Goal: Information Seeking & Learning: Compare options

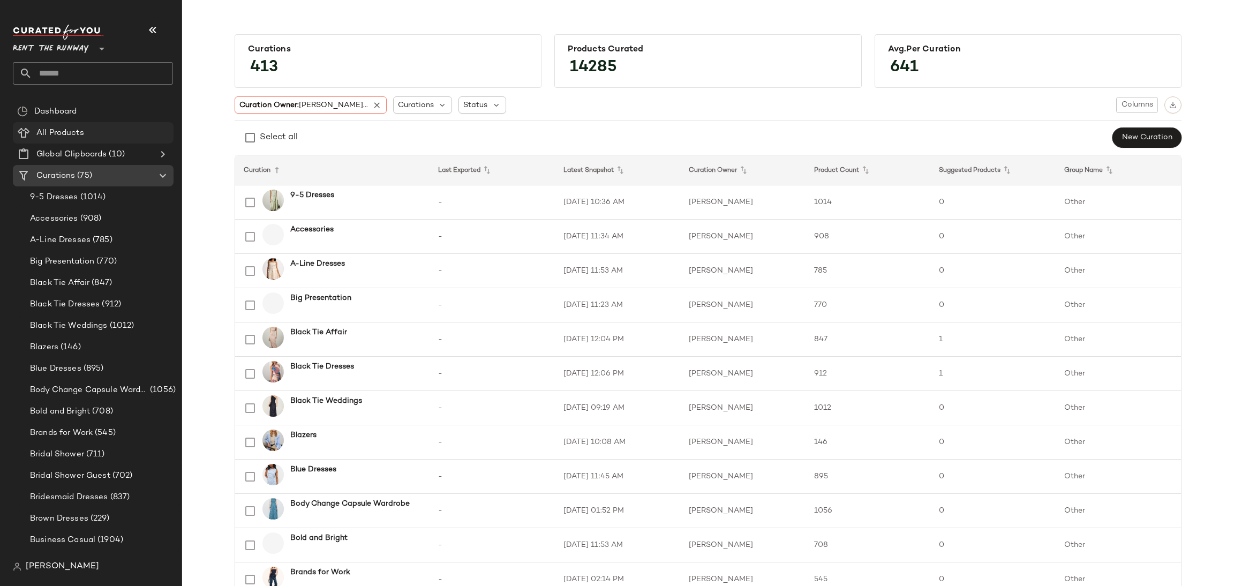
click at [87, 132] on div "All Products" at bounding box center [101, 133] width 136 height 12
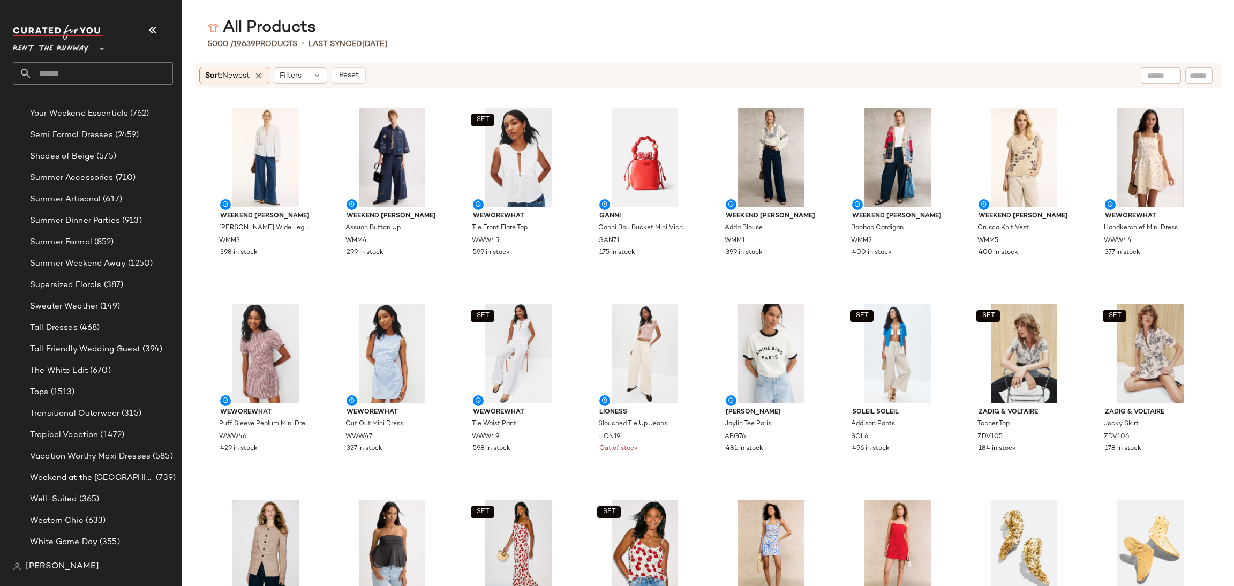
scroll to position [1771, 0]
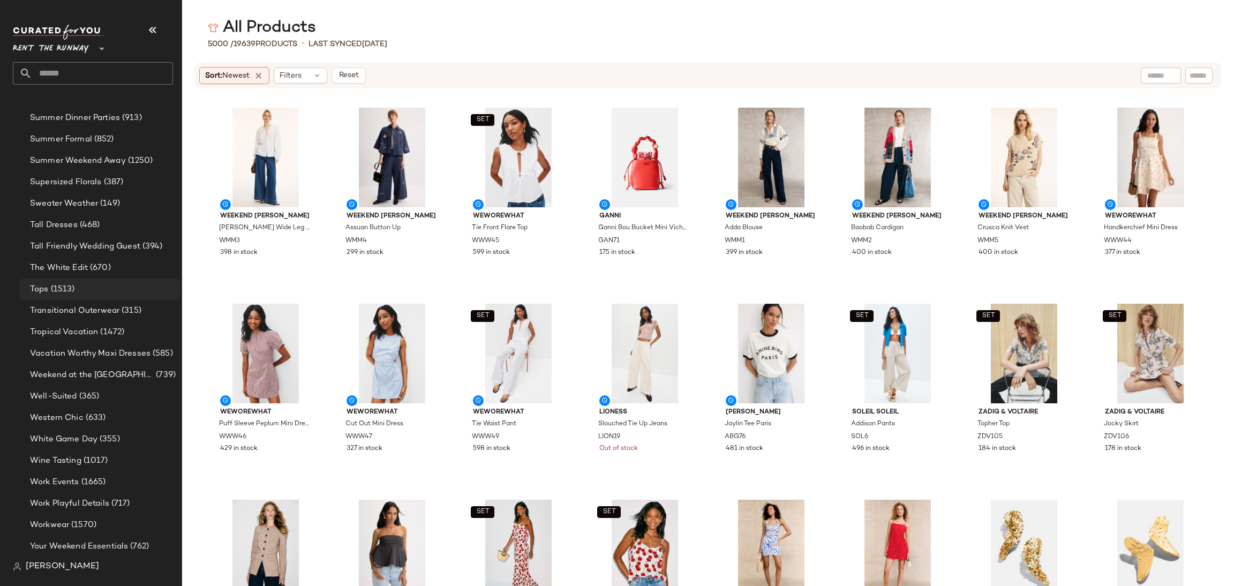
click at [96, 296] on div "Tops (1513)" at bounding box center [99, 288] width 161 height 21
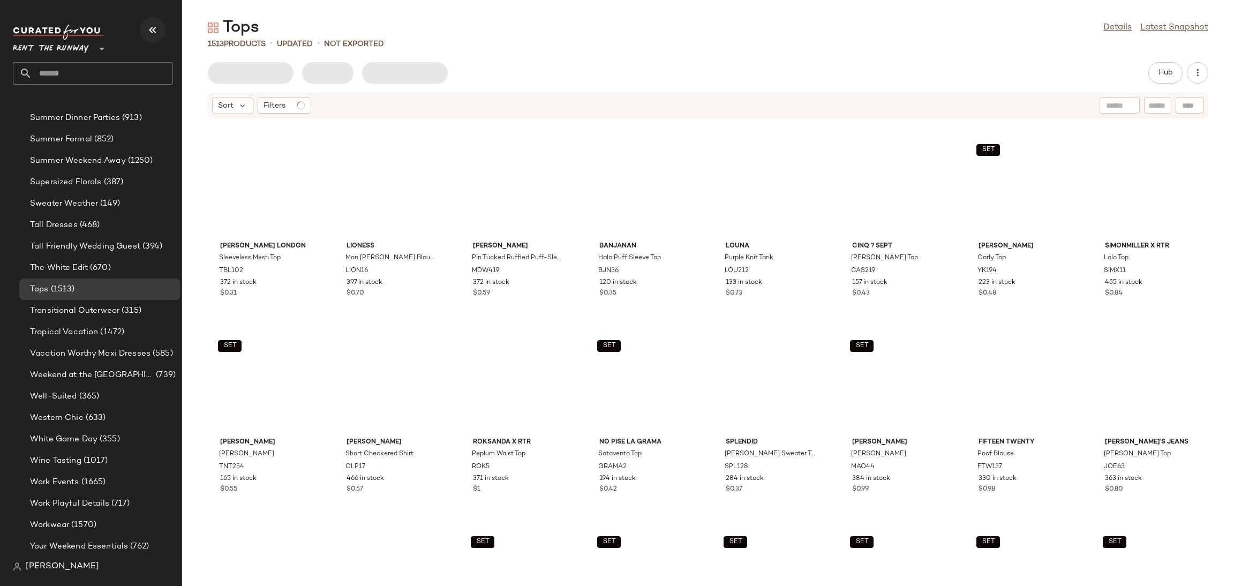
click at [148, 26] on icon "button" at bounding box center [152, 30] width 13 height 13
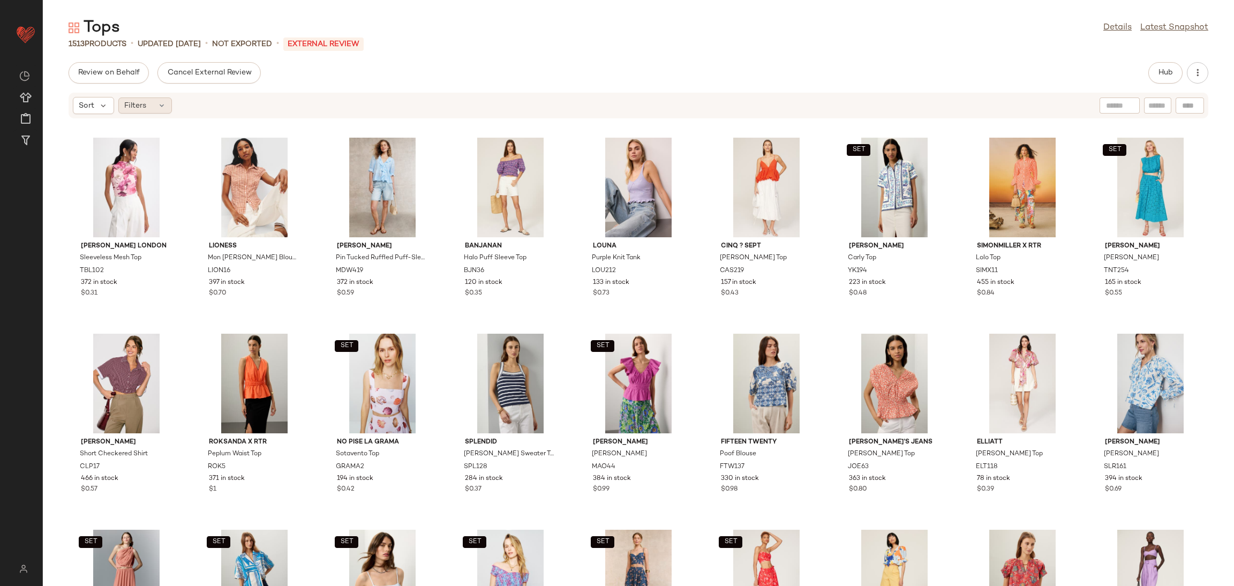
click at [148, 110] on div "Filters" at bounding box center [145, 105] width 54 height 16
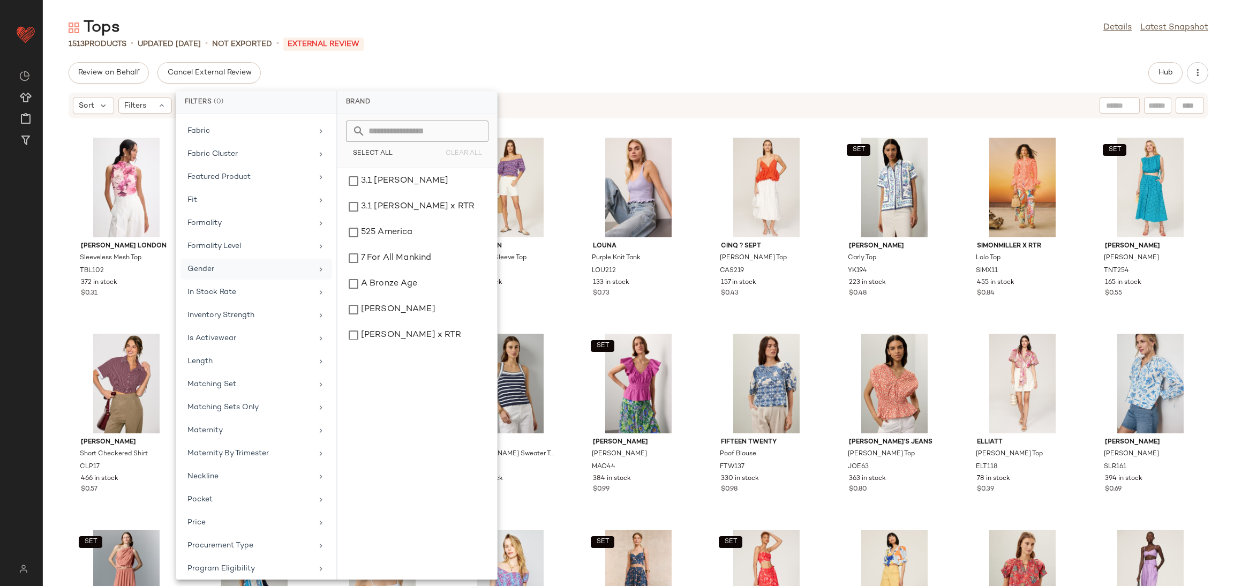
scroll to position [413, 0]
click at [241, 304] on div "In Stock Rate" at bounding box center [256, 314] width 152 height 21
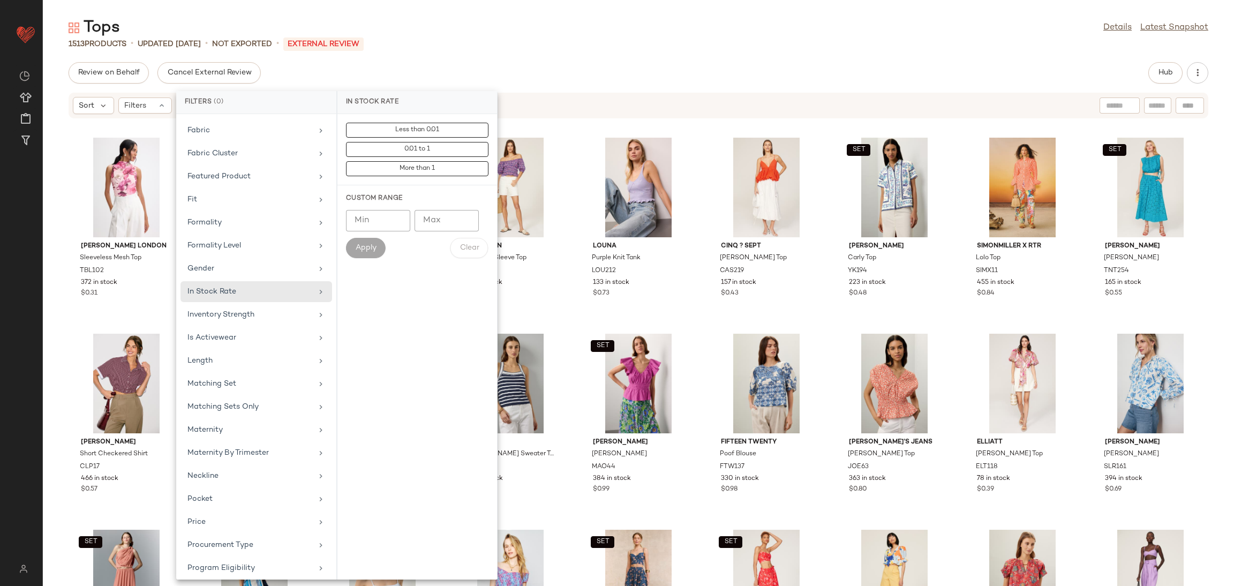
click at [361, 228] on input "Min" at bounding box center [378, 220] width 64 height 21
type input "***"
click at [372, 252] on span "Apply" at bounding box center [365, 248] width 21 height 9
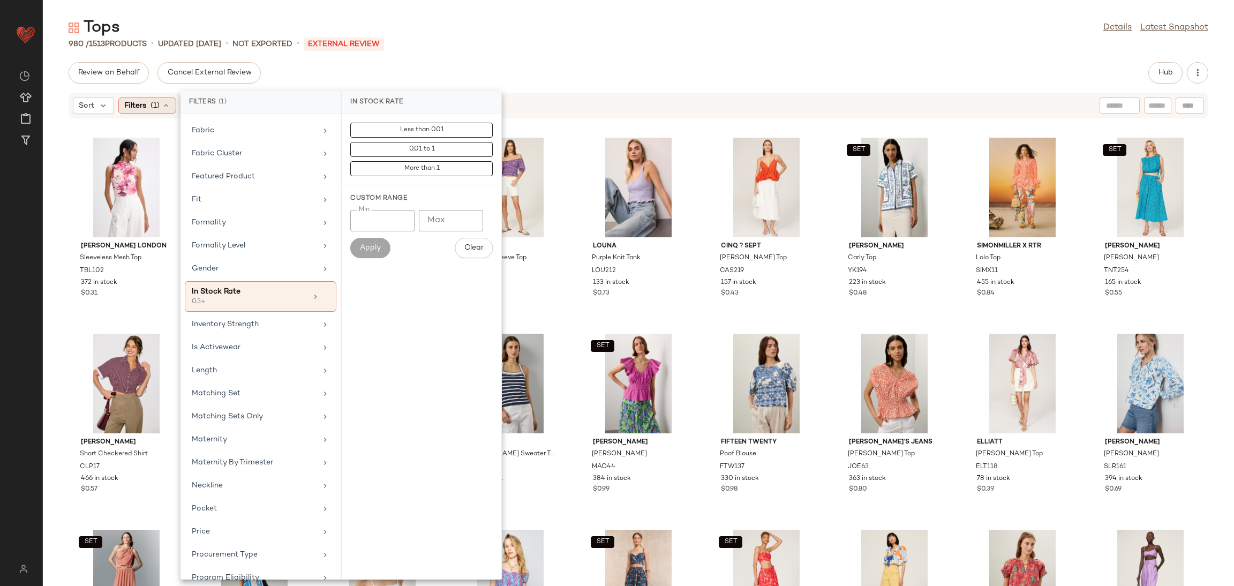
click at [167, 105] on icon at bounding box center [166, 105] width 9 height 9
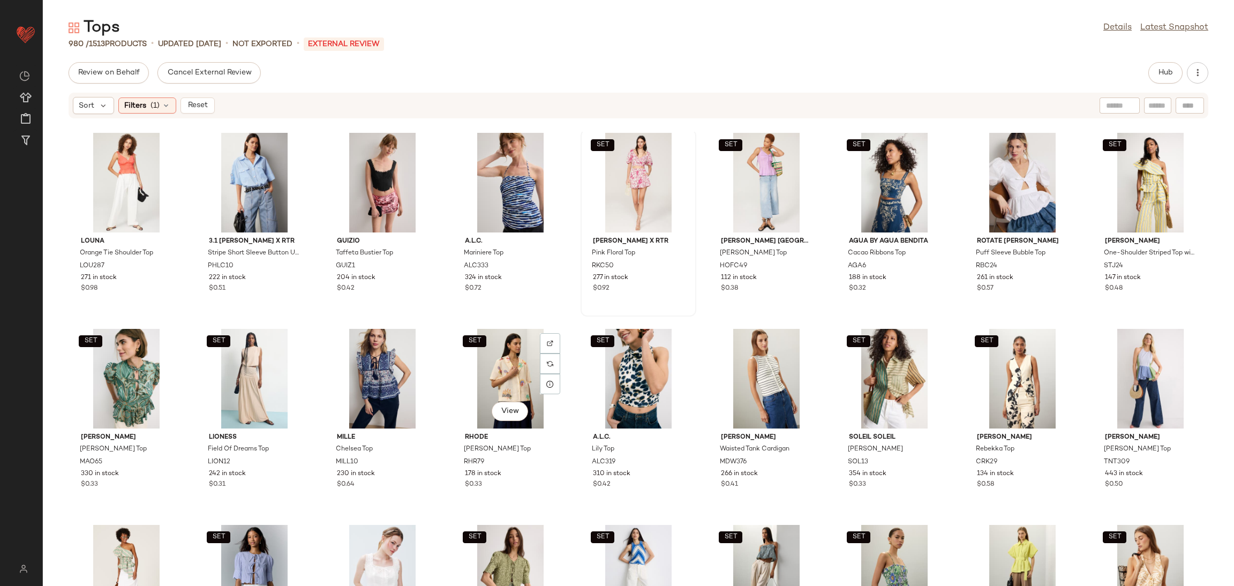
scroll to position [1384, 0]
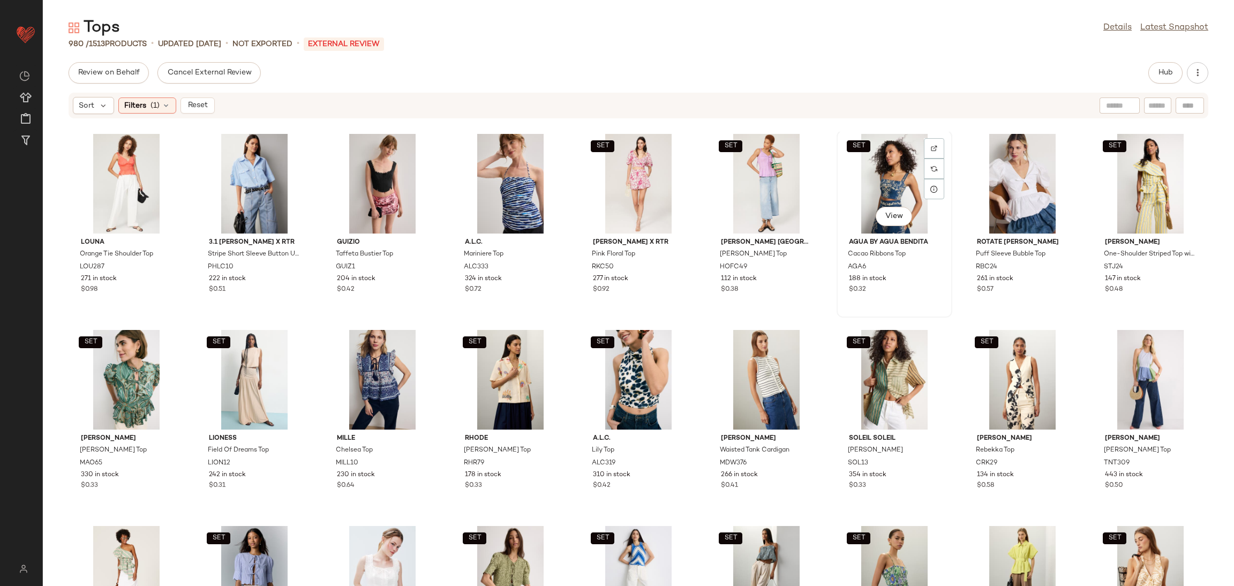
click at [822, 175] on div "SET View" at bounding box center [894, 184] width 108 height 100
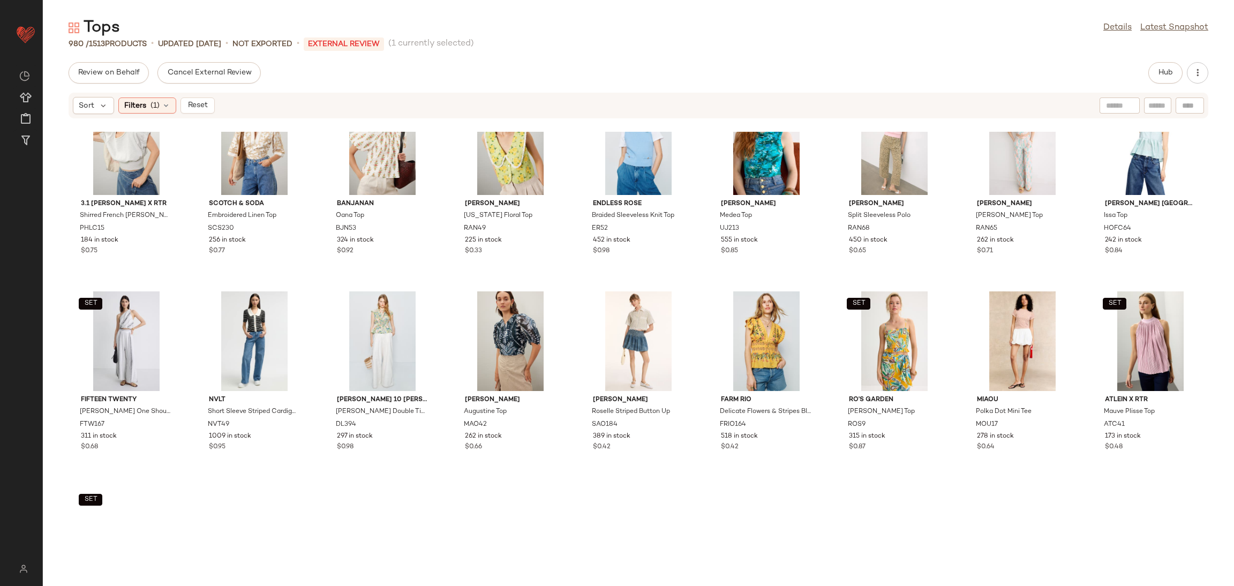
scroll to position [2026, 0]
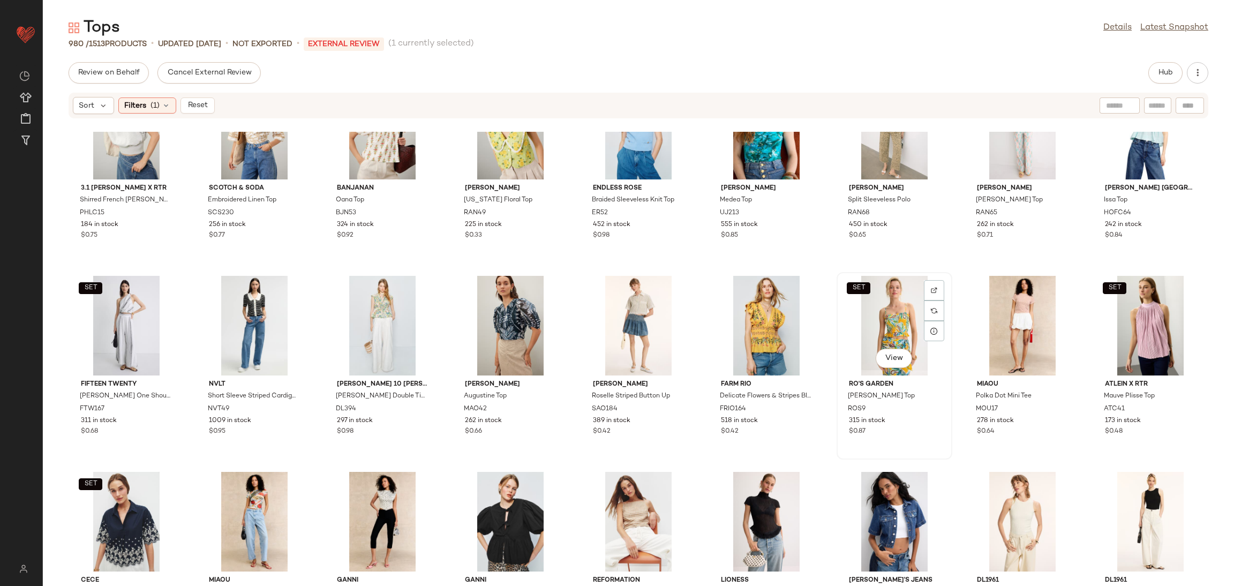
click at [822, 318] on div "SET View" at bounding box center [894, 326] width 108 height 100
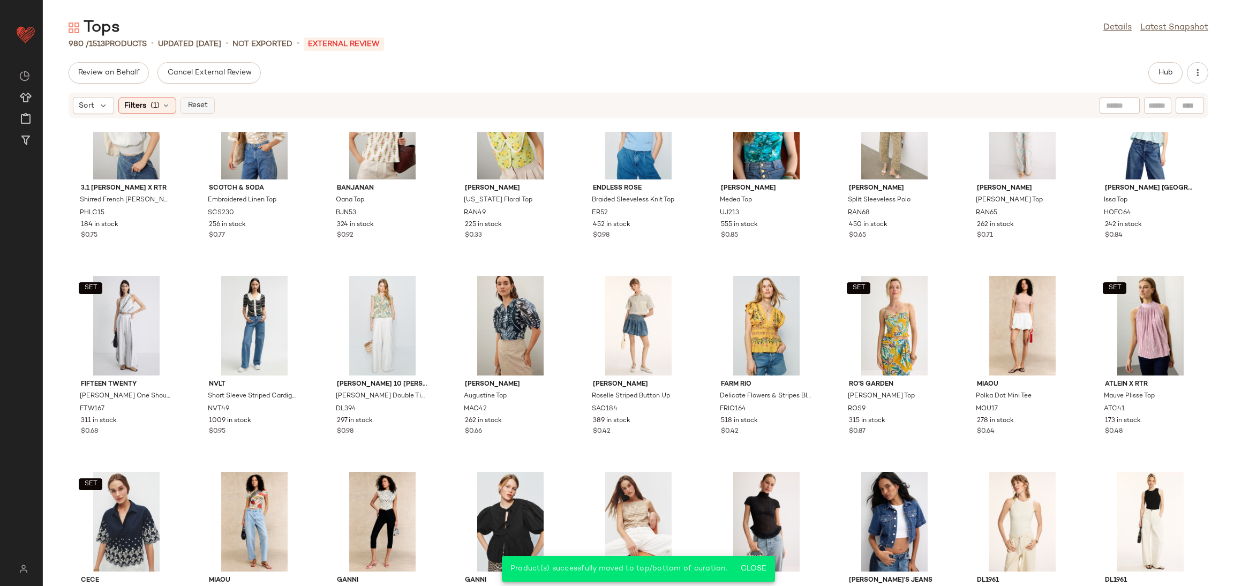
click at [186, 100] on button "Reset" at bounding box center [197, 105] width 34 height 16
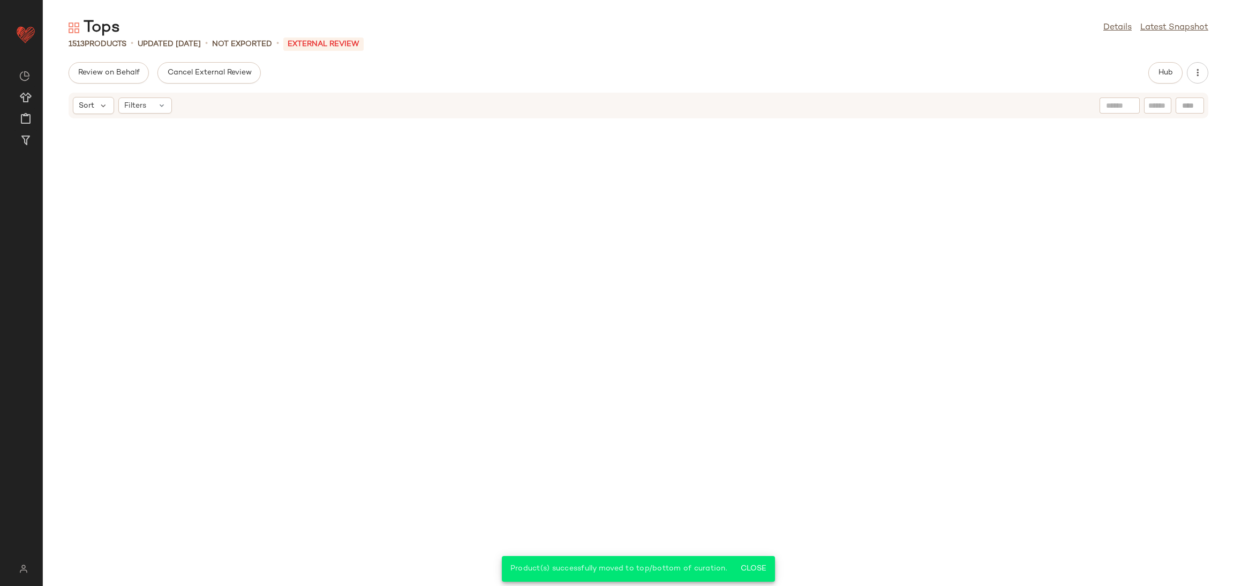
scroll to position [596, 0]
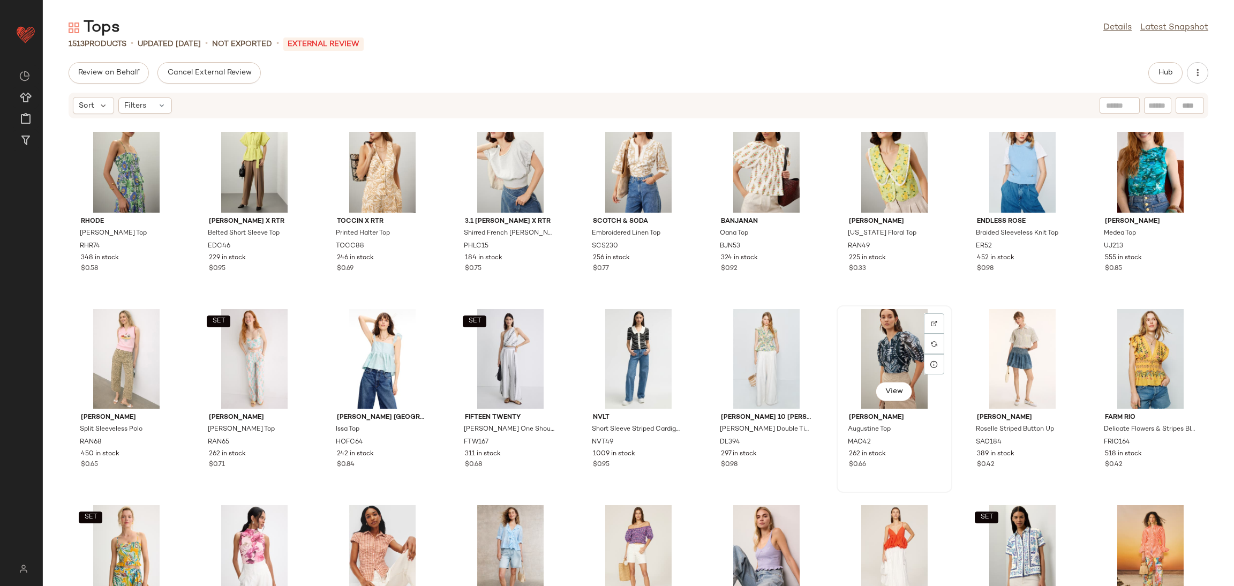
scroll to position [426, 0]
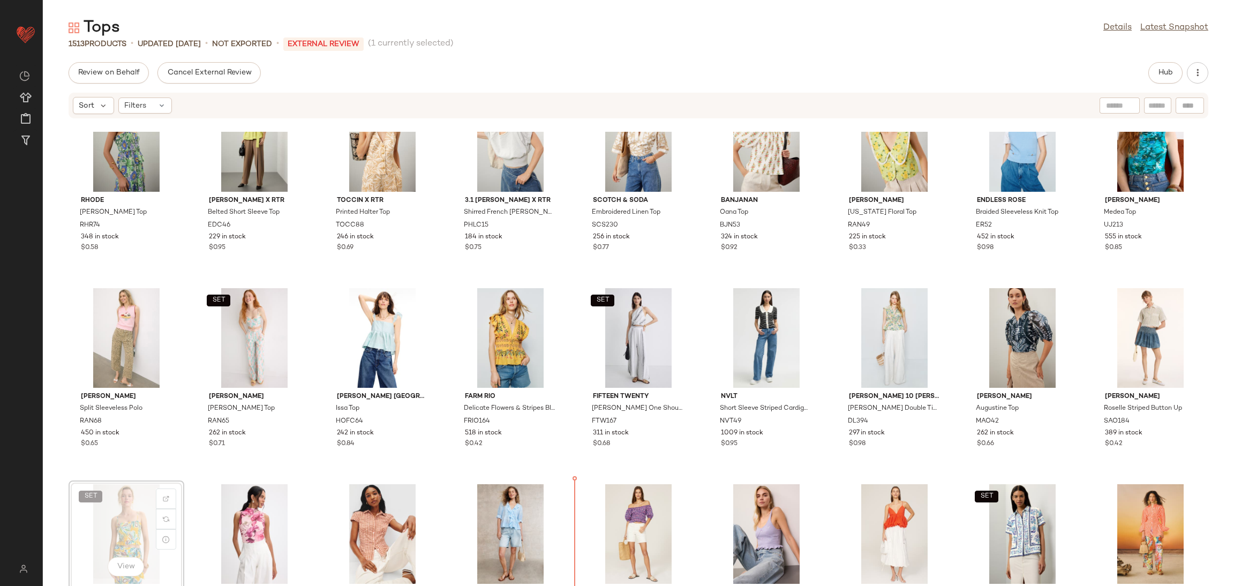
scroll to position [446, 0]
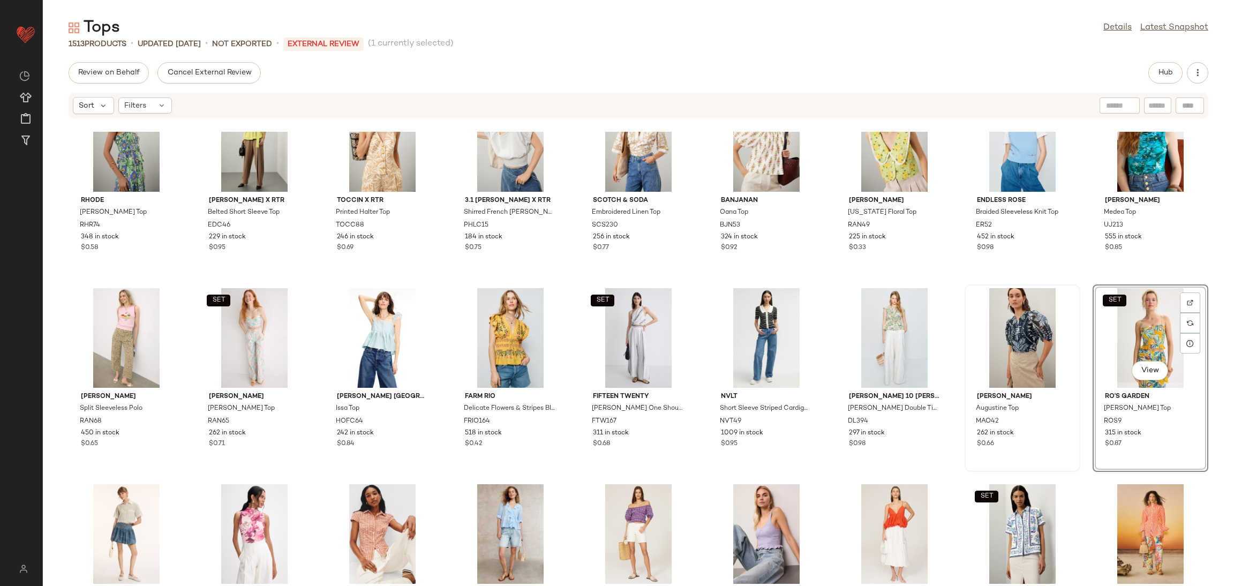
click at [822, 284] on div "SET View Ro's Garden Francis Top ROS9 315 in stock $0.87" at bounding box center [1150, 377] width 116 height 187
click at [822, 279] on div "SET RHODE Julieta Top RHR74 348 in stock $0.58 Eudon Choi x RTR Belted Short Sl…" at bounding box center [638, 359] width 1191 height 454
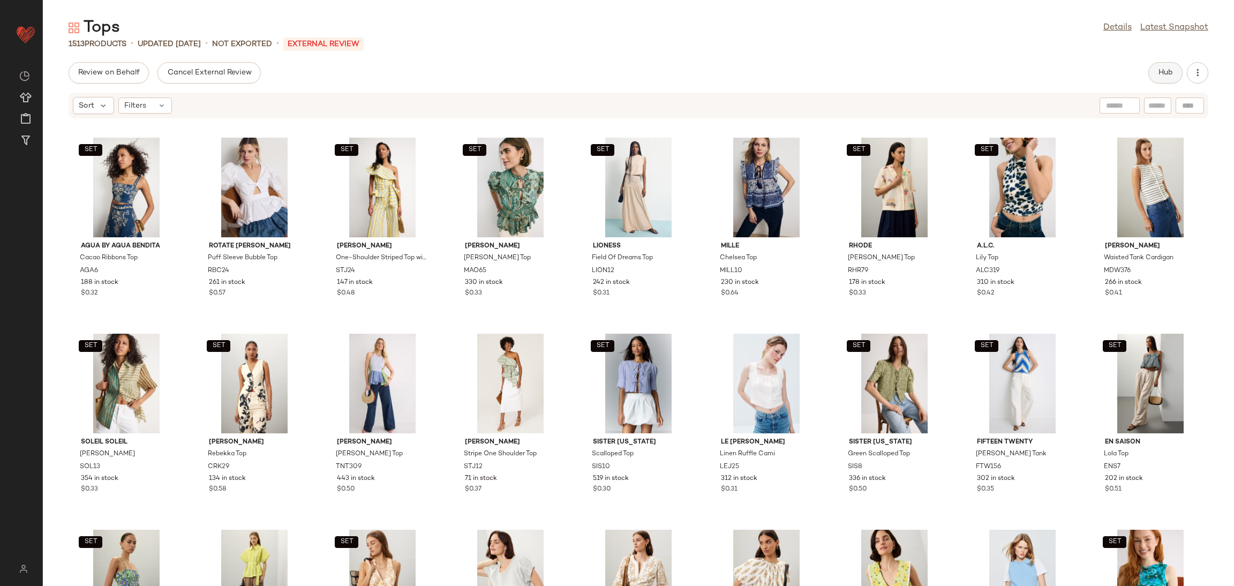
click at [822, 77] on button "Hub" at bounding box center [1165, 72] width 34 height 21
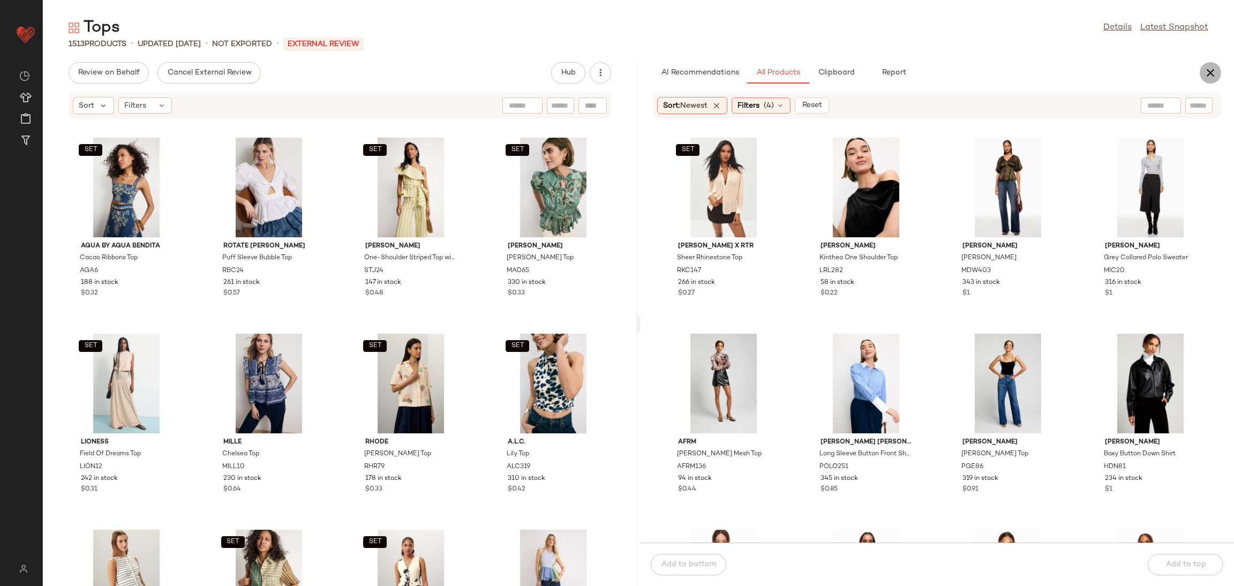
click at [822, 69] on button "button" at bounding box center [1209, 72] width 21 height 21
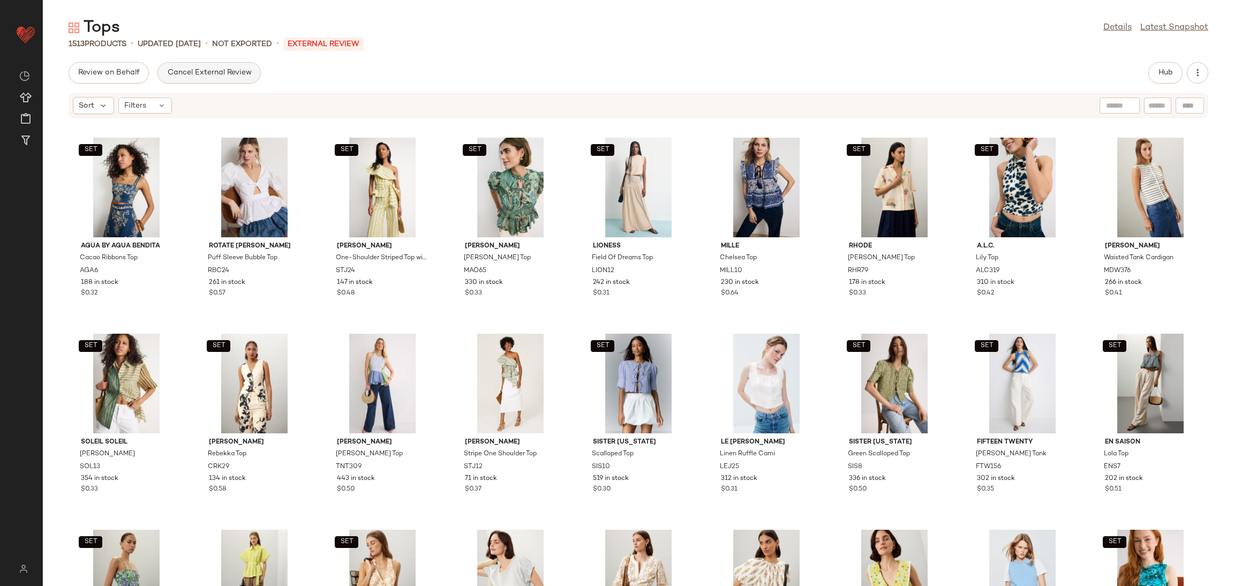
click at [207, 78] on button "Cancel External Review" at bounding box center [208, 72] width 103 height 21
click at [103, 78] on button "Send for Review" at bounding box center [107, 72] width 77 height 21
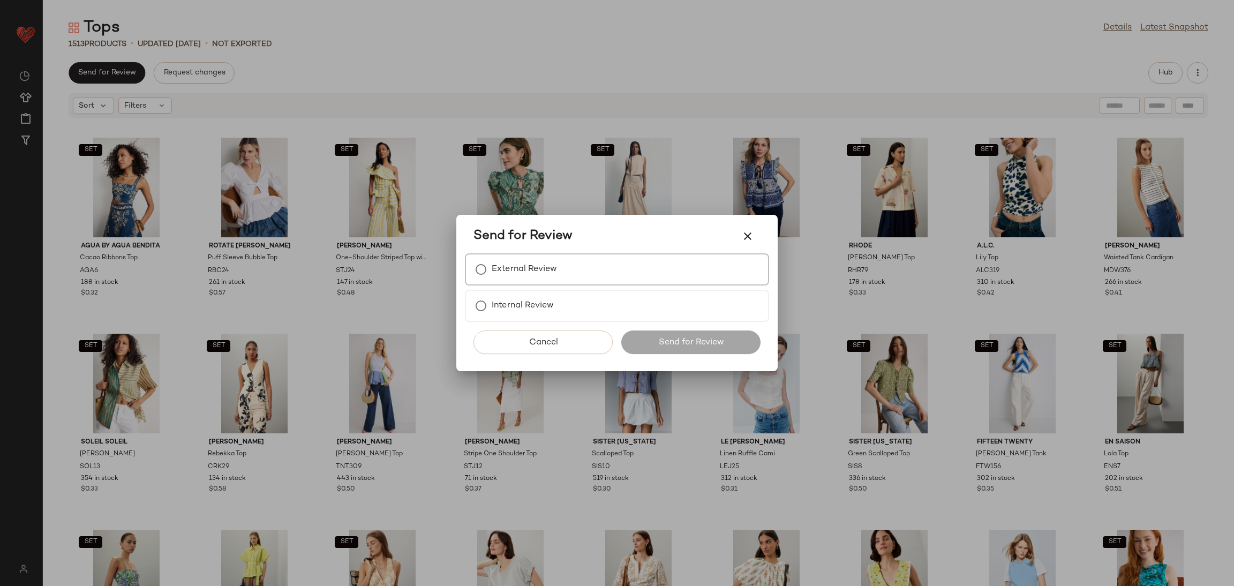
click at [566, 286] on div "External Review Internal Review" at bounding box center [617, 287] width 304 height 69
click at [562, 274] on div "External Review" at bounding box center [617, 269] width 304 height 32
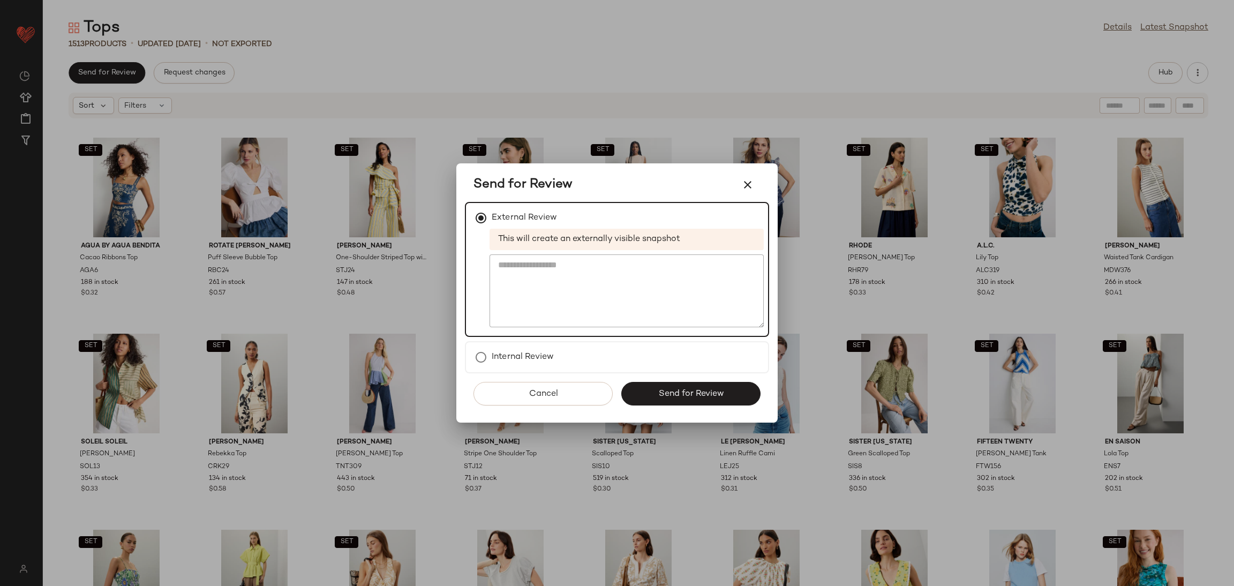
click at [674, 372] on span "Send for Review" at bounding box center [690, 394] width 66 height 10
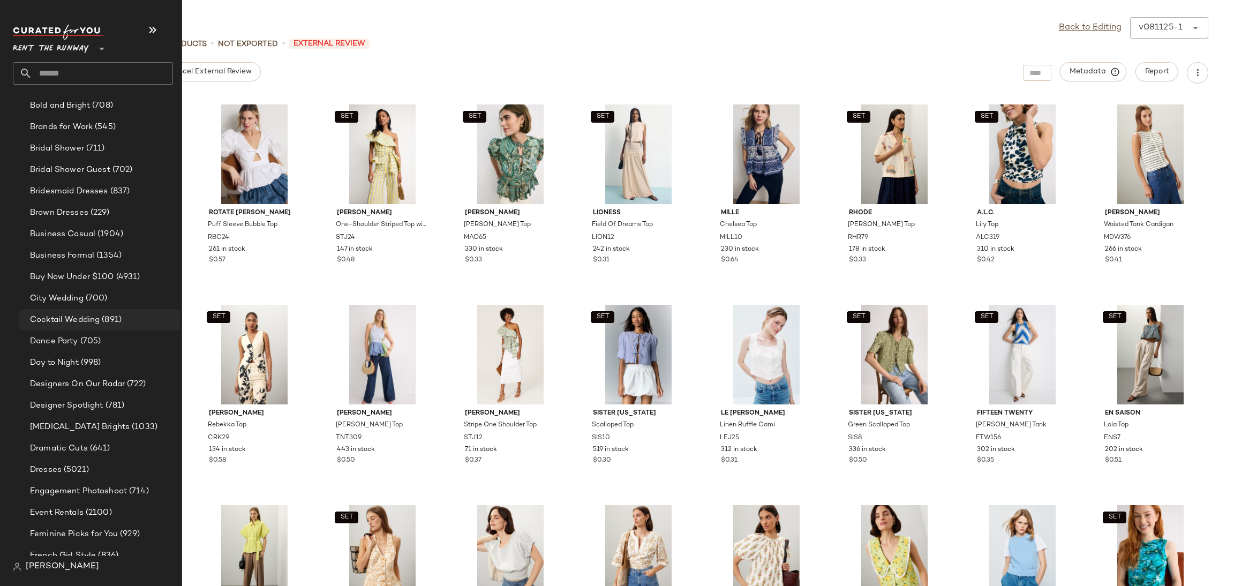
scroll to position [324, 0]
click at [85, 372] on span "(5021)" at bounding box center [75, 451] width 27 height 12
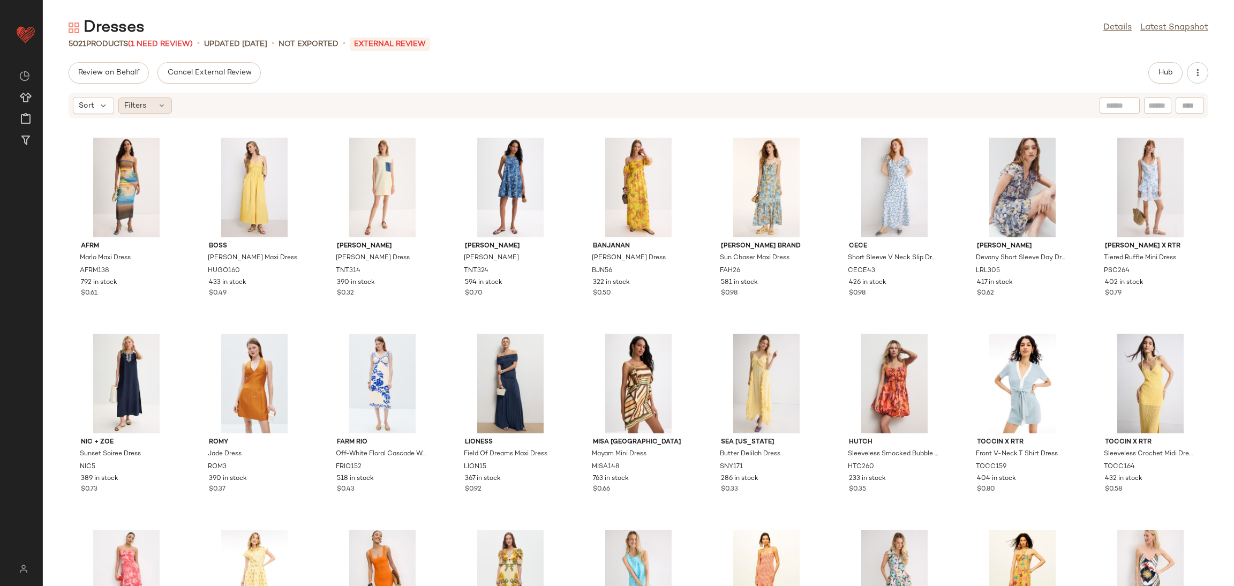
click at [134, 108] on span "Filters" at bounding box center [135, 105] width 22 height 11
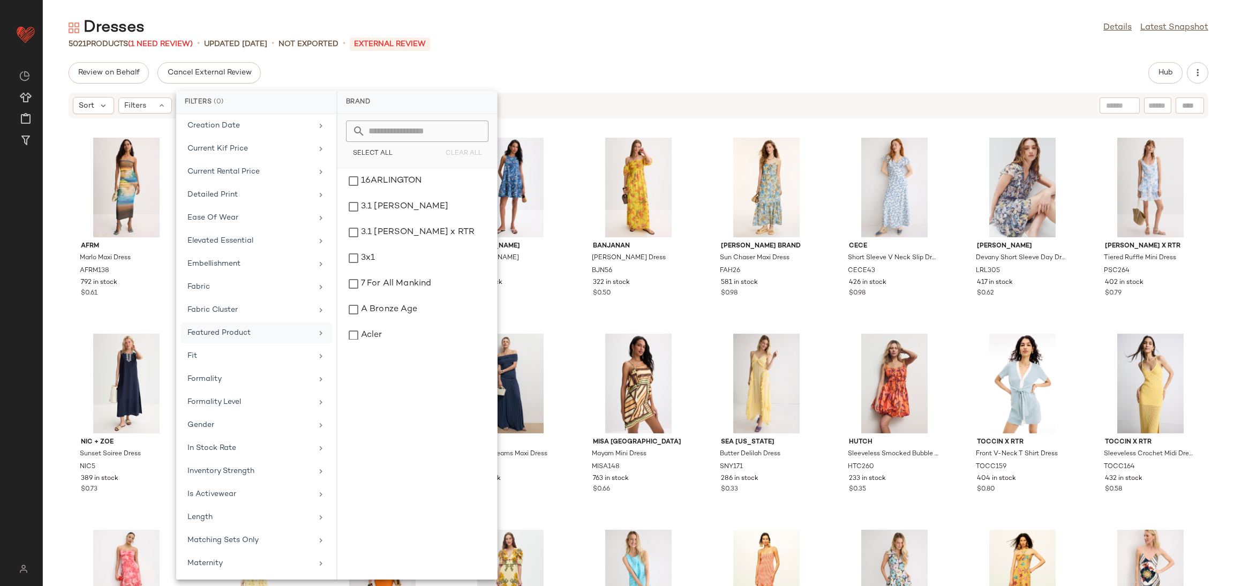
scroll to position [286, 0]
click at [220, 372] on div "In Stock Rate" at bounding box center [256, 464] width 152 height 21
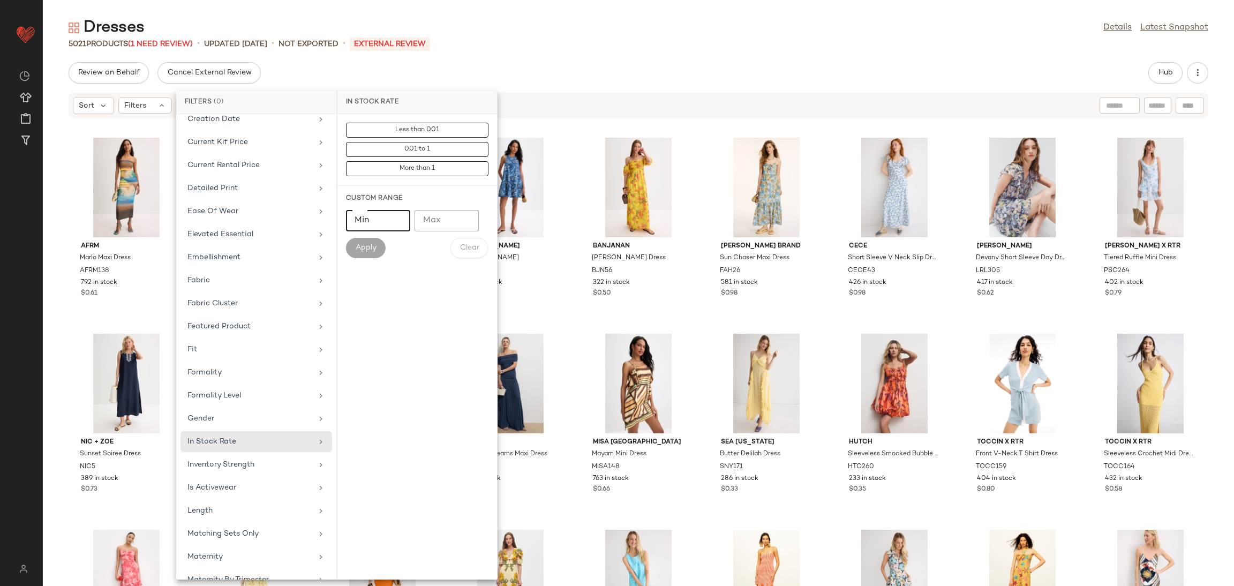
click at [350, 221] on input "Min" at bounding box center [378, 220] width 64 height 21
type input "***"
click at [369, 256] on button "Apply" at bounding box center [366, 248] width 40 height 20
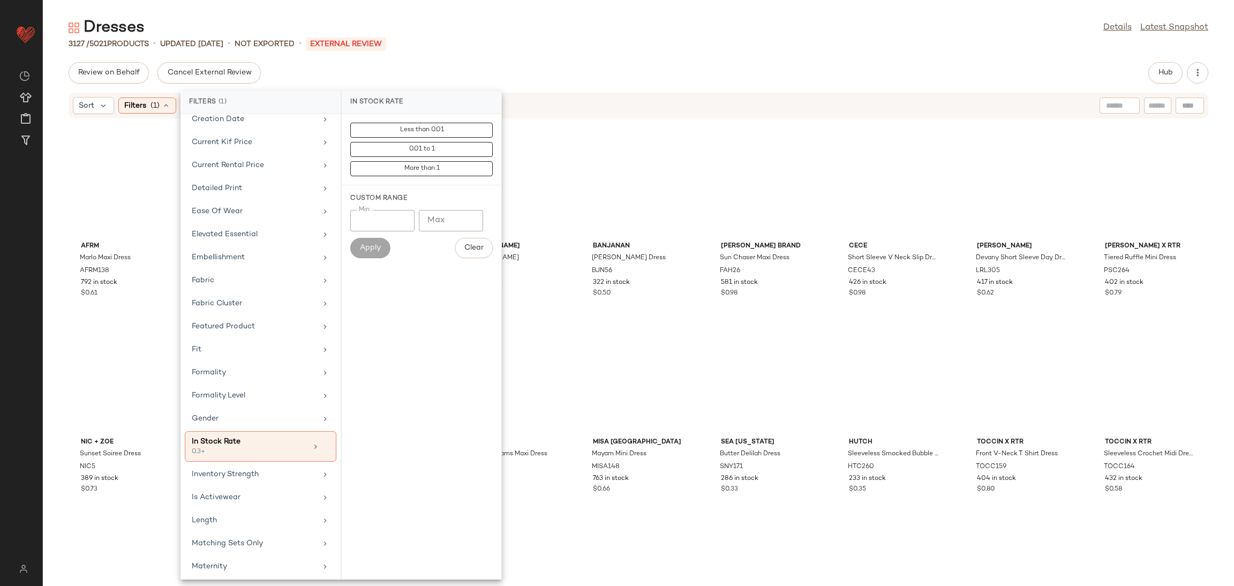
click at [569, 324] on div "AFRM Marlo Maxi Dress AFRM138 792 in stock $0.61 BOSS Dalza Shirred Maxi Dress …" at bounding box center [638, 359] width 1191 height 454
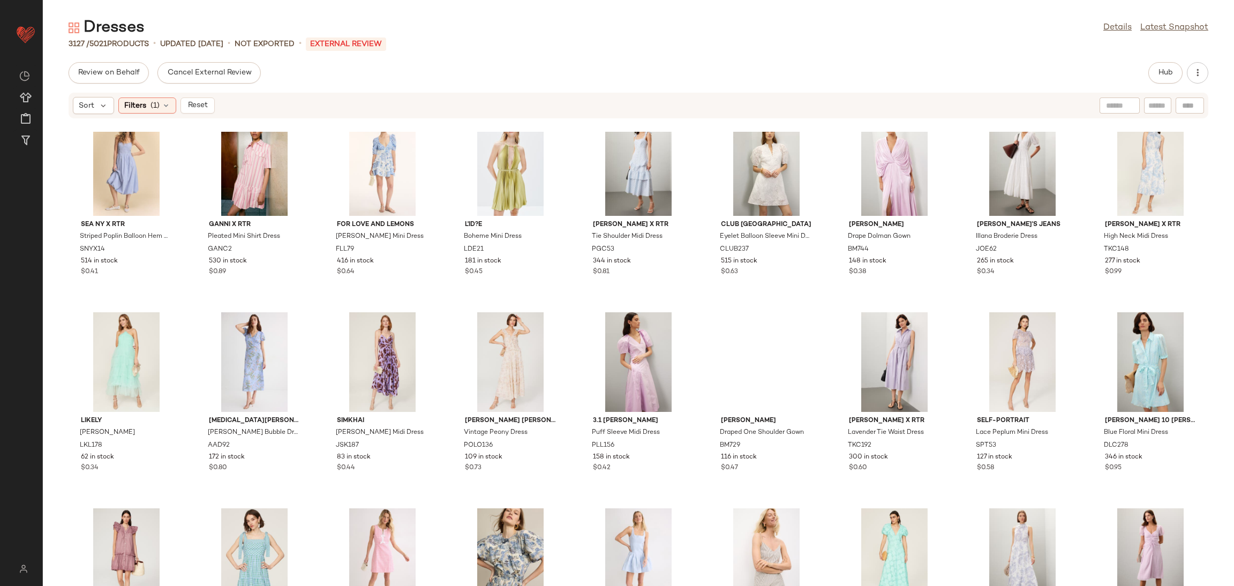
scroll to position [2567, 0]
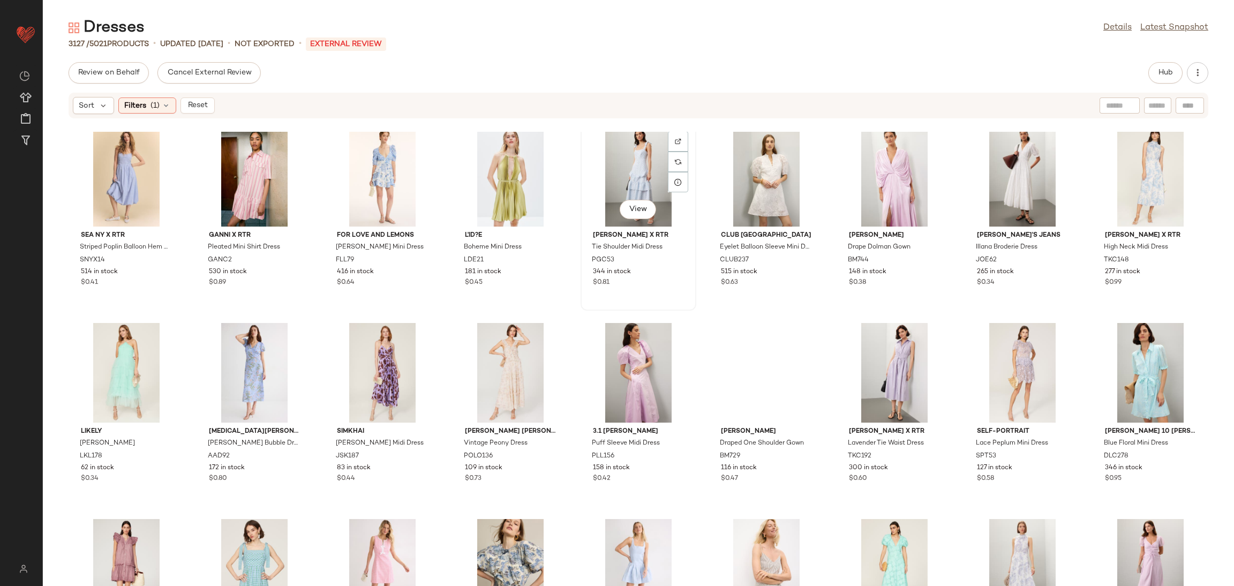
click at [626, 180] on div "View" at bounding box center [638, 177] width 108 height 100
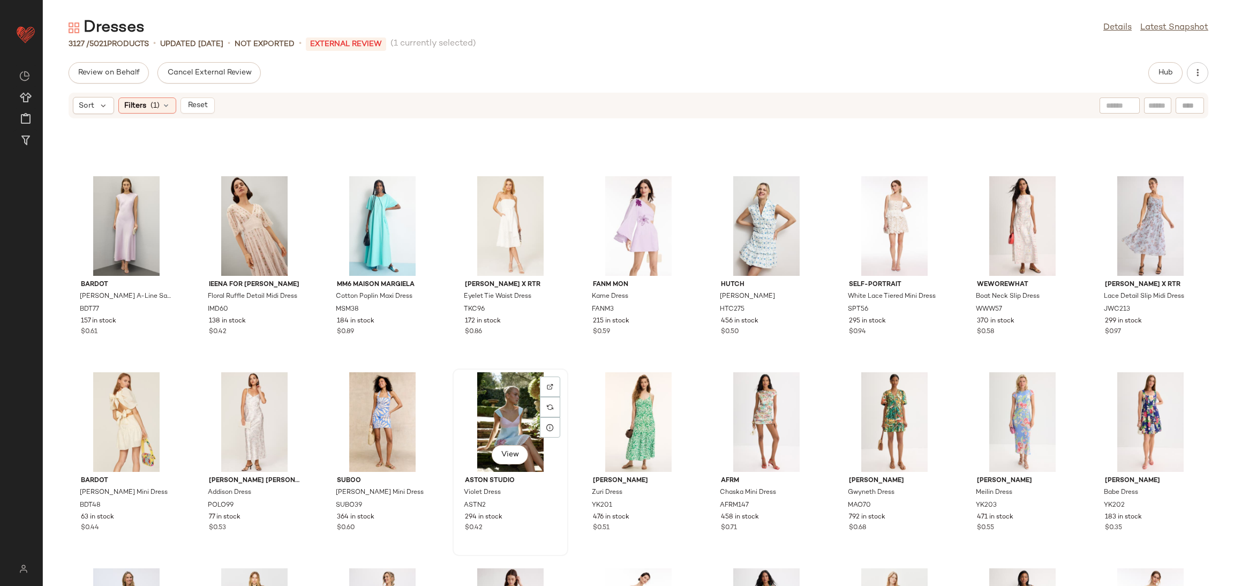
scroll to position [3263, 0]
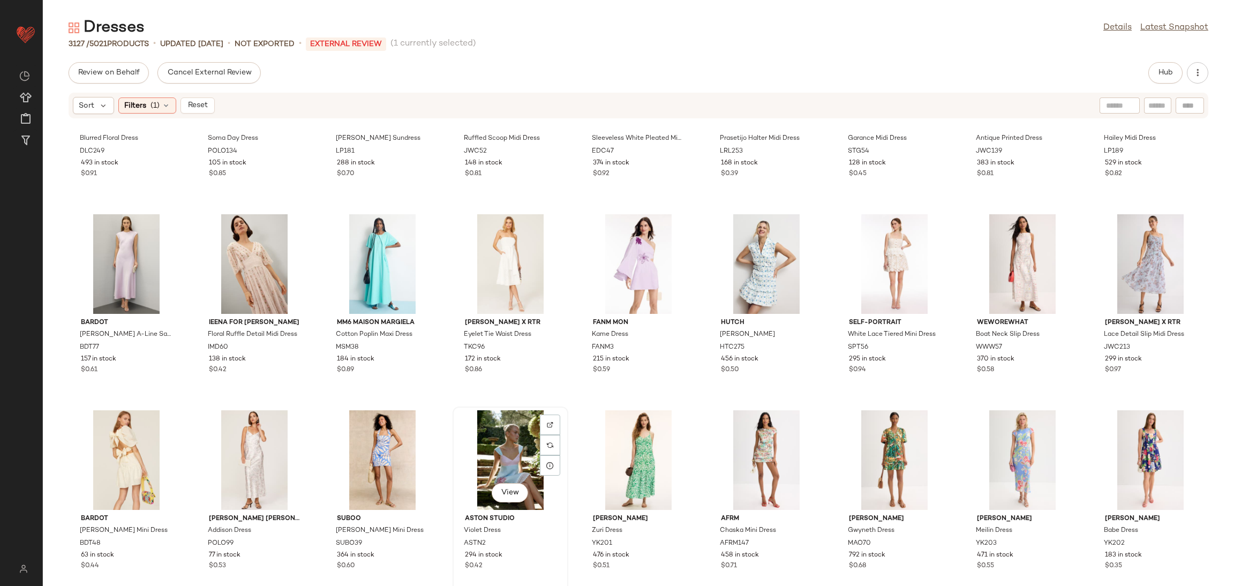
click at [514, 372] on div "View" at bounding box center [510, 460] width 108 height 100
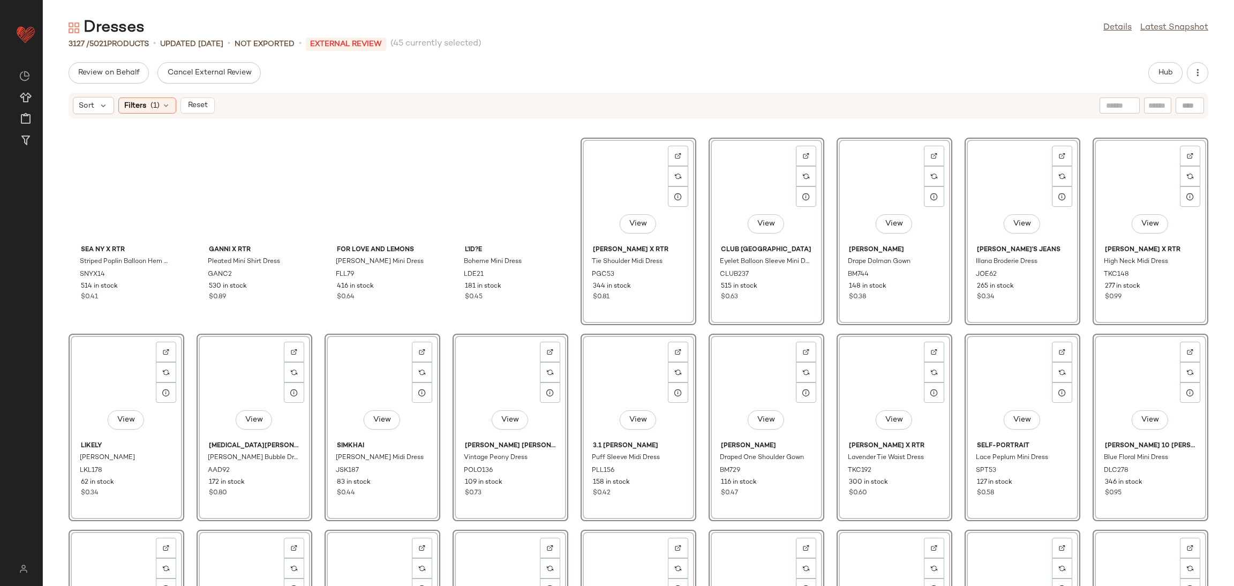
scroll to position [2546, 0]
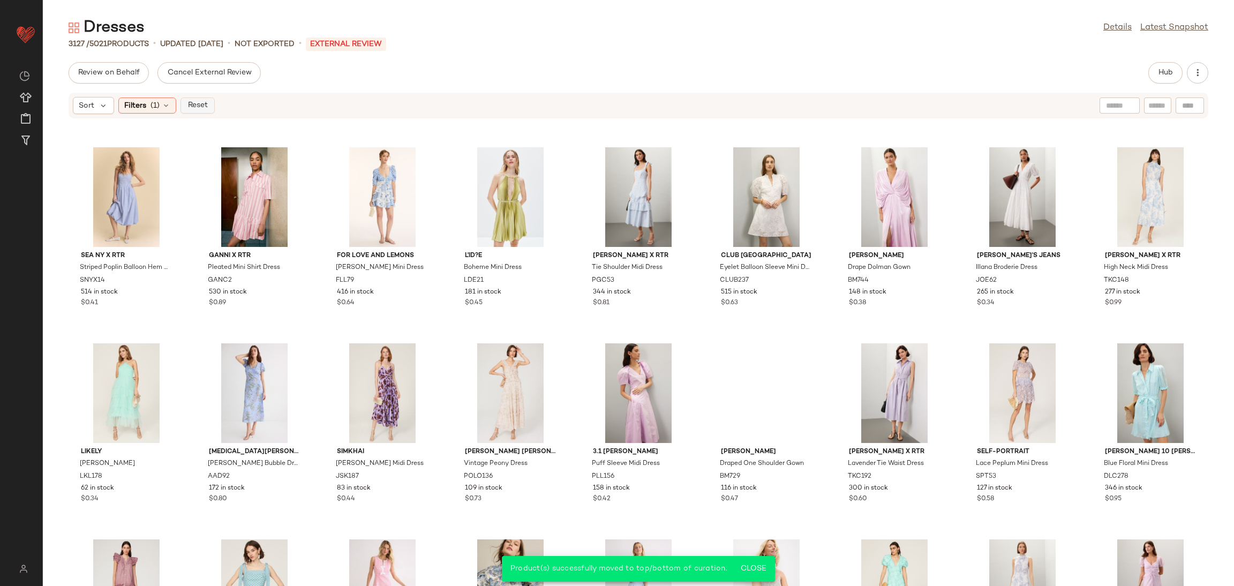
click at [199, 105] on span "Reset" at bounding box center [197, 105] width 20 height 9
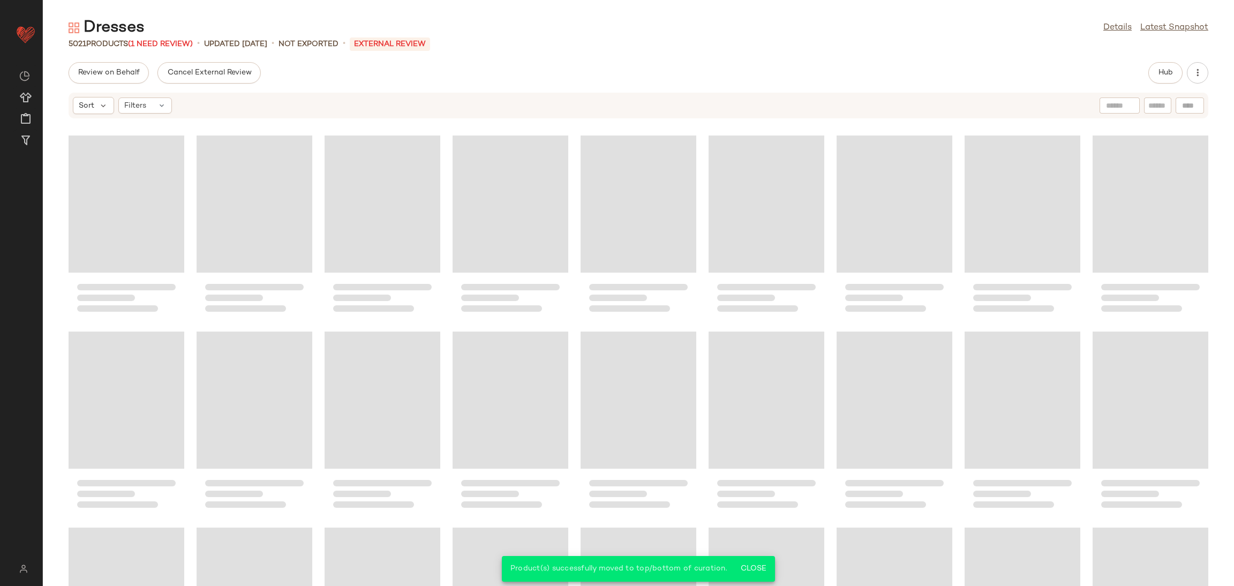
scroll to position [0, 0]
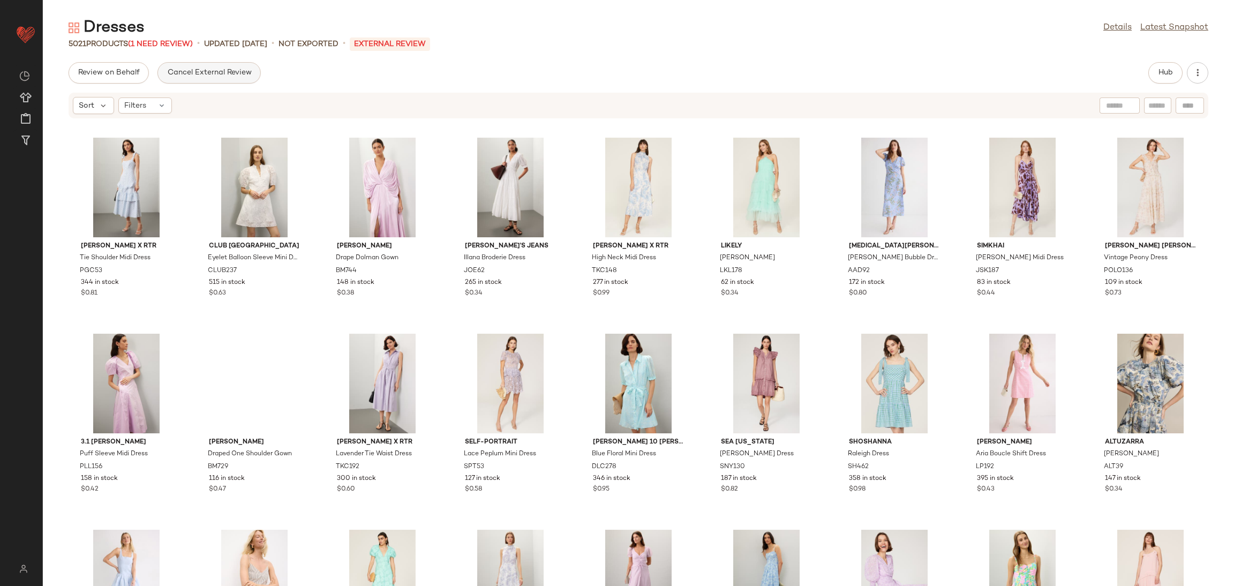
click at [193, 76] on span "Cancel External Review" at bounding box center [209, 73] width 85 height 9
click at [119, 77] on button "Send for Review" at bounding box center [107, 72] width 77 height 21
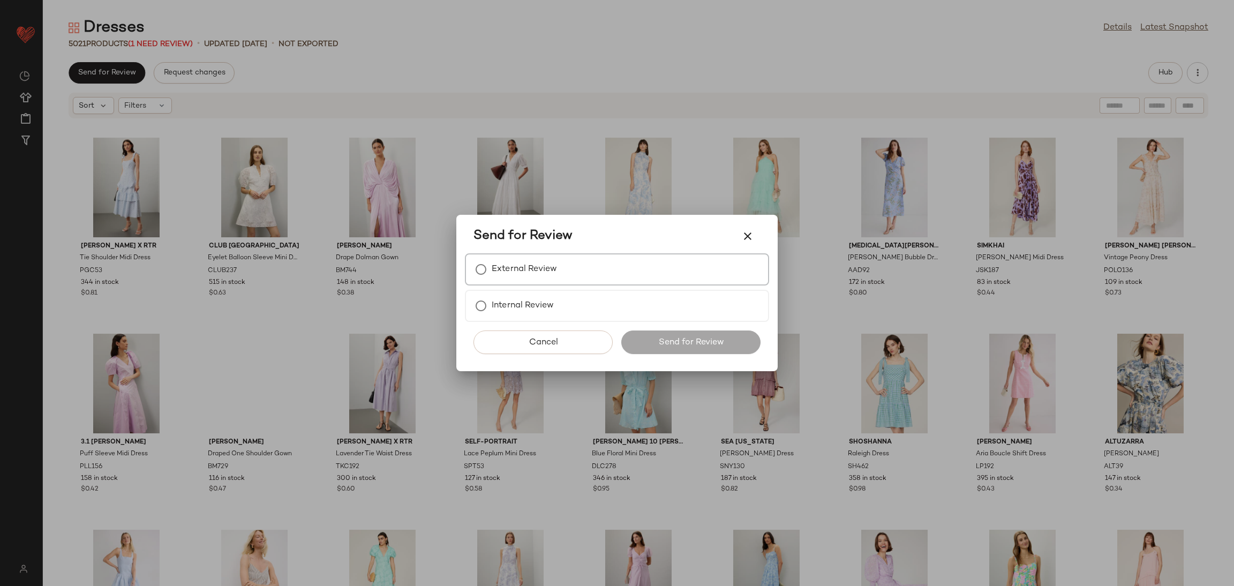
click at [573, 274] on div "External Review" at bounding box center [617, 269] width 304 height 32
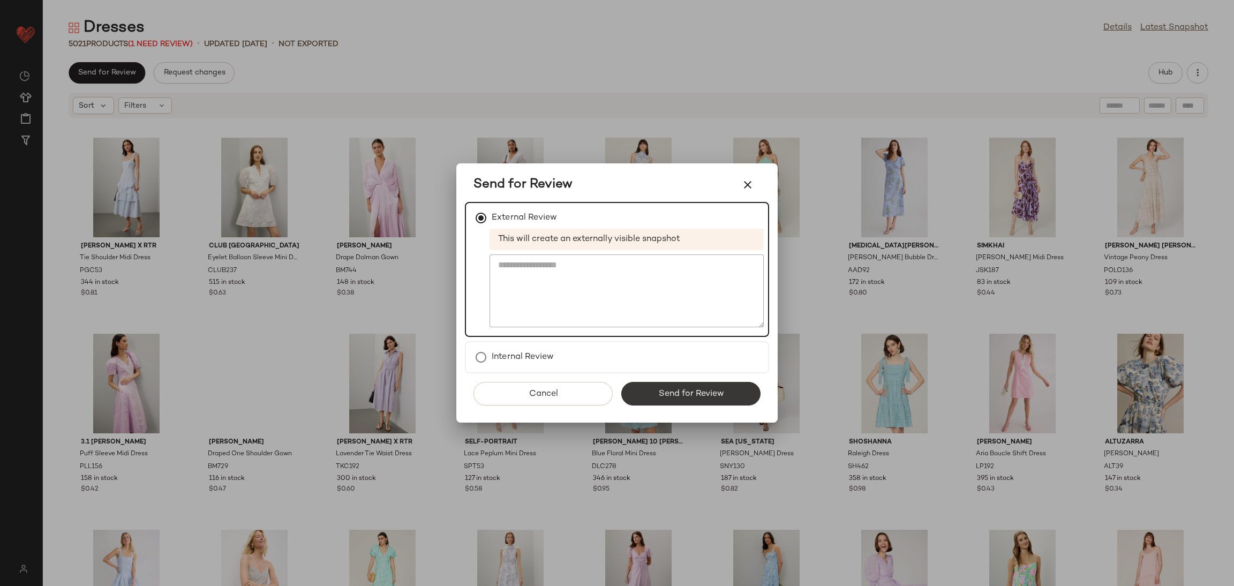
click at [721, 372] on span "Send for Review" at bounding box center [690, 394] width 66 height 10
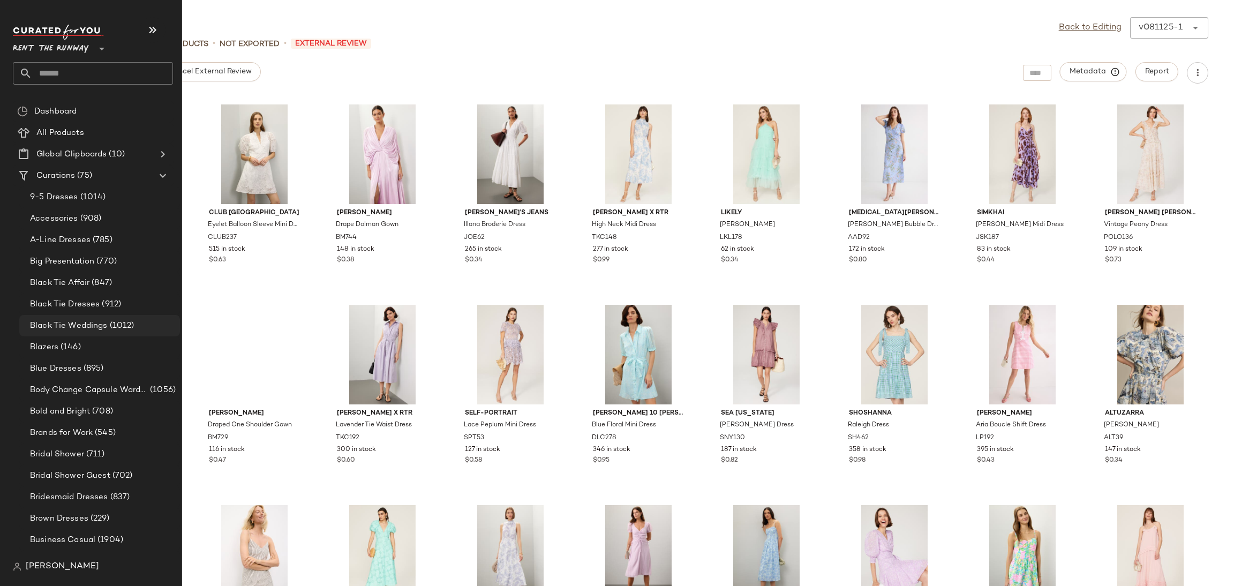
click at [121, 317] on div "Black Tie Weddings (1012)" at bounding box center [99, 325] width 161 height 21
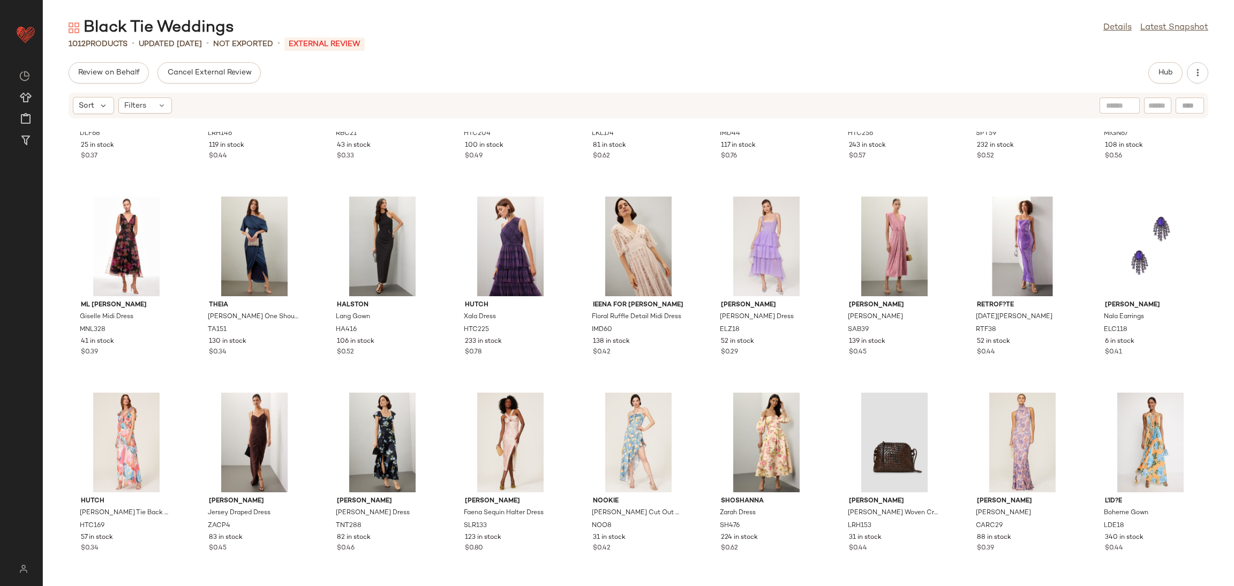
scroll to position [2699, 0]
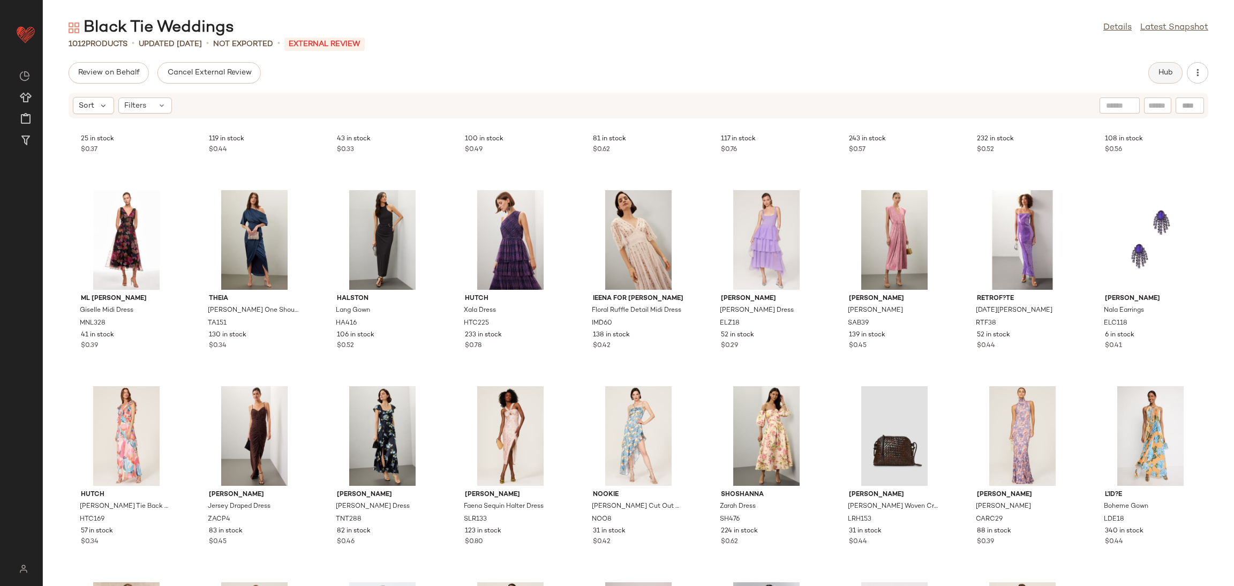
click at [822, 73] on span "Hub" at bounding box center [1164, 73] width 15 height 9
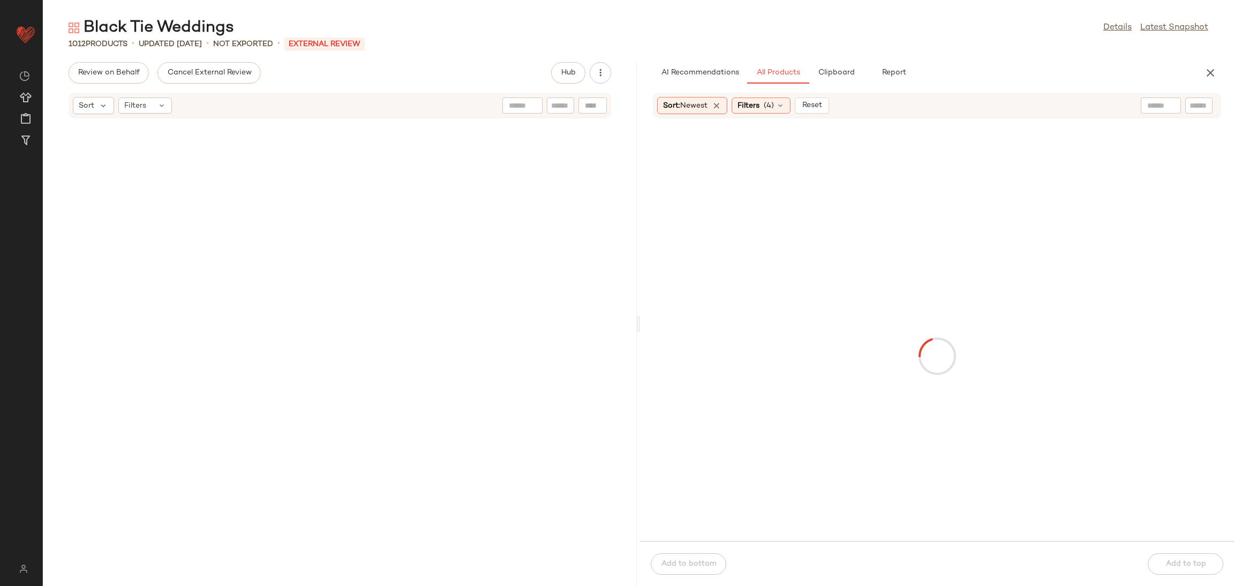
scroll to position [0, 0]
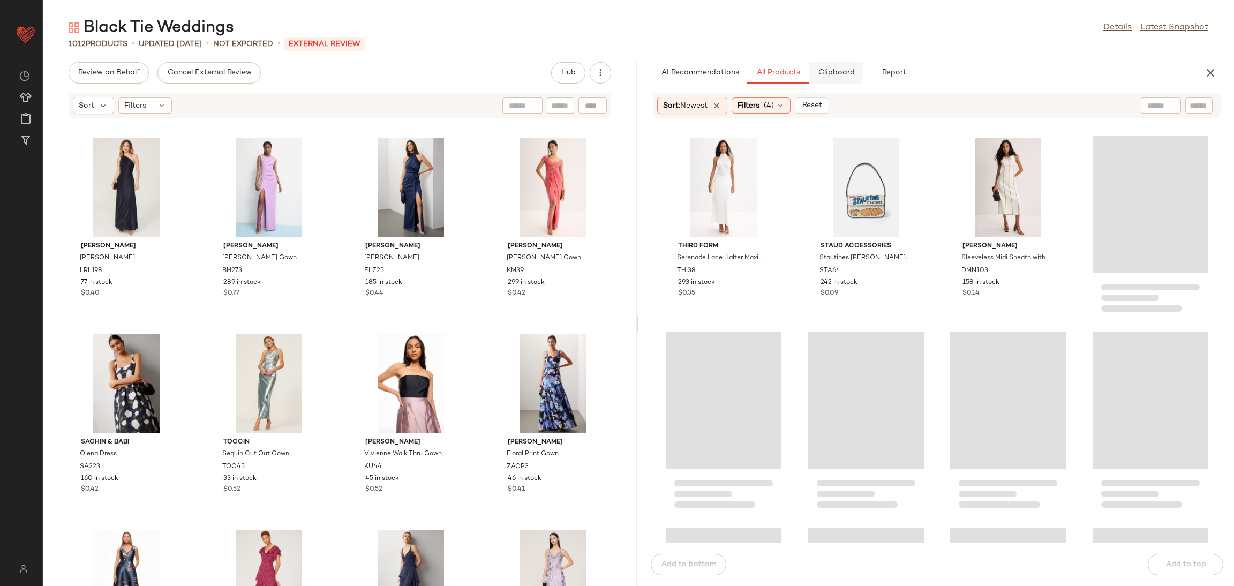
click at [822, 65] on button "Clipboard" at bounding box center [836, 72] width 54 height 21
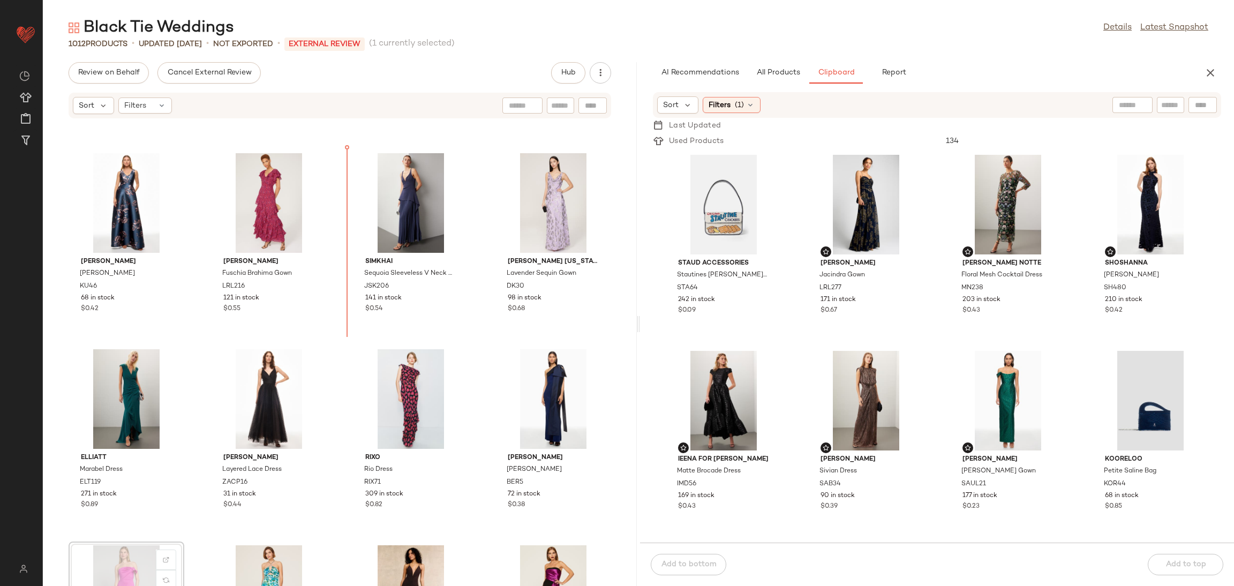
scroll to position [374, 0]
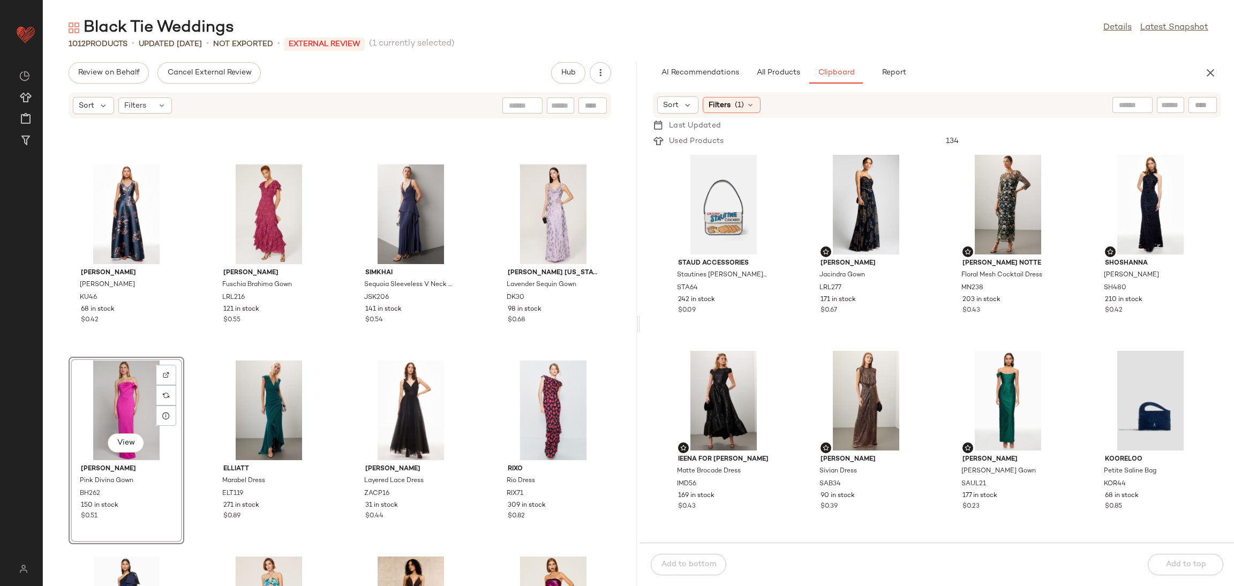
click at [198, 354] on div "Kay Unger Alexandra Gown KU46 68 in stock $0.42 Lauren Ralph Lauren Fuschia Bra…" at bounding box center [340, 359] width 594 height 454
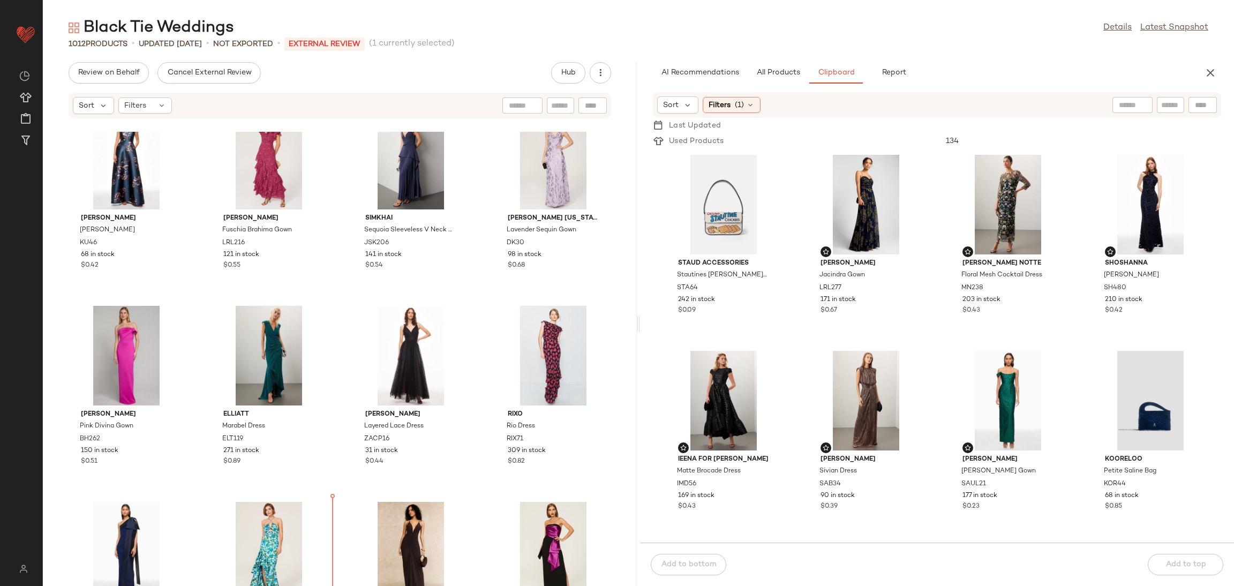
scroll to position [455, 0]
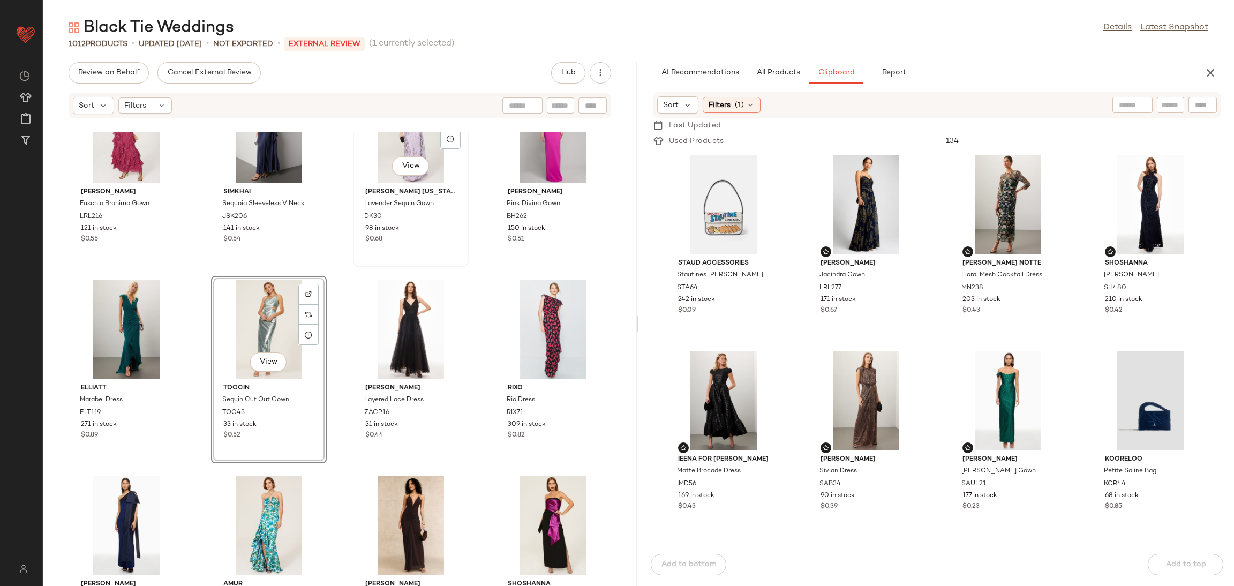
scroll to position [259, 0]
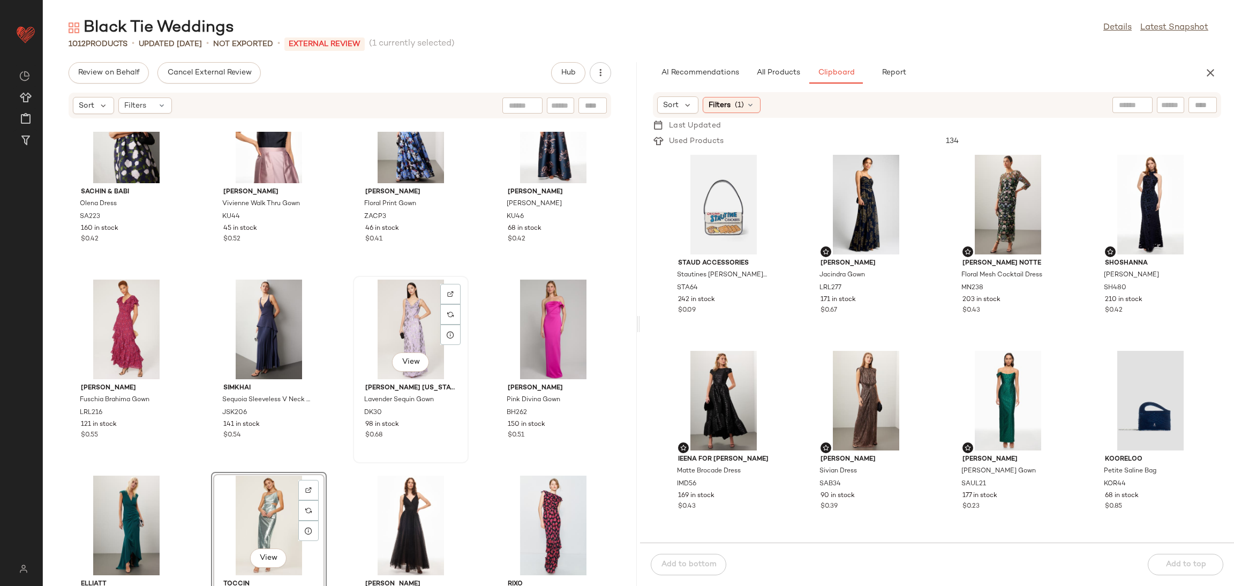
click at [354, 372] on div "View Donna Karan New York Lavender Sequin Gown DK30 98 in stock $0.68" at bounding box center [411, 369] width 114 height 185
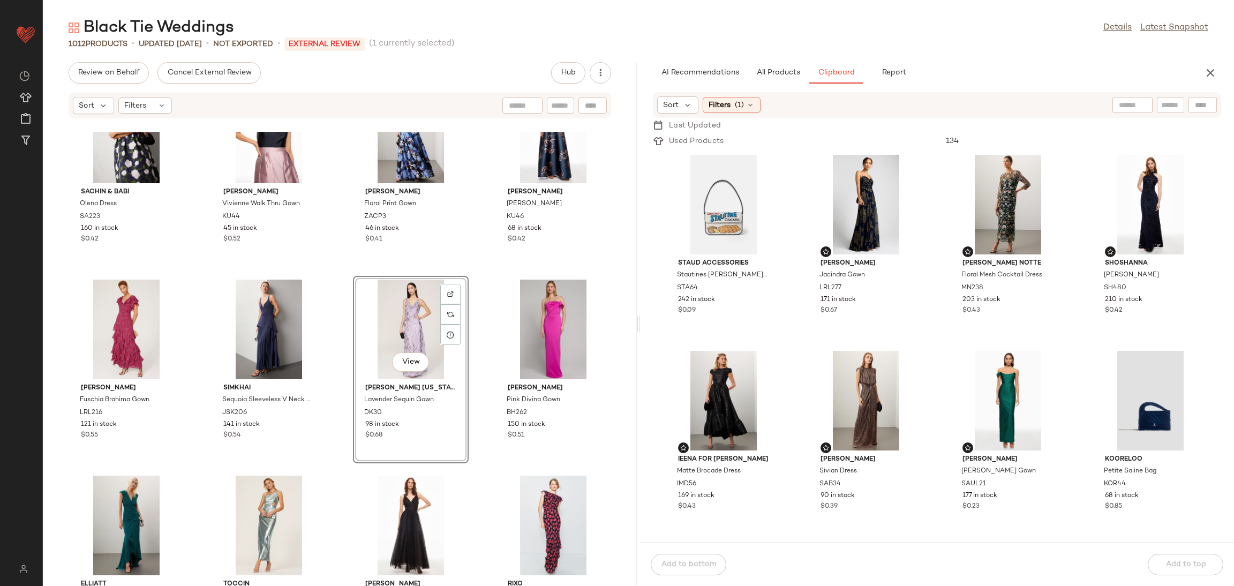
click at [341, 372] on div "Sachin & Babi Olena Dress SA223 160 in stock $0.42 Kay Unger Vivienne Walk Thru…" at bounding box center [340, 359] width 594 height 454
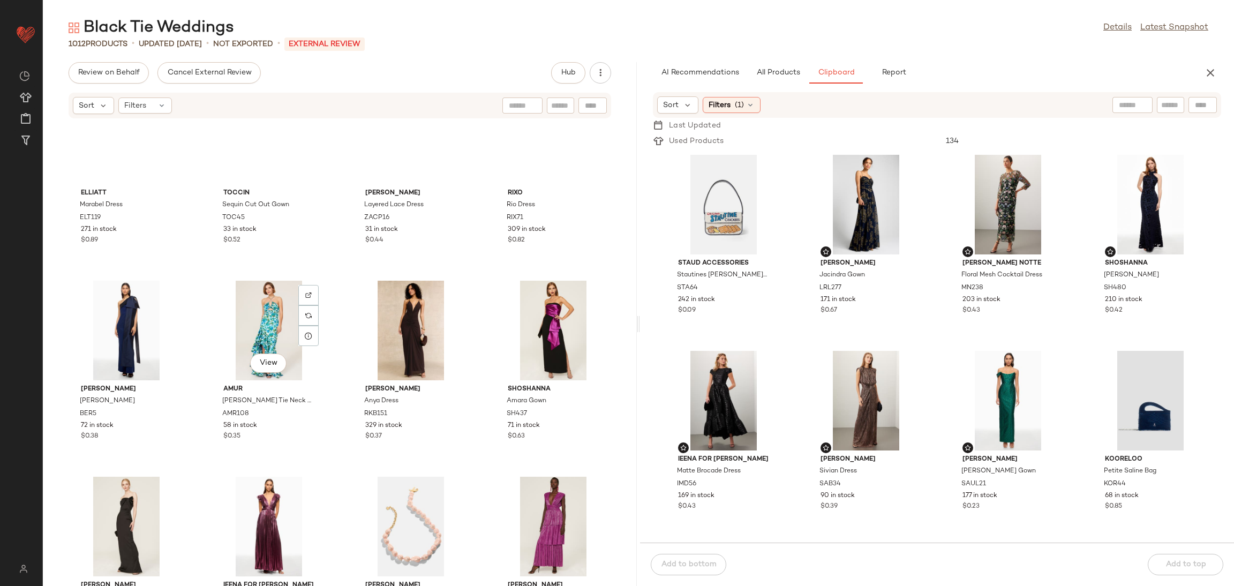
scroll to position [649, 0]
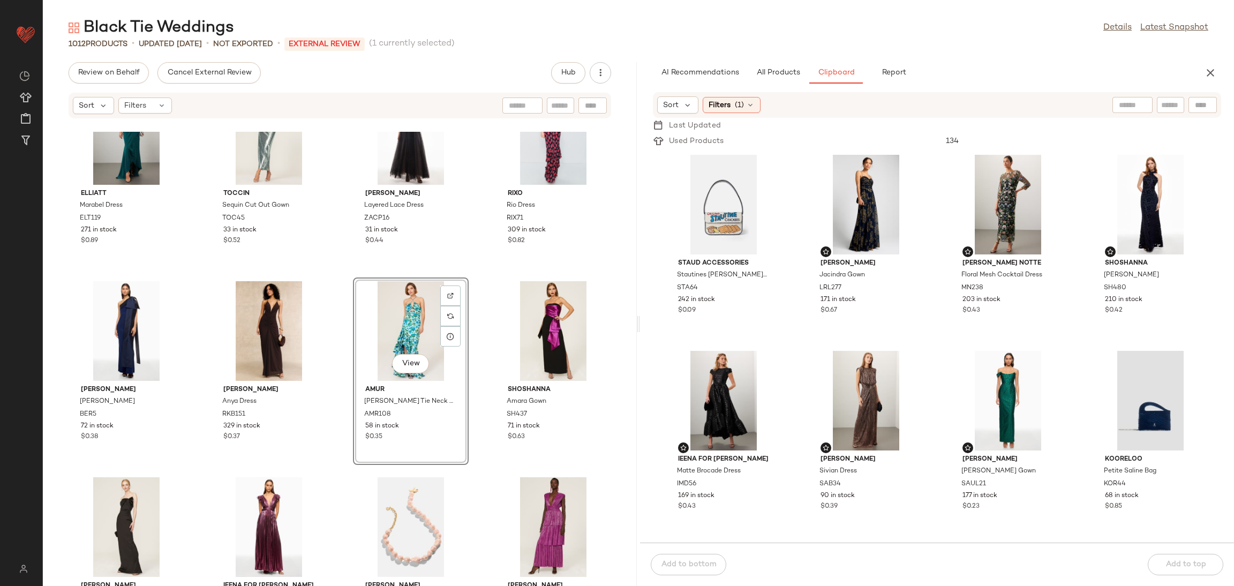
click at [479, 275] on div "ELLIATT Marabel Dress ELT119 271 in stock $0.89 Toccin Sequin Cut Out Gown TOC4…" at bounding box center [340, 359] width 594 height 454
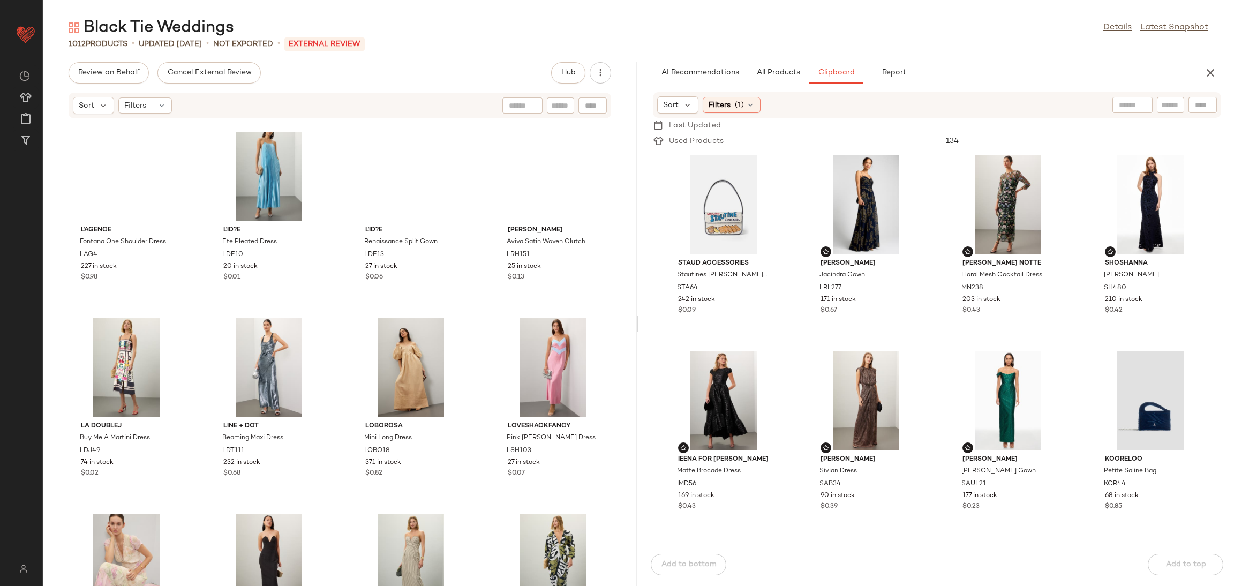
scroll to position [46463, 0]
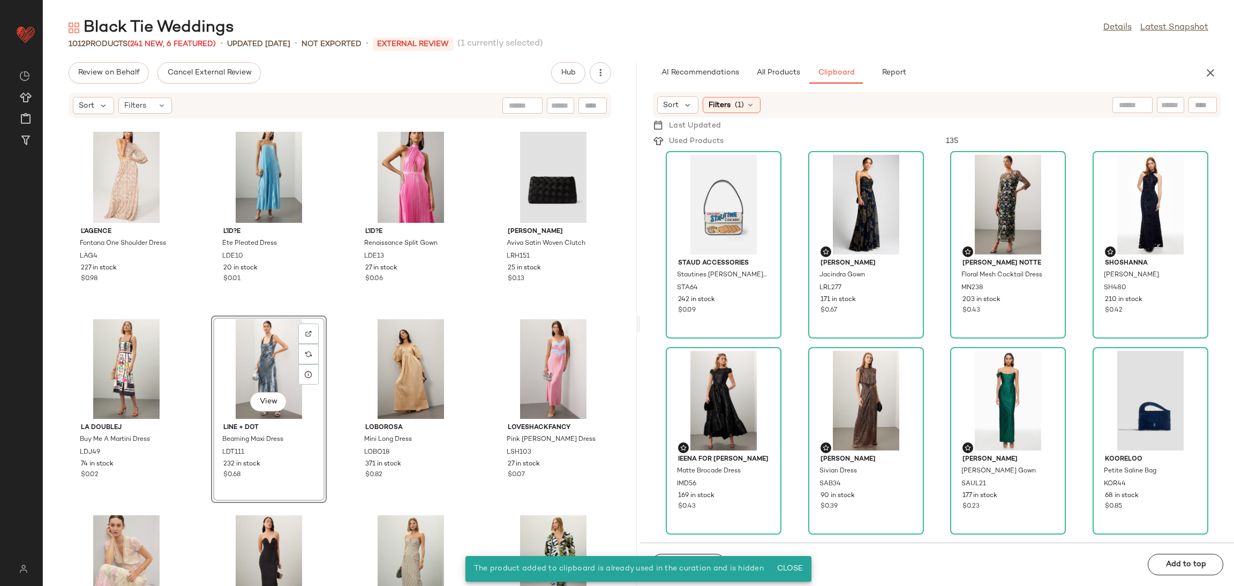
click at [273, 355] on div "View" at bounding box center [269, 369] width 108 height 100
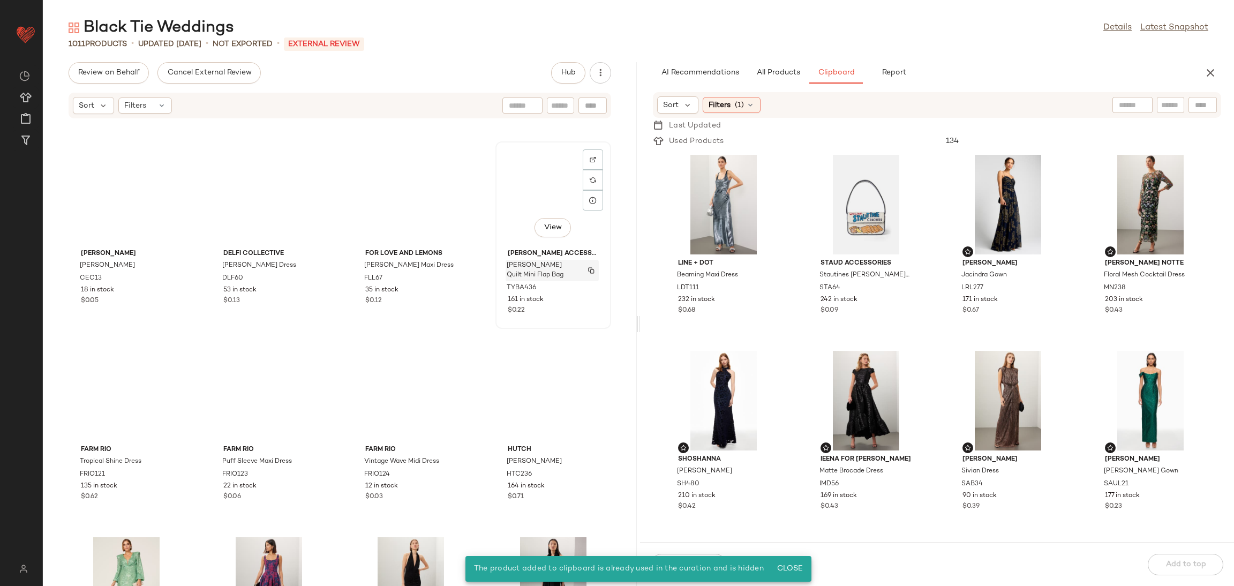
scroll to position [45504, 0]
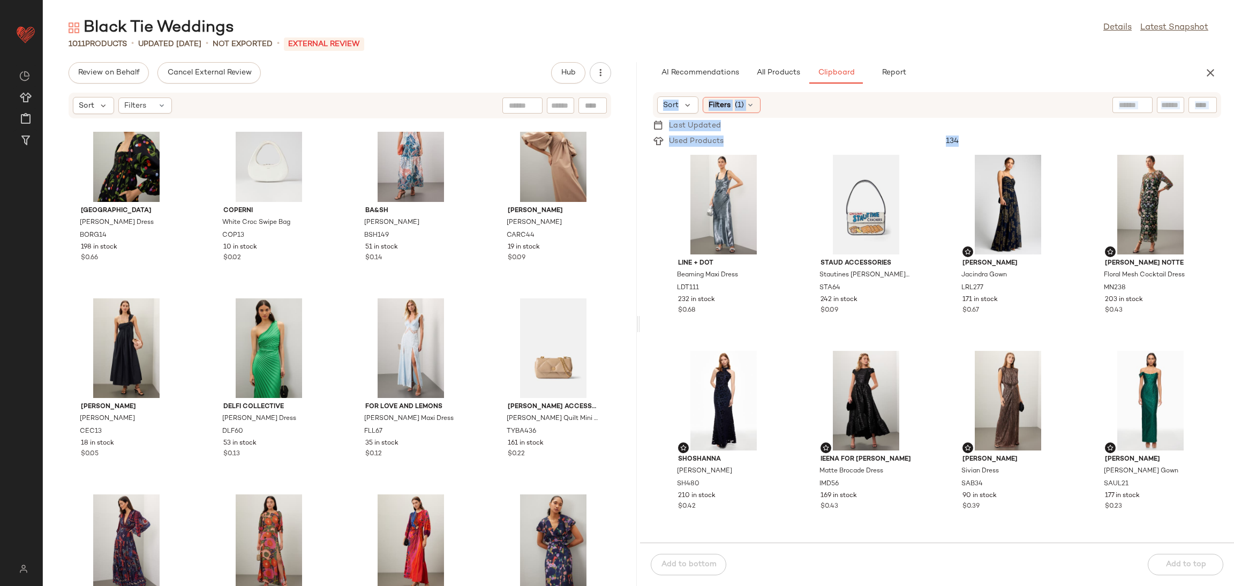
drag, startPoint x: 629, startPoint y: 548, endPoint x: 677, endPoint y: 342, distance: 211.8
click at [677, 342] on div "Review on Behalf Cancel External Review Hub Sort Filters Borgo de Nor Viona Dre…" at bounding box center [638, 324] width 1191 height 524
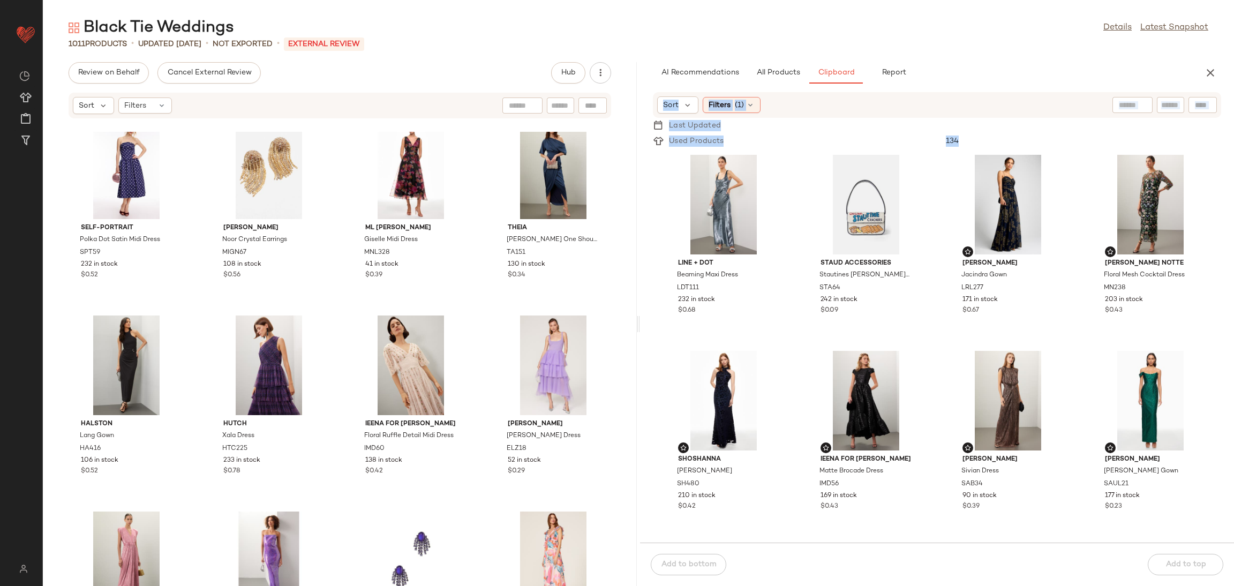
scroll to position [6111, 0]
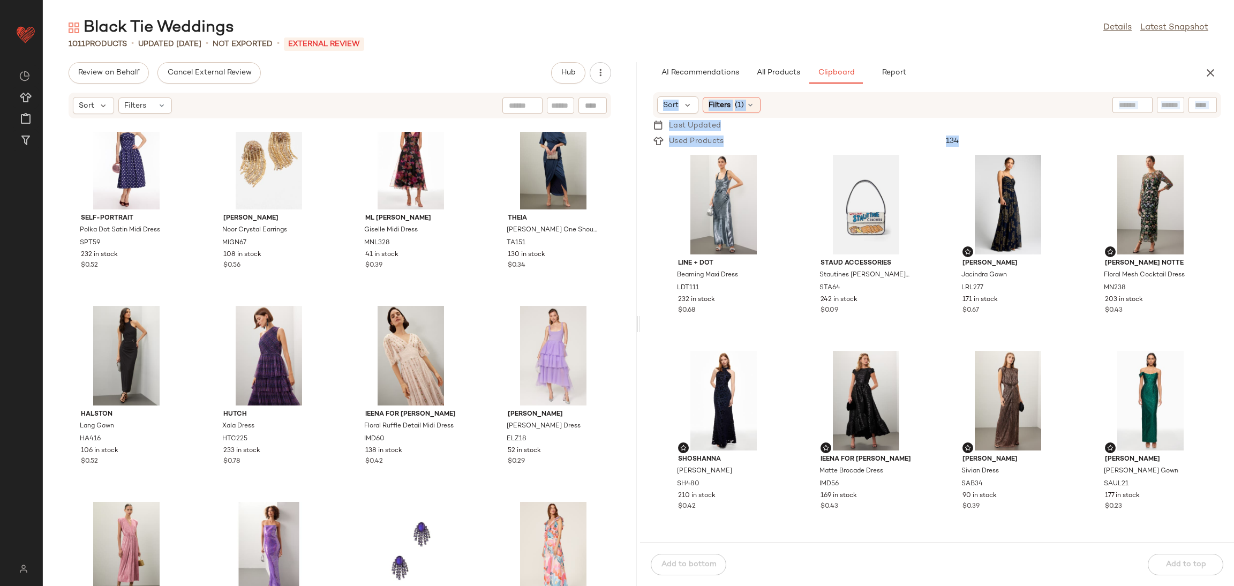
click at [784, 271] on div "Line + Dot Beaming Maxi Dress LDT111 232 in stock $0.68 Staud Accessories Staut…" at bounding box center [937, 346] width 594 height 394
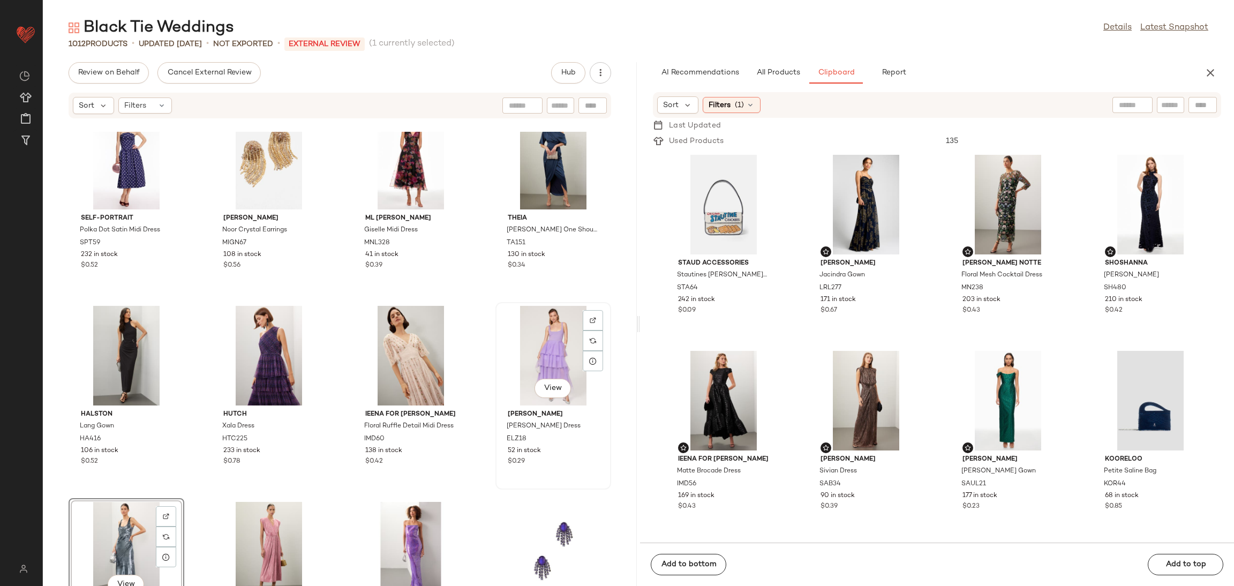
click at [531, 358] on div "View" at bounding box center [553, 356] width 108 height 100
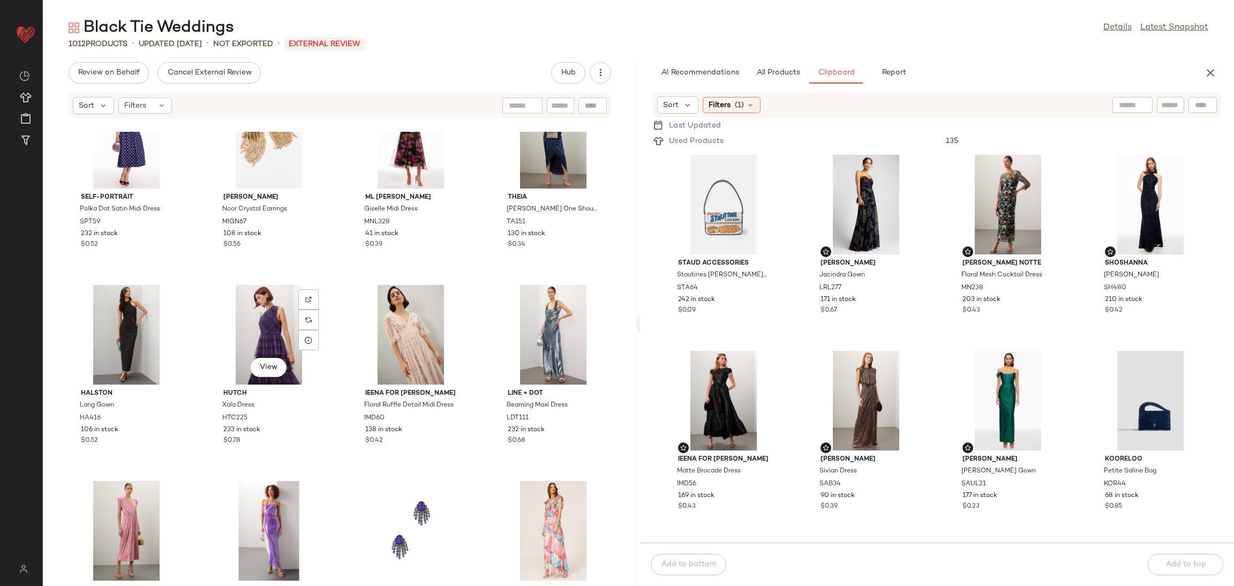
scroll to position [6111, 0]
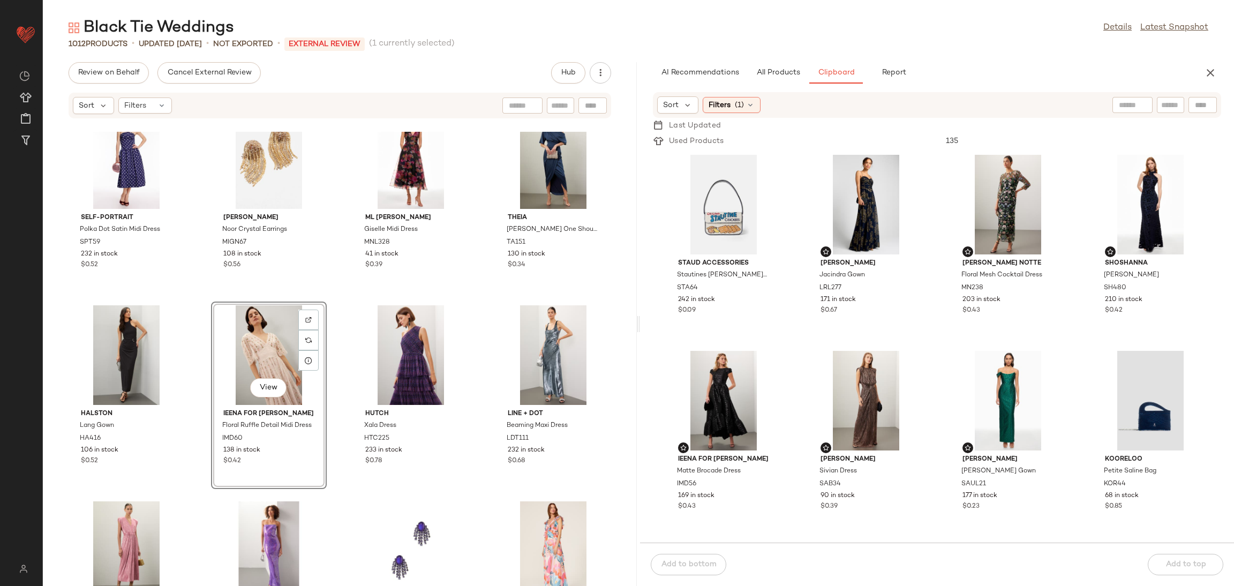
click at [342, 296] on div "Self-Portrait Polka Dot Satin Midi Dress SPT59 232 in stock $0.52 Mignonne Gavi…" at bounding box center [340, 359] width 594 height 454
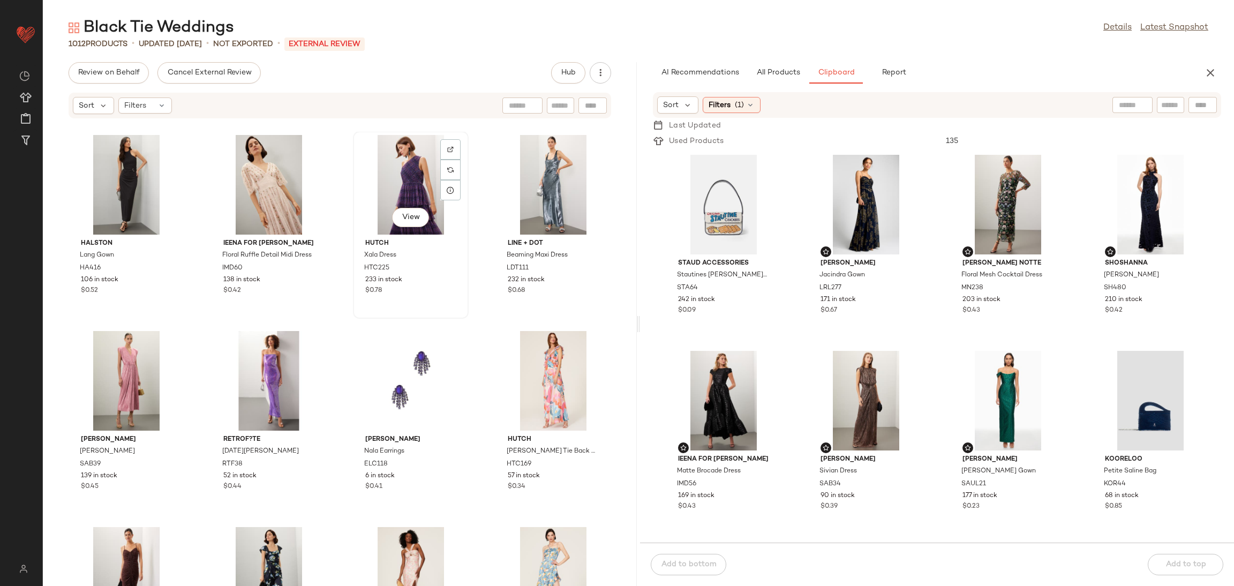
scroll to position [6269, 0]
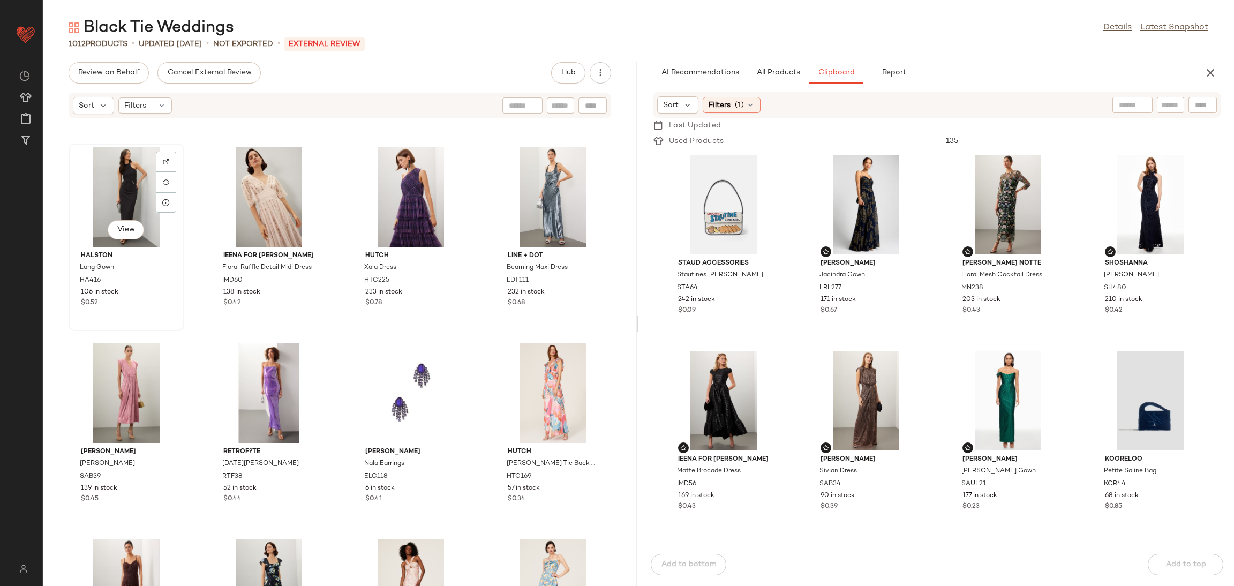
click at [114, 172] on div "View" at bounding box center [126, 197] width 108 height 100
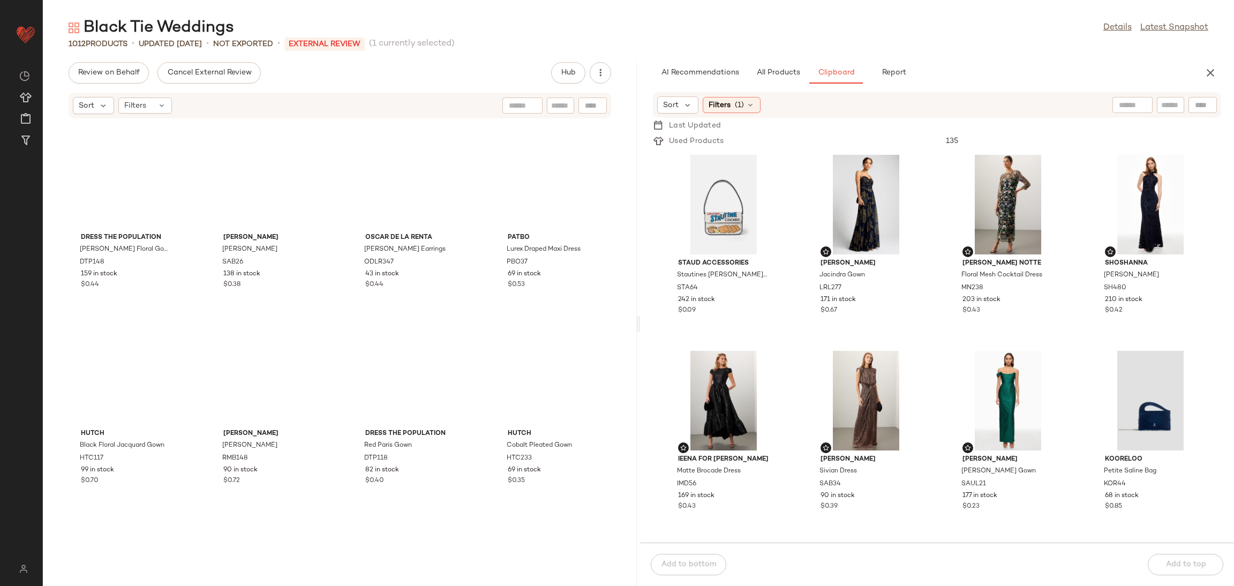
scroll to position [8237, 0]
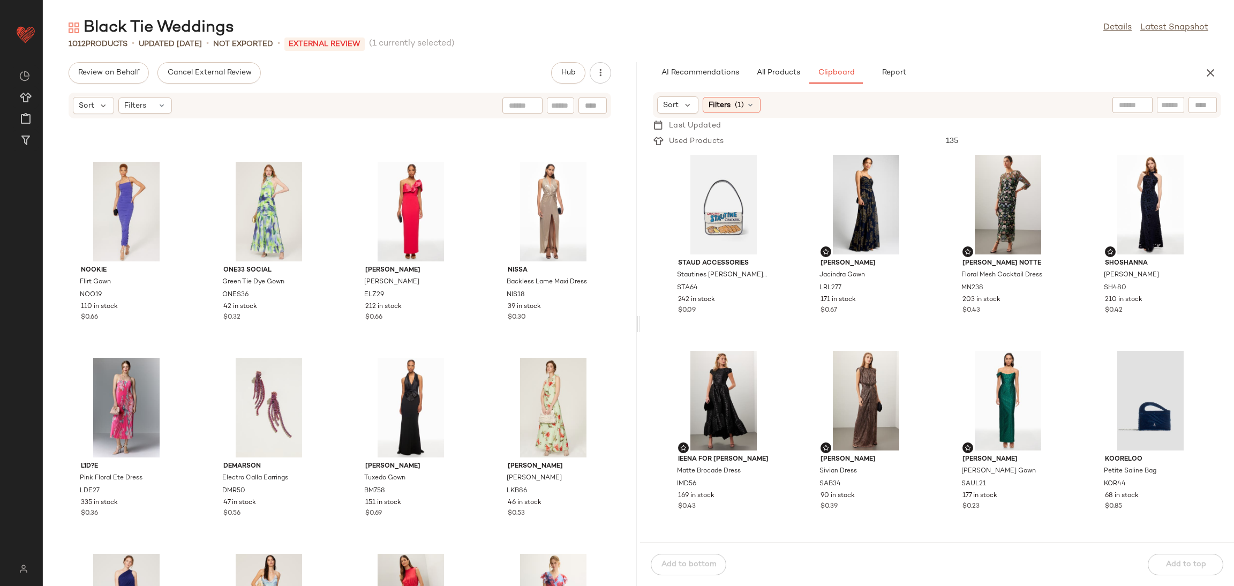
click at [343, 319] on div "Nookie Flirt Gown NOO19 110 in stock $0.66 One33 Social Green Tie Dye Gown ONES…" at bounding box center [340, 359] width 594 height 454
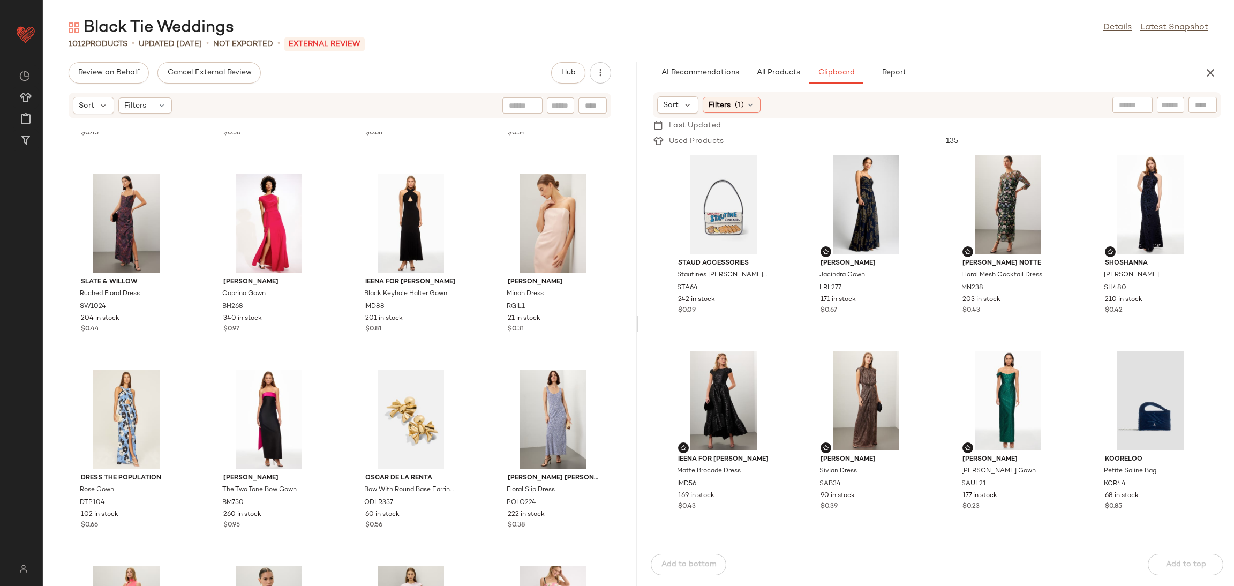
scroll to position [3892, 0]
click at [112, 216] on div "View" at bounding box center [126, 223] width 108 height 100
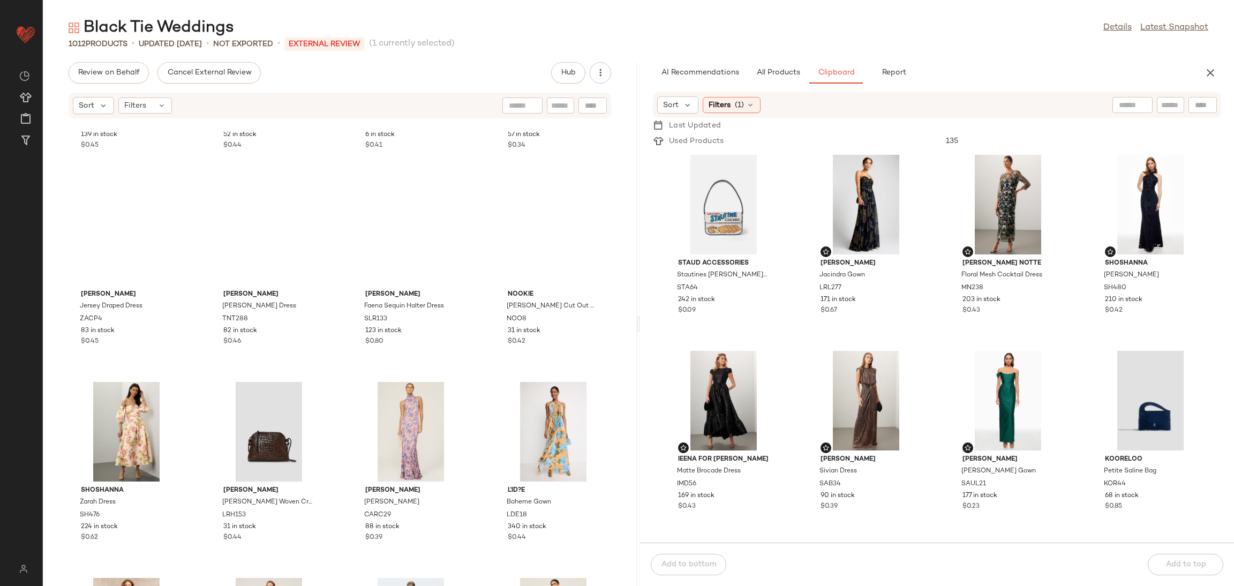
scroll to position [6530, 0]
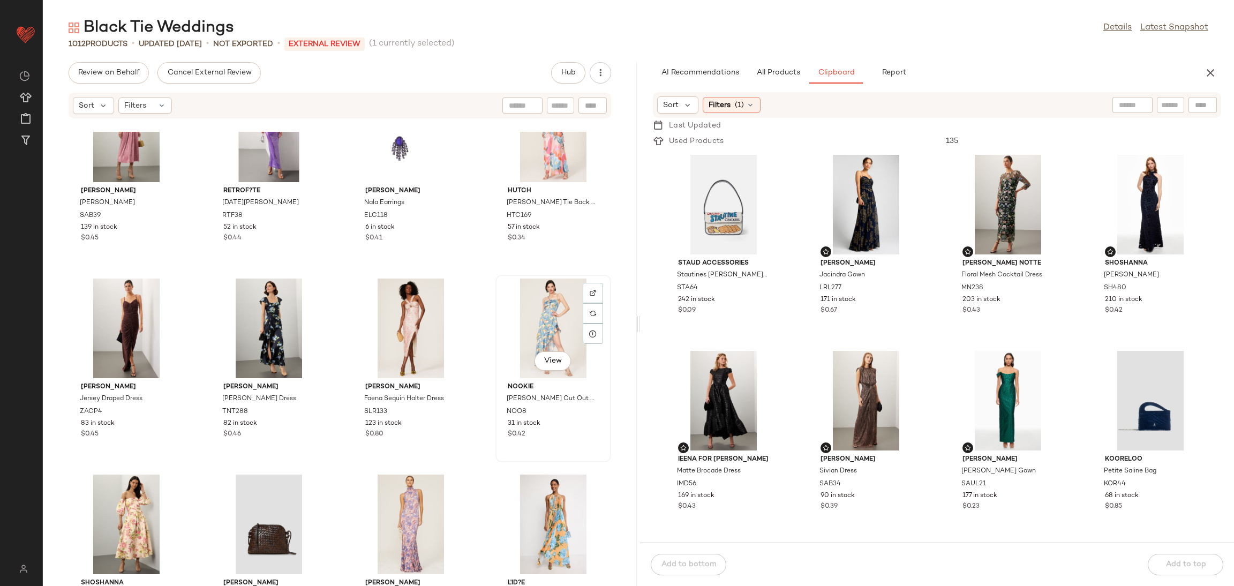
click at [525, 326] on div "View" at bounding box center [553, 328] width 108 height 100
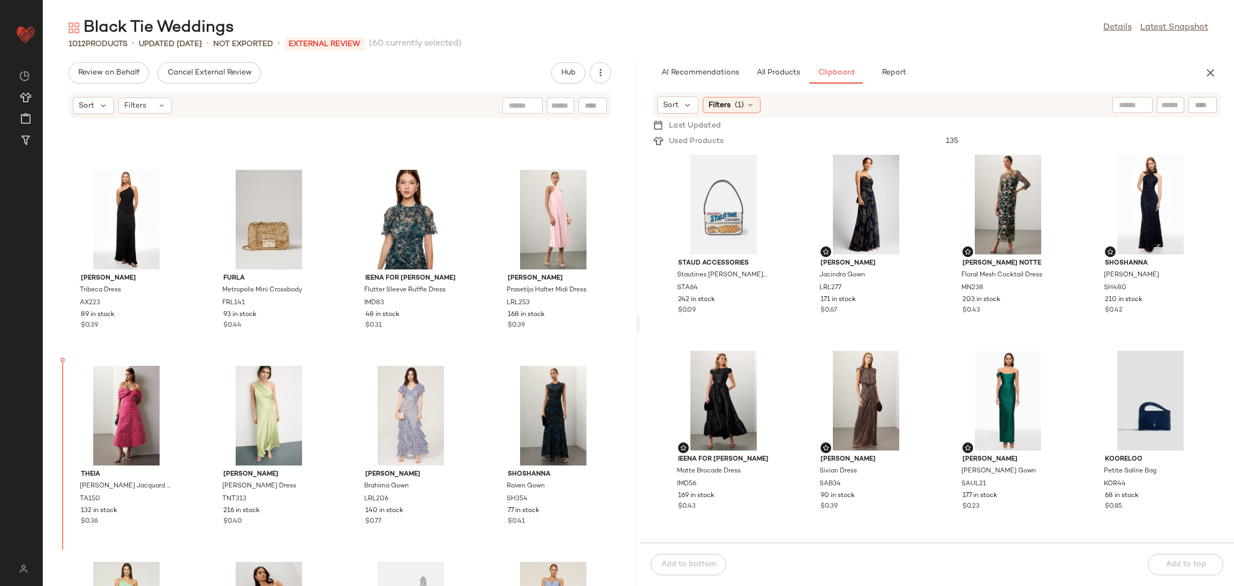
scroll to position [2148, 0]
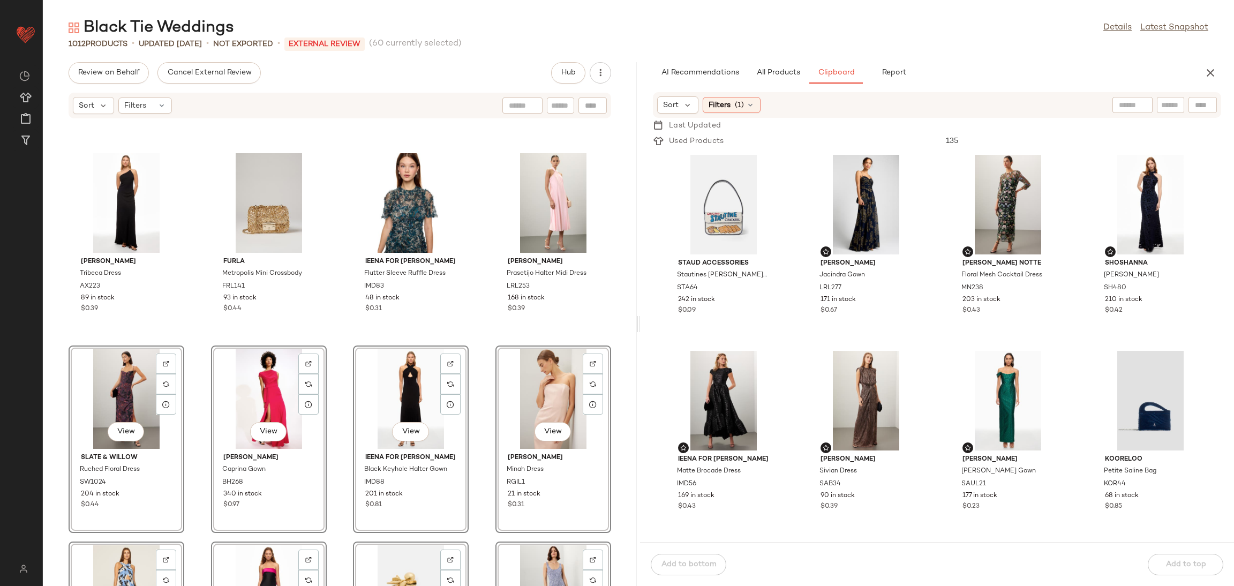
click at [196, 343] on div "Ieena for Mac Duggal Sequined Ruched One Shoulder Gown IMD75 63 in stock $0.40 …" at bounding box center [340, 359] width 594 height 454
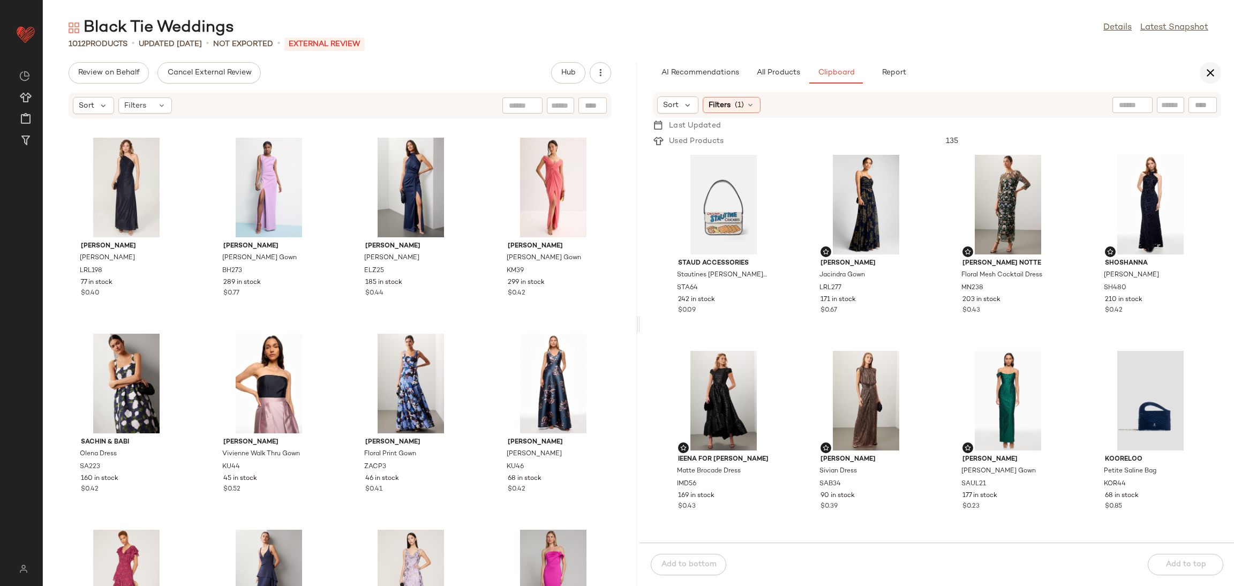
click at [822, 78] on icon "button" at bounding box center [1210, 72] width 13 height 13
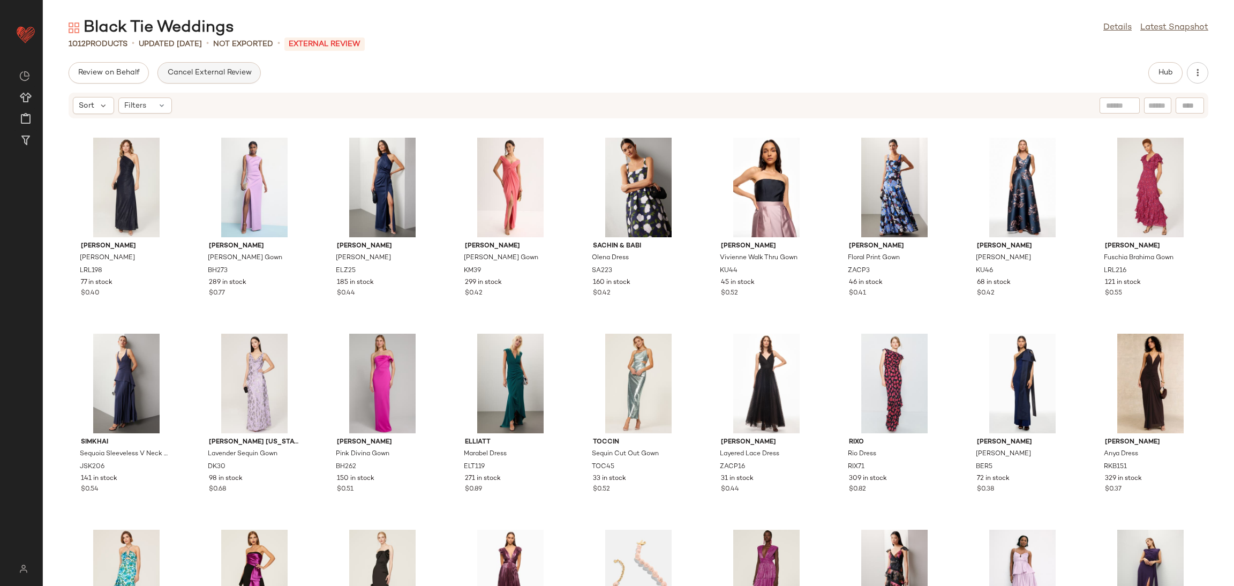
click at [213, 76] on span "Cancel External Review" at bounding box center [209, 73] width 85 height 9
click at [77, 72] on button "Send for Review" at bounding box center [107, 72] width 77 height 21
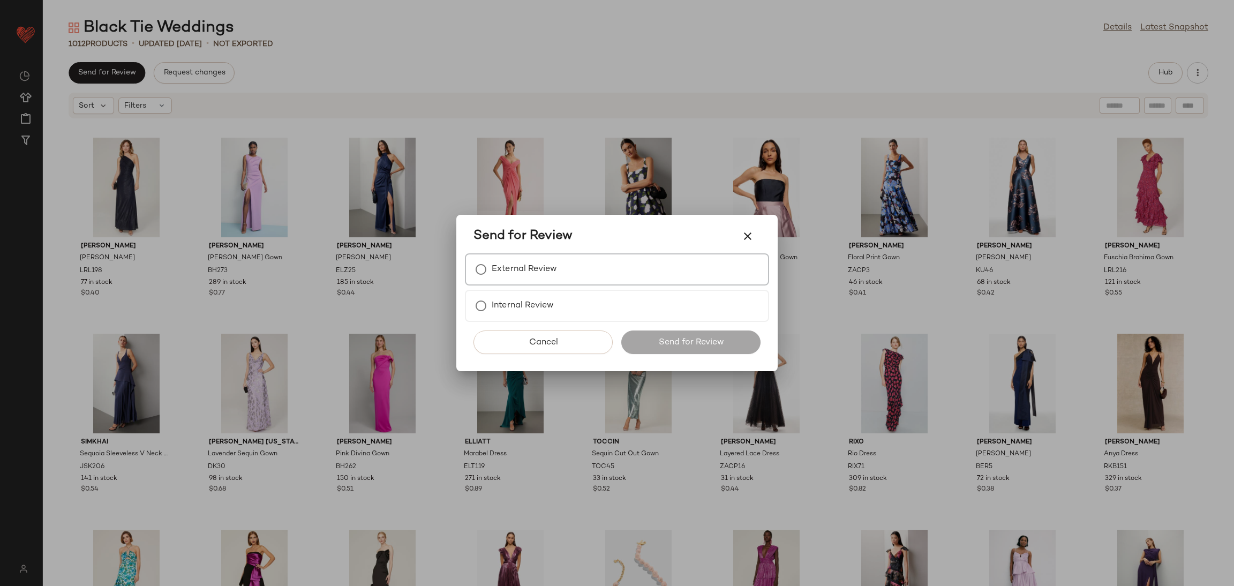
click at [608, 275] on div "External Review" at bounding box center [617, 269] width 304 height 32
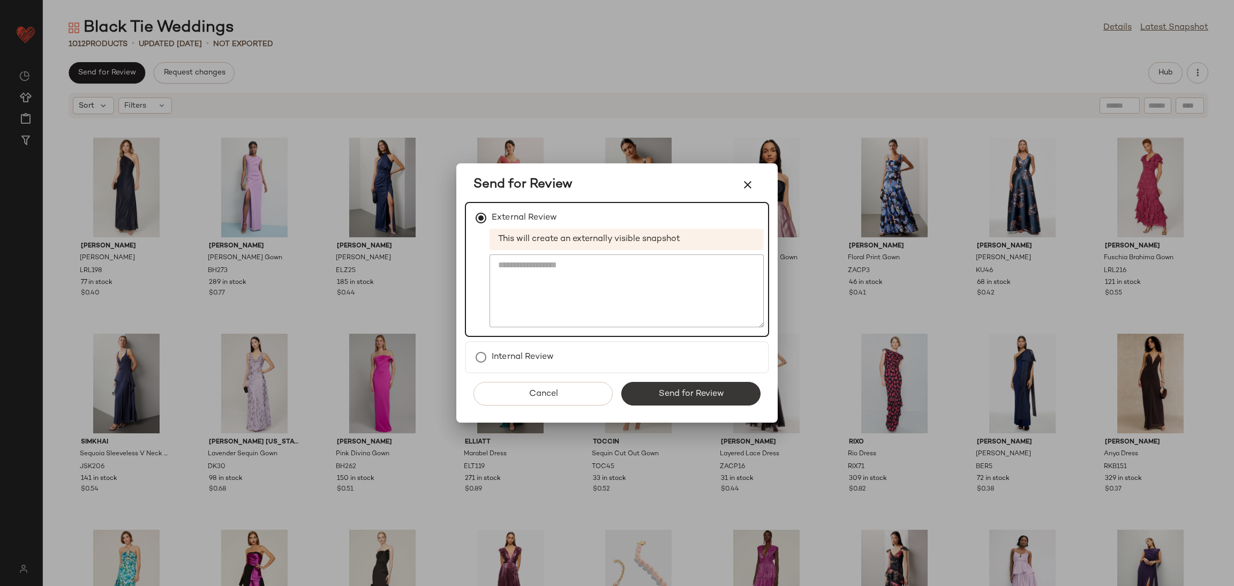
click at [685, 372] on span "Send for Review" at bounding box center [690, 394] width 66 height 10
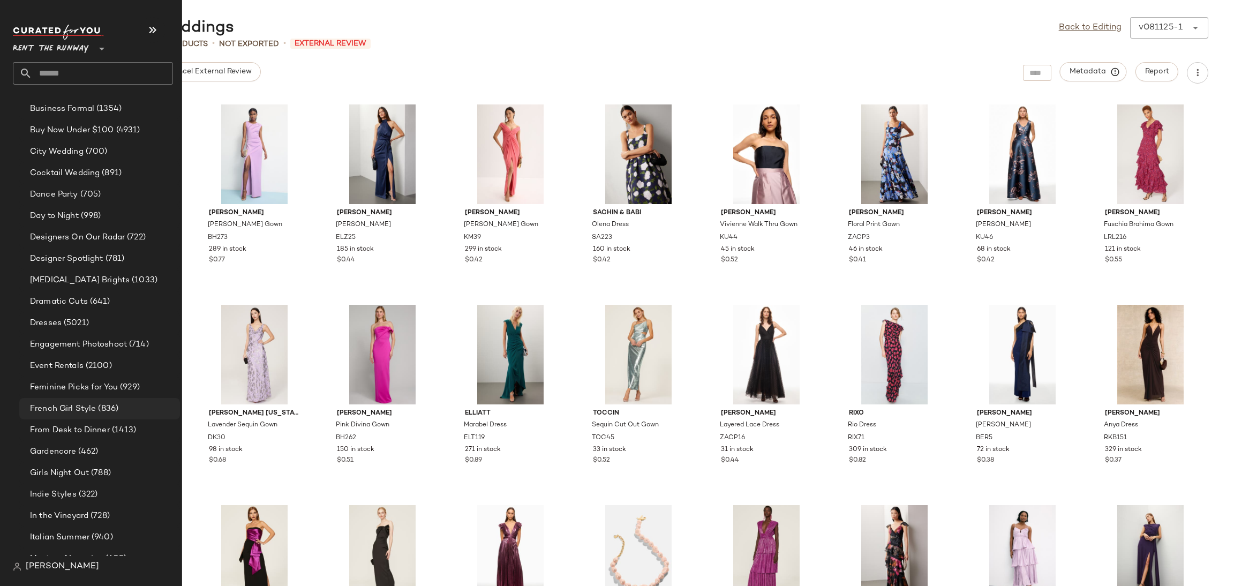
scroll to position [462, 0]
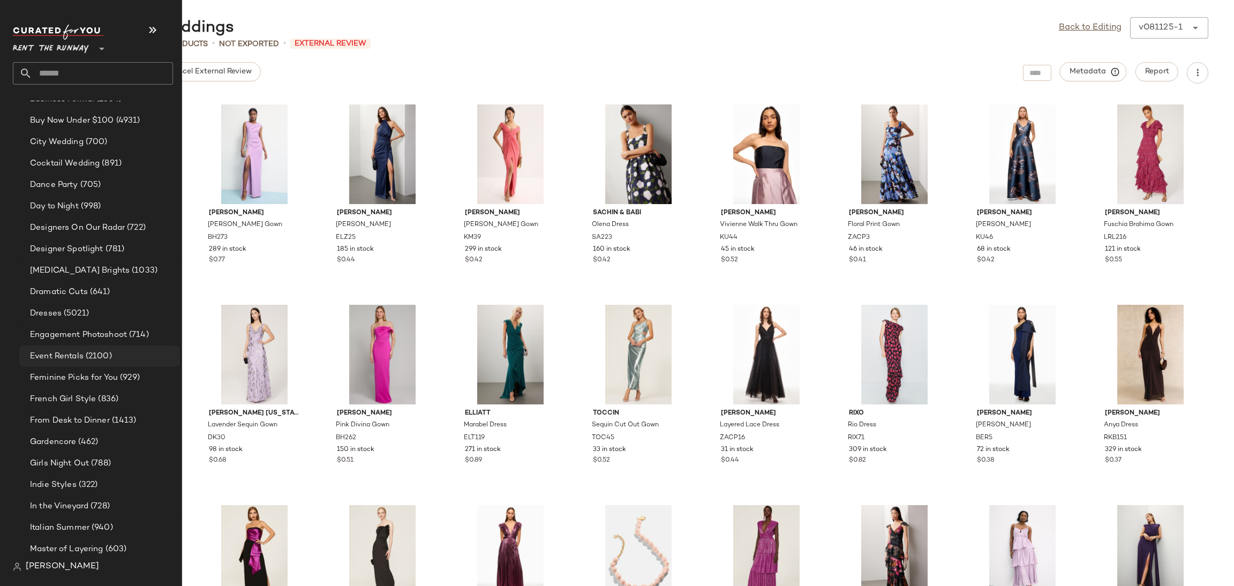
click at [82, 360] on span "Event Rentals" at bounding box center [57, 356] width 54 height 12
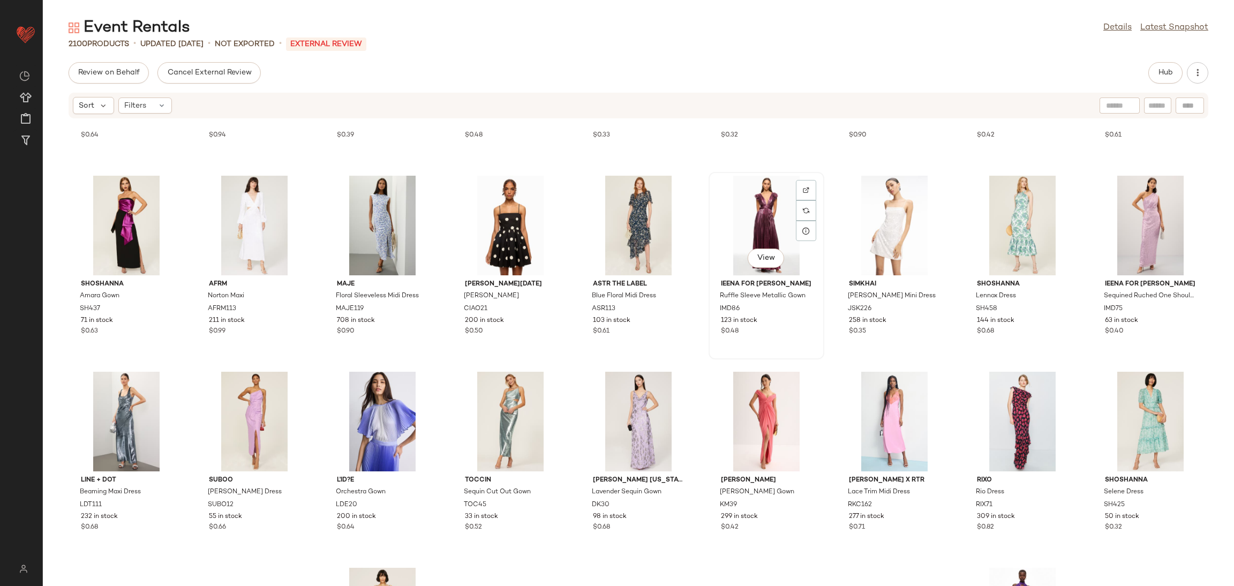
scroll to position [161, 0]
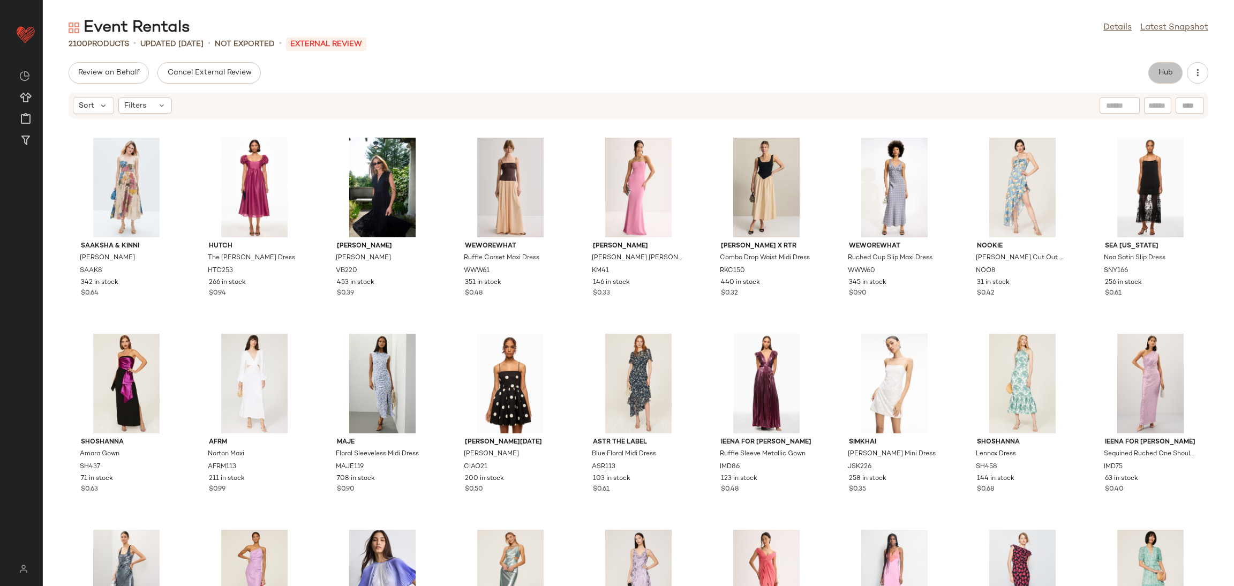
click at [1164, 65] on button "Hub" at bounding box center [1165, 72] width 34 height 21
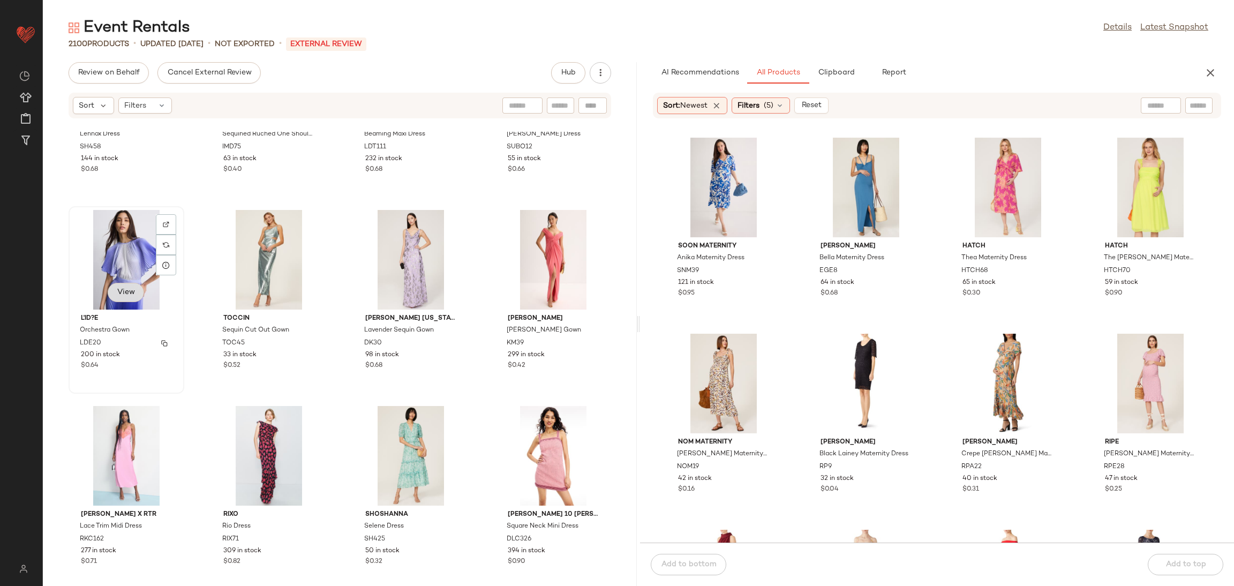
scroll to position [917, 0]
click at [115, 246] on div "View" at bounding box center [126, 259] width 108 height 100
click at [510, 268] on div "View" at bounding box center [553, 259] width 108 height 100
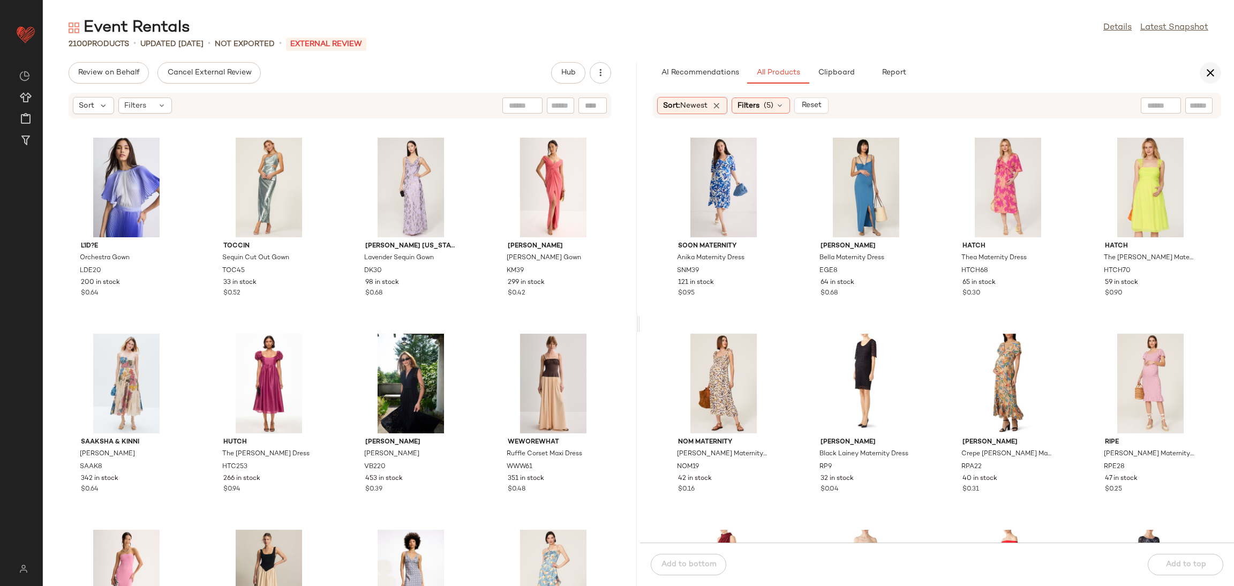
click at [1217, 77] on button "button" at bounding box center [1209, 72] width 21 height 21
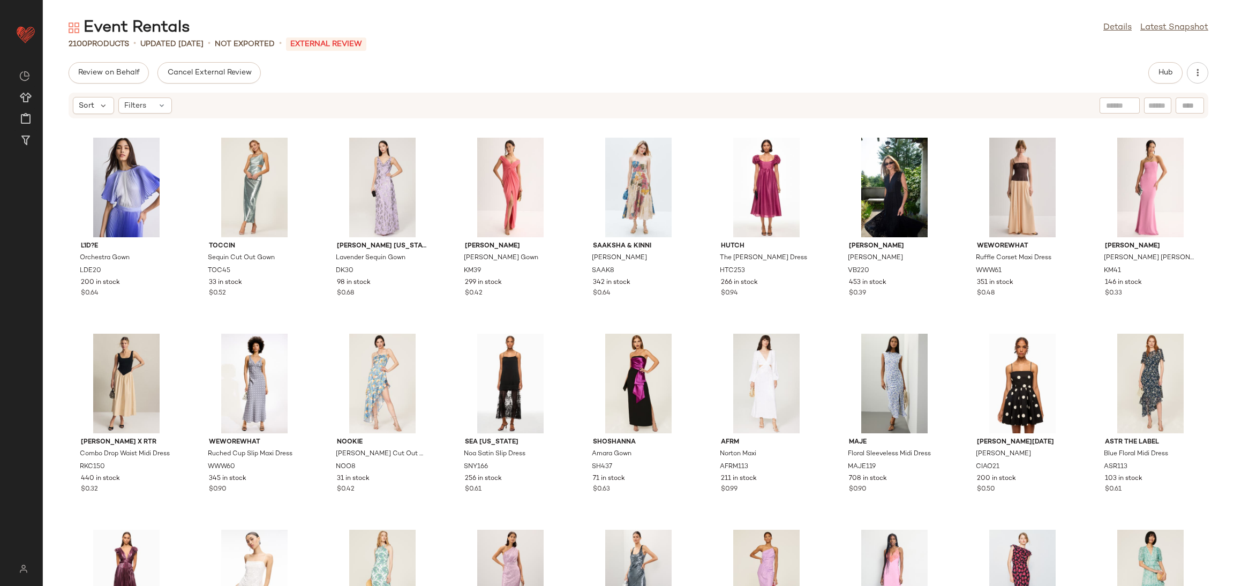
click at [438, 324] on div "L'ID?E Orchestra Gown LDE20 200 in stock $0.64 Toccin Sequin Cut Out Gown TOC45…" at bounding box center [638, 359] width 1191 height 454
click at [220, 78] on button "Cancel External Review" at bounding box center [208, 72] width 103 height 21
click at [106, 70] on span "Send for Review" at bounding box center [107, 73] width 58 height 9
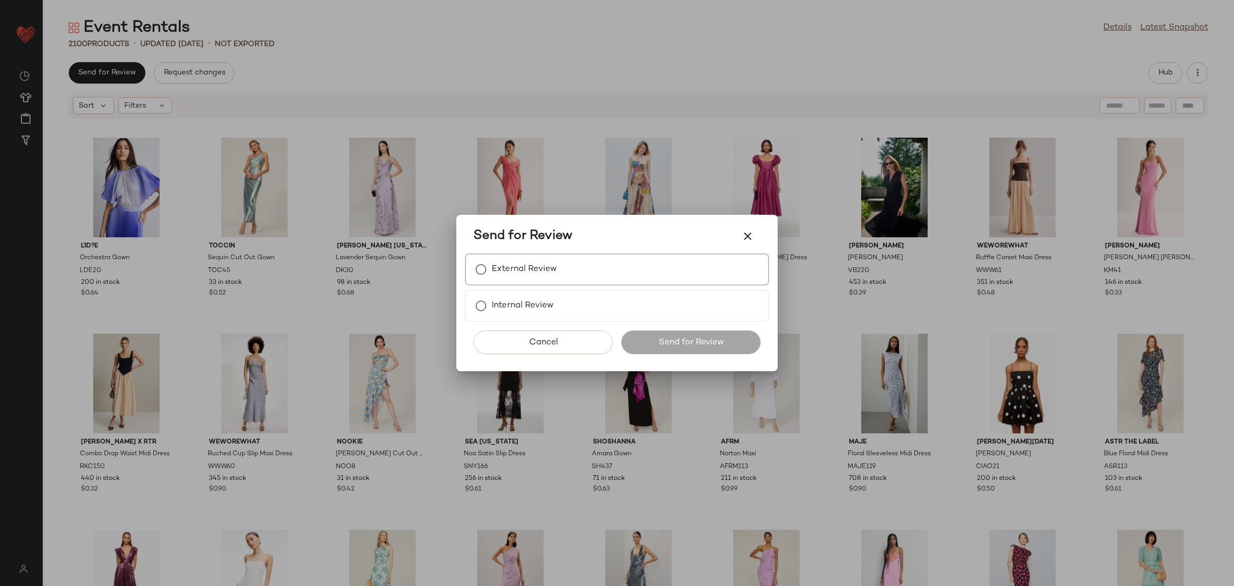
click at [509, 264] on label "External Review" at bounding box center [523, 269] width 65 height 21
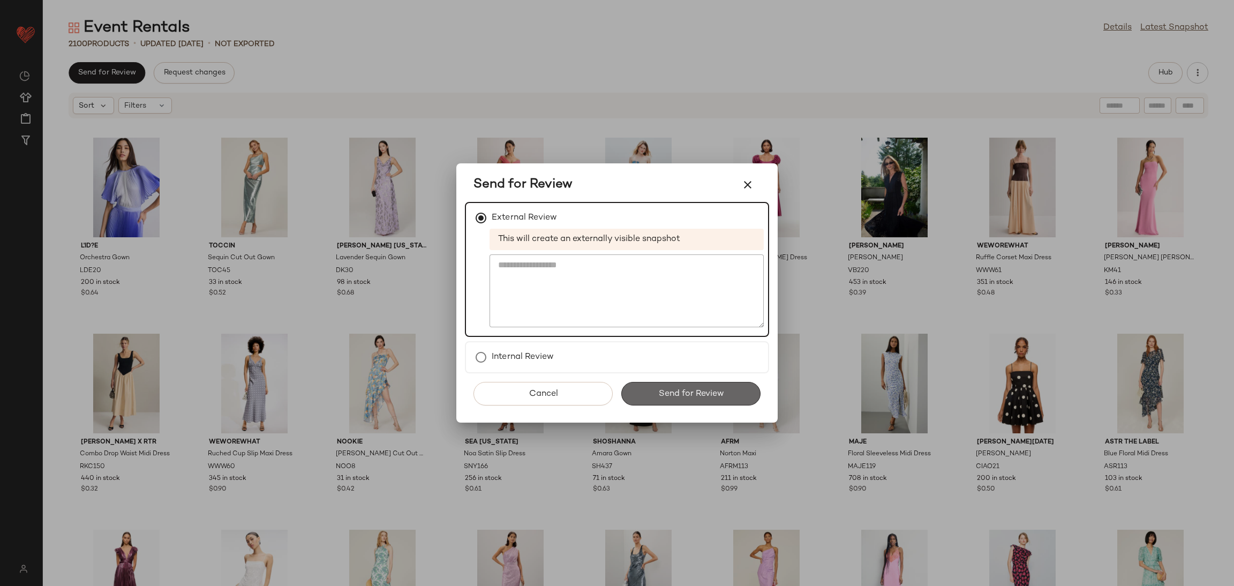
click at [728, 398] on button "Send for Review" at bounding box center [690, 394] width 139 height 24
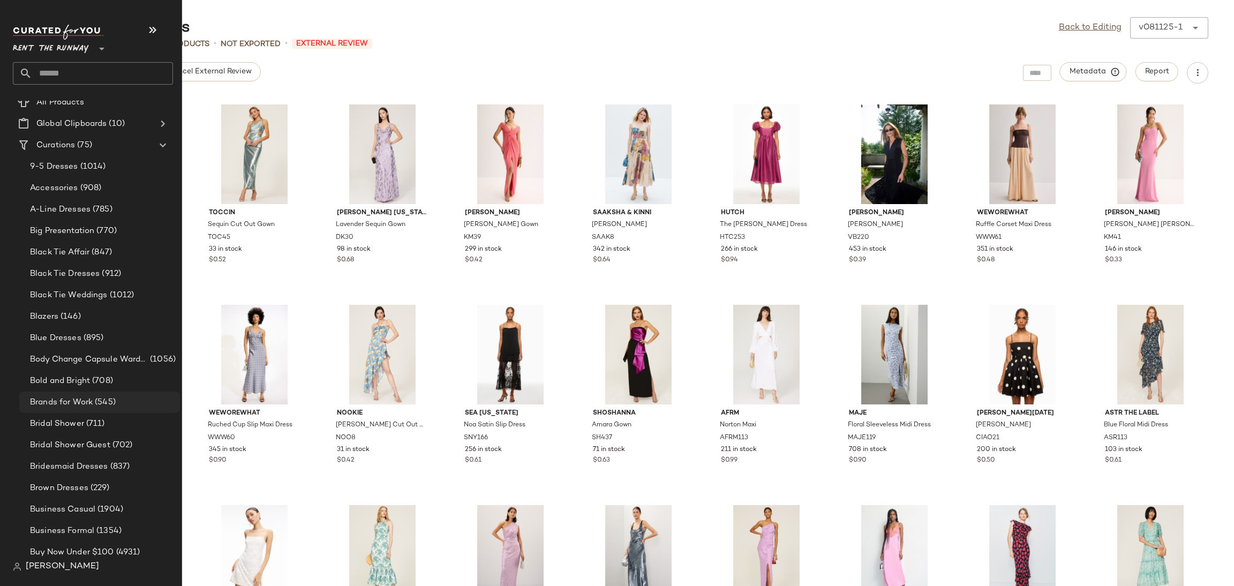
scroll to position [41, 0]
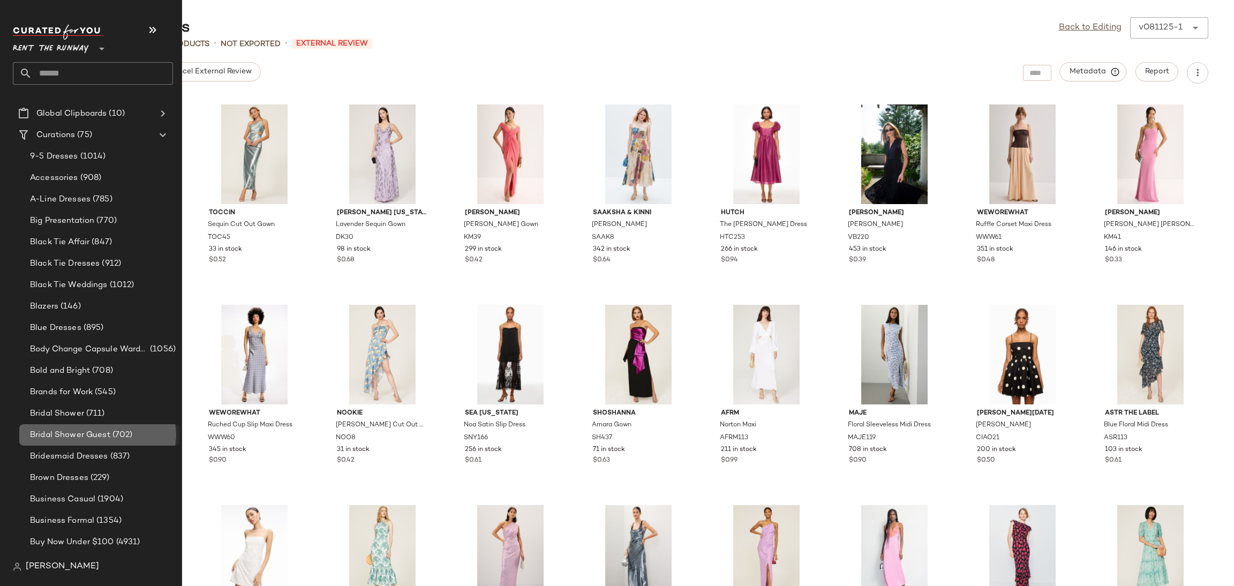
click at [111, 437] on span "(702)" at bounding box center [121, 435] width 22 height 12
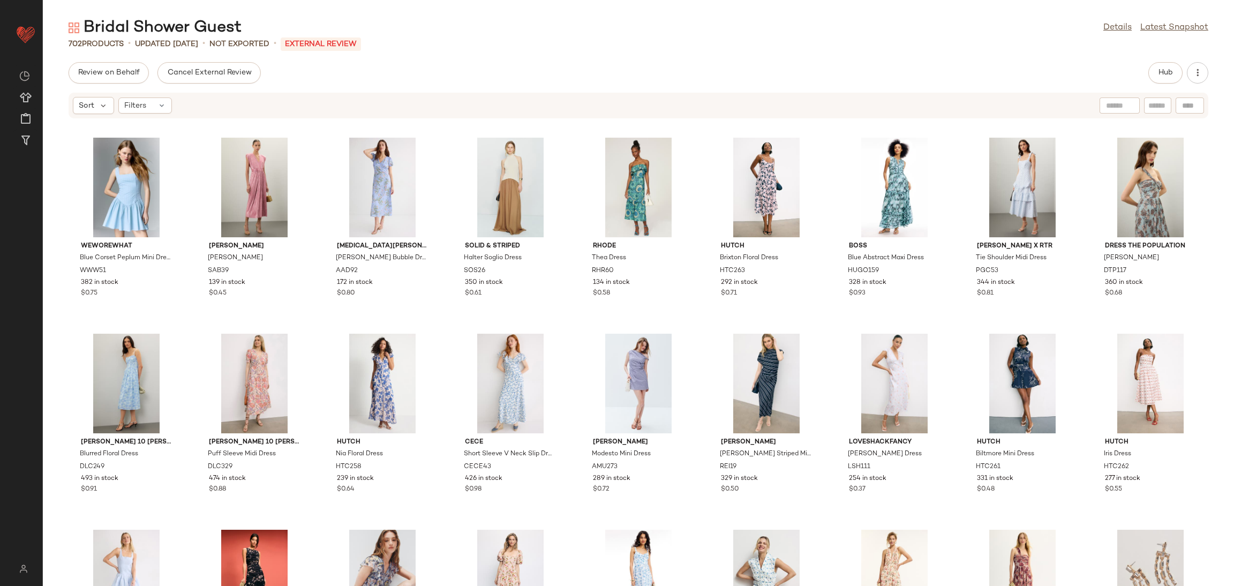
click at [996, 58] on div "Bridal Shower Guest Details Latest Snapshot 702 Products • updated Aug 8th • No…" at bounding box center [638, 301] width 1191 height 569
click at [1167, 71] on span "Hub" at bounding box center [1164, 73] width 15 height 9
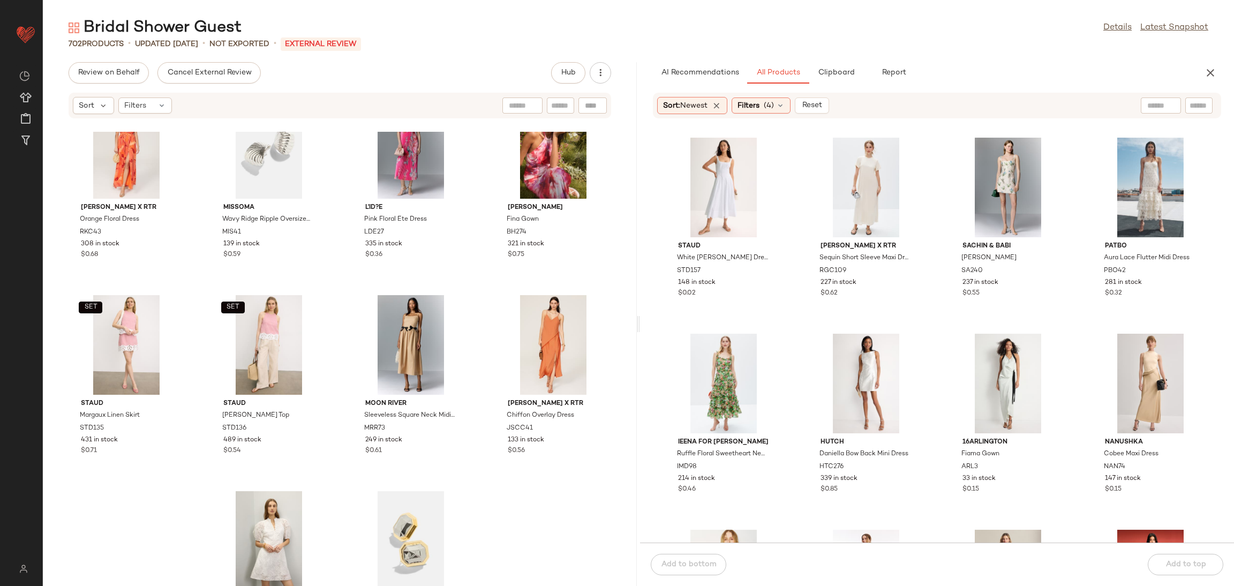
scroll to position [2409, 0]
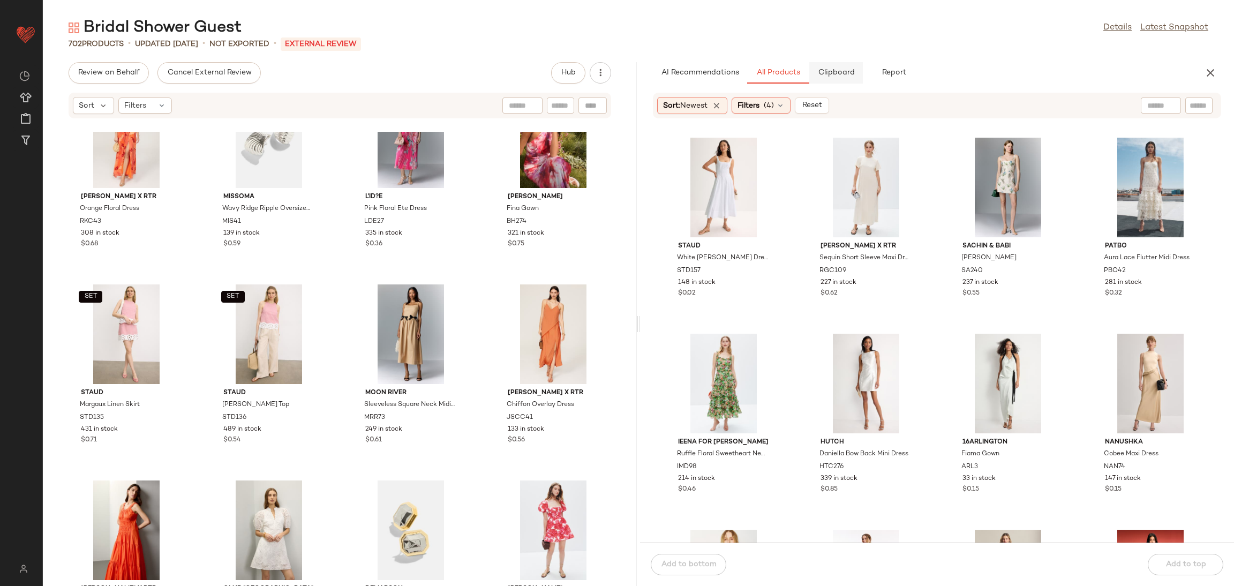
click at [831, 70] on span "Clipboard" at bounding box center [835, 73] width 37 height 9
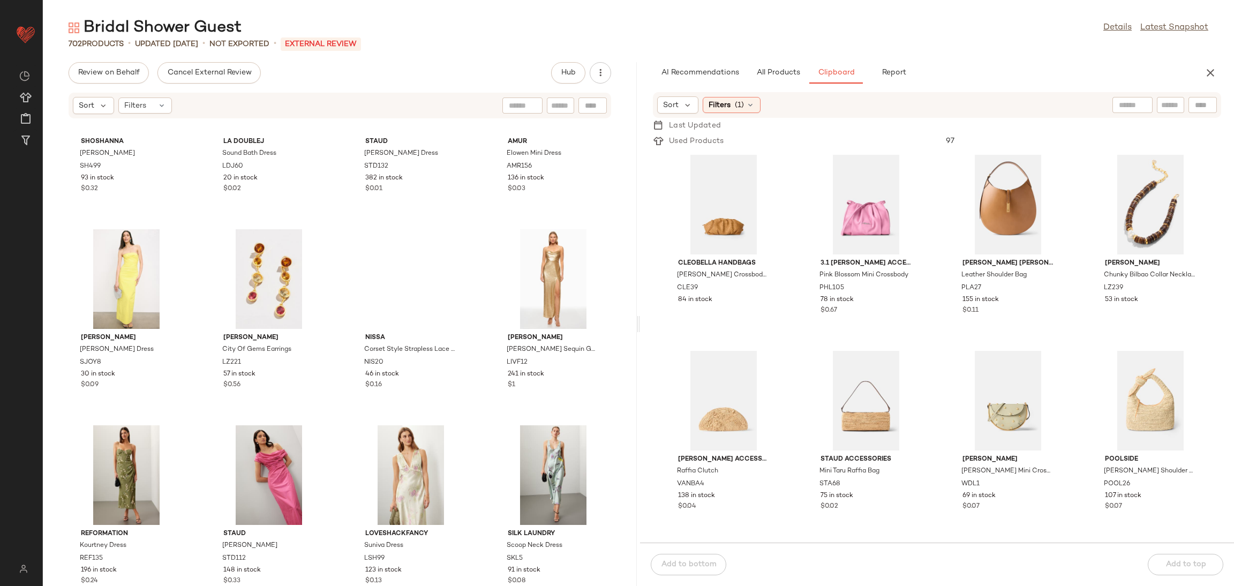
scroll to position [18532, 0]
click at [267, 466] on div "View" at bounding box center [269, 475] width 108 height 100
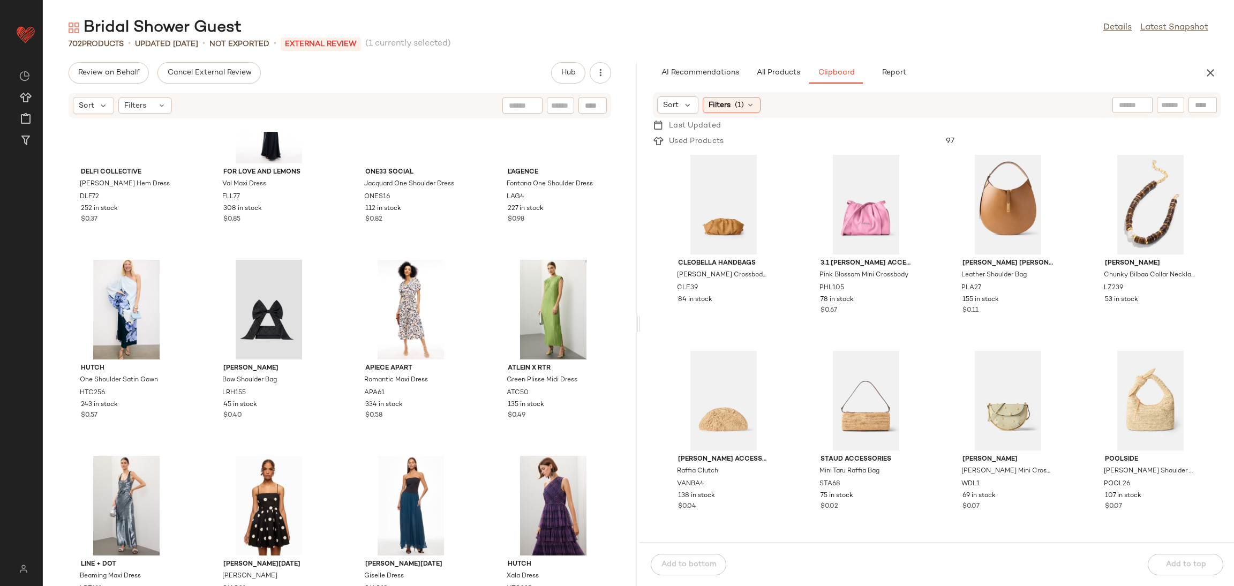
scroll to position [9163, 0]
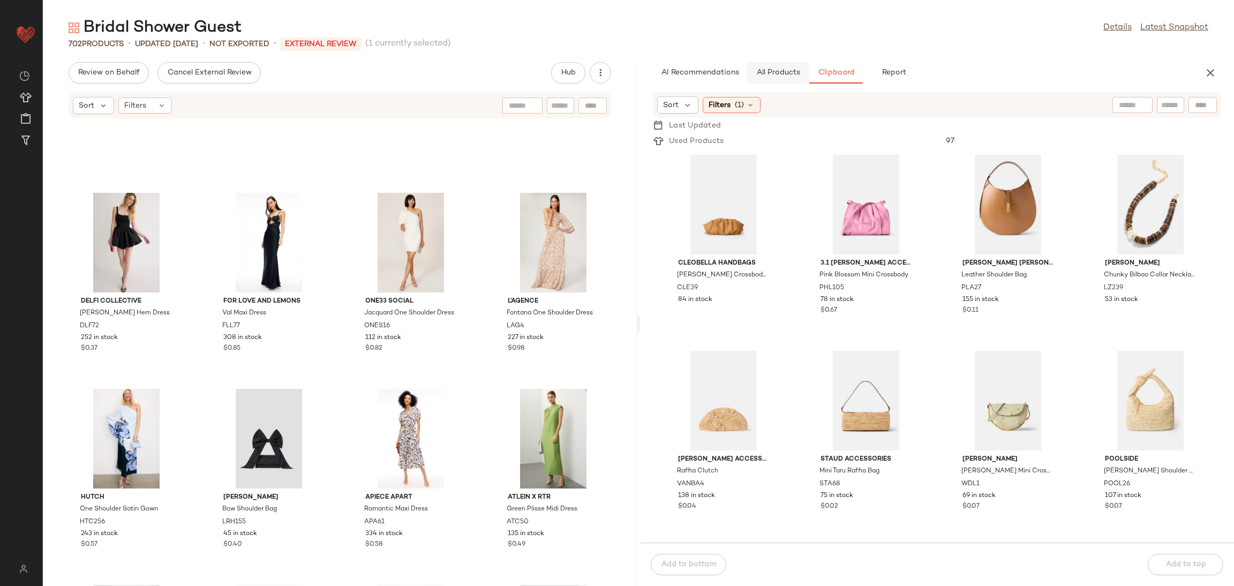
click at [767, 74] on span "All Products" at bounding box center [778, 73] width 44 height 9
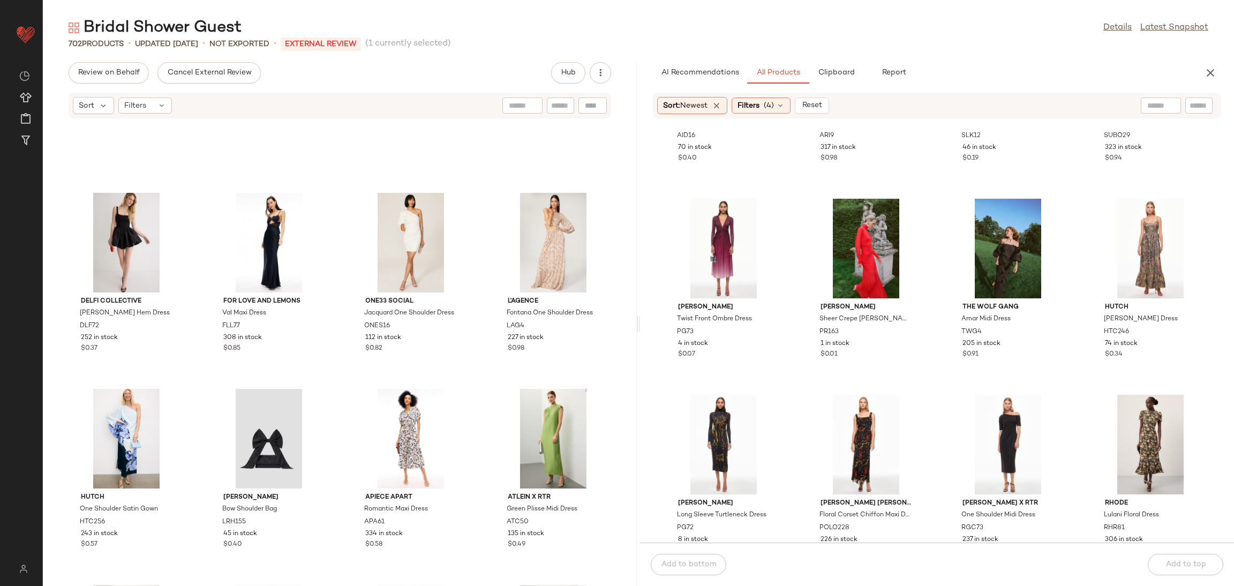
scroll to position [2116, 0]
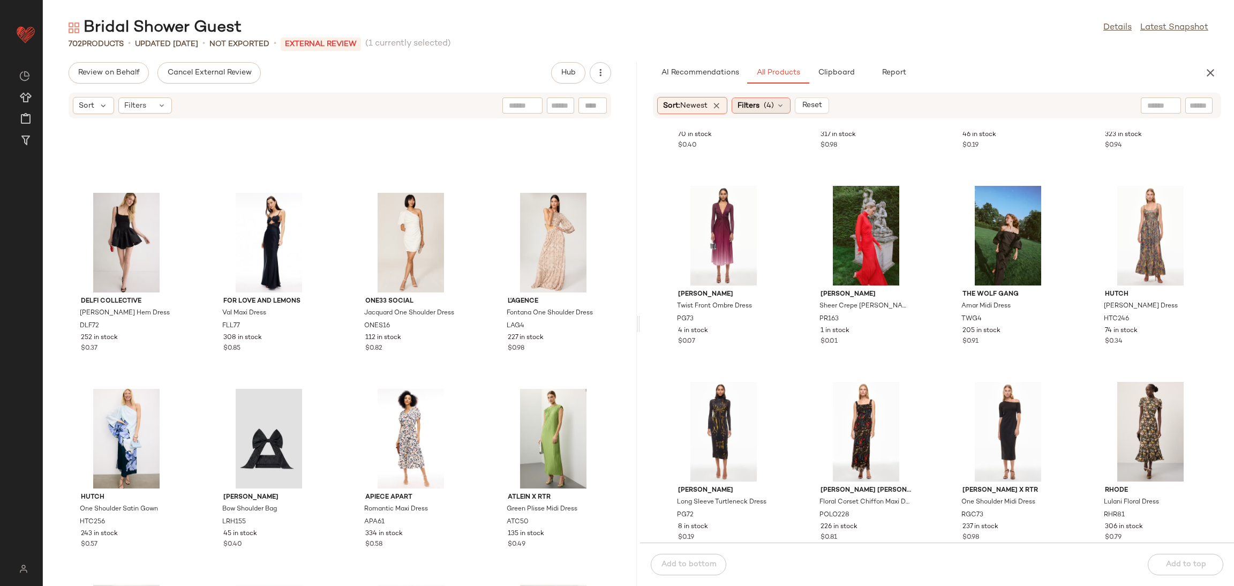
click at [752, 103] on span "Filters" at bounding box center [748, 105] width 22 height 11
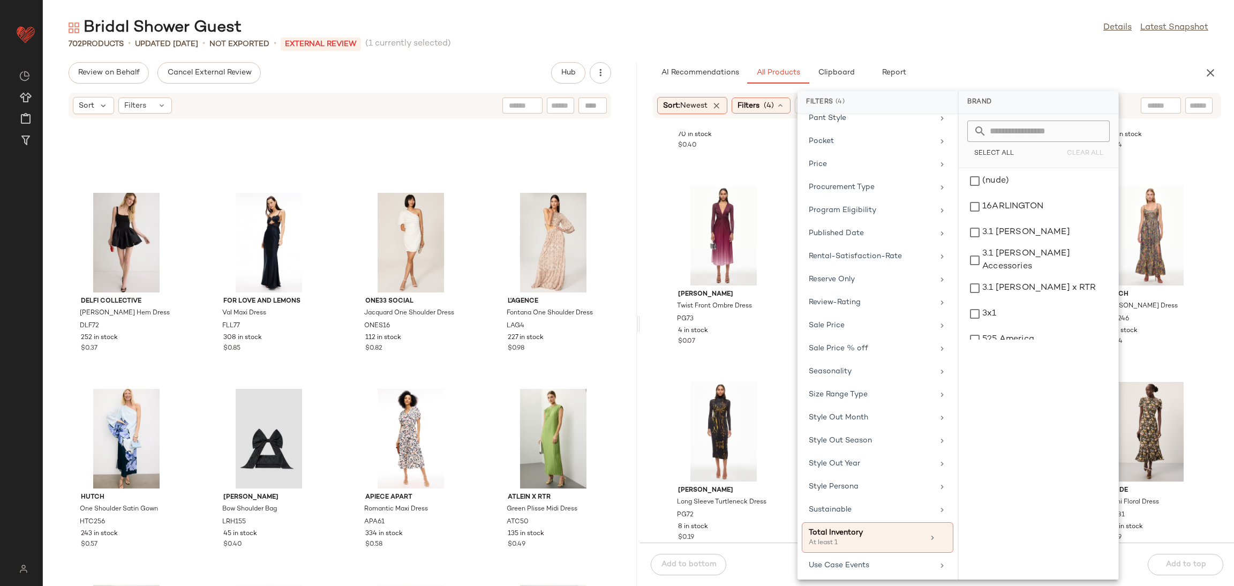
scroll to position [998, 0]
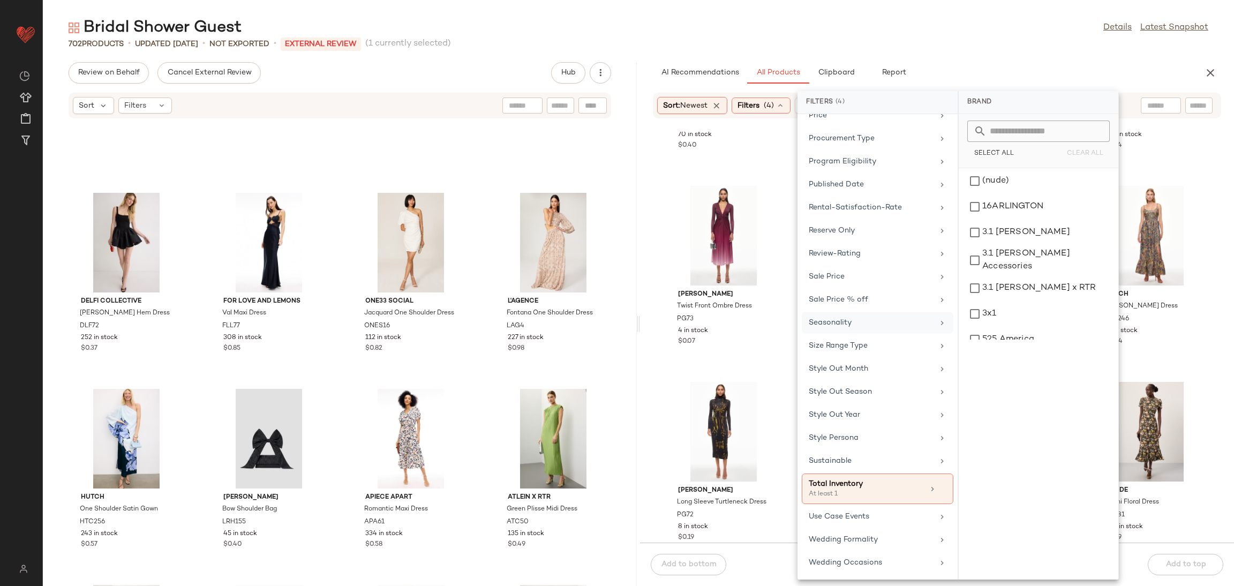
click at [859, 335] on div "Seasonality" at bounding box center [877, 345] width 152 height 21
click at [991, 224] on div "Spring/Summer" at bounding box center [1038, 233] width 151 height 26
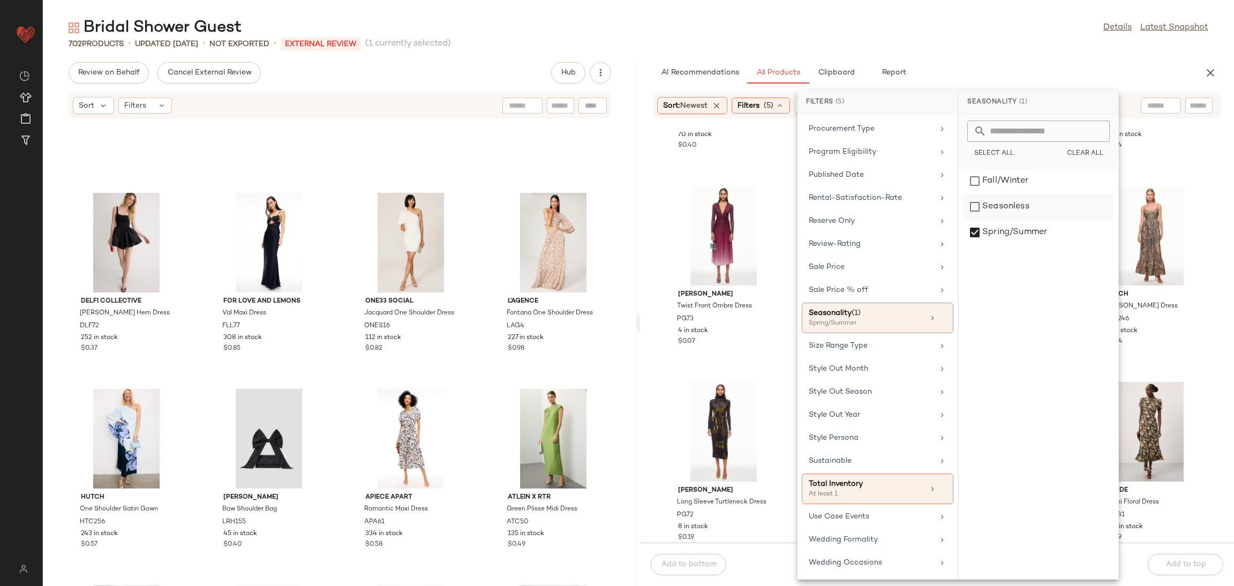
click at [984, 220] on div "Seasonless" at bounding box center [1038, 233] width 151 height 26
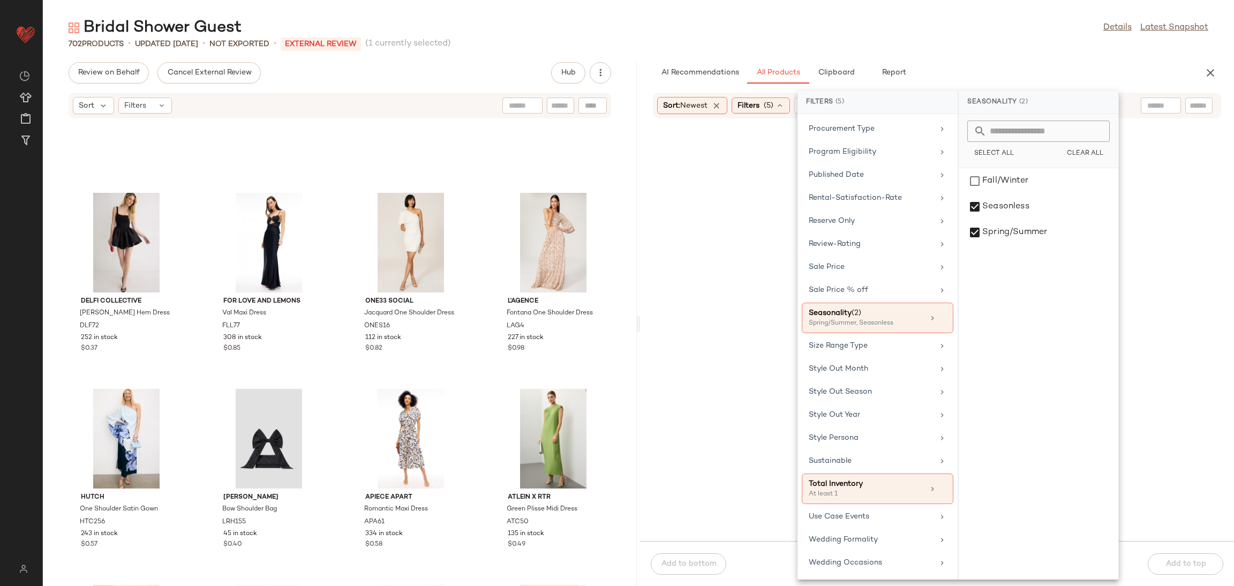
click at [1205, 360] on div at bounding box center [936, 336] width 589 height 405
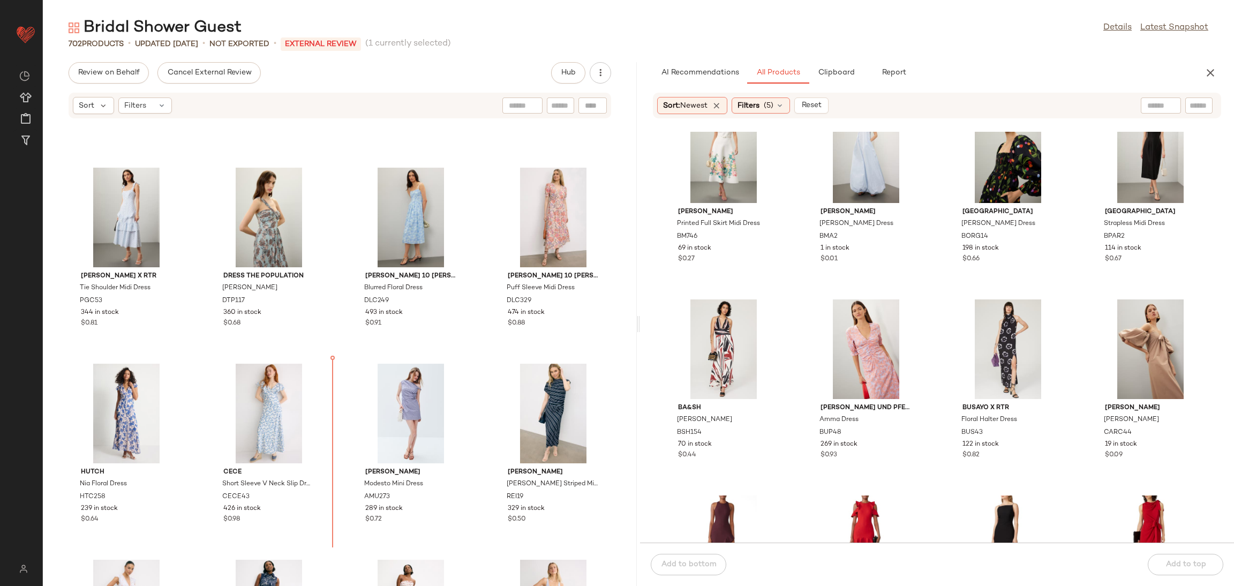
scroll to position [397, 0]
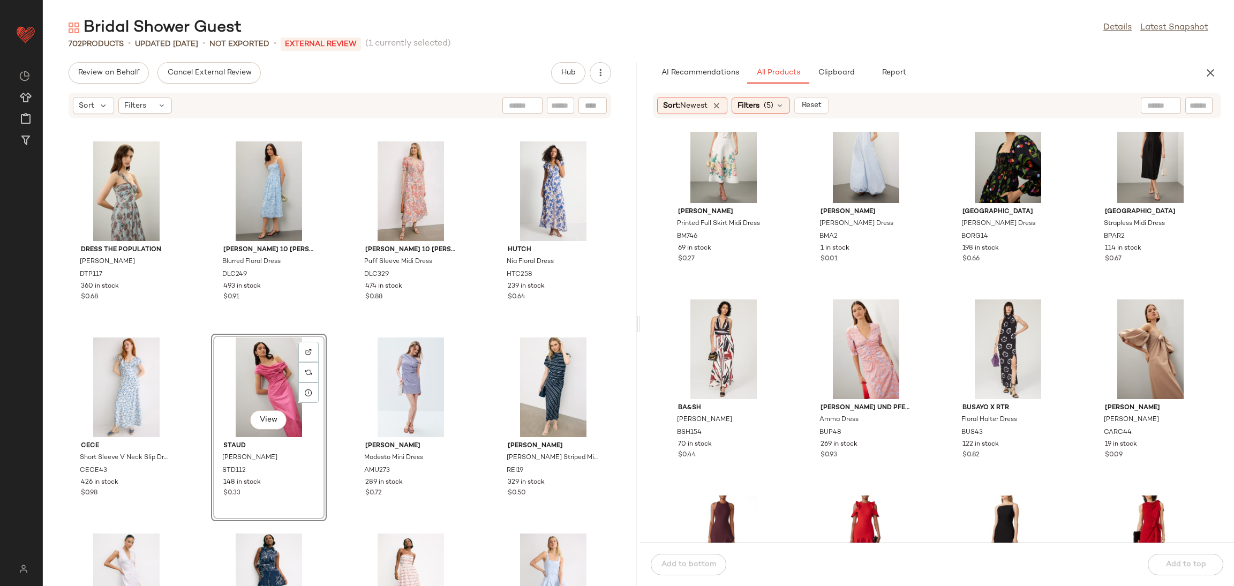
click at [339, 394] on div "Dress The Population Idalia Gown DTP117 360 in stock $0.68 Derek Lam 10 Crosby …" at bounding box center [340, 359] width 594 height 454
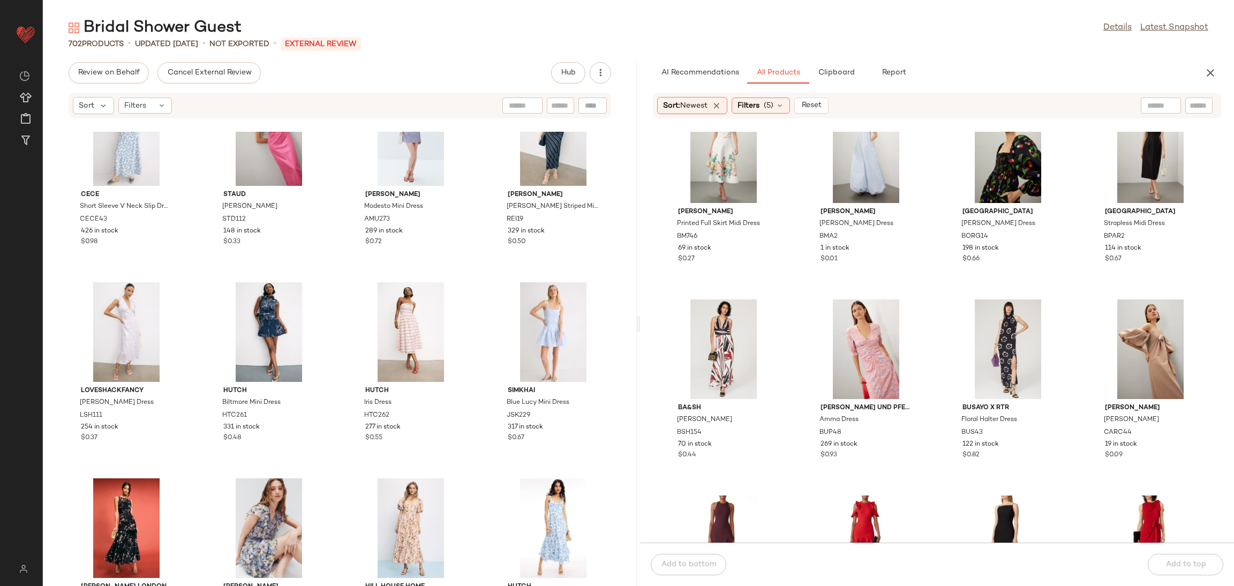
scroll to position [648, 0]
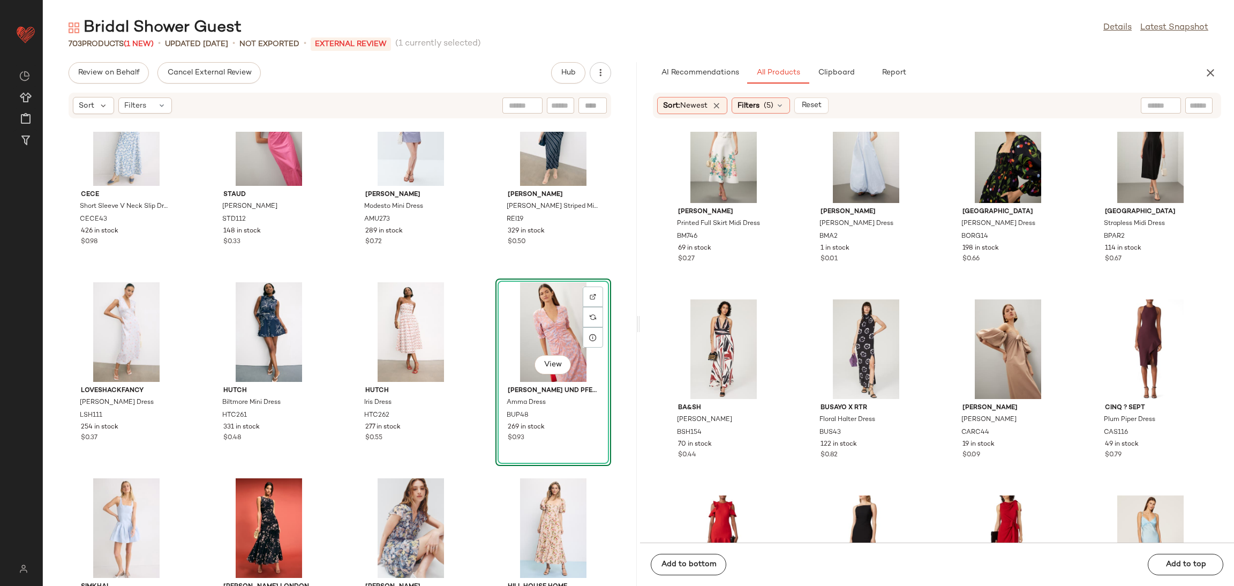
click at [474, 275] on div "CeCe Short Sleeve V Neck Slip Dress CECE43 426 in stock $0.98 Staud Andrea Dres…" at bounding box center [340, 359] width 594 height 454
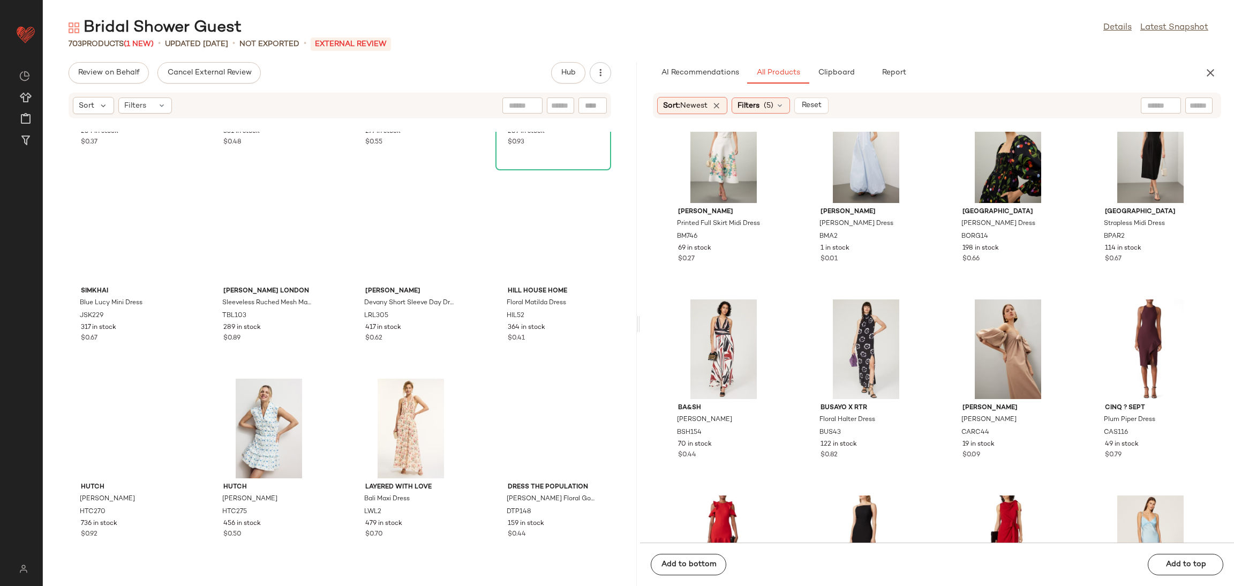
scroll to position [936, 0]
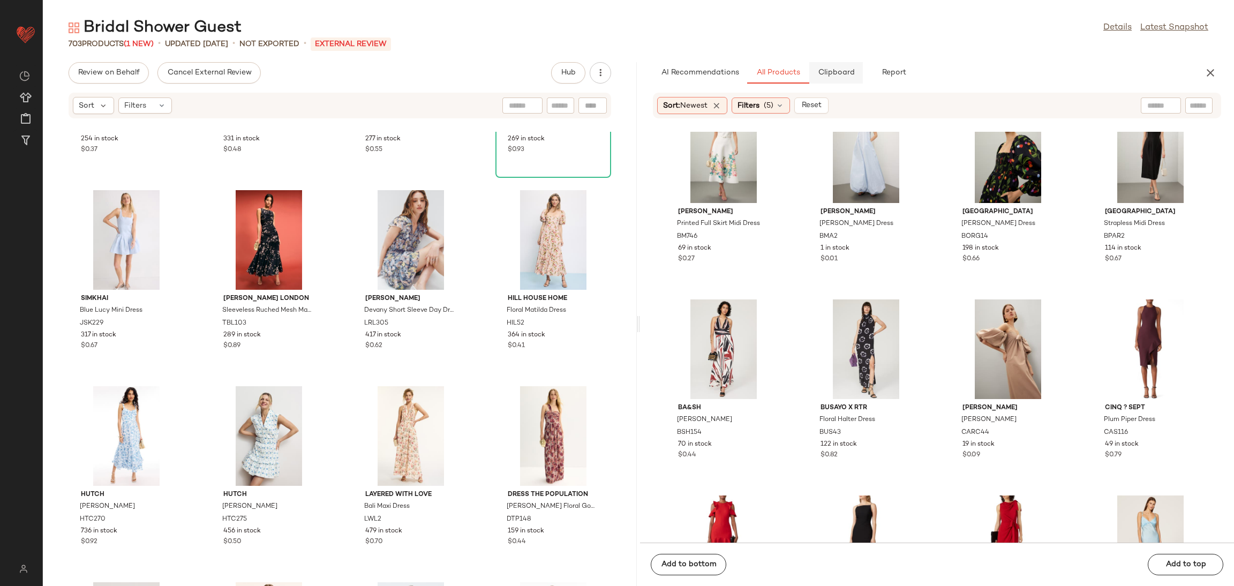
click at [831, 82] on button "Clipboard" at bounding box center [836, 72] width 54 height 21
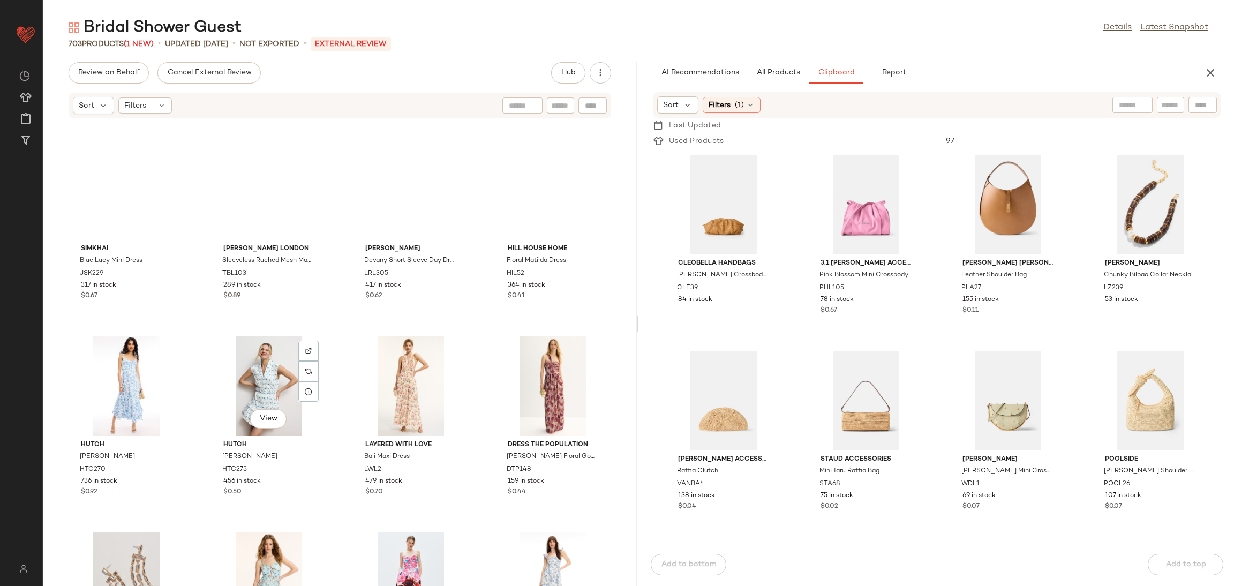
scroll to position [985, 0]
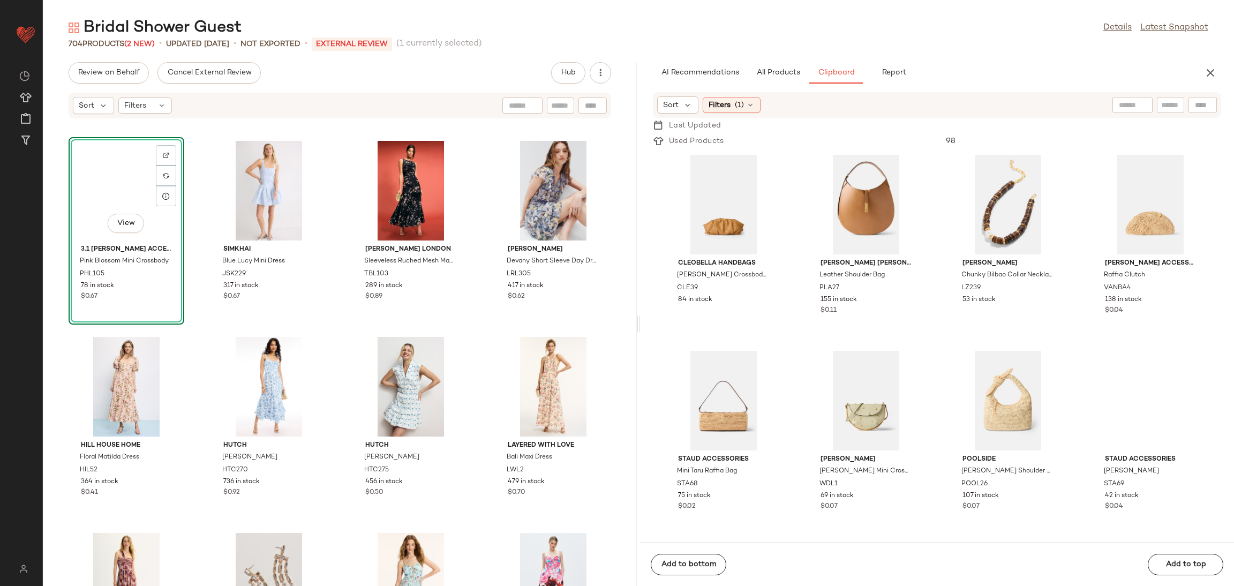
click at [194, 335] on div "View 3.1 Phillip Lim Accessories Pink Blossom Mini Crossbody PHL105 78 in stock…" at bounding box center [340, 359] width 594 height 454
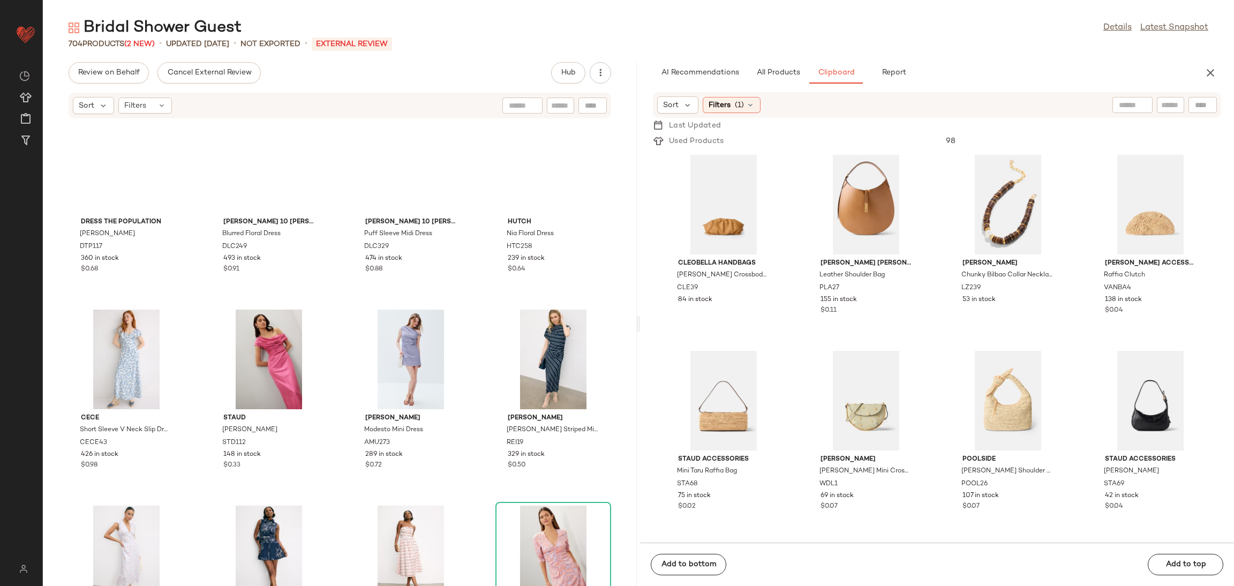
scroll to position [0, 0]
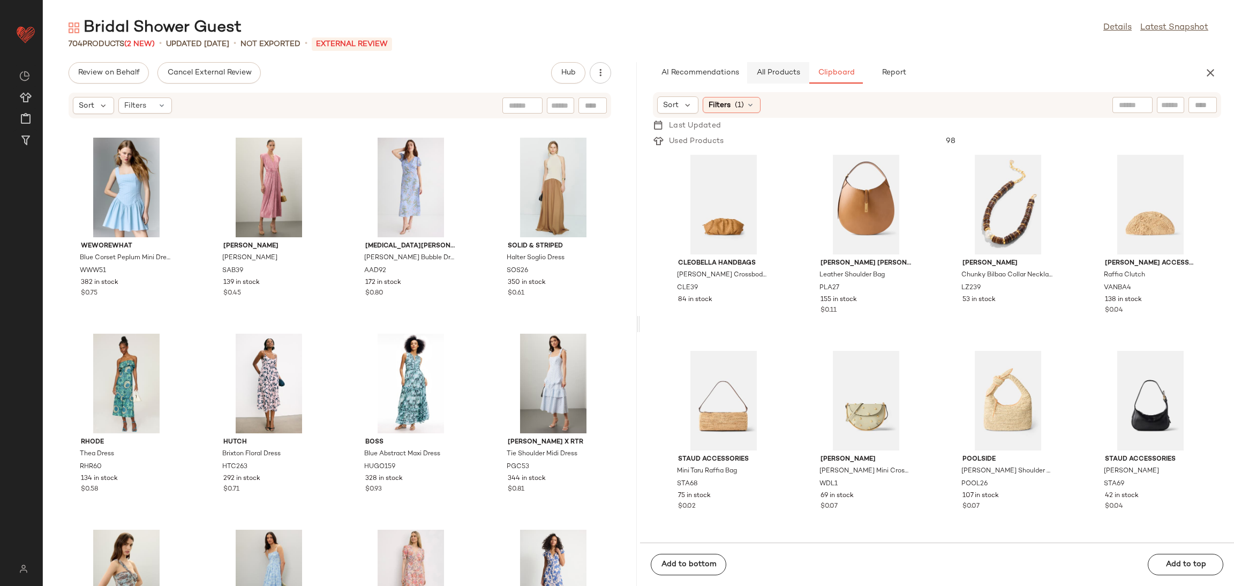
click at [792, 67] on button "All Products" at bounding box center [778, 72] width 62 height 21
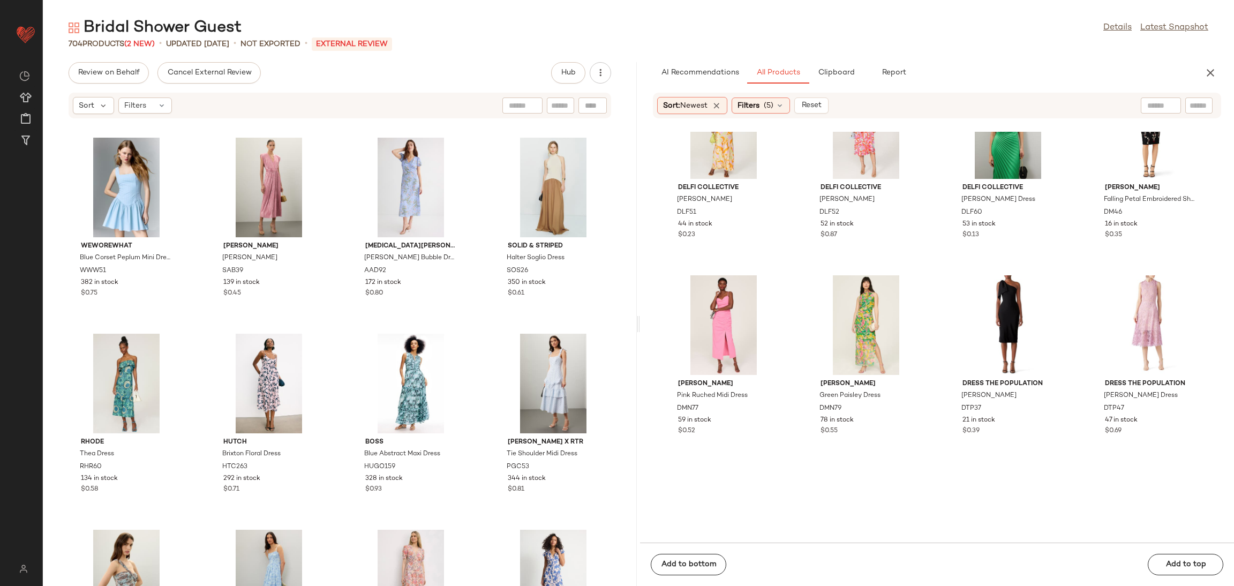
scroll to position [7319, 0]
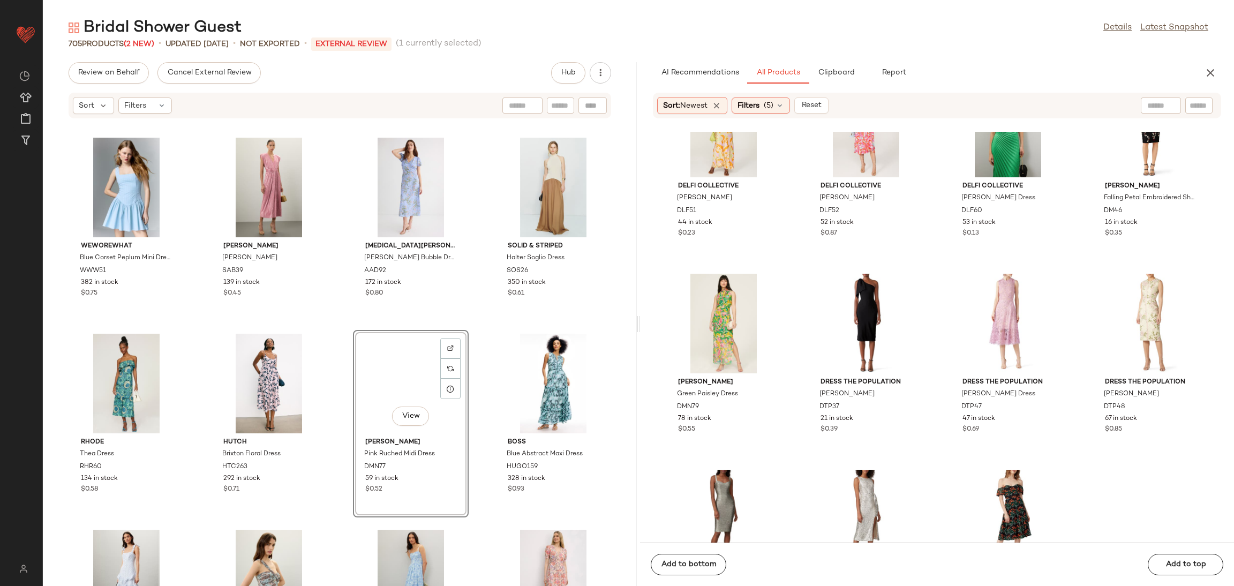
click at [339, 335] on div "WEWOREWHAT Blue Corset Peplum Mini Dress WWW51 382 in stock $0.75 Sabina Musaye…" at bounding box center [340, 359] width 594 height 454
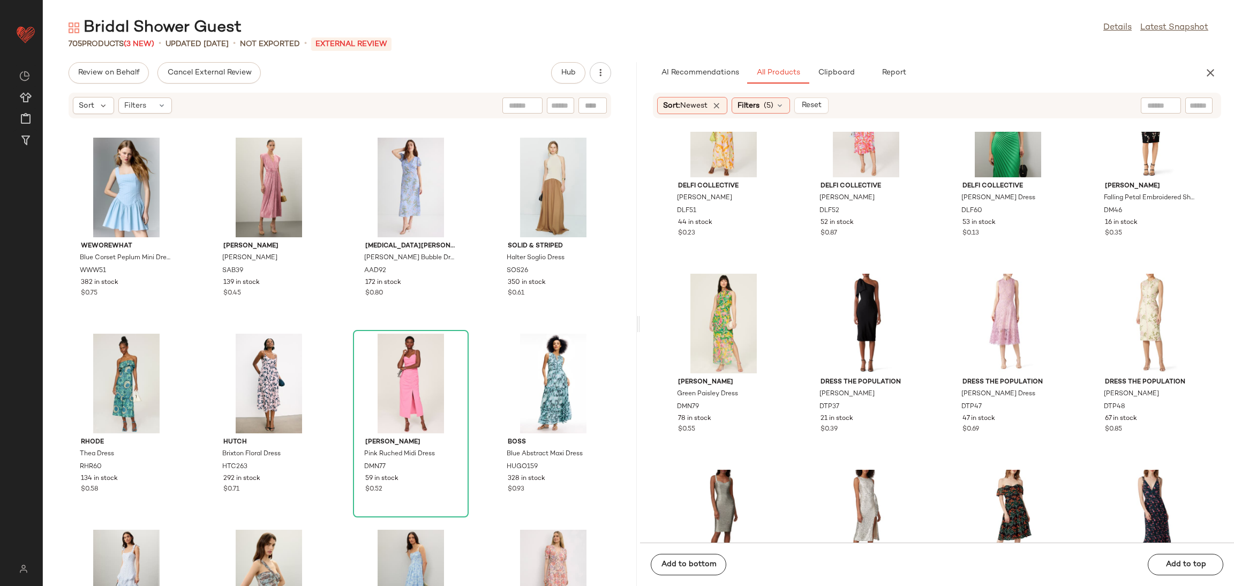
click at [339, 335] on div "WEWOREWHAT Blue Corset Peplum Mini Dress WWW51 382 in stock $0.75 Sabina Musaye…" at bounding box center [340, 359] width 594 height 454
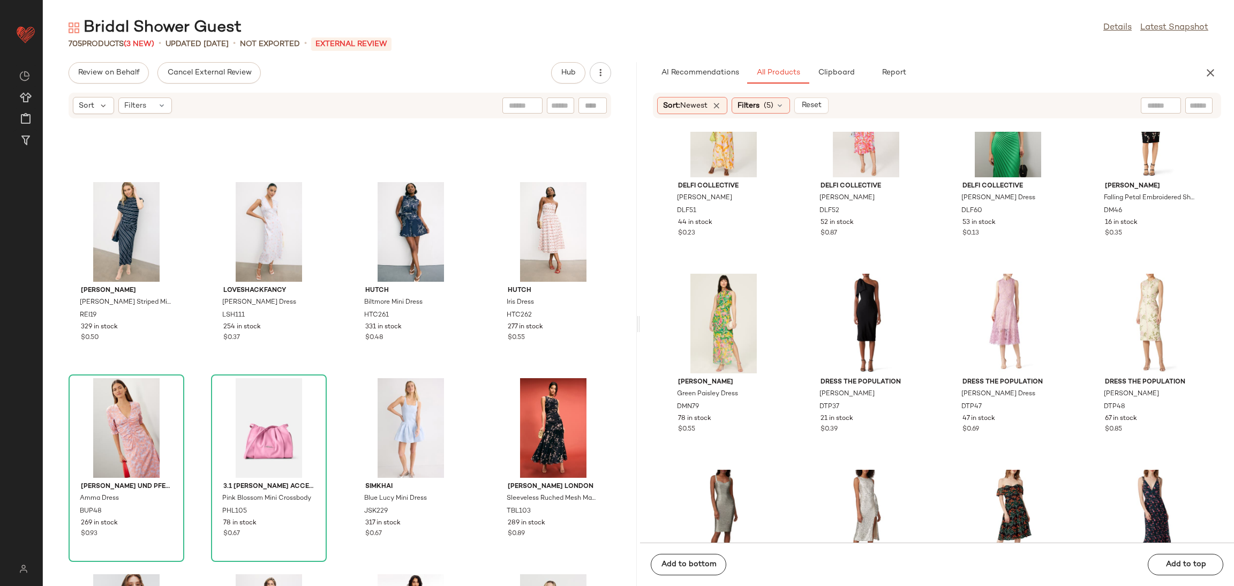
scroll to position [747, 0]
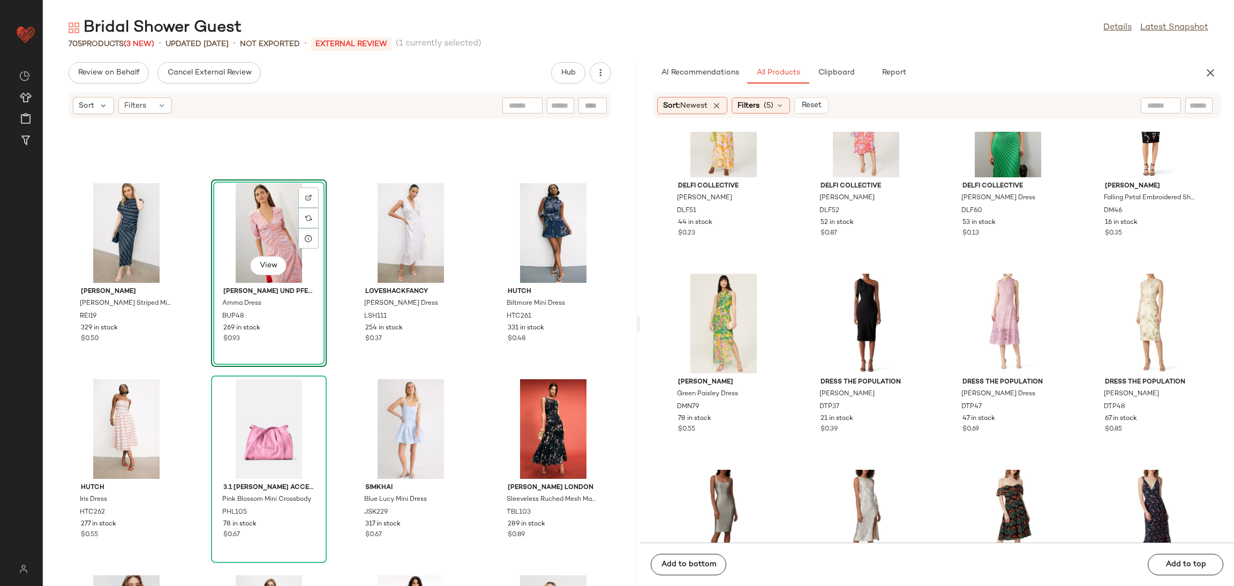
click at [483, 358] on div "Reiss Dillon Striped Midi Dress REI19 329 in stock $0.50 View Baum und Pferdgar…" at bounding box center [340, 359] width 594 height 454
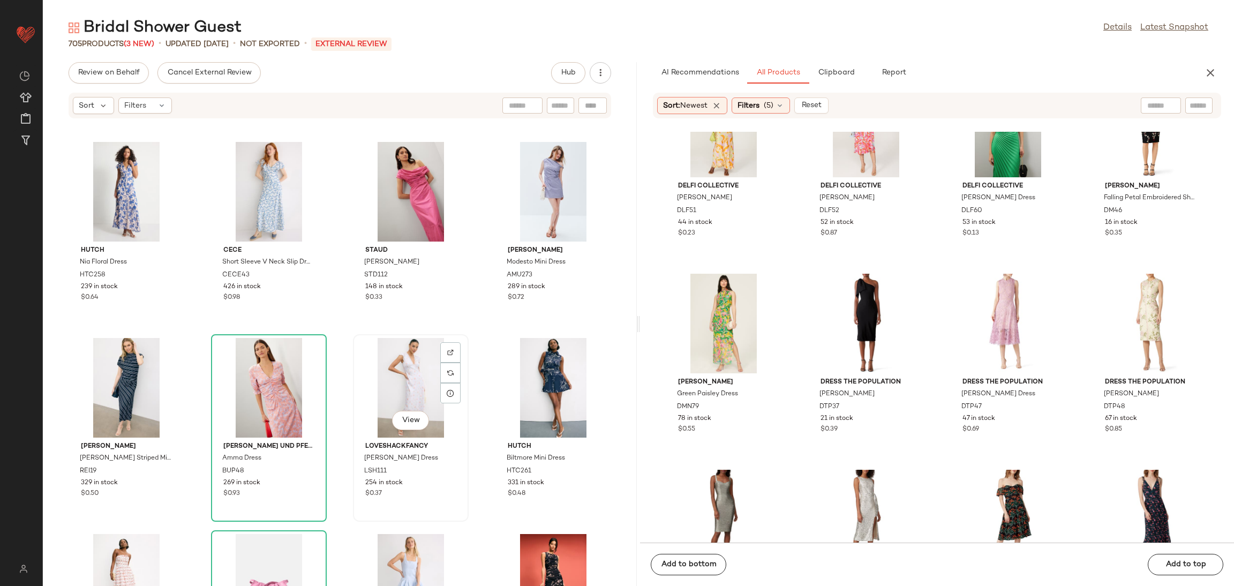
scroll to position [580, 0]
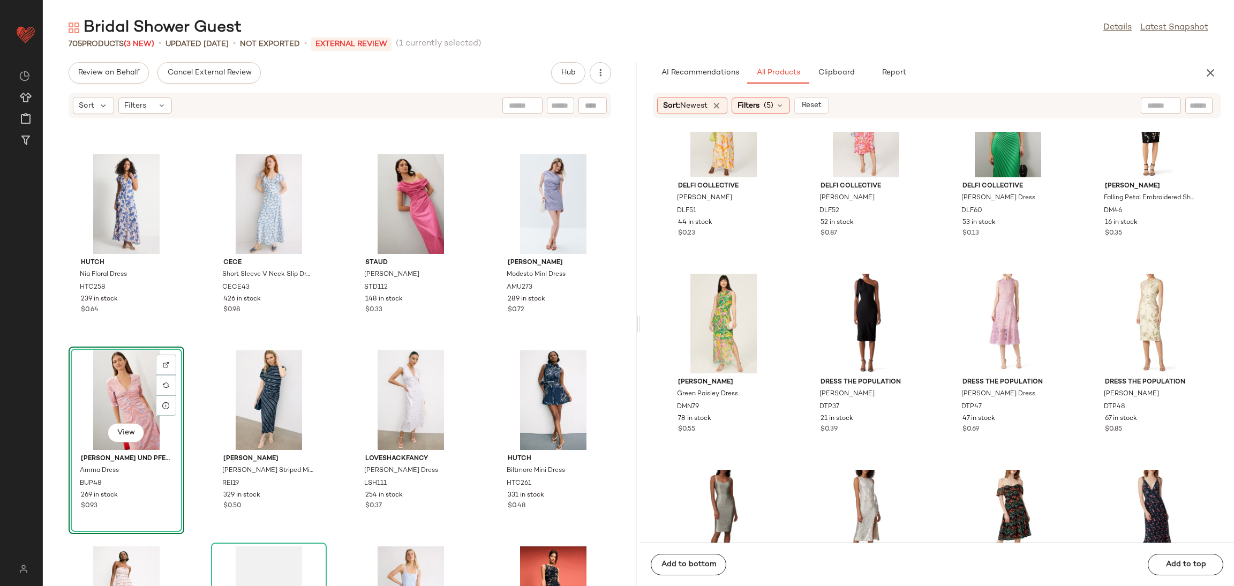
click at [187, 338] on div "Hutch Nia Floral Dress HTC258 239 in stock $0.64 CeCe Short Sleeve V Neck Slip …" at bounding box center [340, 359] width 594 height 454
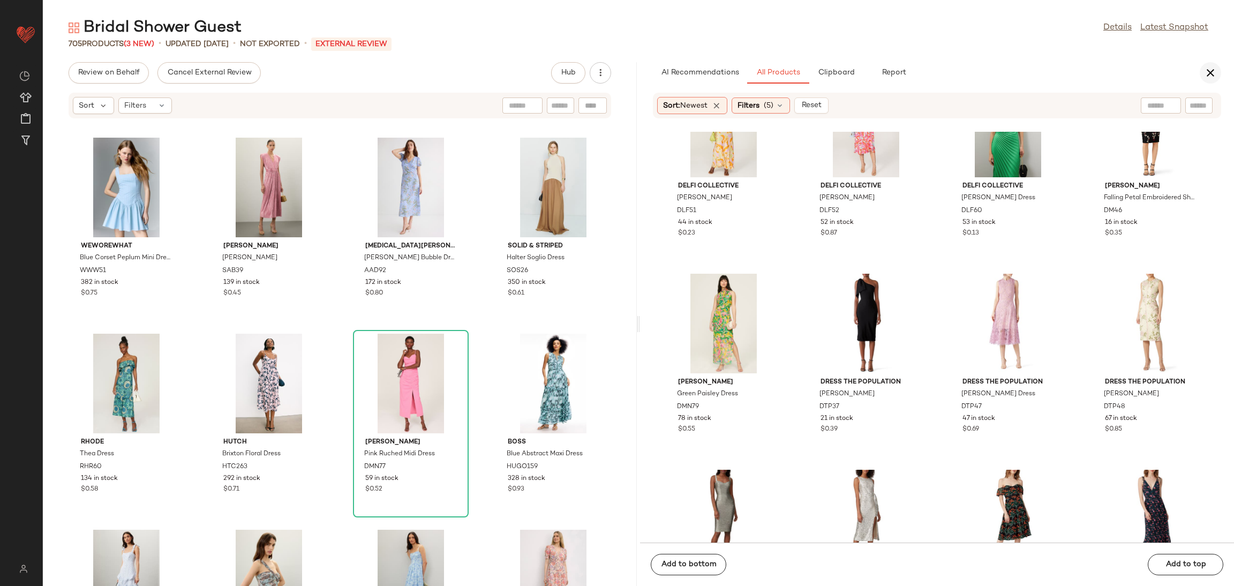
click at [1207, 73] on icon "button" at bounding box center [1210, 72] width 13 height 13
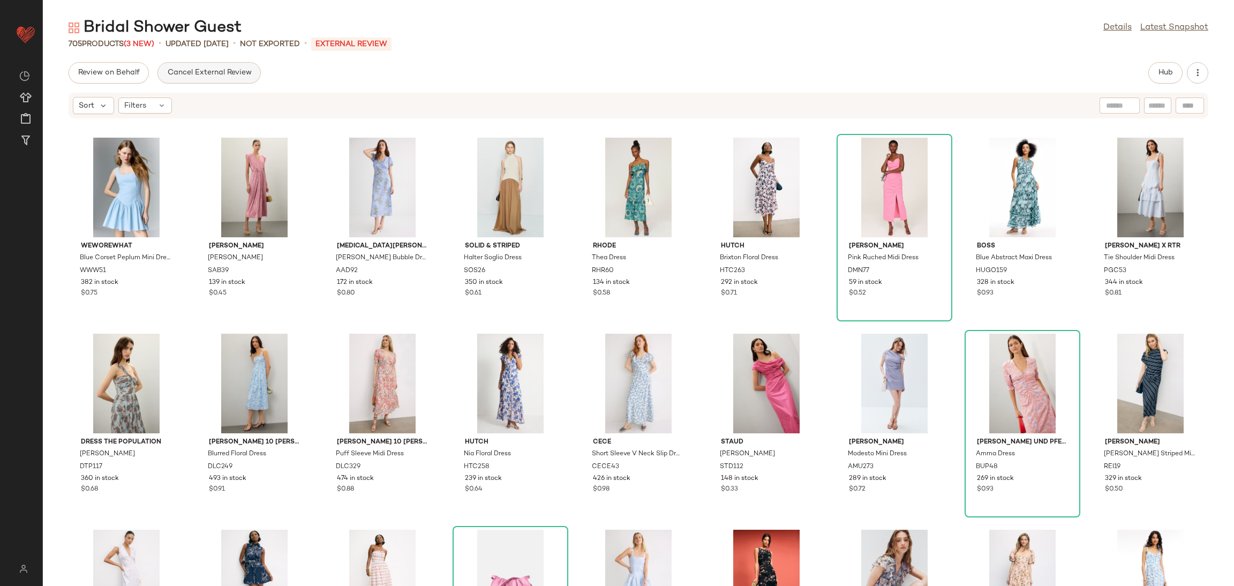
click at [226, 74] on span "Cancel External Review" at bounding box center [209, 73] width 85 height 9
click at [120, 72] on span "Send for Review" at bounding box center [107, 73] width 58 height 9
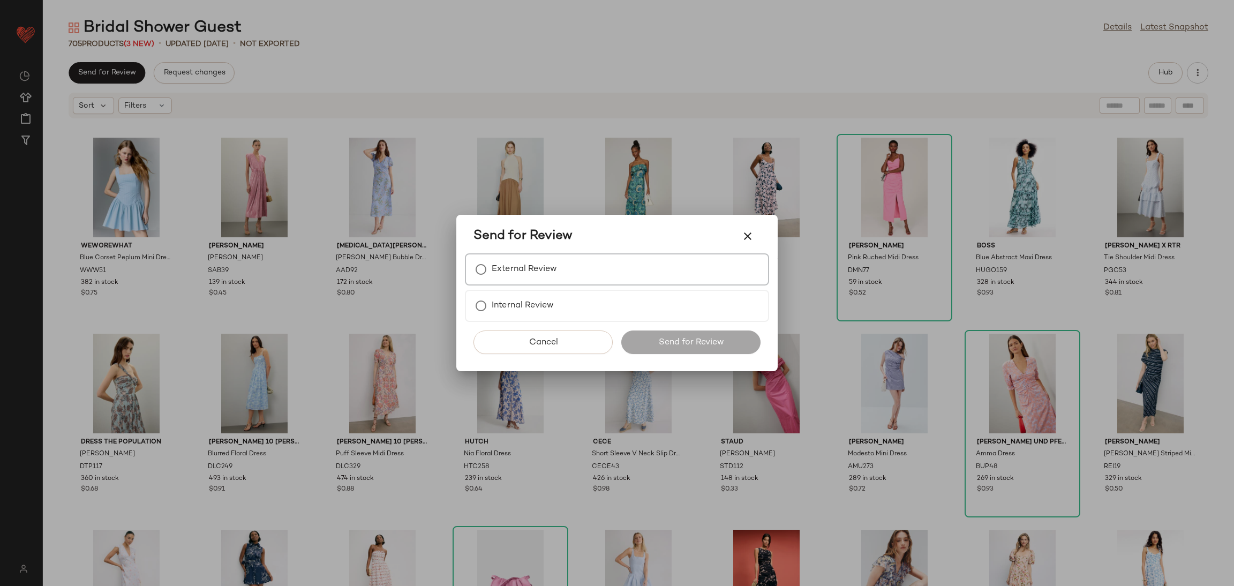
click at [517, 264] on label "External Review" at bounding box center [523, 269] width 65 height 21
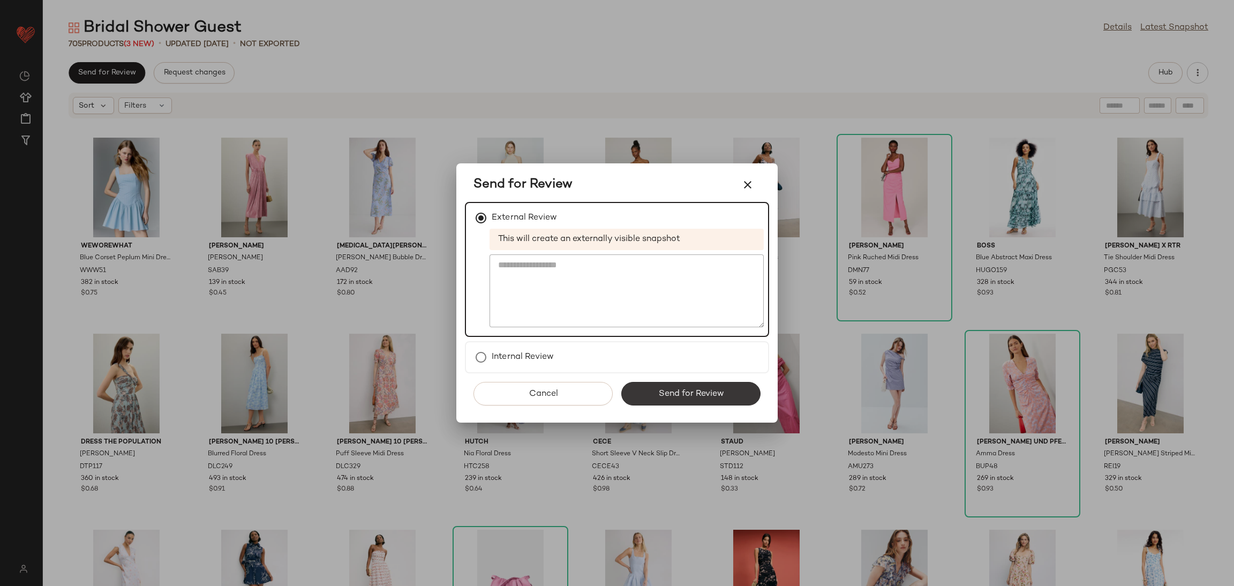
click at [680, 390] on span "Send for Review" at bounding box center [690, 394] width 66 height 10
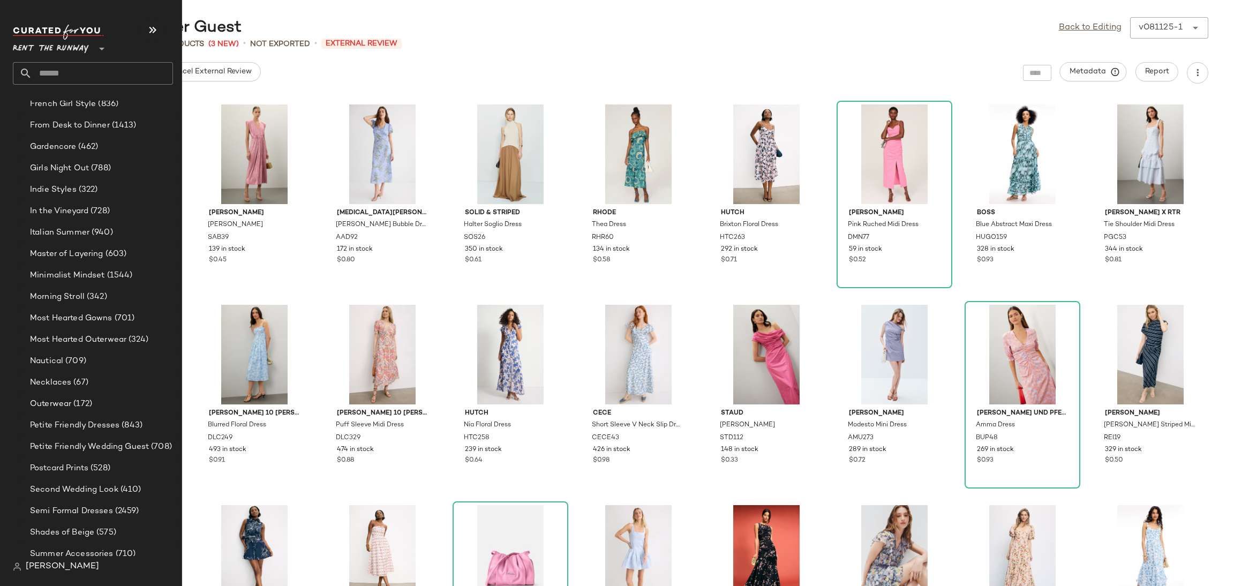
scroll to position [789, 0]
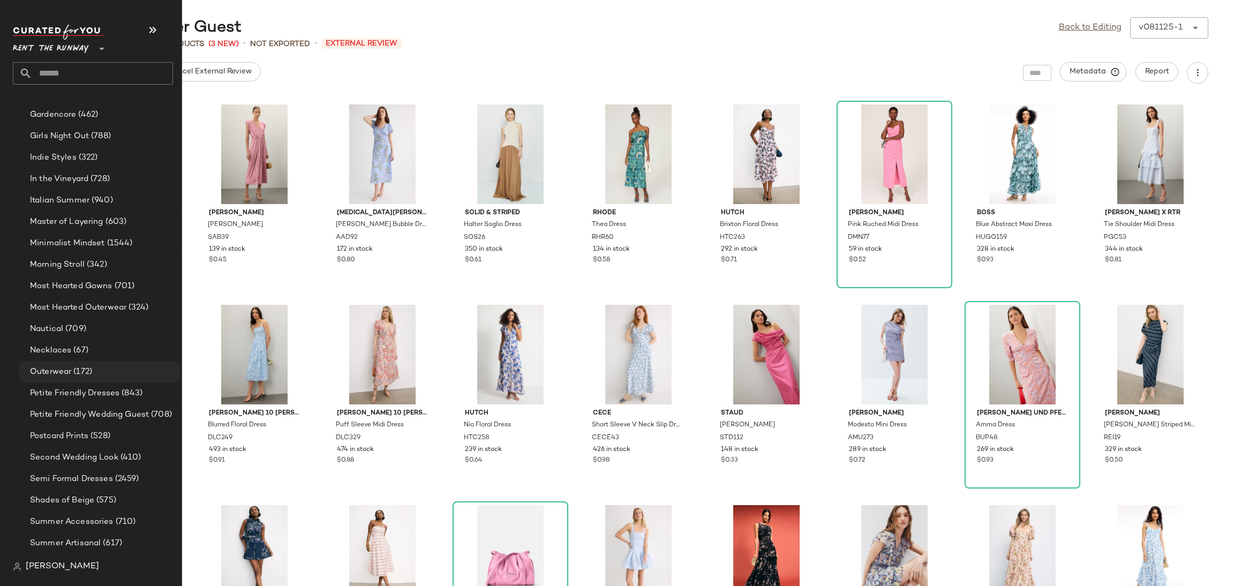
click at [92, 369] on div "Outerwear (172)" at bounding box center [101, 372] width 149 height 12
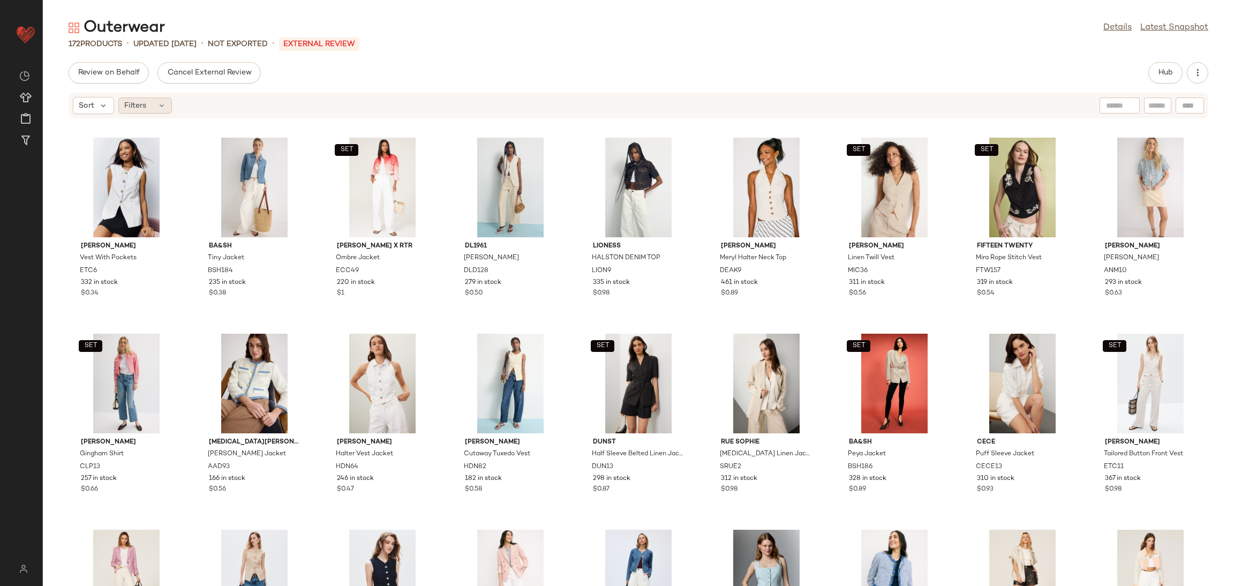
click at [153, 101] on div "Filters" at bounding box center [145, 105] width 54 height 16
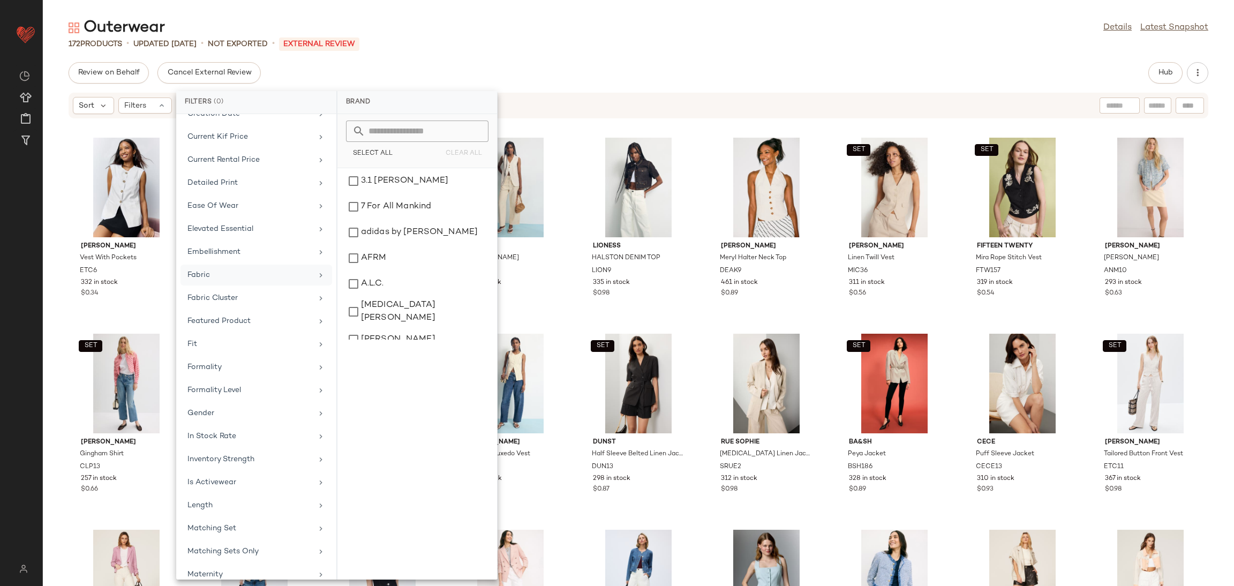
scroll to position [266, 0]
click at [234, 444] on div "In Stock Rate" at bounding box center [249, 438] width 125 height 11
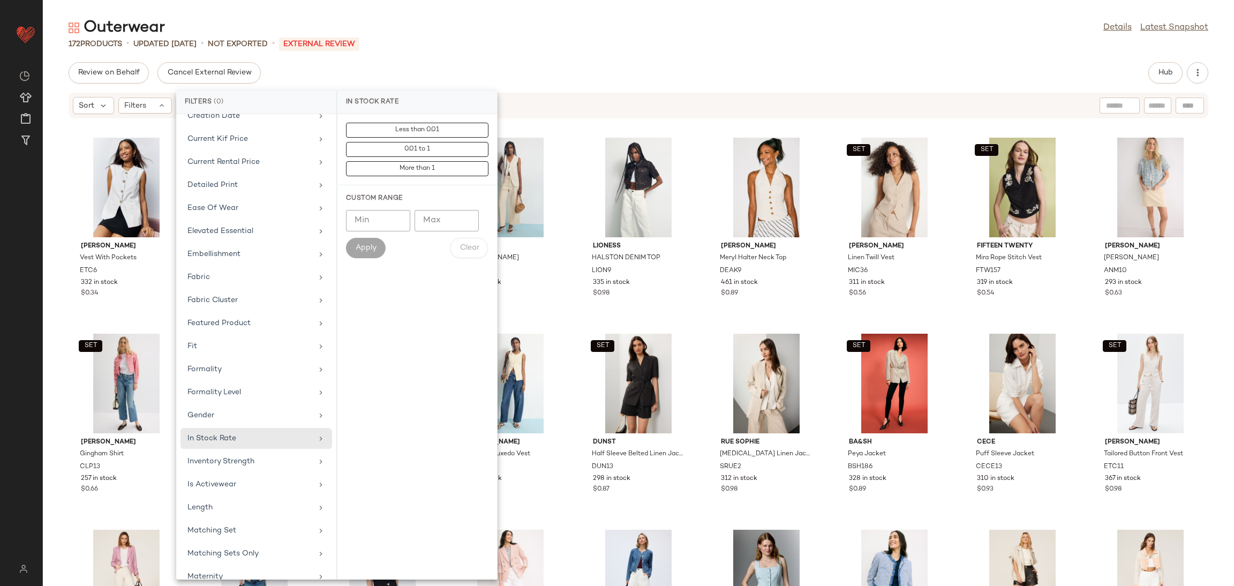
click at [357, 206] on div "Custom Range Min Min Max Max Apply Clear" at bounding box center [417, 225] width 160 height 81
click at [365, 215] on input "Min" at bounding box center [378, 220] width 64 height 21
type input "***"
click at [376, 248] on span "Apply" at bounding box center [365, 248] width 21 height 9
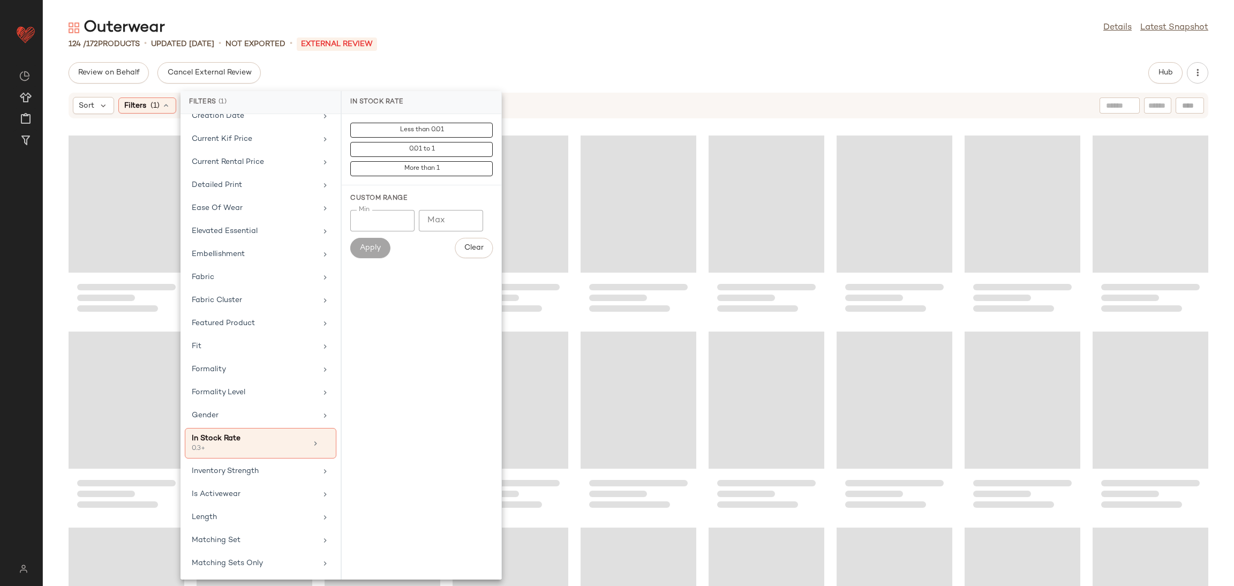
click at [572, 326] on div at bounding box center [638, 359] width 1191 height 454
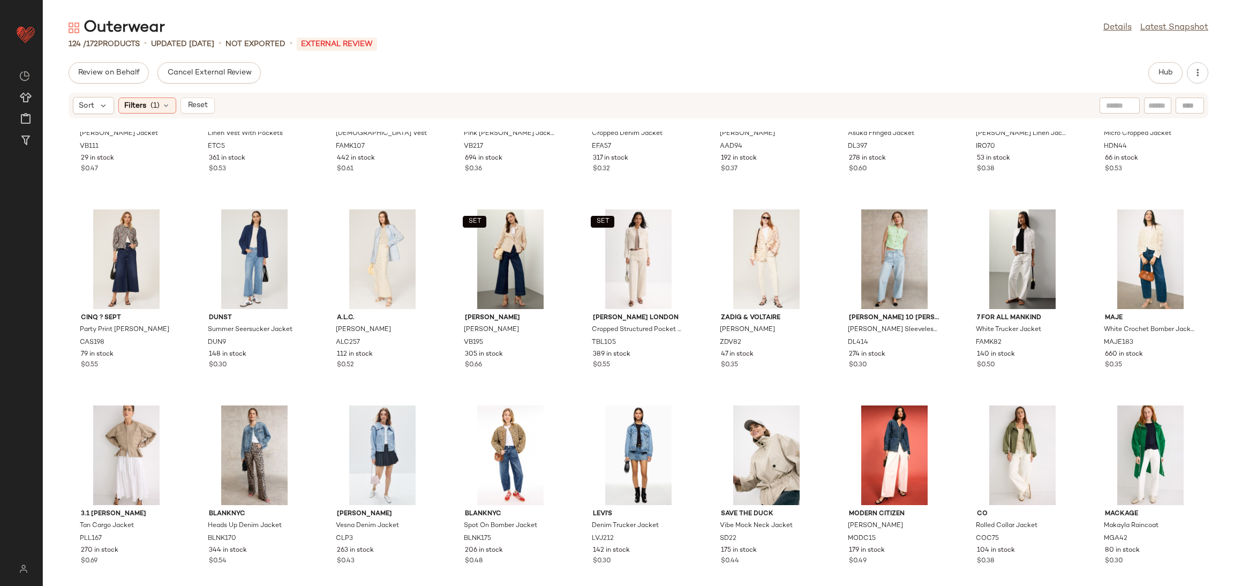
scroll to position [526, 0]
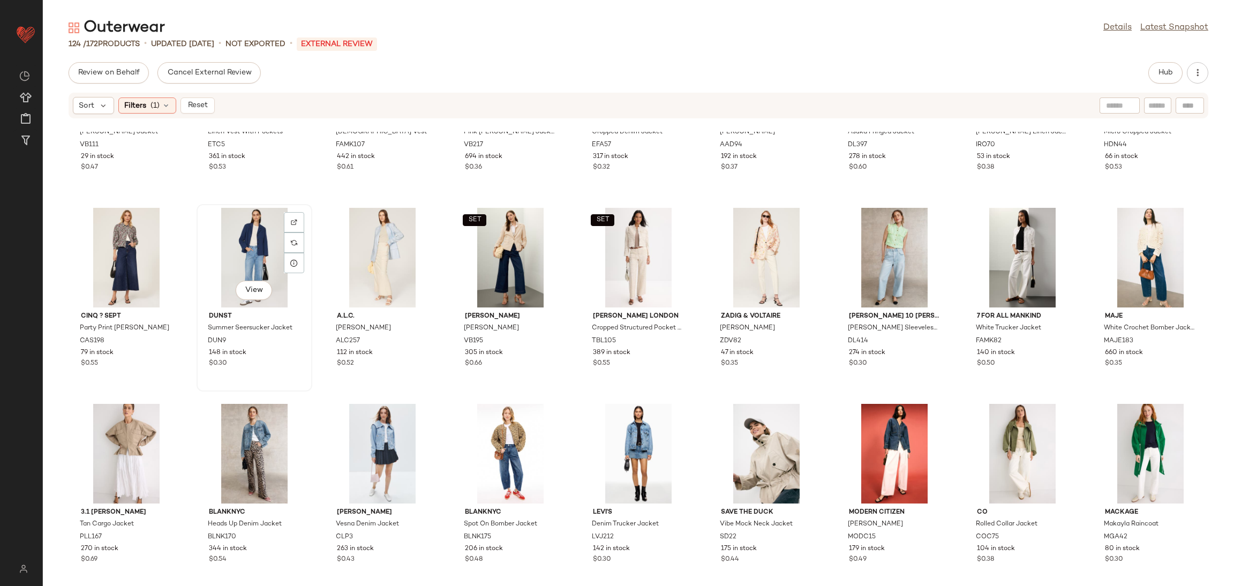
click at [249, 234] on div "View" at bounding box center [254, 258] width 108 height 100
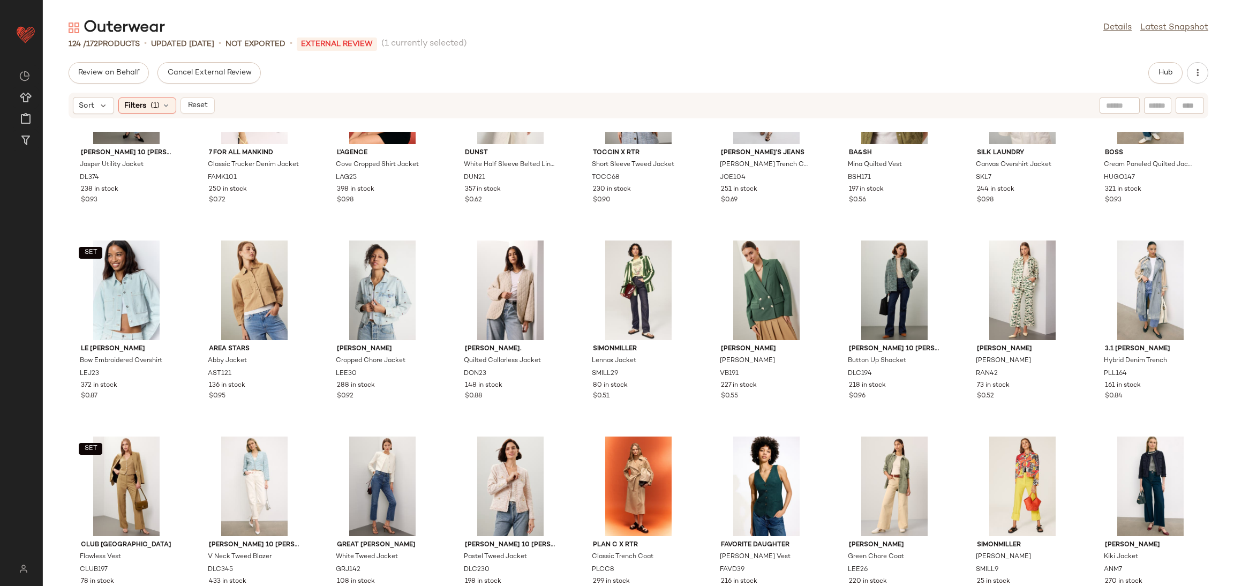
scroll to position [1080, 0]
click at [872, 479] on div "View" at bounding box center [894, 487] width 108 height 100
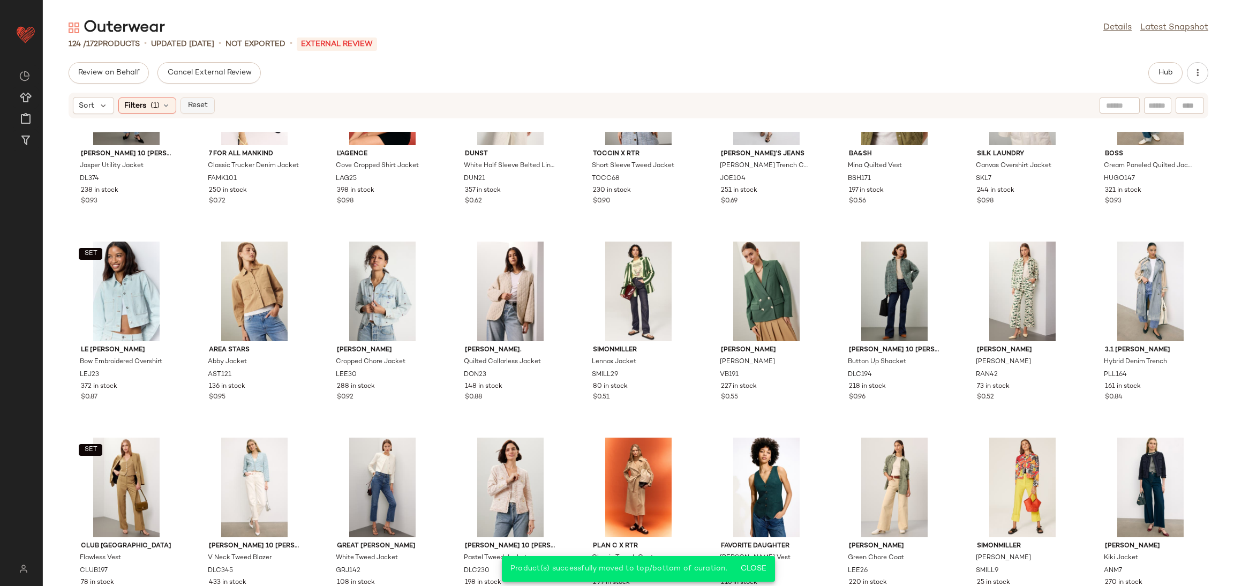
click at [205, 104] on span "Reset" at bounding box center [197, 105] width 20 height 9
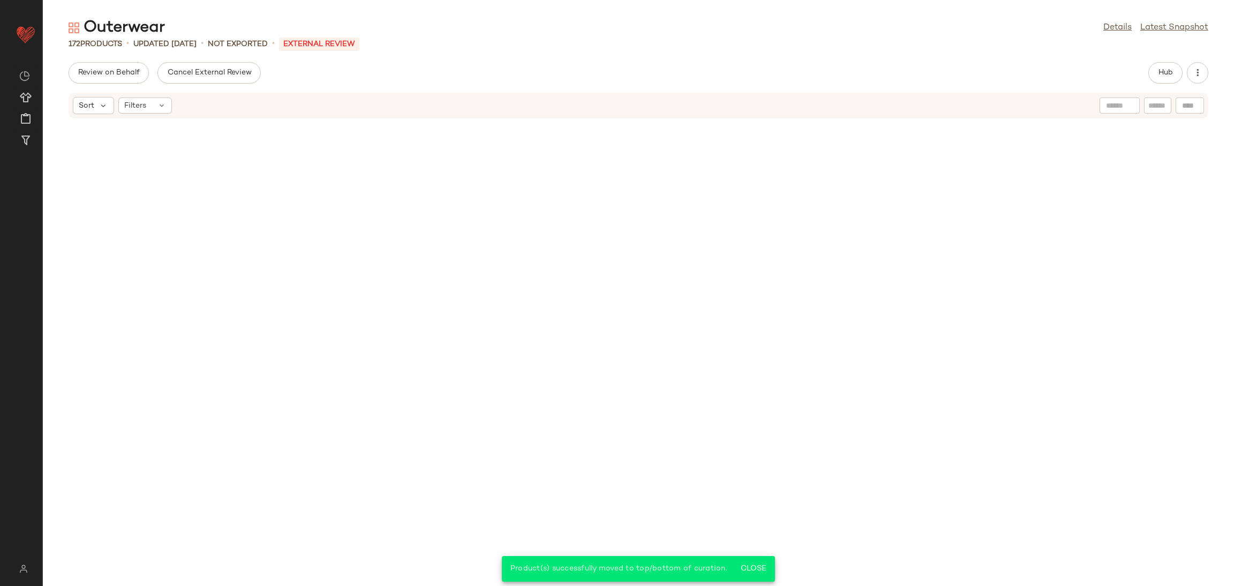
scroll to position [596, 0]
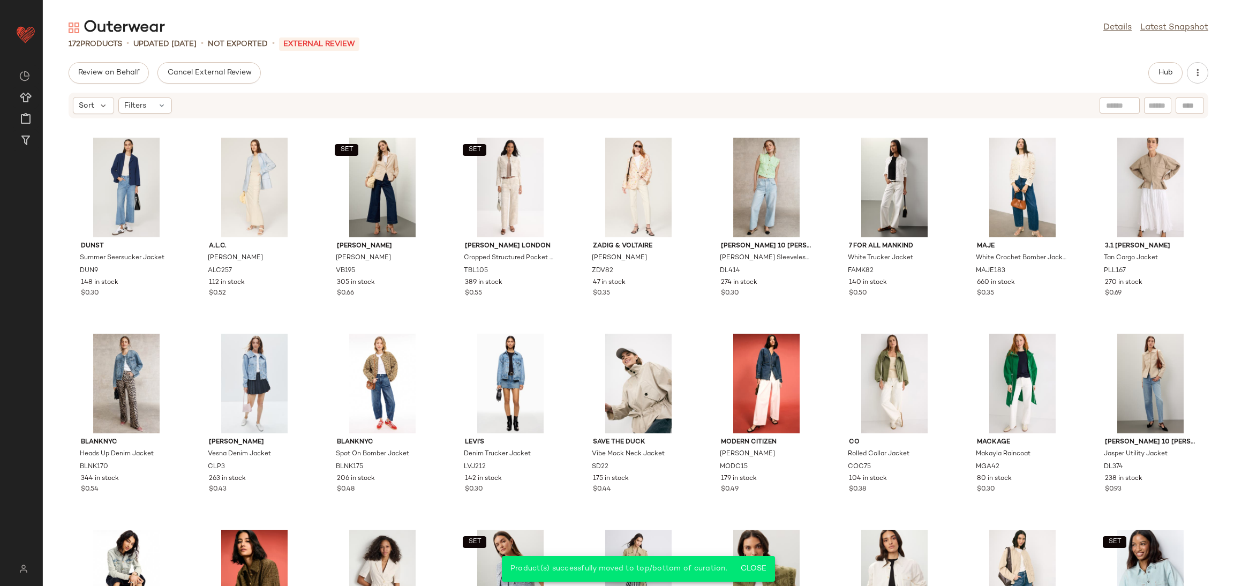
click at [565, 330] on div "DUNST Summer Seersucker Jacket DUN9 148 in stock $0.30 A.L.C. Arlo Jacket ALC25…" at bounding box center [638, 359] width 1191 height 454
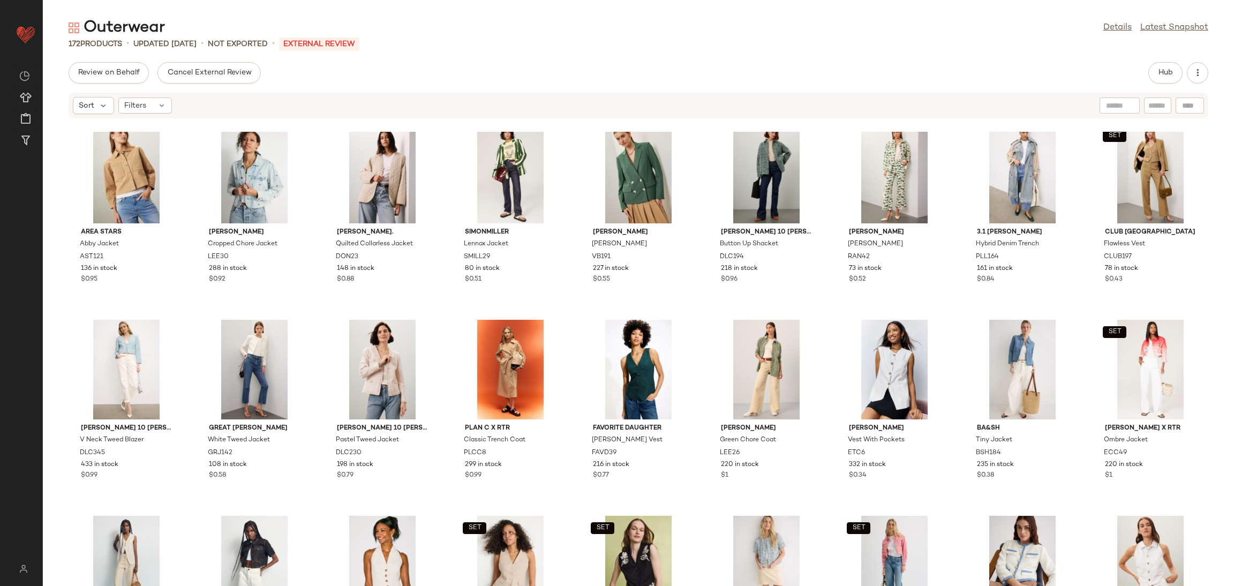
scroll to position [609, 0]
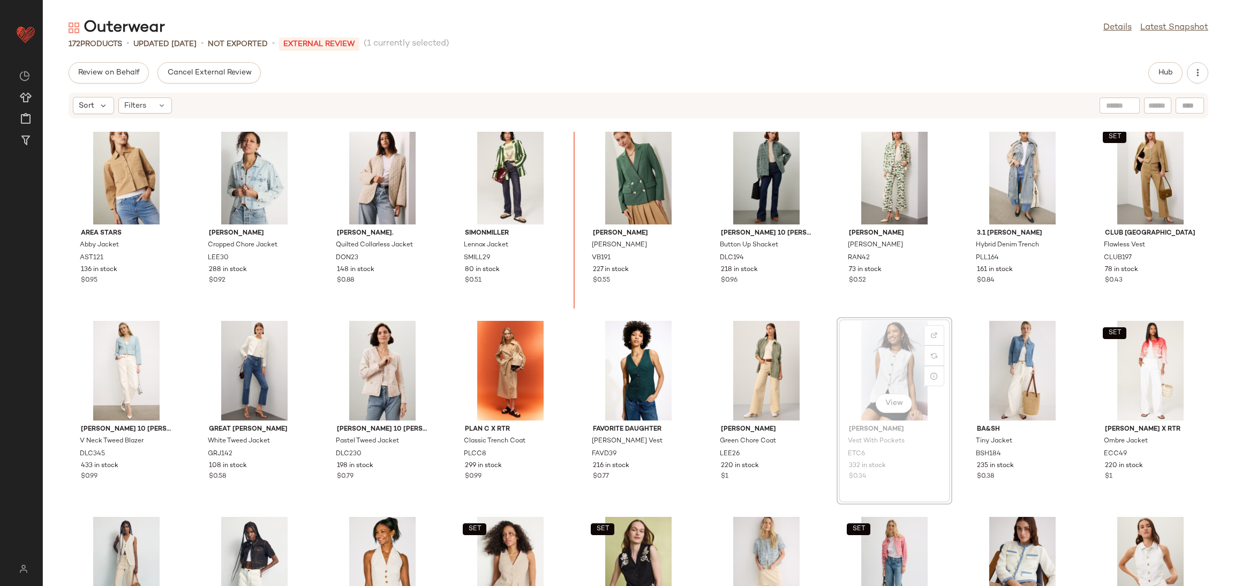
scroll to position [605, 0]
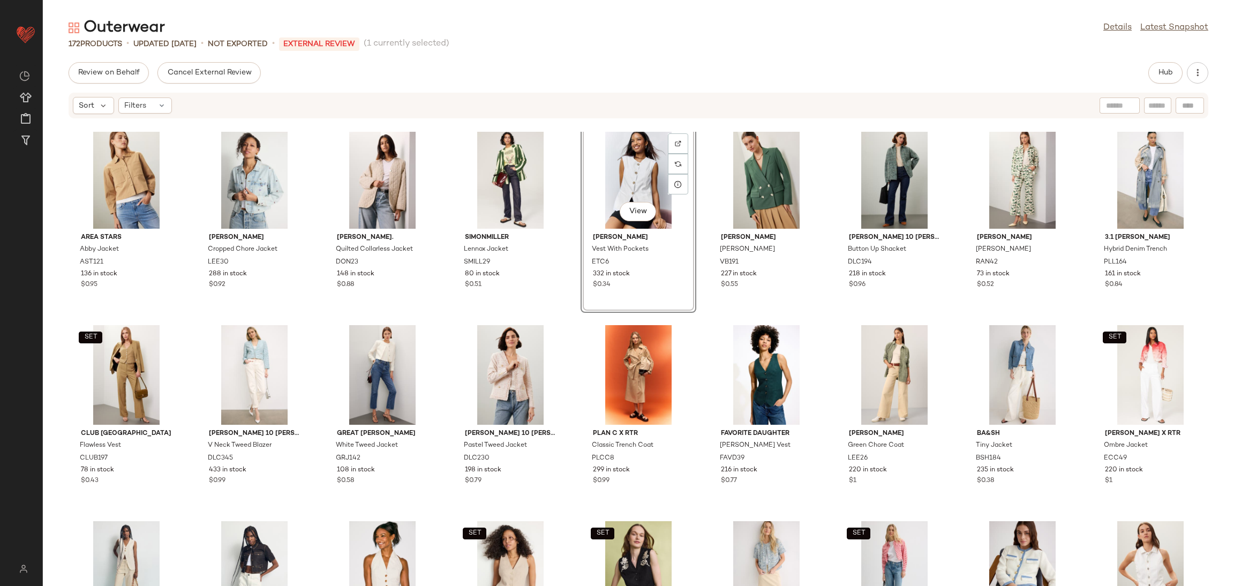
click at [693, 327] on div "7 For All Mankind Classic Trucker Denim Jacket FAMK101 250 in stock $0.72 L'age…" at bounding box center [638, 359] width 1191 height 454
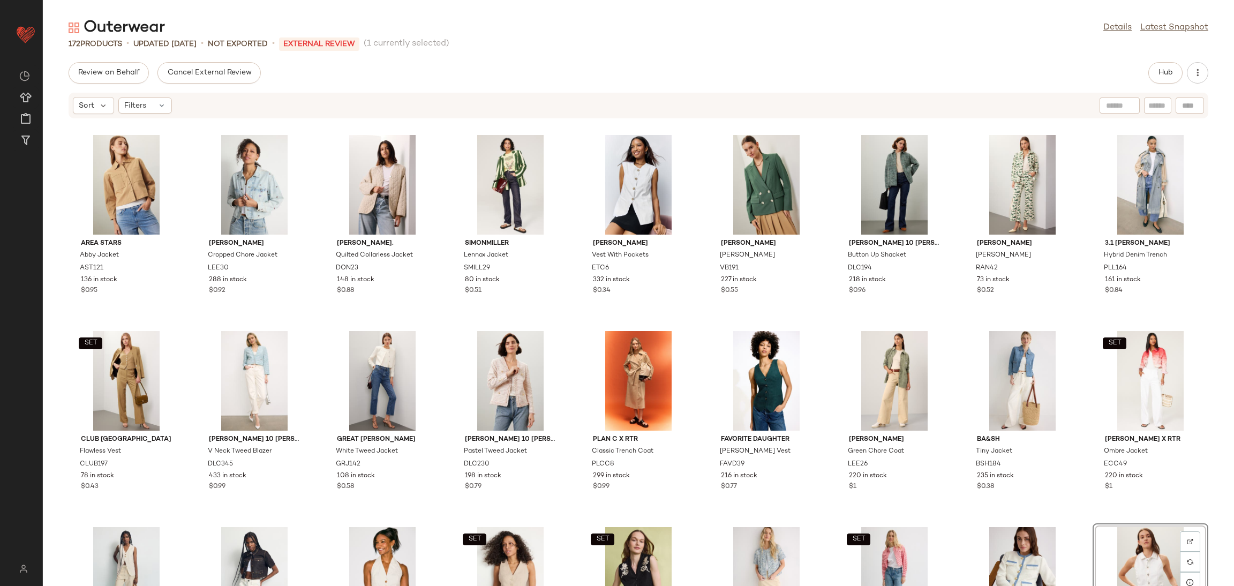
scroll to position [596, 0]
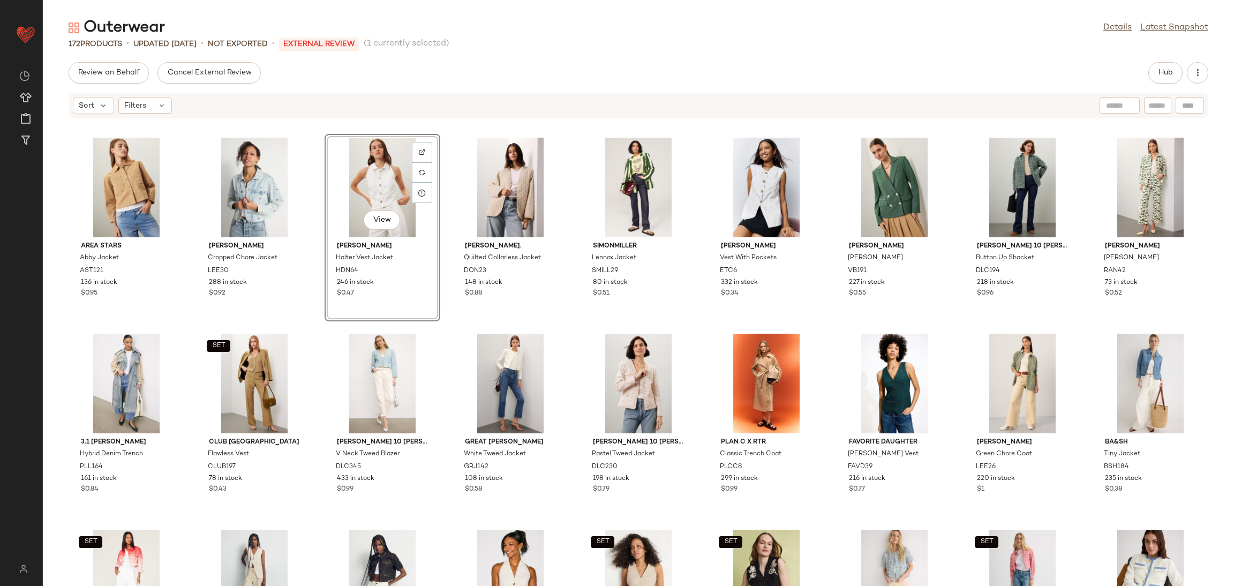
click at [569, 329] on div "7 For All Mankind Classic Trucker Denim Jacket FAMK101 250 in stock $0.72 L'age…" at bounding box center [638, 359] width 1191 height 454
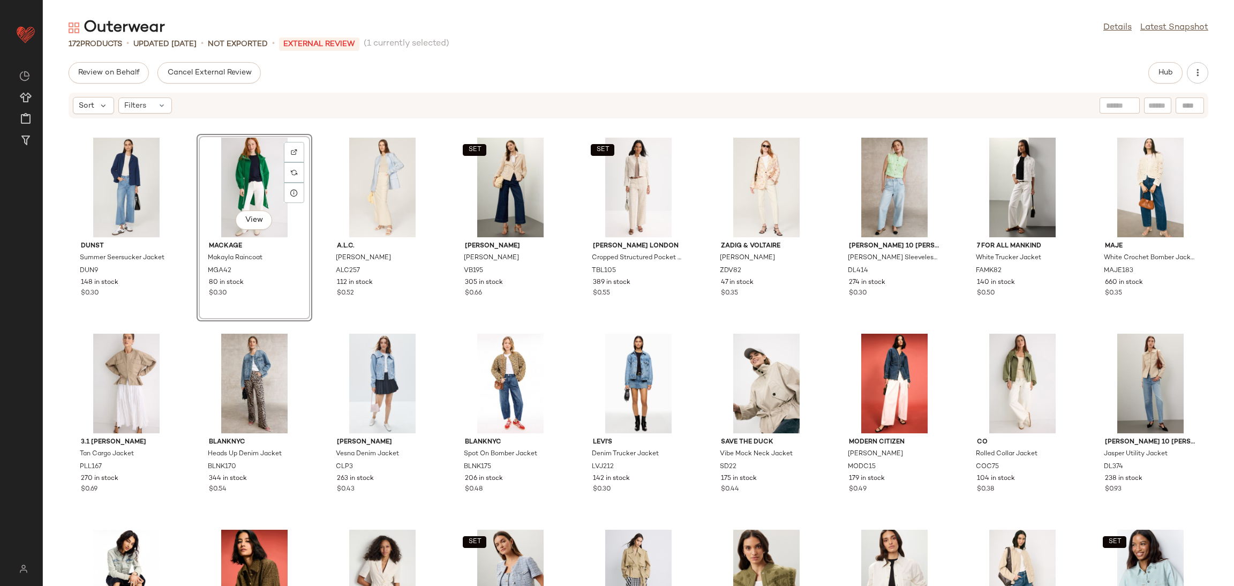
click at [321, 319] on div "DUNST Summer Seersucker Jacket DUN9 148 in stock $0.30 View Mackage Makayla Rai…" at bounding box center [638, 359] width 1191 height 454
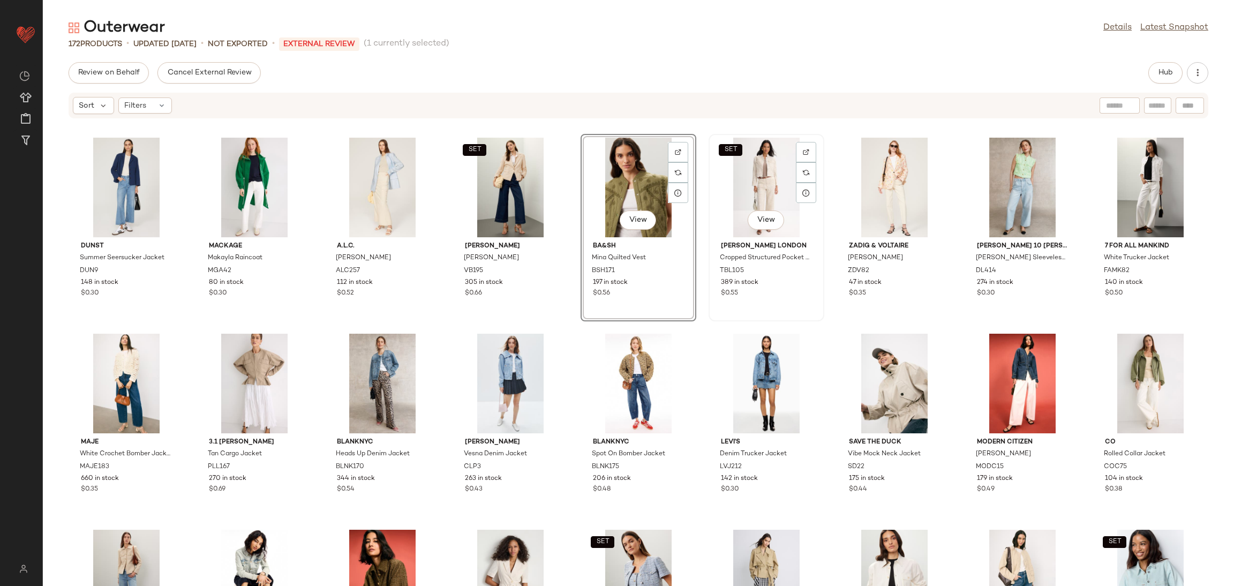
click at [709, 320] on div "SET View Ted Baker London Cropped Structured Pocket Jacket TBL105 389 in stock …" at bounding box center [766, 227] width 114 height 185
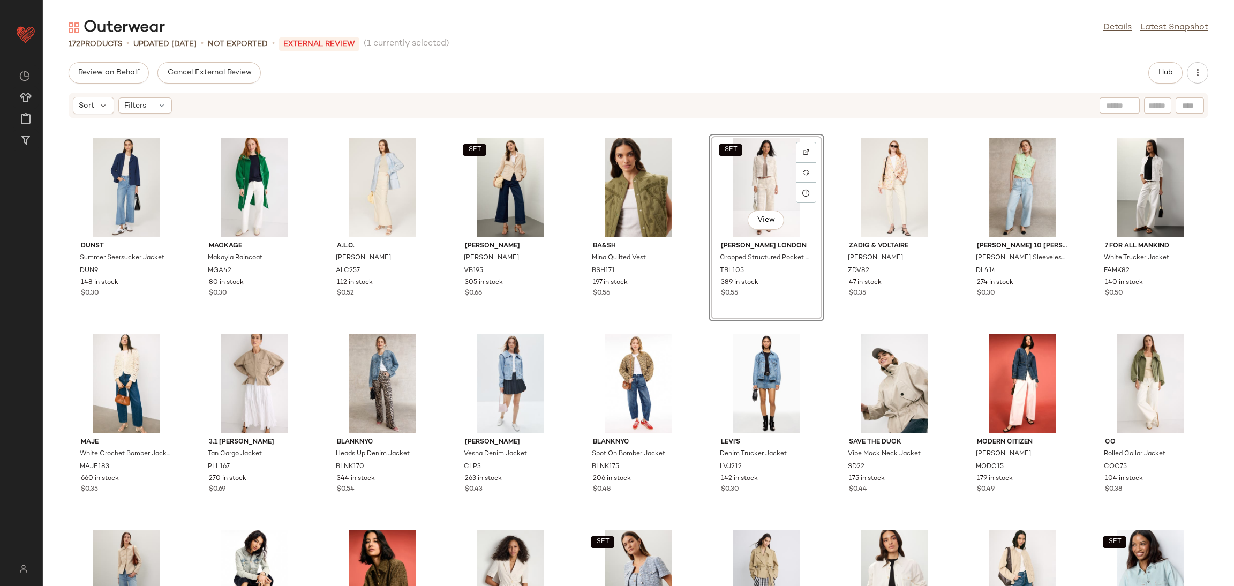
click at [709, 320] on div "SET View Ted Baker London Cropped Structured Pocket Jacket TBL105 389 in stock …" at bounding box center [766, 227] width 114 height 185
click at [694, 326] on div "DUNST Summer Seersucker Jacket DUN9 148 in stock $0.30 Mackage Makayla Raincoat…" at bounding box center [638, 359] width 1191 height 454
click at [1161, 77] on button "Hub" at bounding box center [1165, 72] width 34 height 21
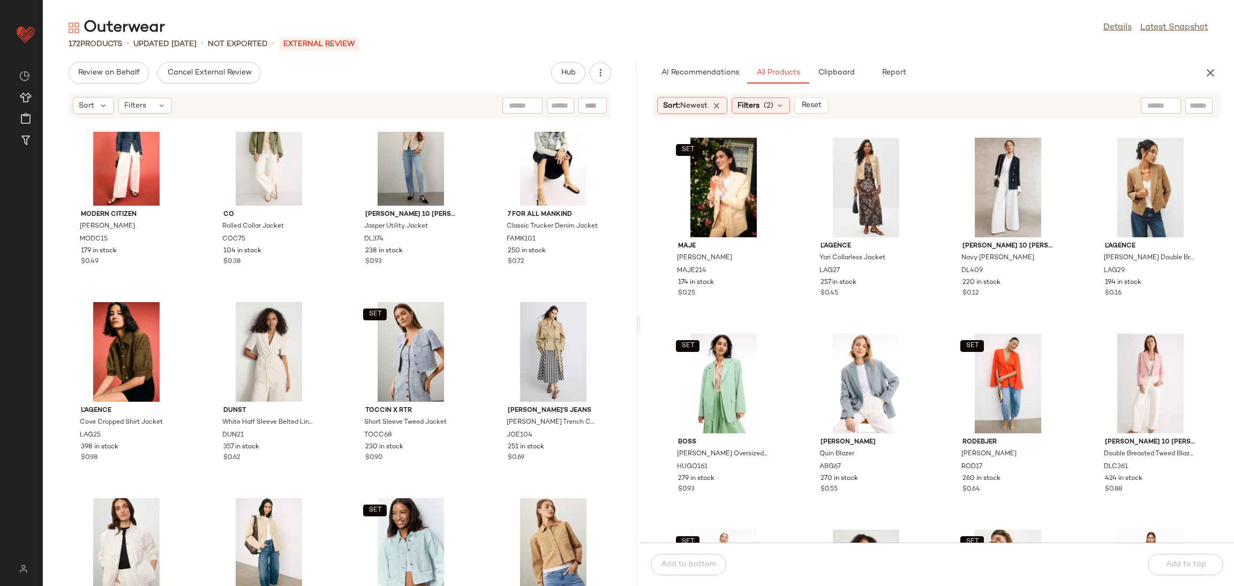
scroll to position [825, 0]
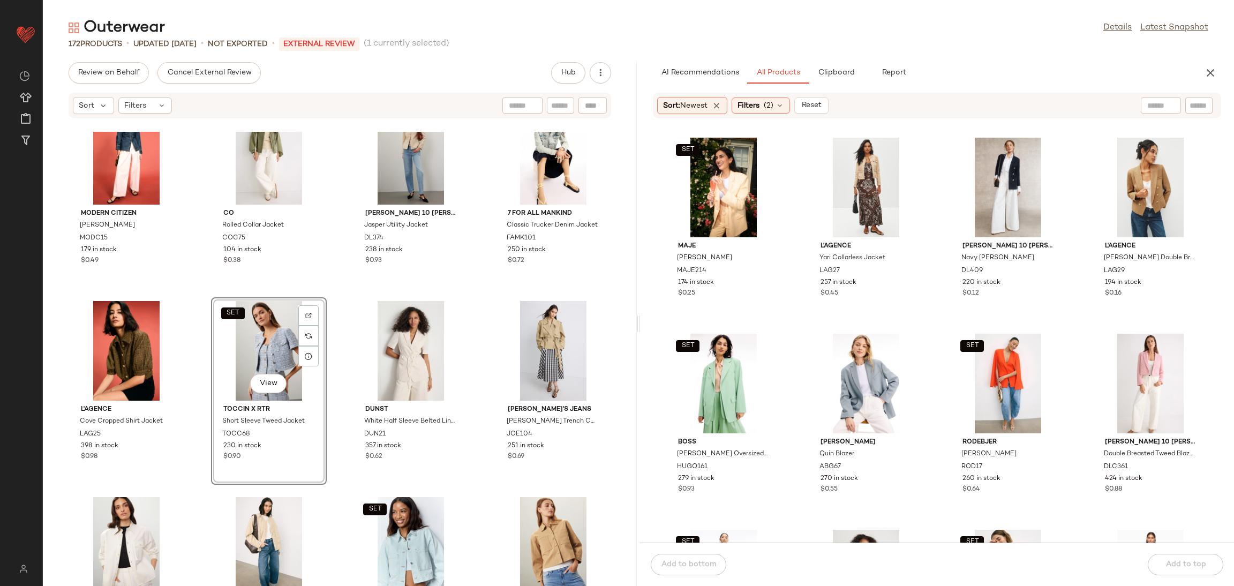
click at [329, 297] on div "Modern Citizen Emmett Denim Jacket MODC15 179 in stock $0.49 Co Rolled Collar J…" at bounding box center [340, 359] width 594 height 454
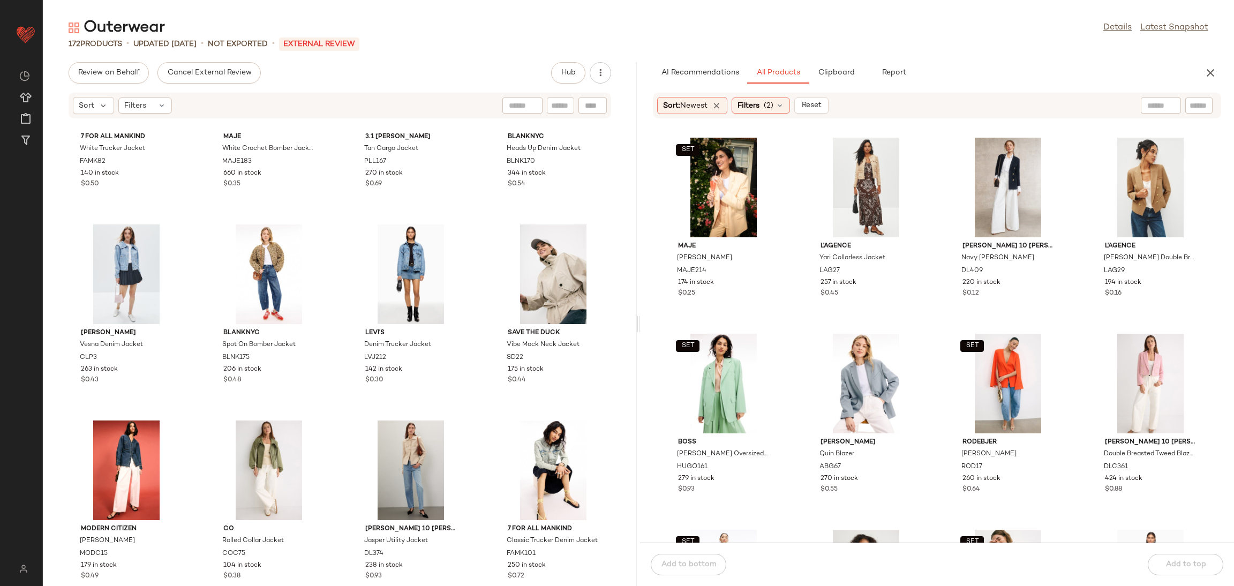
scroll to position [396, 0]
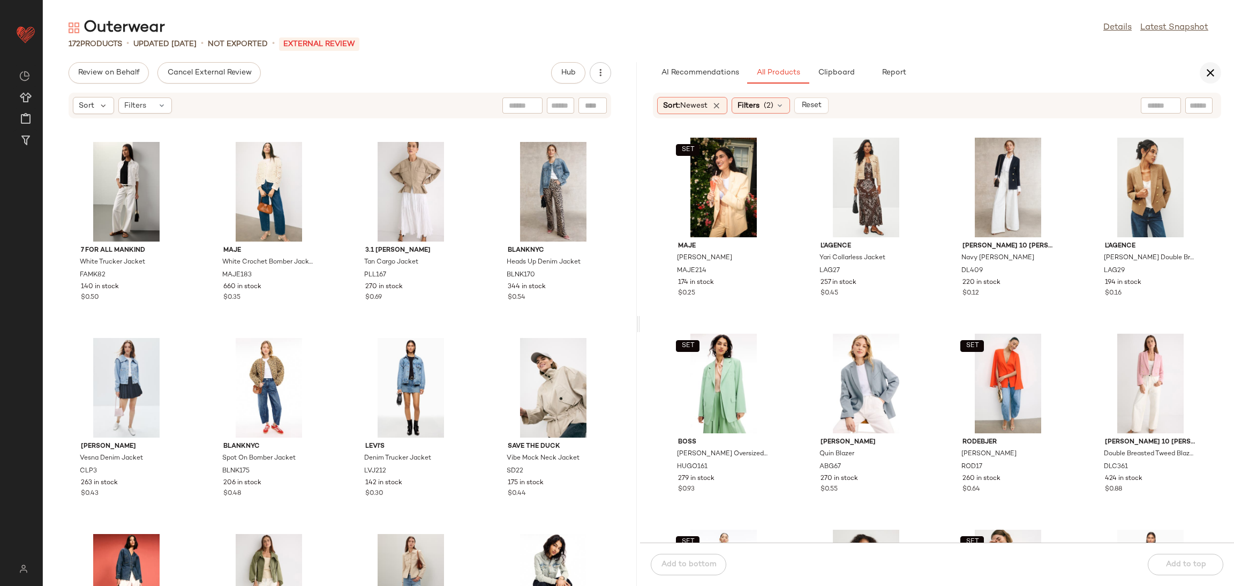
click at [1206, 75] on icon "button" at bounding box center [1210, 72] width 13 height 13
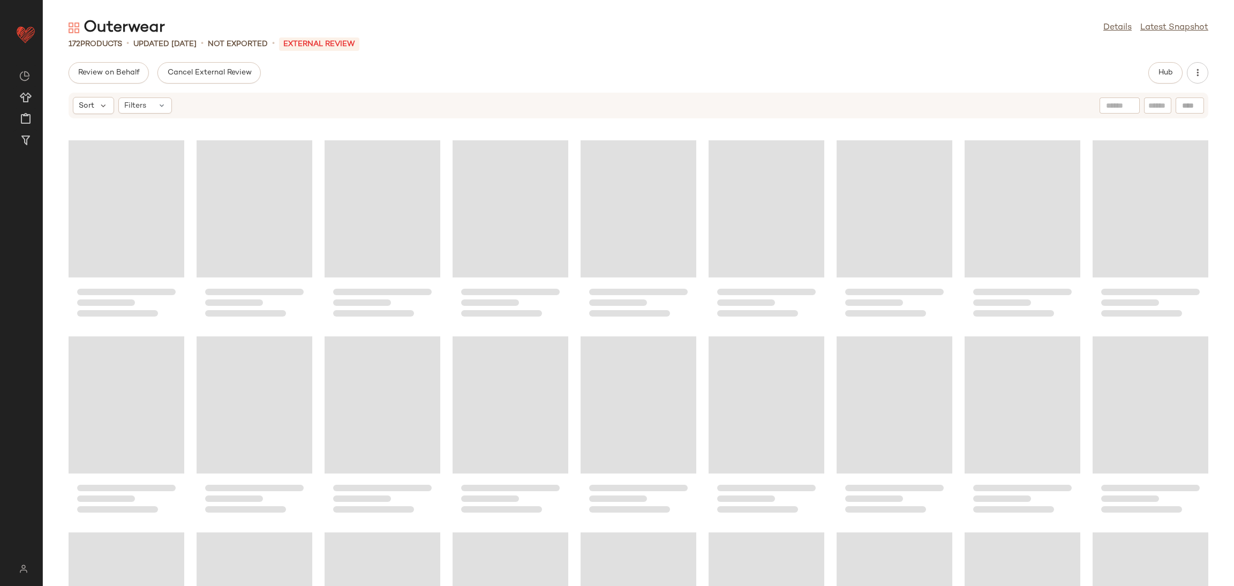
scroll to position [0, 0]
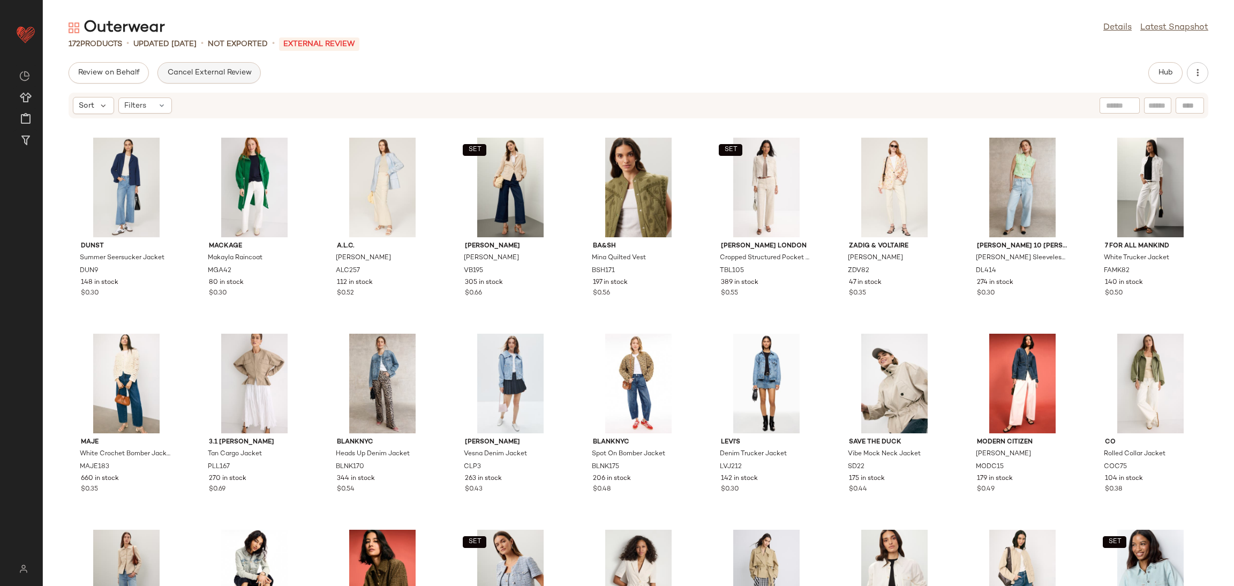
click at [208, 65] on button "Cancel External Review" at bounding box center [208, 72] width 103 height 21
click at [117, 72] on span "Send for Review" at bounding box center [107, 73] width 58 height 9
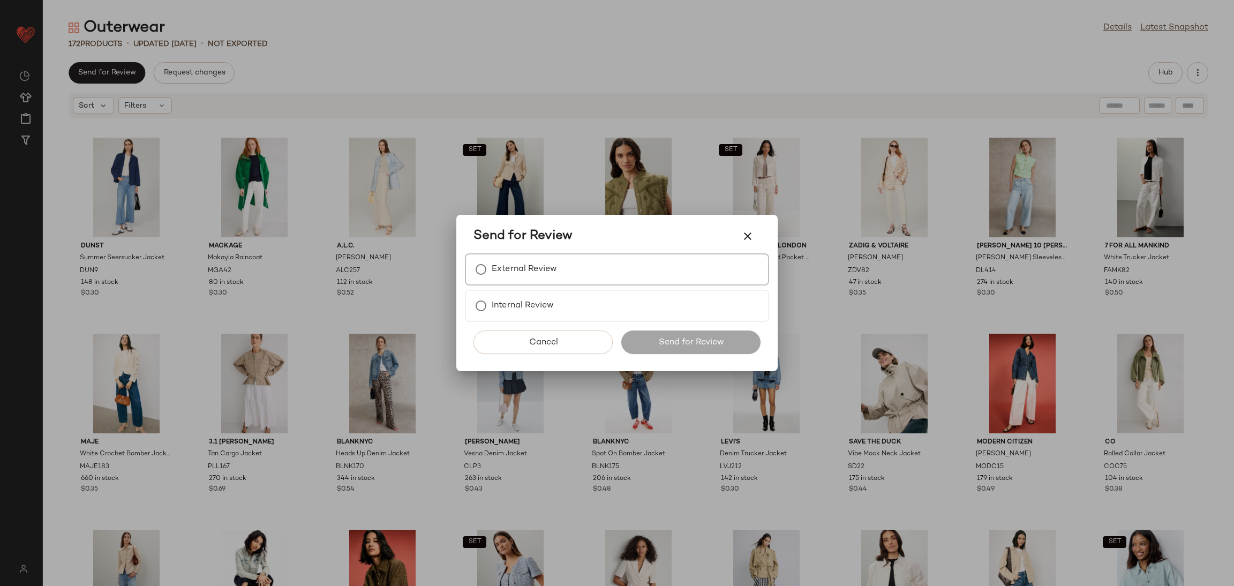
click at [513, 263] on label "External Review" at bounding box center [523, 269] width 65 height 21
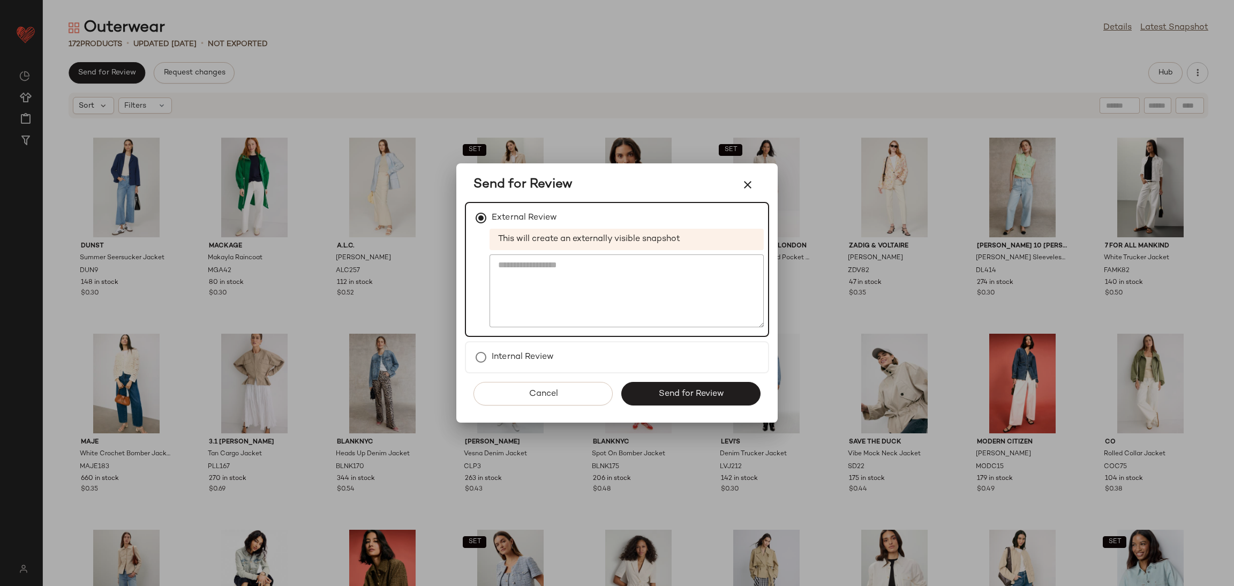
click at [653, 412] on div "Cancel Send for Review" at bounding box center [617, 397] width 304 height 49
click at [680, 398] on button "Send for Review" at bounding box center [690, 394] width 139 height 24
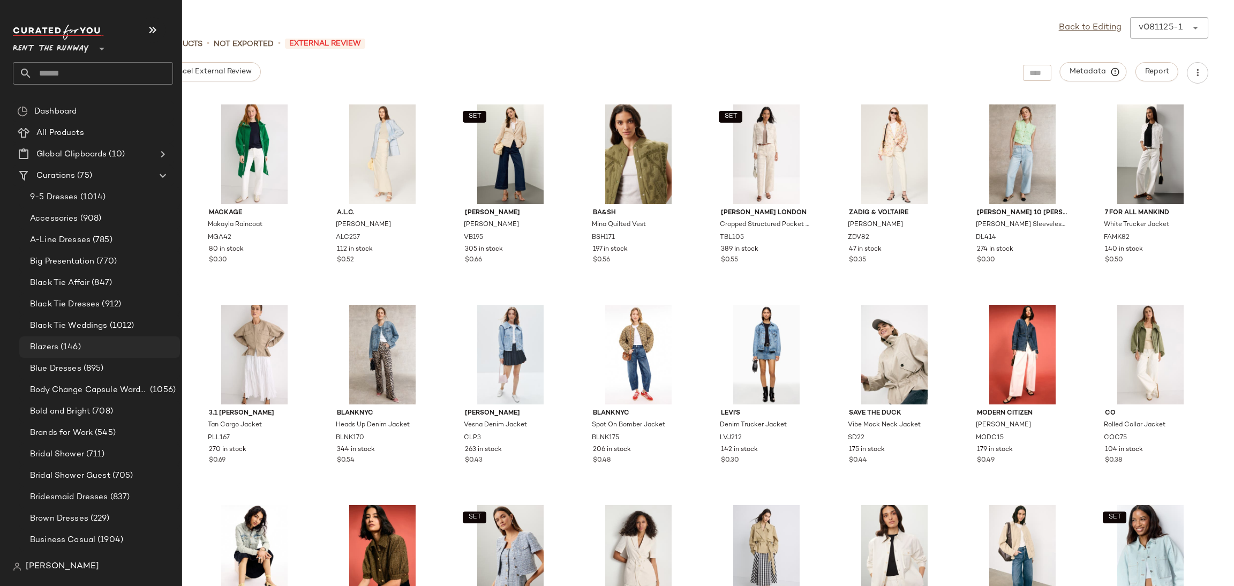
click at [68, 342] on span "(146)" at bounding box center [69, 347] width 22 height 12
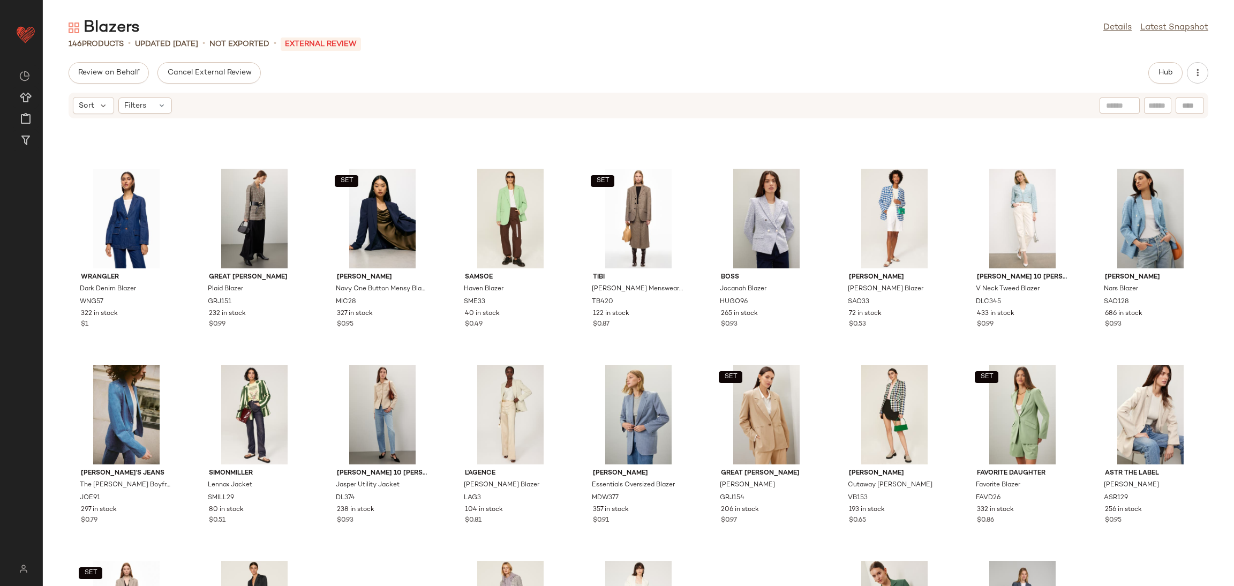
scroll to position [1155, 0]
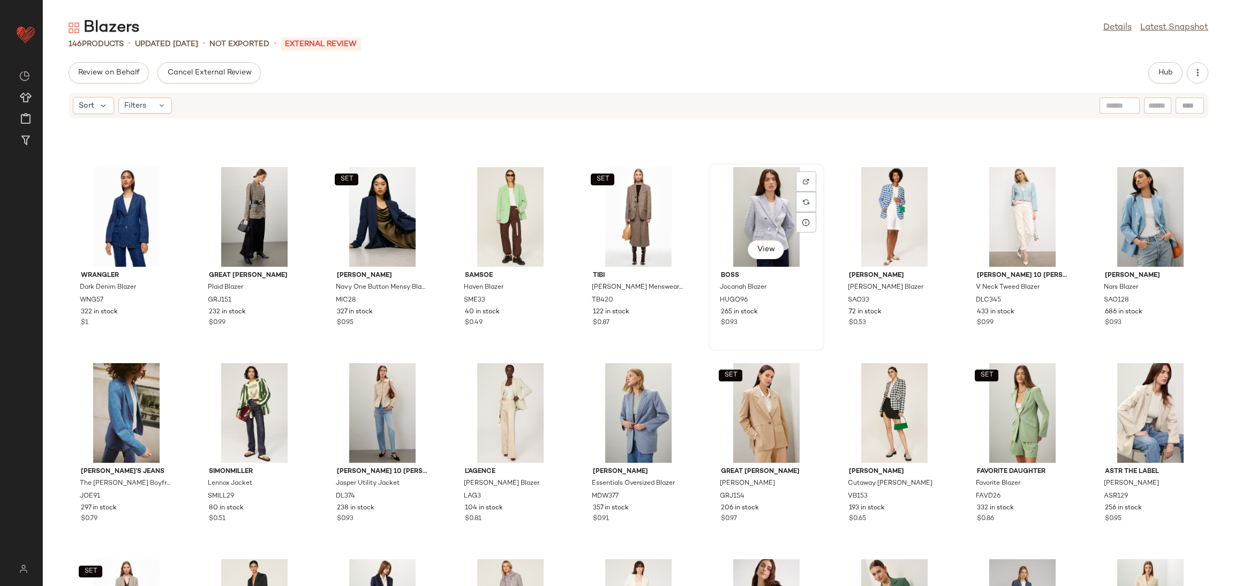
click at [756, 207] on div "View" at bounding box center [766, 217] width 108 height 100
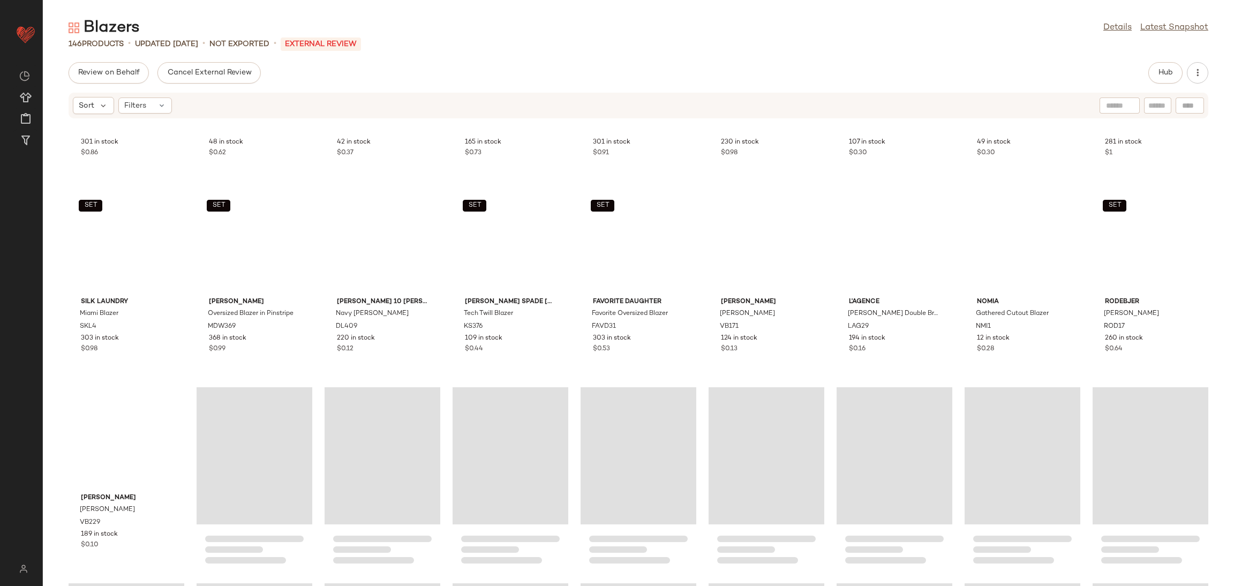
scroll to position [1913, 0]
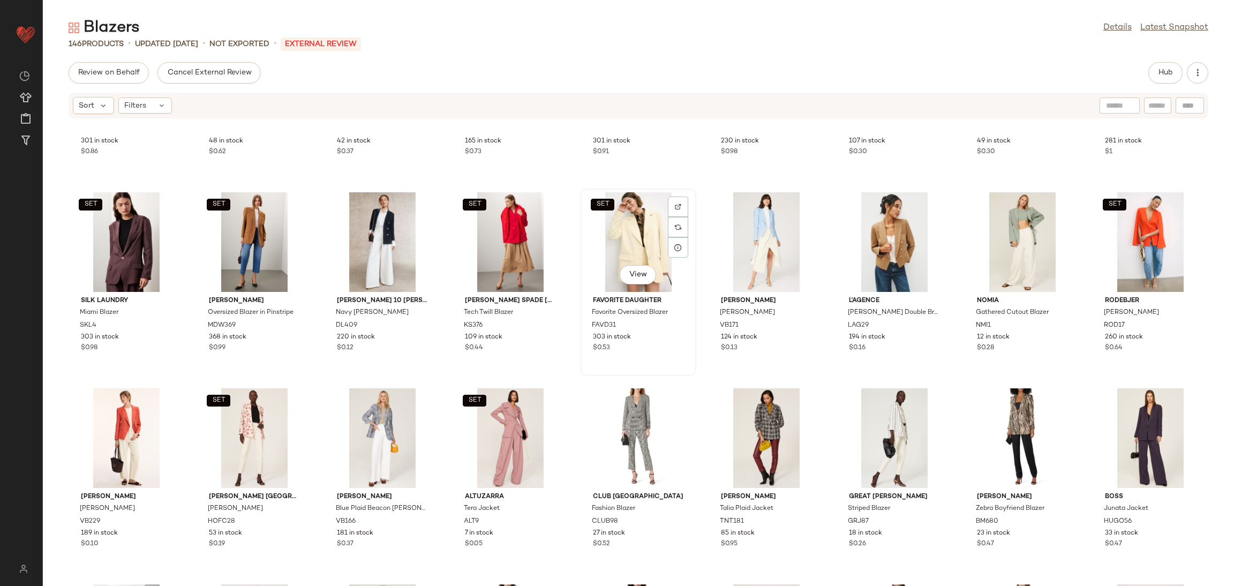
click at [635, 230] on div "SET View" at bounding box center [638, 242] width 108 height 100
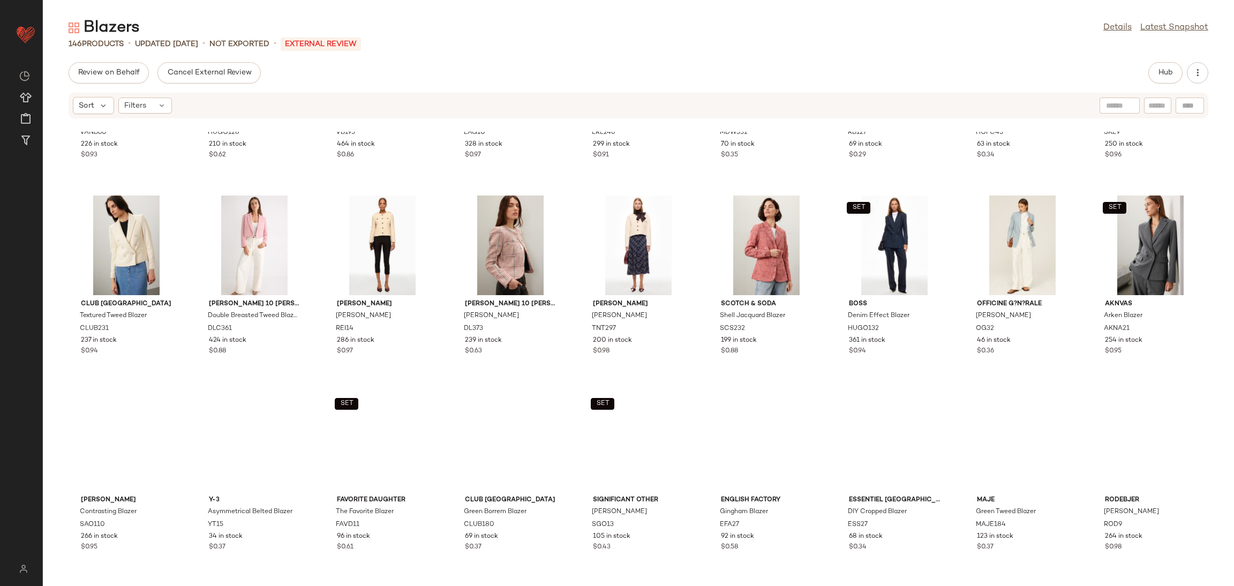
scroll to position [737, 0]
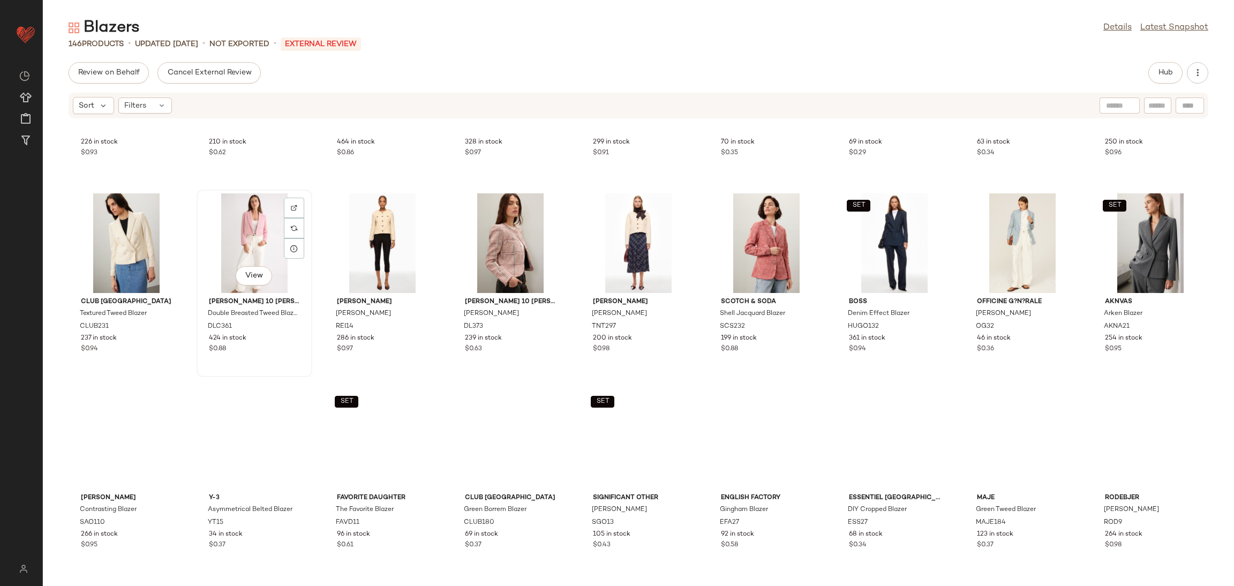
click at [244, 236] on div "View" at bounding box center [254, 243] width 108 height 100
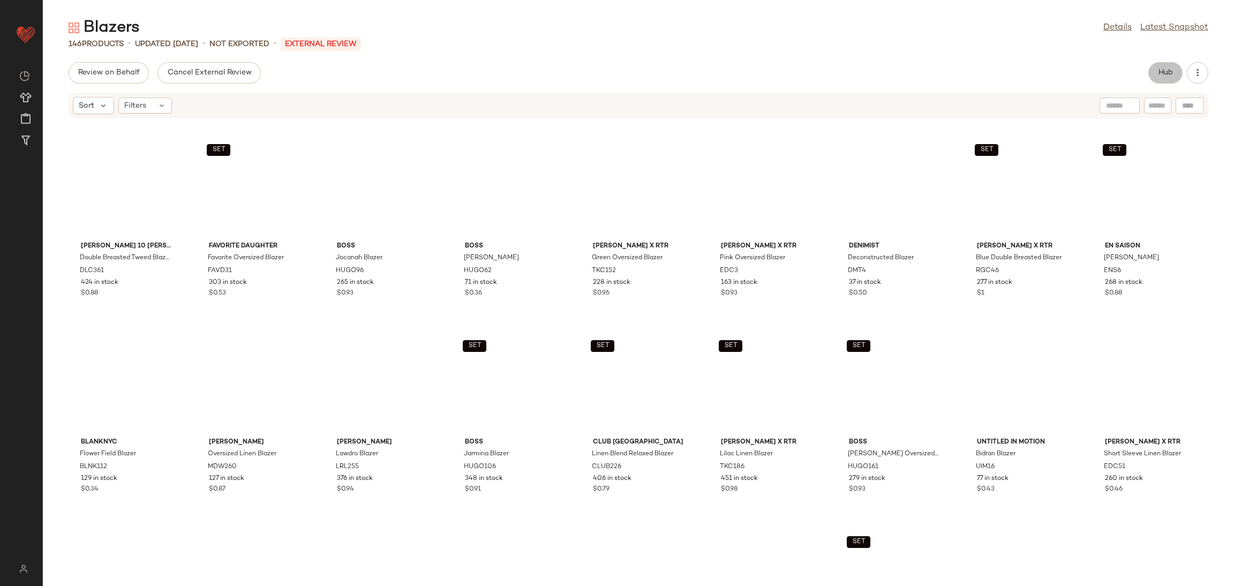
click at [1160, 72] on span "Hub" at bounding box center [1164, 73] width 15 height 9
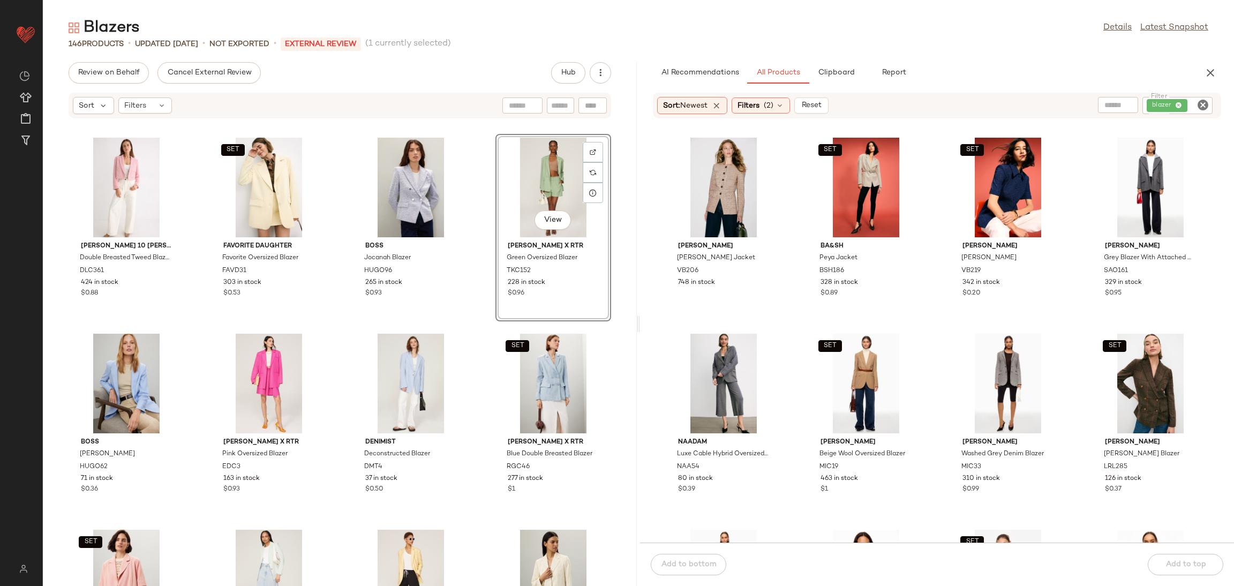
click at [471, 329] on div "Derek Lam 10 Crosby x RTR Double Breasted Tweed Blazer DLC361 424 in stock $0.8…" at bounding box center [340, 359] width 594 height 454
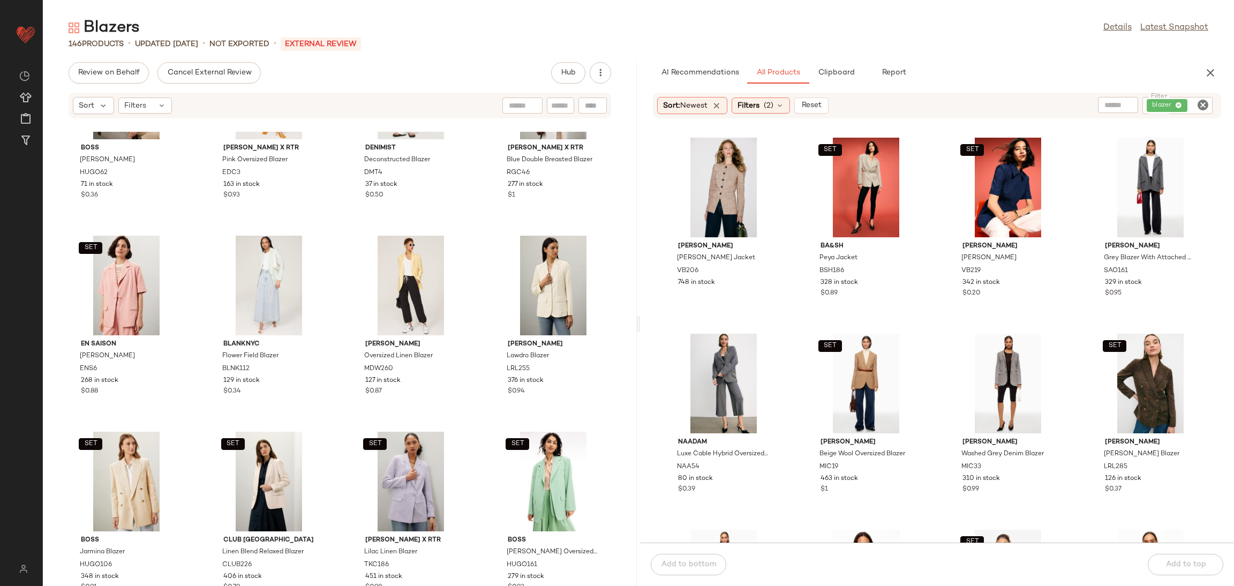
scroll to position [312, 0]
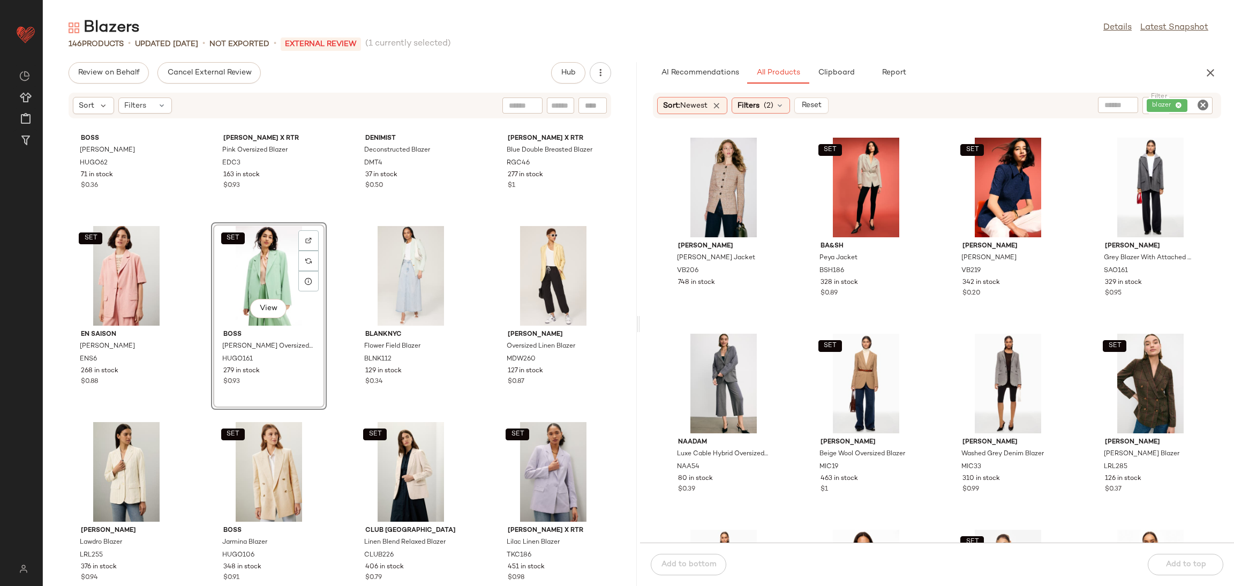
click at [338, 306] on div "BOSS Jodhi Blazer HUGO62 71 in stock $0.36 Eudon Choi x RTR Pink Oversized Blaz…" at bounding box center [340, 359] width 594 height 454
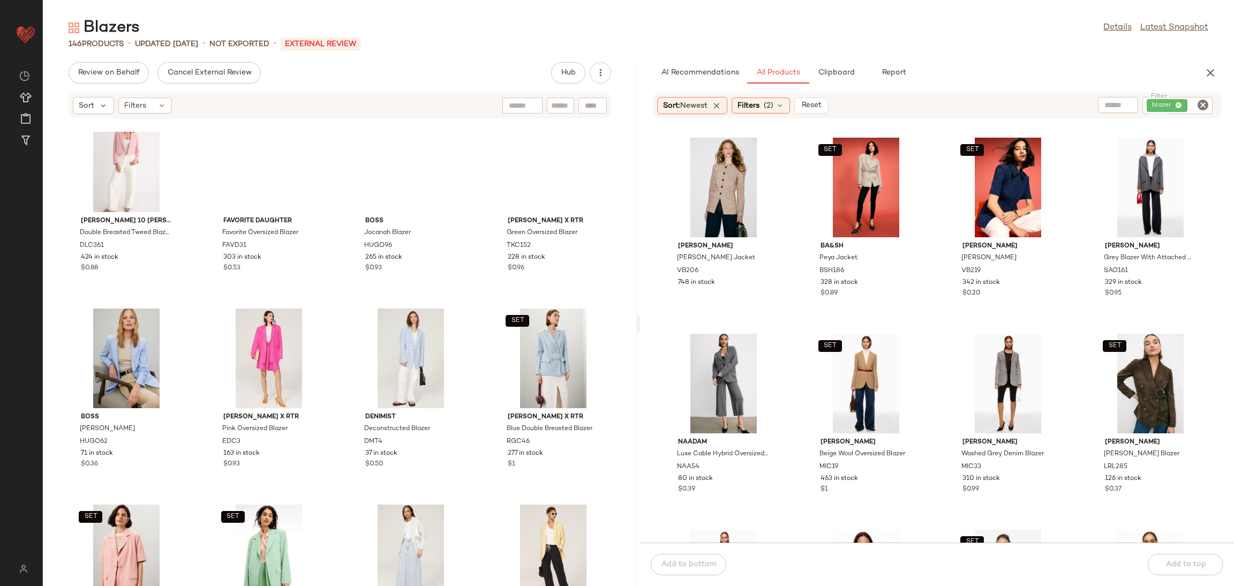
scroll to position [20, 0]
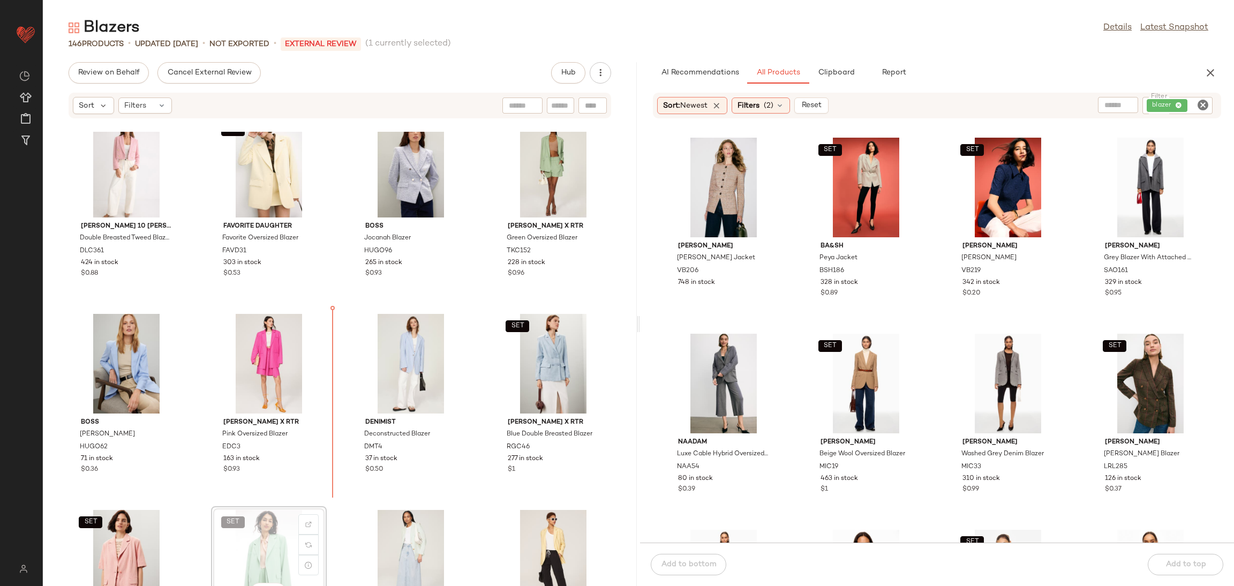
scroll to position [21, 0]
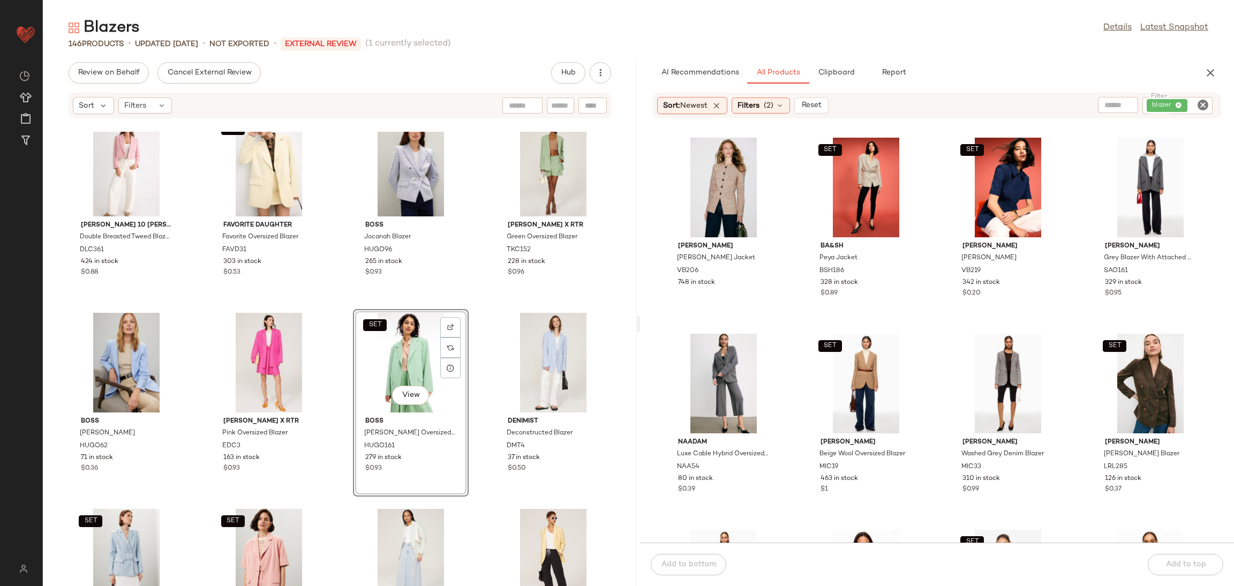
click at [331, 304] on div "Derek Lam 10 Crosby x RTR Double Breasted Tweed Blazer DLC361 424 in stock $0.8…" at bounding box center [340, 359] width 594 height 454
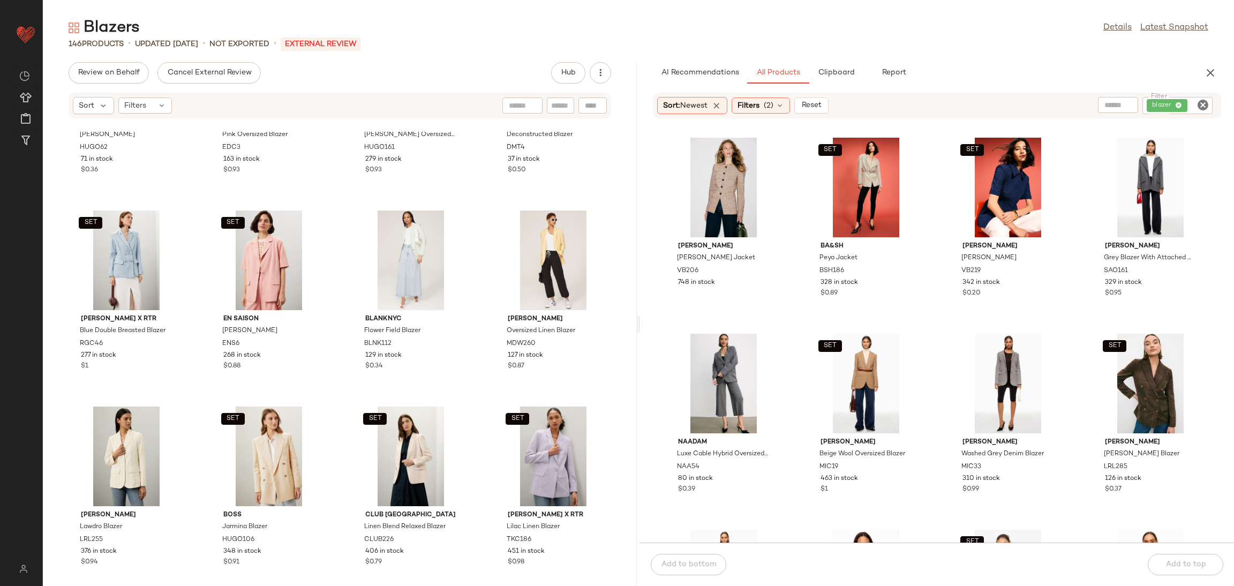
scroll to position [342, 0]
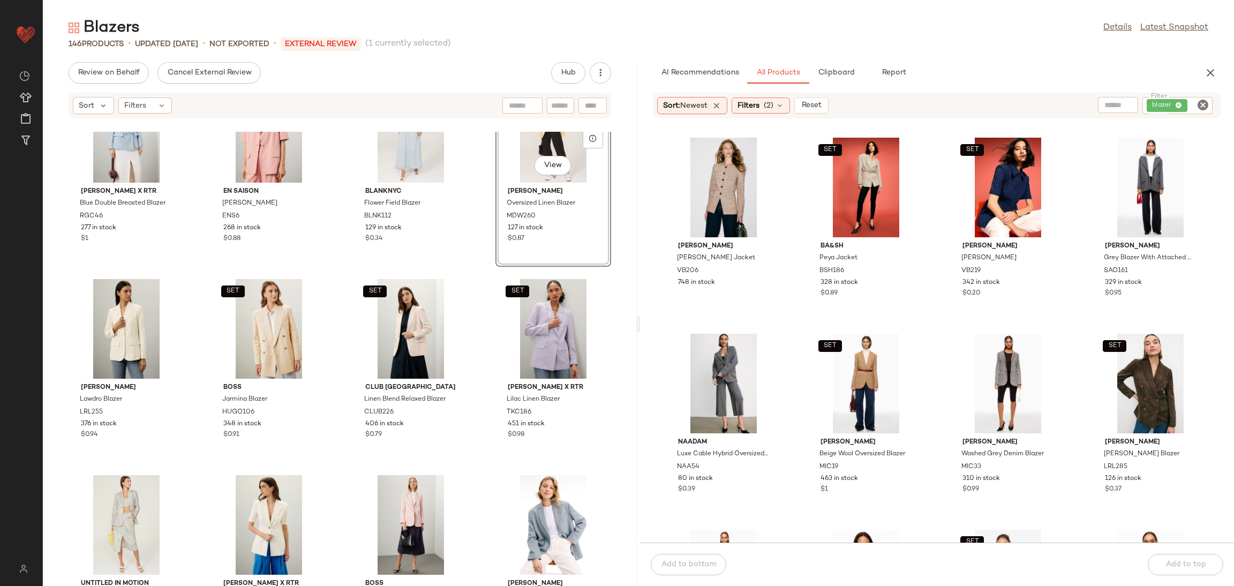
scroll to position [455, 0]
click at [345, 266] on div "SET Rosetta Getty x RTR Blue Double Breasted Blazer RGC46 277 in stock $1 SET E…" at bounding box center [340, 359] width 594 height 454
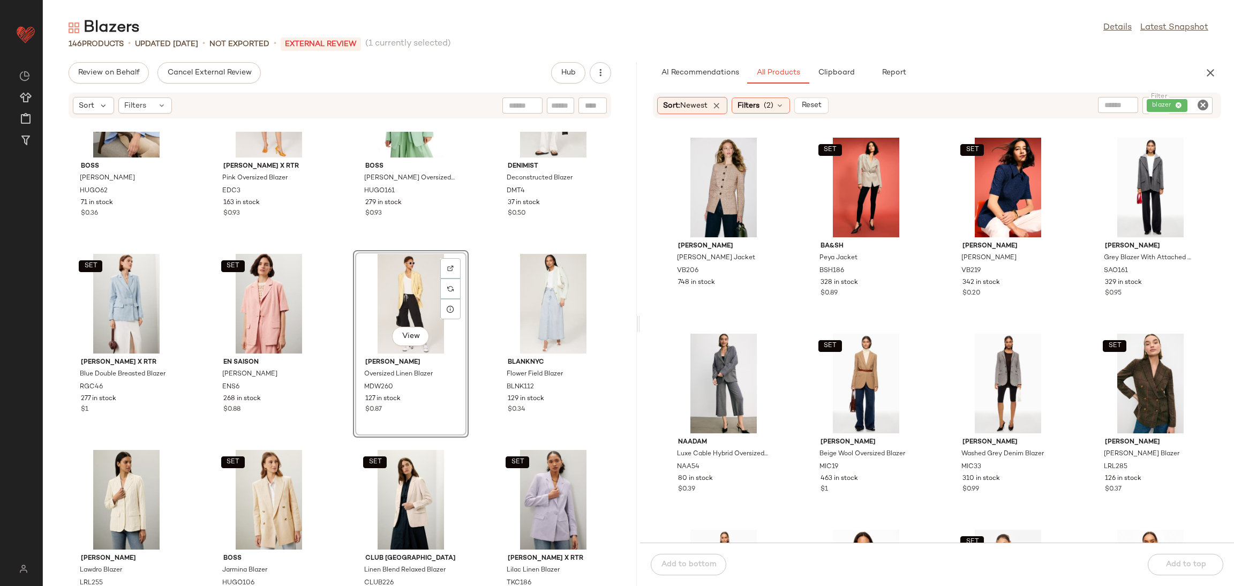
click at [337, 323] on div "BOSS Jodhi Blazer HUGO62 71 in stock $0.36 Eudon Choi x RTR Pink Oversized Blaz…" at bounding box center [340, 359] width 594 height 454
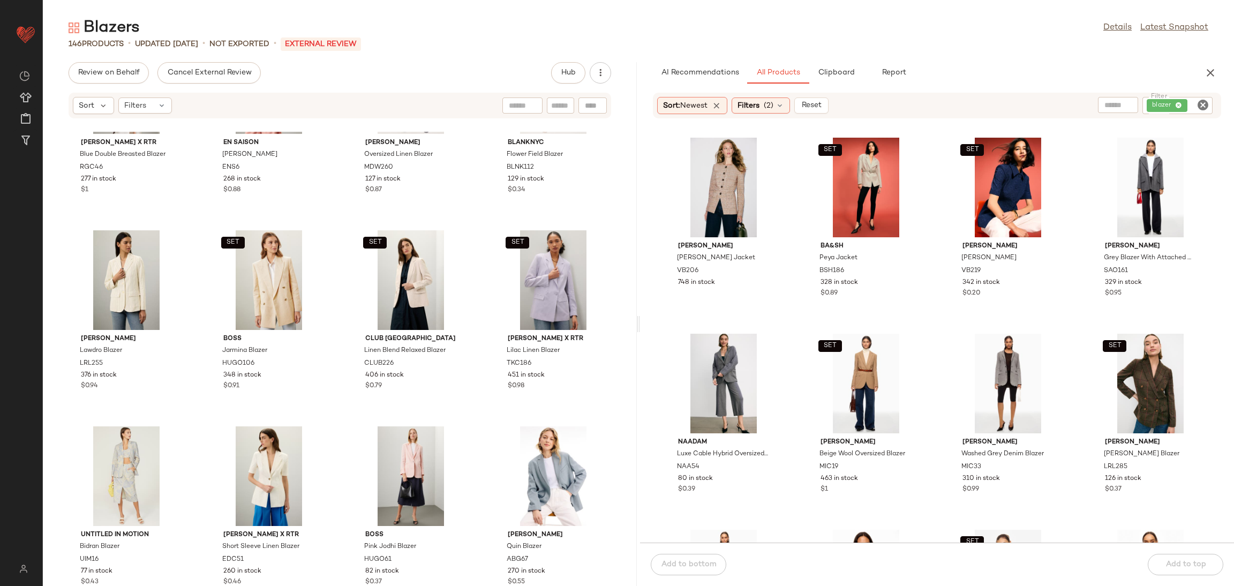
scroll to position [522, 0]
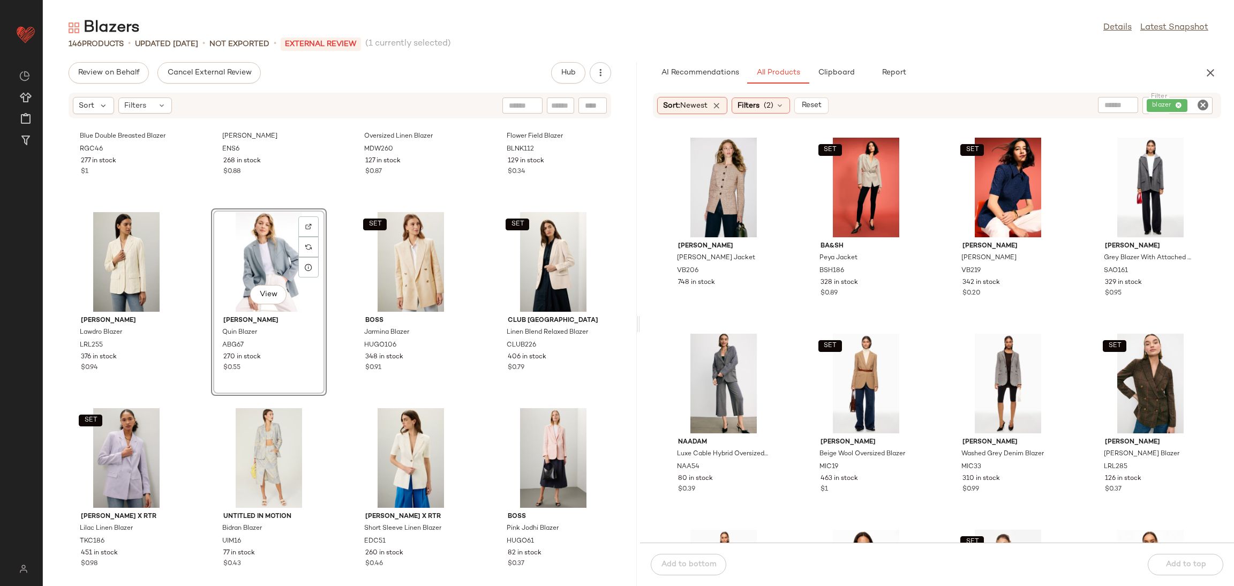
click at [336, 407] on div "SET Rosetta Getty x RTR Blue Double Breasted Blazer RGC46 277 in stock $1 SET E…" at bounding box center [340, 359] width 594 height 454
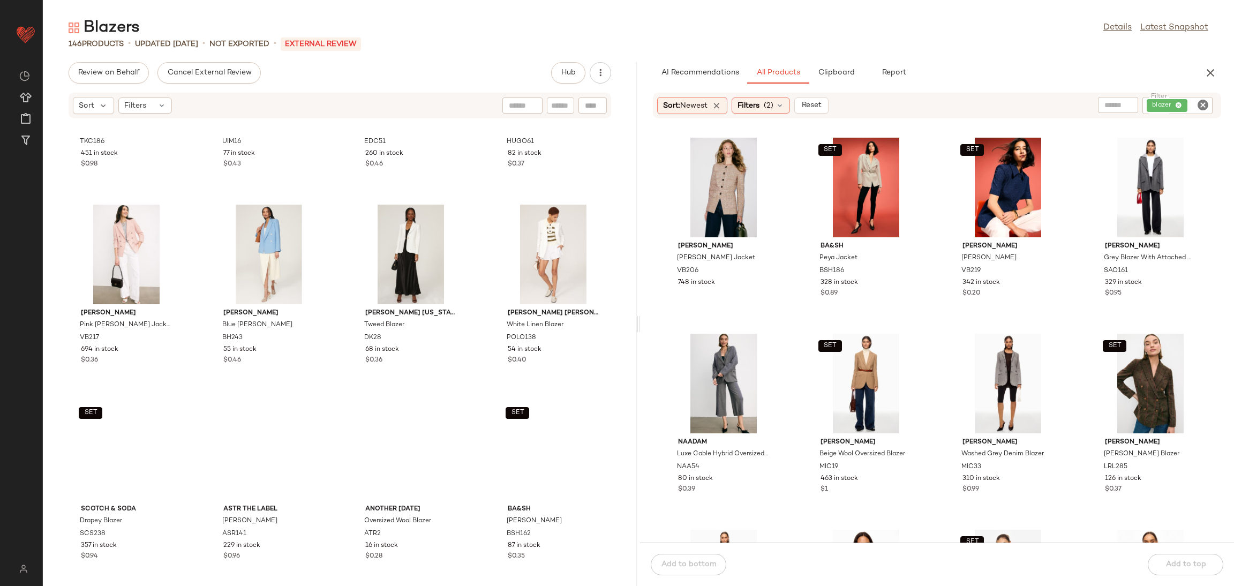
scroll to position [927, 0]
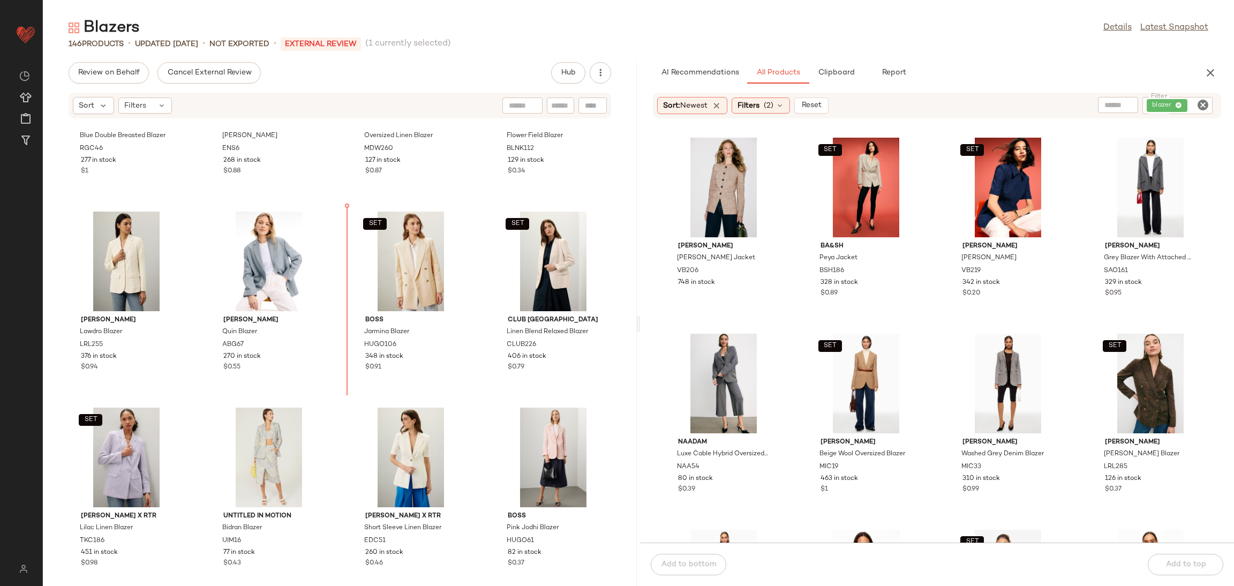
scroll to position [514, 0]
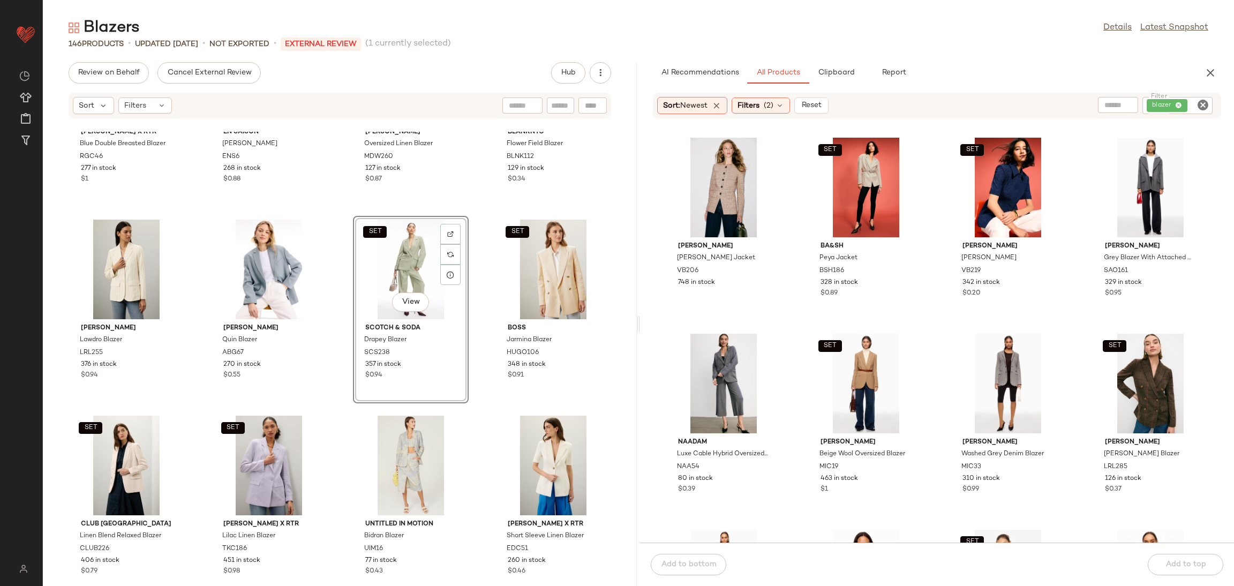
click at [339, 292] on div "SET Rosetta Getty x RTR Blue Double Breasted Blazer RGC46 277 in stock $1 SET E…" at bounding box center [340, 359] width 594 height 454
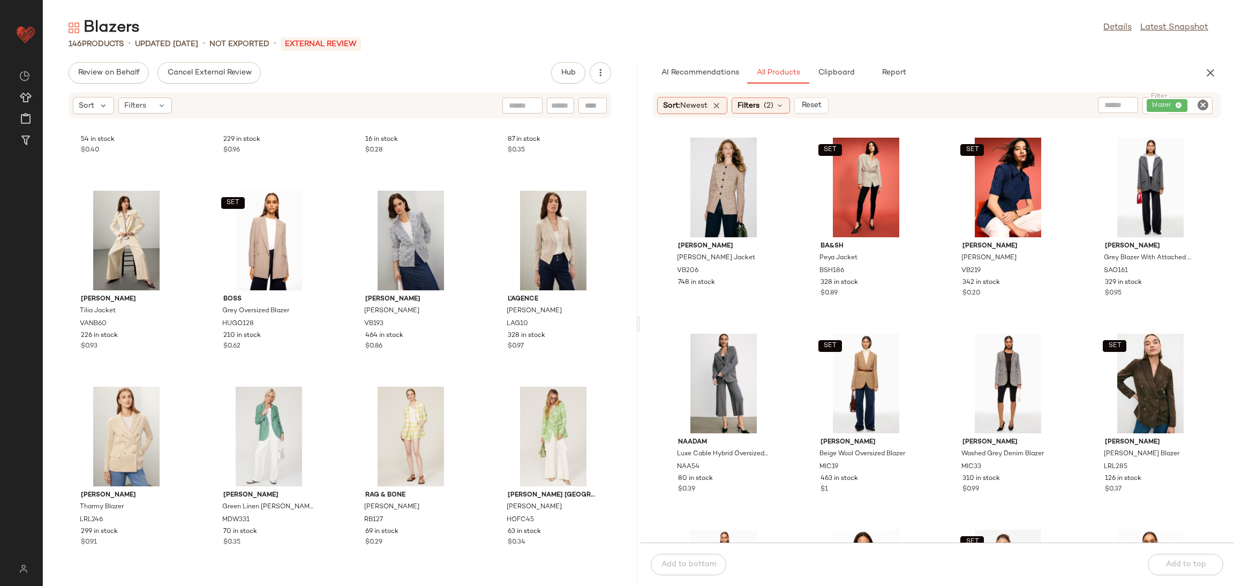
scroll to position [1328, 0]
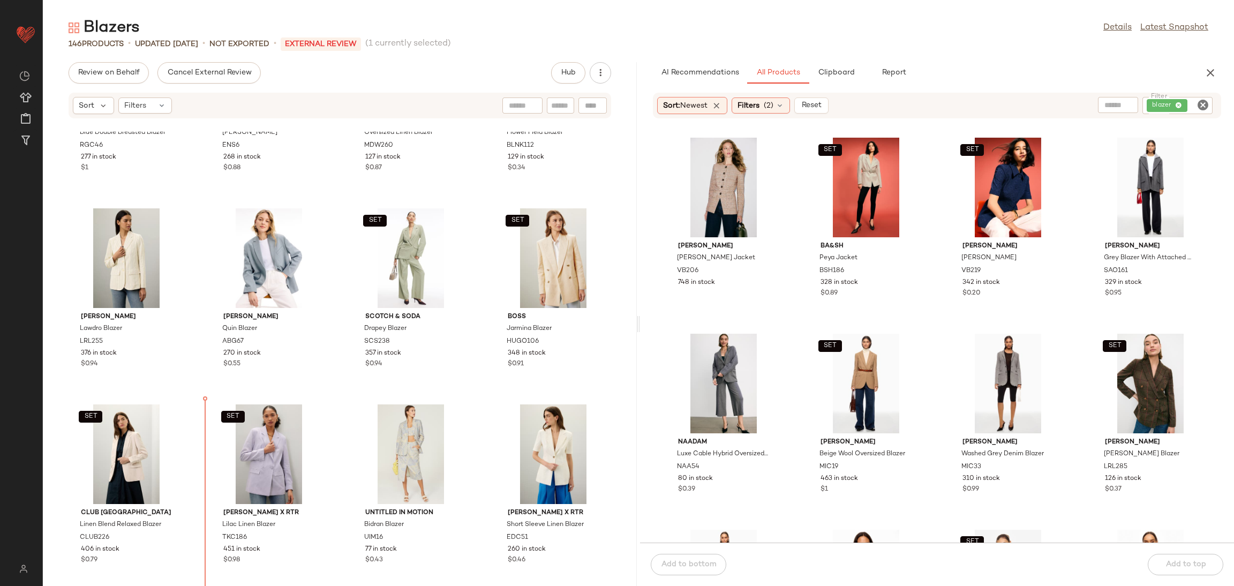
scroll to position [541, 0]
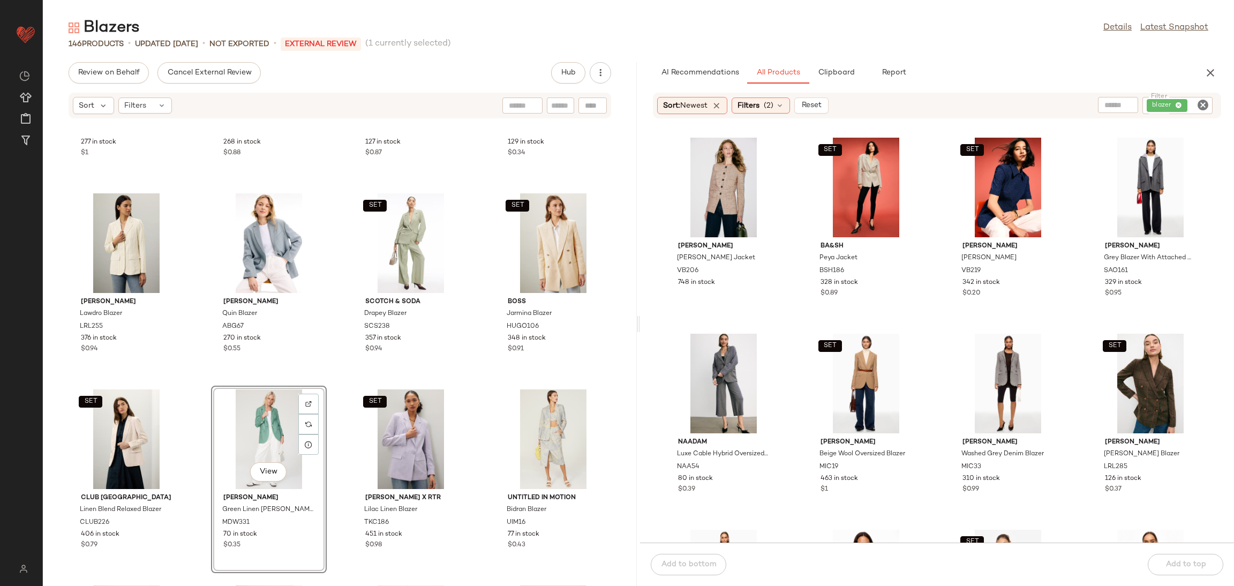
click at [193, 398] on div "SET Rosetta Getty x RTR Blue Double Breasted Blazer RGC46 277 in stock $1 SET E…" at bounding box center [340, 359] width 594 height 454
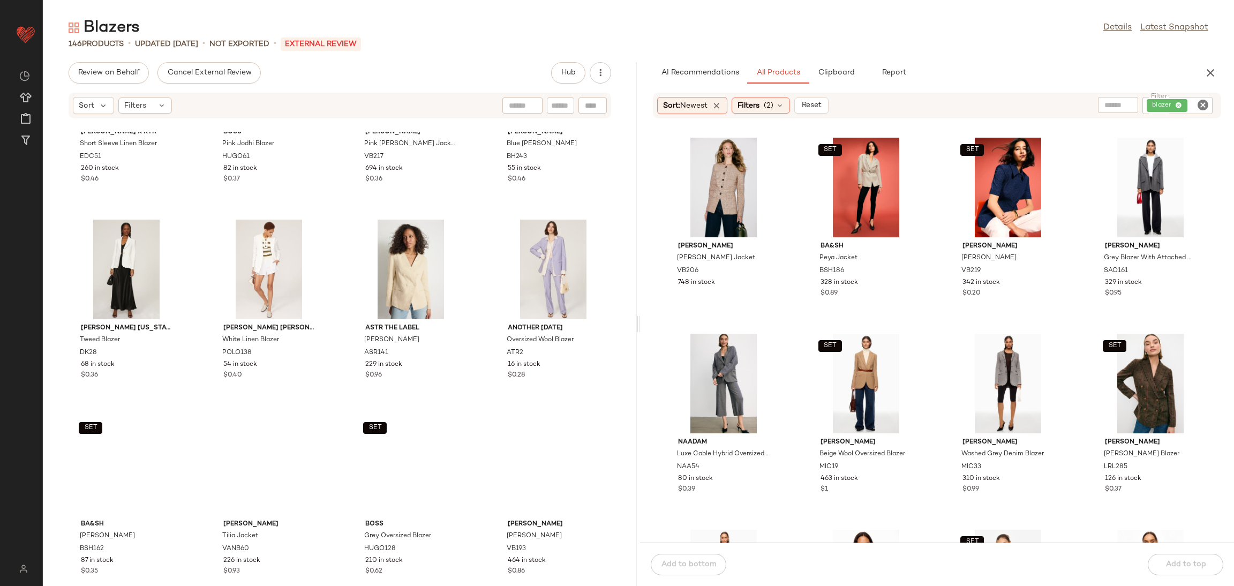
scroll to position [1119, 0]
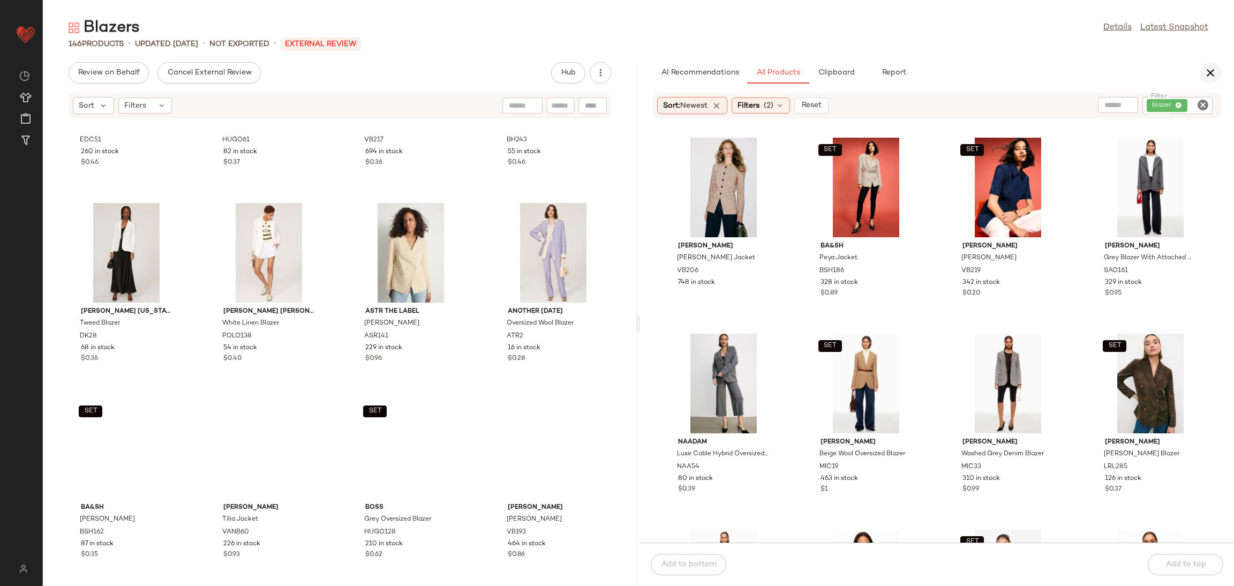
click at [1214, 71] on icon "button" at bounding box center [1210, 72] width 13 height 13
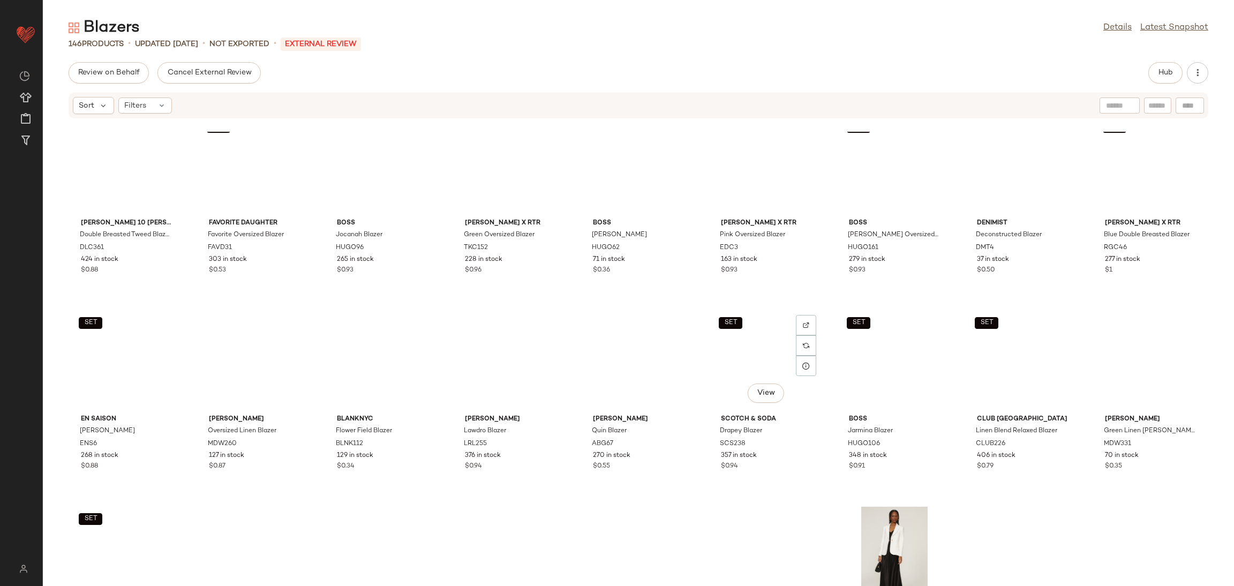
scroll to position [0, 0]
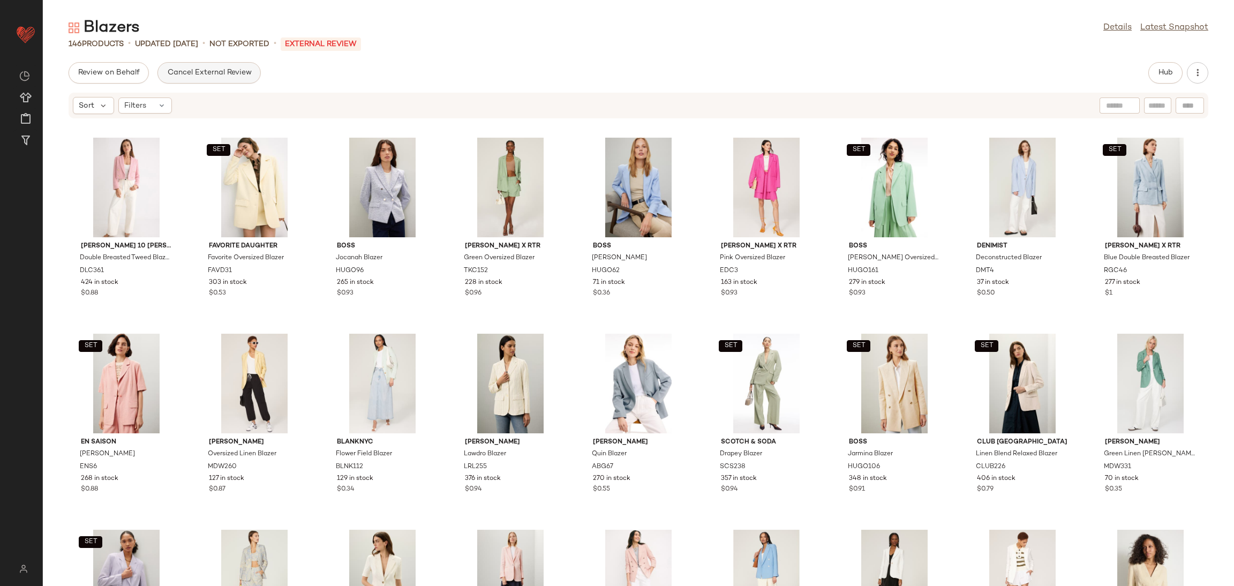
click at [202, 62] on button "Cancel External Review" at bounding box center [208, 72] width 103 height 21
click at [120, 74] on span "Send for Review" at bounding box center [107, 73] width 58 height 9
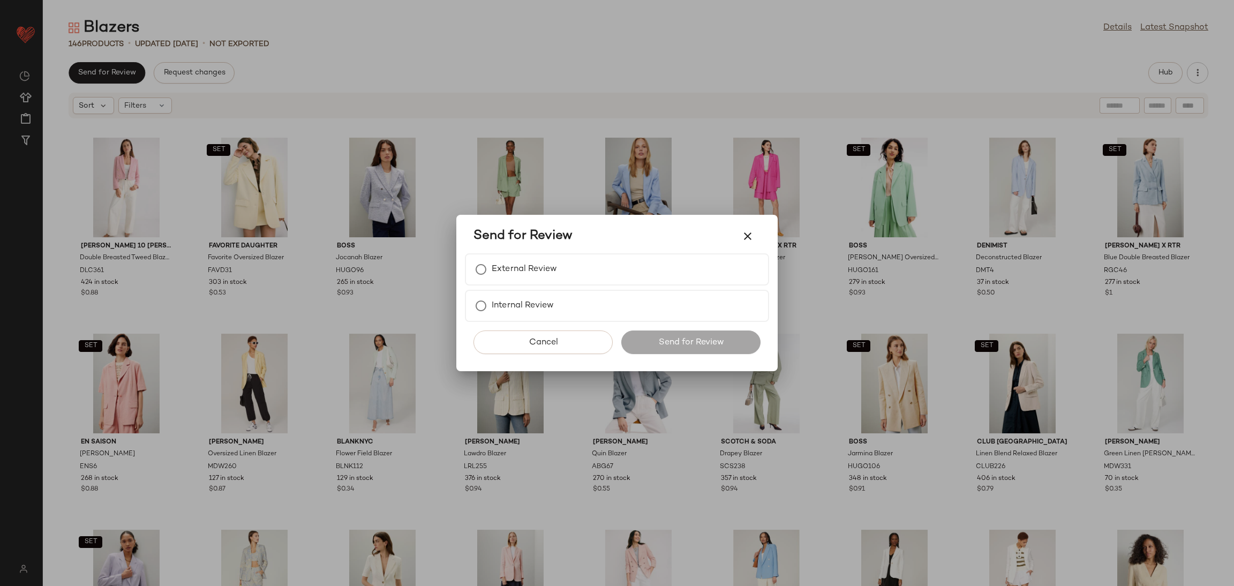
click at [463, 268] on div "Send for Review External Review Internal Review Cancel Send for Review" at bounding box center [616, 293] width 321 height 156
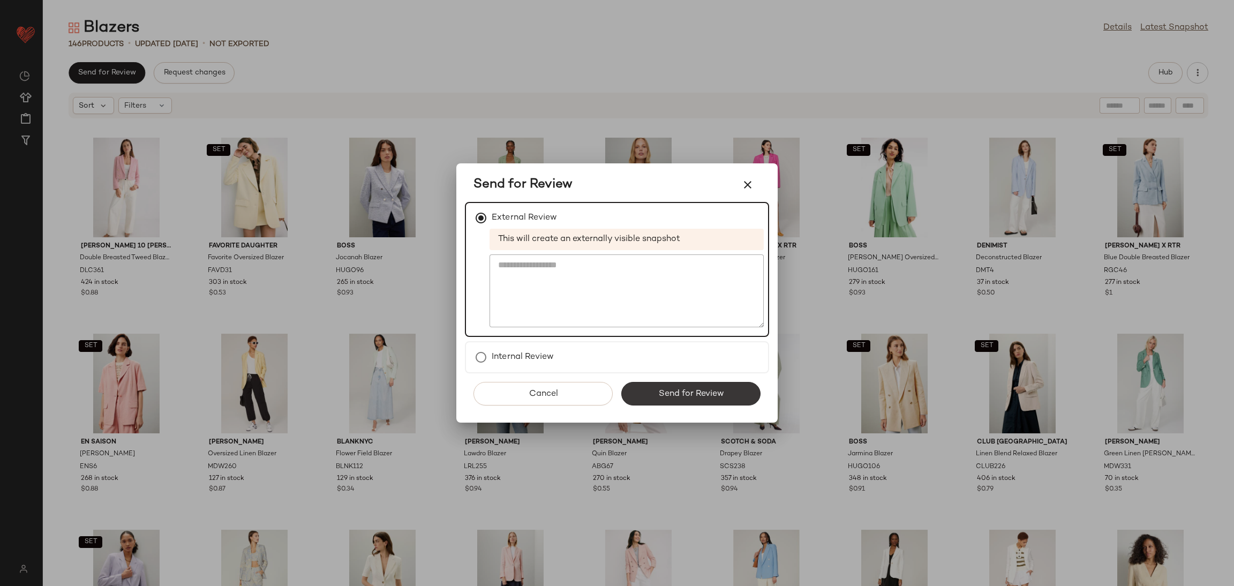
click at [658, 390] on span "Send for Review" at bounding box center [690, 394] width 66 height 10
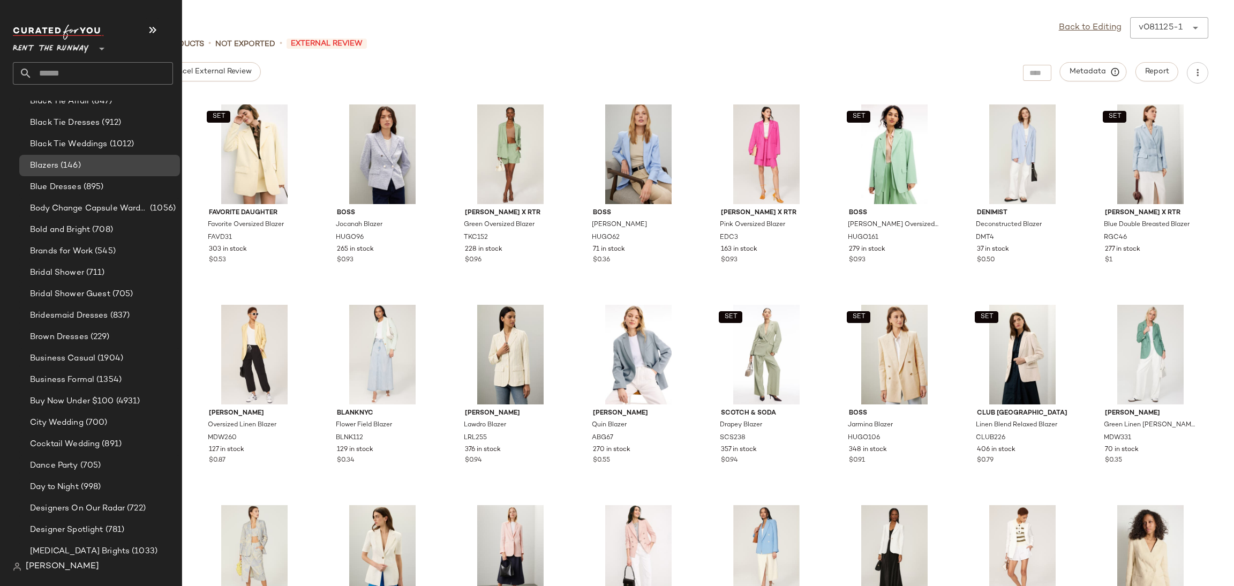
scroll to position [187, 0]
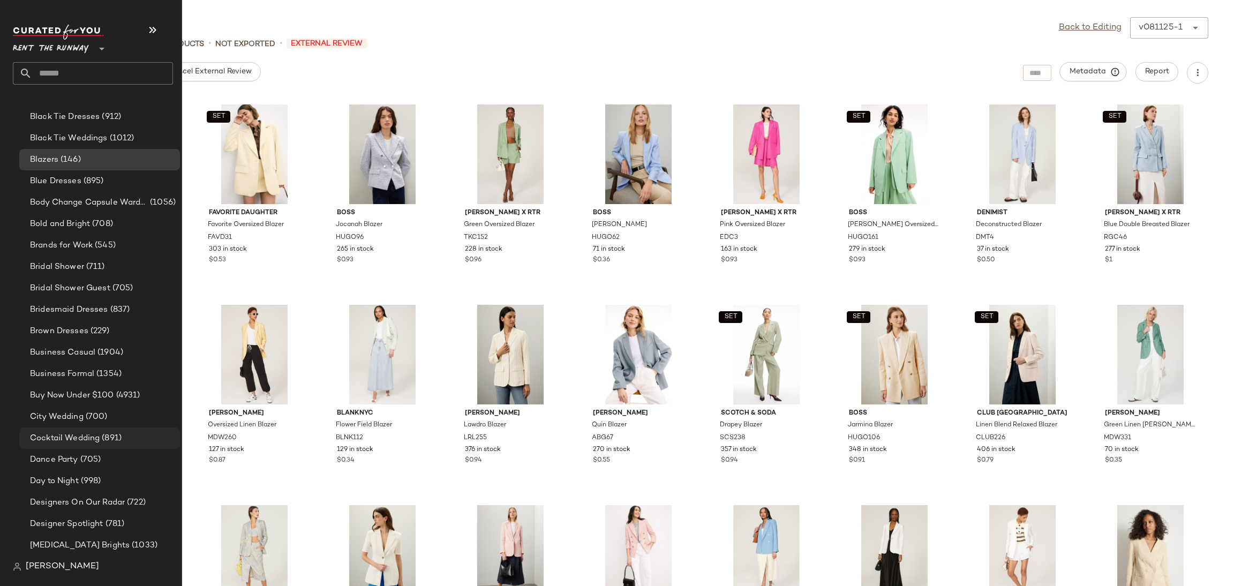
click at [102, 433] on span "(891)" at bounding box center [111, 438] width 22 height 12
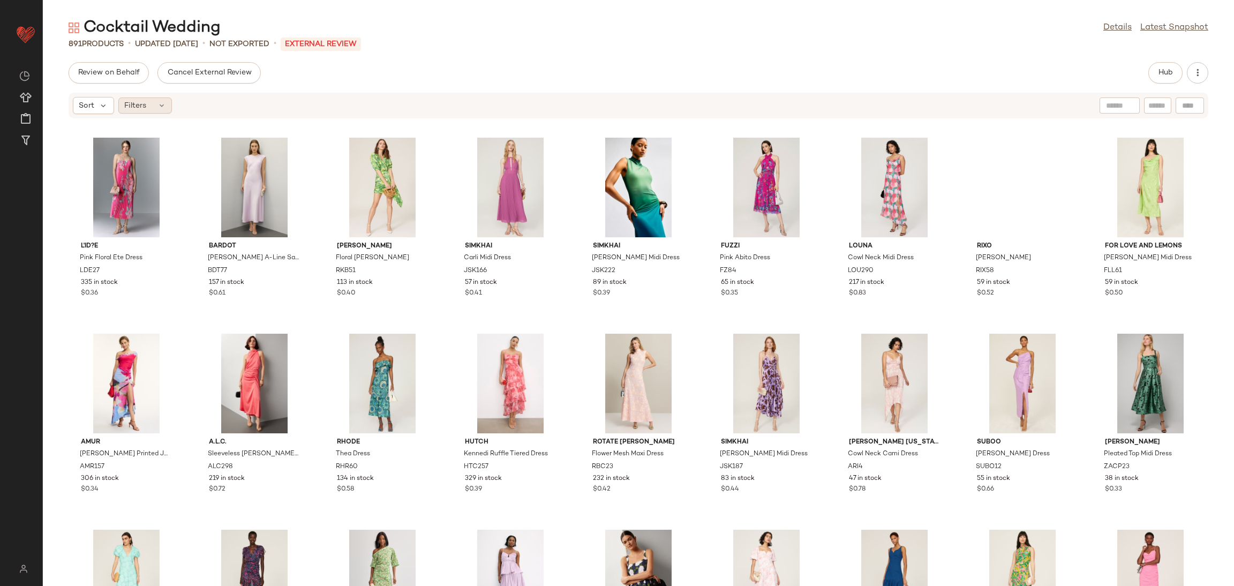
click at [157, 104] on icon at bounding box center [161, 105] width 9 height 9
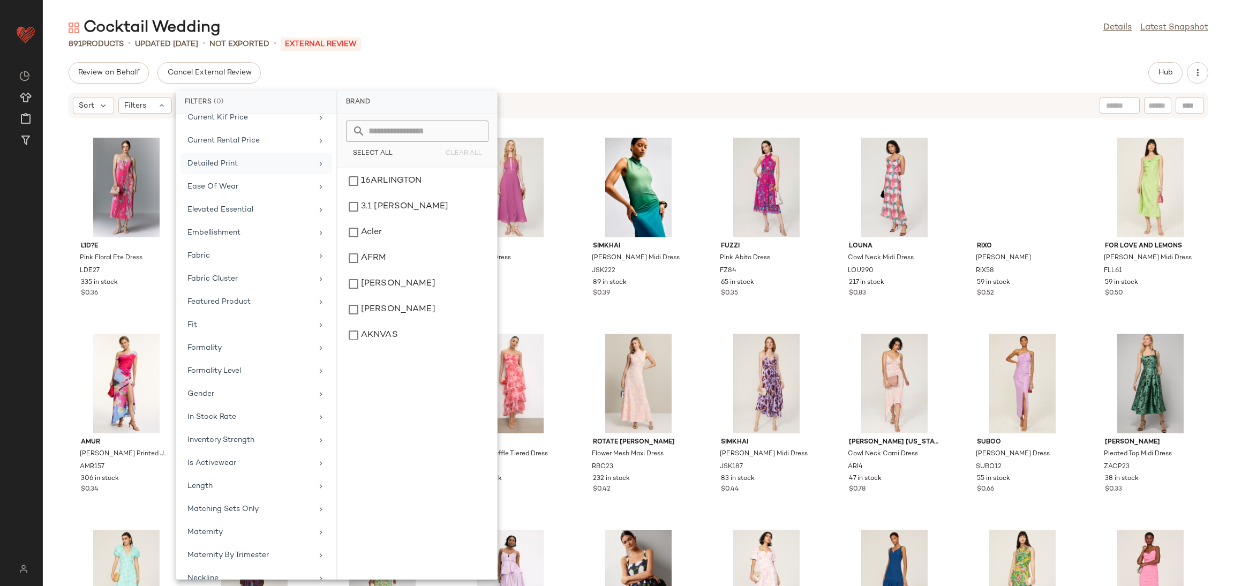
scroll to position [282, 0]
click at [249, 427] on div "In Stock Rate" at bounding box center [249, 422] width 125 height 11
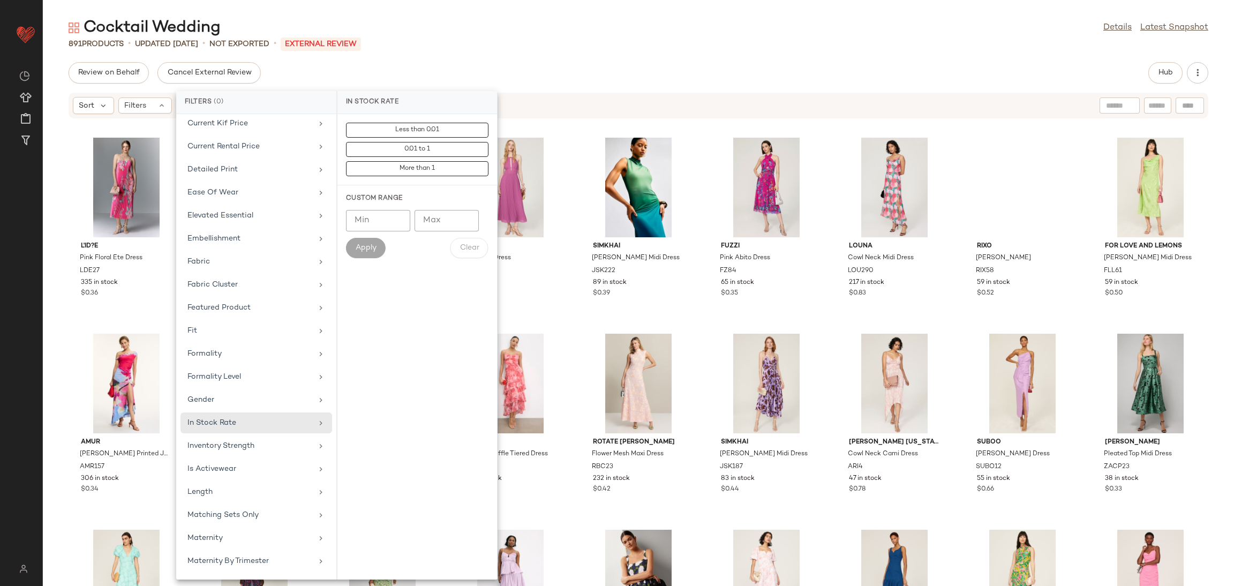
click at [385, 220] on input "Min" at bounding box center [378, 220] width 64 height 21
type input "***"
click at [368, 254] on button "Apply" at bounding box center [366, 248] width 40 height 20
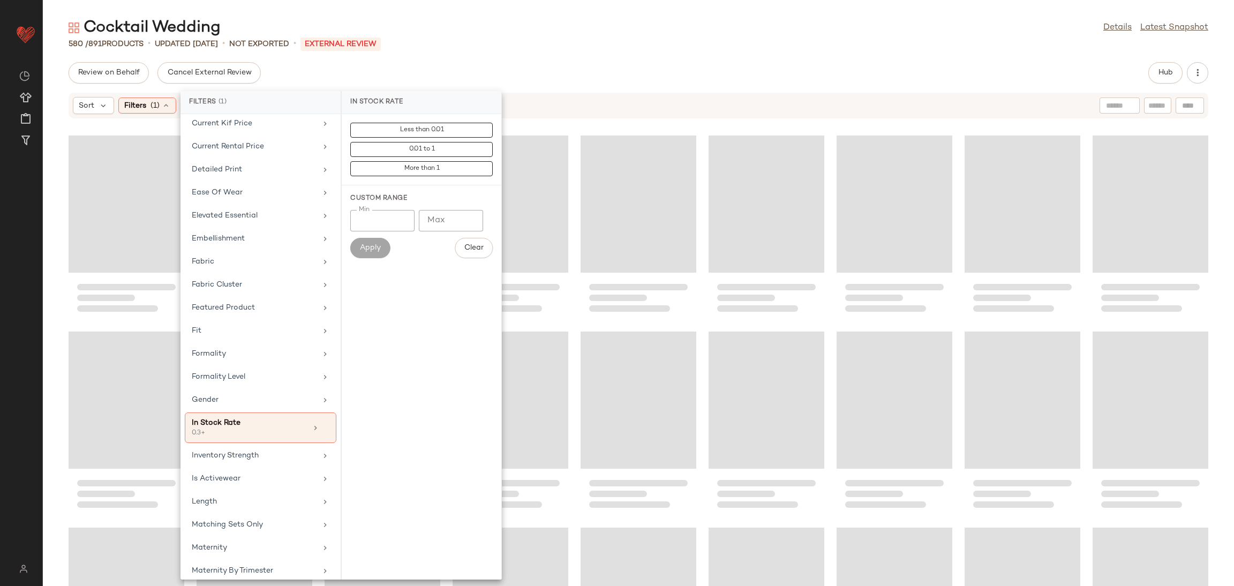
click at [694, 334] on div at bounding box center [638, 359] width 1191 height 454
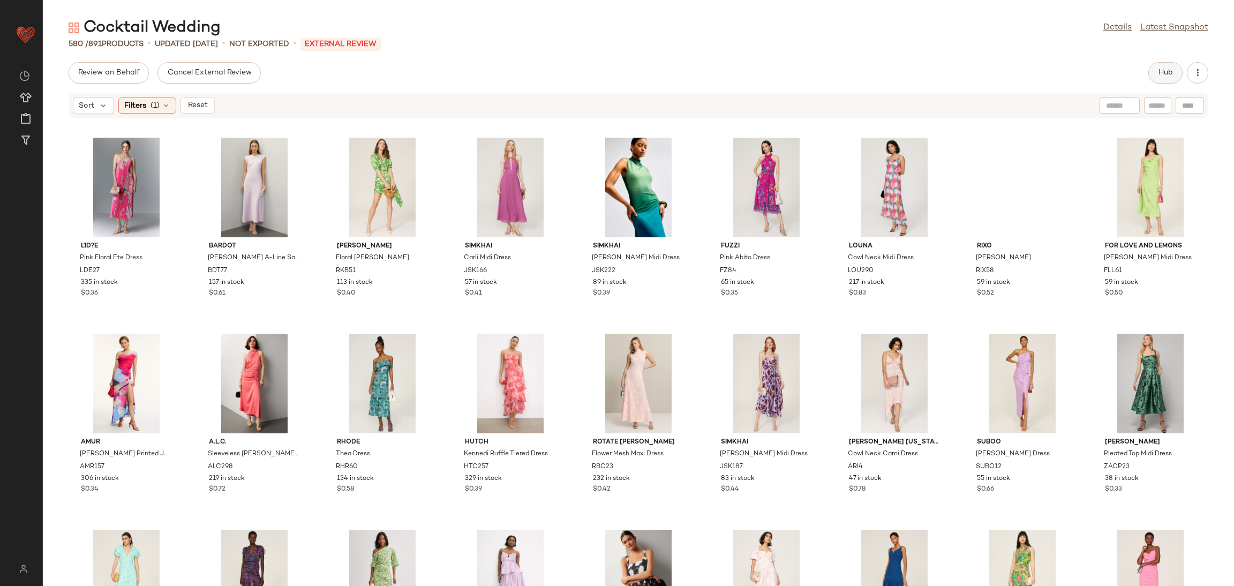
click at [1151, 74] on button "Hub" at bounding box center [1165, 72] width 34 height 21
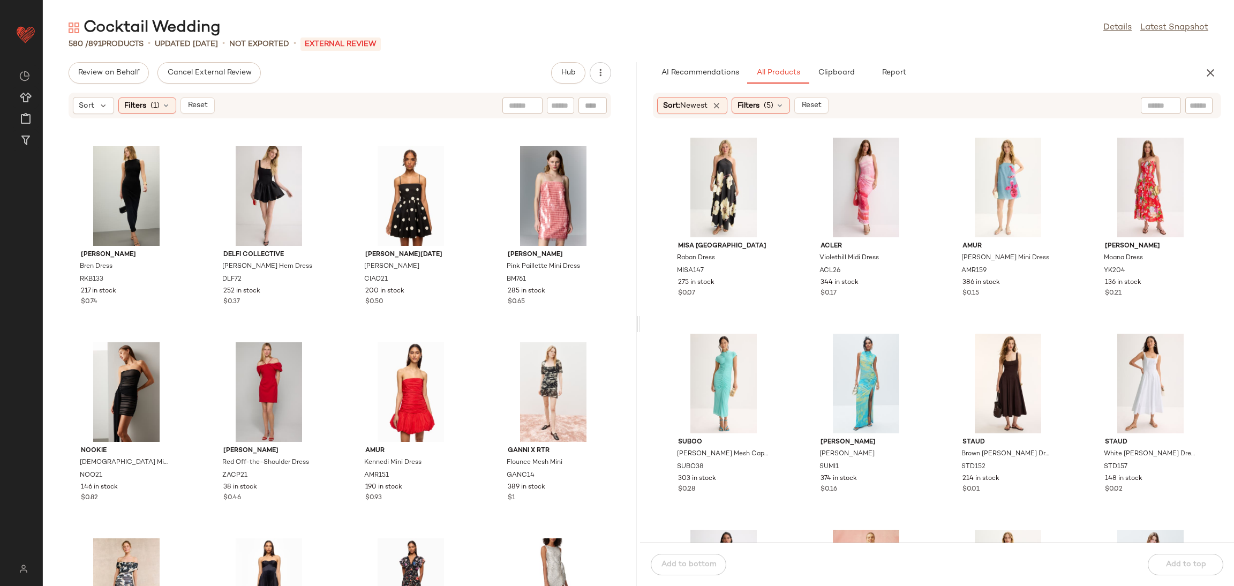
scroll to position [10001, 0]
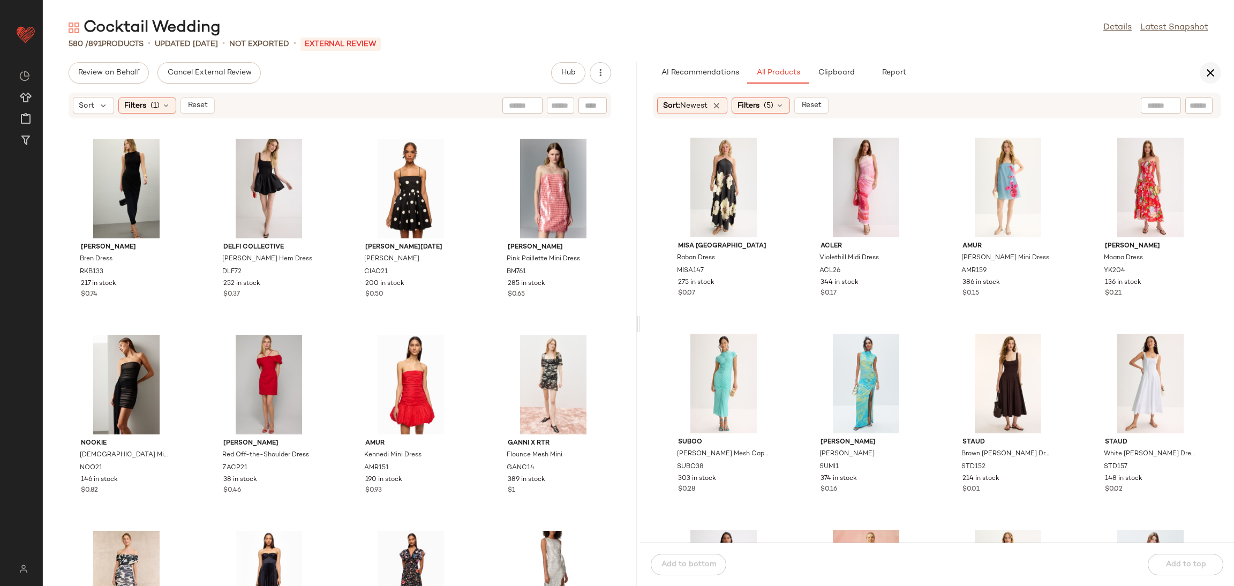
click at [1207, 75] on icon "button" at bounding box center [1210, 72] width 13 height 13
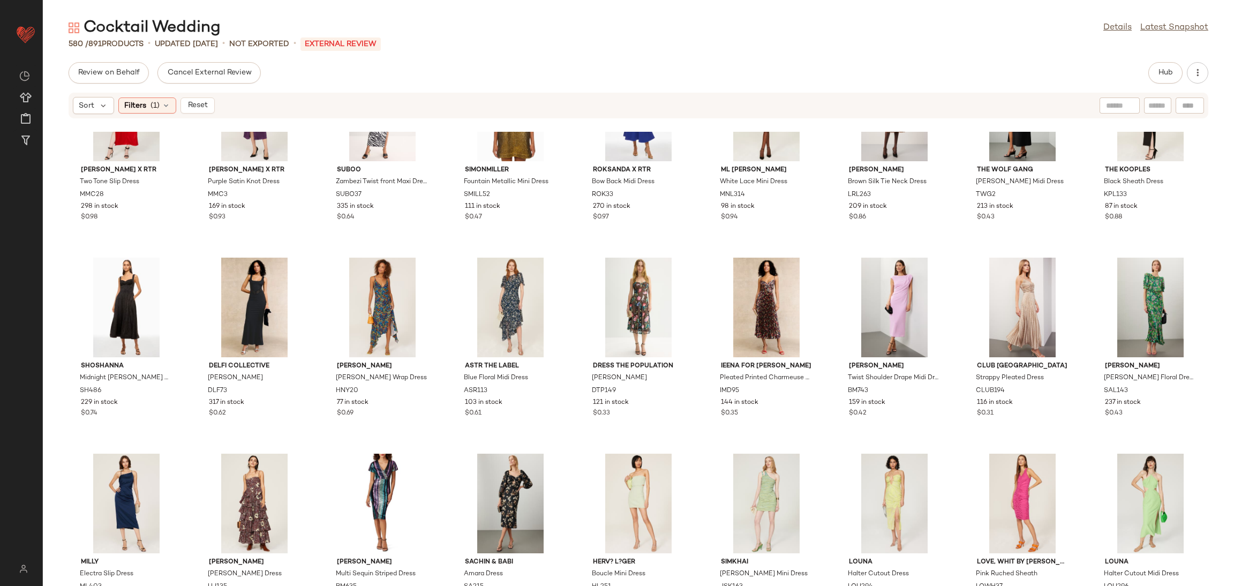
scroll to position [3448, 0]
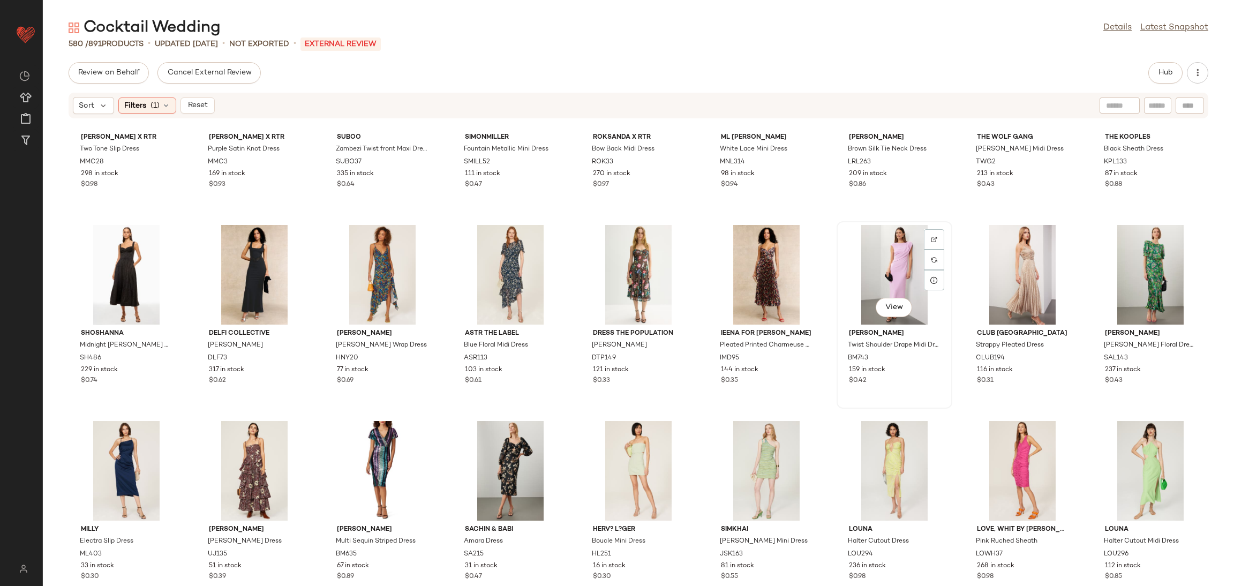
click at [881, 268] on div "View" at bounding box center [894, 275] width 108 height 100
click at [994, 272] on div "View" at bounding box center [1022, 275] width 108 height 100
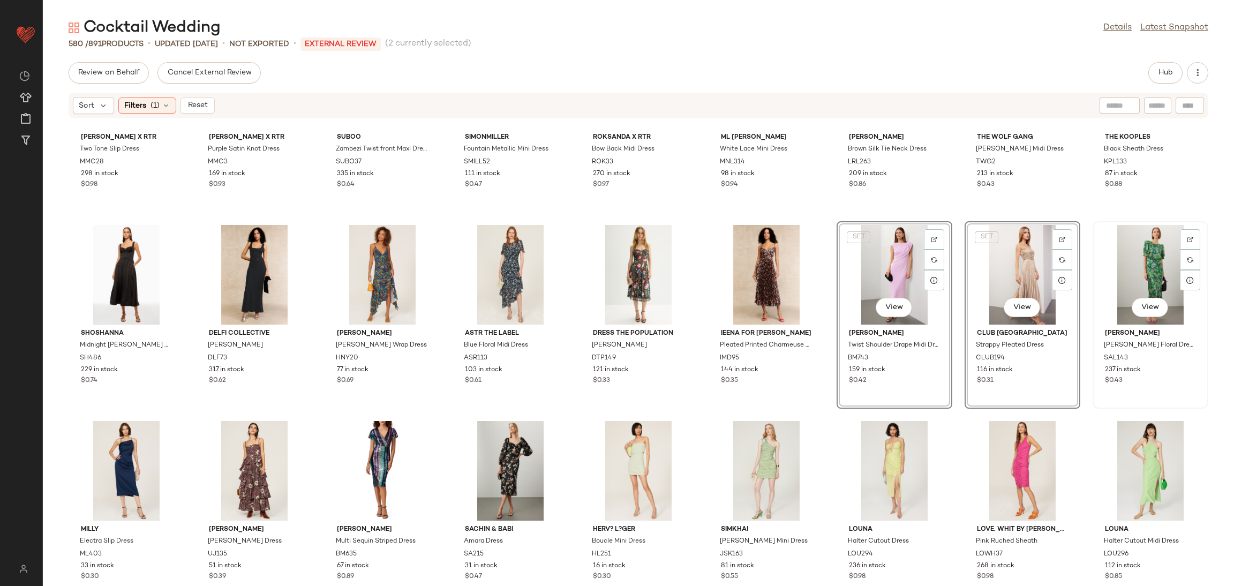
click at [1132, 285] on div "View" at bounding box center [1150, 275] width 108 height 100
click at [1139, 443] on div "View" at bounding box center [1150, 471] width 108 height 100
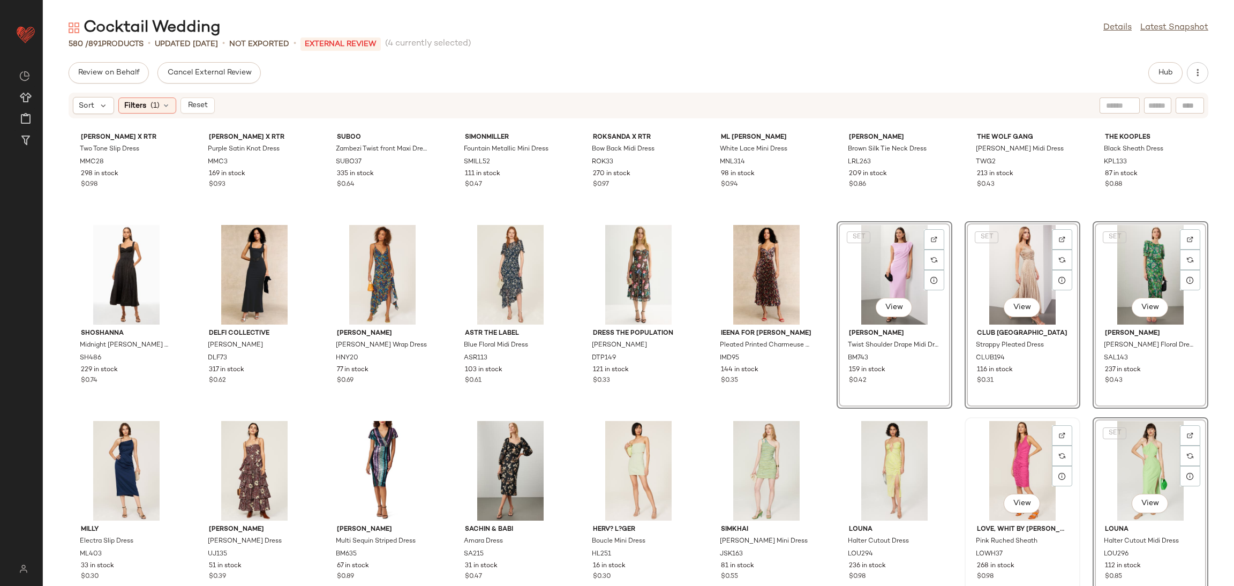
click at [1004, 472] on div "View" at bounding box center [1022, 471] width 108 height 100
click at [901, 474] on div "View" at bounding box center [894, 471] width 108 height 100
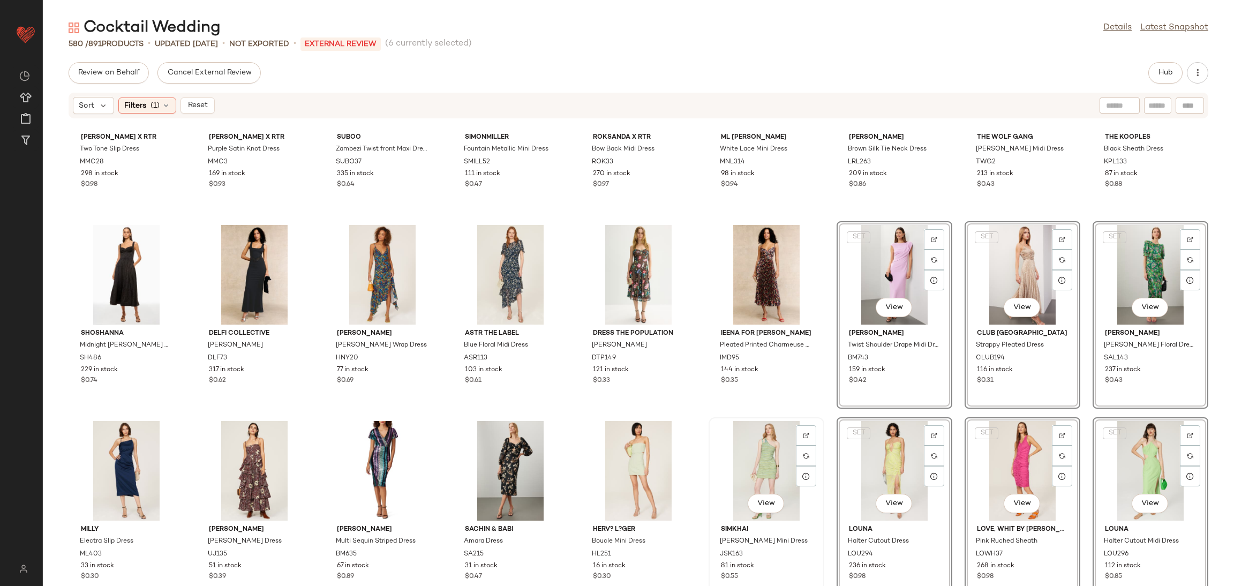
click at [780, 461] on div "View" at bounding box center [766, 471] width 108 height 100
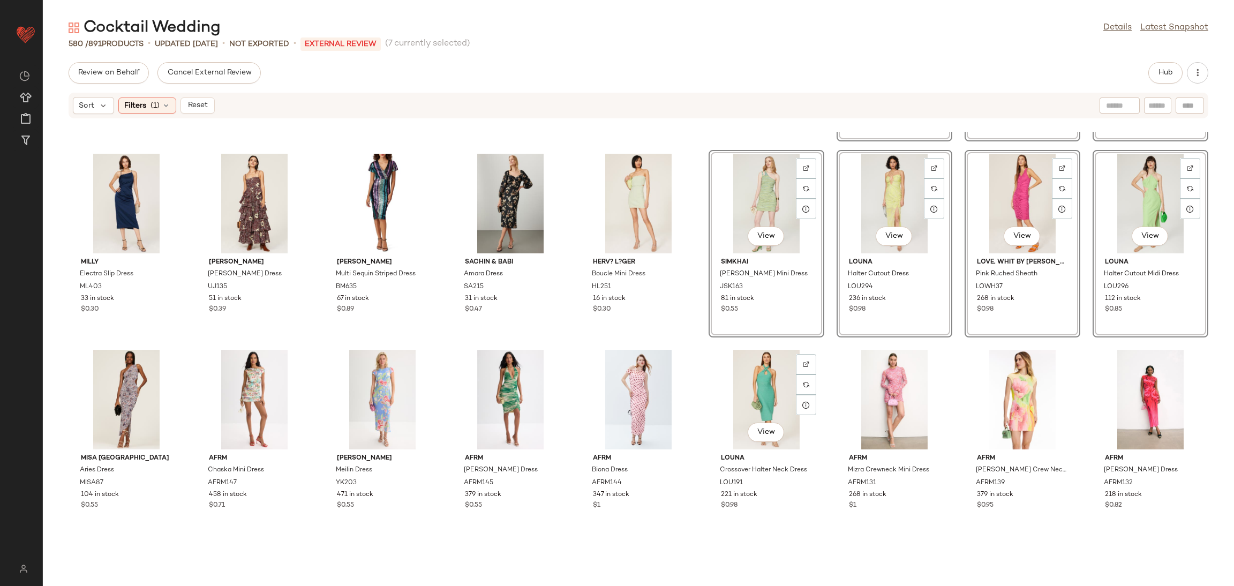
scroll to position [3736, 0]
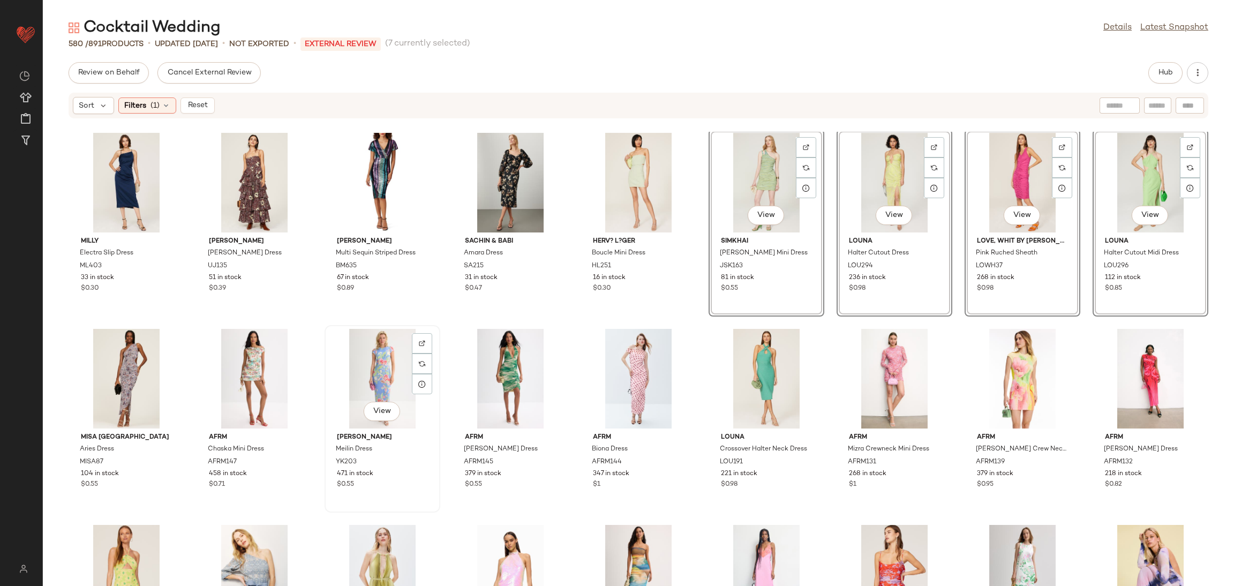
click at [358, 373] on div "View" at bounding box center [382, 379] width 108 height 100
click at [498, 370] on div "View" at bounding box center [510, 379] width 108 height 100
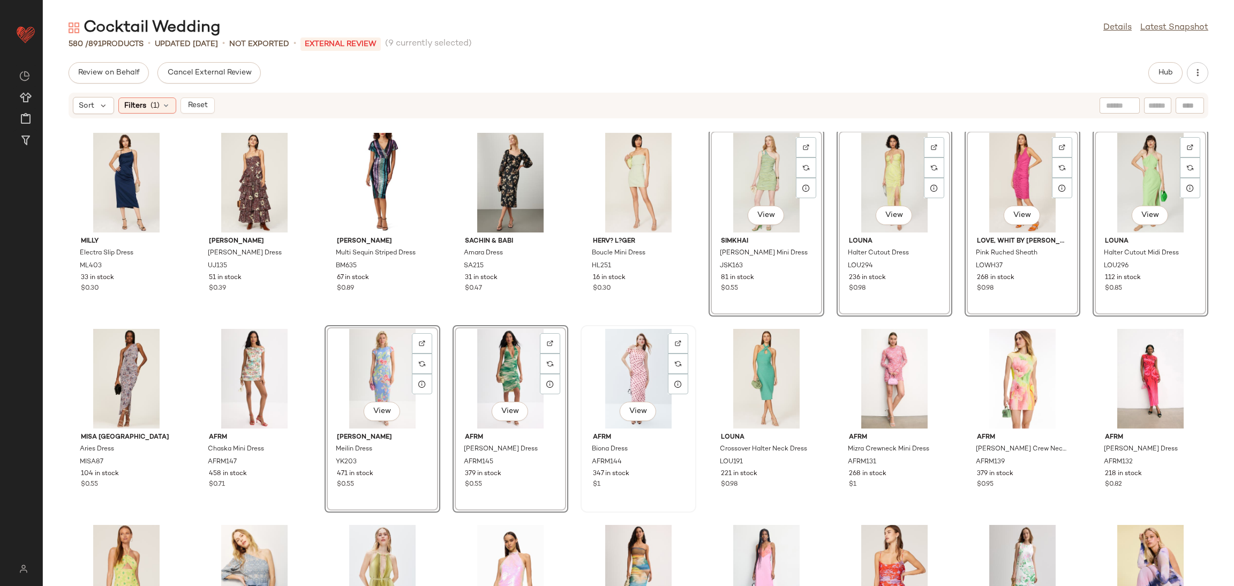
click at [633, 379] on div "View" at bounding box center [638, 379] width 108 height 100
click at [750, 362] on div "View" at bounding box center [766, 379] width 108 height 100
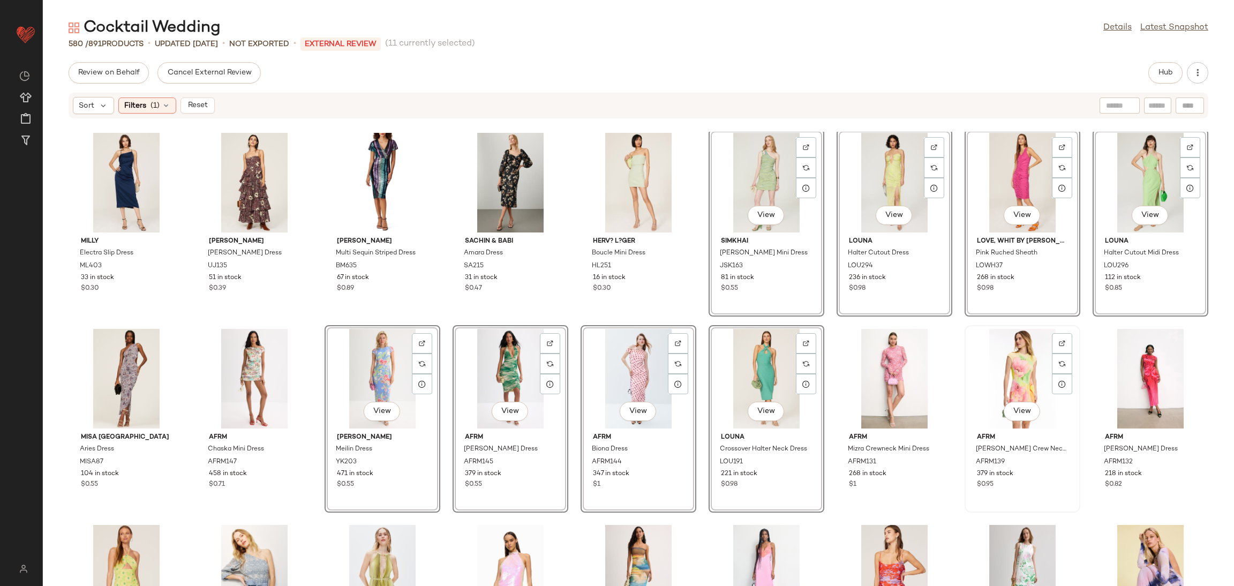
click at [1005, 369] on div "View" at bounding box center [1022, 379] width 108 height 100
click at [1128, 389] on div "View" at bounding box center [1150, 379] width 108 height 100
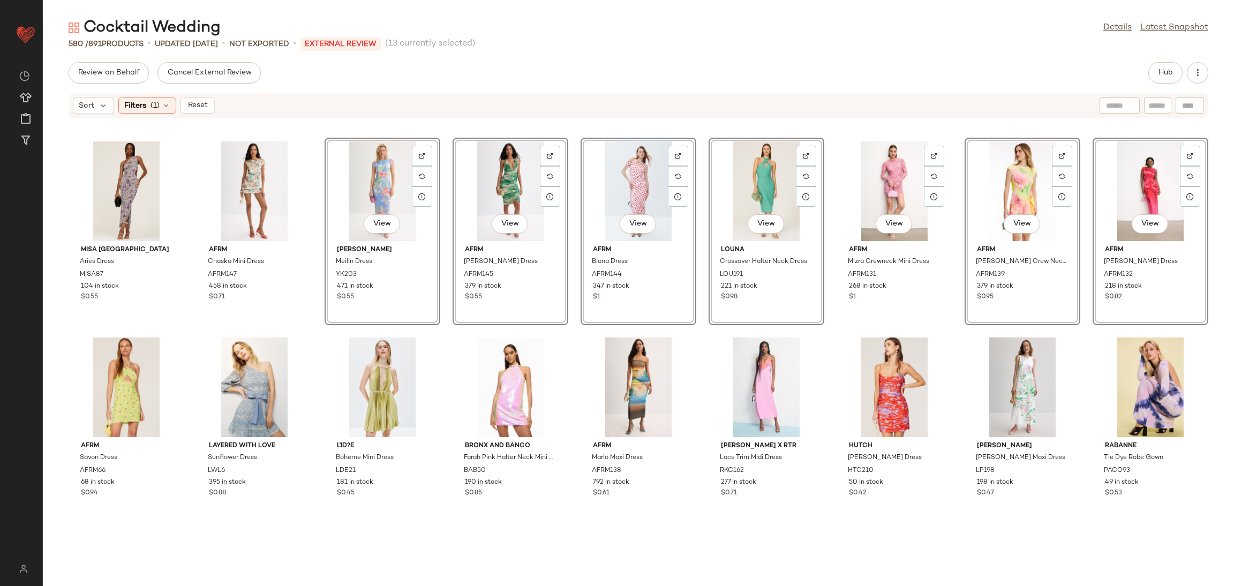
scroll to position [3944, 0]
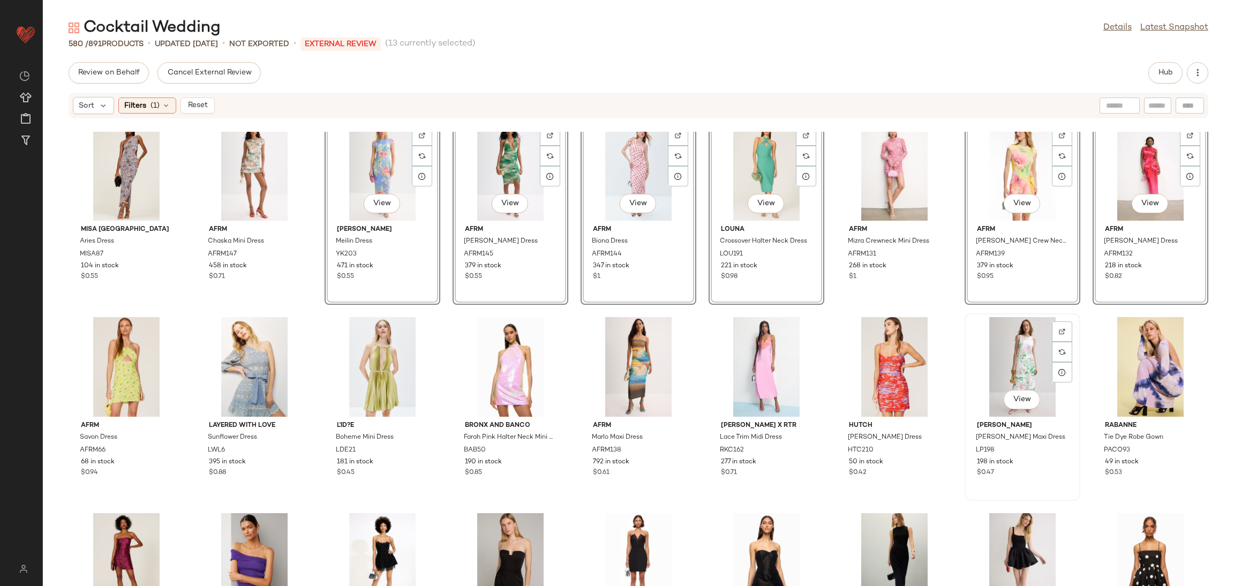
click at [1001, 342] on div "View" at bounding box center [1022, 367] width 108 height 100
click at [747, 369] on div "View" at bounding box center [766, 367] width 108 height 100
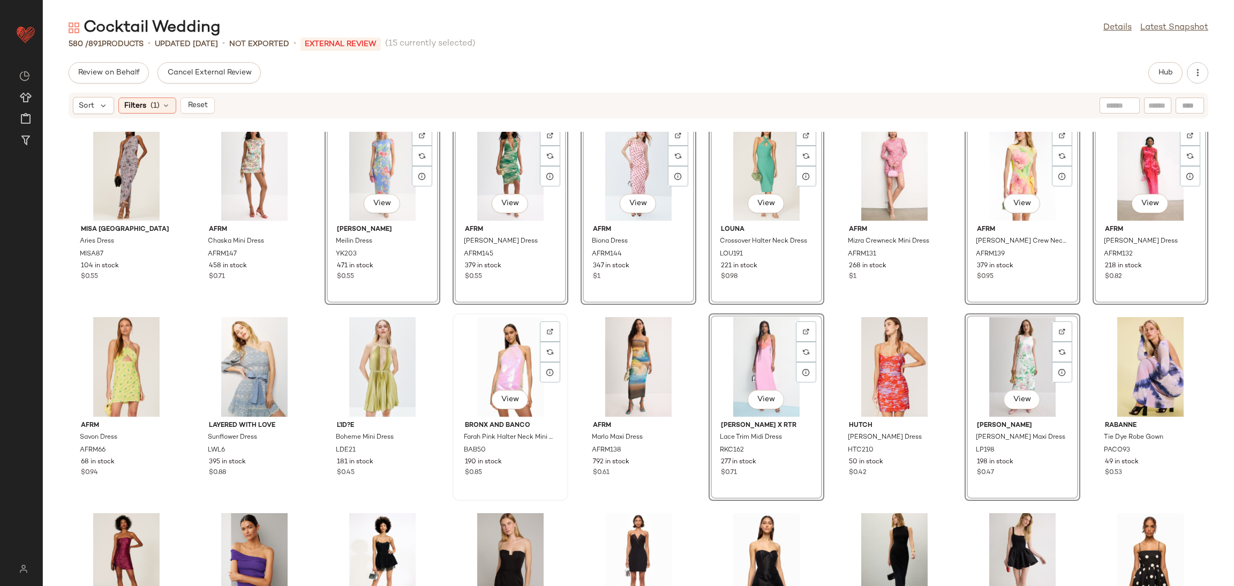
click at [511, 366] on div "View" at bounding box center [510, 367] width 108 height 100
click at [381, 358] on div "View" at bounding box center [382, 367] width 108 height 100
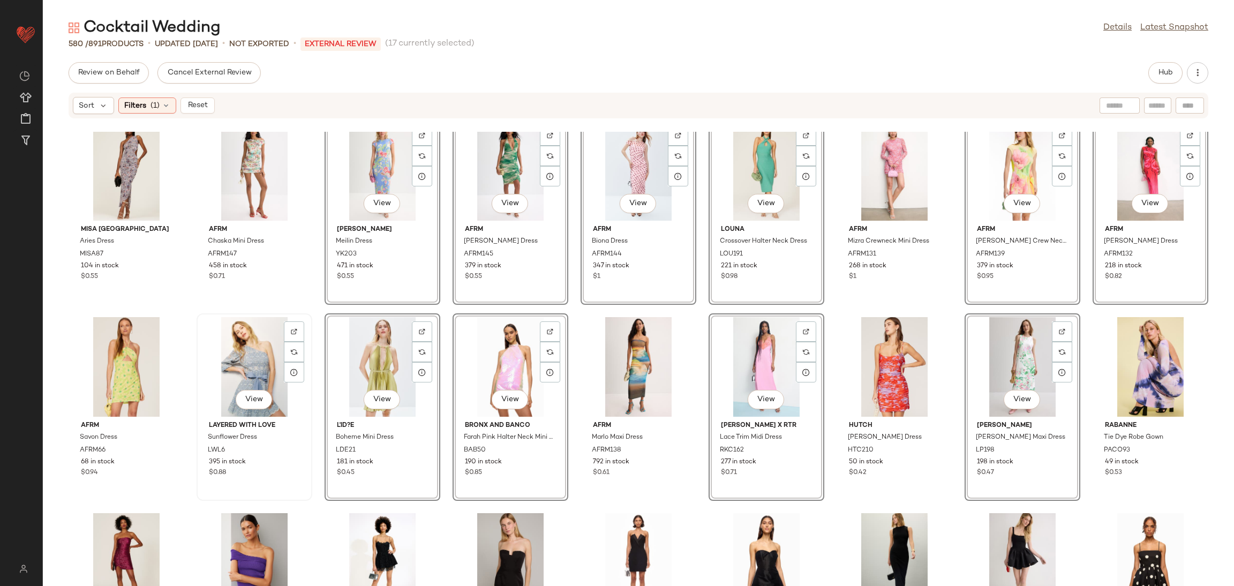
click at [253, 368] on div "View" at bounding box center [254, 367] width 108 height 100
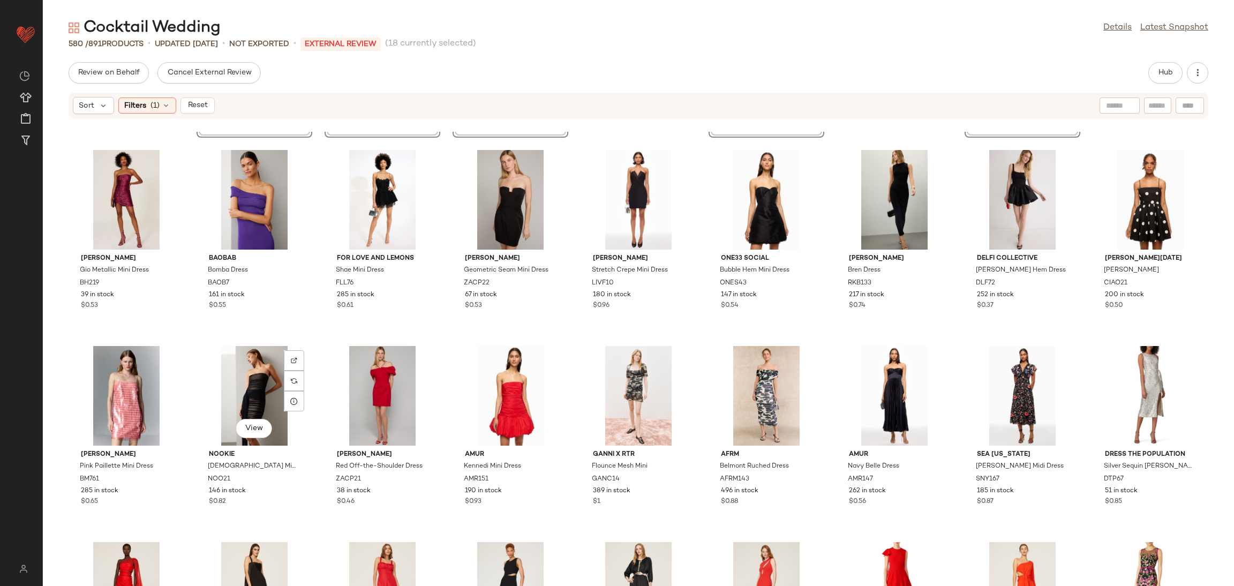
scroll to position [4308, 0]
click at [119, 399] on div "View" at bounding box center [126, 395] width 108 height 100
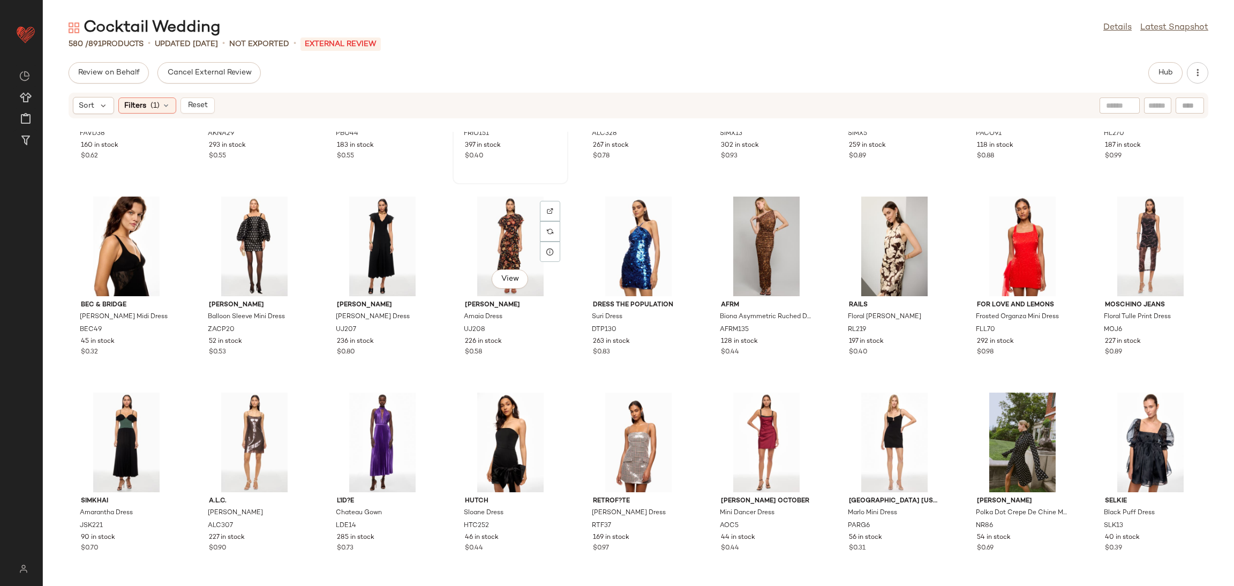
scroll to position [8382, 0]
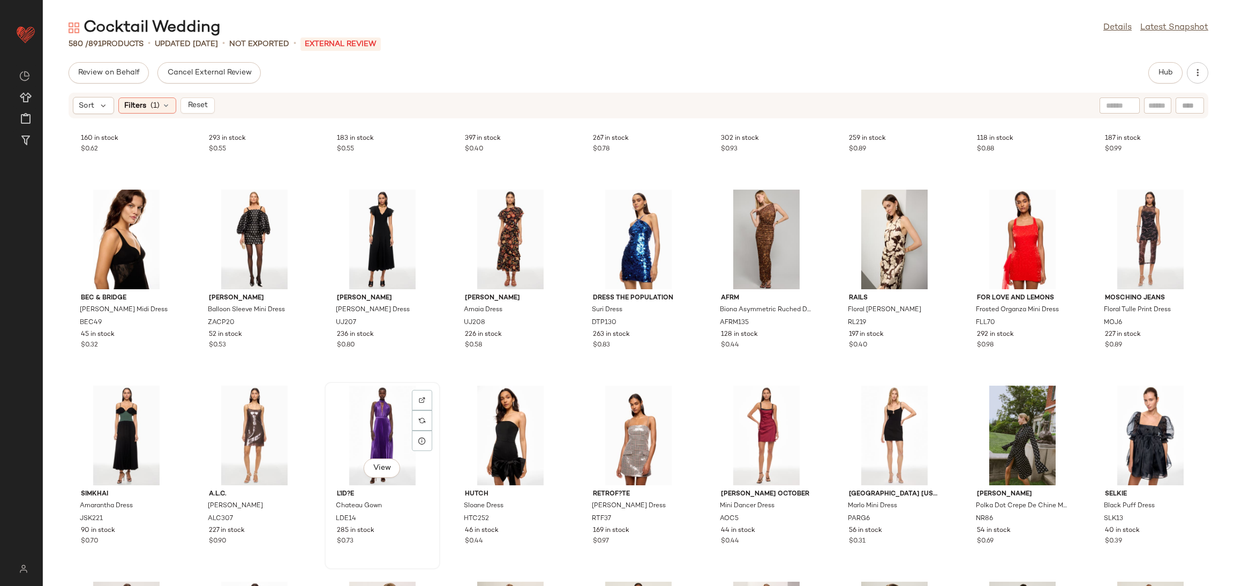
click at [380, 436] on div "View" at bounding box center [382, 435] width 108 height 100
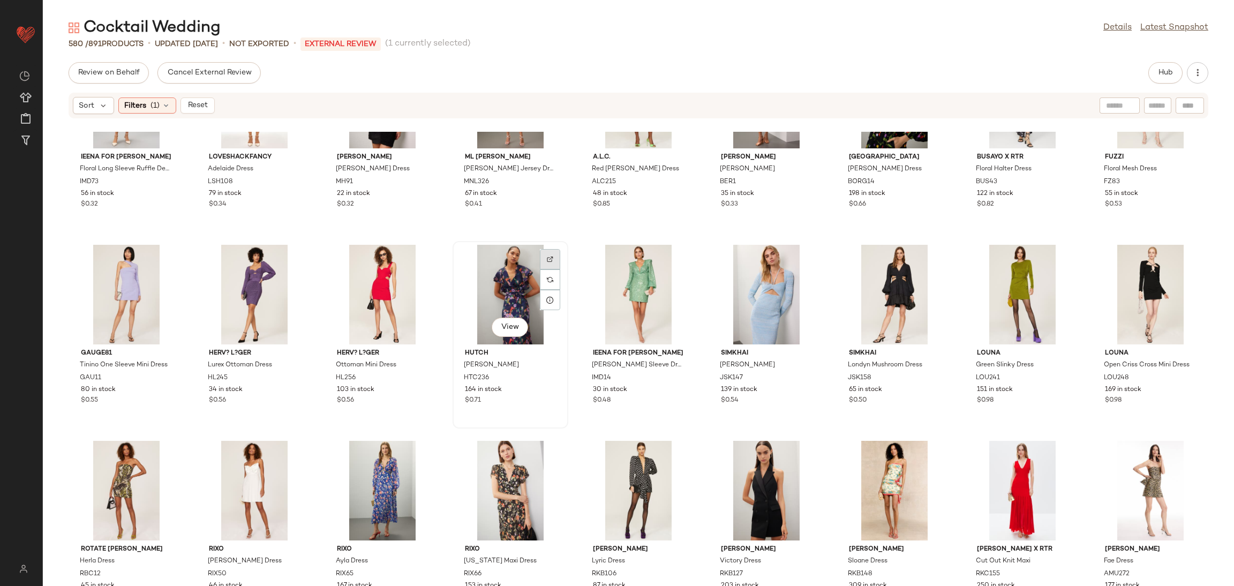
scroll to position [8923, 0]
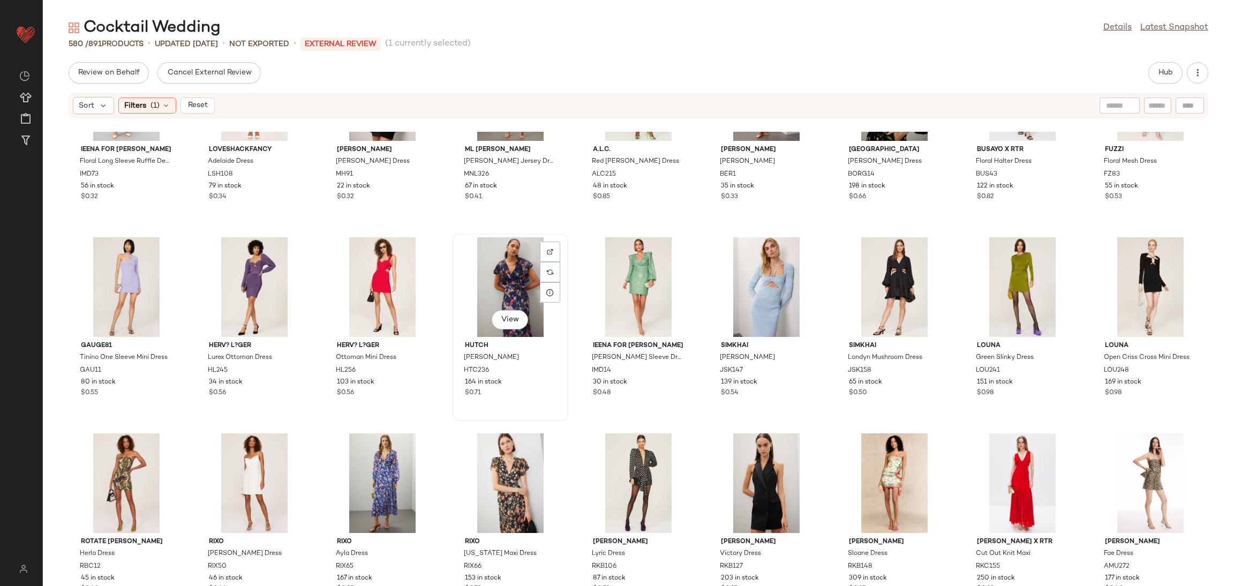
click at [497, 294] on div "View" at bounding box center [510, 287] width 108 height 100
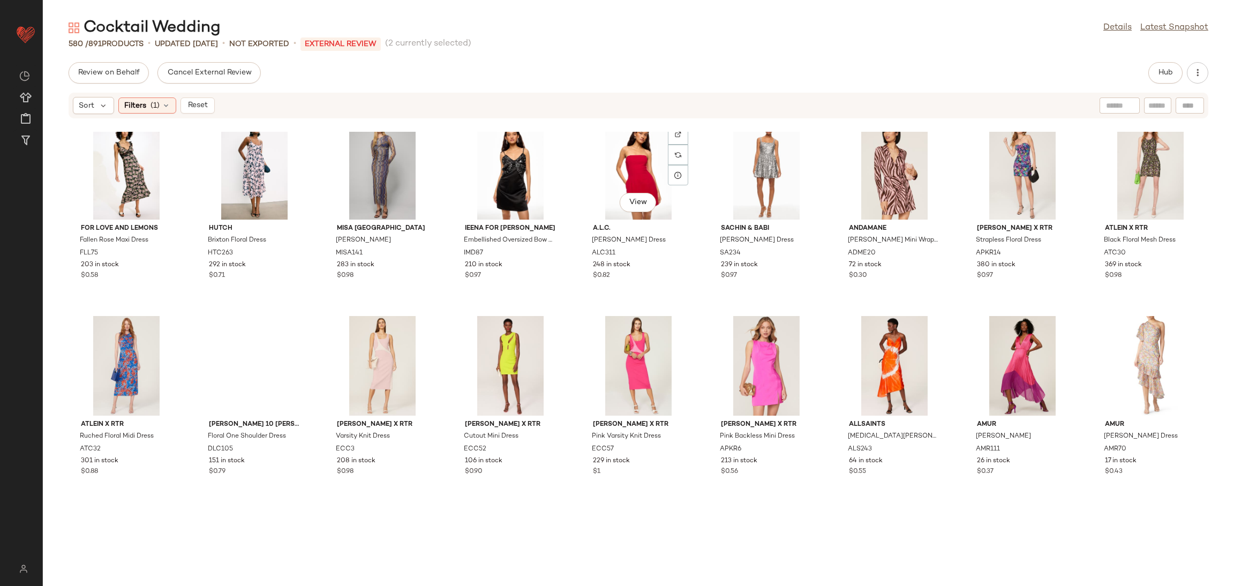
scroll to position [9445, 0]
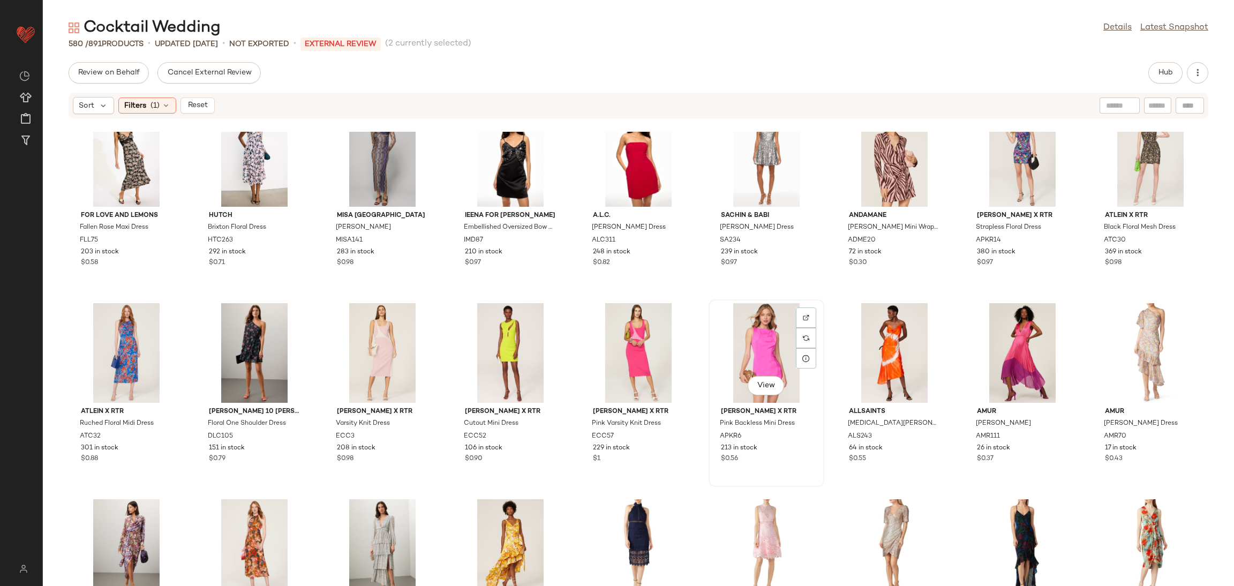
click at [747, 336] on div "View" at bounding box center [766, 353] width 108 height 100
click at [139, 352] on div "View" at bounding box center [126, 353] width 108 height 100
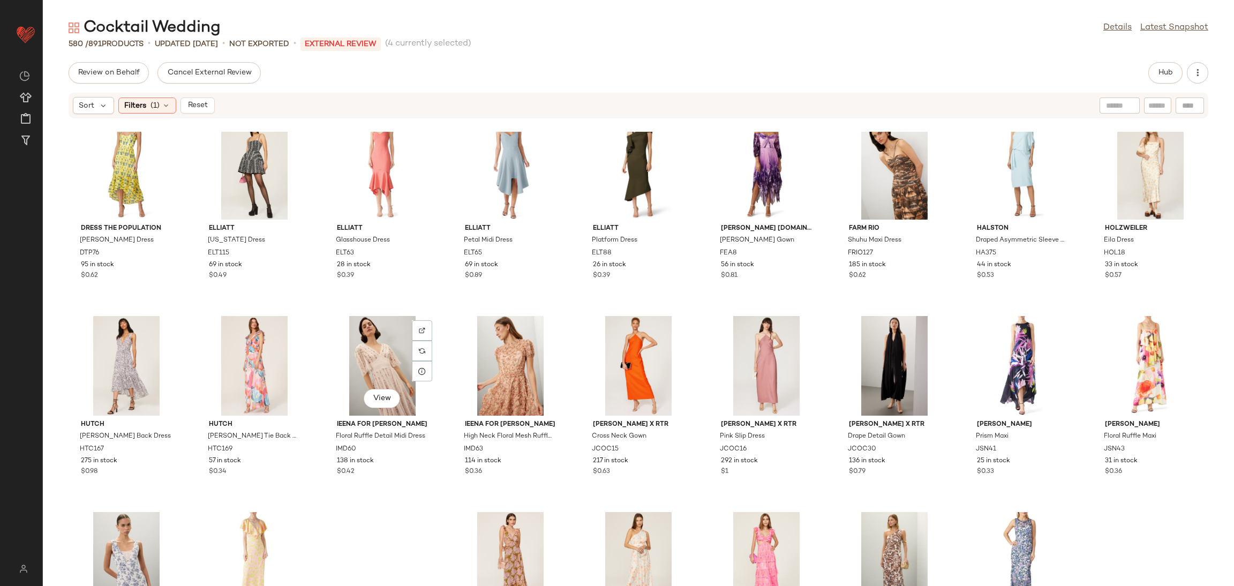
scroll to position [10216, 0]
click at [372, 350] on div "View" at bounding box center [382, 365] width 108 height 100
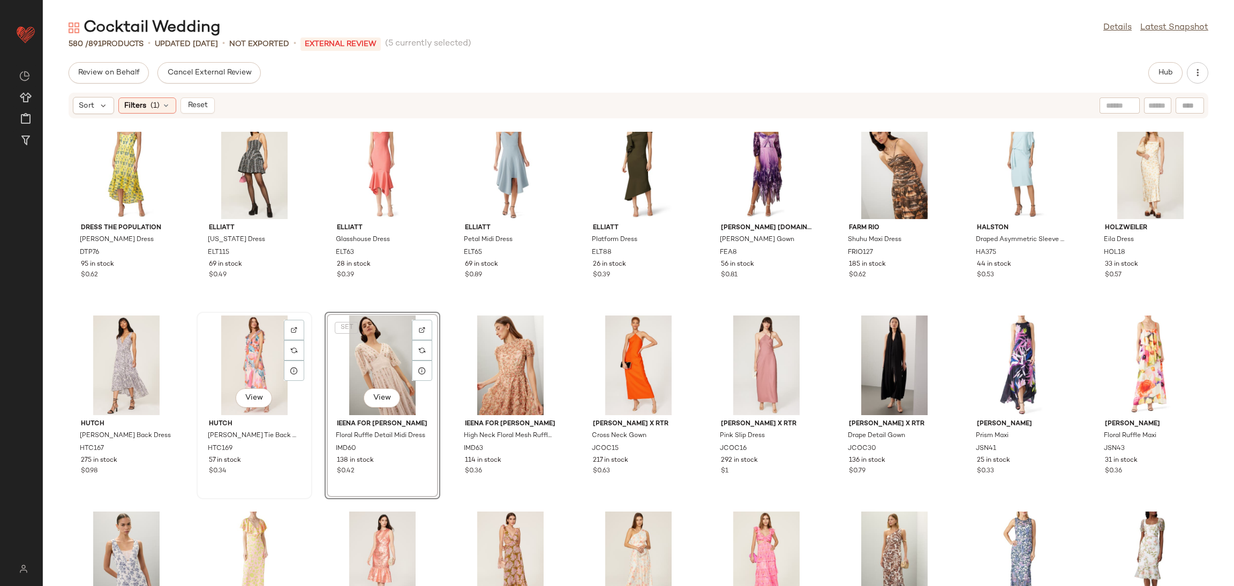
click at [254, 357] on div "View" at bounding box center [254, 365] width 108 height 100
click at [108, 368] on div "View" at bounding box center [126, 365] width 108 height 100
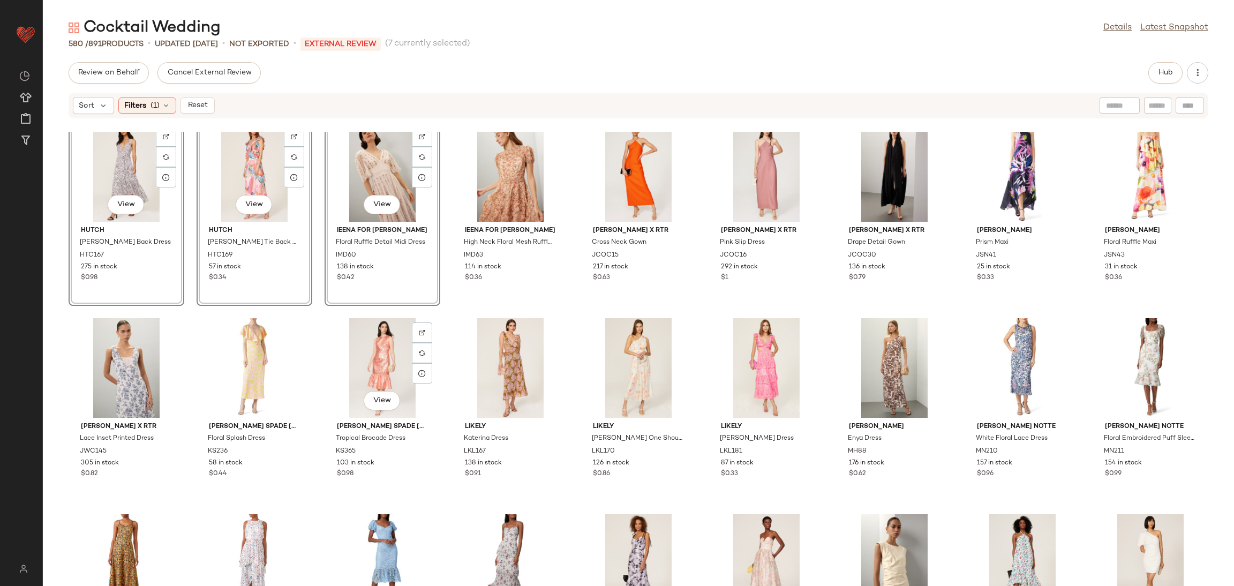
scroll to position [10408, 0]
click at [394, 343] on div "View" at bounding box center [382, 369] width 108 height 100
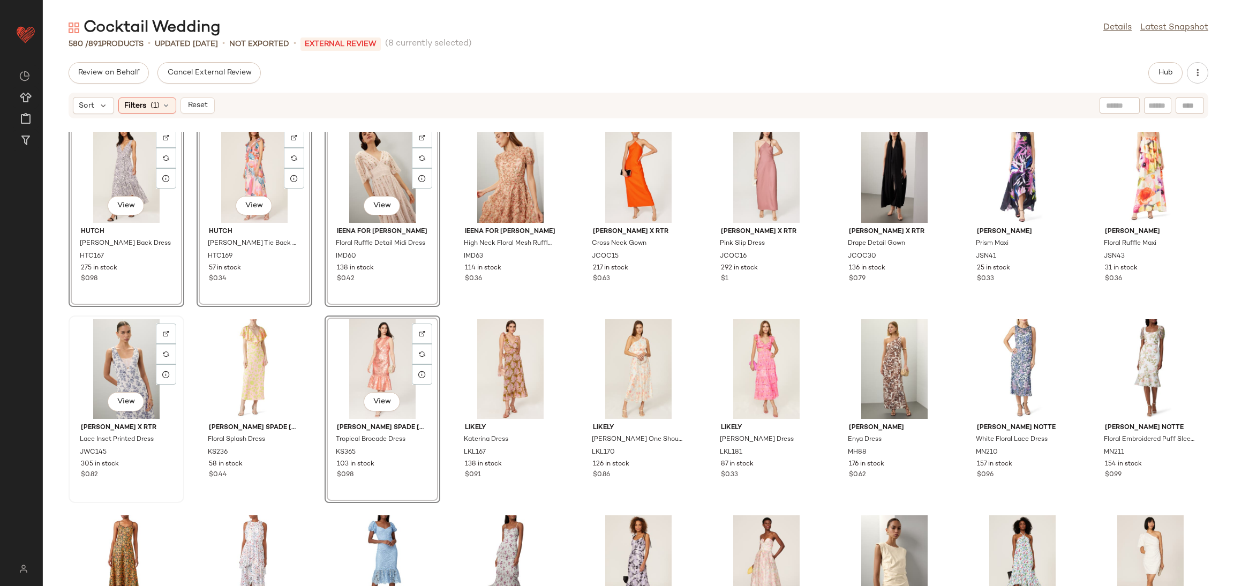
click at [135, 362] on div "View" at bounding box center [126, 369] width 108 height 100
click at [767, 343] on div "View" at bounding box center [766, 369] width 108 height 100
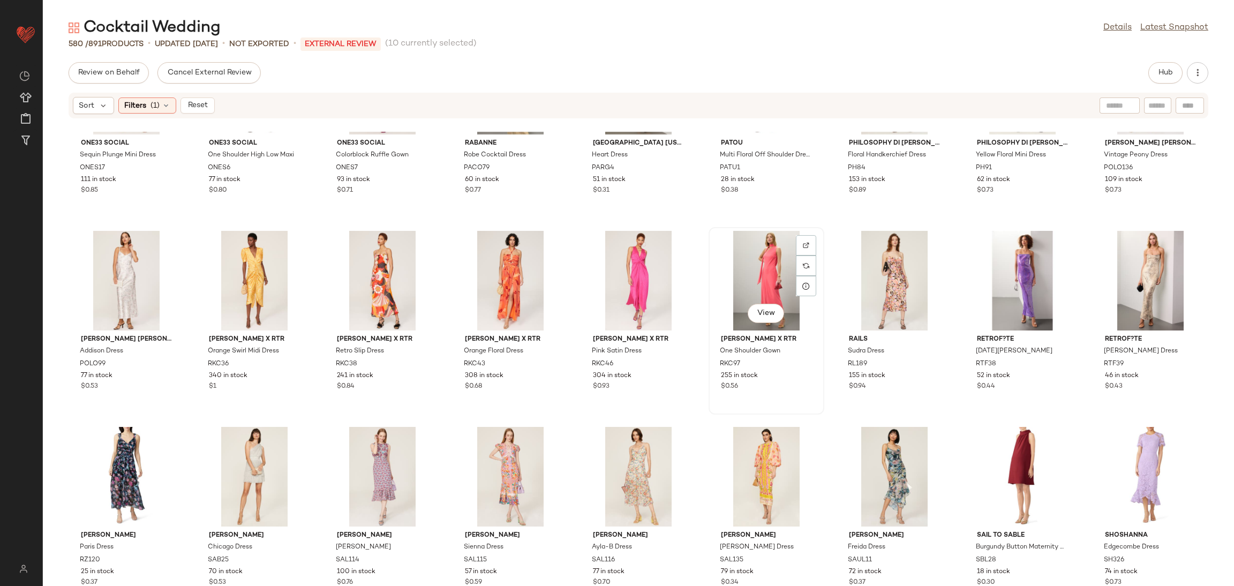
scroll to position [11091, 0]
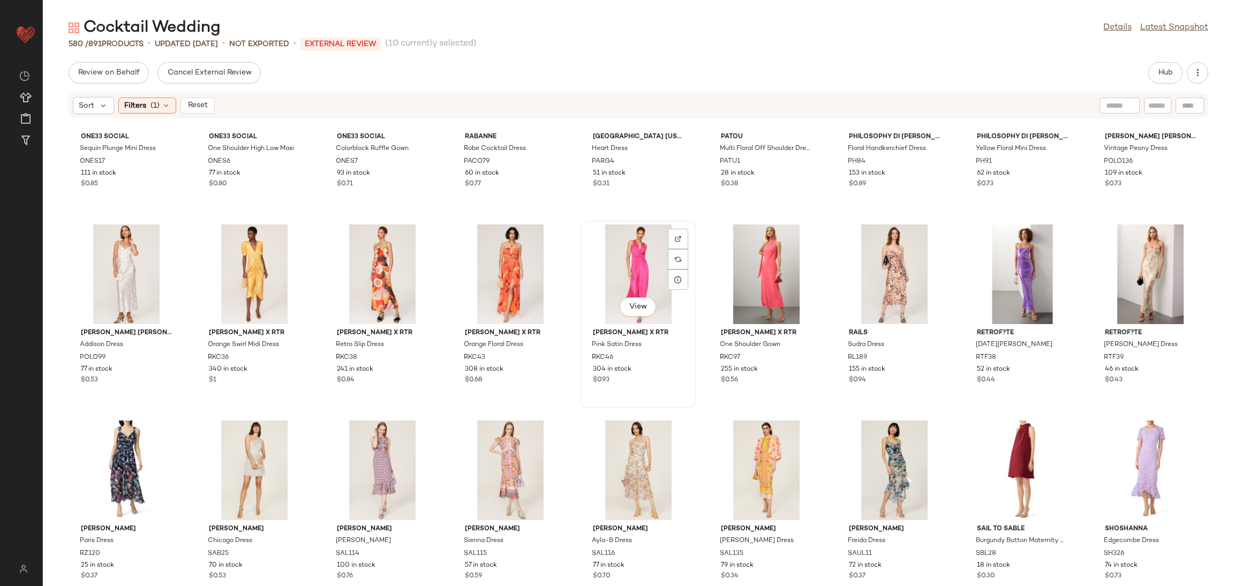
click at [634, 269] on div "View" at bounding box center [638, 274] width 108 height 100
click at [766, 271] on div "View" at bounding box center [766, 274] width 108 height 100
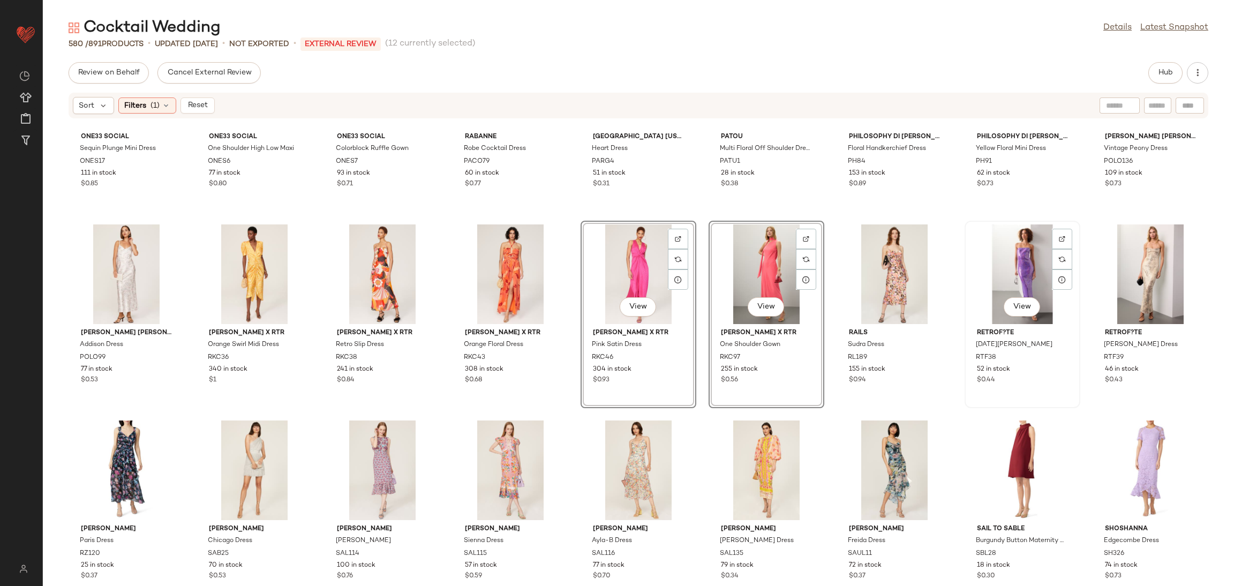
click at [1005, 263] on div "View" at bounding box center [1022, 274] width 108 height 100
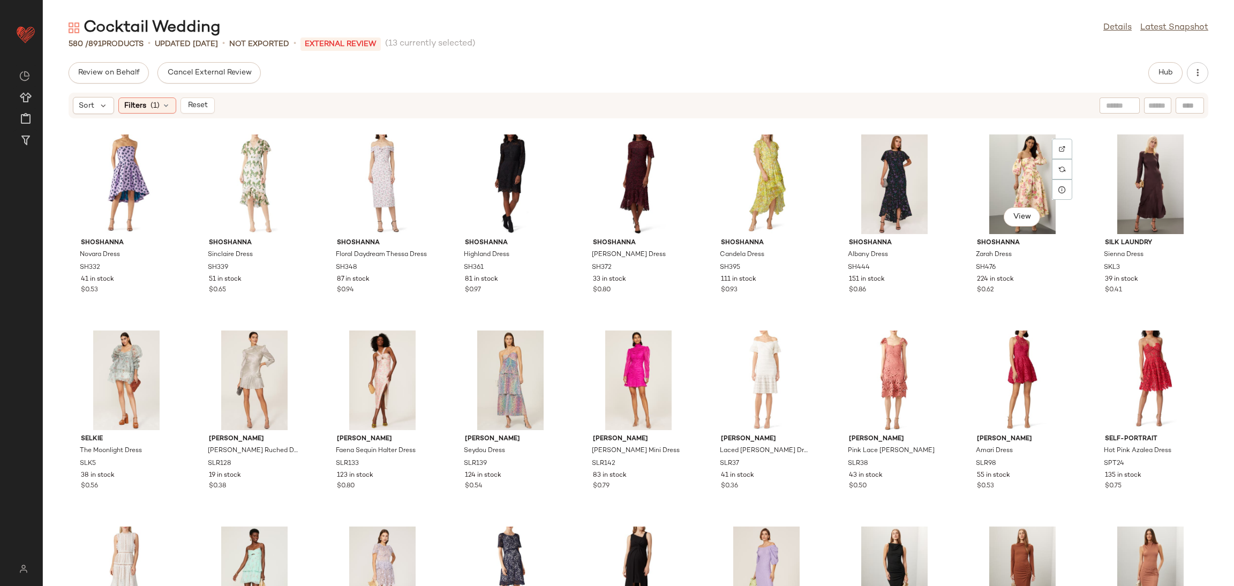
scroll to position [11606, 0]
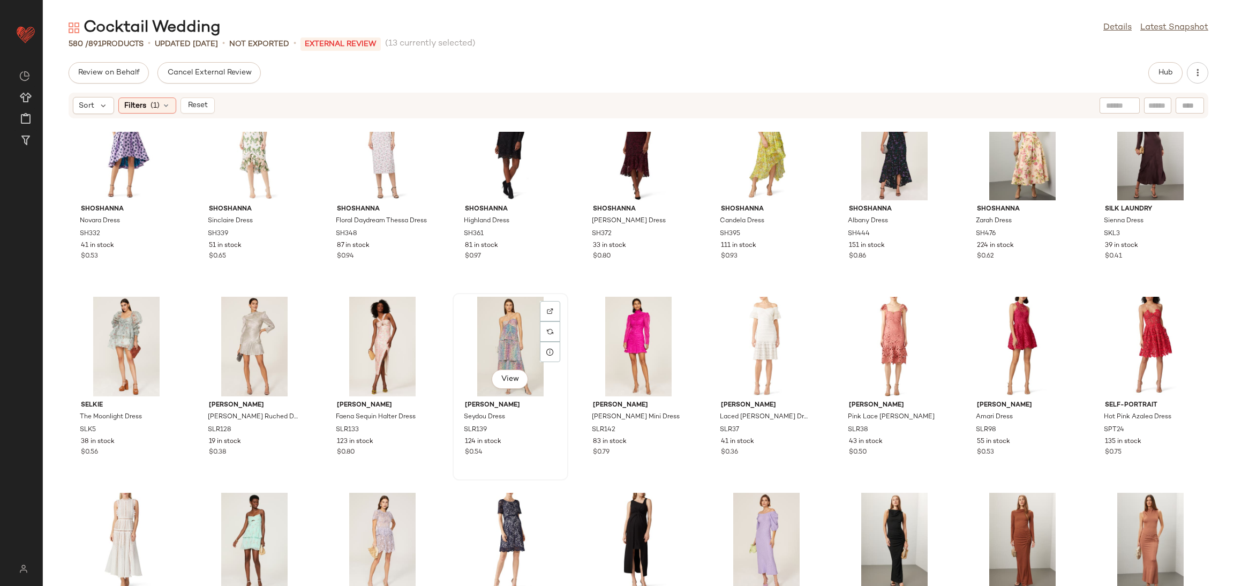
click at [500, 342] on div "View" at bounding box center [510, 347] width 108 height 100
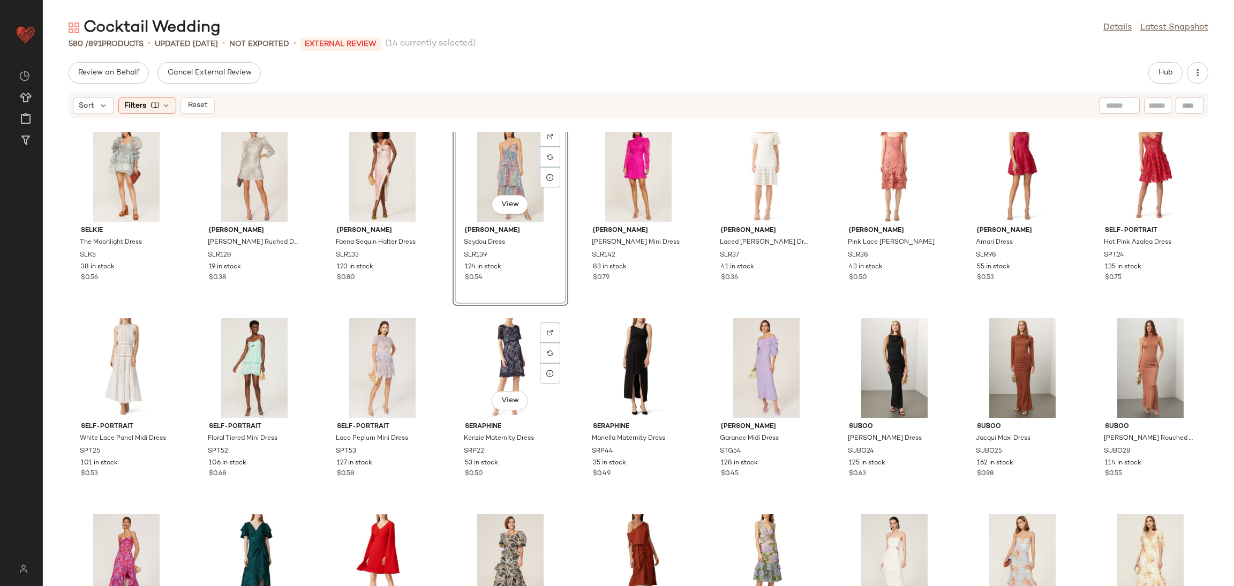
scroll to position [11787, 0]
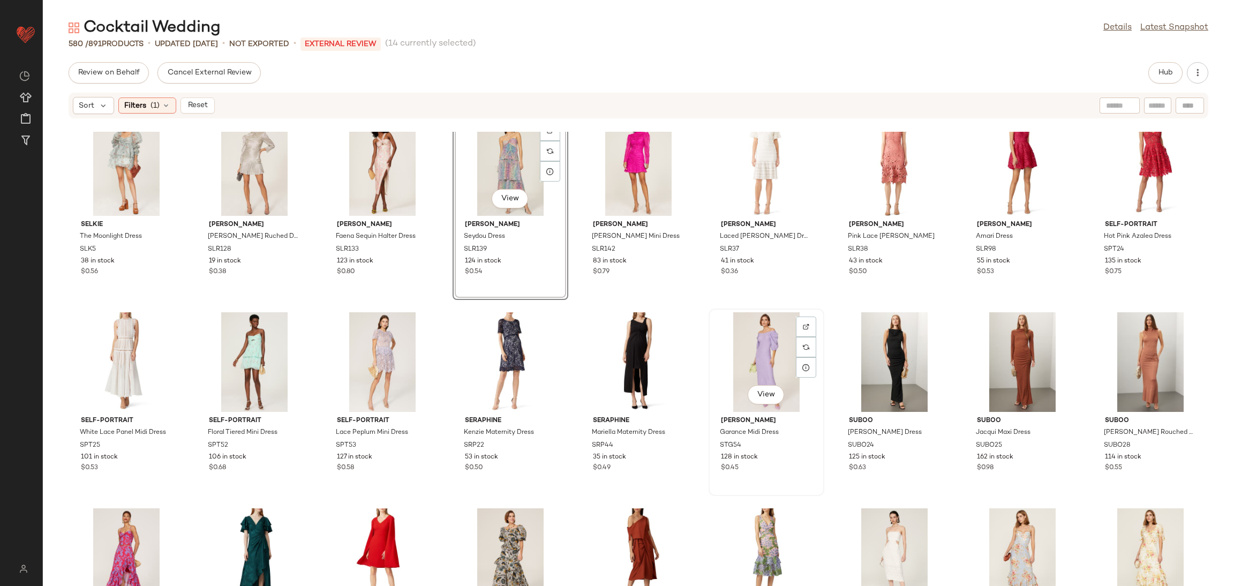
click at [750, 352] on div "View" at bounding box center [766, 362] width 108 height 100
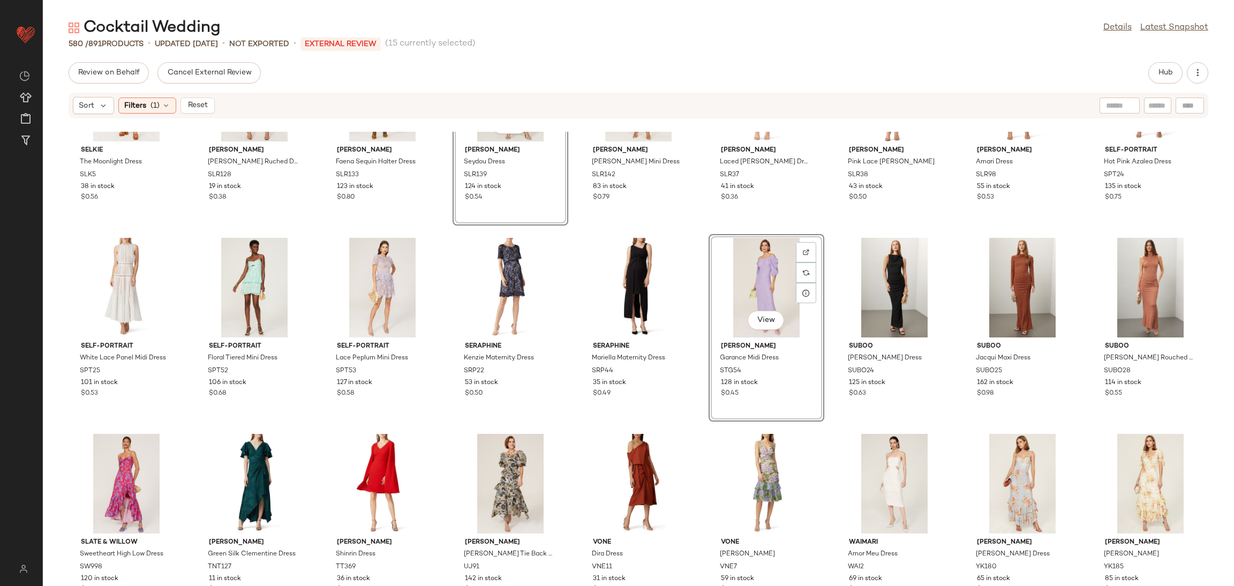
scroll to position [11867, 0]
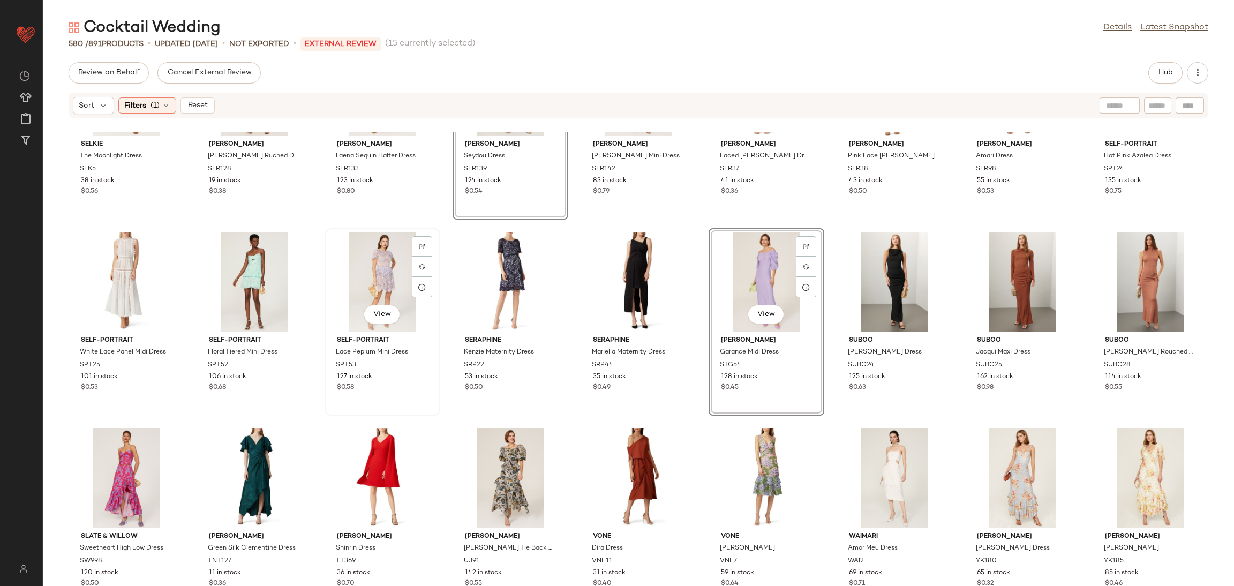
click at [379, 287] on div "View" at bounding box center [382, 282] width 108 height 100
click at [258, 281] on div "View" at bounding box center [254, 282] width 108 height 100
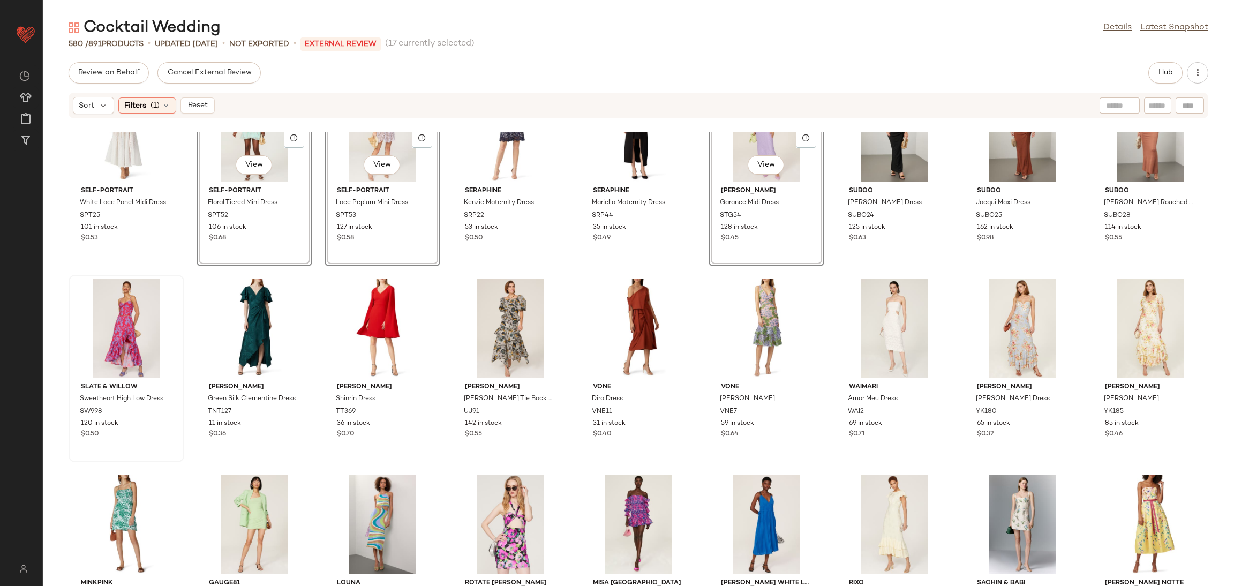
scroll to position [12019, 0]
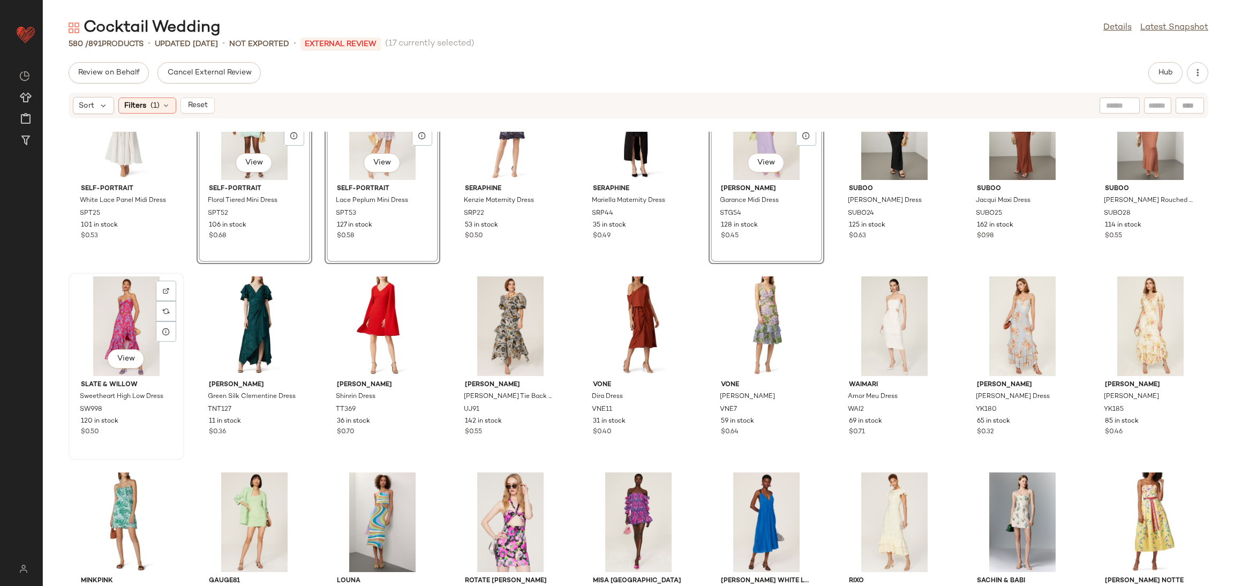
click at [135, 325] on div "View" at bounding box center [126, 326] width 108 height 100
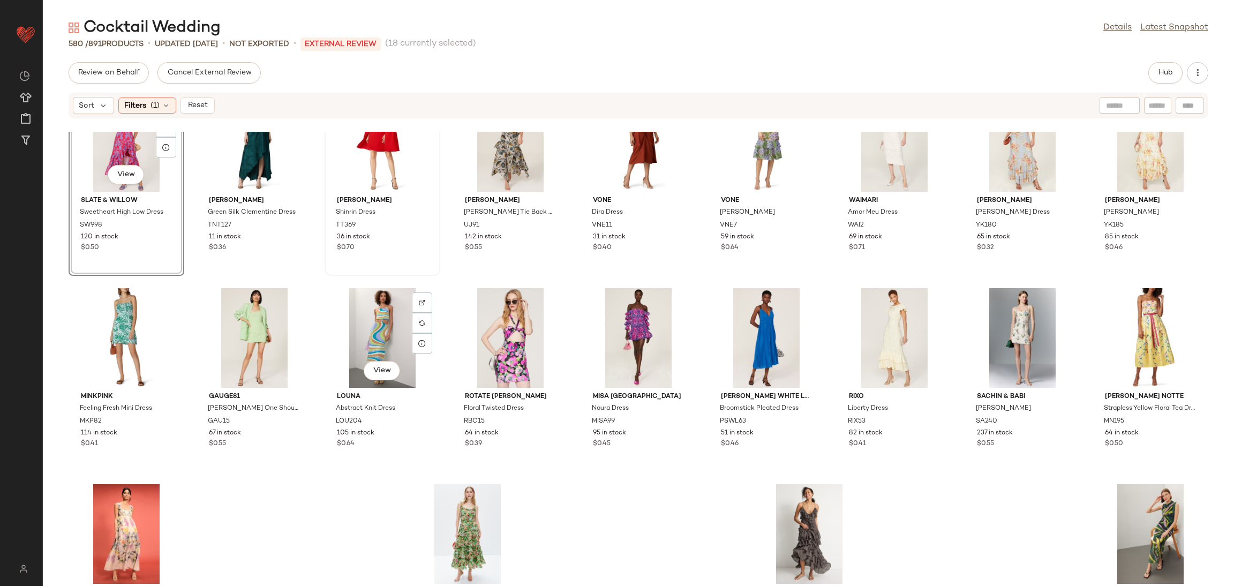
scroll to position [12202, 0]
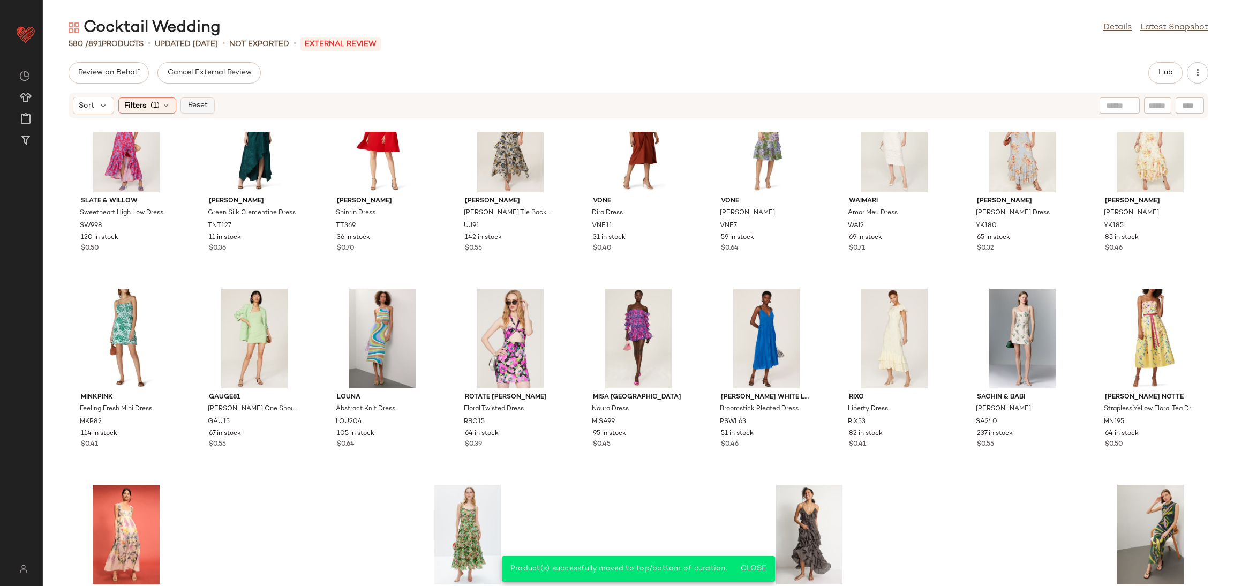
click at [205, 109] on span "Reset" at bounding box center [197, 105] width 20 height 9
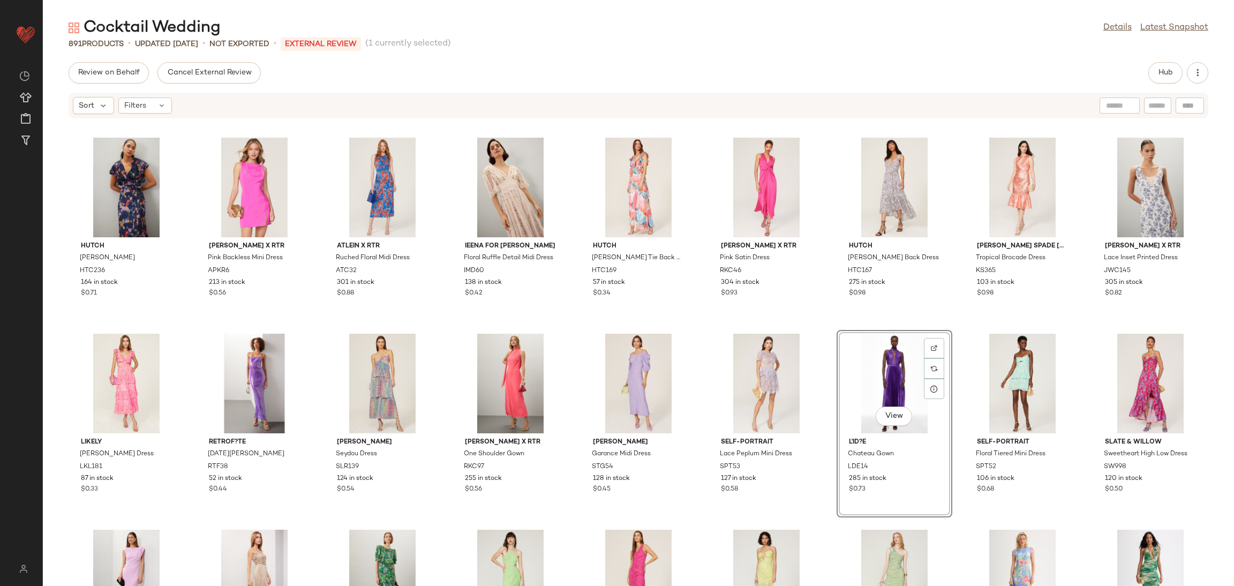
click at [951, 340] on div "Hutch Finn Gown HTC236 164 in stock $0.71 ASHLEY PARK x RTR Pink Backless Mini …" at bounding box center [638, 359] width 1191 height 454
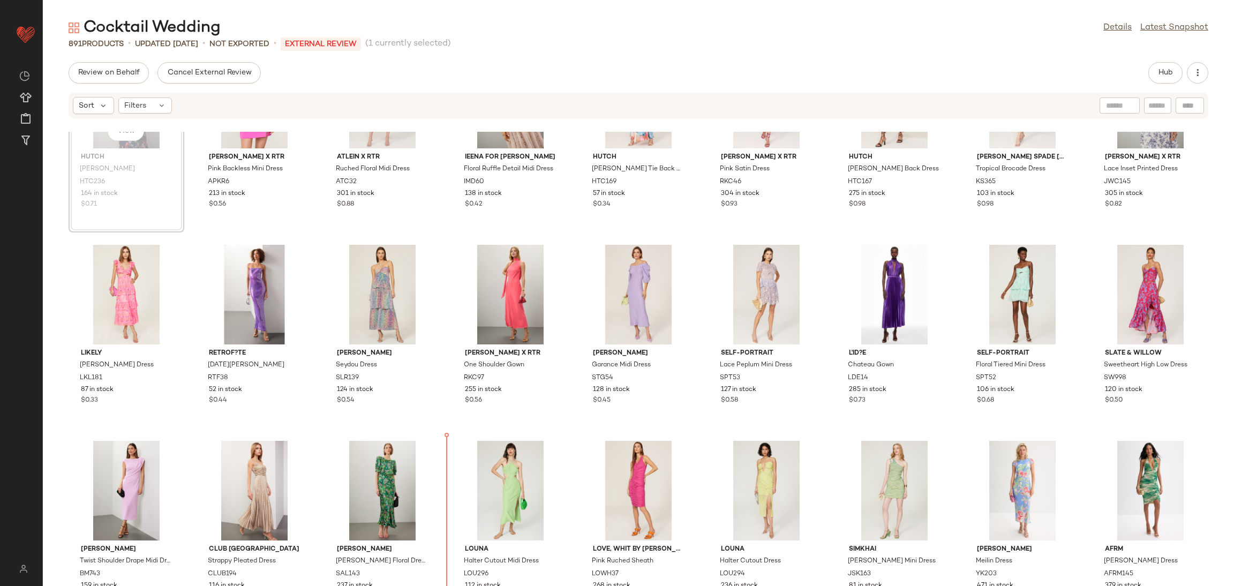
scroll to position [120, 0]
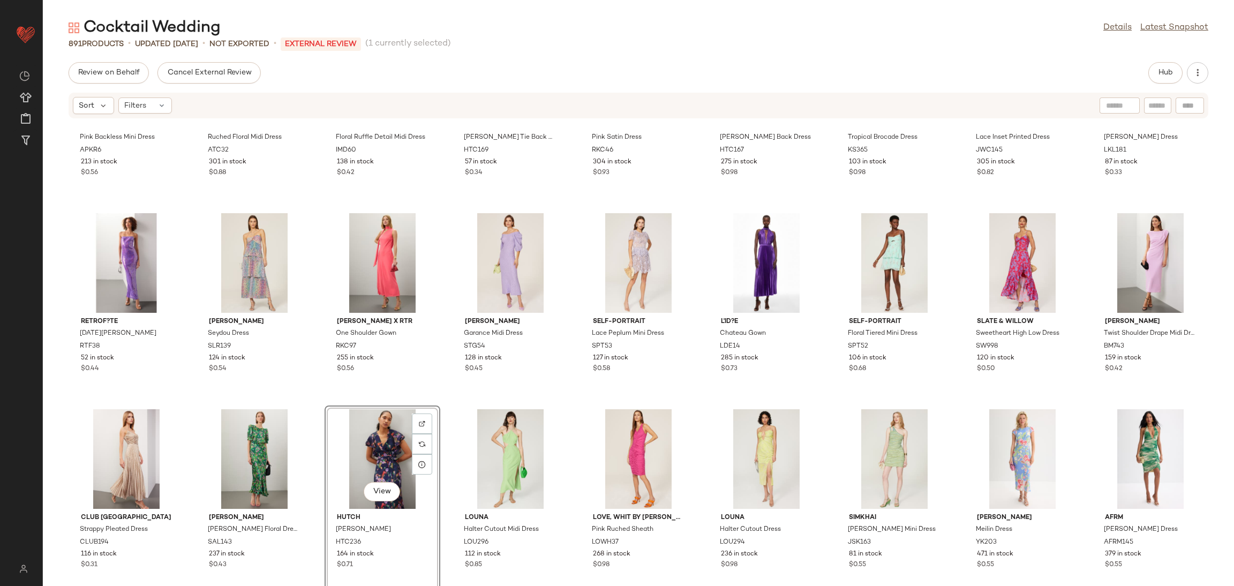
click at [444, 413] on div "ASHLEY PARK x RTR Pink Backless Mini Dress APKR6 213 in stock $0.56 Atlein x RT…" at bounding box center [638, 359] width 1191 height 454
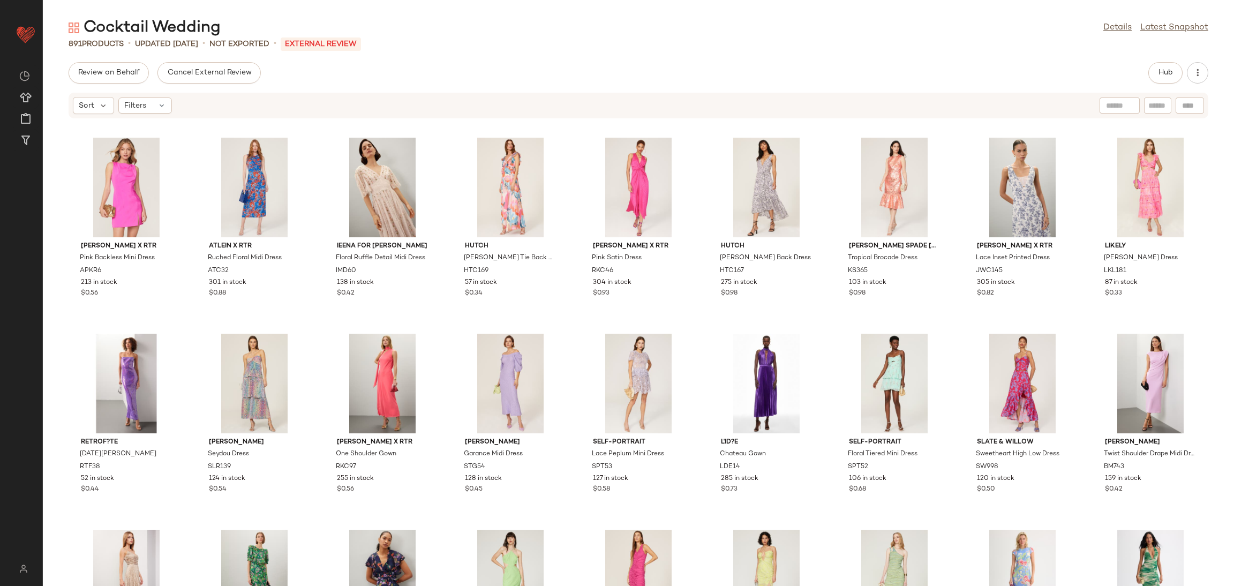
click at [1144, 66] on div "Review on Behalf Cancel External Review Hub" at bounding box center [638, 72] width 1191 height 21
click at [1148, 69] on button "Hub" at bounding box center [1165, 72] width 34 height 21
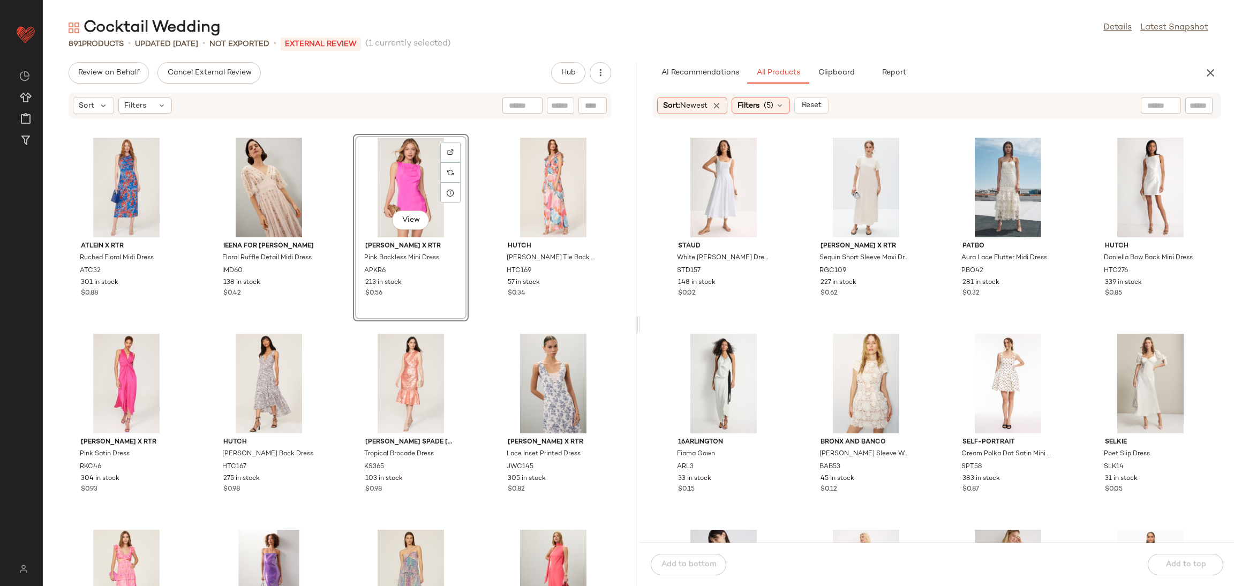
click at [479, 320] on div "Atlein x RTR Ruched Floral Midi Dress ATC32 301 in stock $0.88 Ieena for Mac Du…" at bounding box center [340, 359] width 594 height 454
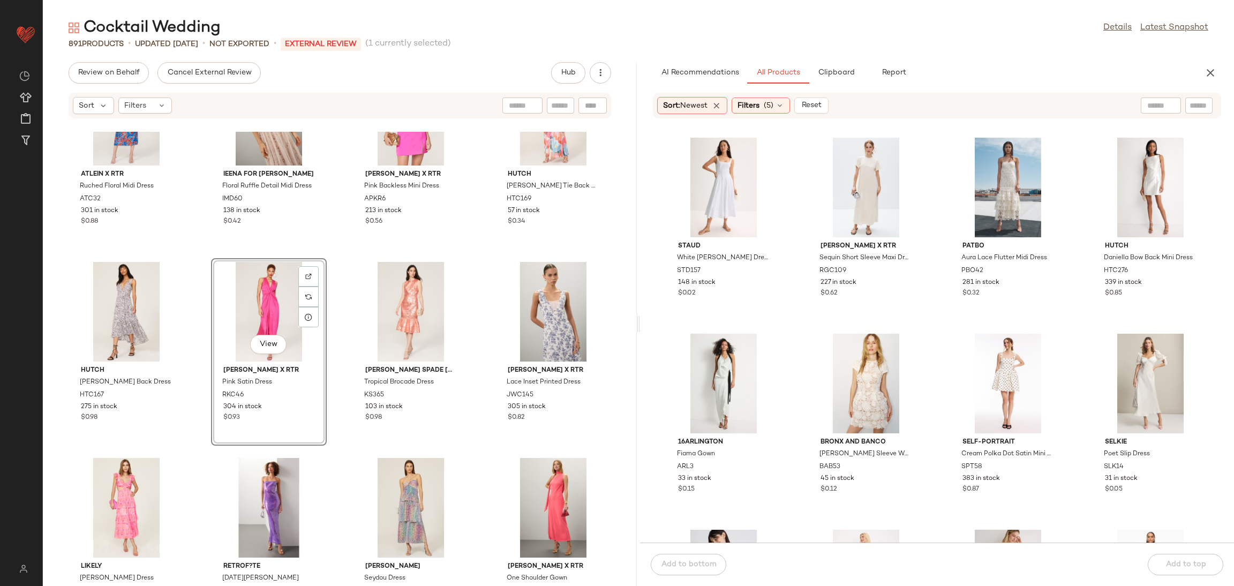
click at [341, 248] on div "Atlein x RTR Ruched Floral Midi Dress ATC32 301 in stock $0.88 Ieena for Mac Du…" at bounding box center [340, 359] width 594 height 454
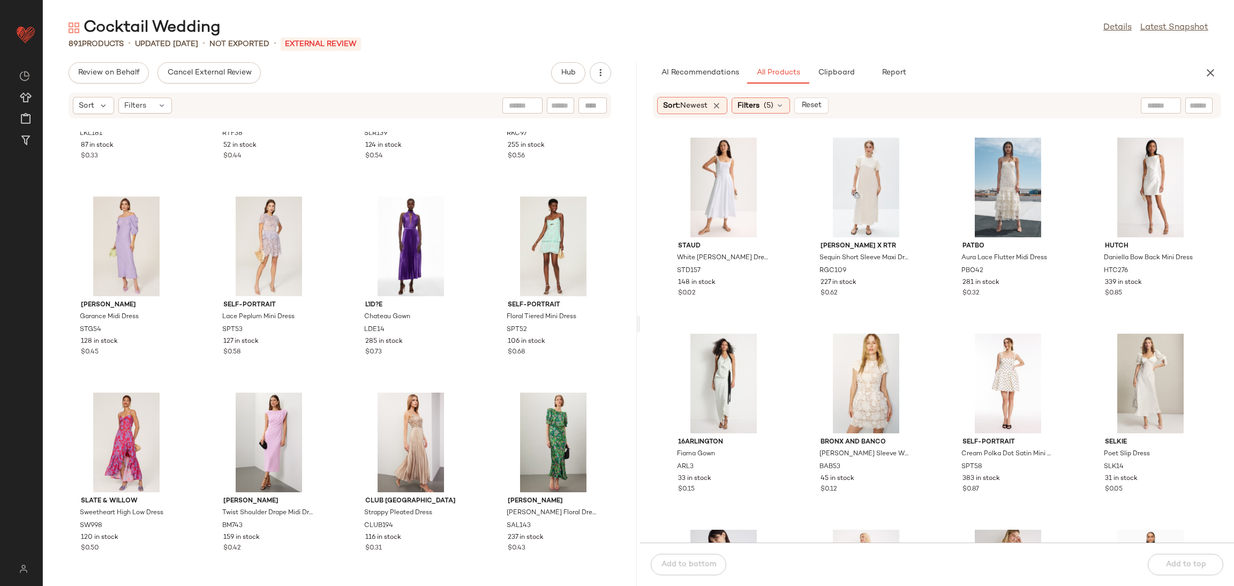
scroll to position [538, 0]
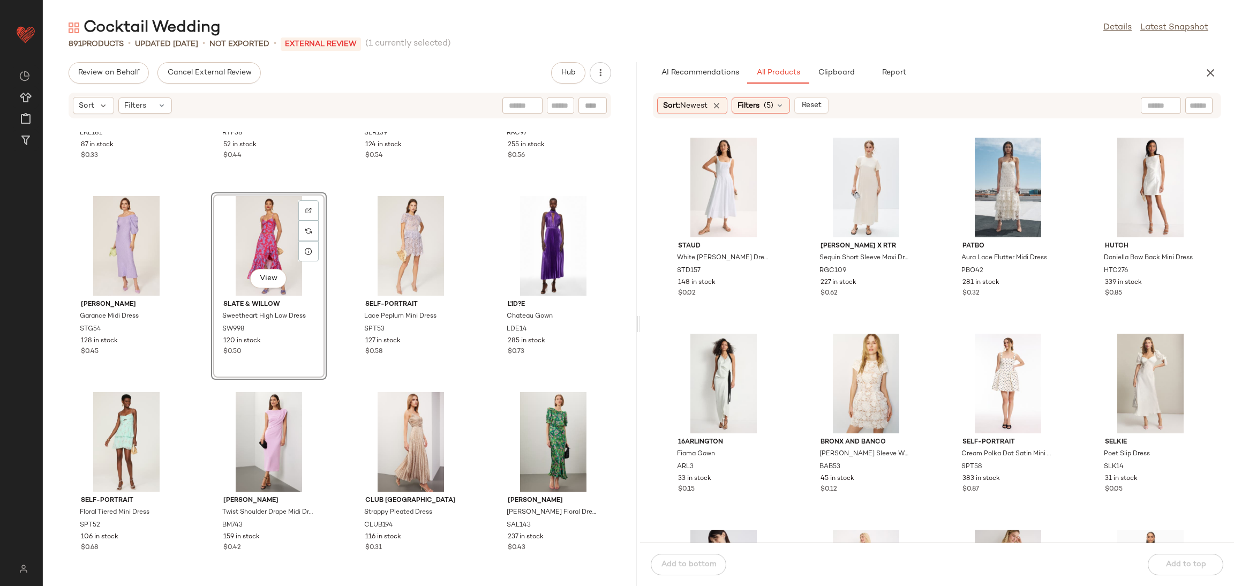
click at [347, 384] on div "LIKELY Neely Dress LKL181 87 in stock $0.33 retrof?te Lucia Dress RTF38 52 in s…" at bounding box center [340, 359] width 594 height 454
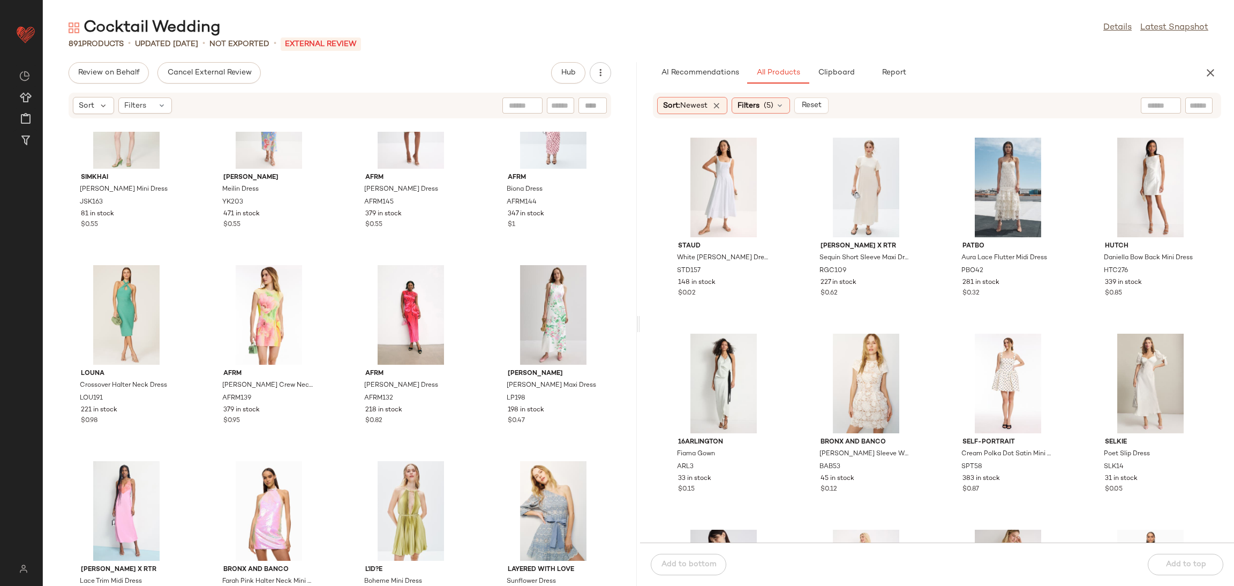
scroll to position [1252, 0]
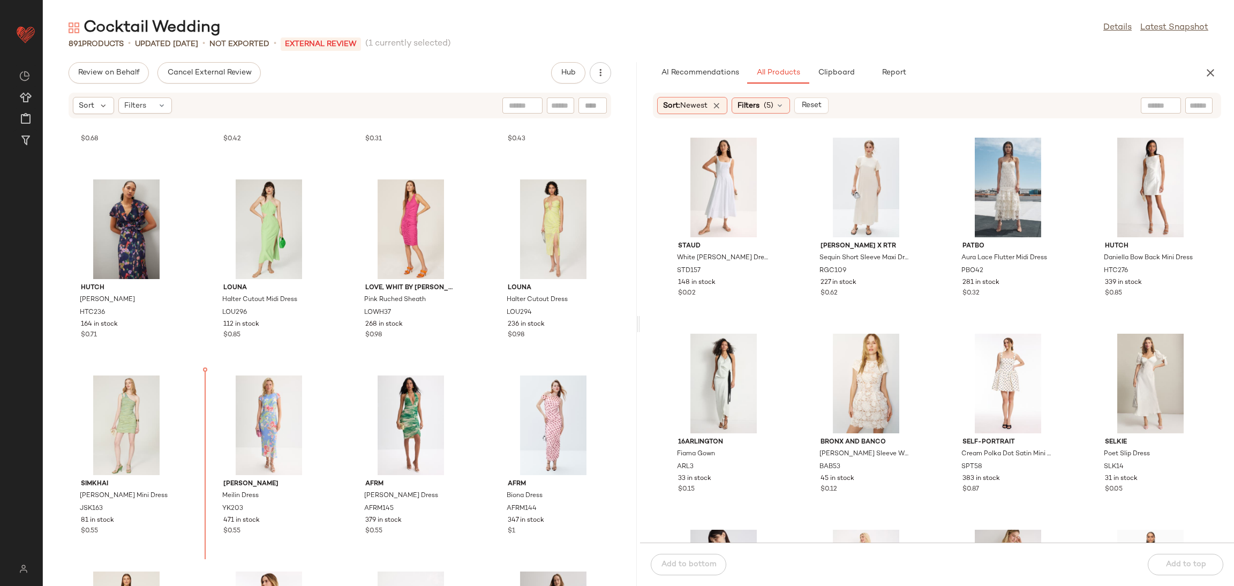
scroll to position [959, 0]
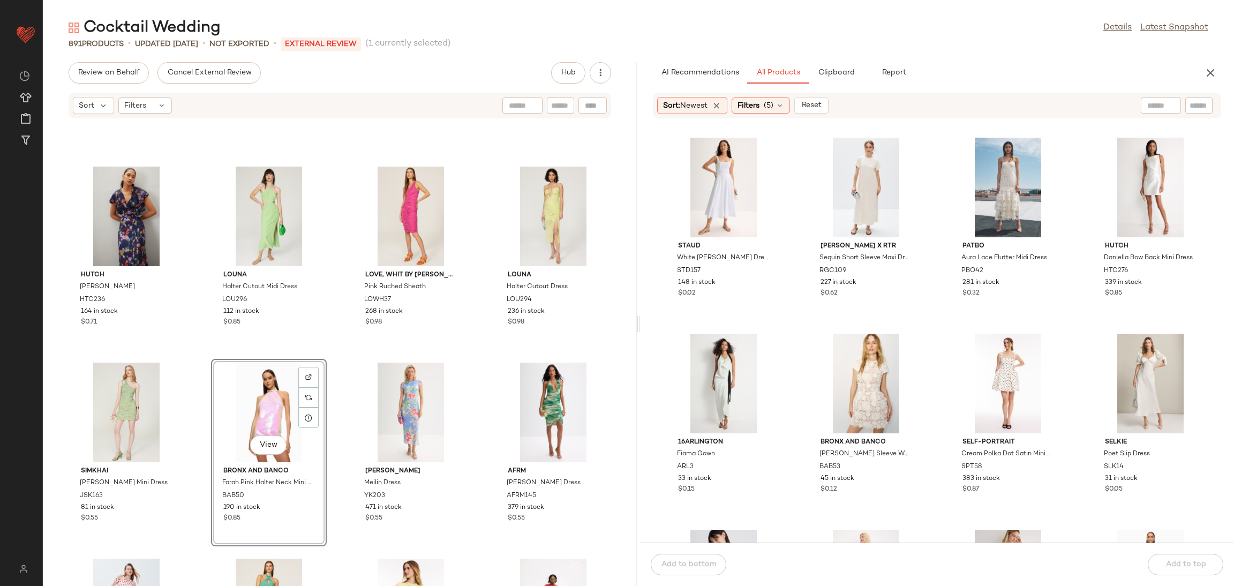
click at [330, 359] on div "Self-Portrait Floral Tiered Mini Dress SPT52 106 in stock $0.68 Badgley Mischka…" at bounding box center [340, 359] width 594 height 454
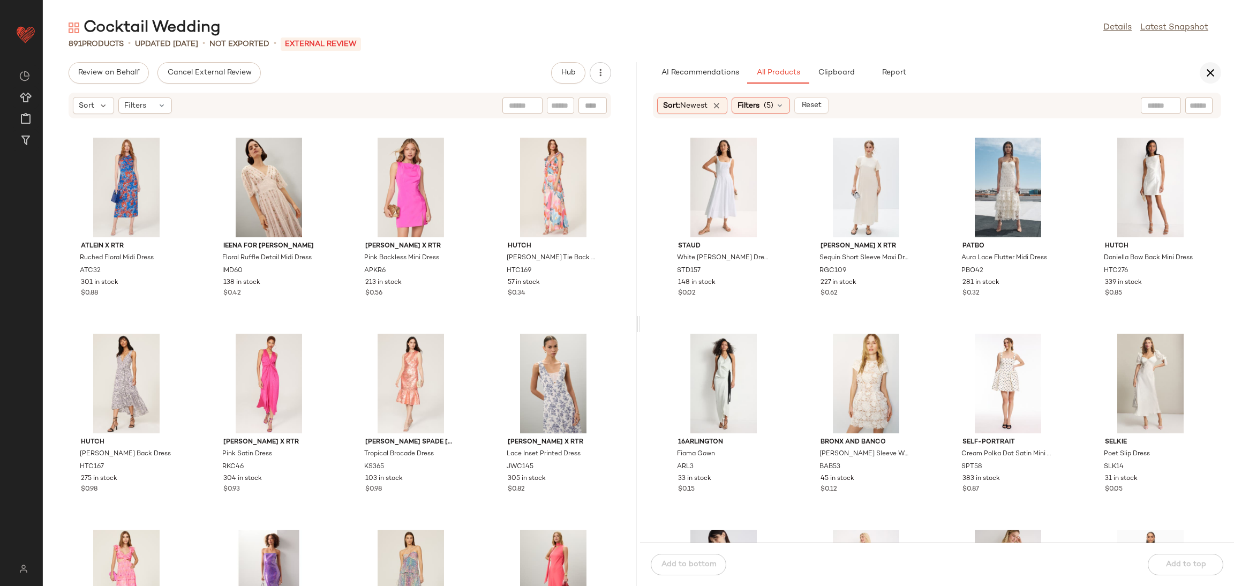
click at [1213, 71] on icon "button" at bounding box center [1210, 72] width 13 height 13
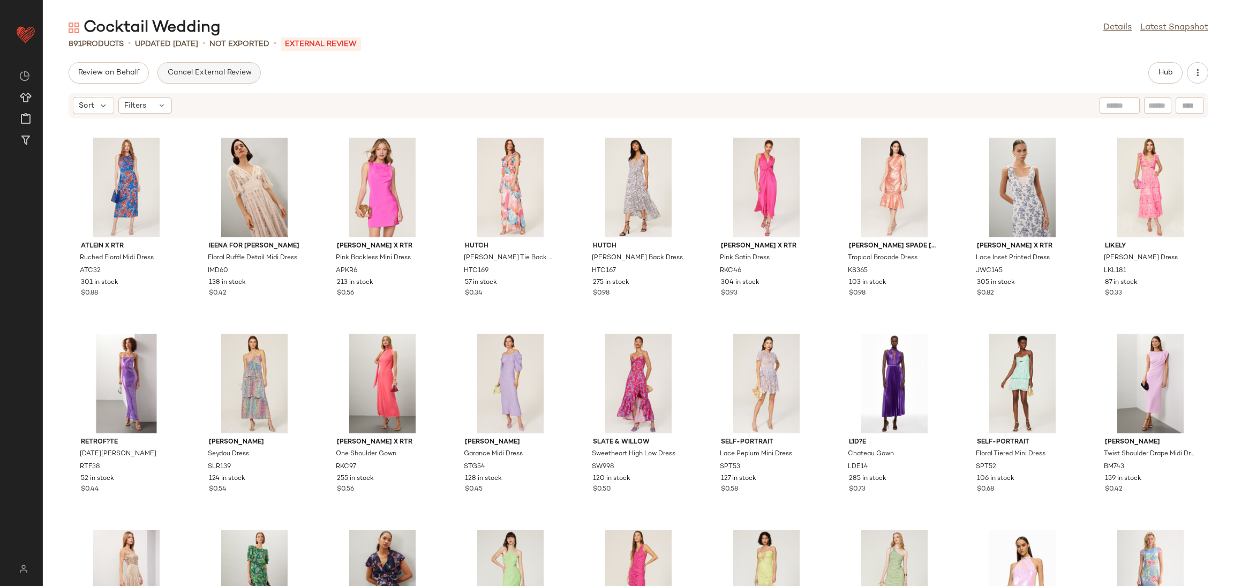
click at [208, 76] on span "Cancel External Review" at bounding box center [209, 73] width 85 height 9
click at [102, 74] on span "Send for Review" at bounding box center [107, 73] width 58 height 9
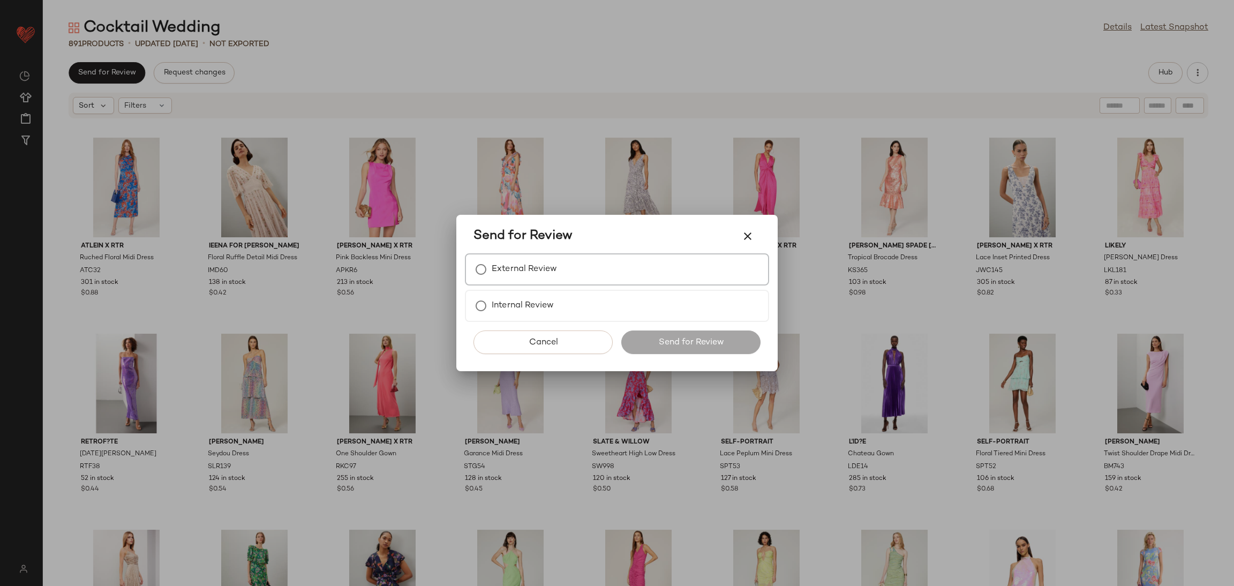
click at [586, 282] on div "External Review" at bounding box center [617, 269] width 304 height 32
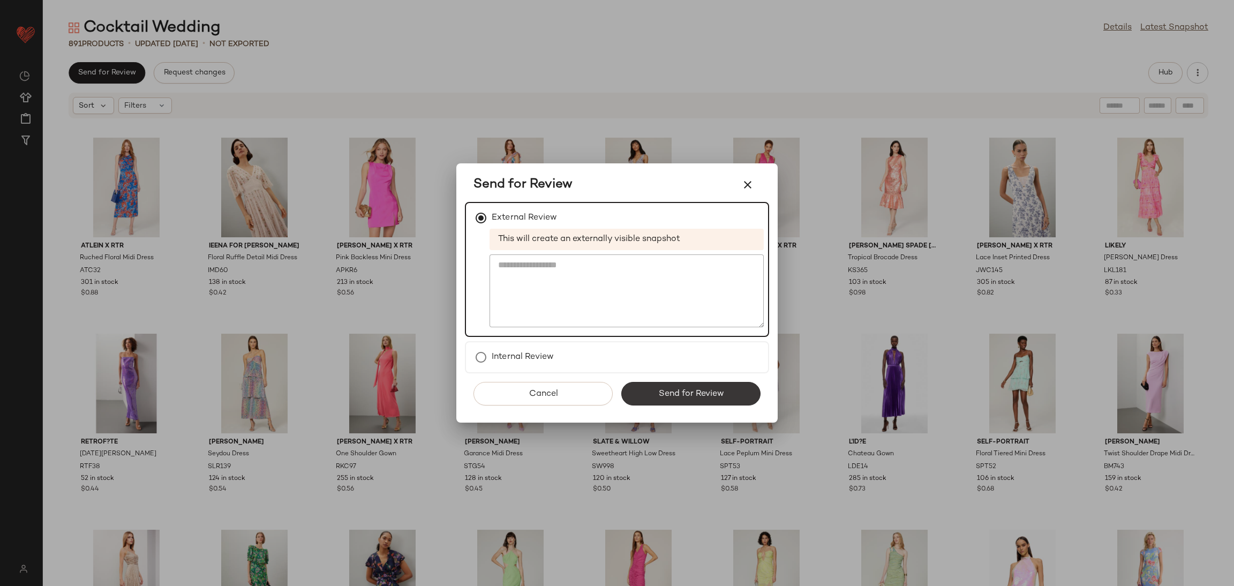
click at [667, 397] on span "Send for Review" at bounding box center [690, 394] width 66 height 10
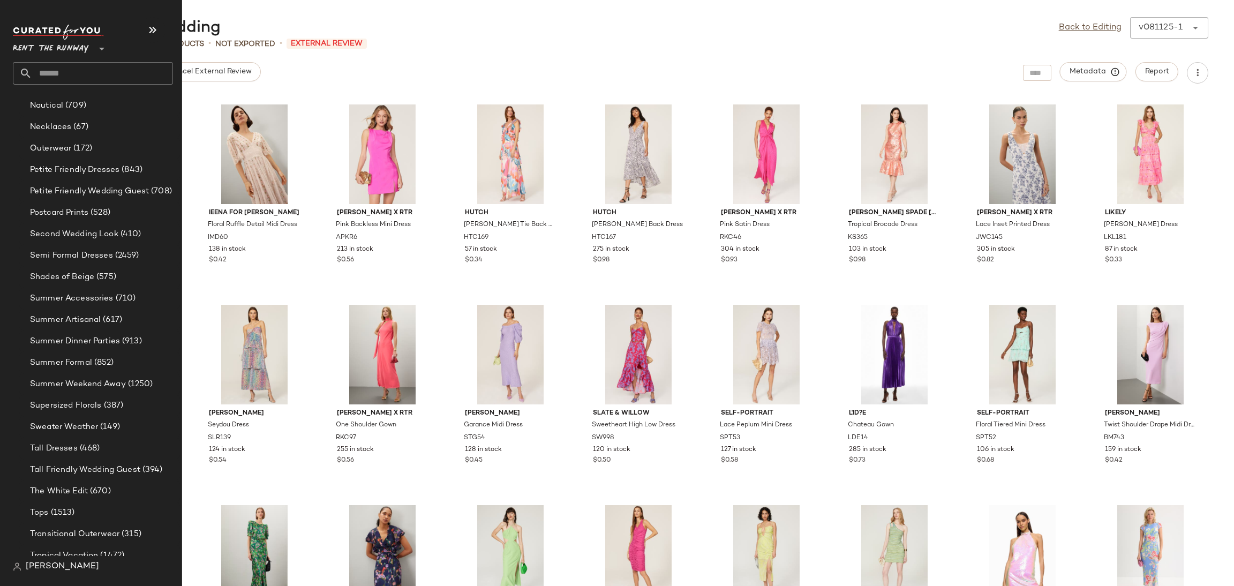
scroll to position [1013, 0]
click at [87, 252] on span "Semi Formal Dresses" at bounding box center [71, 254] width 83 height 12
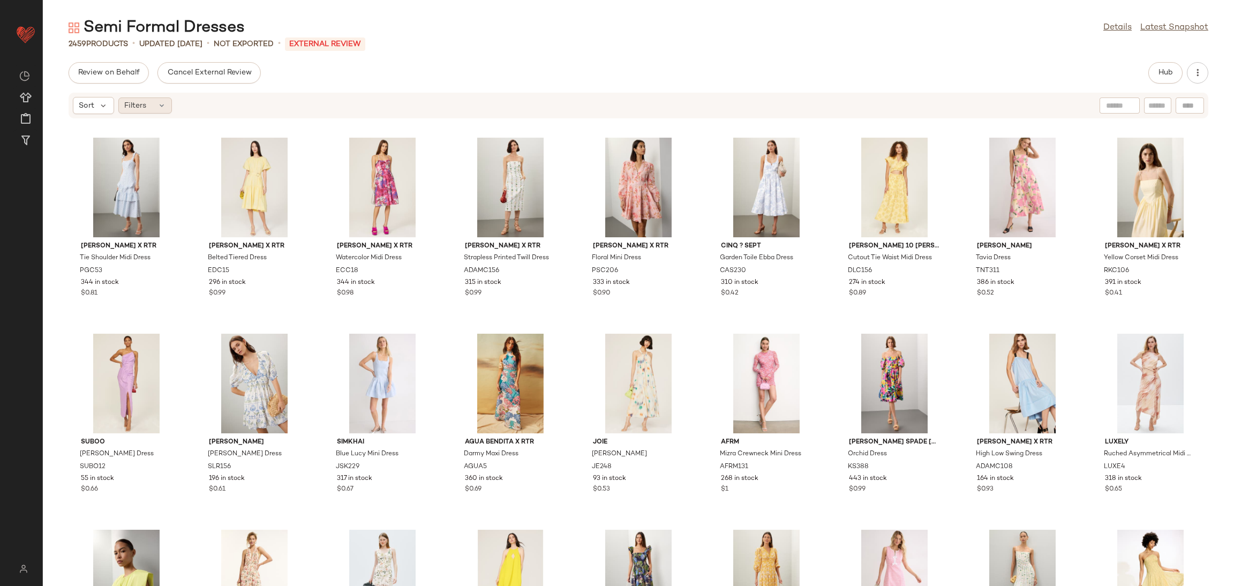
click at [157, 108] on icon at bounding box center [161, 105] width 9 height 9
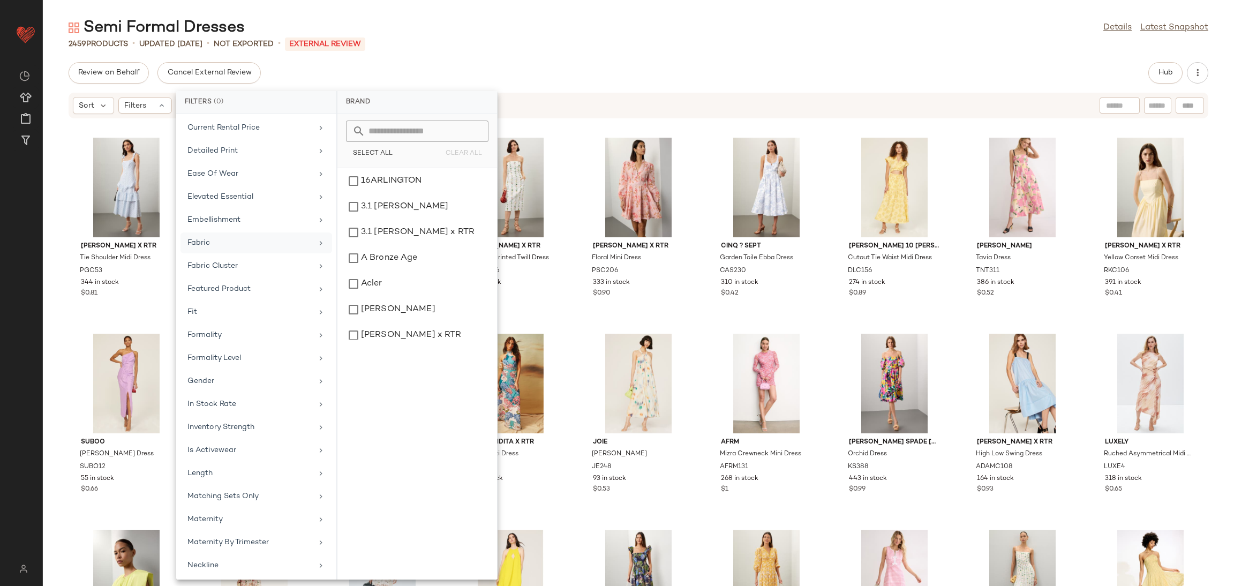
scroll to position [304, 0]
click at [239, 399] on div "In Stock Rate" at bounding box center [249, 400] width 125 height 11
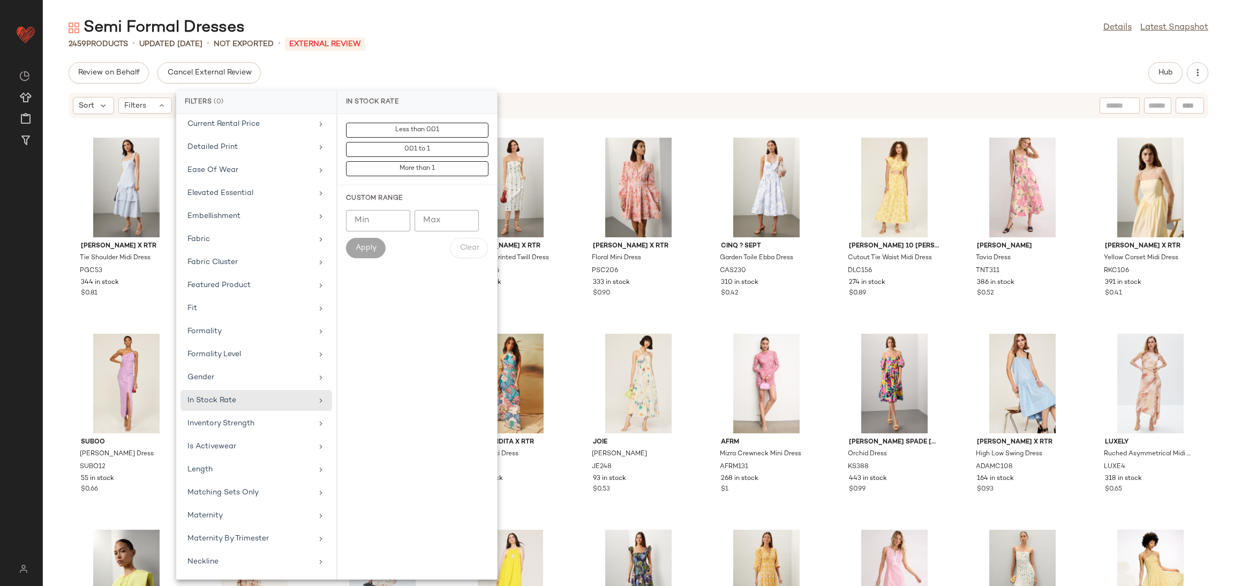
click at [369, 226] on input "Min" at bounding box center [378, 220] width 64 height 21
type input "***"
click at [365, 254] on button "Apply" at bounding box center [366, 248] width 40 height 20
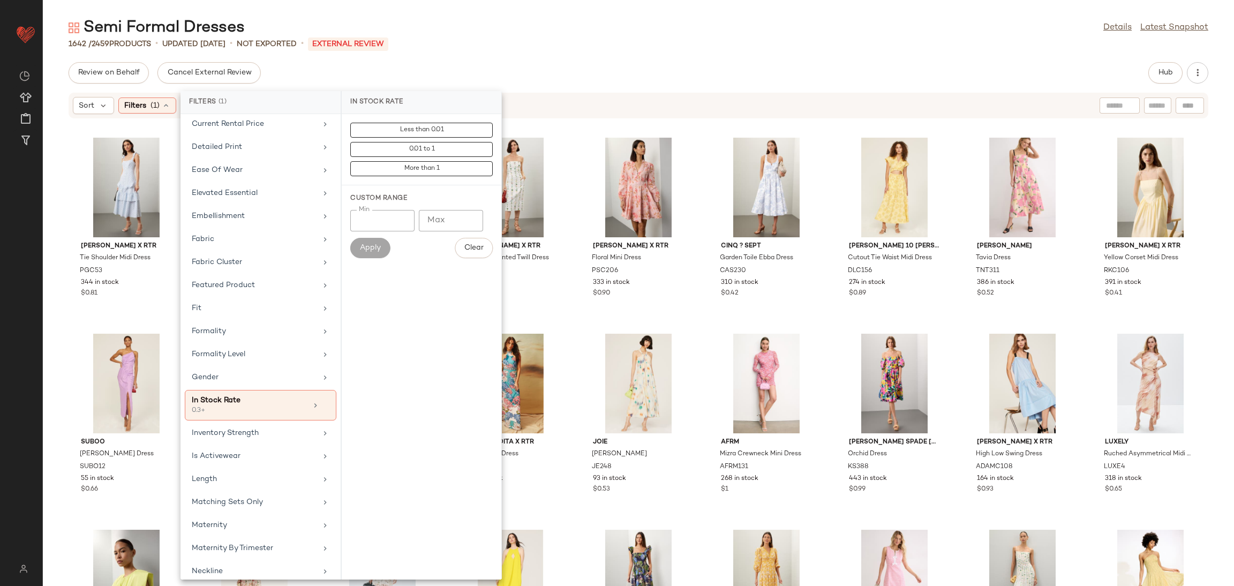
click at [570, 323] on div "Prabal Gurung x RTR Tie Shoulder Midi Dress PGC53 344 in stock $0.81 Eudon Choi…" at bounding box center [638, 359] width 1191 height 454
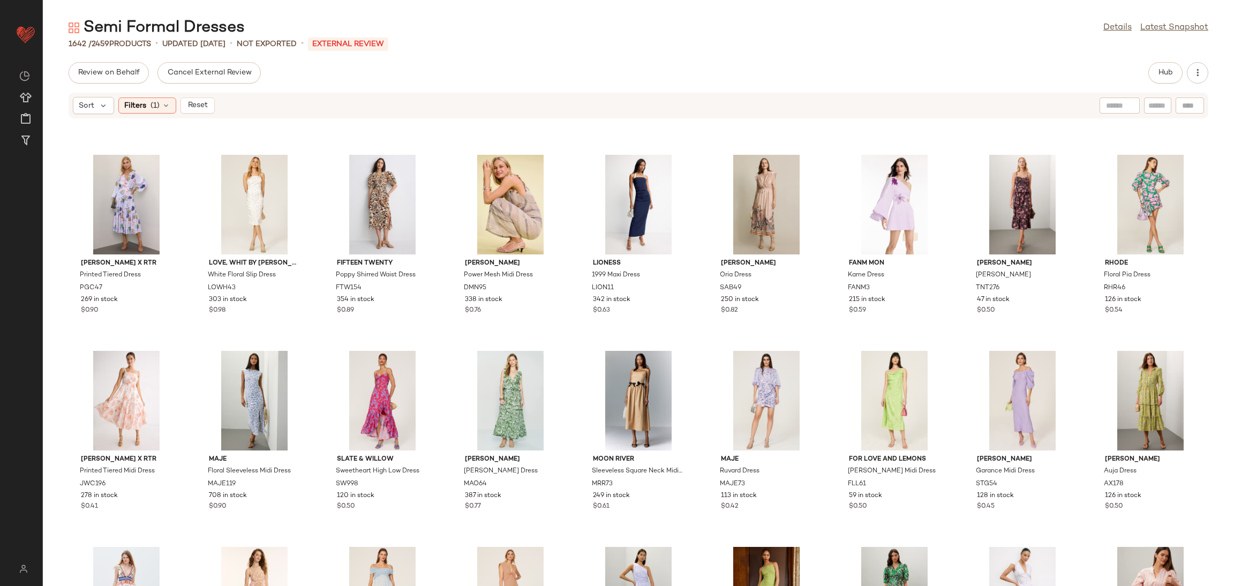
scroll to position [3134, 0]
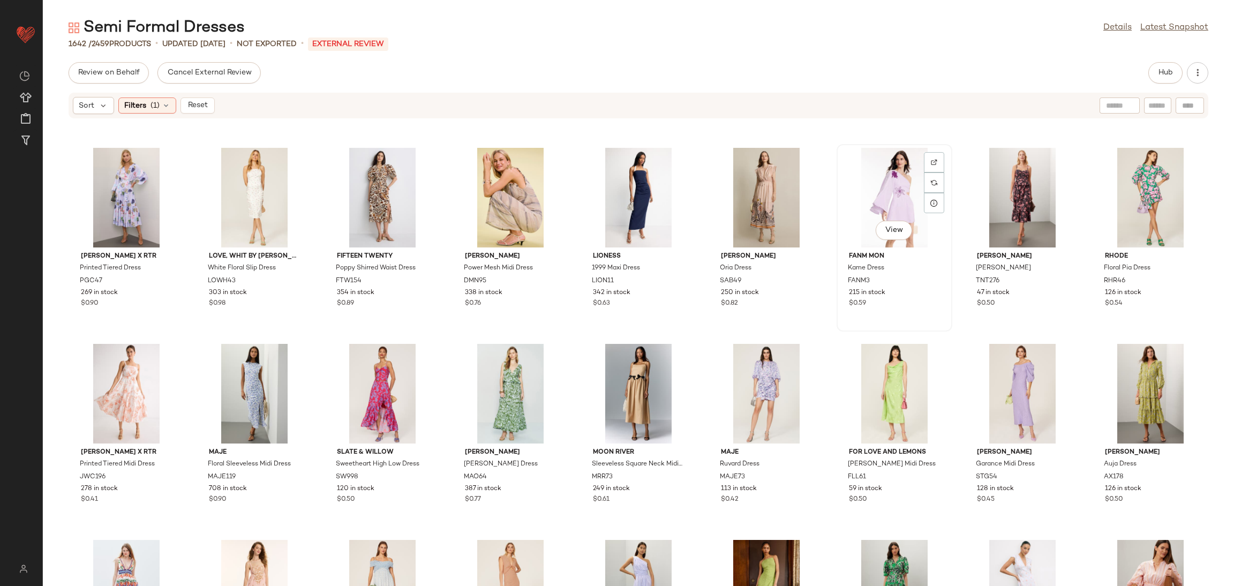
click at [876, 202] on div "View" at bounding box center [894, 198] width 108 height 100
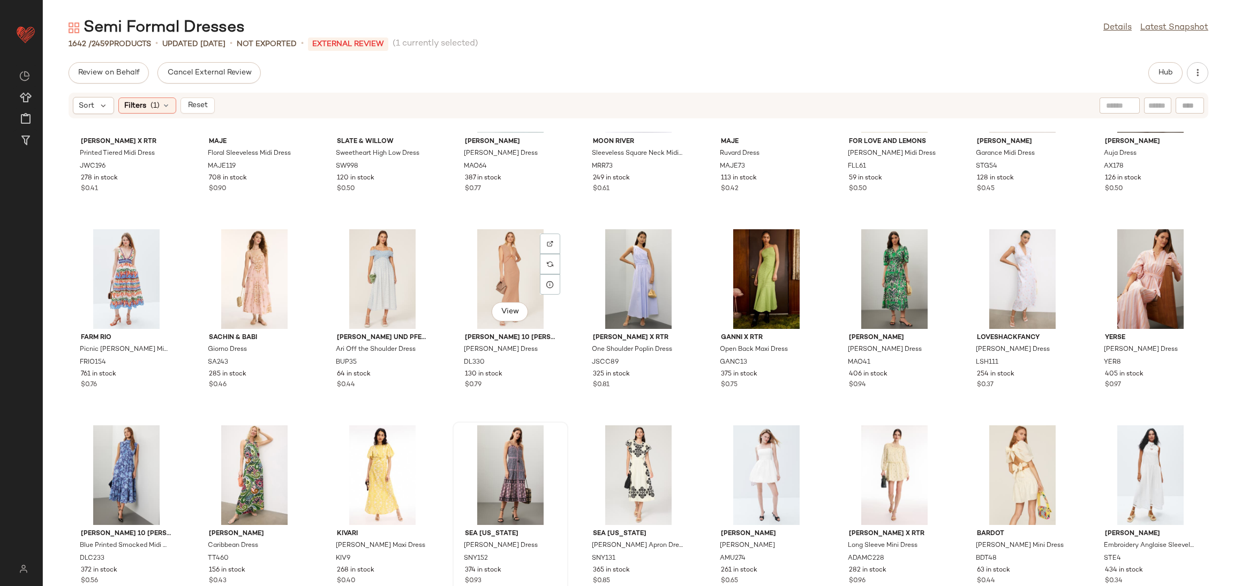
scroll to position [3445, 0]
click at [265, 467] on div "View" at bounding box center [254, 475] width 108 height 100
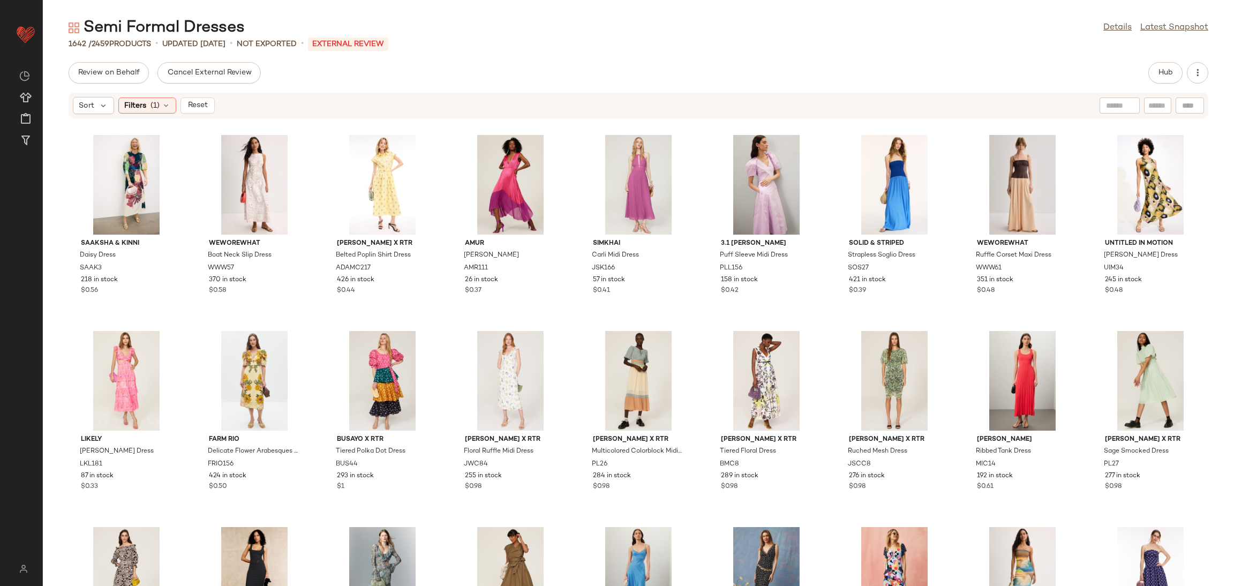
scroll to position [5693, 0]
click at [762, 165] on div "View" at bounding box center [766, 185] width 108 height 100
click at [881, 372] on div "View" at bounding box center [894, 381] width 108 height 100
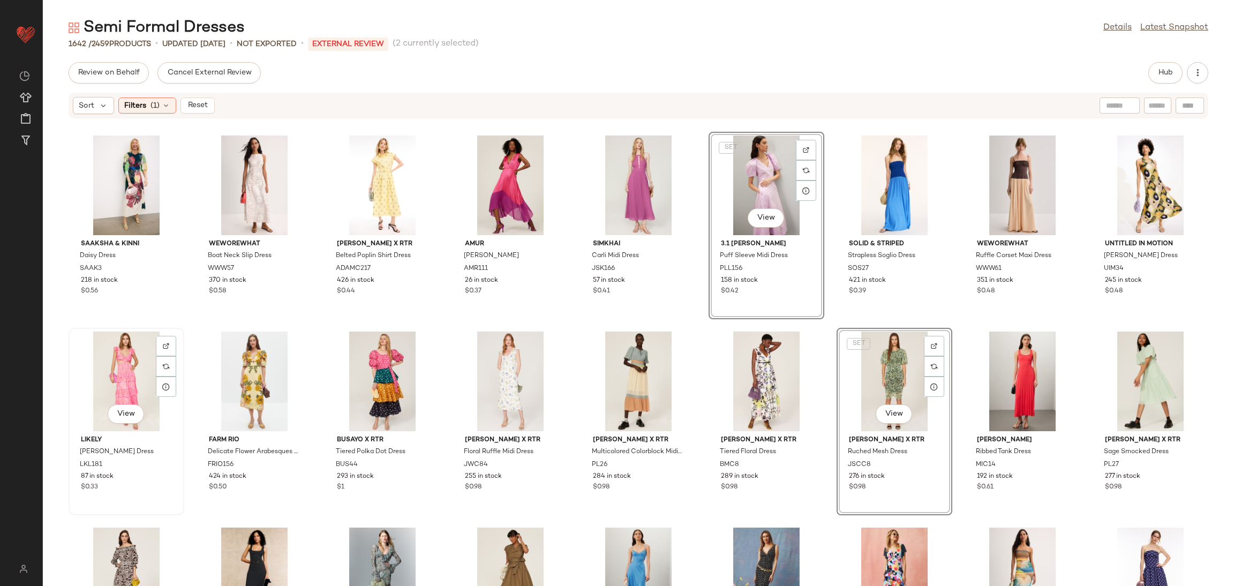
click at [119, 387] on div "View" at bounding box center [126, 381] width 108 height 100
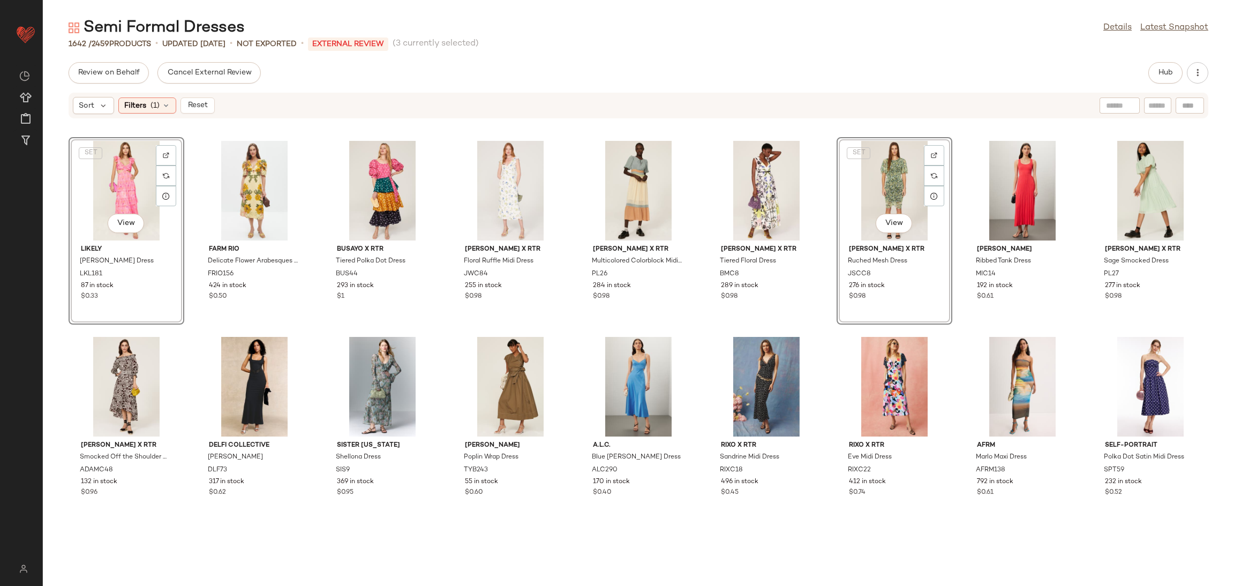
scroll to position [5956, 0]
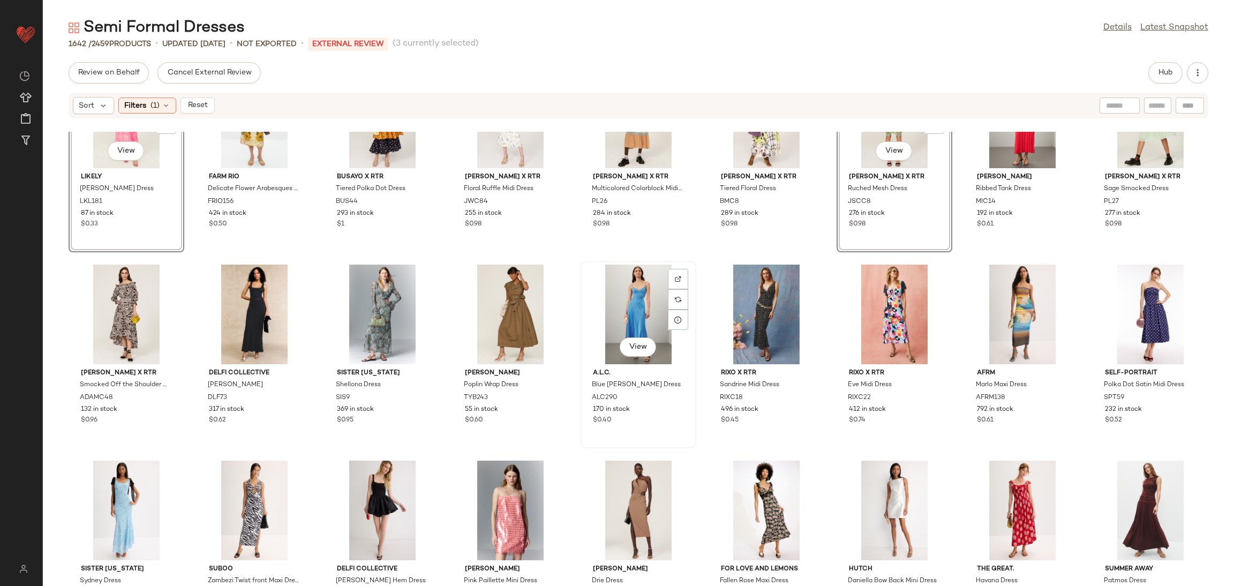
click at [637, 299] on div "View" at bounding box center [638, 314] width 108 height 100
click at [123, 500] on div "View" at bounding box center [126, 510] width 108 height 100
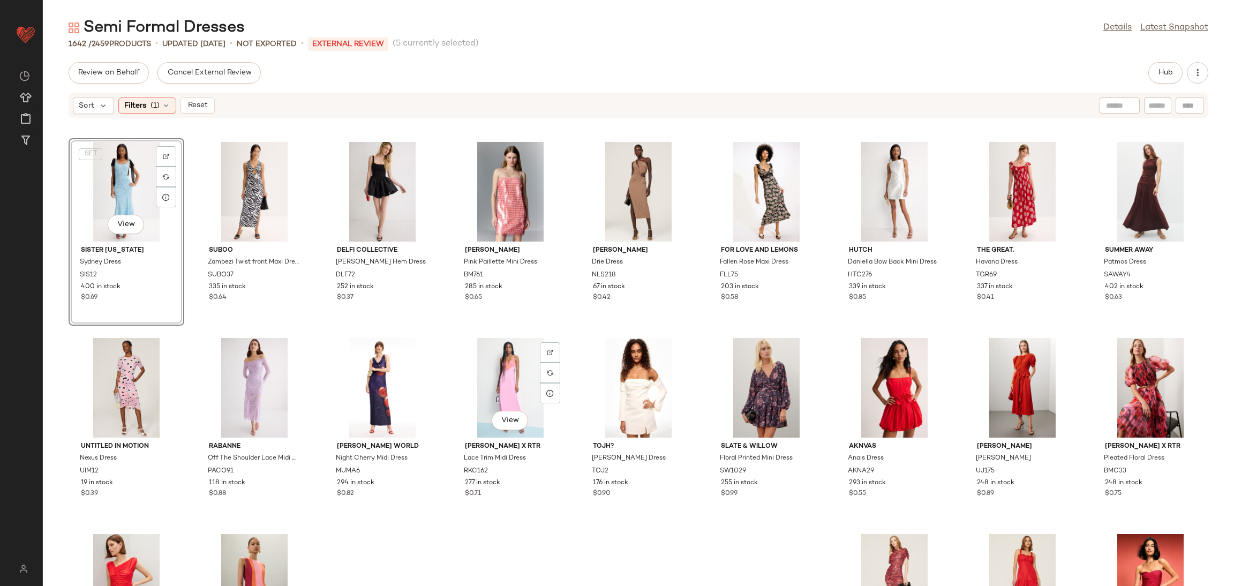
scroll to position [6274, 0]
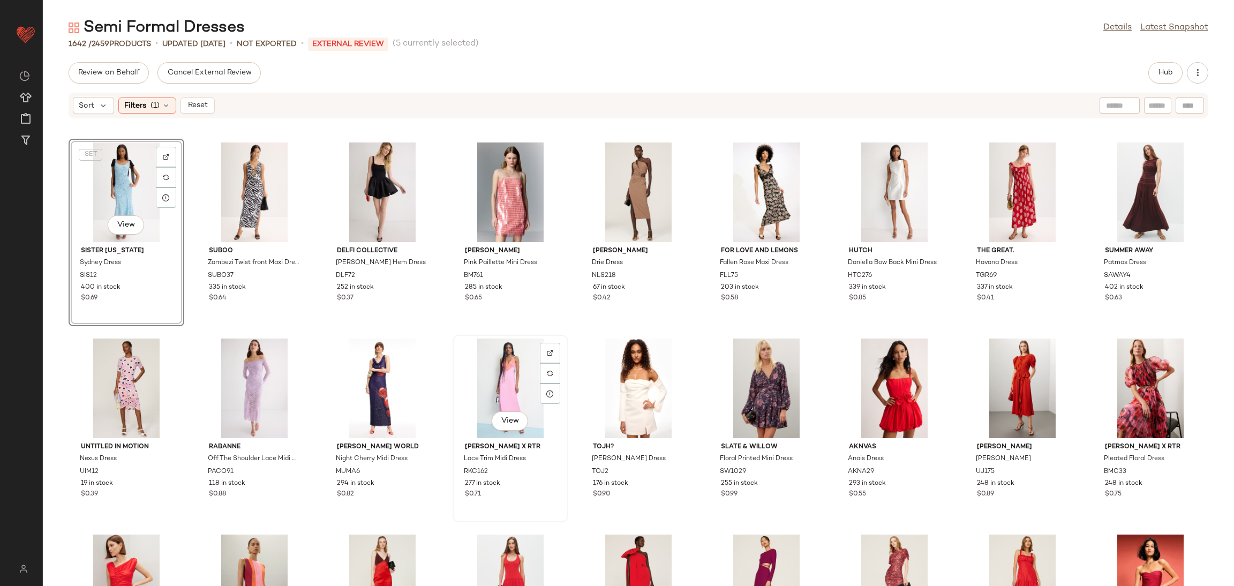
click at [509, 377] on div "View" at bounding box center [510, 388] width 108 height 100
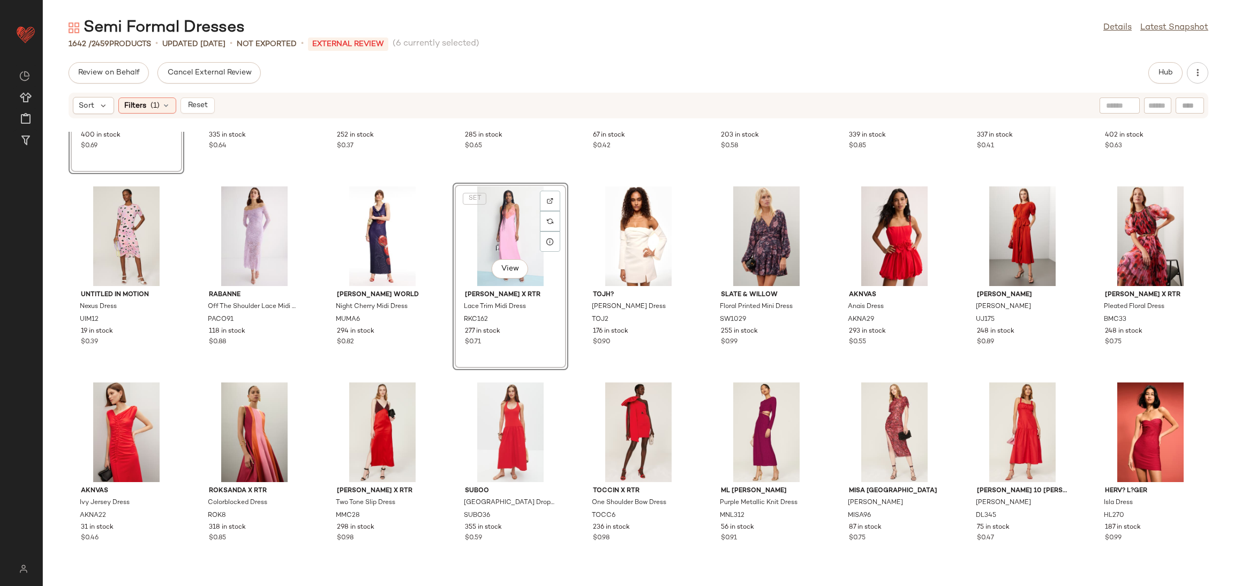
scroll to position [6426, 0]
click at [267, 238] on div "View" at bounding box center [254, 236] width 108 height 100
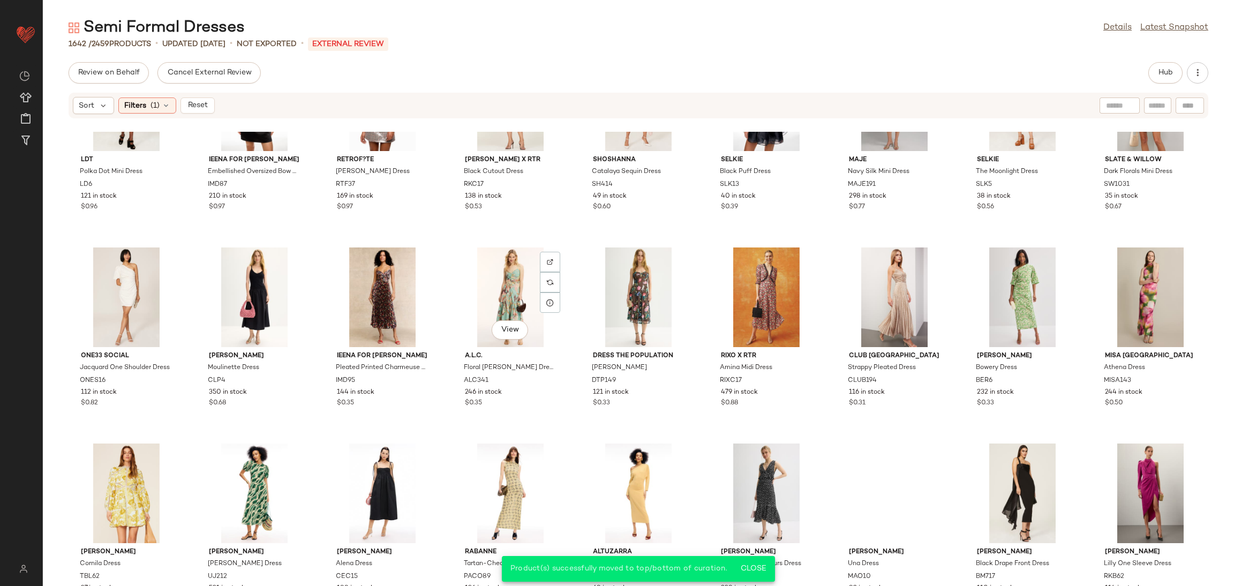
scroll to position [7348, 0]
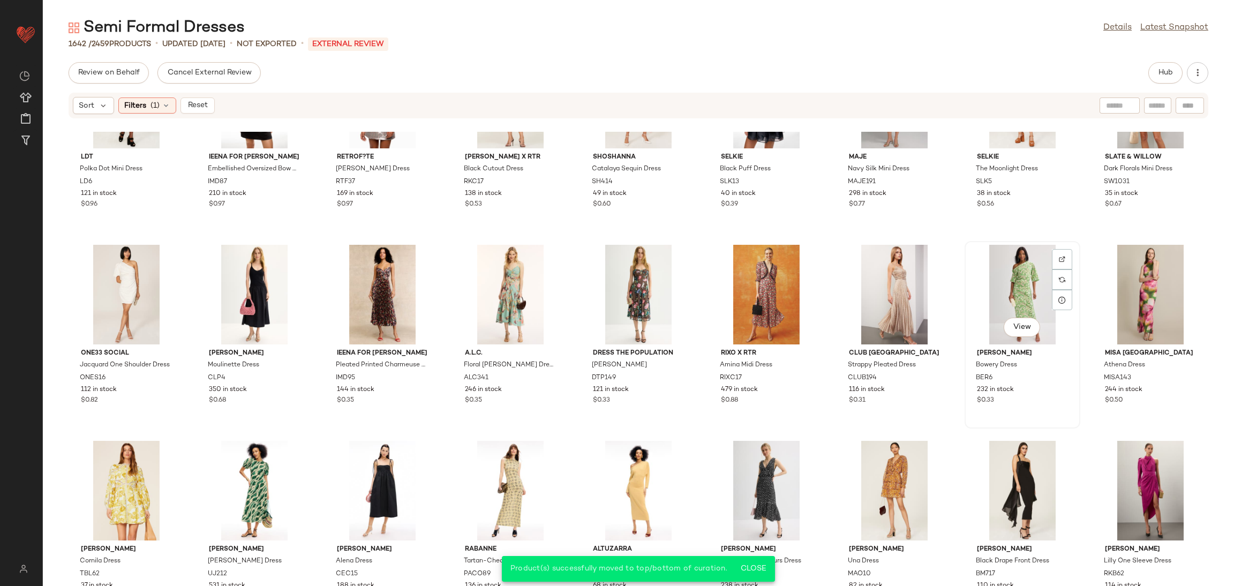
click at [990, 281] on div "View" at bounding box center [1022, 295] width 108 height 100
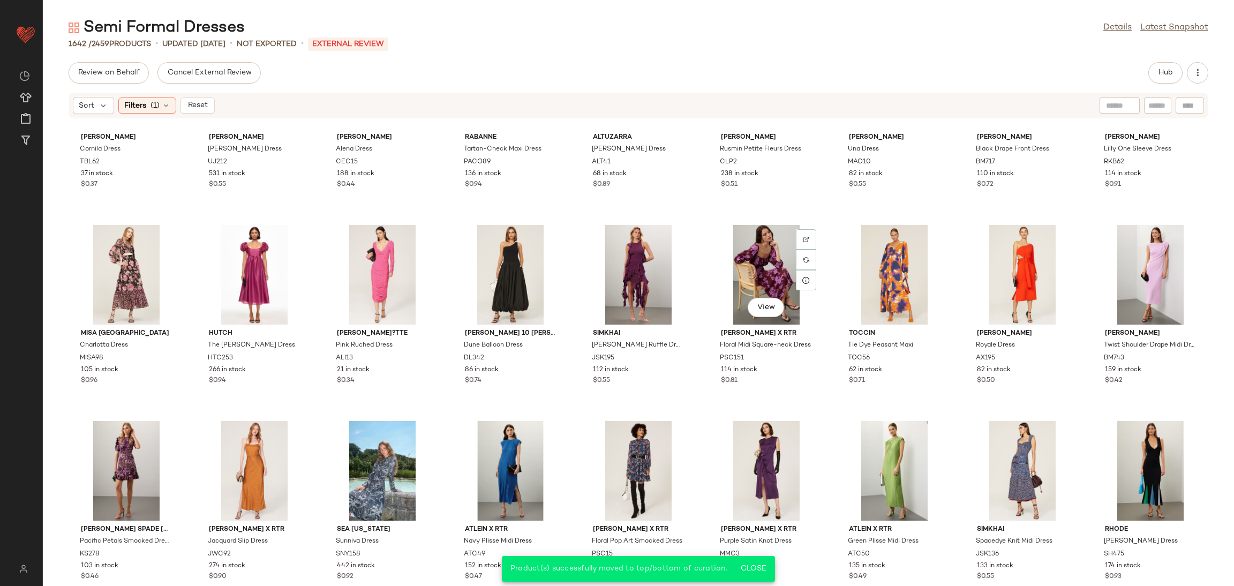
scroll to position [7760, 0]
click at [1132, 269] on div "View" at bounding box center [1150, 274] width 108 height 100
click at [880, 473] on div "View" at bounding box center [894, 470] width 108 height 100
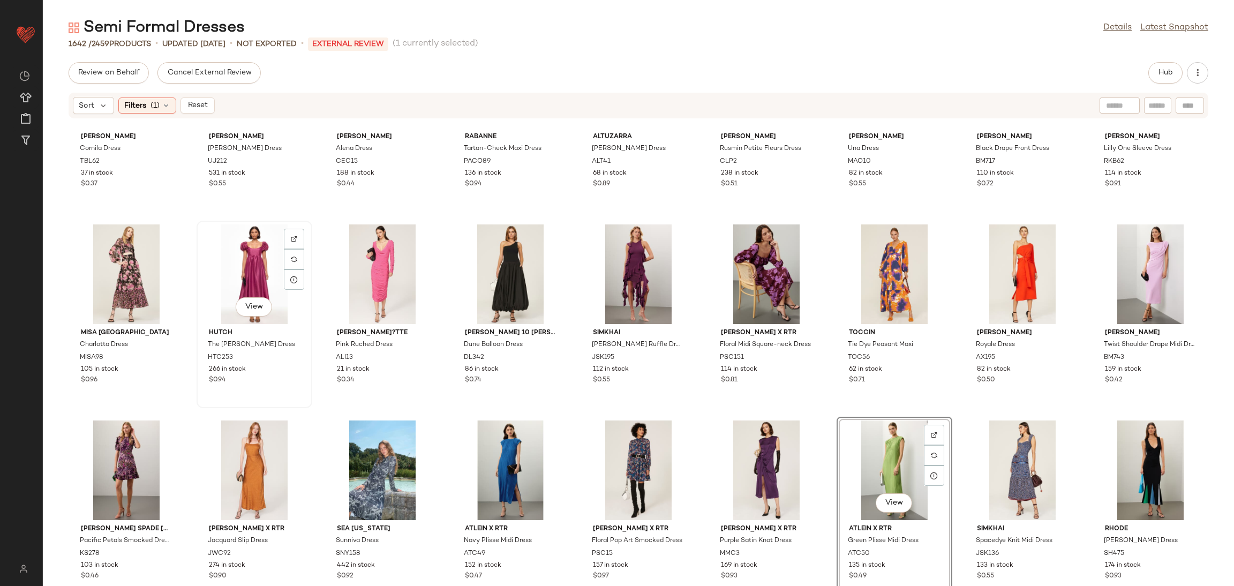
click at [238, 275] on div "View" at bounding box center [254, 274] width 108 height 100
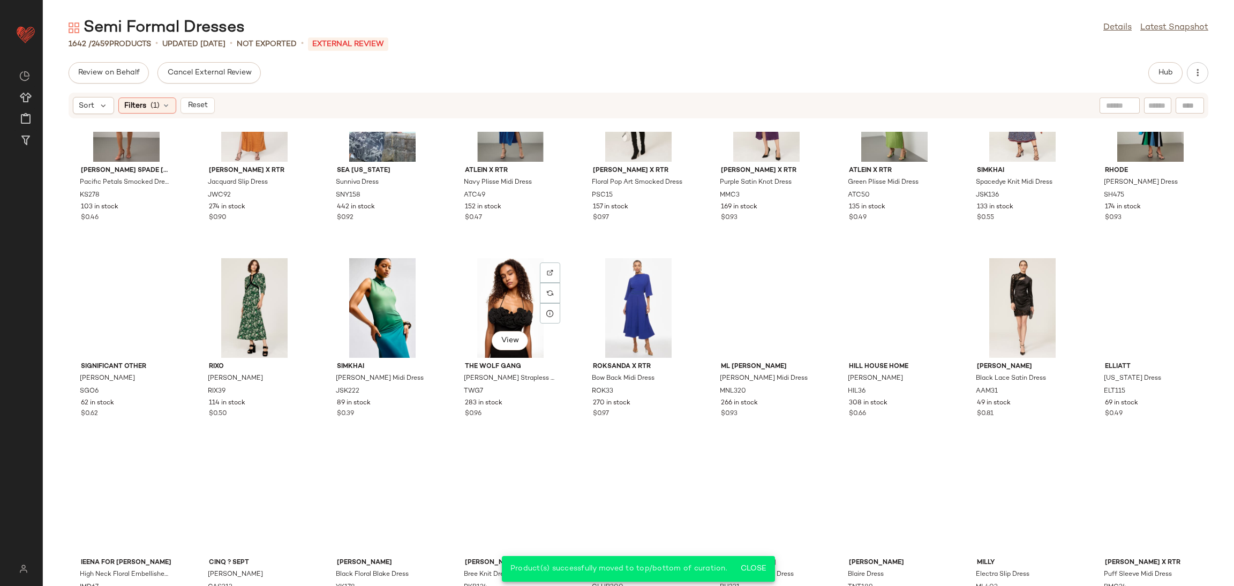
scroll to position [8158, 0]
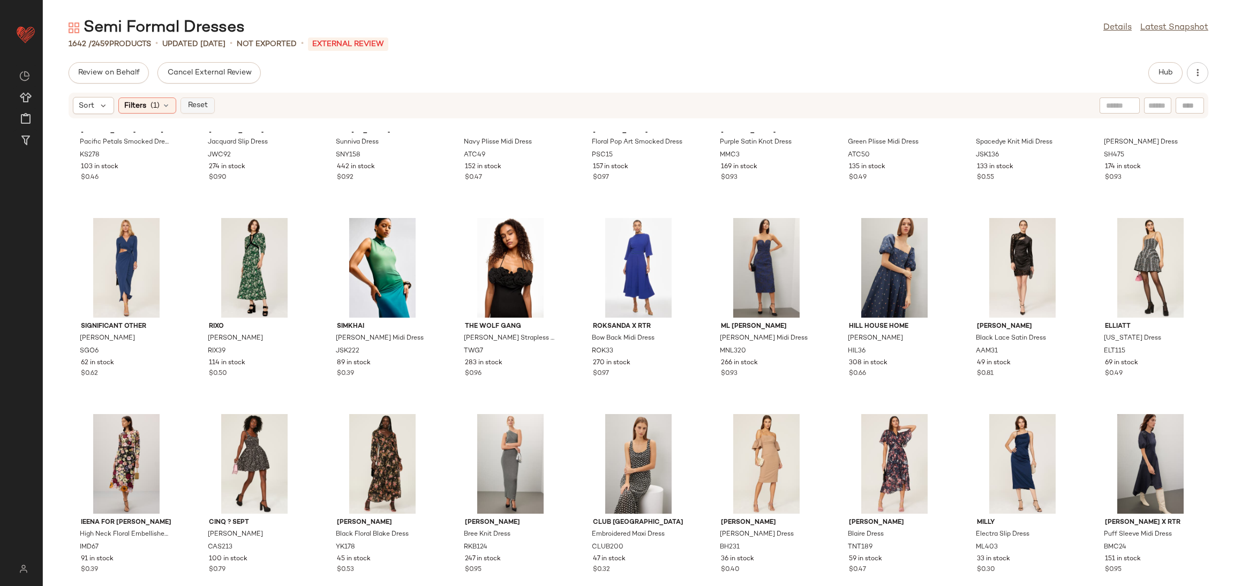
click at [205, 107] on span "Reset" at bounding box center [197, 105] width 20 height 9
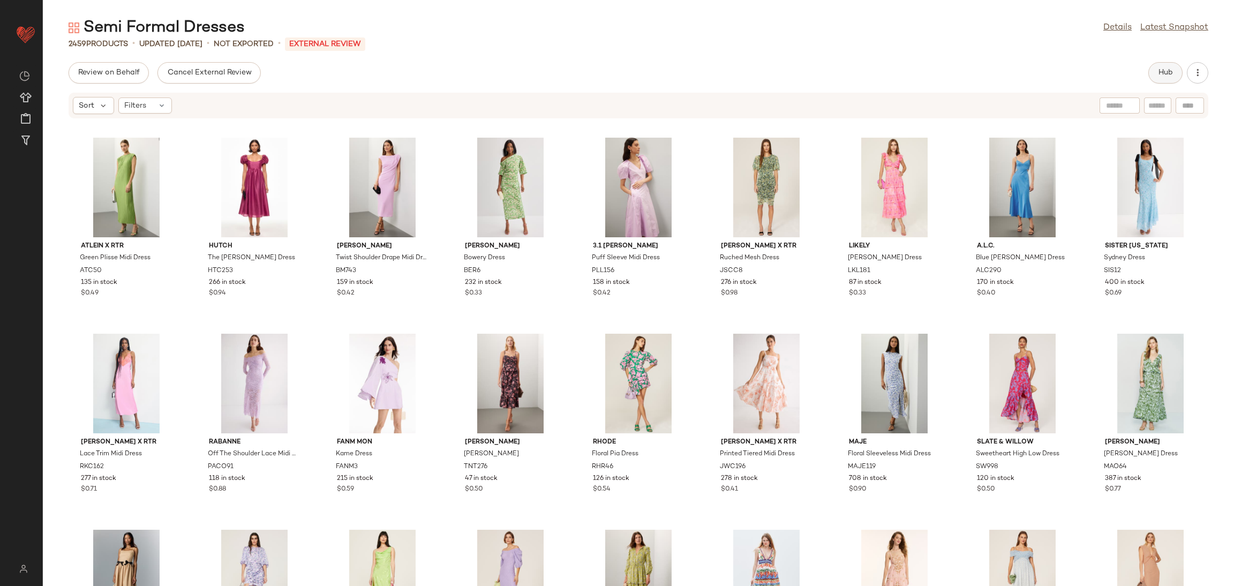
click at [1155, 74] on button "Hub" at bounding box center [1165, 72] width 34 height 21
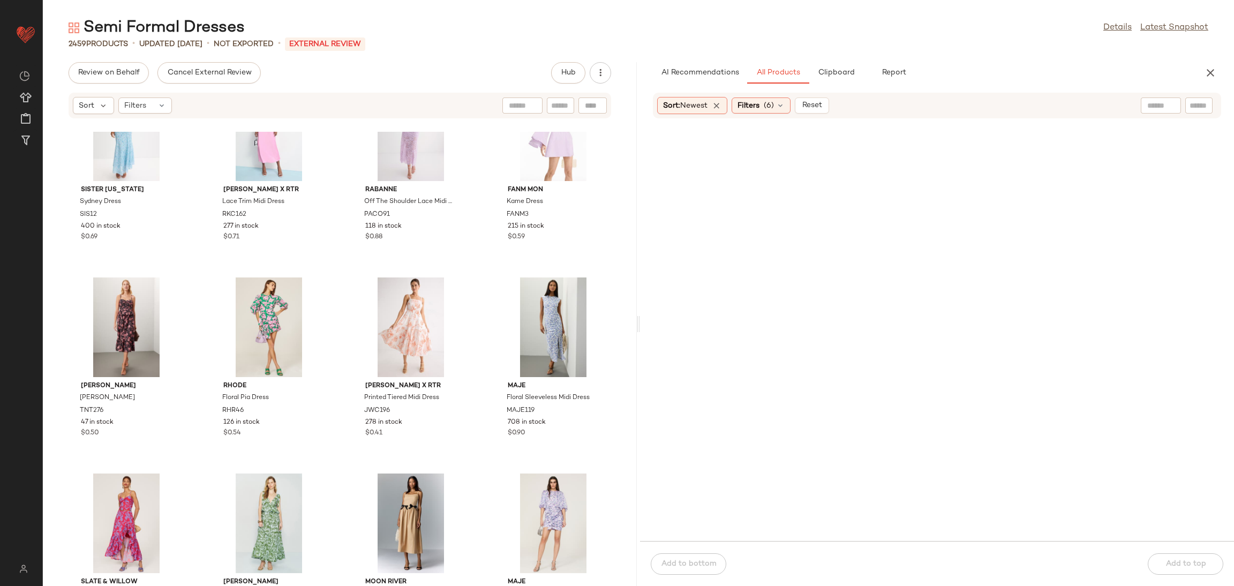
scroll to position [455, 0]
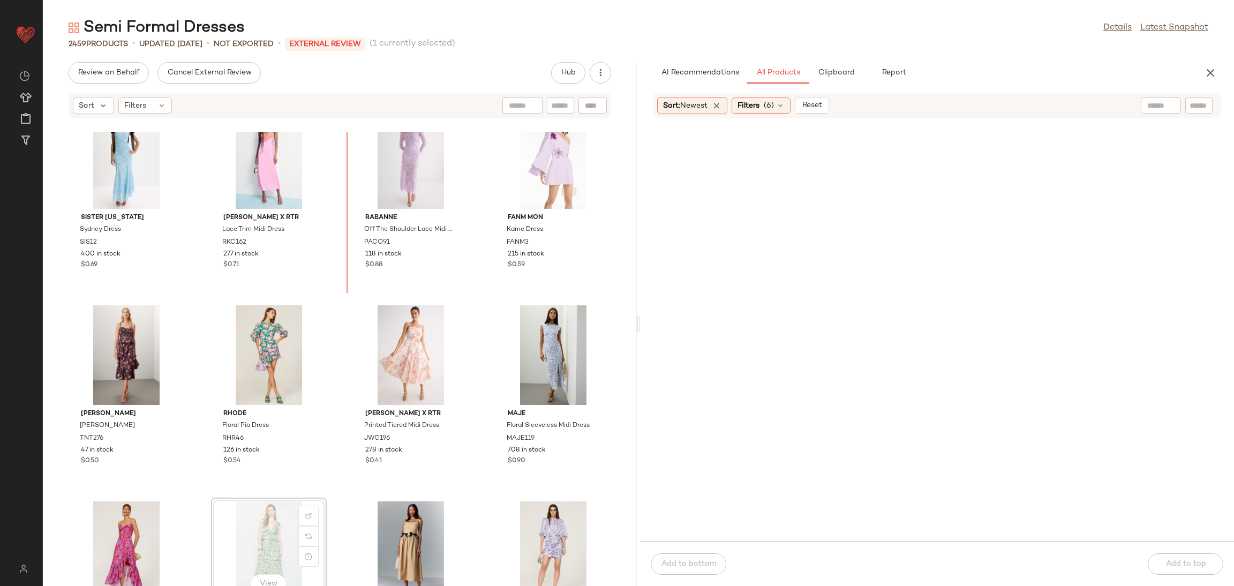
scroll to position [399, 0]
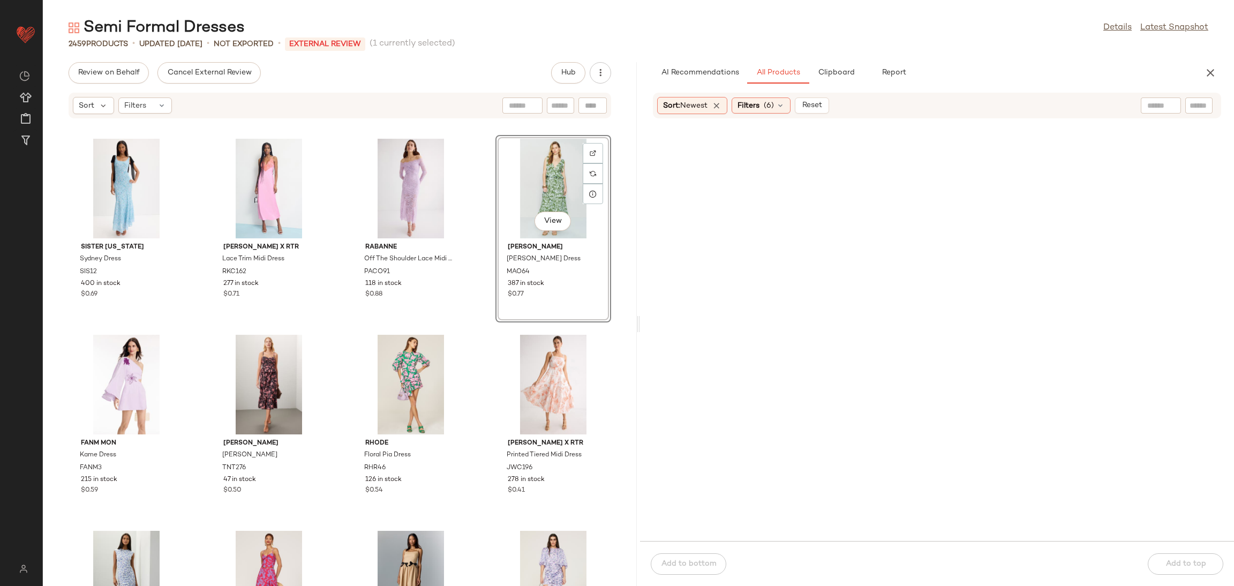
click at [485, 323] on div "Sister New York Sydney Dress SIS12 400 in stock $0.69 Ronny Kobo x RTR Lace Tri…" at bounding box center [340, 359] width 594 height 454
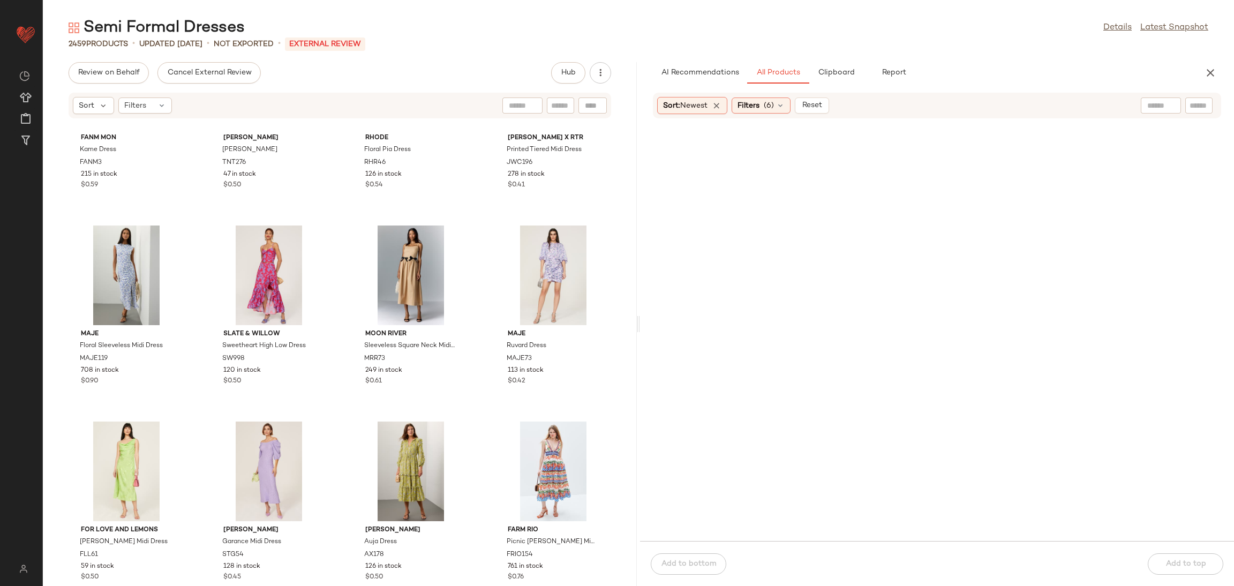
scroll to position [705, 0]
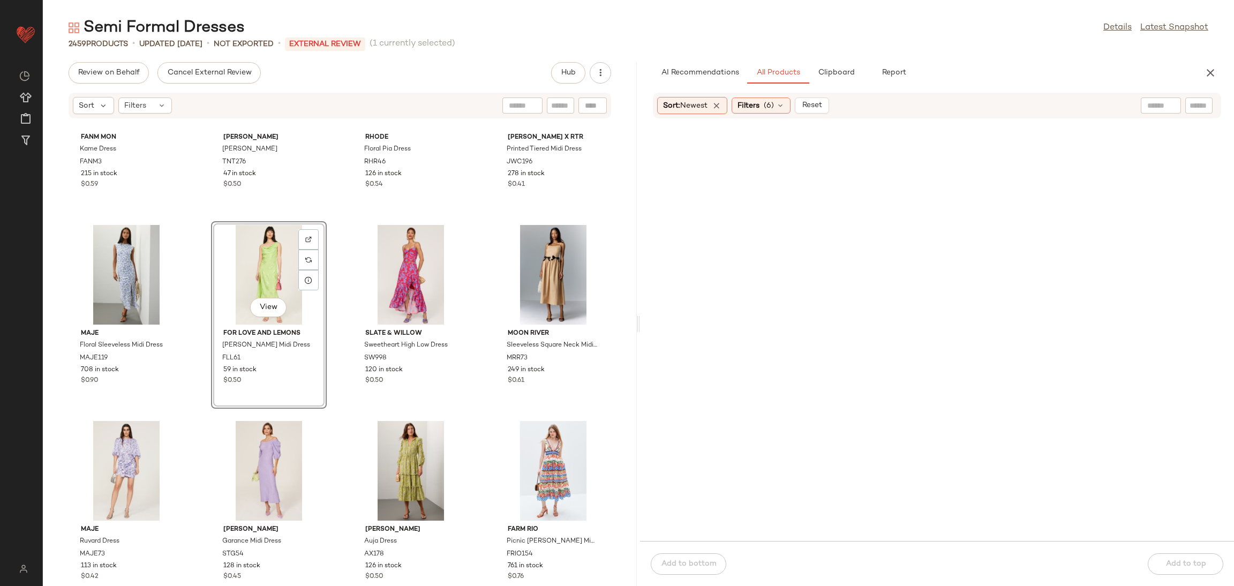
click at [350, 415] on div "Fanm Mon Kame Dress FANM3 215 in stock $0.59 Tanya Taylor Tessa Dress TNT276 47…" at bounding box center [340, 359] width 594 height 454
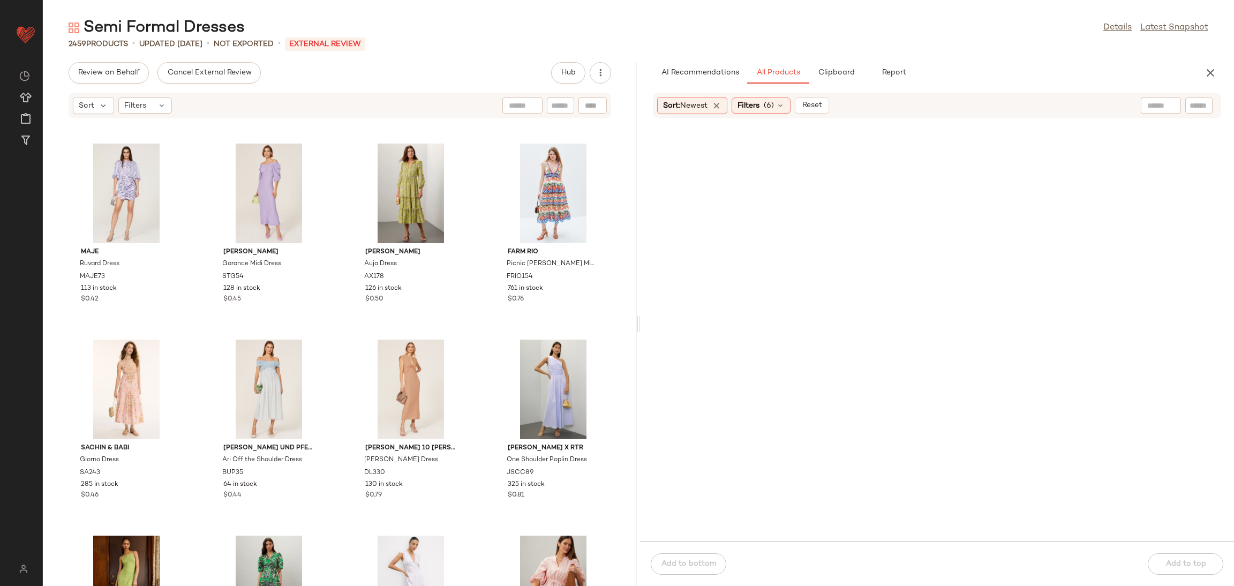
scroll to position [1077, 0]
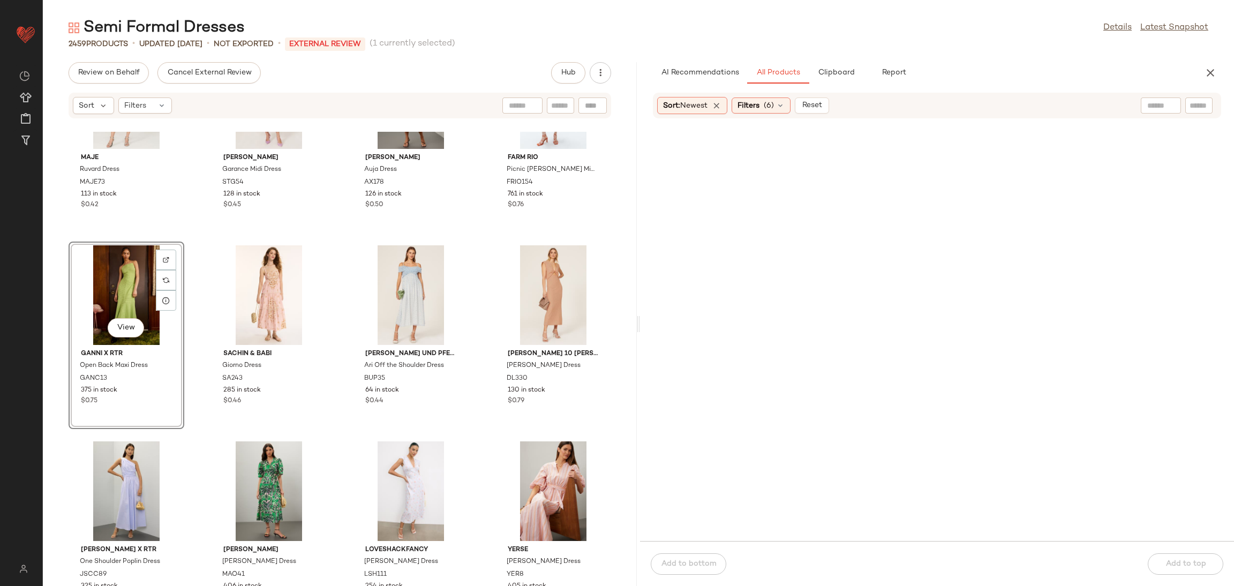
click at [190, 256] on div "Maje Ruvard Dress MAJE73 113 in stock $0.42 STINE GOYA Garance Midi Dress STG54…" at bounding box center [340, 359] width 594 height 454
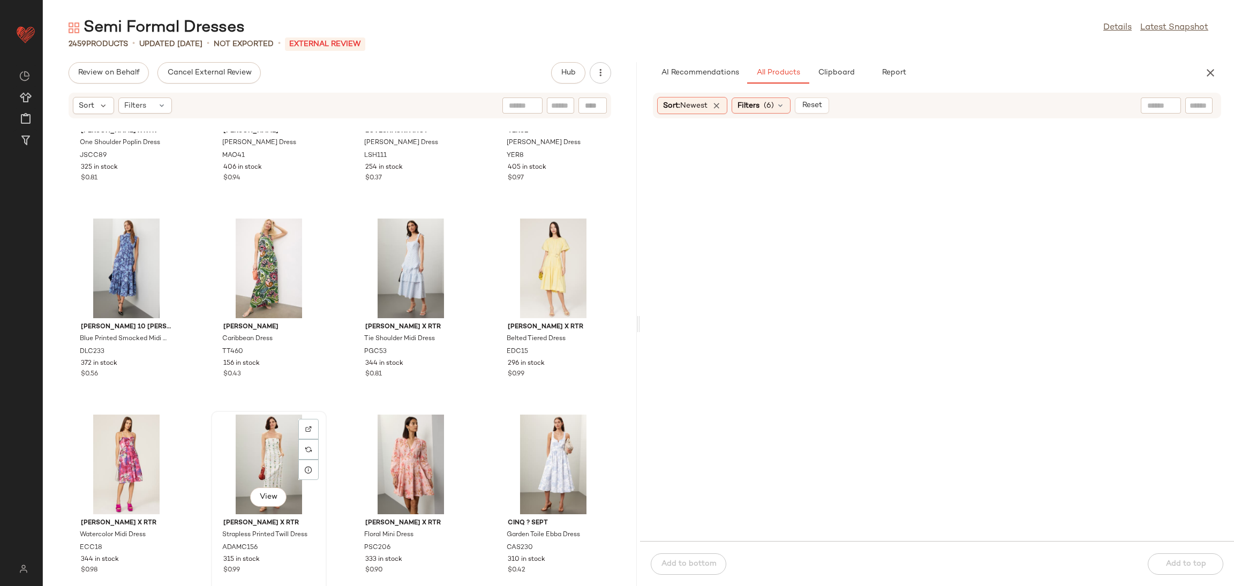
scroll to position [1496, 0]
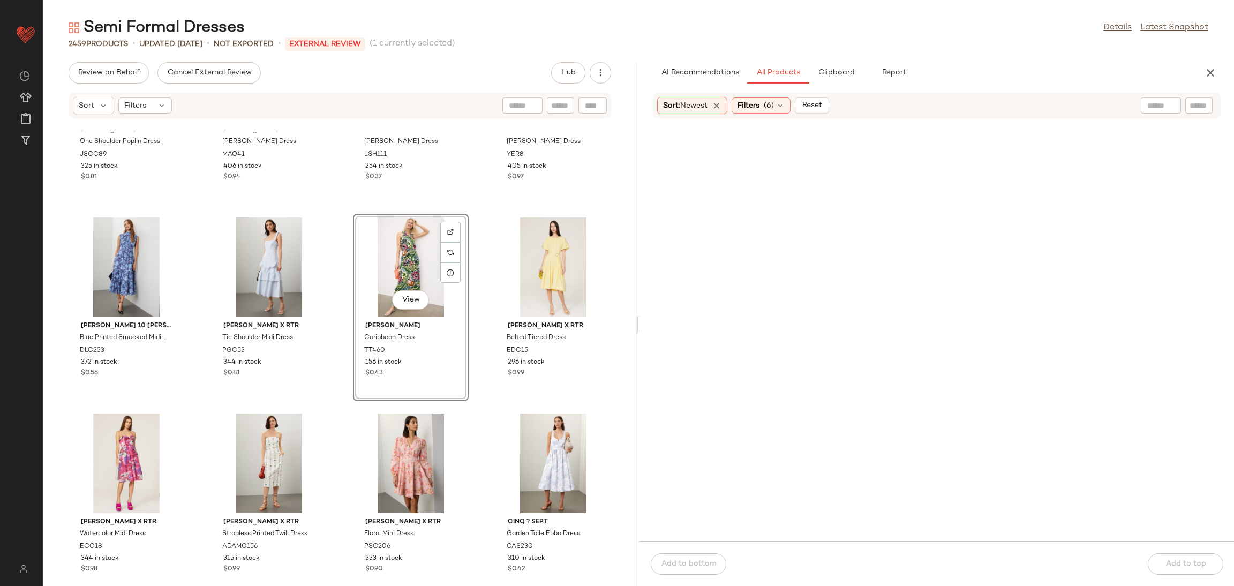
click at [473, 331] on div "Saunders x RTR One Shoulder Poplin Dress JSCC89 325 in stock $0.81 Marie Oliver…" at bounding box center [340, 359] width 594 height 454
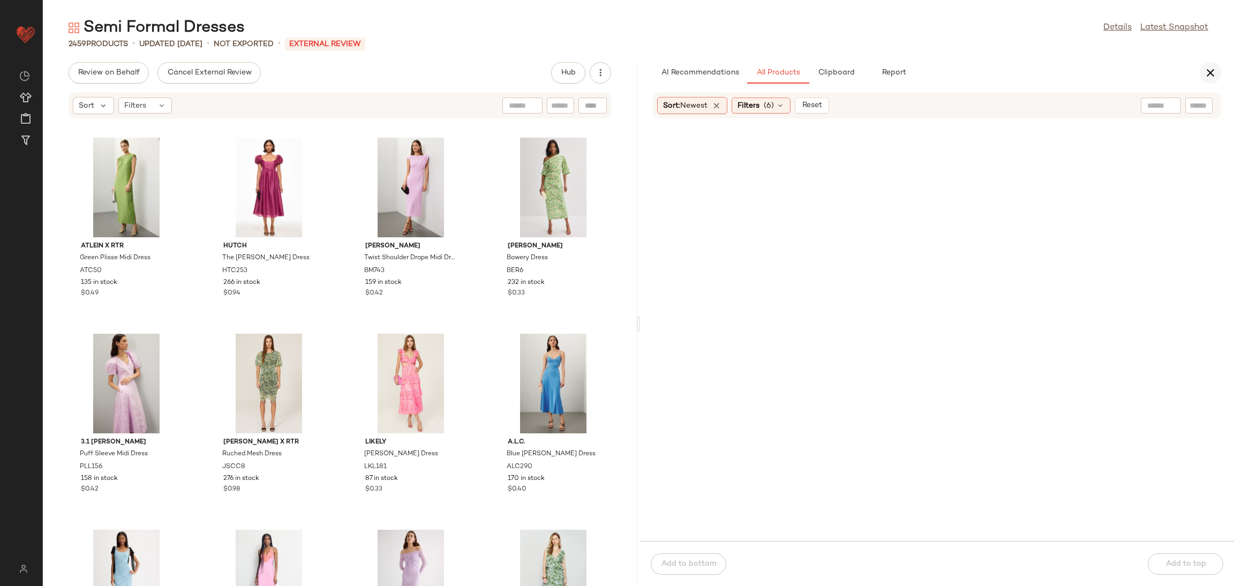
click at [1208, 71] on icon "button" at bounding box center [1210, 72] width 13 height 13
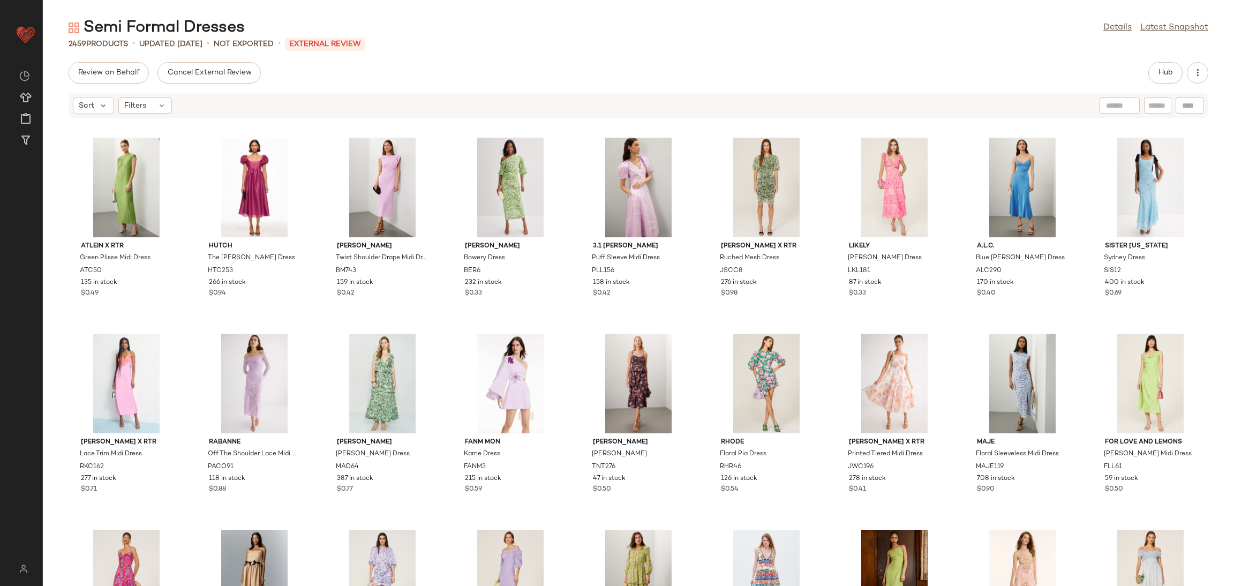
click at [206, 61] on div "Semi Formal Dresses Details Latest Snapshot 2459 Products • updated Aug 11th • …" at bounding box center [638, 301] width 1191 height 569
click at [223, 74] on span "Cancel External Review" at bounding box center [209, 73] width 85 height 9
click at [120, 74] on span "Send for Review" at bounding box center [107, 73] width 58 height 9
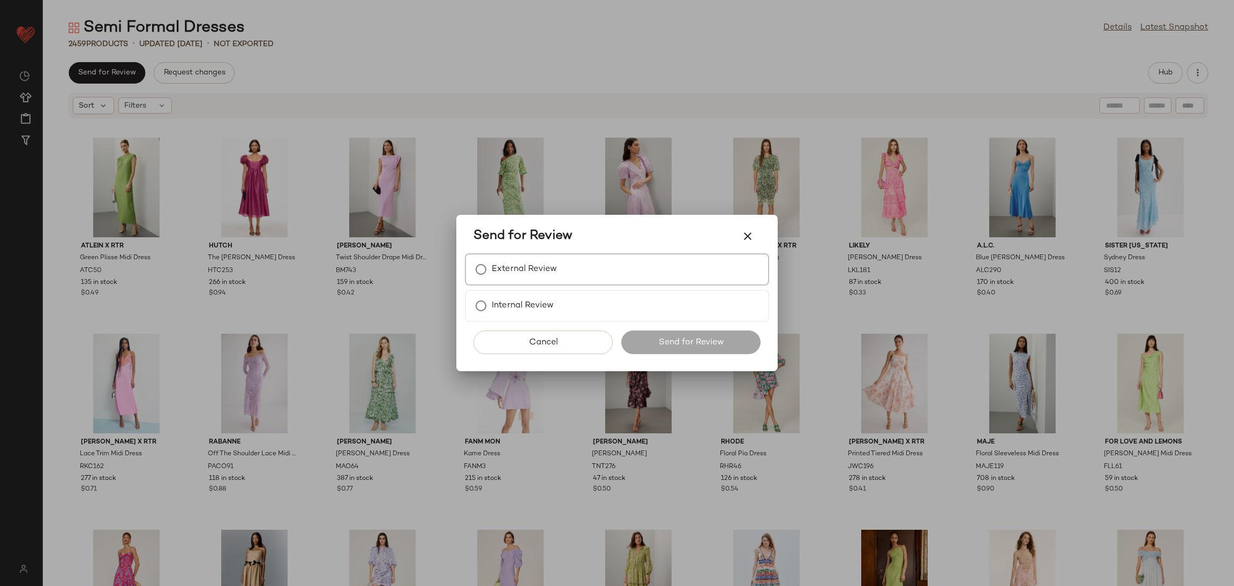
click at [617, 281] on div "External Review" at bounding box center [617, 269] width 304 height 32
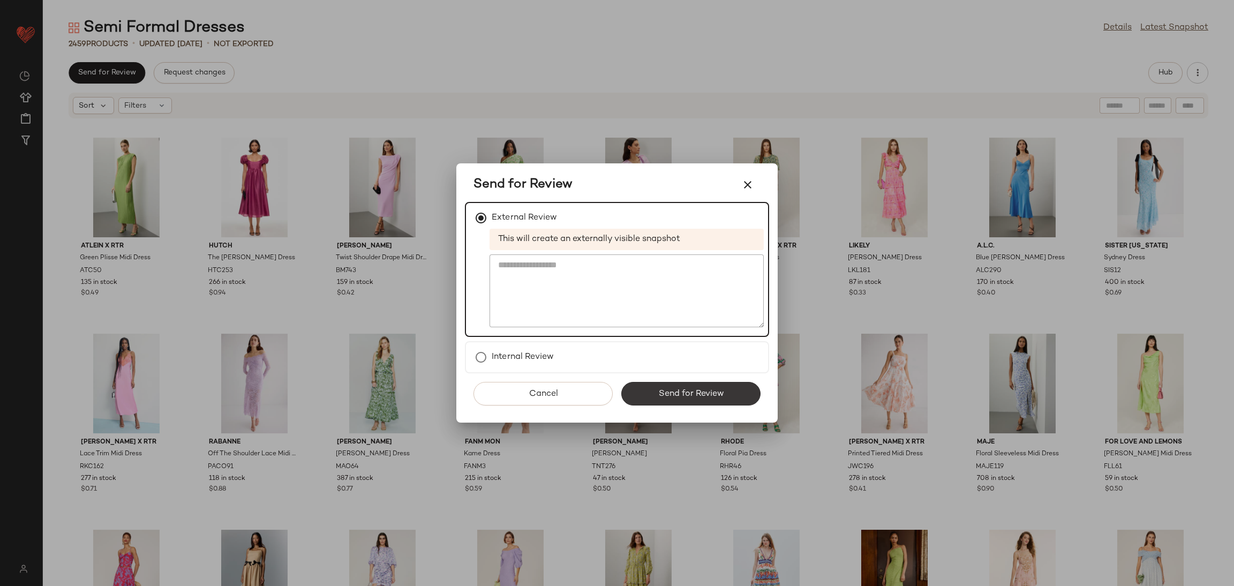
click at [698, 391] on span "Send for Review" at bounding box center [690, 394] width 66 height 10
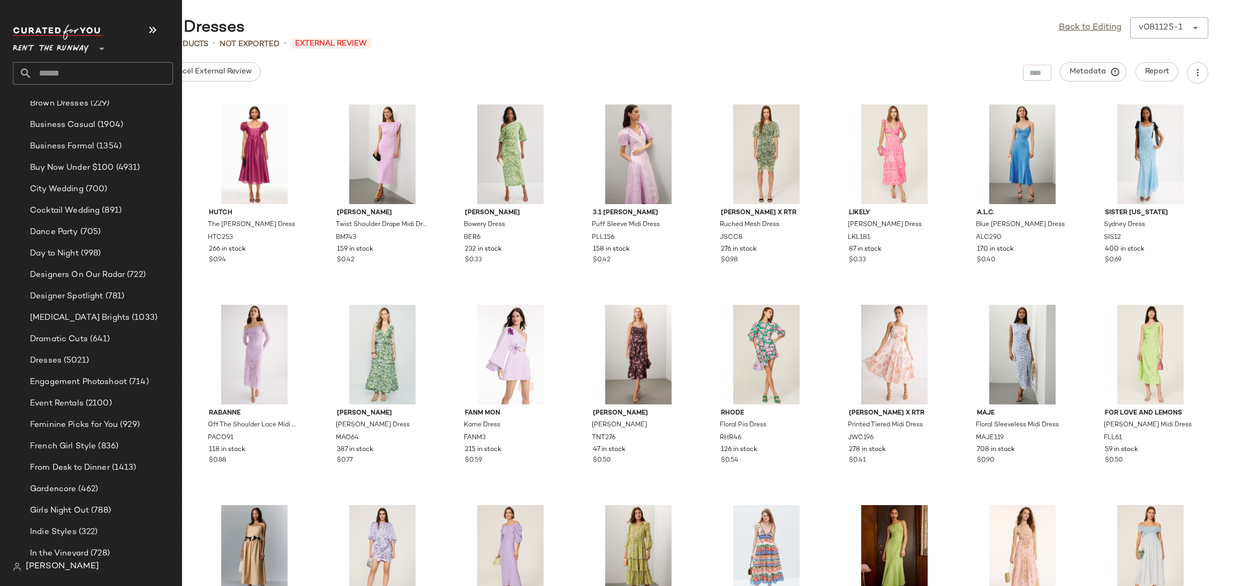
scroll to position [449, 0]
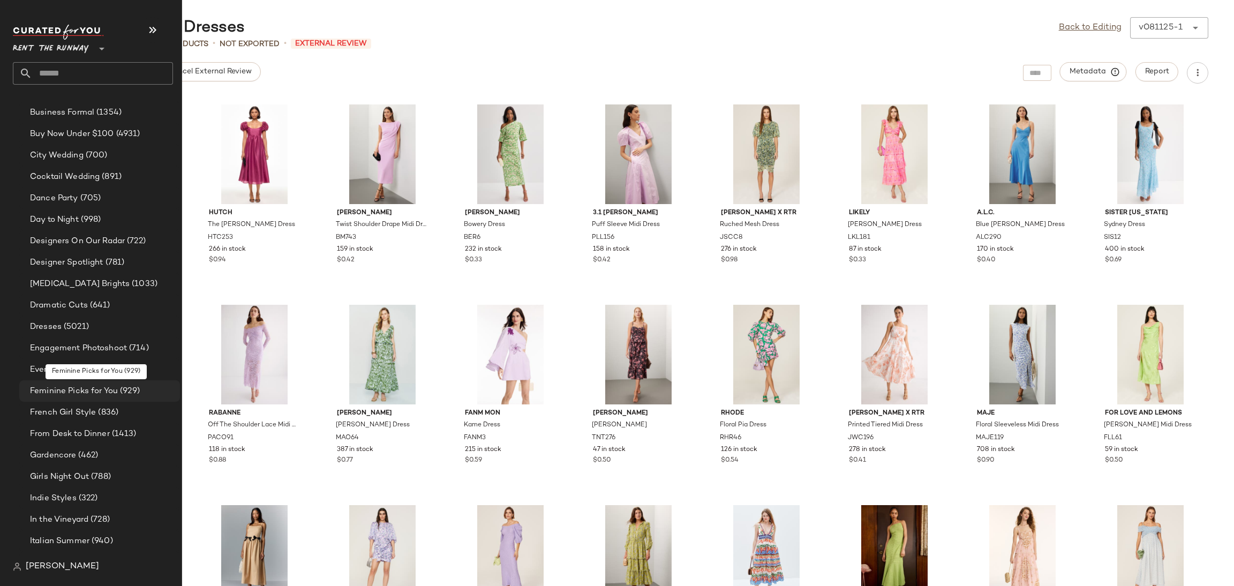
click at [103, 382] on div "Feminine Picks for You (929)" at bounding box center [99, 390] width 161 height 21
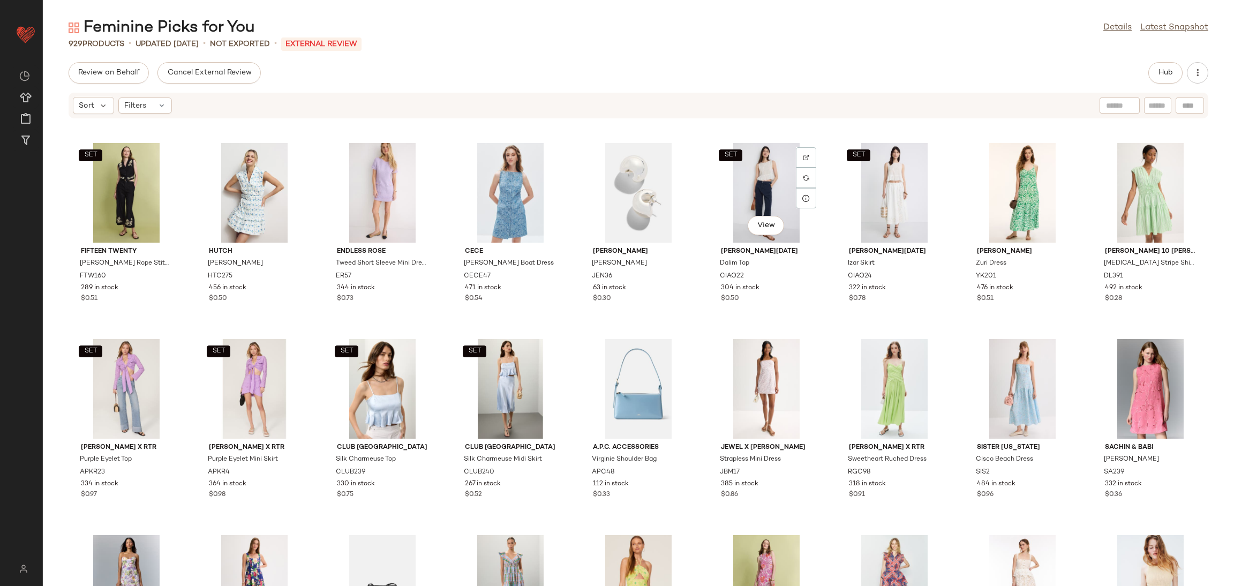
scroll to position [2553, 0]
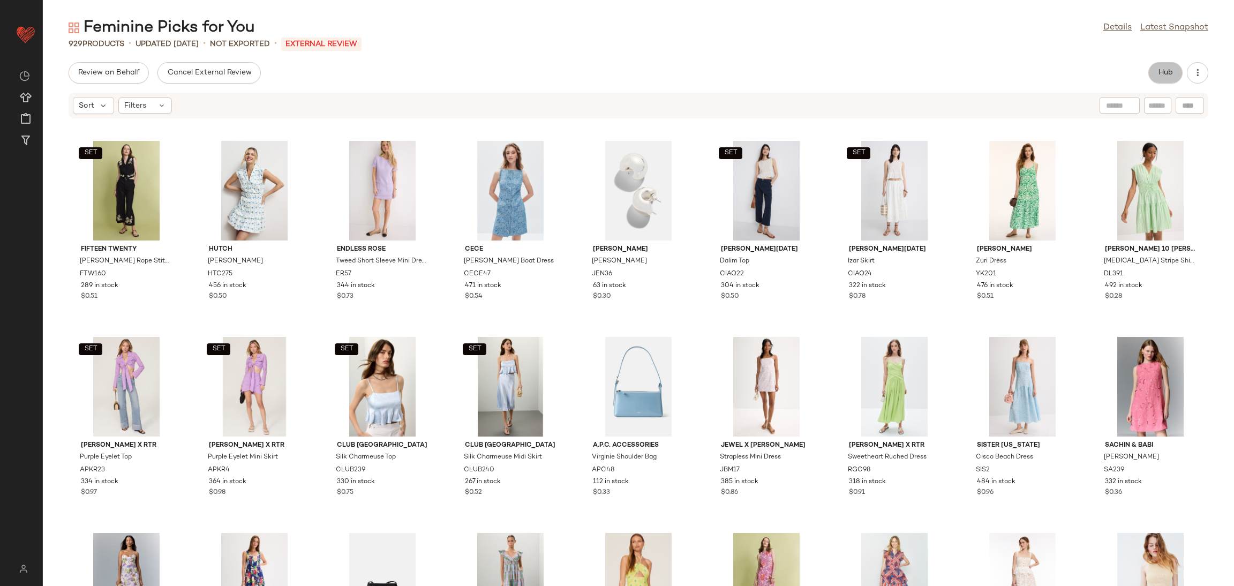
click at [1161, 65] on button "Hub" at bounding box center [1165, 72] width 34 height 21
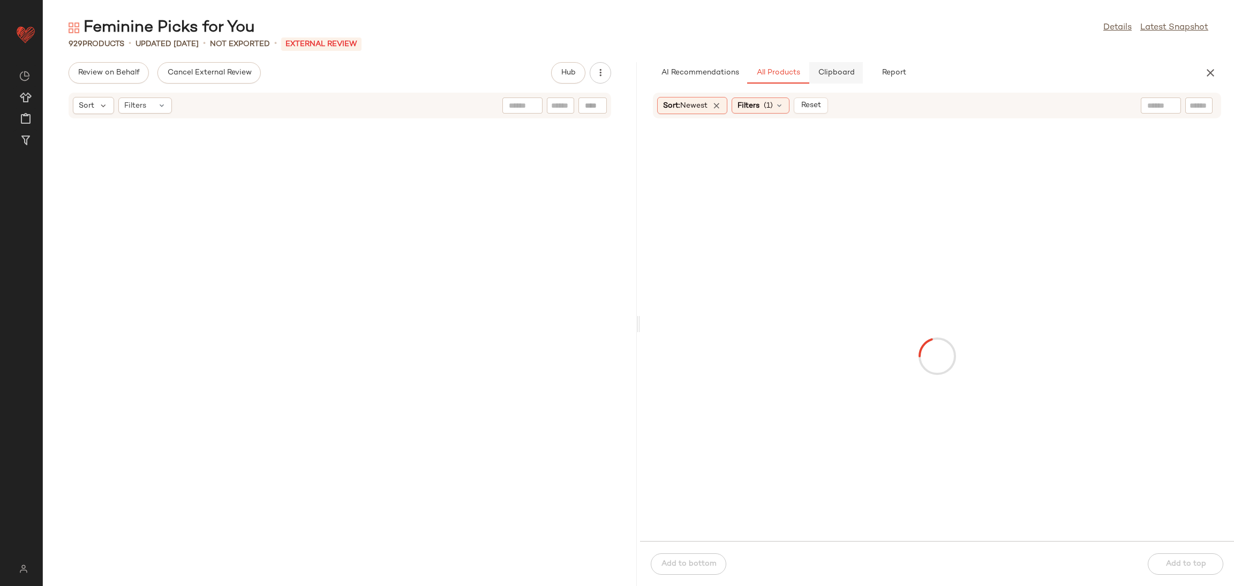
scroll to position [5486, 0]
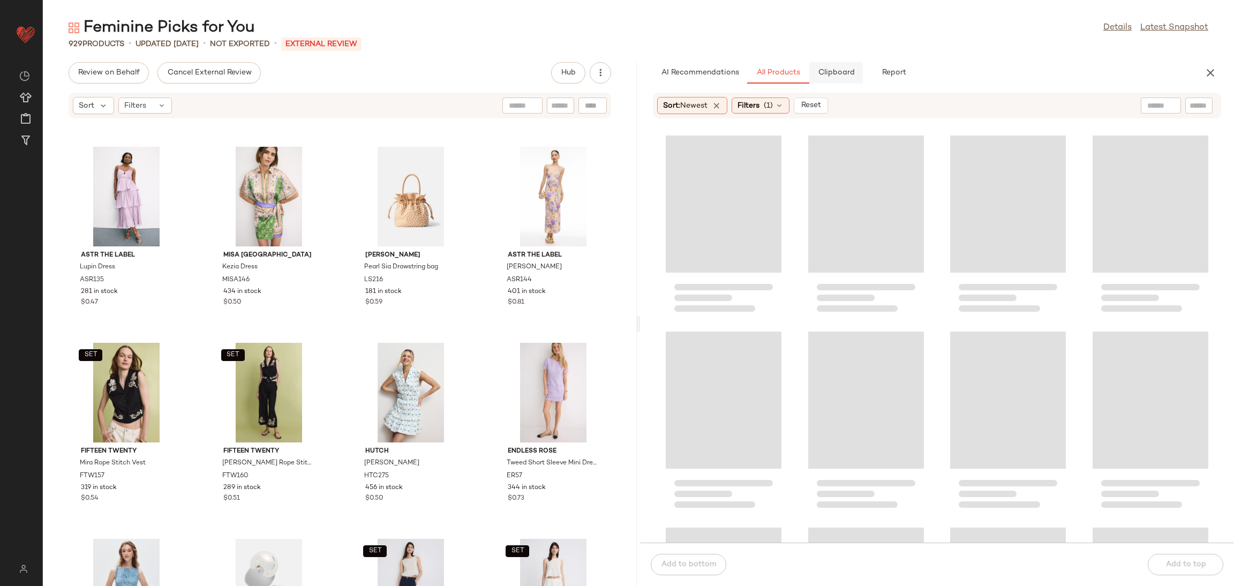
click at [844, 73] on span "Clipboard" at bounding box center [835, 73] width 37 height 9
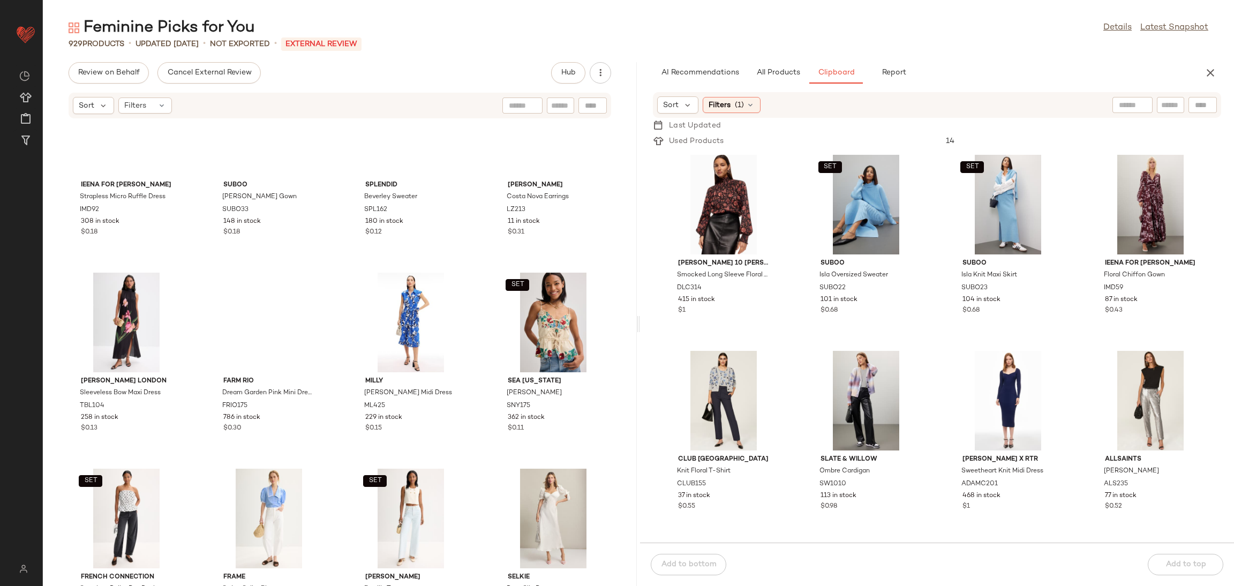
scroll to position [36904, 0]
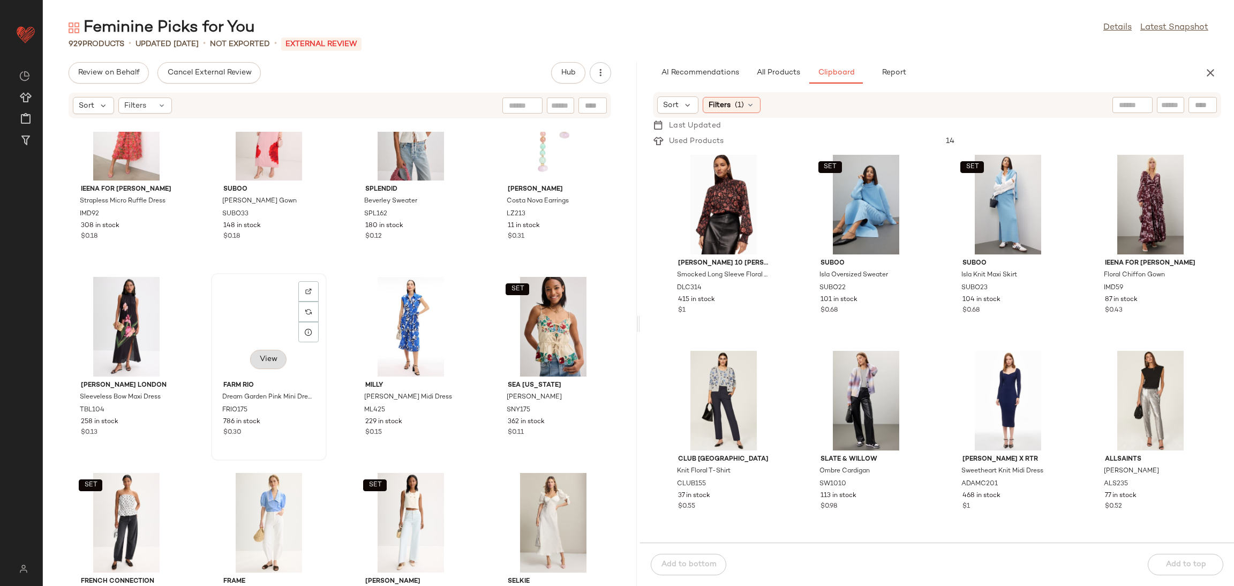
click at [268, 362] on span "View" at bounding box center [268, 359] width 18 height 9
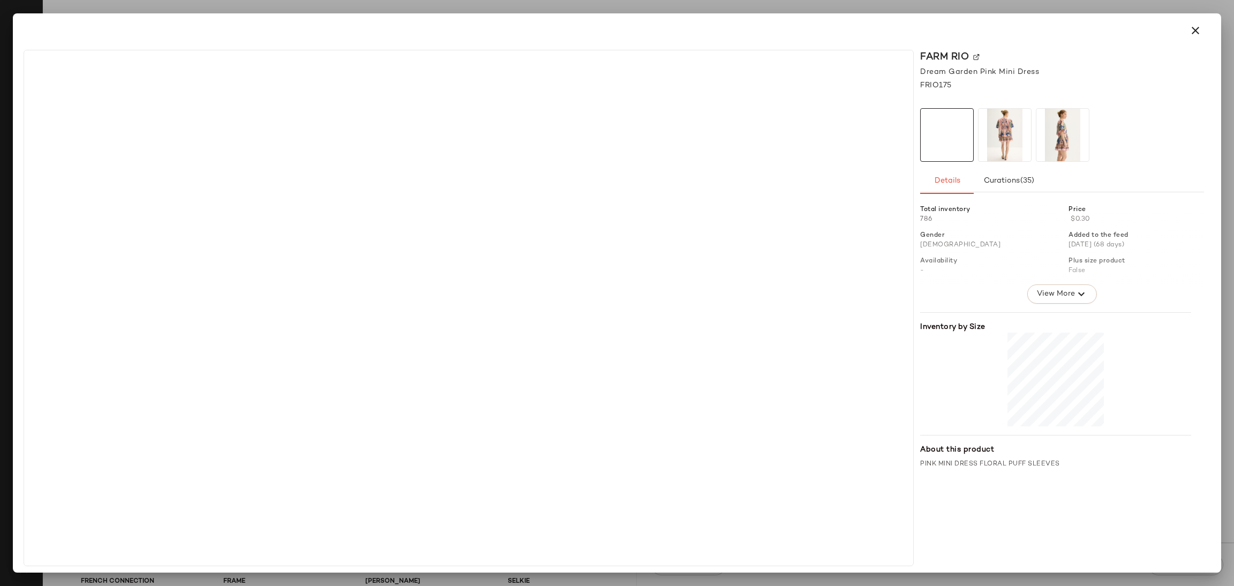
click at [1018, 141] on img at bounding box center [1004, 135] width 52 height 52
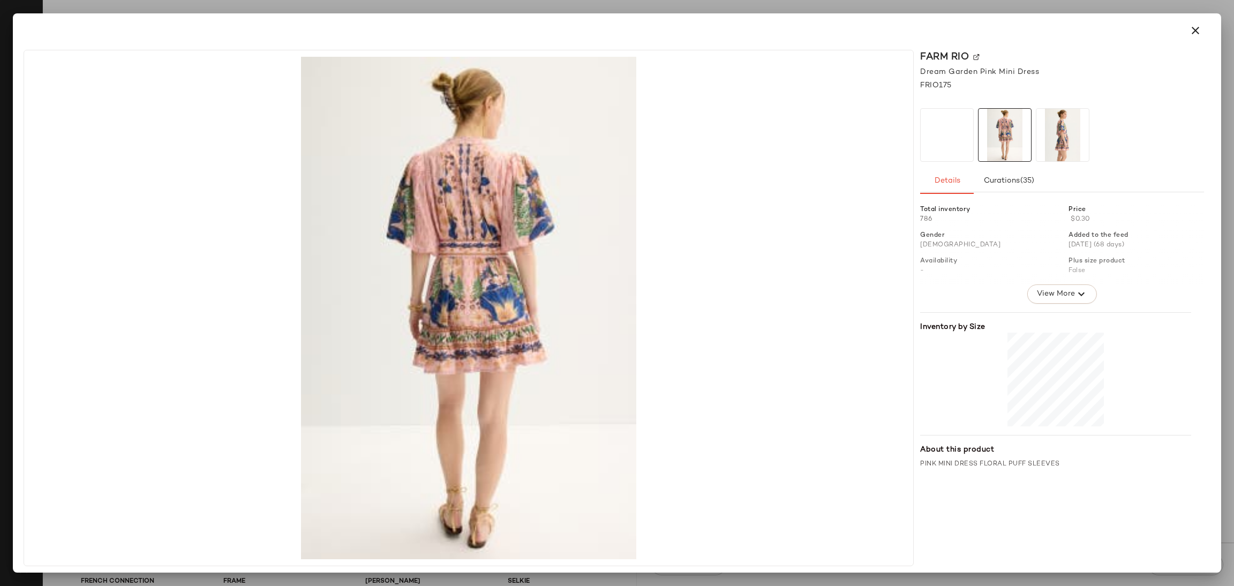
click at [1062, 144] on img at bounding box center [1062, 135] width 52 height 52
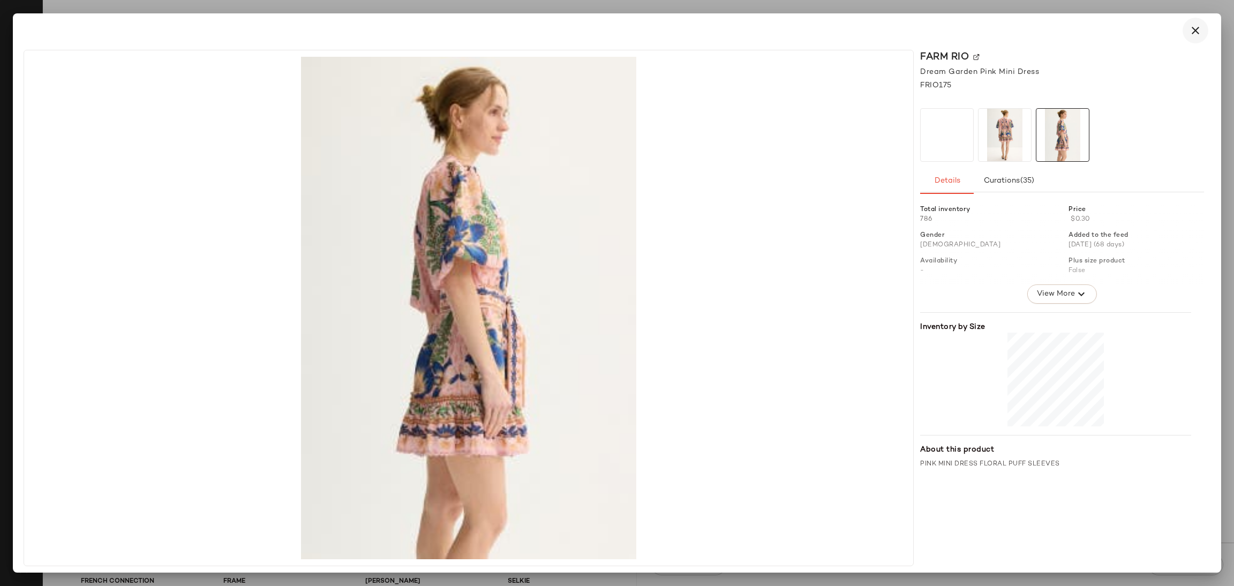
click at [1192, 26] on icon "button" at bounding box center [1195, 30] width 13 height 13
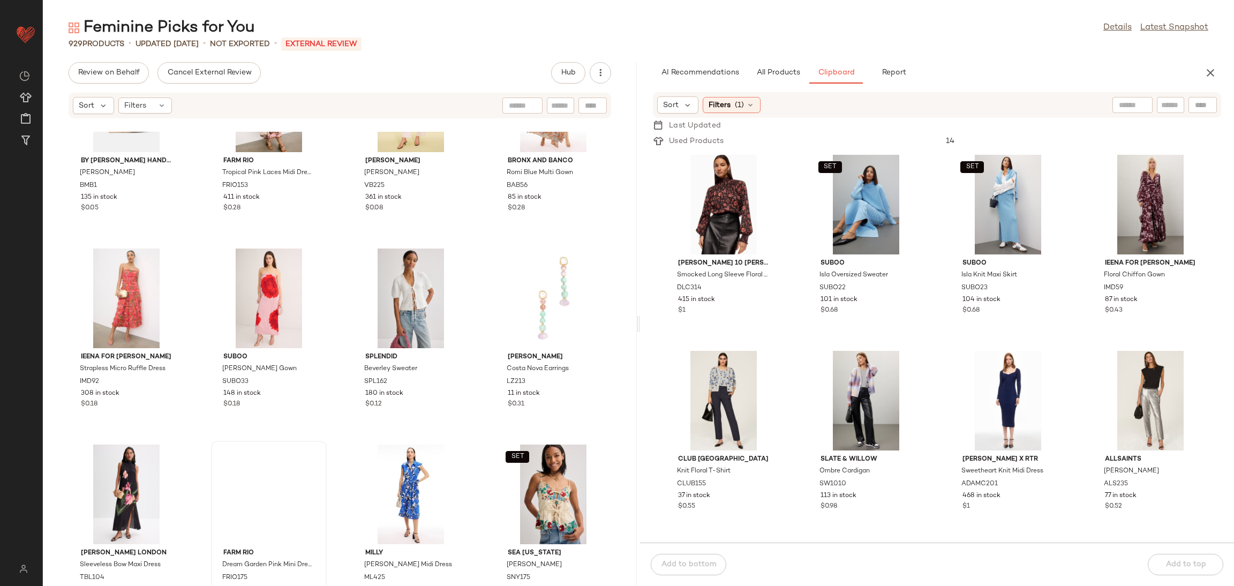
scroll to position [36734, 0]
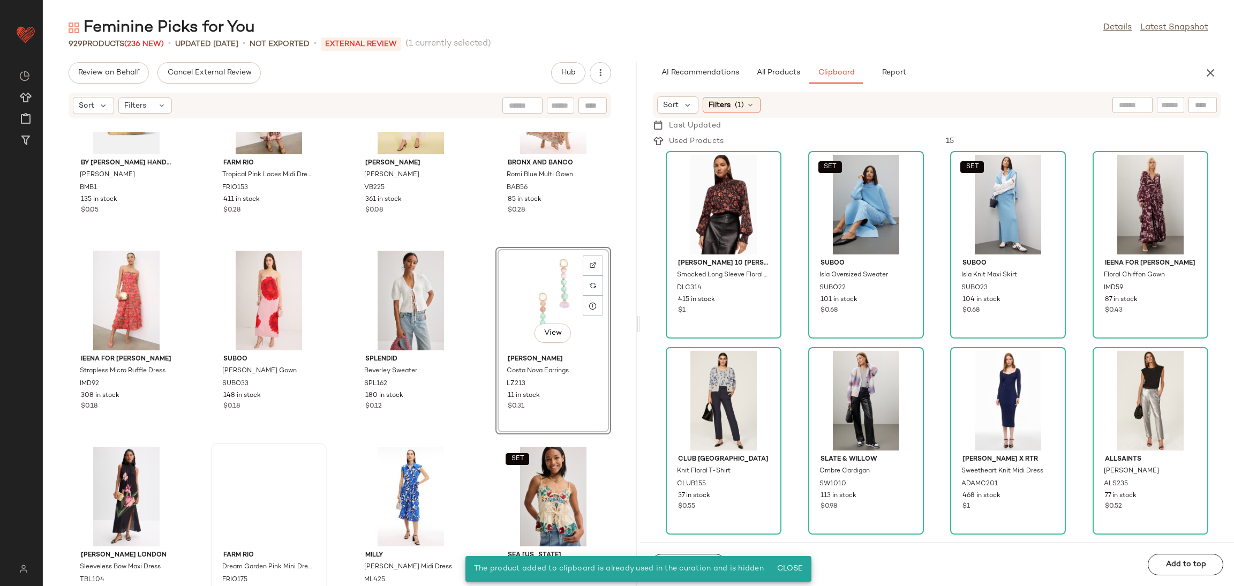
click at [535, 308] on div "View" at bounding box center [553, 301] width 108 height 100
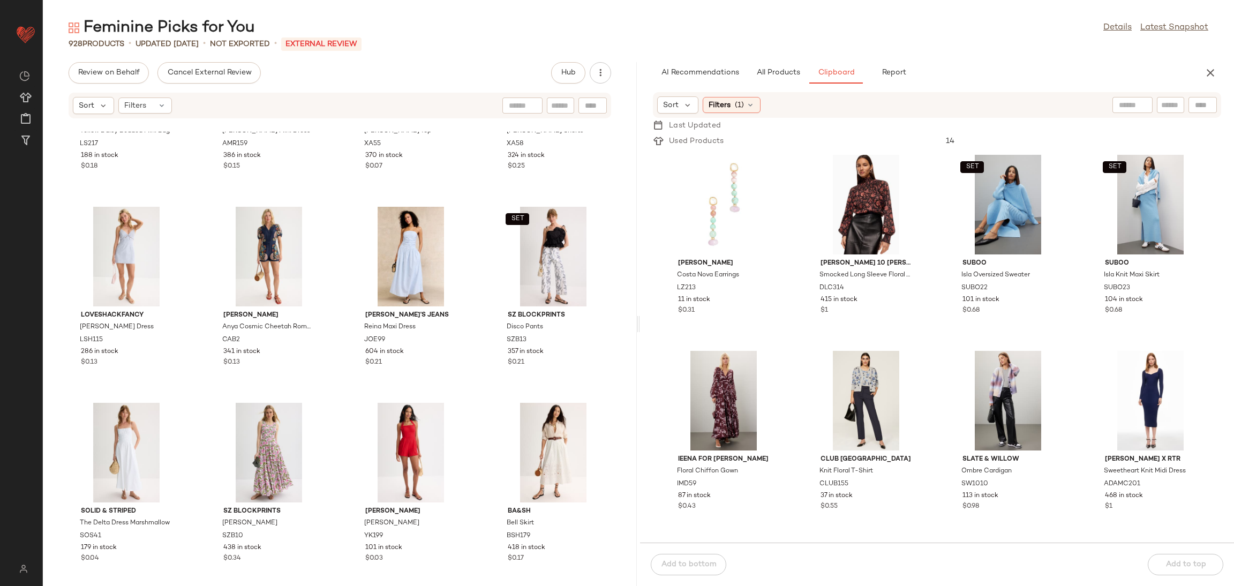
scroll to position [33743, 0]
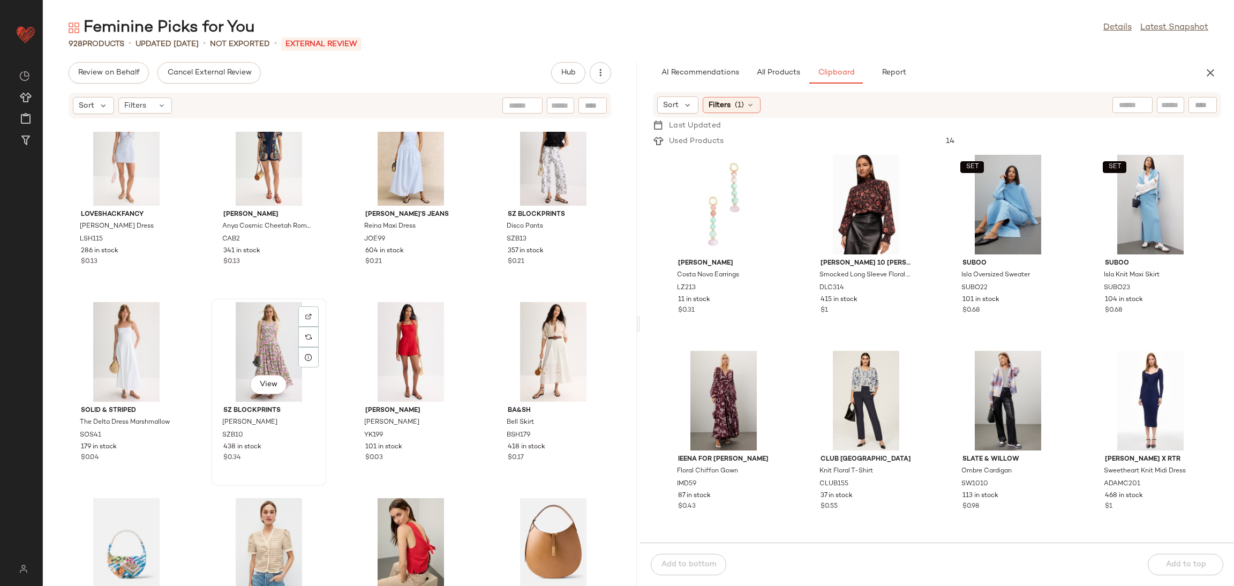
click at [264, 326] on div "View" at bounding box center [269, 352] width 108 height 100
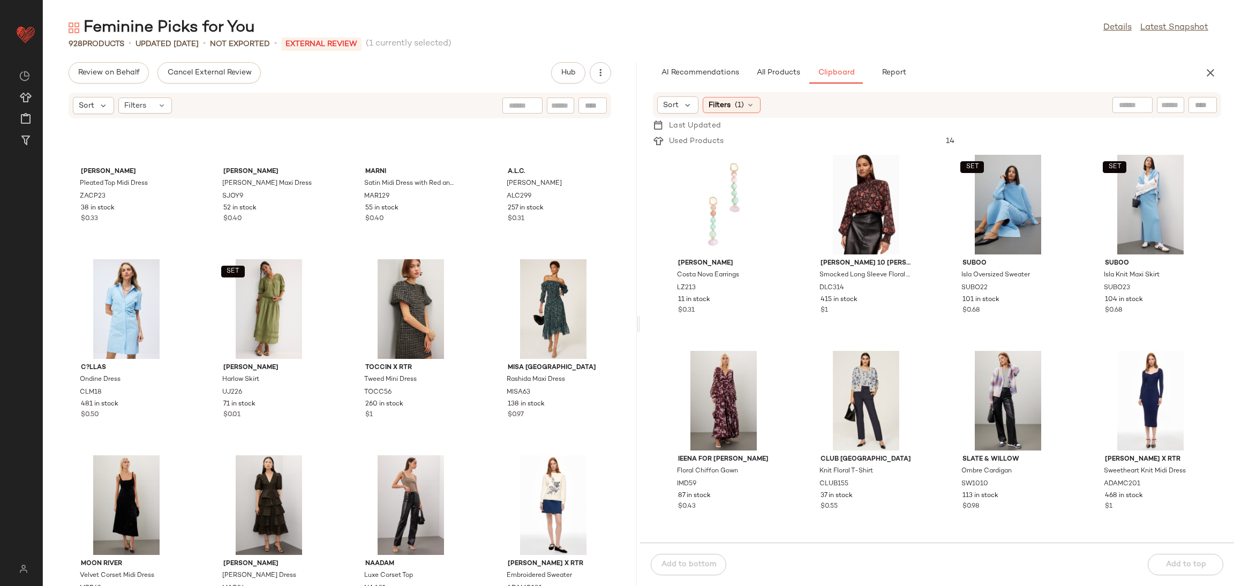
scroll to position [31928, 0]
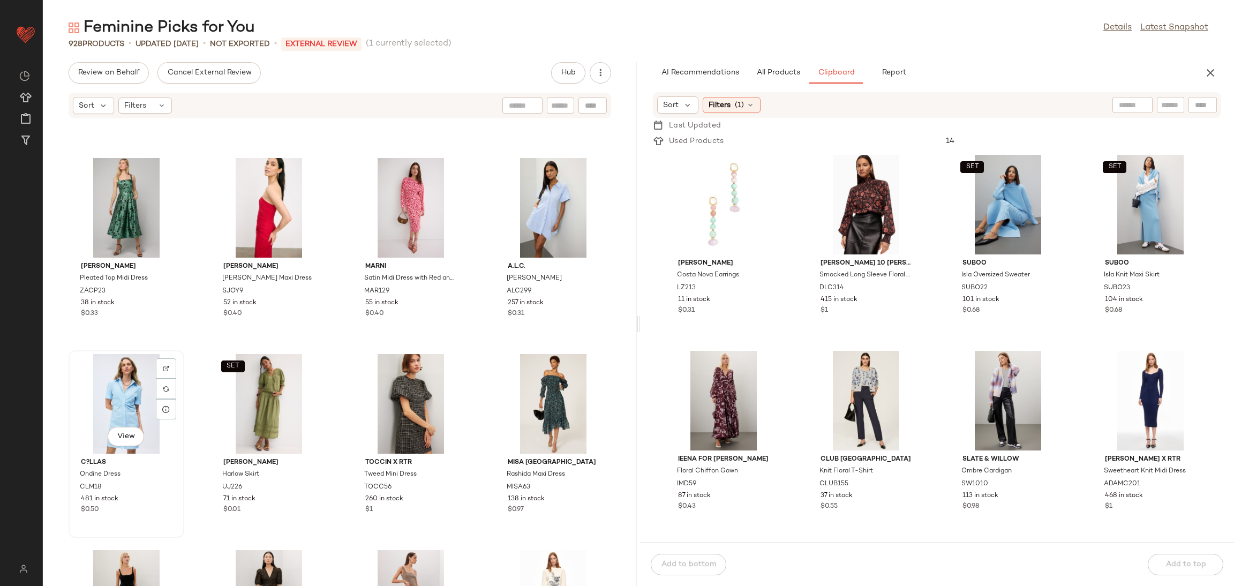
click at [109, 394] on div "View" at bounding box center [126, 404] width 108 height 100
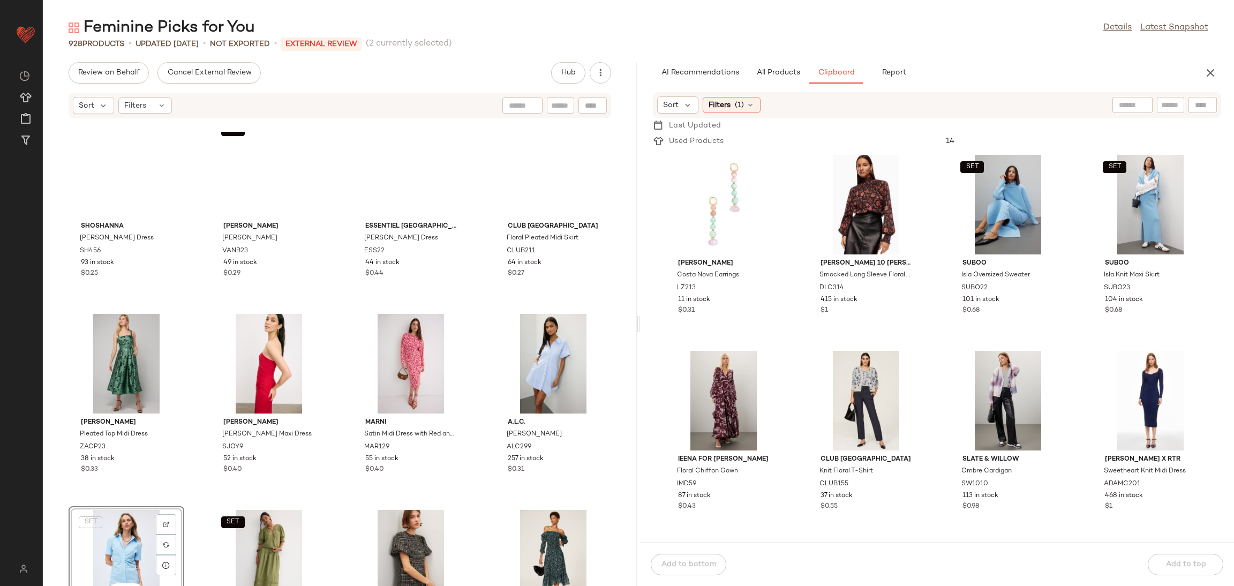
scroll to position [31764, 0]
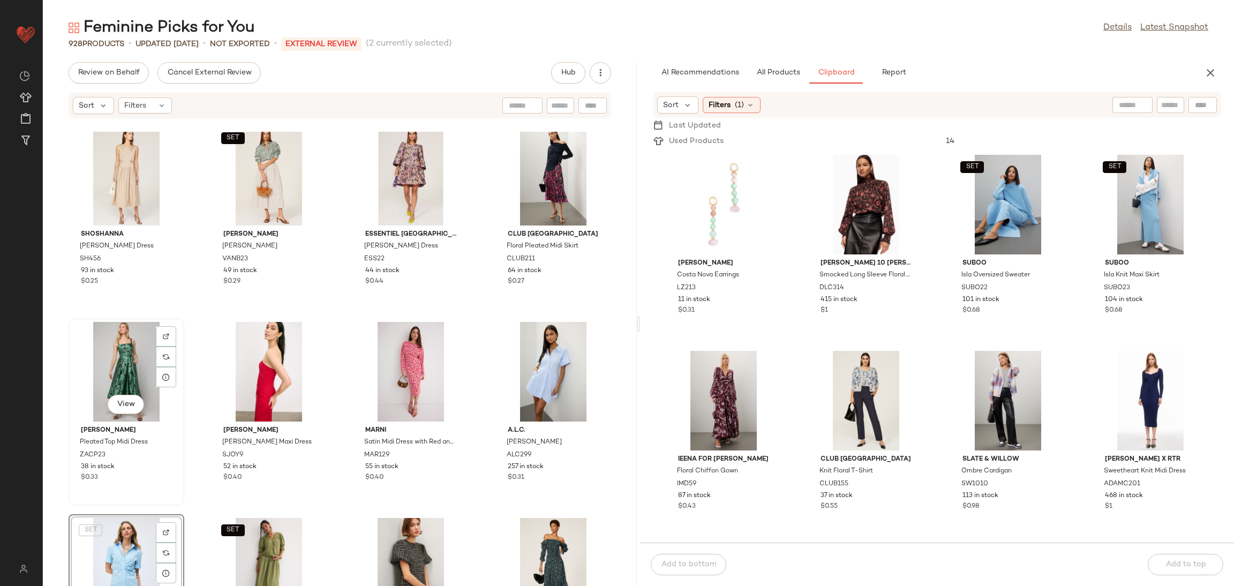
click at [117, 349] on div "View" at bounding box center [126, 372] width 108 height 100
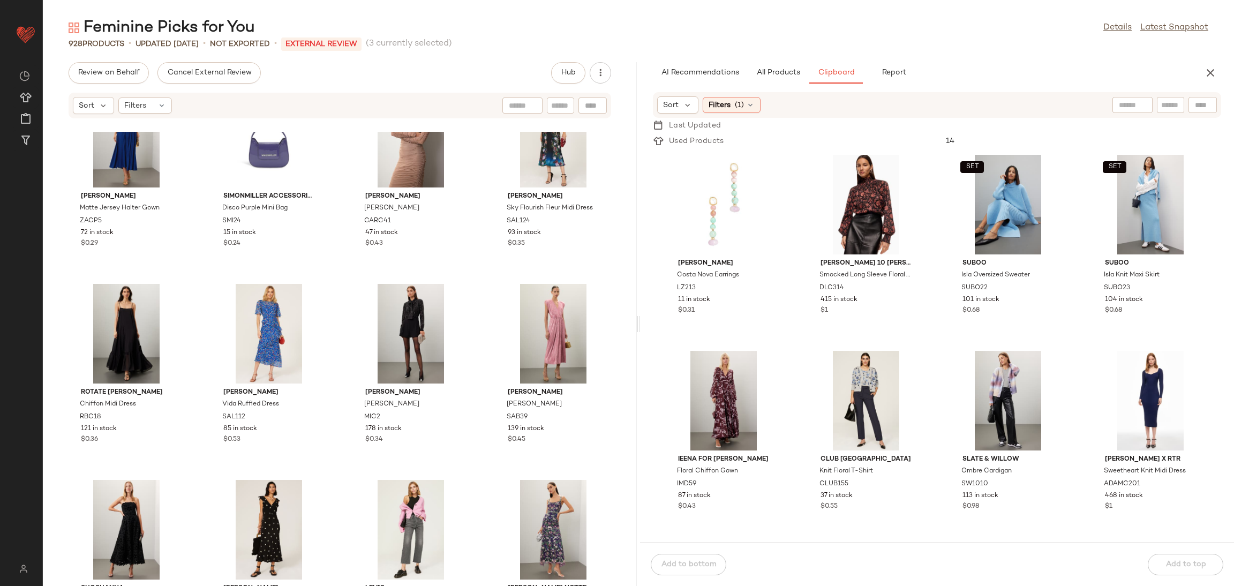
scroll to position [31210, 0]
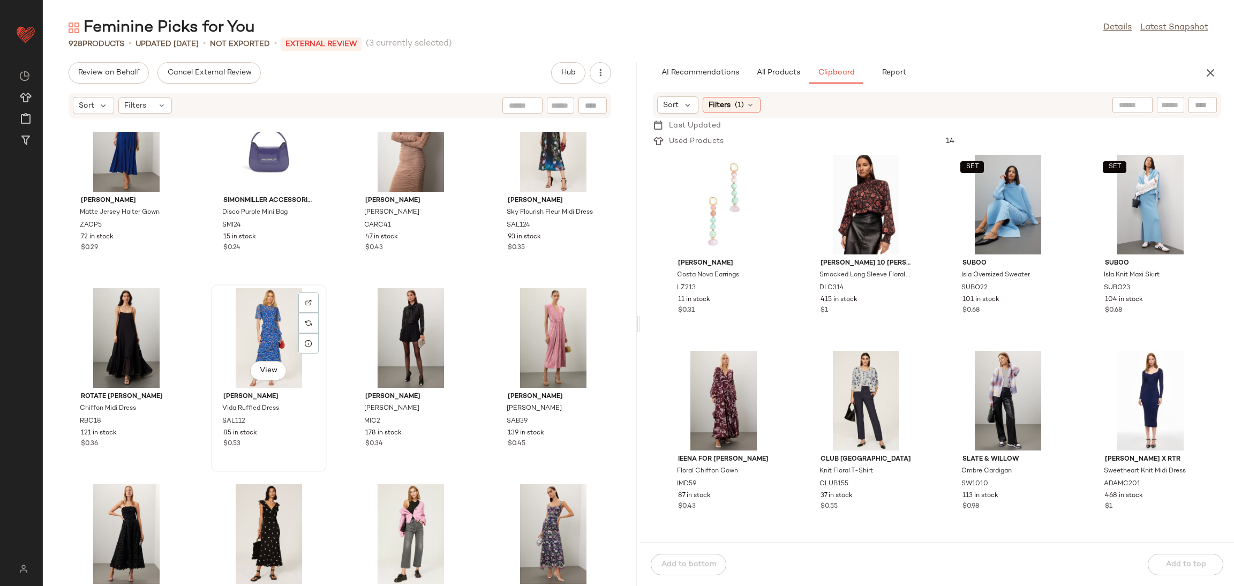
click at [259, 321] on div "View" at bounding box center [269, 338] width 108 height 100
click at [522, 321] on div "View" at bounding box center [553, 338] width 108 height 100
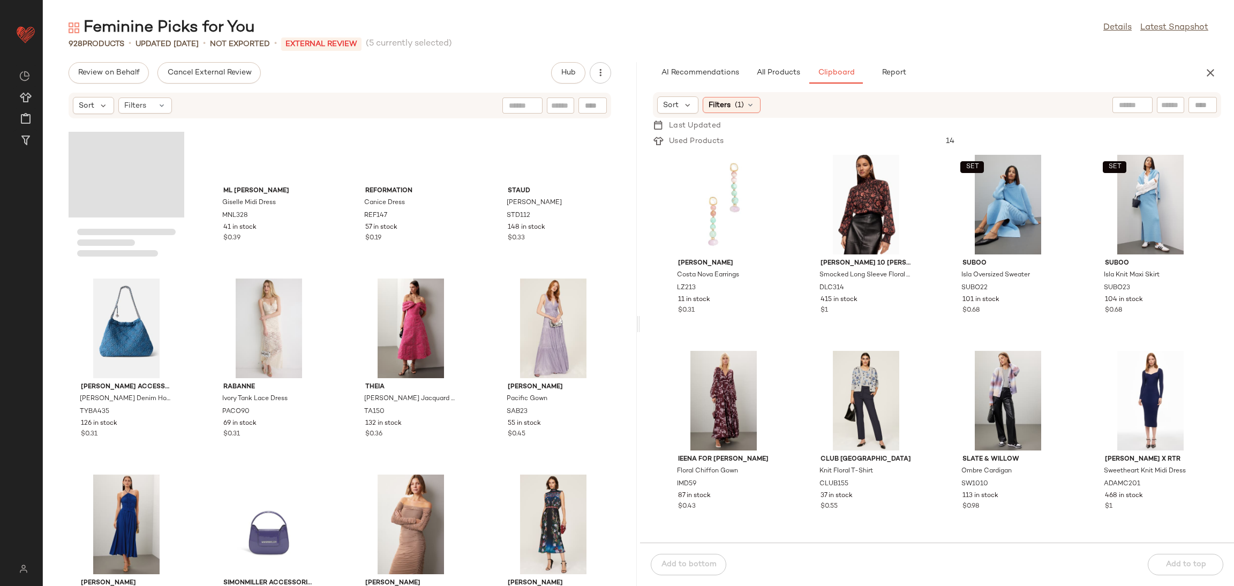
scroll to position [30813, 0]
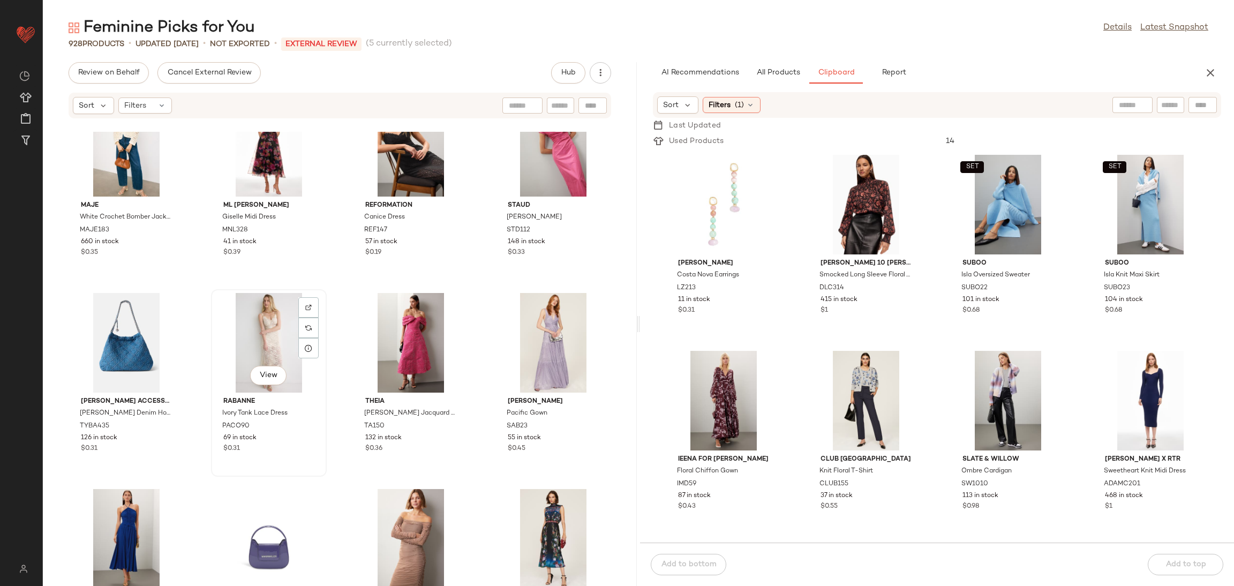
click at [261, 309] on div "View" at bounding box center [269, 343] width 108 height 100
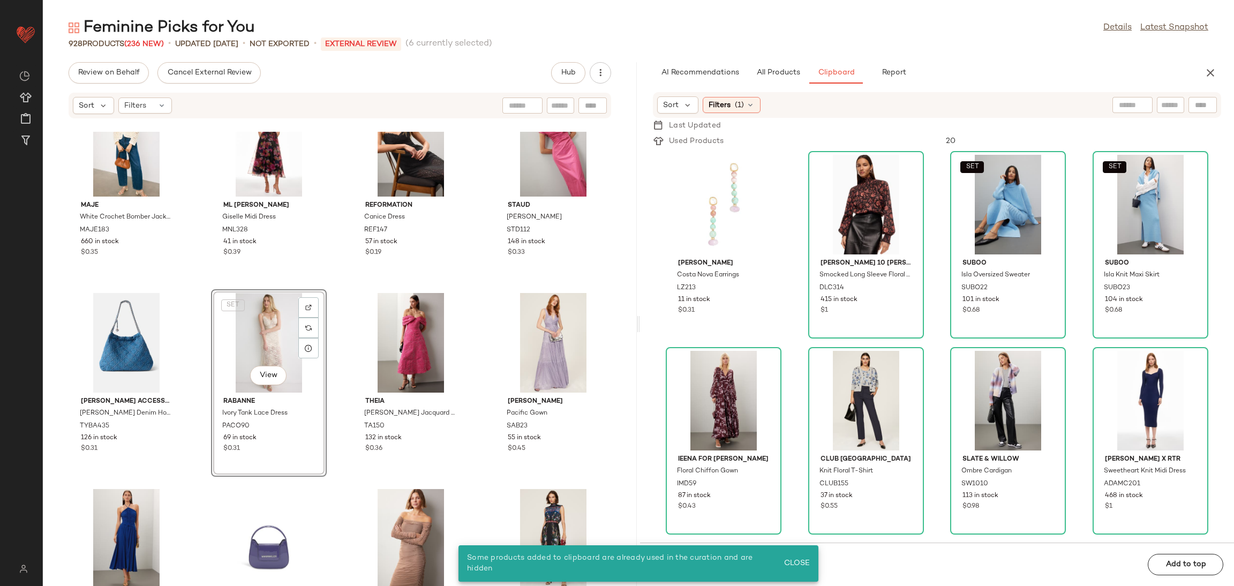
click at [248, 319] on div "SET View" at bounding box center [269, 343] width 108 height 100
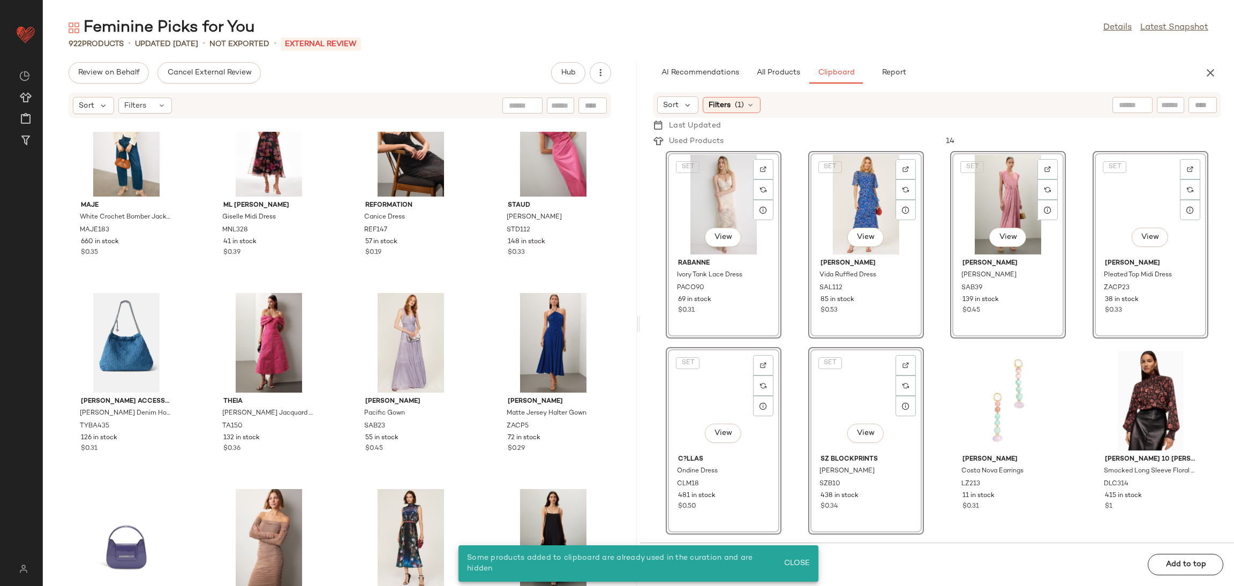
click at [475, 291] on div "Maje White Crochet Bomber Jacket MAJE183 660 in stock $0.35 ML Monique Lhuillie…" at bounding box center [340, 359] width 594 height 454
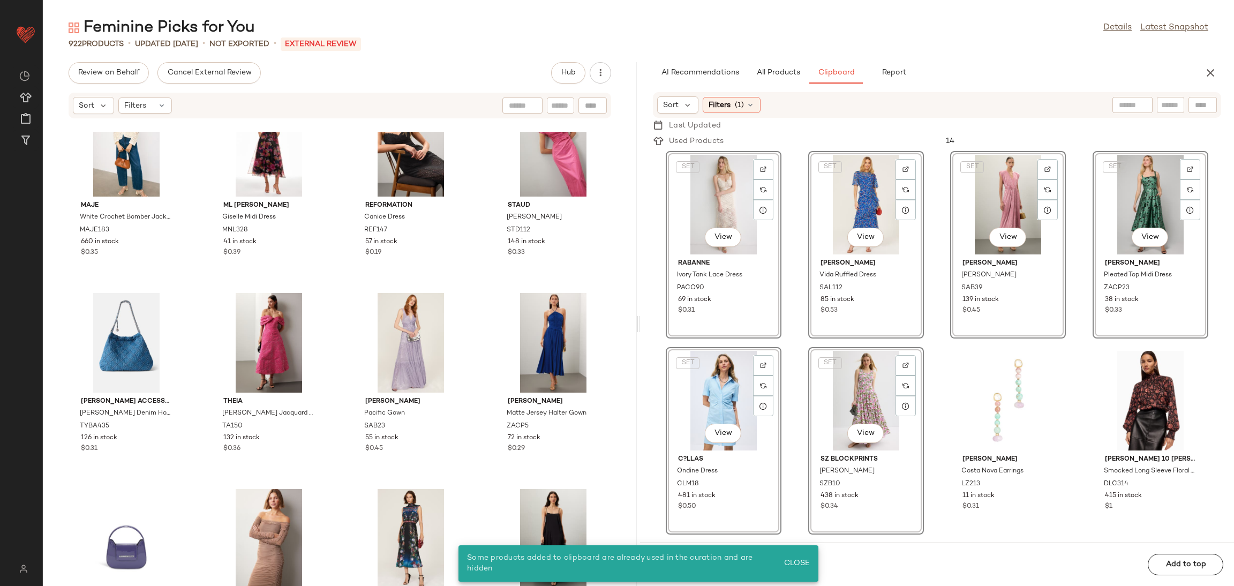
click at [792, 336] on div "SET View Rabanne Ivory Tank Lace Dress PACO90 69 in stock $0.31 SET View SALONI…" at bounding box center [937, 346] width 594 height 394
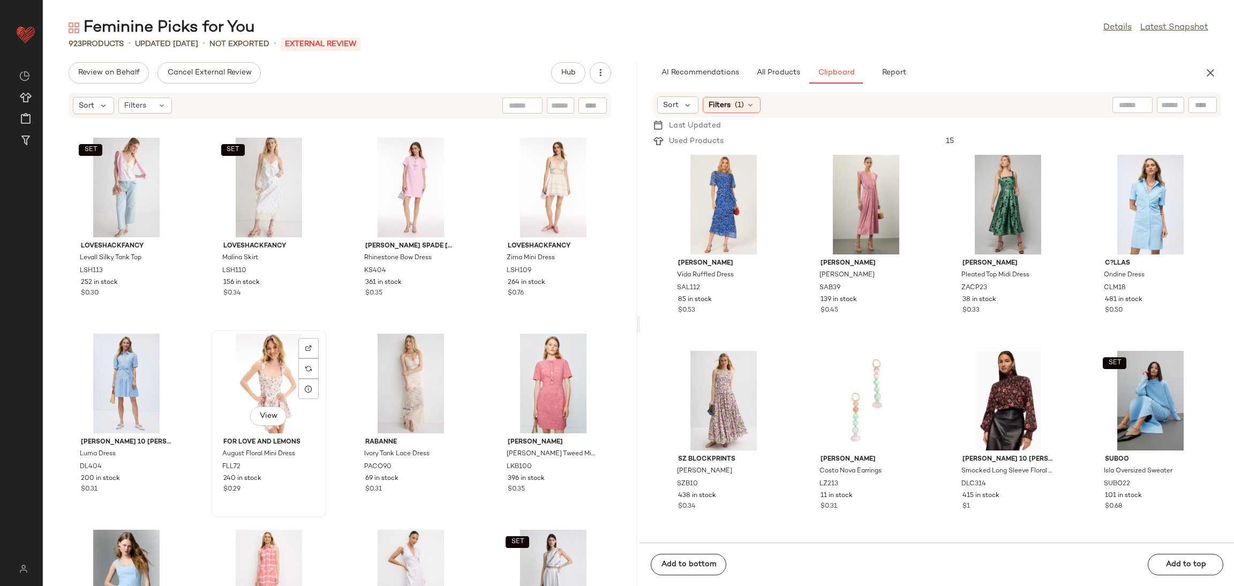
click at [271, 357] on div "View" at bounding box center [269, 384] width 108 height 100
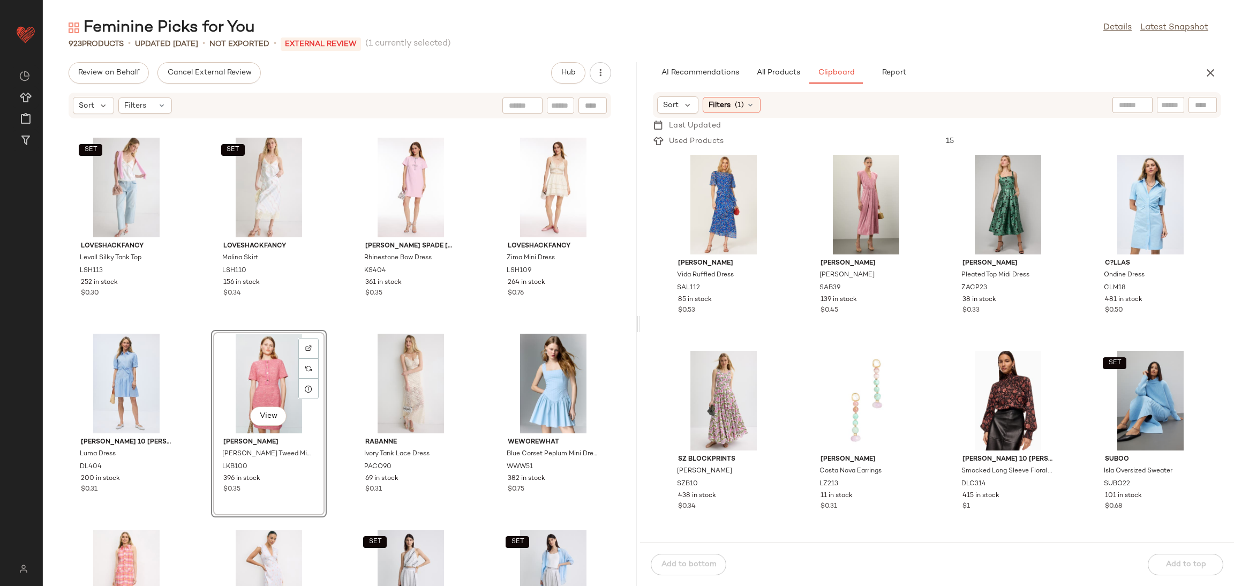
click at [194, 322] on div "SET LoveShackFancy Levall Silky Tank Top LSH113 252 in stock $0.30 SET LoveShac…" at bounding box center [340, 359] width 594 height 454
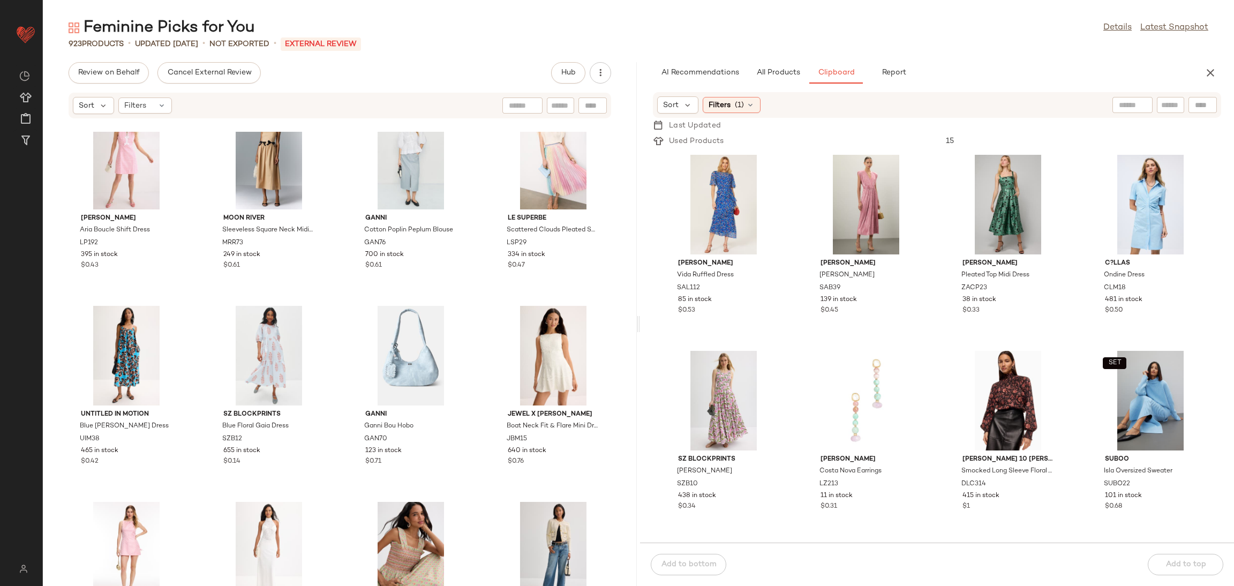
scroll to position [1394, 0]
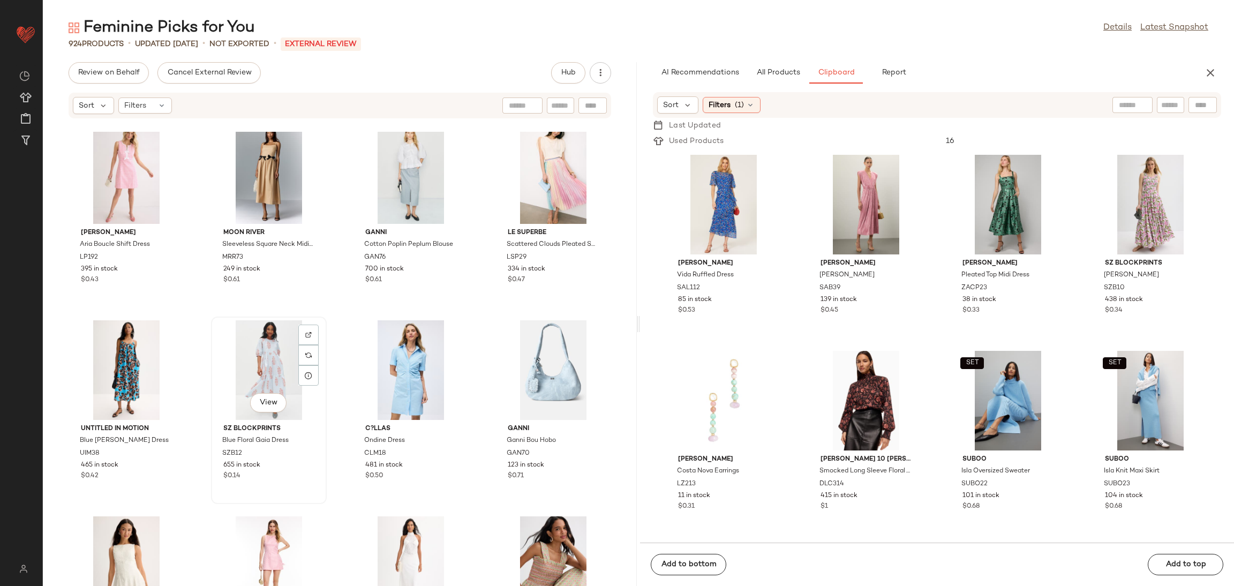
click at [271, 365] on div "View" at bounding box center [269, 370] width 108 height 100
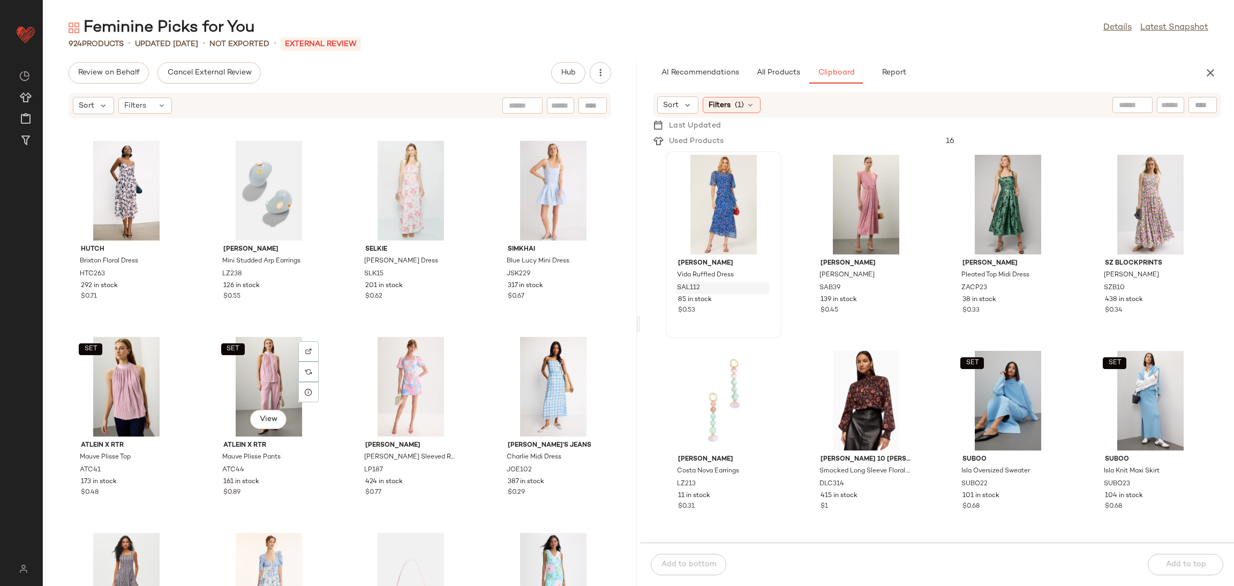
scroll to position [1967, 0]
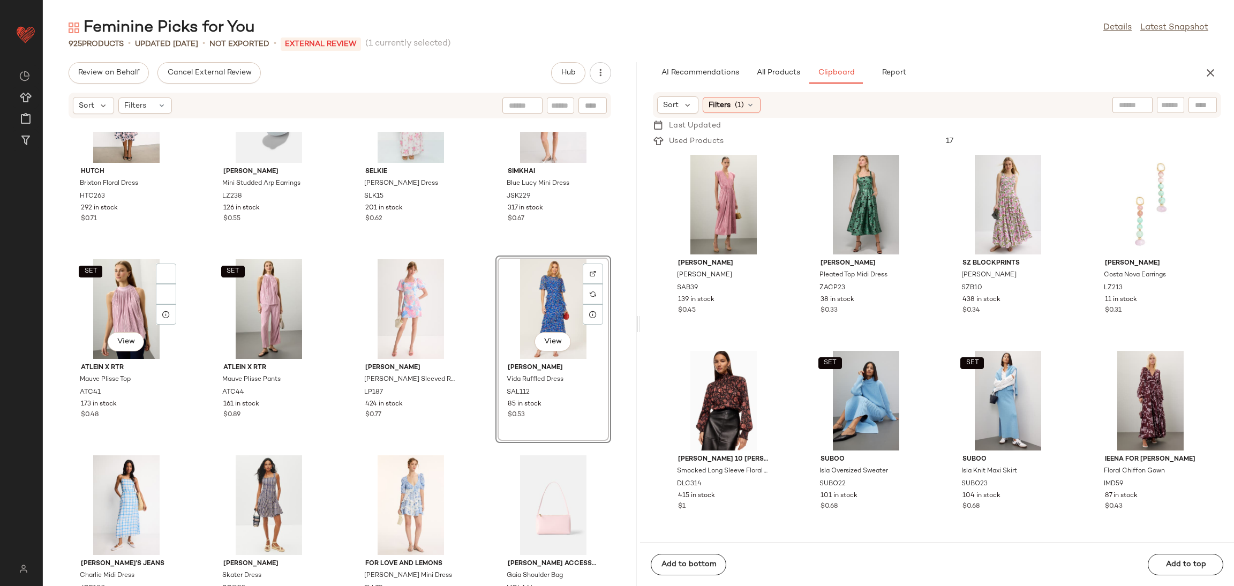
scroll to position [2060, 0]
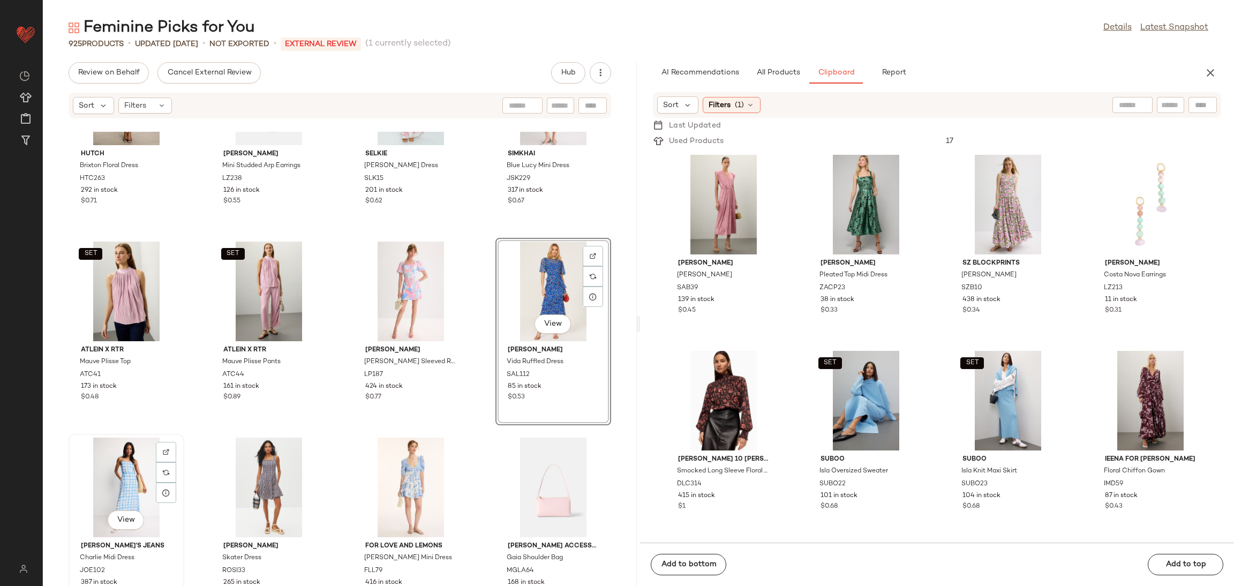
drag, startPoint x: 115, startPoint y: 486, endPoint x: 120, endPoint y: 484, distance: 5.8
click at [116, 485] on div "View" at bounding box center [126, 487] width 108 height 100
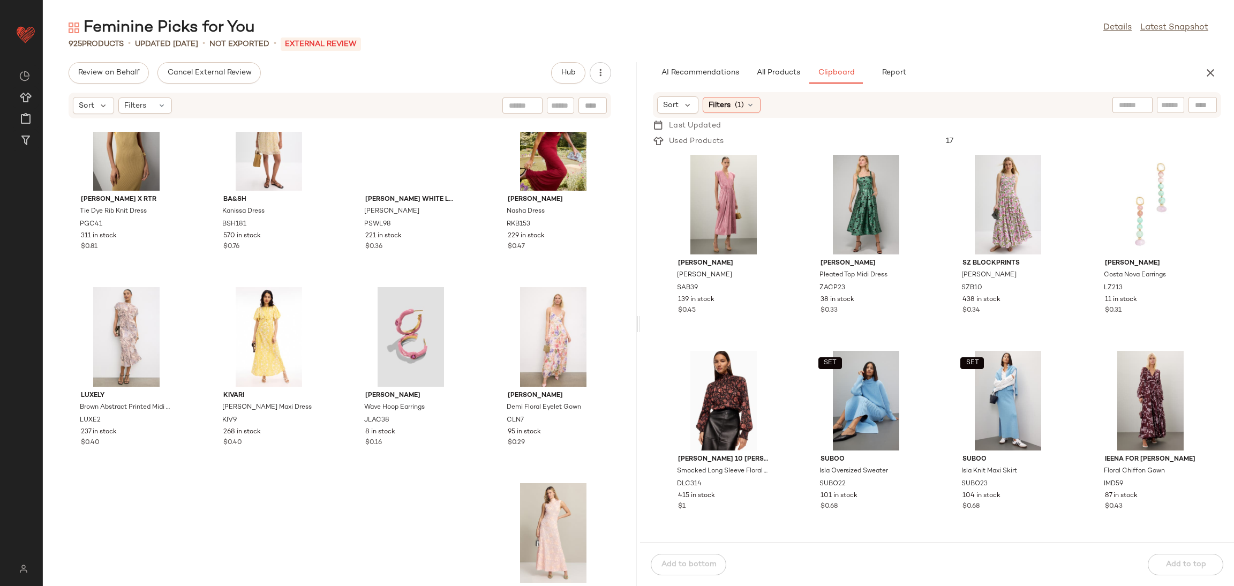
scroll to position [4563, 0]
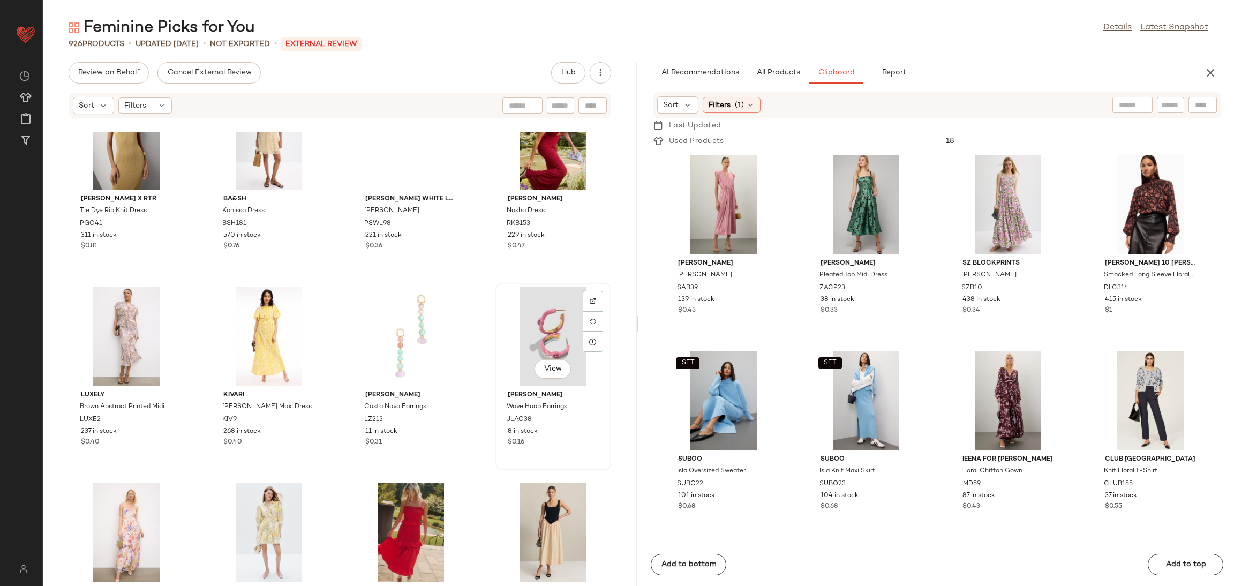
click at [517, 336] on div "View" at bounding box center [553, 336] width 108 height 100
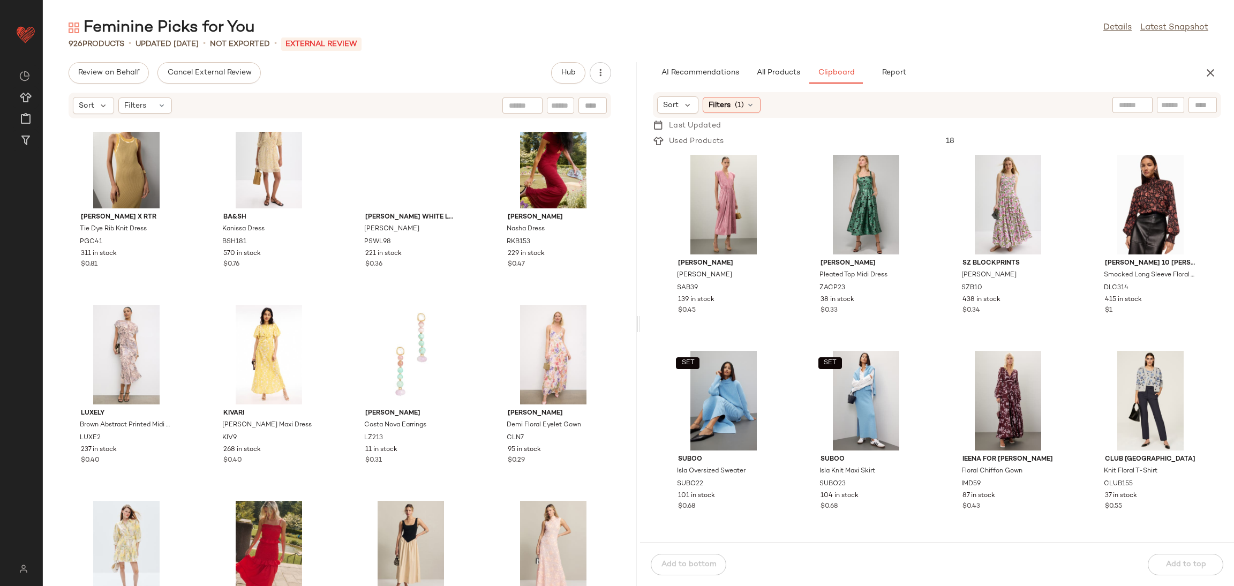
scroll to position [4555, 0]
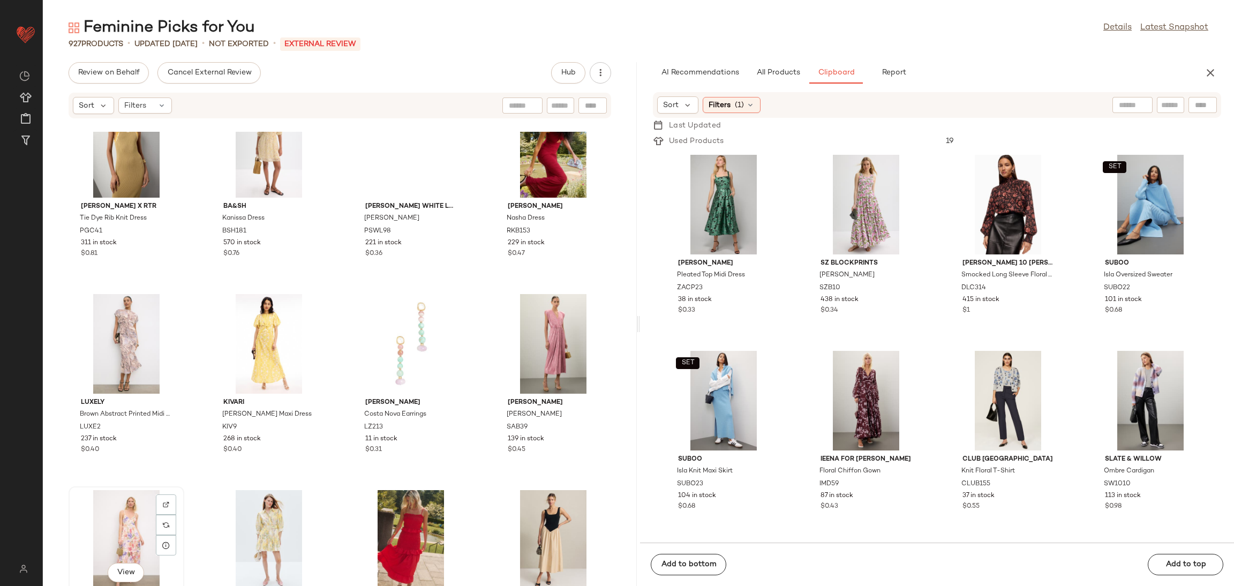
click at [134, 548] on div "View" at bounding box center [126, 540] width 108 height 100
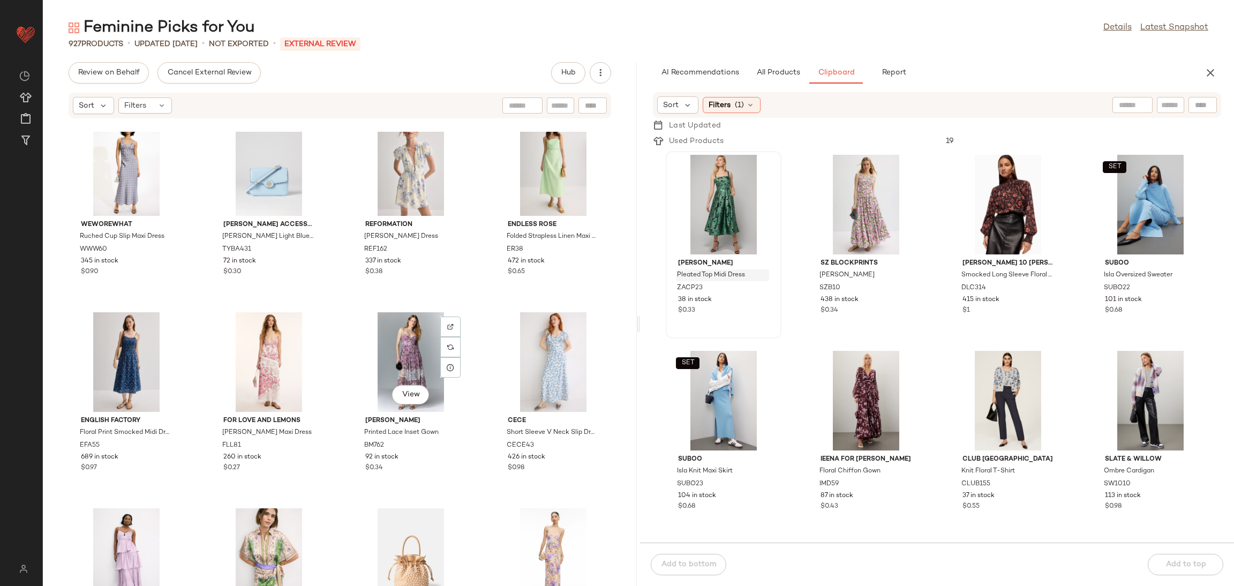
scroll to position [5132, 0]
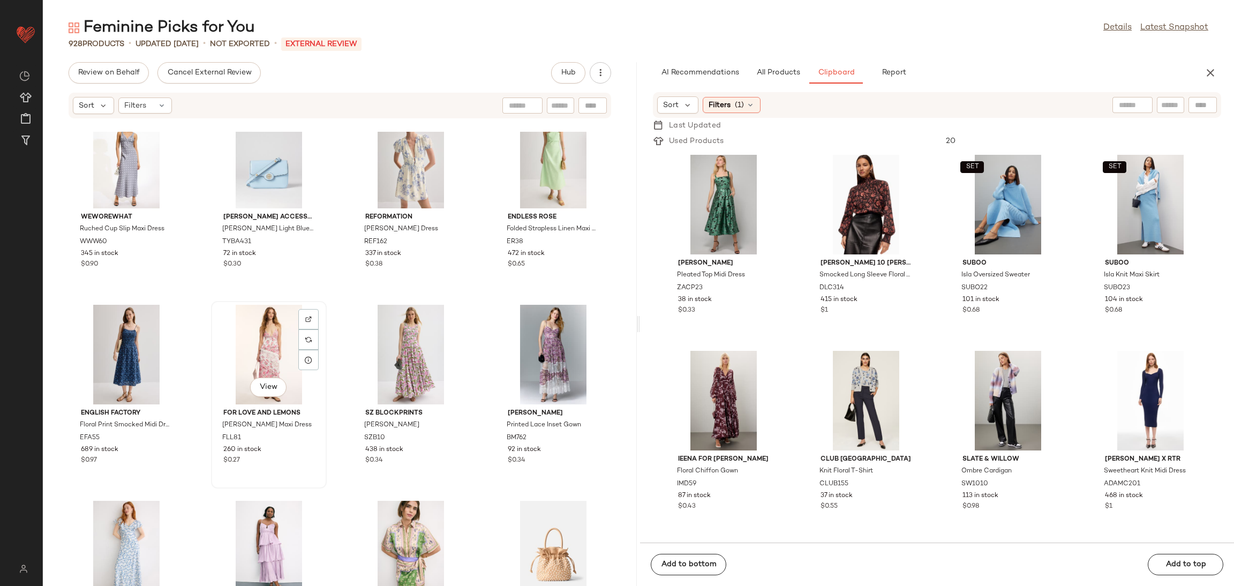
click at [258, 339] on div "View" at bounding box center [269, 355] width 108 height 100
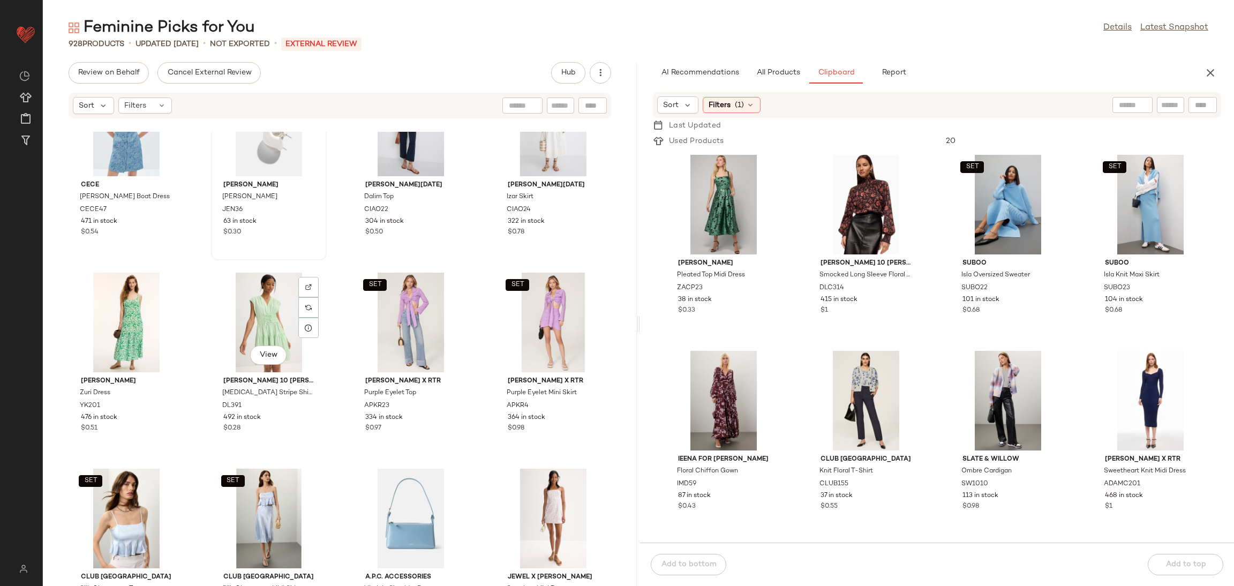
scroll to position [5953, 0]
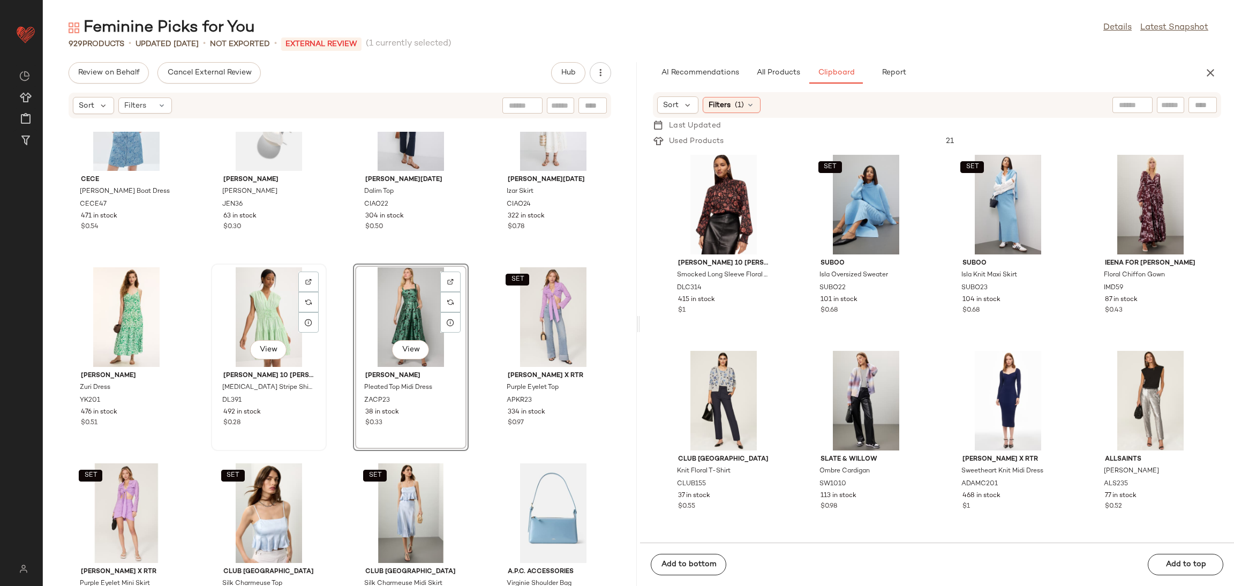
click at [261, 313] on div "View" at bounding box center [269, 317] width 108 height 100
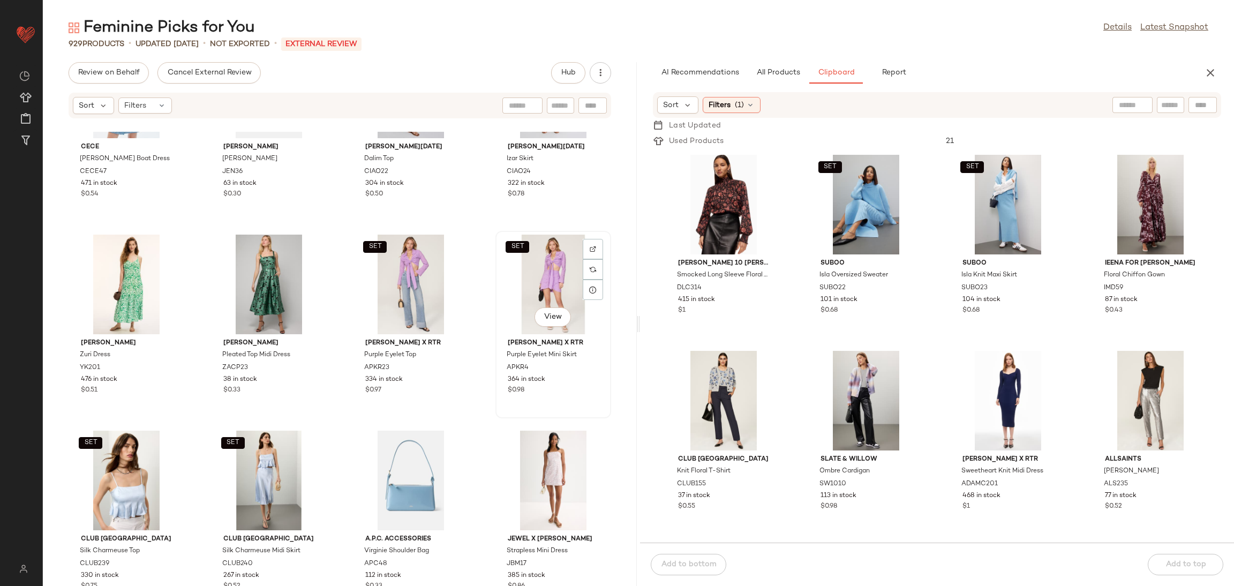
scroll to position [6002, 0]
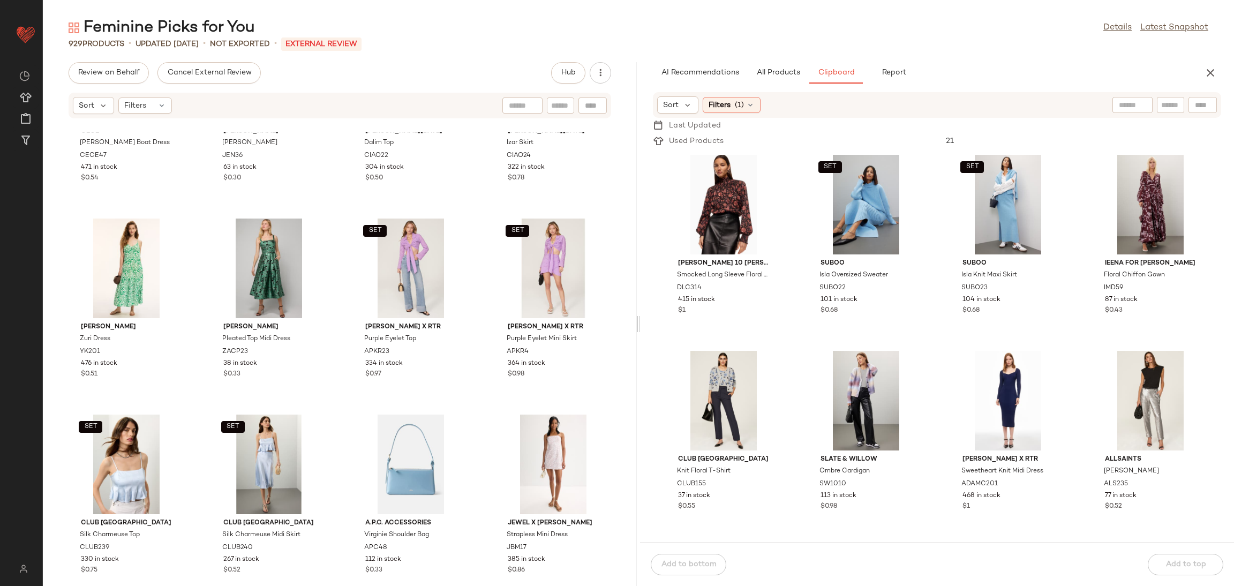
click at [636, 197] on div at bounding box center [638, 324] width 4 height 524
drag, startPoint x: 626, startPoint y: 190, endPoint x: 625, endPoint y: 158, distance: 31.1
click at [622, 154] on div "CeCe Denim Jacquard Boat Dress CECE47 471 in stock $0.54 JENNY BIRD Gemma Hoops…" at bounding box center [340, 359] width 594 height 454
click at [622, 186] on div "CeCe Denim Jacquard Boat Dress CECE47 471 in stock $0.54 JENNY BIRD Gemma Hoops…" at bounding box center [340, 359] width 594 height 454
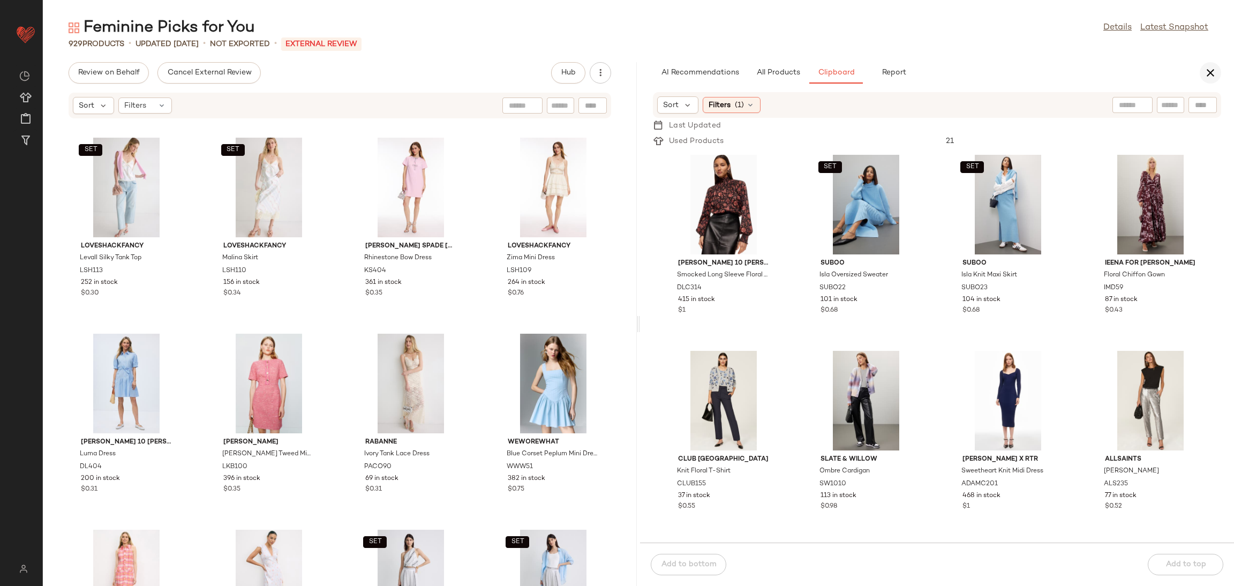
click at [1213, 74] on icon "button" at bounding box center [1210, 72] width 13 height 13
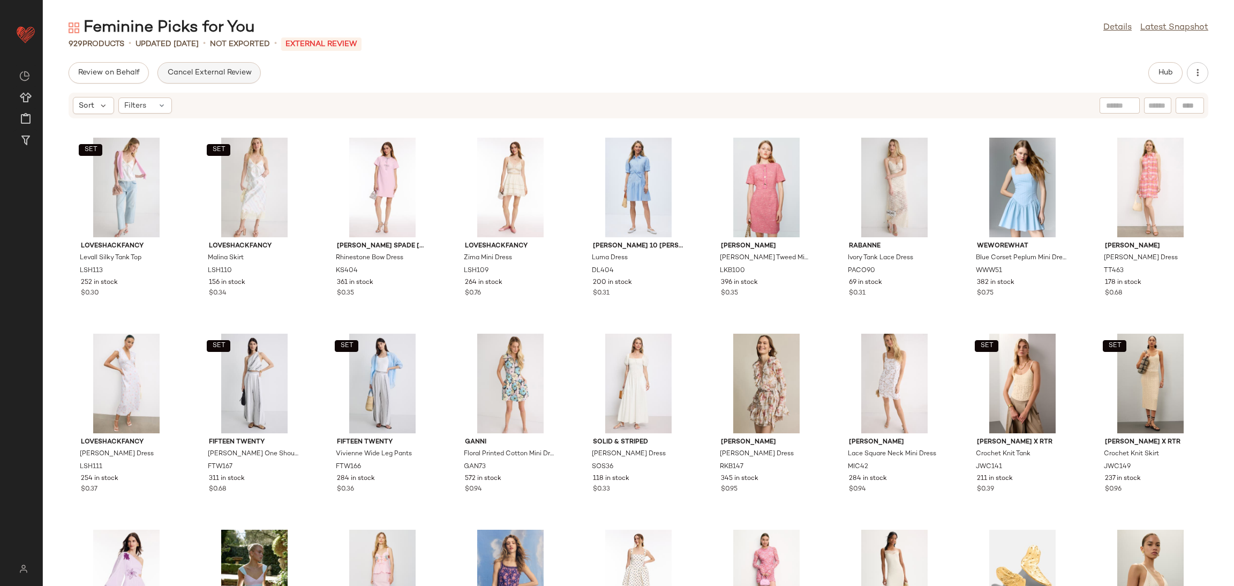
click at [228, 72] on span "Cancel External Review" at bounding box center [209, 73] width 85 height 9
click at [93, 74] on span "Send for Review" at bounding box center [107, 73] width 58 height 9
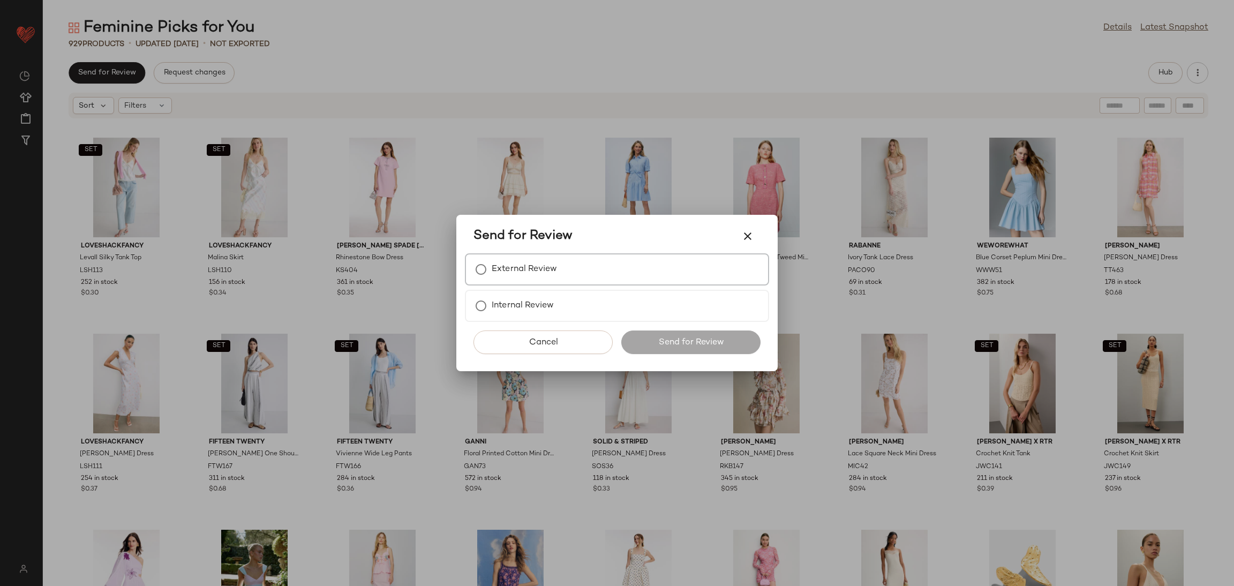
click at [612, 278] on div "External Review" at bounding box center [617, 269] width 304 height 32
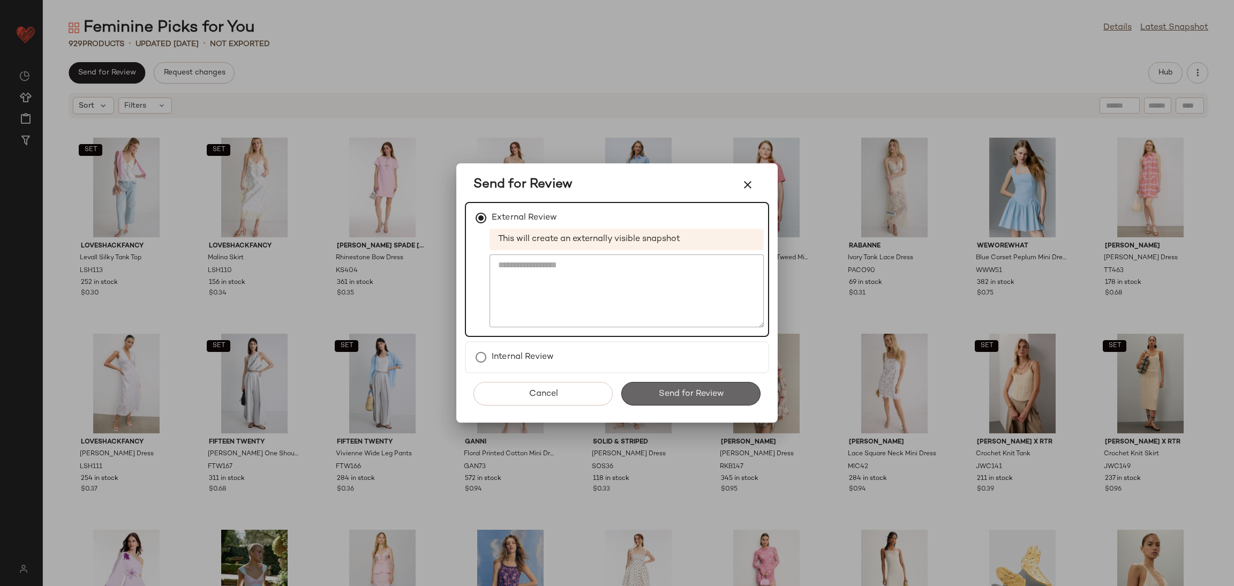
click at [668, 396] on span "Send for Review" at bounding box center [690, 394] width 66 height 10
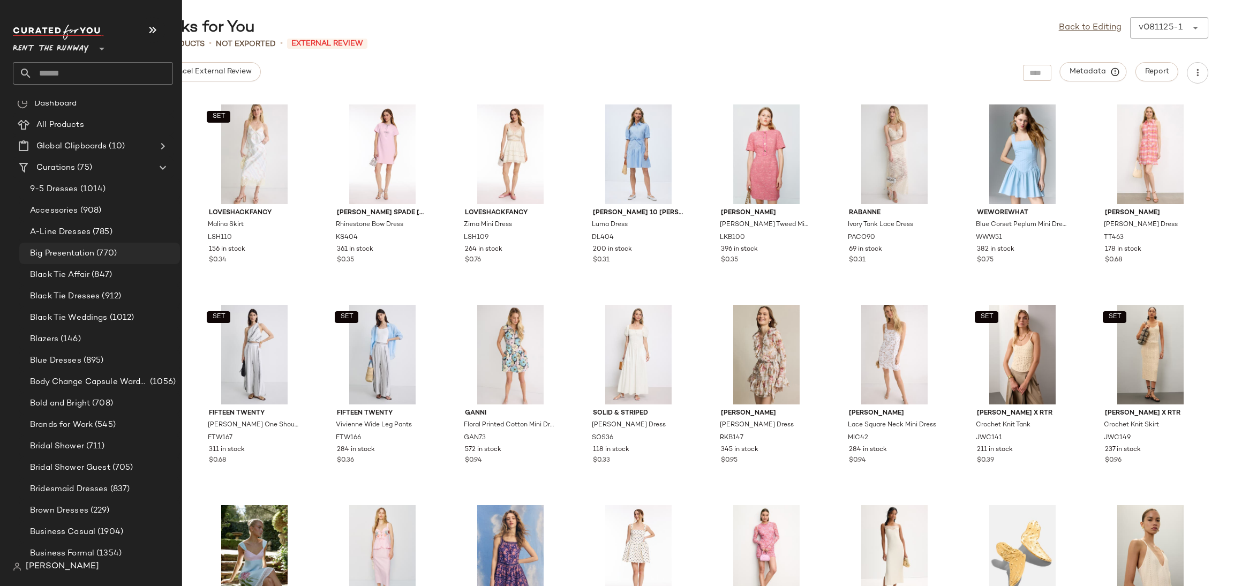
scroll to position [49, 0]
click at [87, 152] on span "(1014)" at bounding box center [92, 148] width 28 height 12
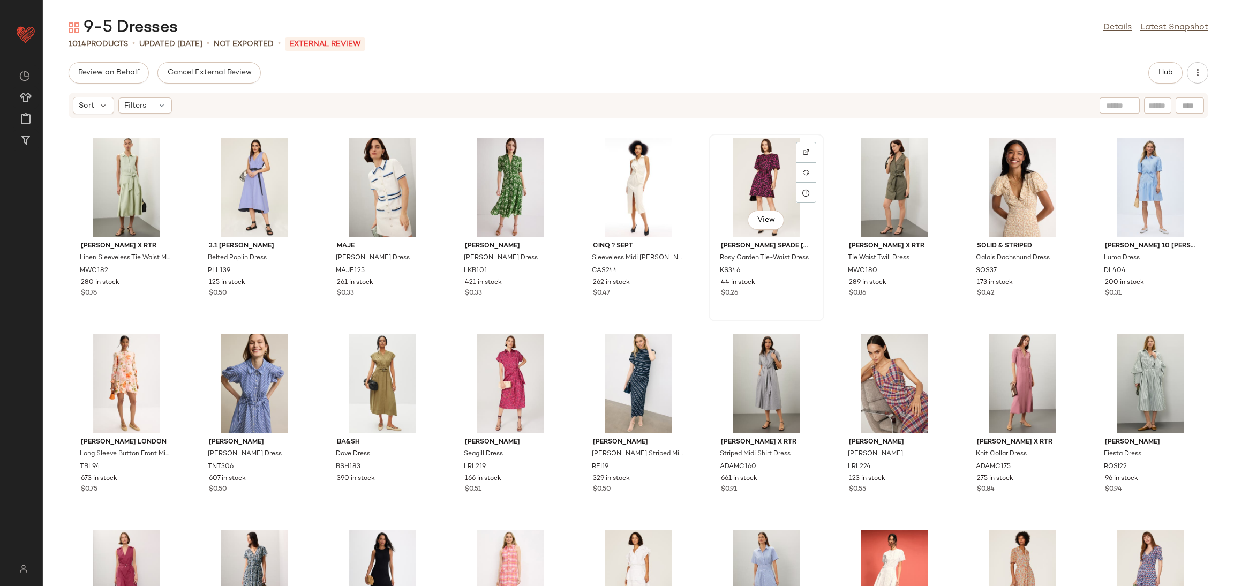
click at [766, 188] on div "View" at bounding box center [766, 188] width 108 height 100
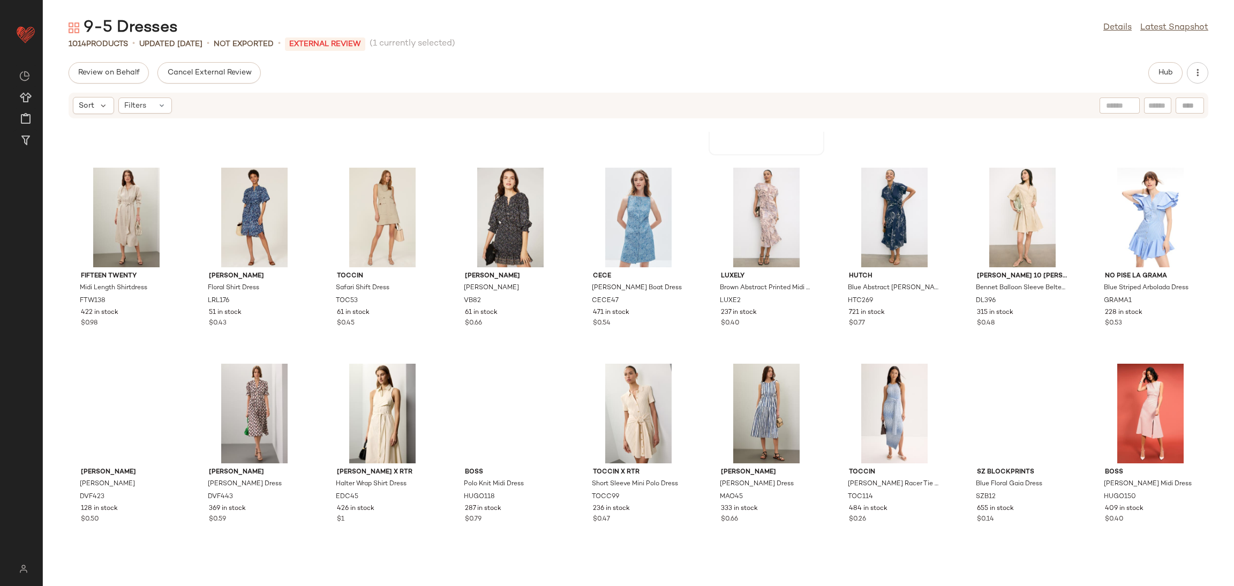
scroll to position [580, 0]
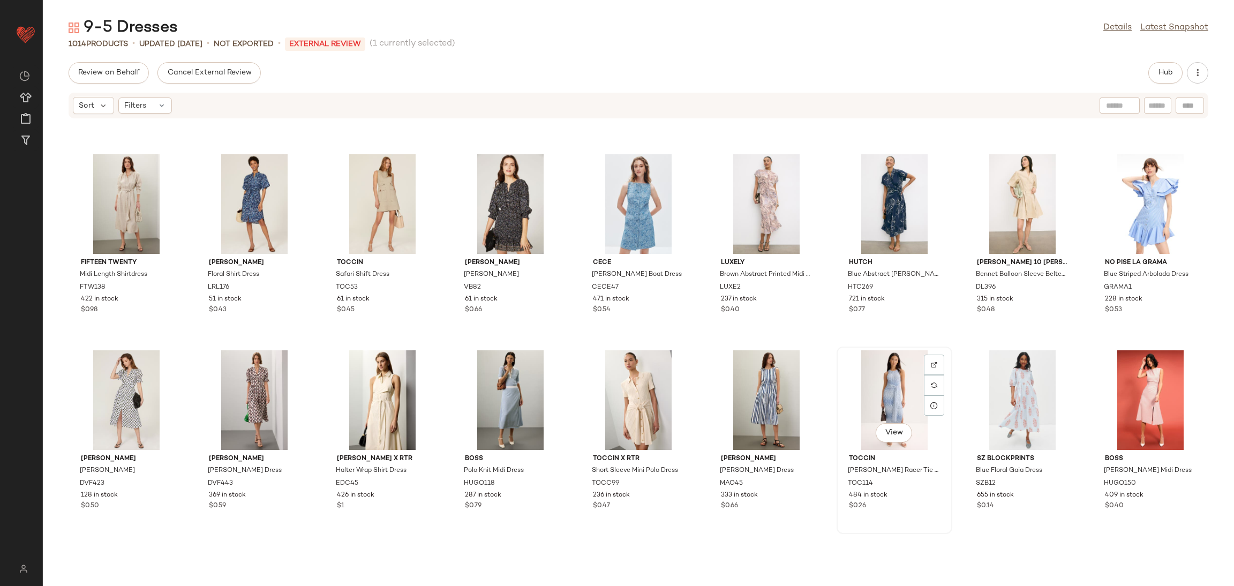
click at [873, 392] on div "View" at bounding box center [894, 400] width 108 height 100
click at [1001, 392] on div "View" at bounding box center [1022, 400] width 108 height 100
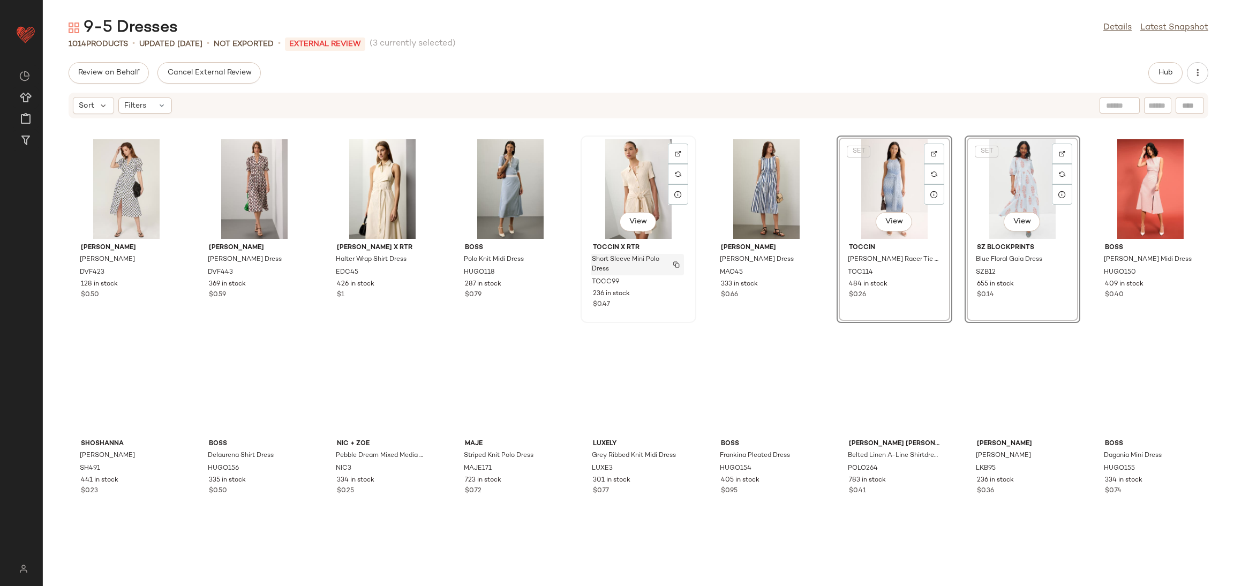
scroll to position [796, 0]
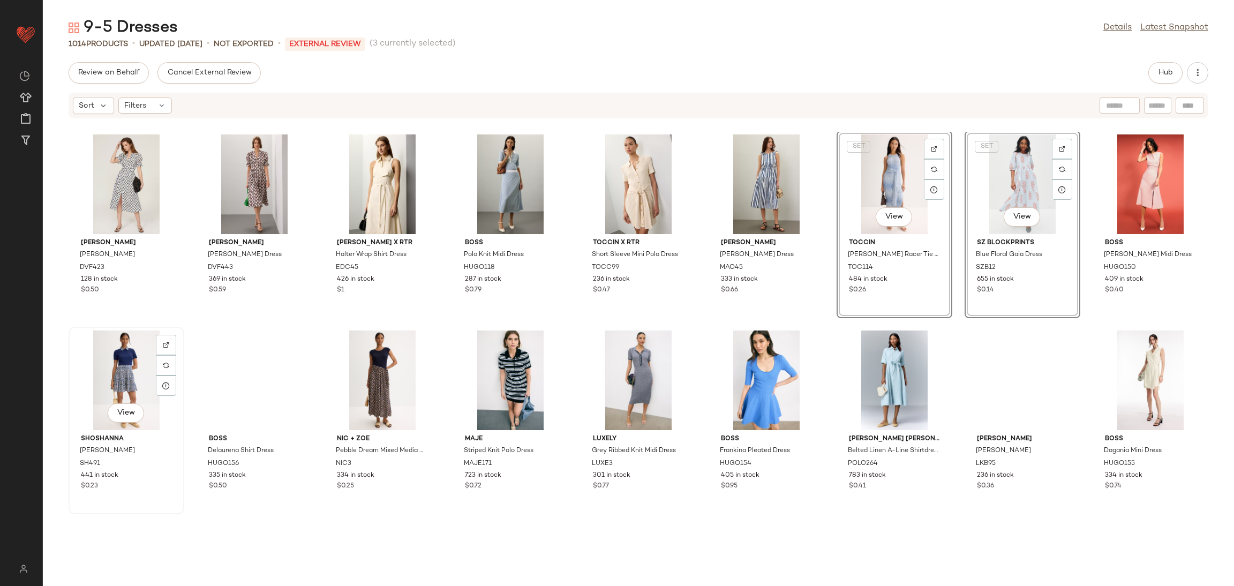
click at [119, 376] on div "View" at bounding box center [126, 380] width 108 height 100
click at [379, 384] on div "View" at bounding box center [382, 380] width 108 height 100
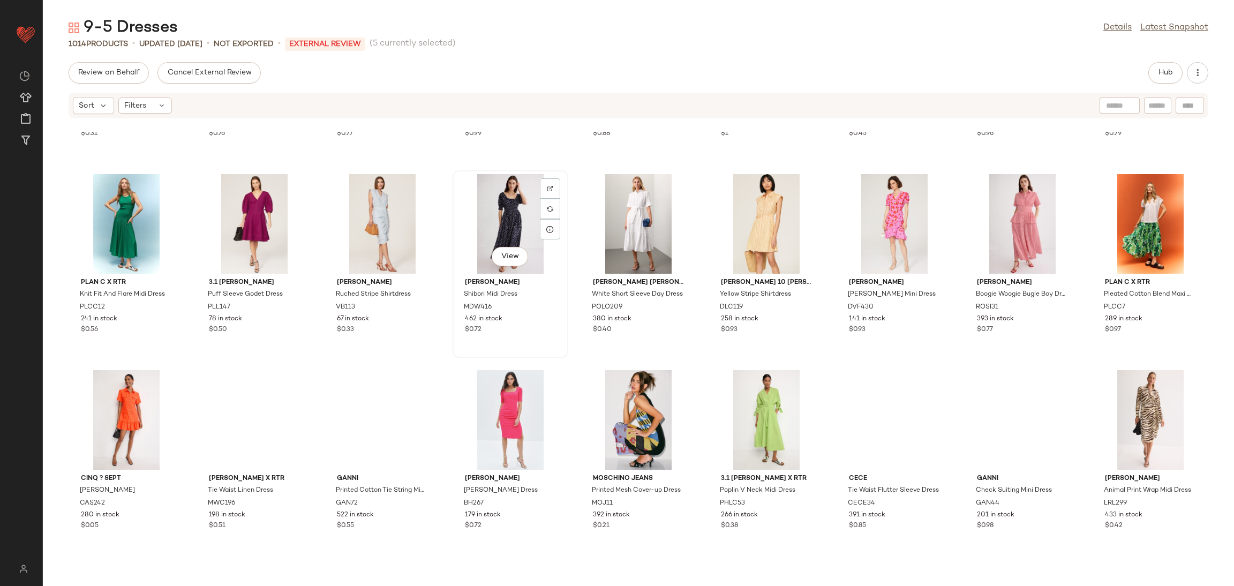
scroll to position [1547, 0]
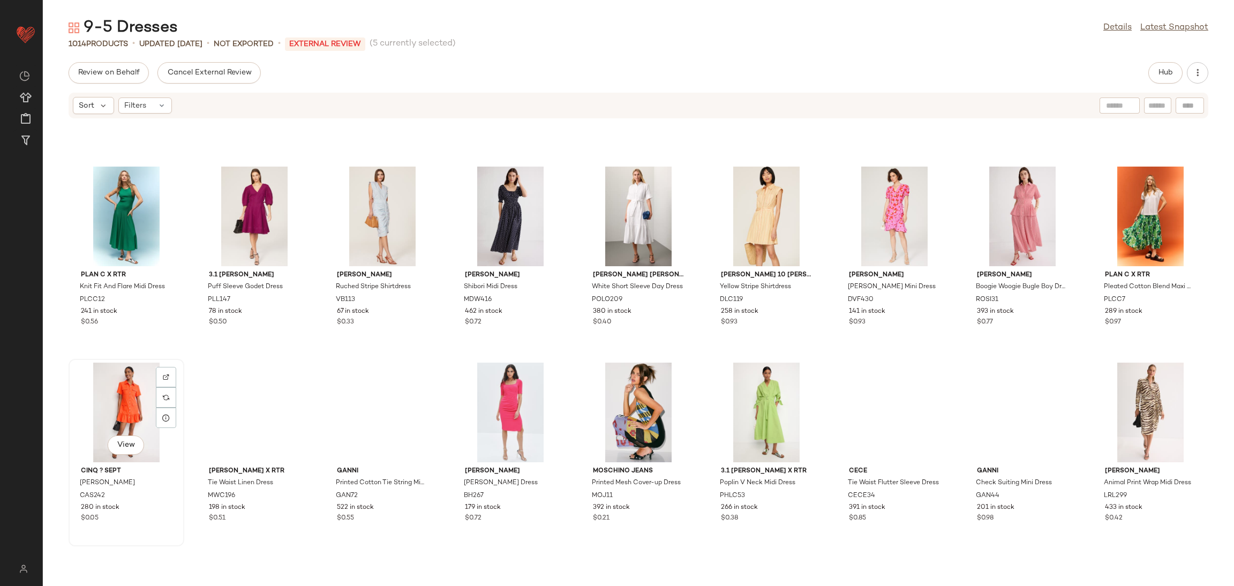
click at [132, 395] on div "View" at bounding box center [126, 412] width 108 height 100
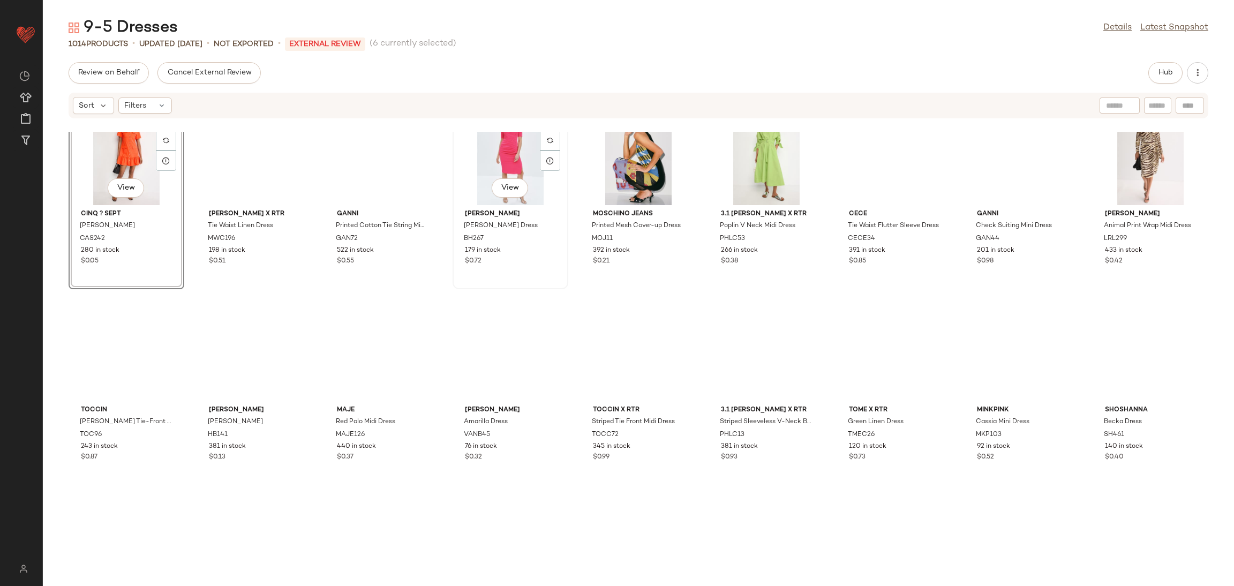
scroll to position [1810, 0]
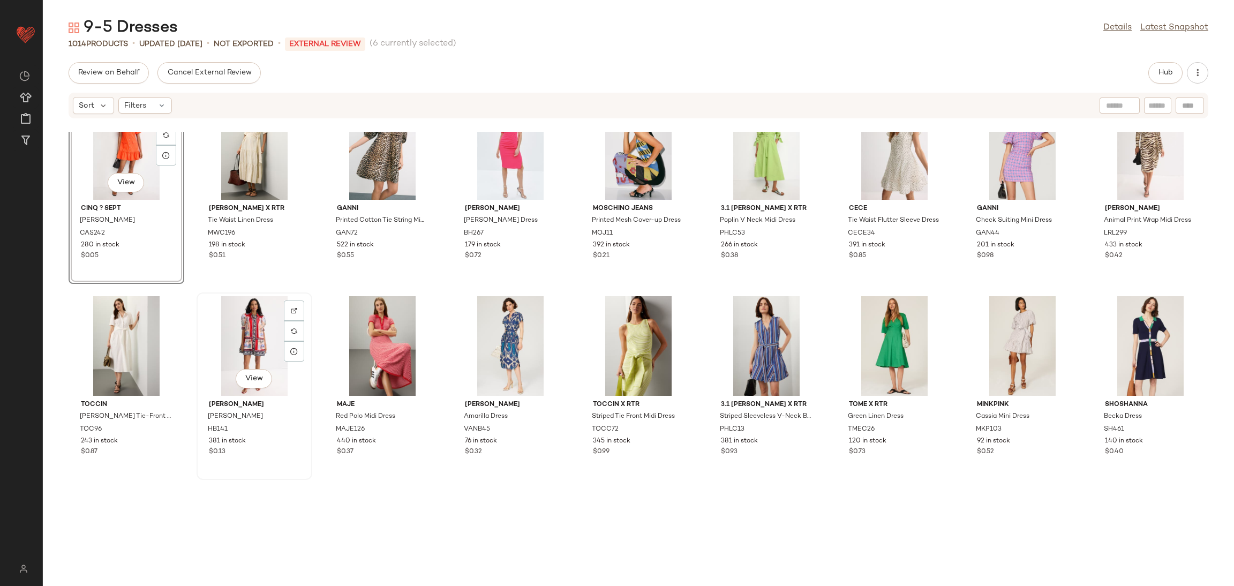
click at [236, 331] on div "View" at bounding box center [254, 346] width 108 height 100
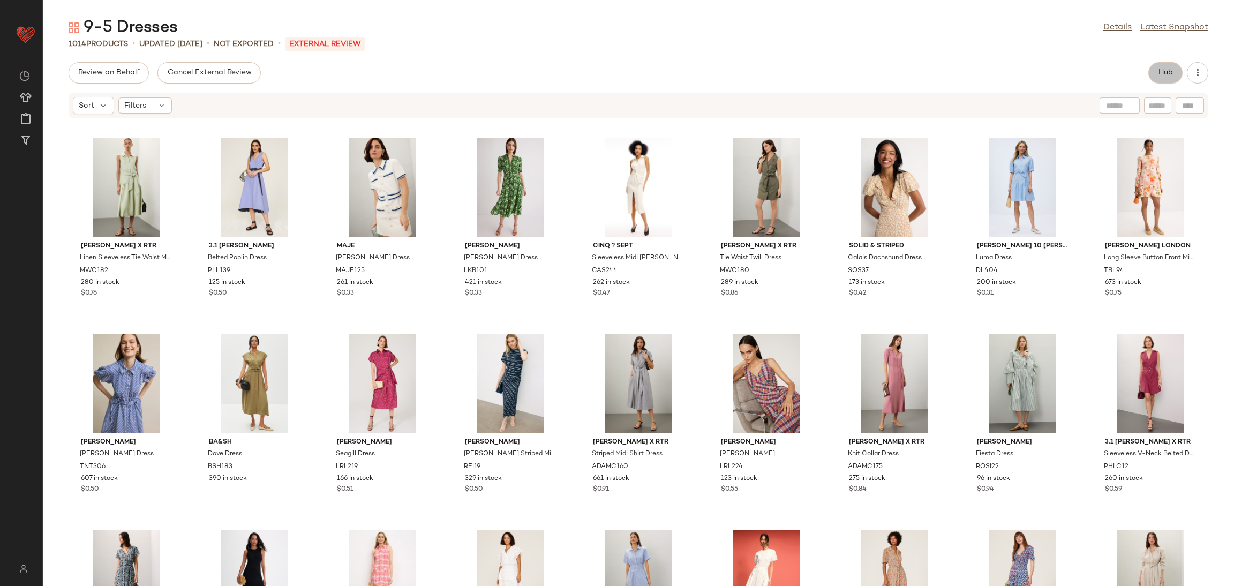
click at [1170, 77] on button "Hub" at bounding box center [1165, 72] width 34 height 21
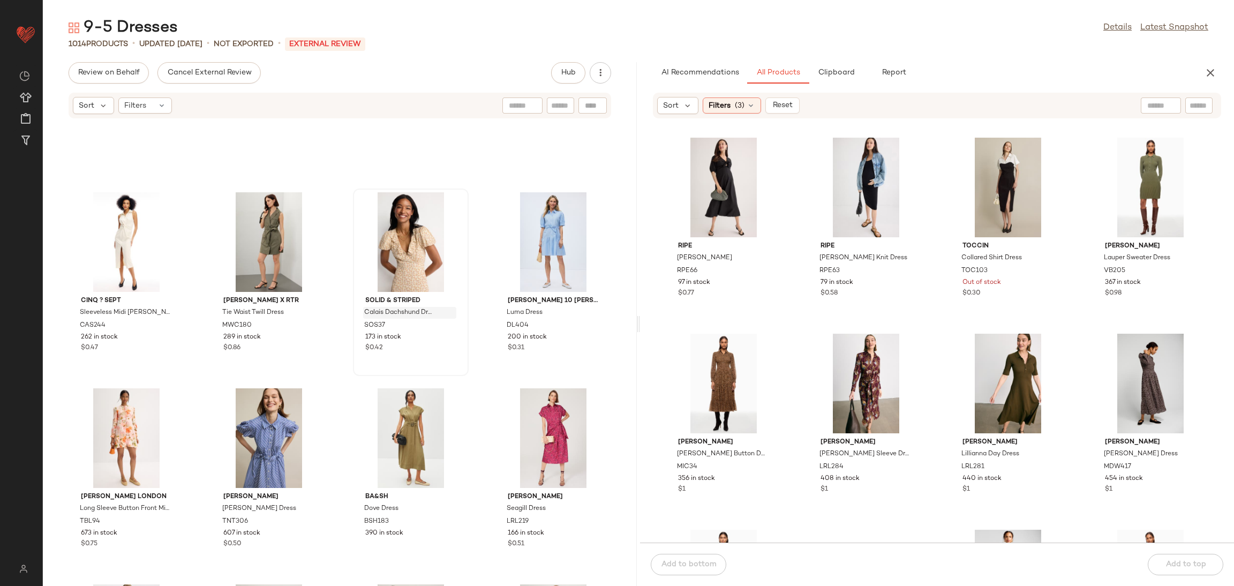
scroll to position [66, 0]
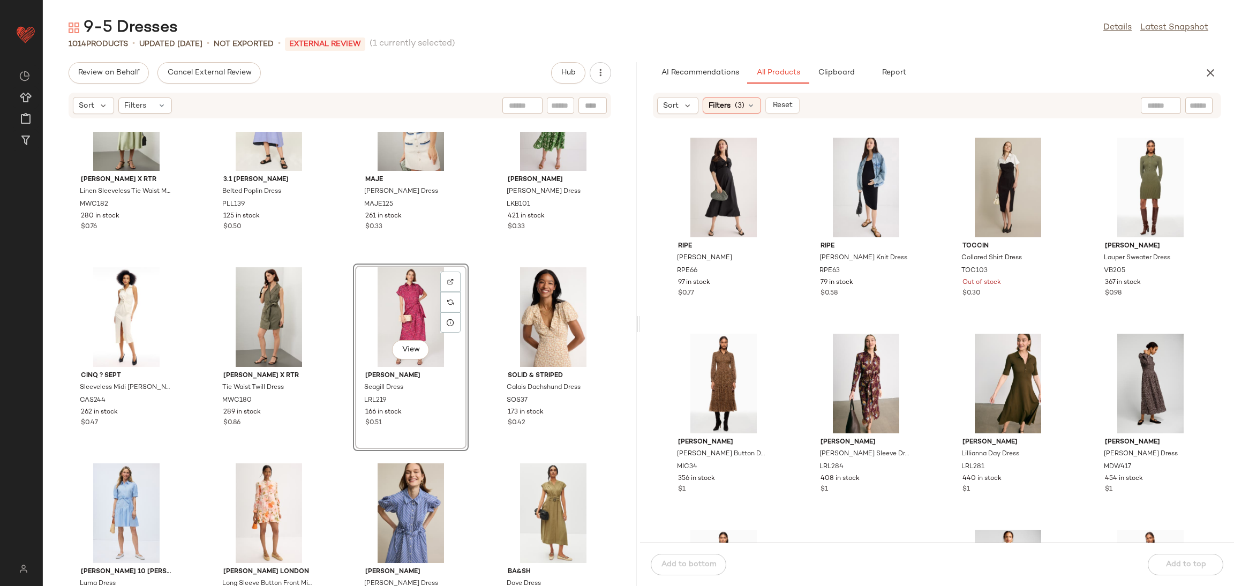
click at [328, 274] on div "Marissa Webb x RTR Linen Sleeveless Tie Waist Midi Dress MWC182 280 in stock $0…" at bounding box center [340, 359] width 594 height 454
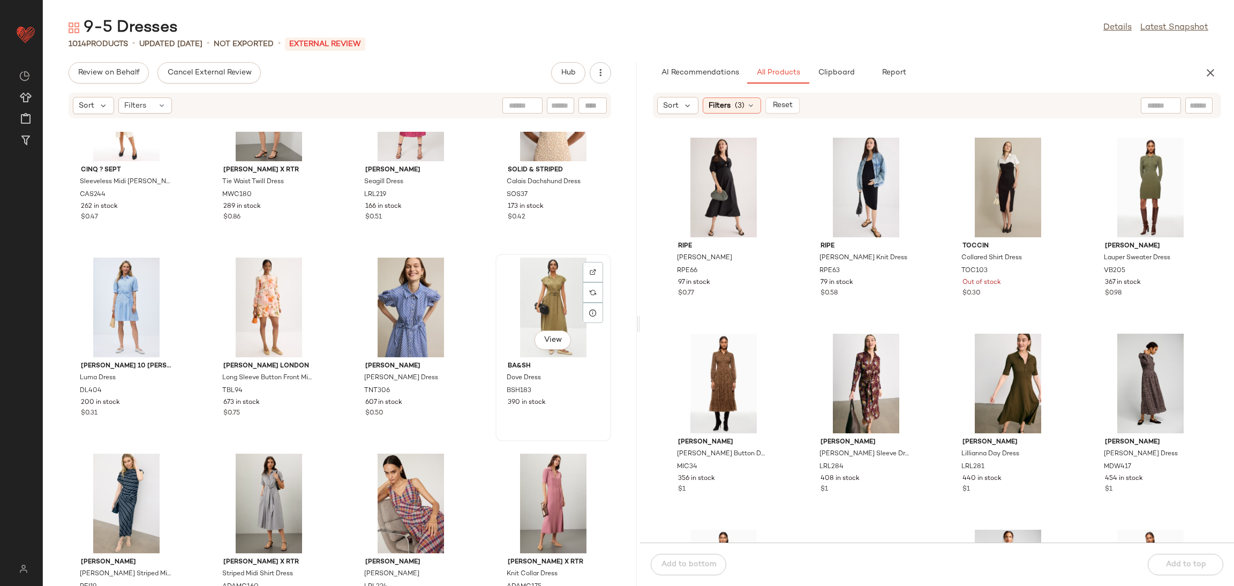
scroll to position [314, 0]
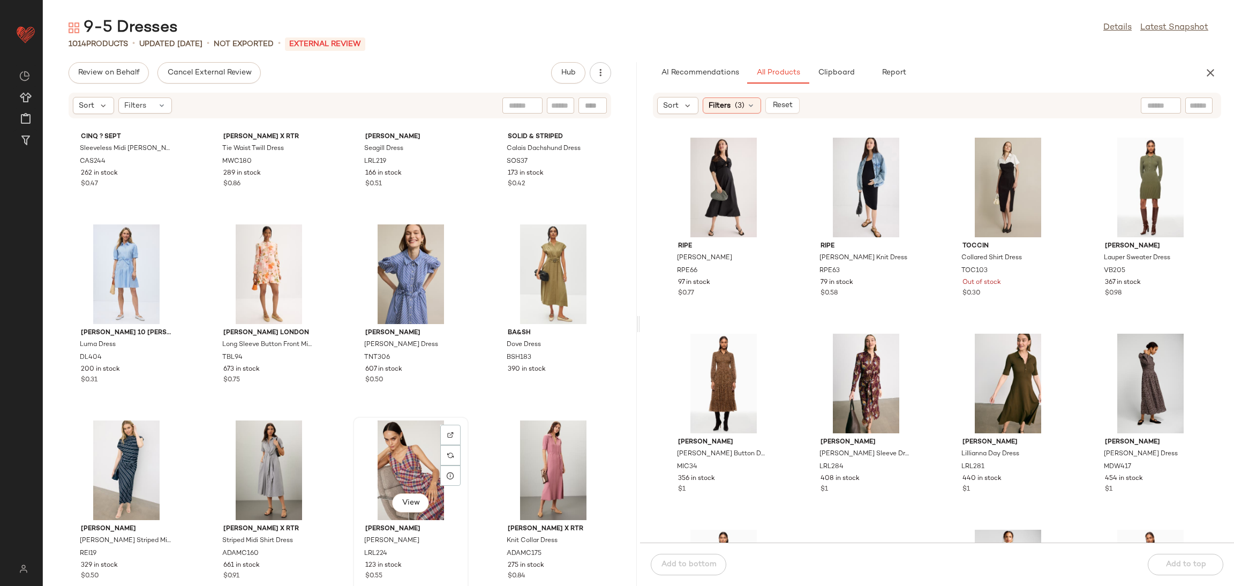
click at [411, 449] on div "View" at bounding box center [411, 470] width 108 height 100
click at [512, 453] on div "View" at bounding box center [553, 470] width 108 height 100
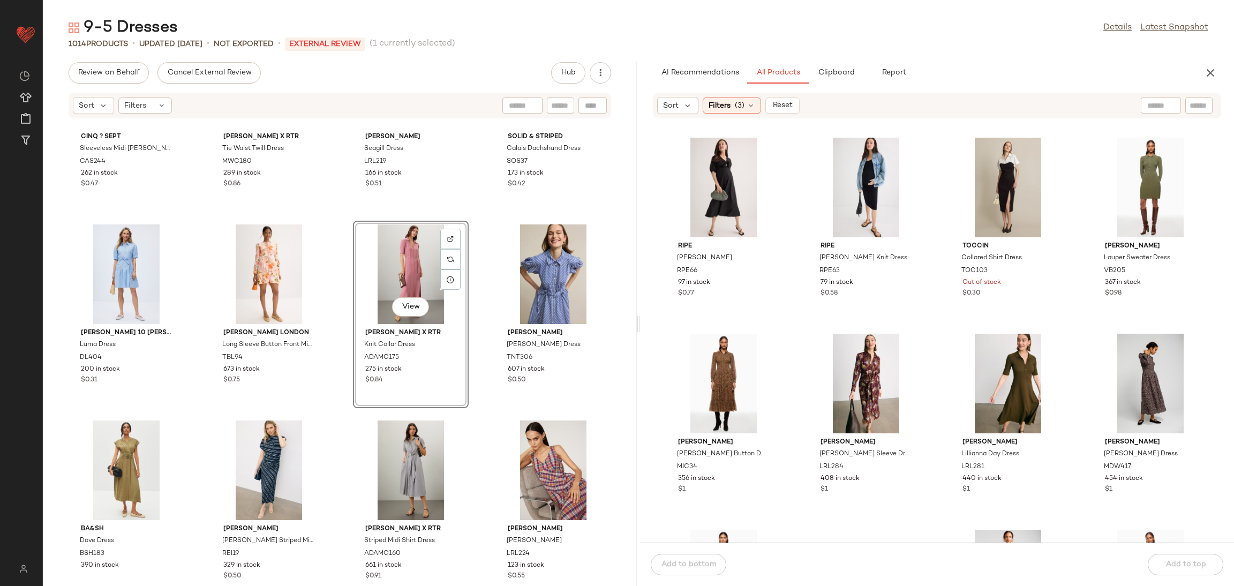
click at [328, 259] on div "Cinq ? Sept Sleeveless Midi McKenna Dress CAS244 262 in stock $0.47 Marissa Web…" at bounding box center [340, 359] width 594 height 454
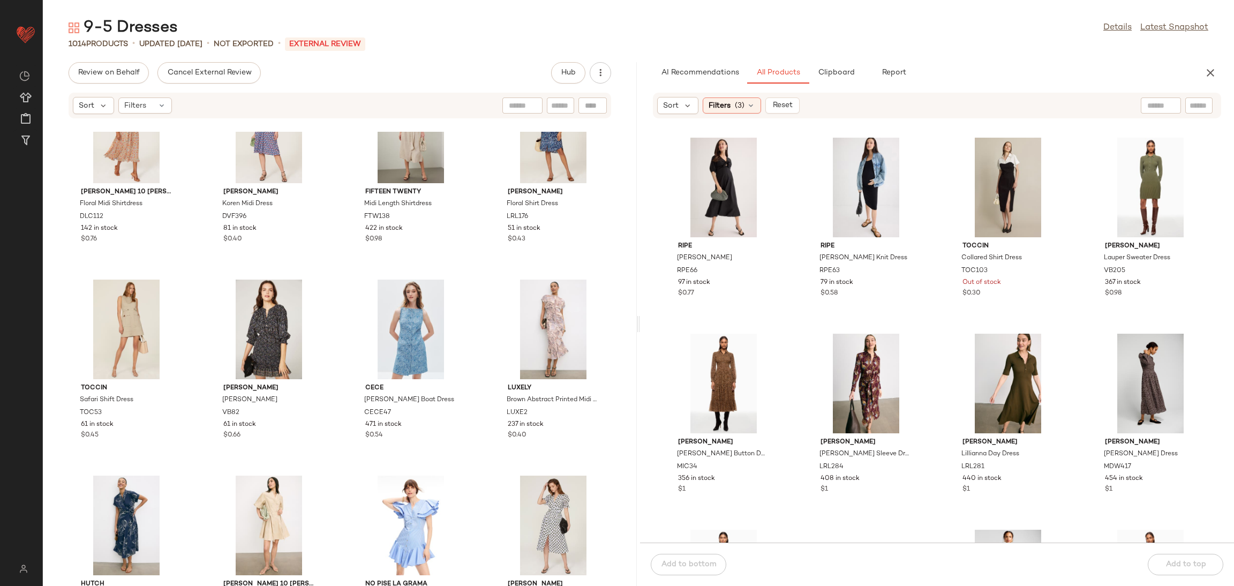
scroll to position [1250, 0]
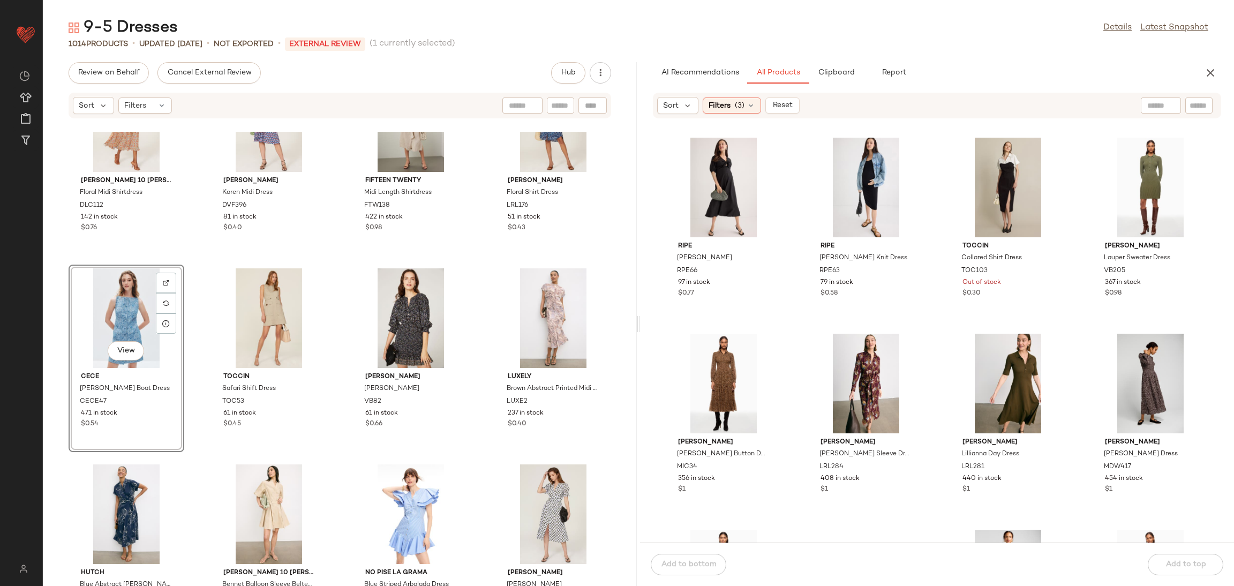
click at [200, 269] on div "Trina Turk Mirabella Dress TT463 178 in stock $0.68 Lauren Ralph Lauren Nizaiah…" at bounding box center [340, 359] width 594 height 454
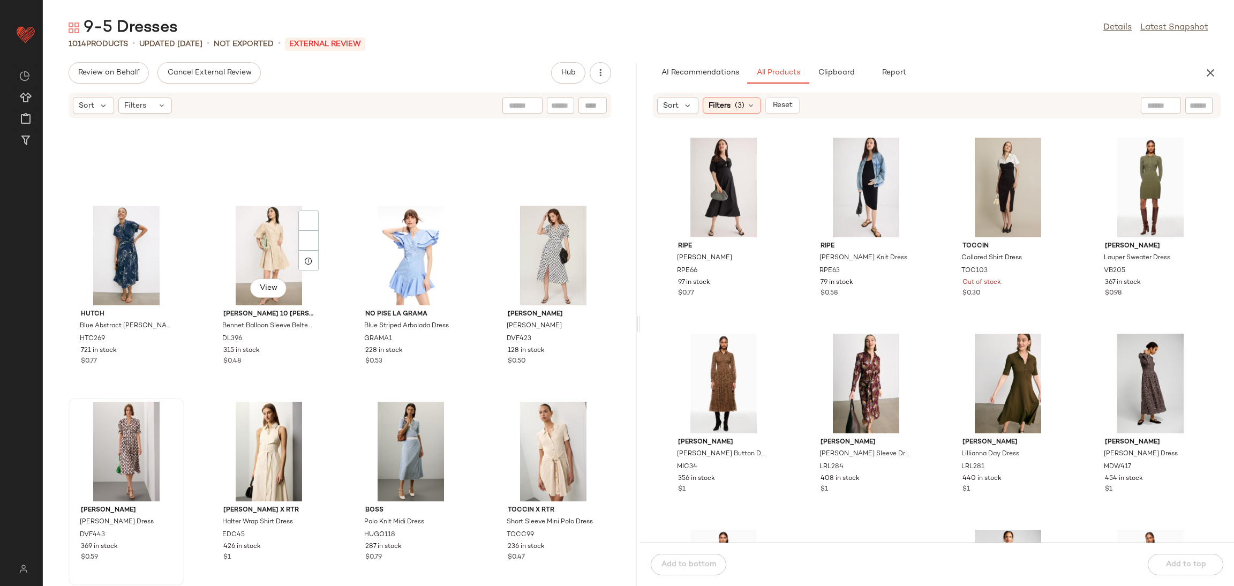
scroll to position [1515, 0]
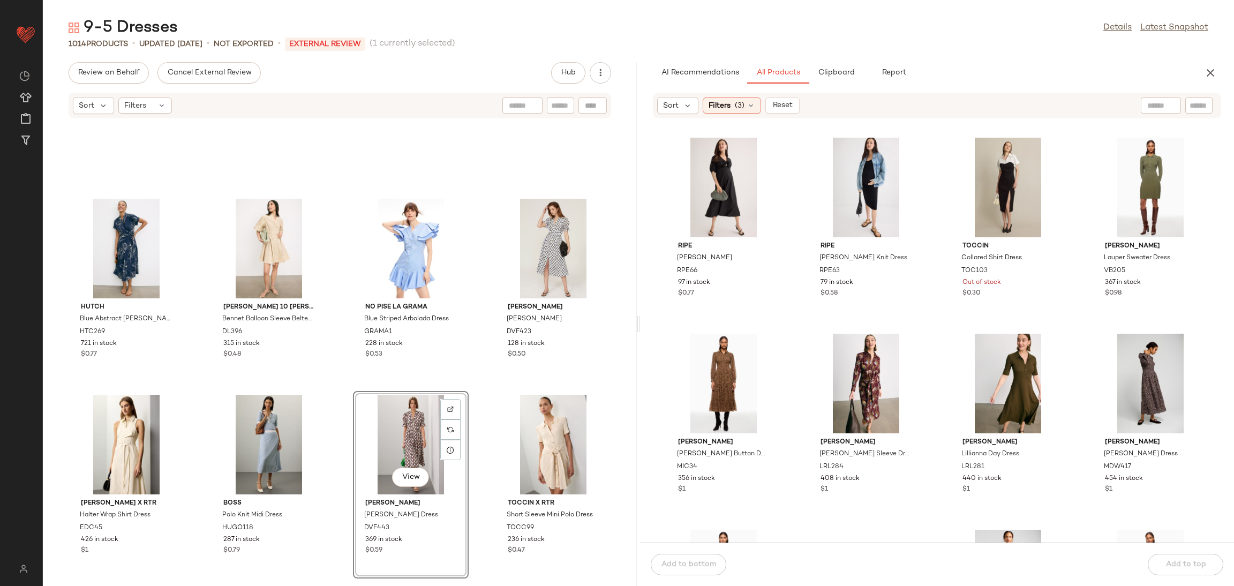
click at [476, 396] on div "Hutch Blue Abstract Rosen Dress HTC269 721 in stock $0.77 Derek Lam 10 Crosby B…" at bounding box center [340, 359] width 594 height 454
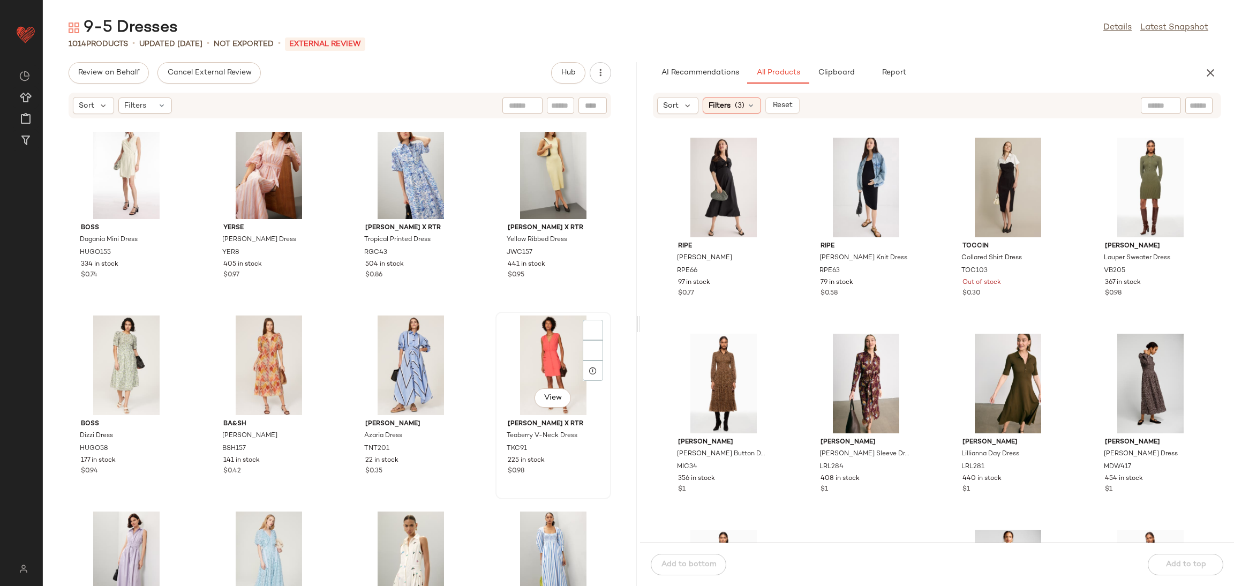
scroll to position [2375, 0]
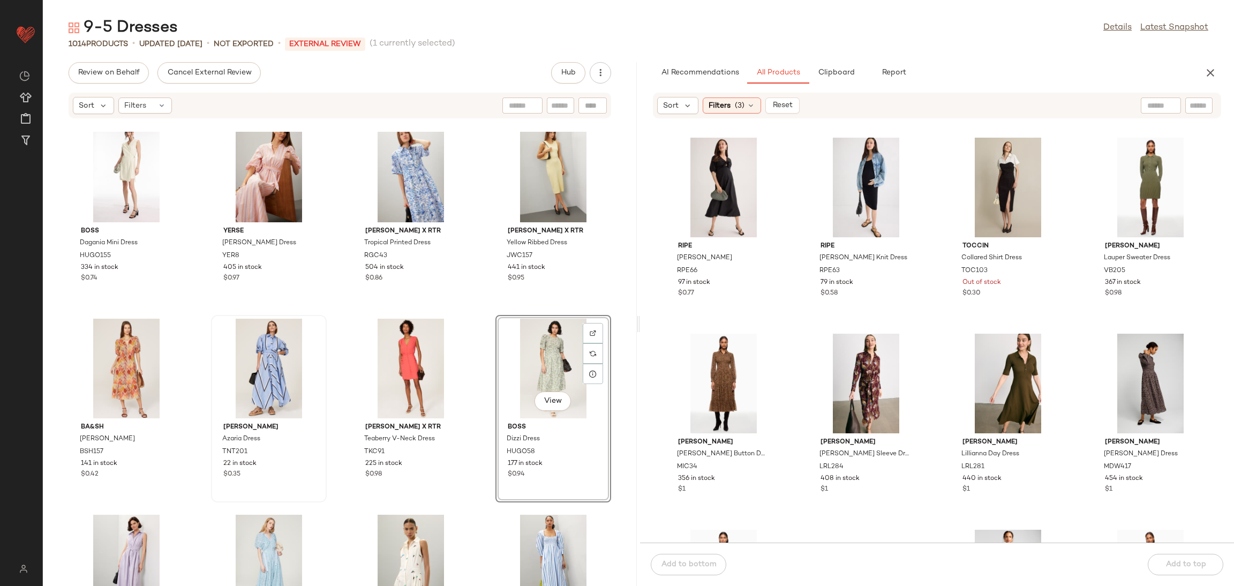
click at [485, 316] on div "BOSS Dagania Mini Dress HUGO155 334 in stock $0.74 YERSE Blanca Dress YER8 405 …" at bounding box center [340, 359] width 594 height 454
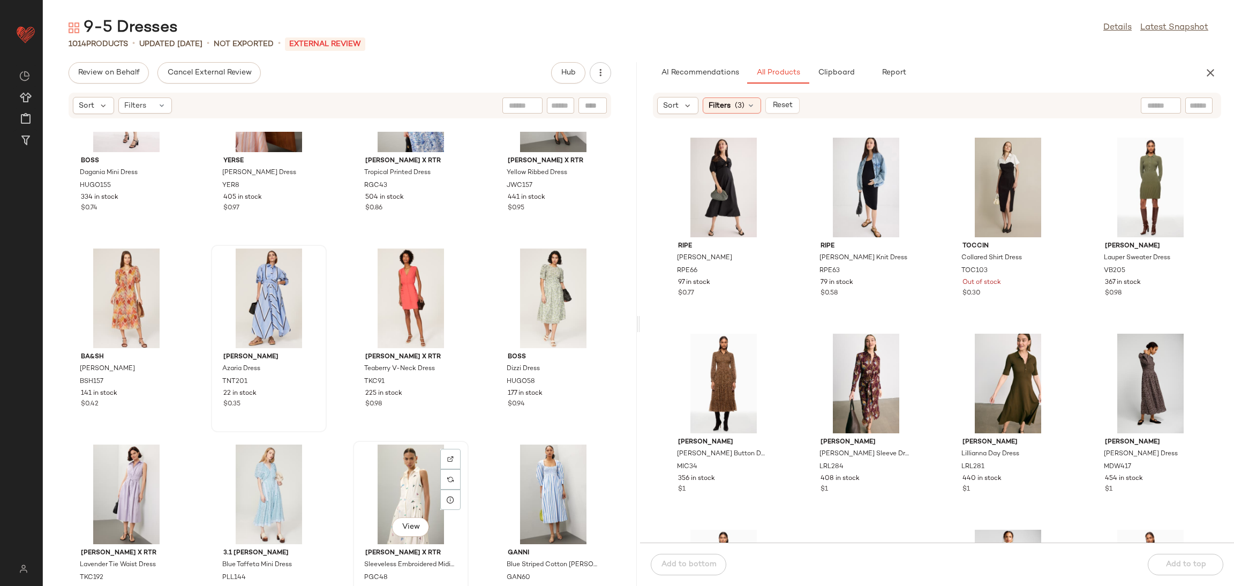
scroll to position [2462, 0]
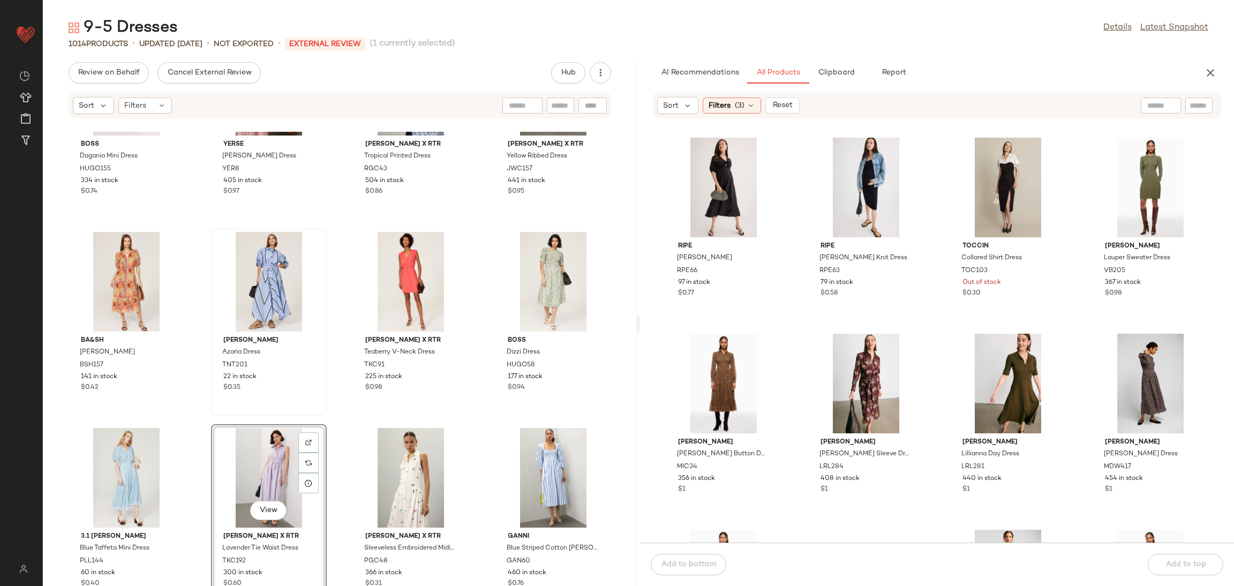
click at [337, 420] on div "BOSS Dagania Mini Dress HUGO155 334 in stock $0.74 YERSE Blanca Dress YER8 405 …" at bounding box center [340, 359] width 594 height 454
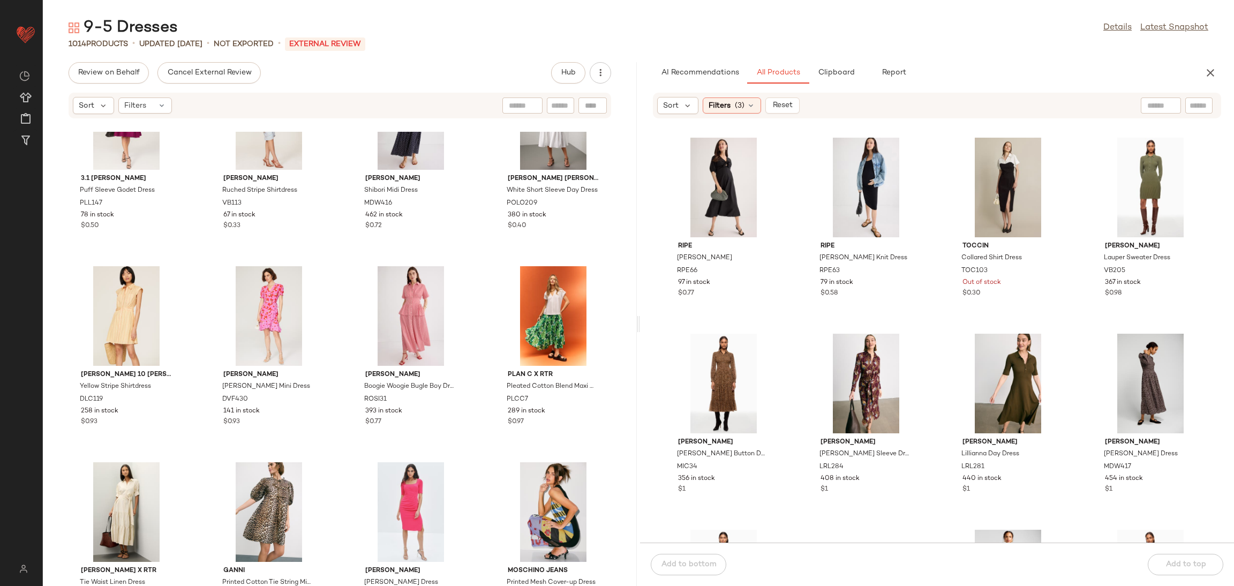
scroll to position [3323, 0]
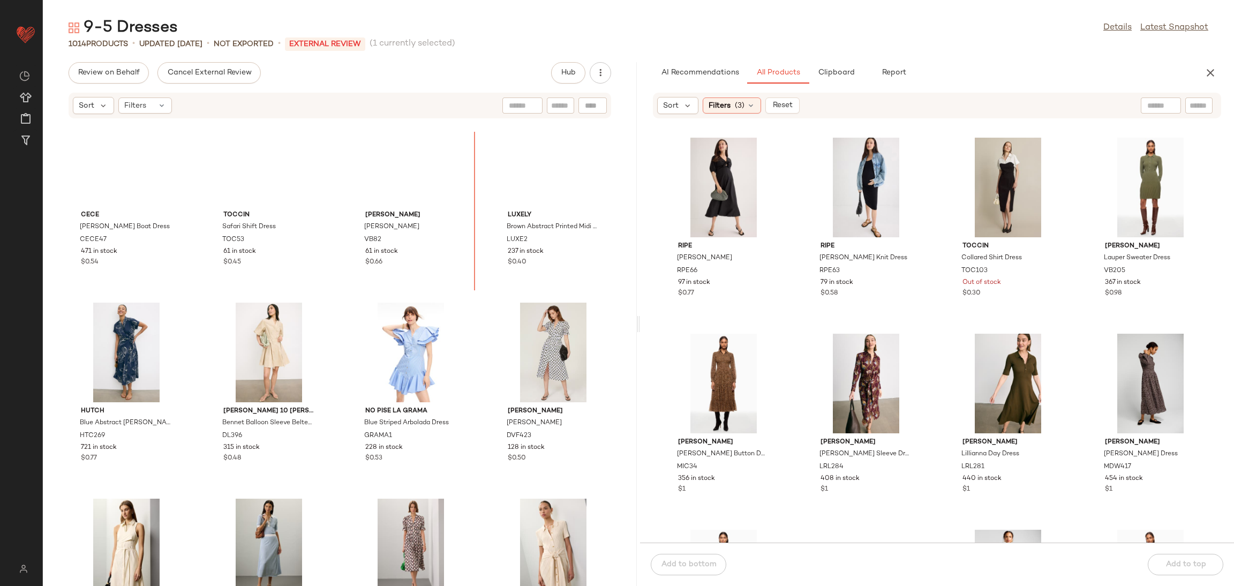
scroll to position [1373, 0]
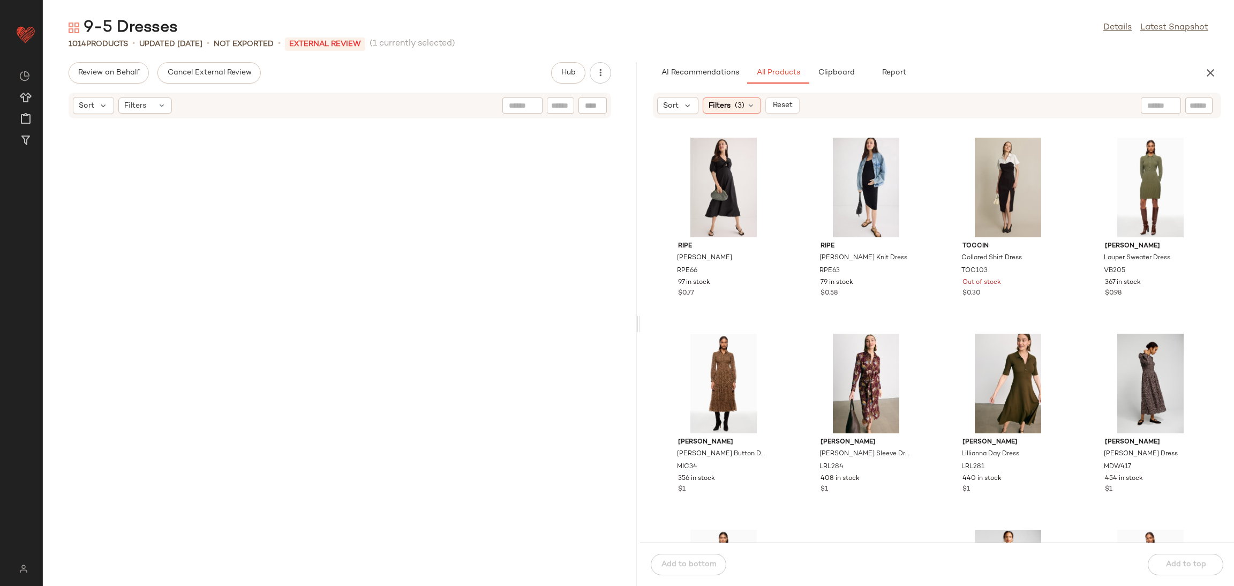
scroll to position [984, 0]
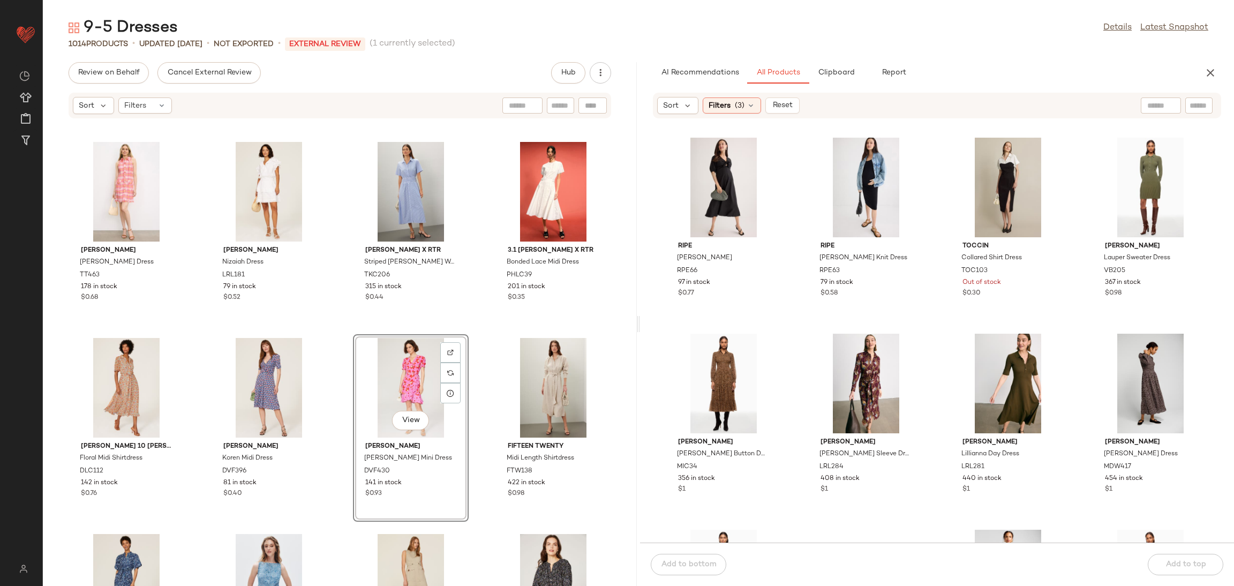
click at [337, 341] on div "[PERSON_NAME] [PERSON_NAME] Dress TT463 178 in stock $0.68 [PERSON_NAME] Dress …" at bounding box center [340, 359] width 594 height 454
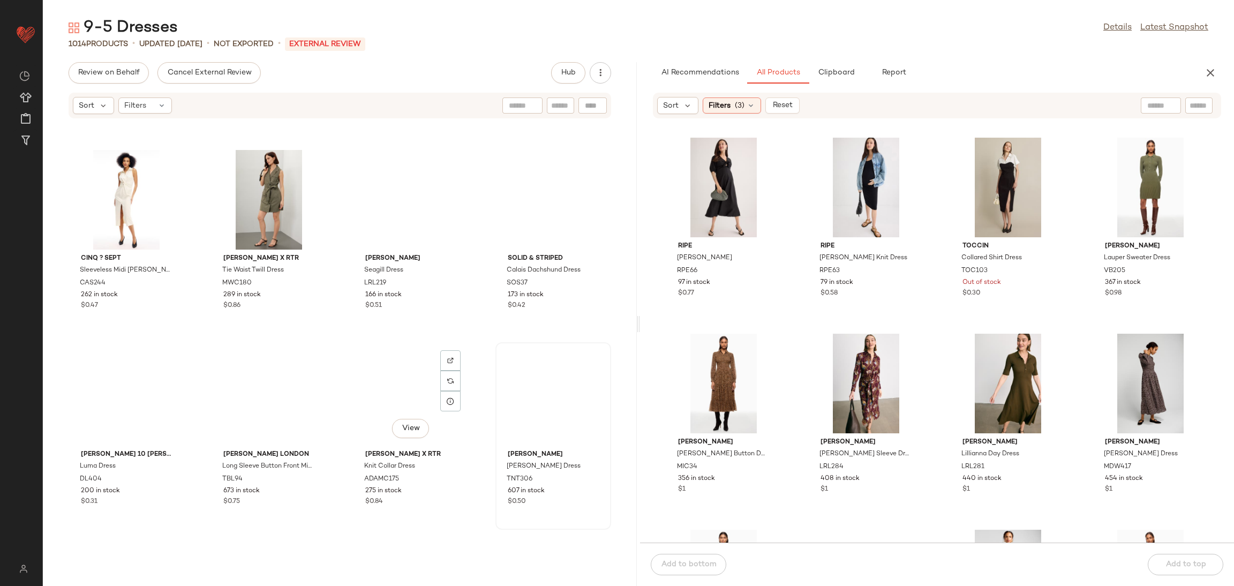
scroll to position [172, 0]
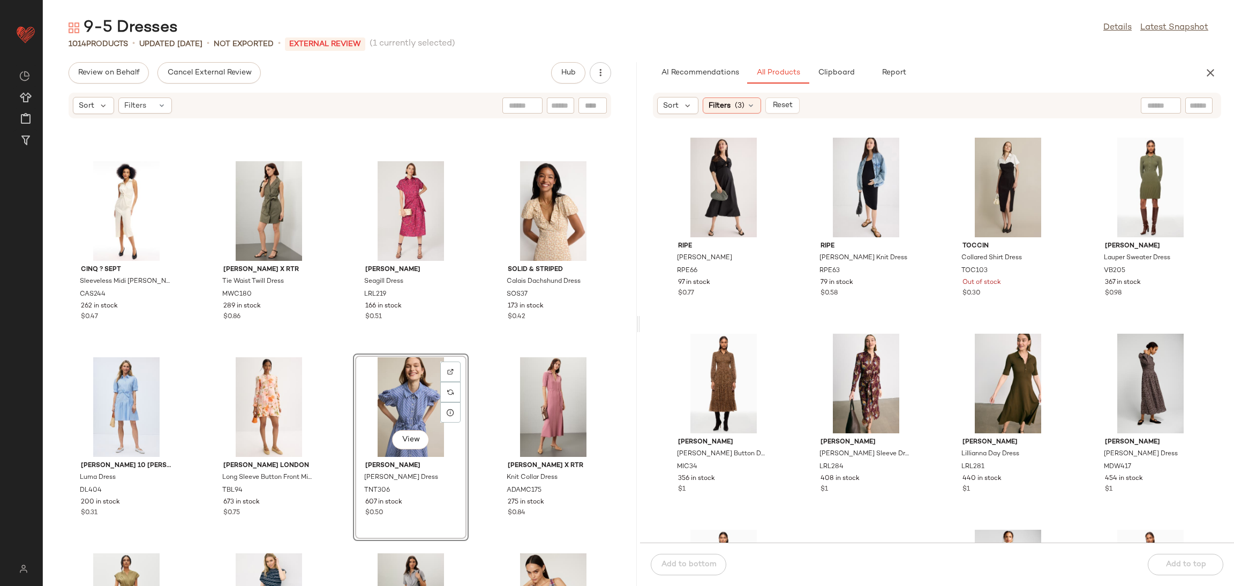
click at [331, 338] on div "[PERSON_NAME] x RTR Linen Sleeveless Tie Waist Midi Dress MWC182 280 in stock $…" at bounding box center [340, 359] width 594 height 454
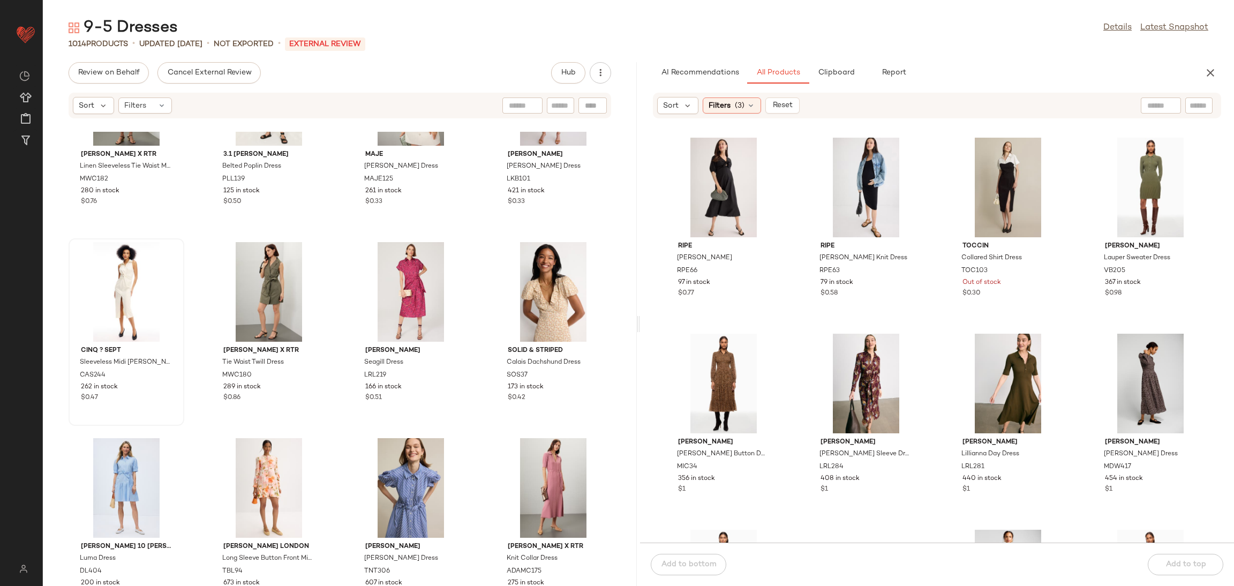
scroll to position [122, 0]
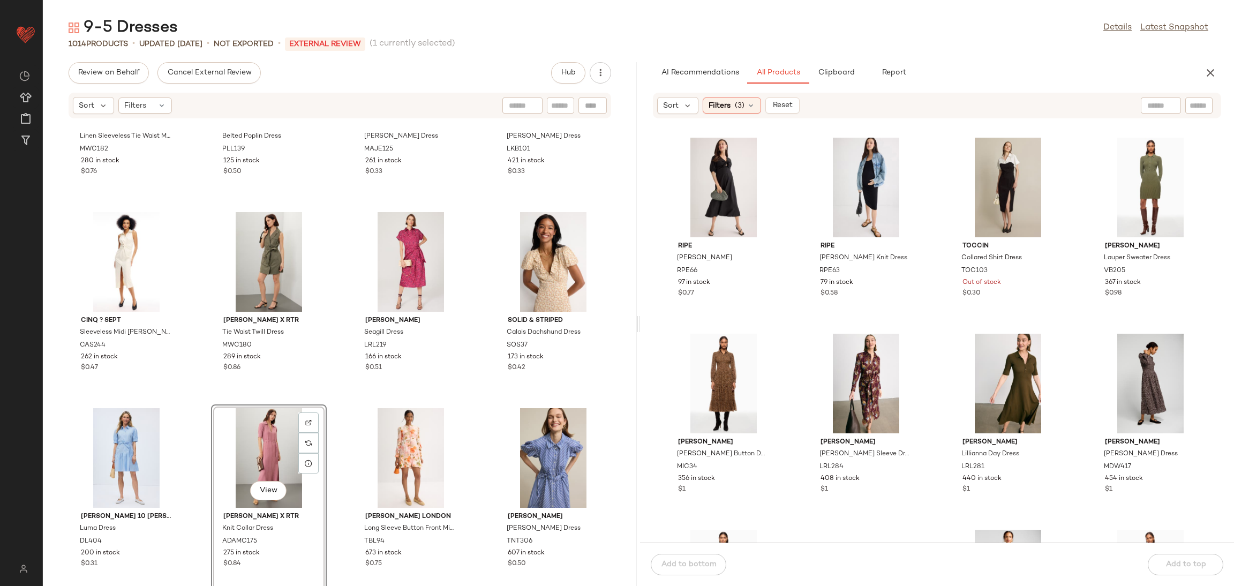
click at [331, 396] on div "[PERSON_NAME] x RTR Linen Sleeveless Tie Waist Midi Dress MWC182 280 in stock $…" at bounding box center [340, 359] width 594 height 454
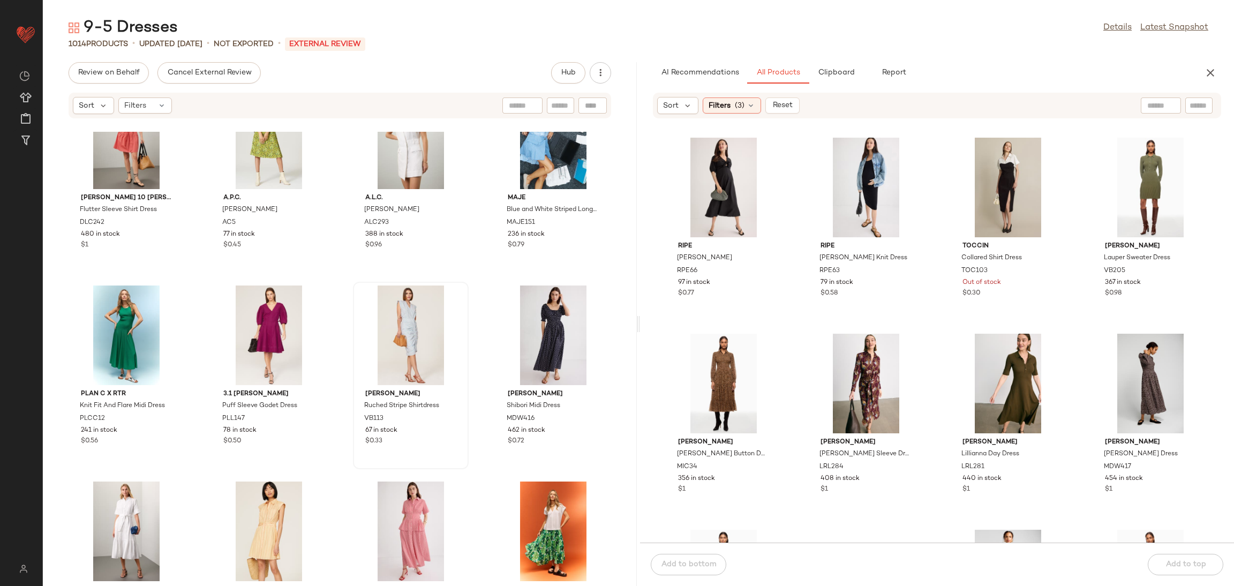
scroll to position [3218, 0]
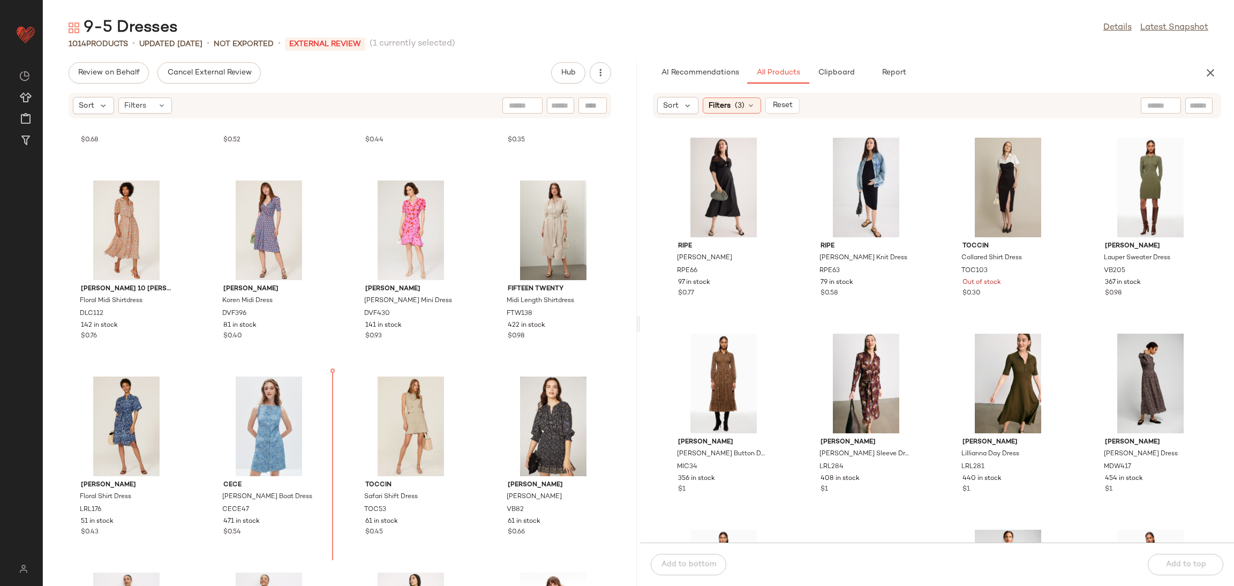
scroll to position [1159, 0]
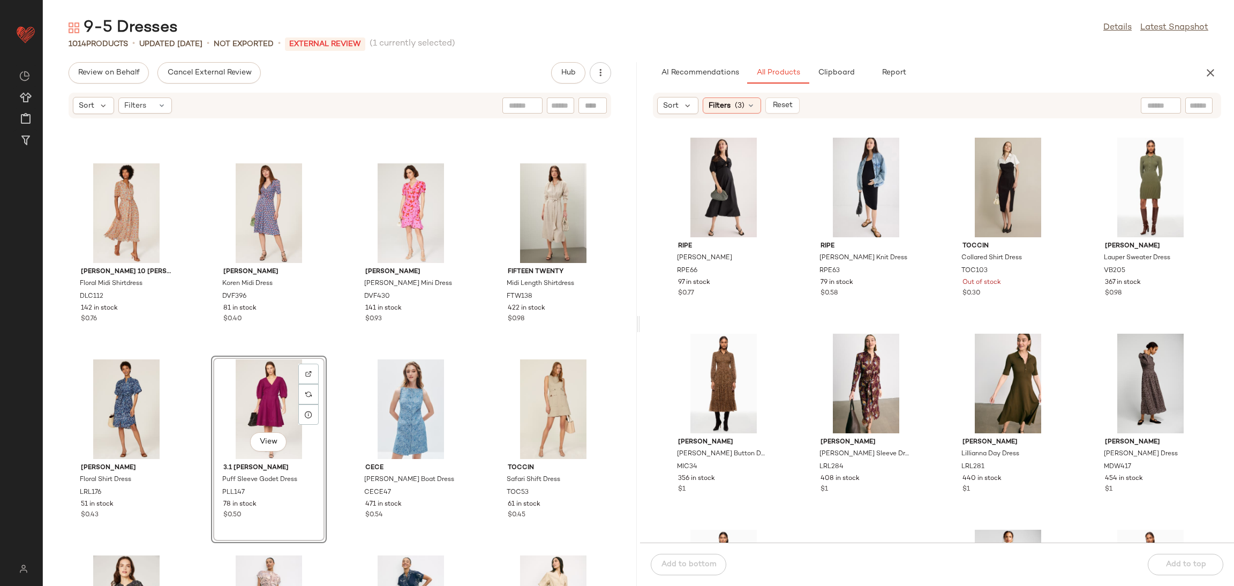
click at [326, 340] on div "[PERSON_NAME] [PERSON_NAME] Dress TT463 178 in stock $0.68 [PERSON_NAME] Dress …" at bounding box center [340, 359] width 594 height 454
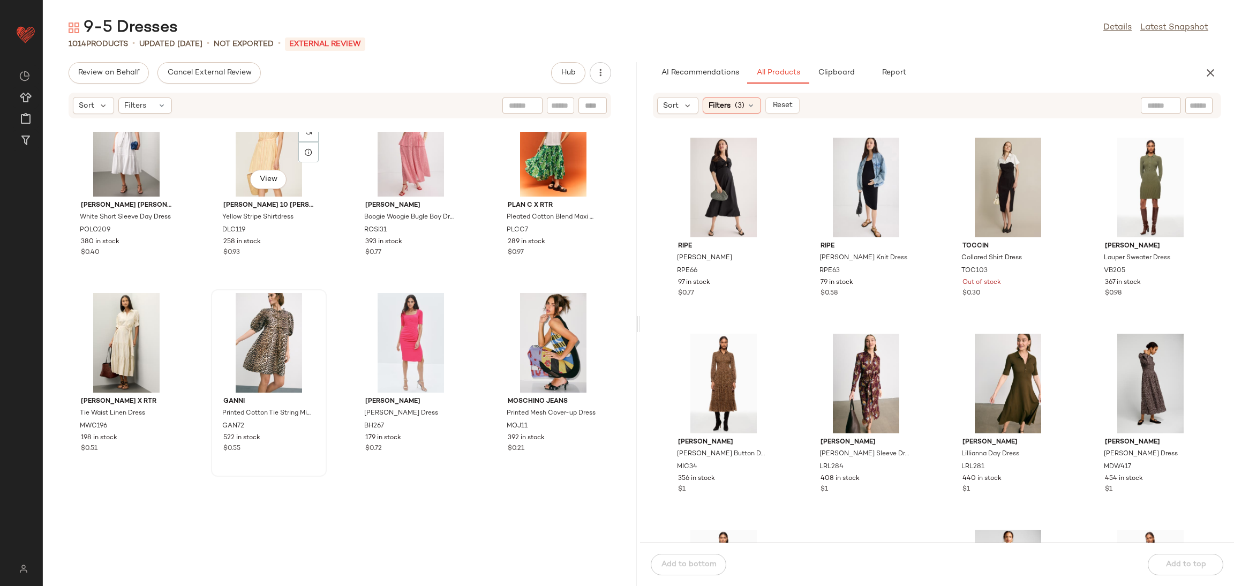
scroll to position [3577, 0]
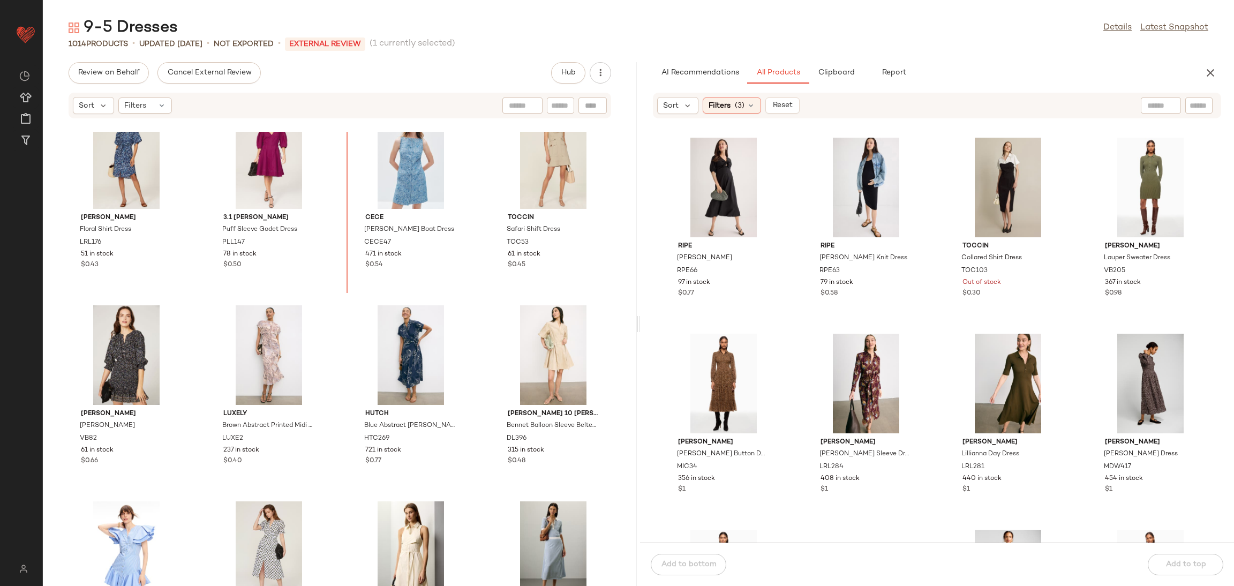
scroll to position [1399, 0]
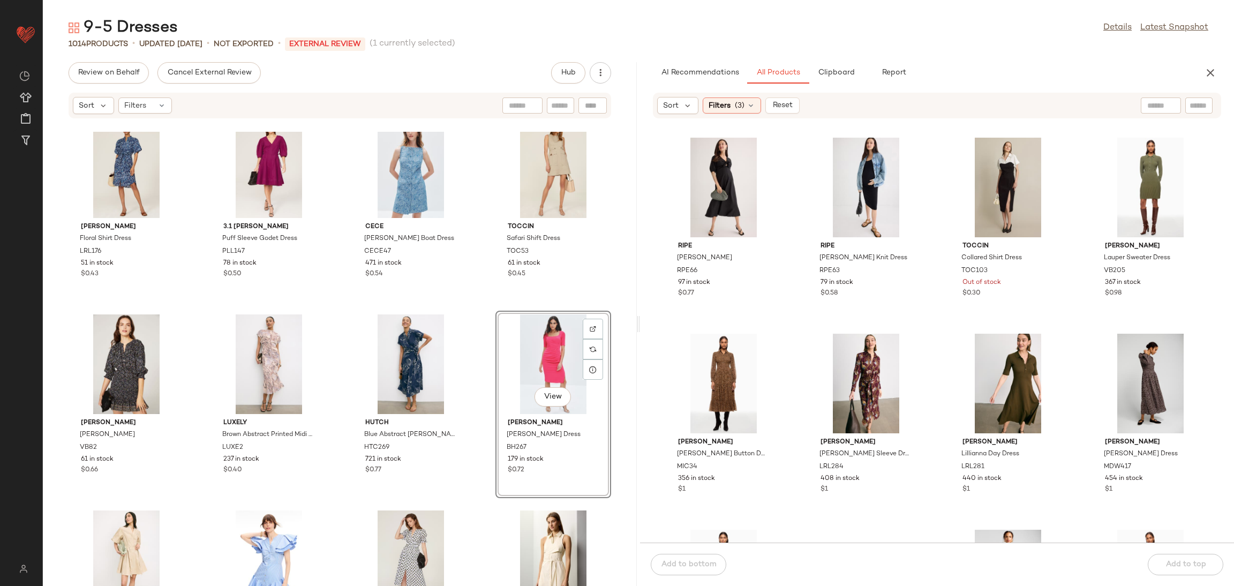
click at [481, 311] on div "[PERSON_NAME] Floral Shirt Dress LRL176 51 in stock $0.43 3.1 [PERSON_NAME] Puf…" at bounding box center [340, 359] width 594 height 454
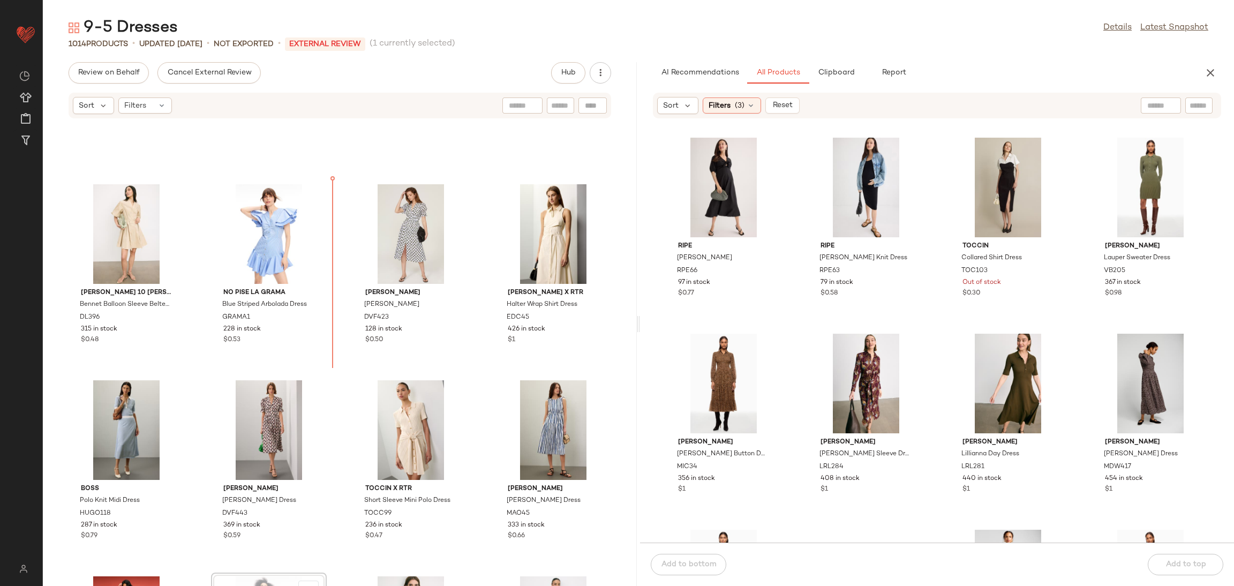
scroll to position [1701, 0]
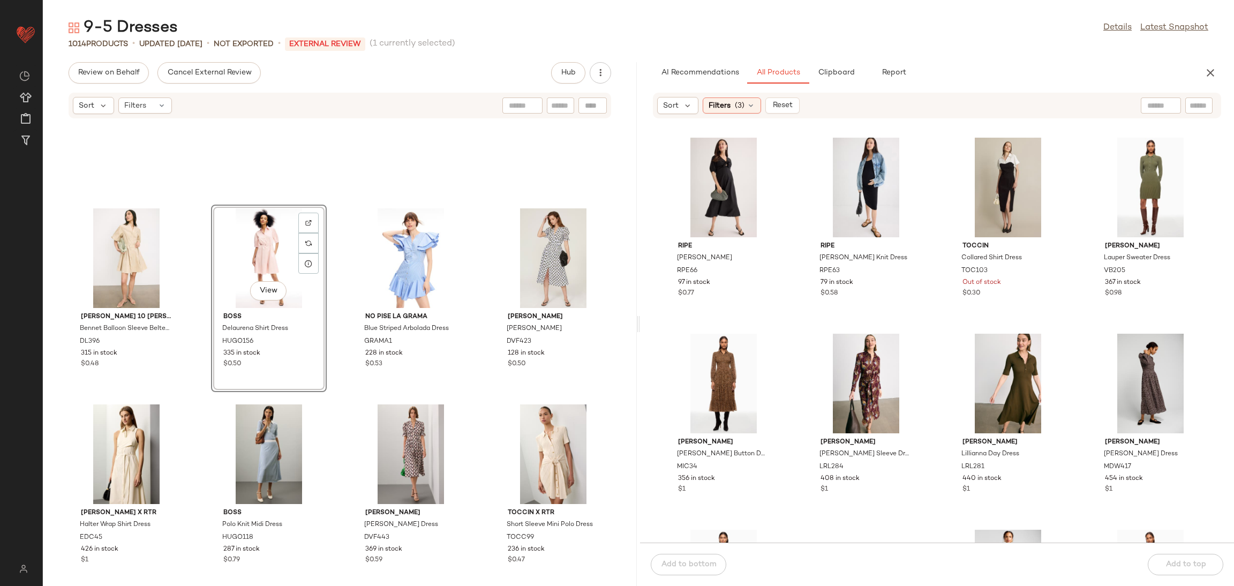
click at [343, 311] on div "[PERSON_NAME] 10 [PERSON_NAME] Balloon Sleeve Belted Dress DL396 315 in stock $…" at bounding box center [340, 359] width 594 height 454
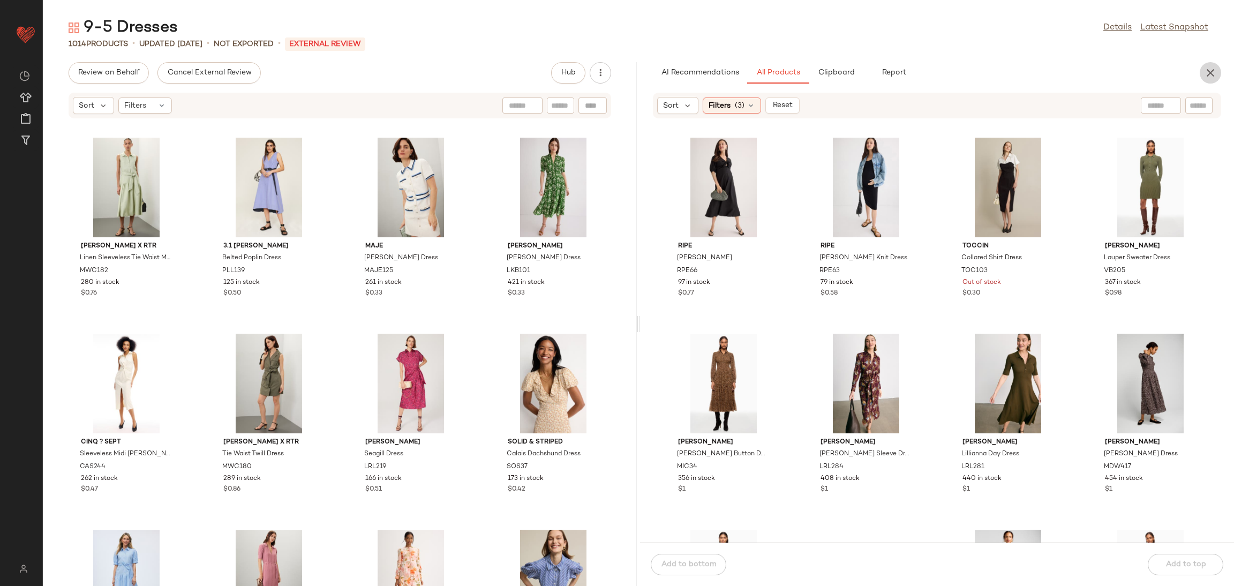
click at [1213, 74] on icon "button" at bounding box center [1210, 72] width 13 height 13
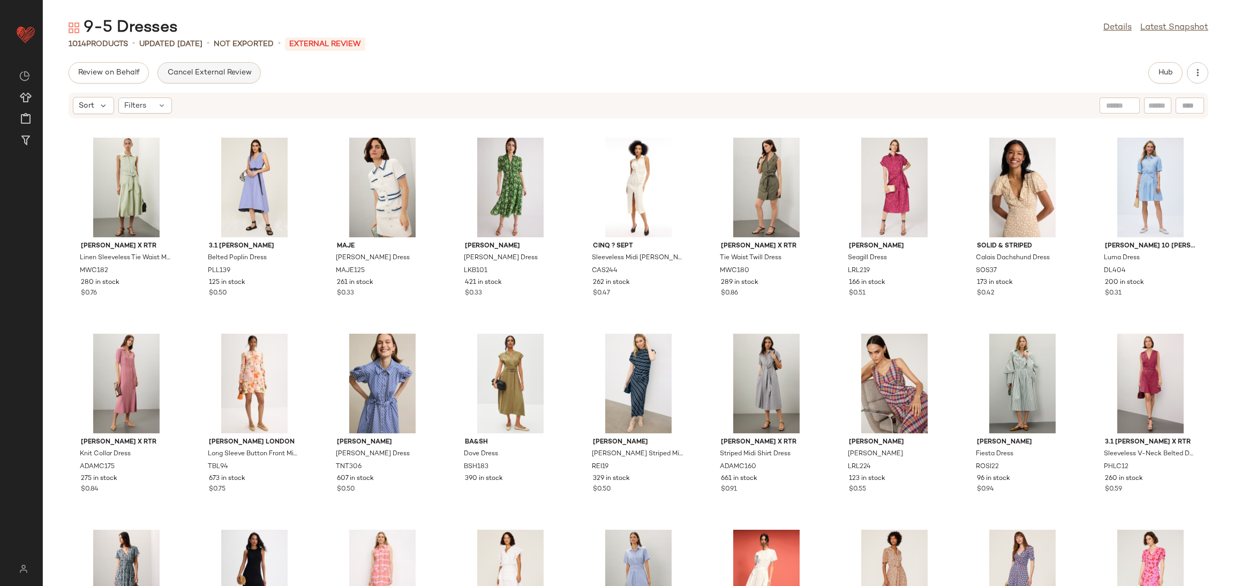
click at [225, 67] on button "Cancel External Review" at bounding box center [208, 72] width 103 height 21
click at [120, 69] on span "Send for Review" at bounding box center [107, 73] width 58 height 9
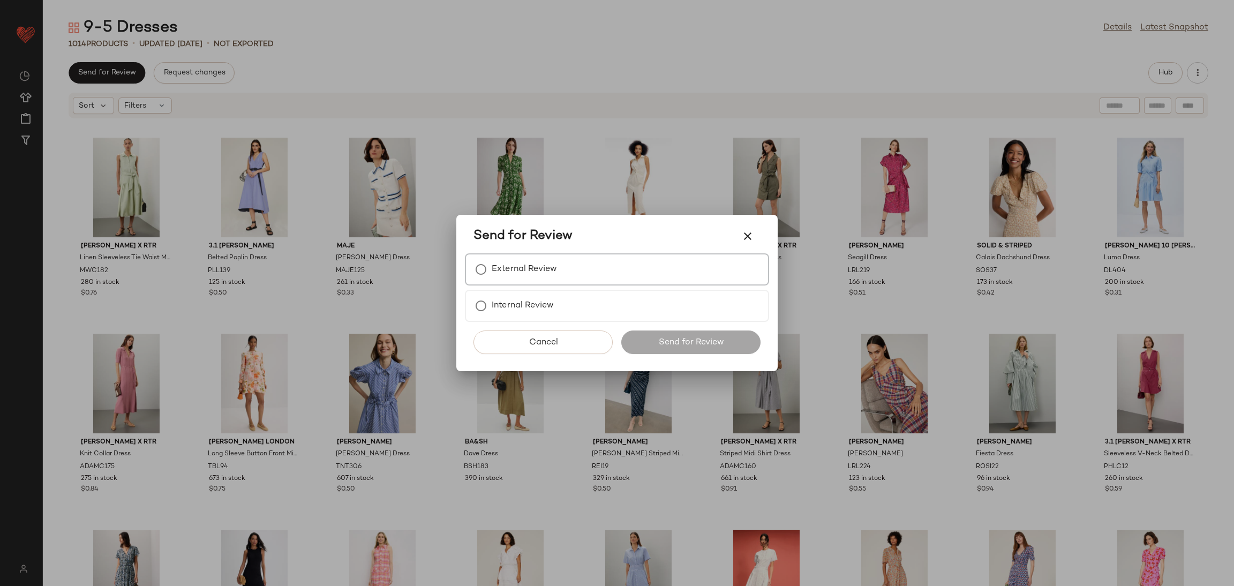
click at [524, 268] on label "External Review" at bounding box center [523, 269] width 65 height 21
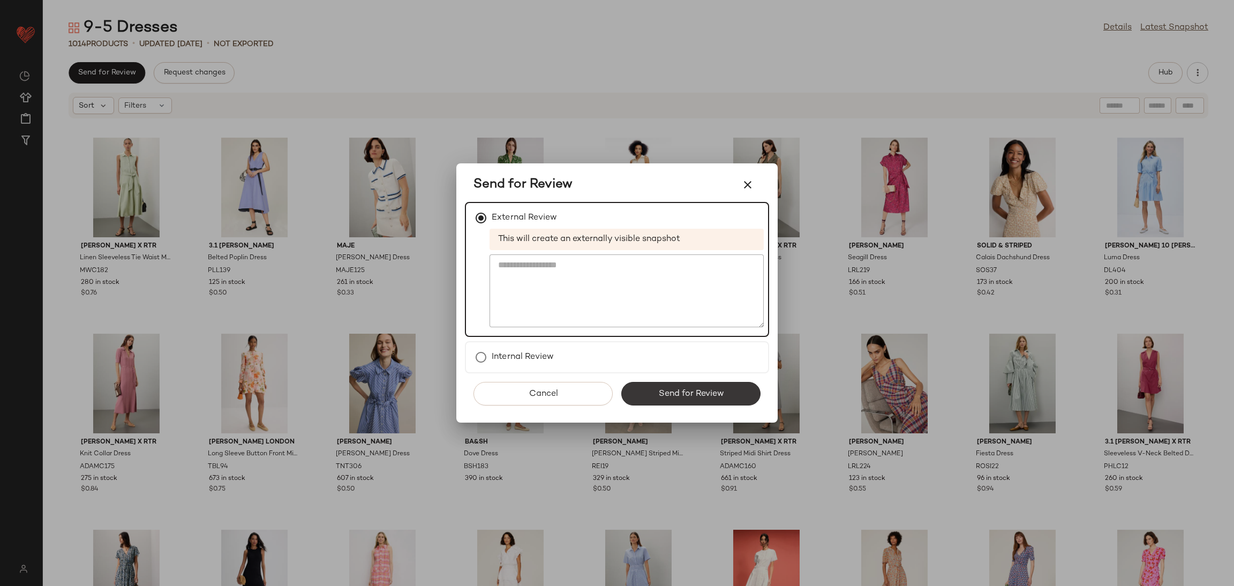
click at [662, 395] on span "Send for Review" at bounding box center [690, 394] width 66 height 10
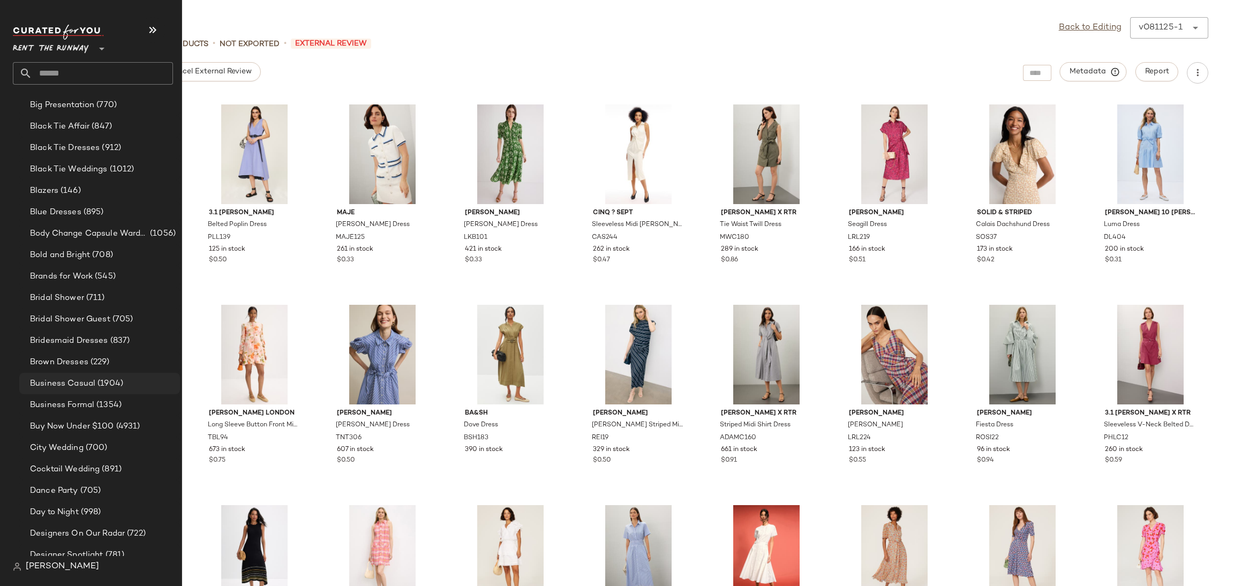
scroll to position [159, 0]
click at [104, 381] on span "(1904)" at bounding box center [109, 381] width 28 height 12
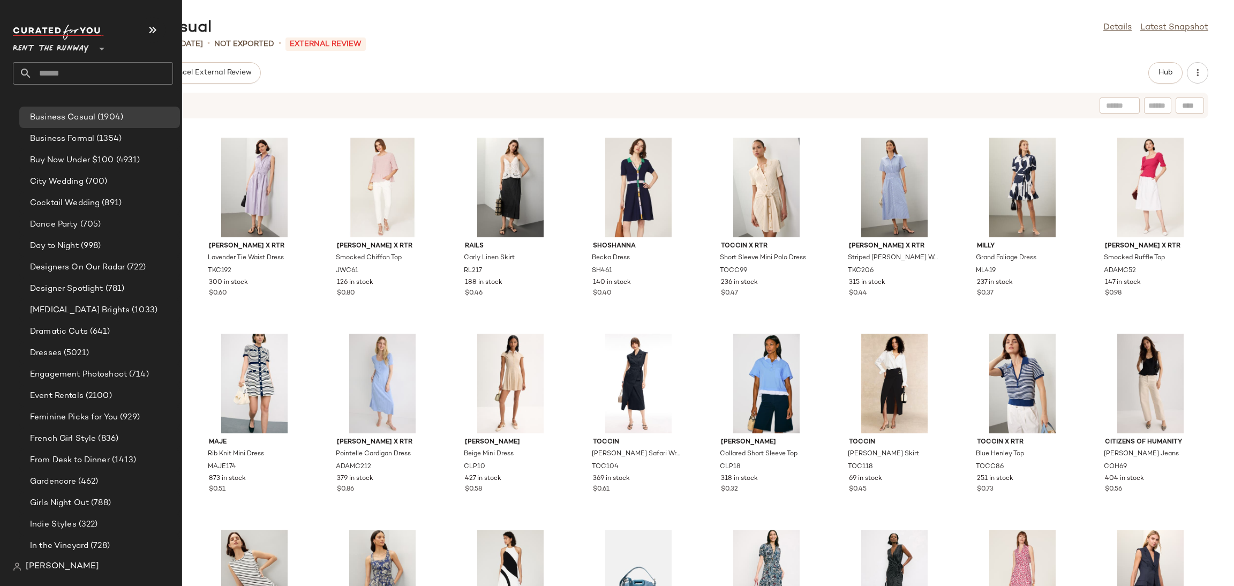
scroll to position [473, 0]
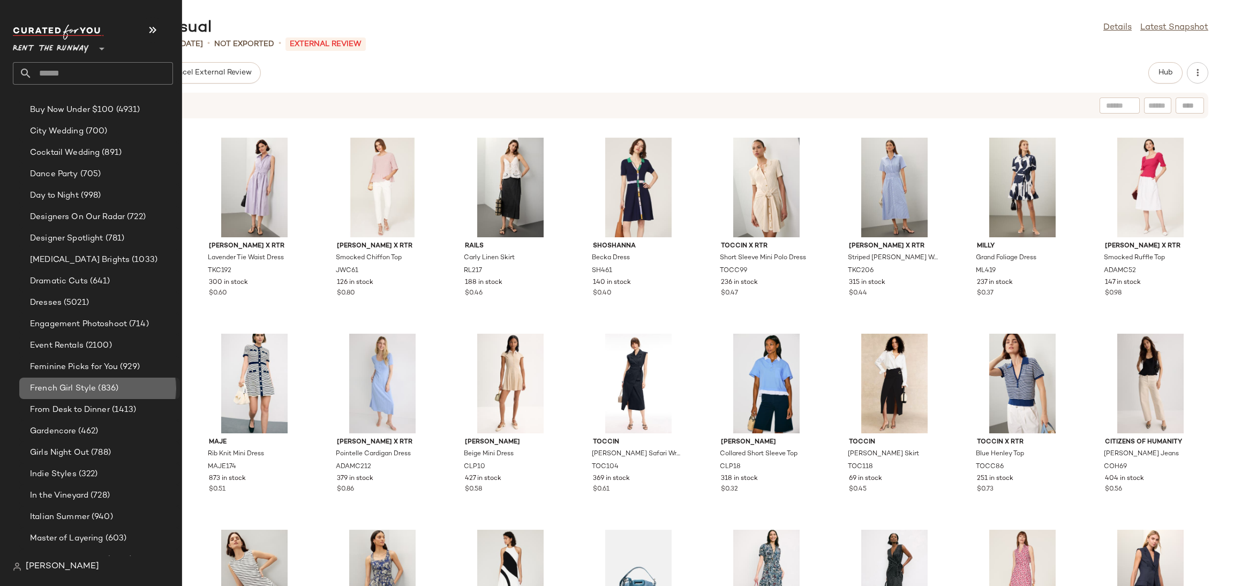
click at [103, 388] on span "(836)" at bounding box center [107, 388] width 22 height 12
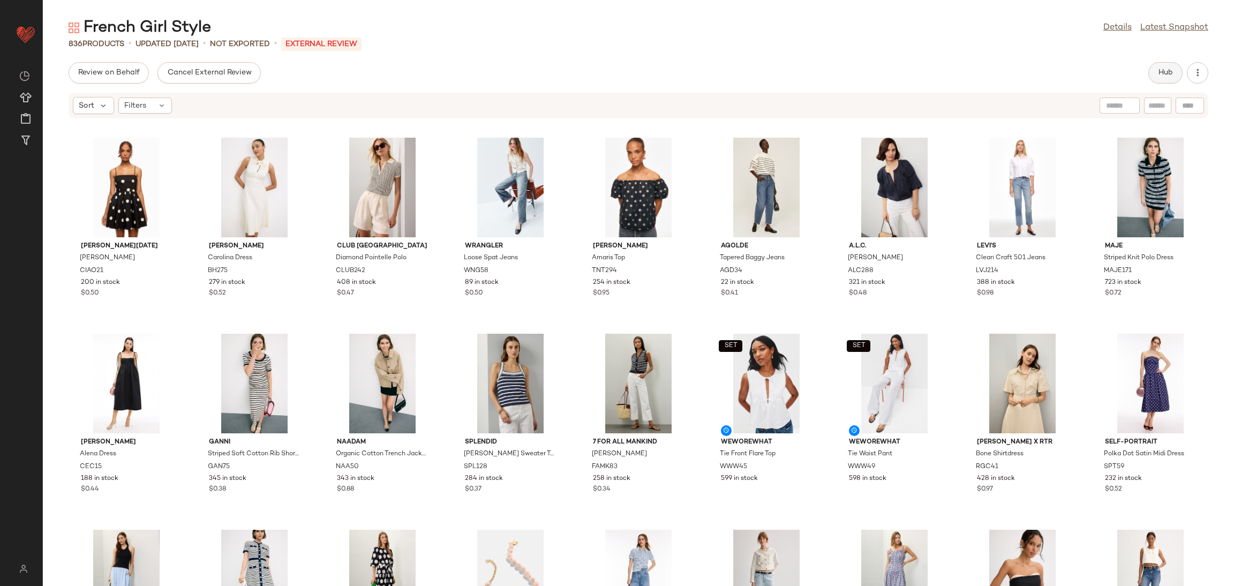
click at [1171, 79] on button "Hub" at bounding box center [1165, 72] width 34 height 21
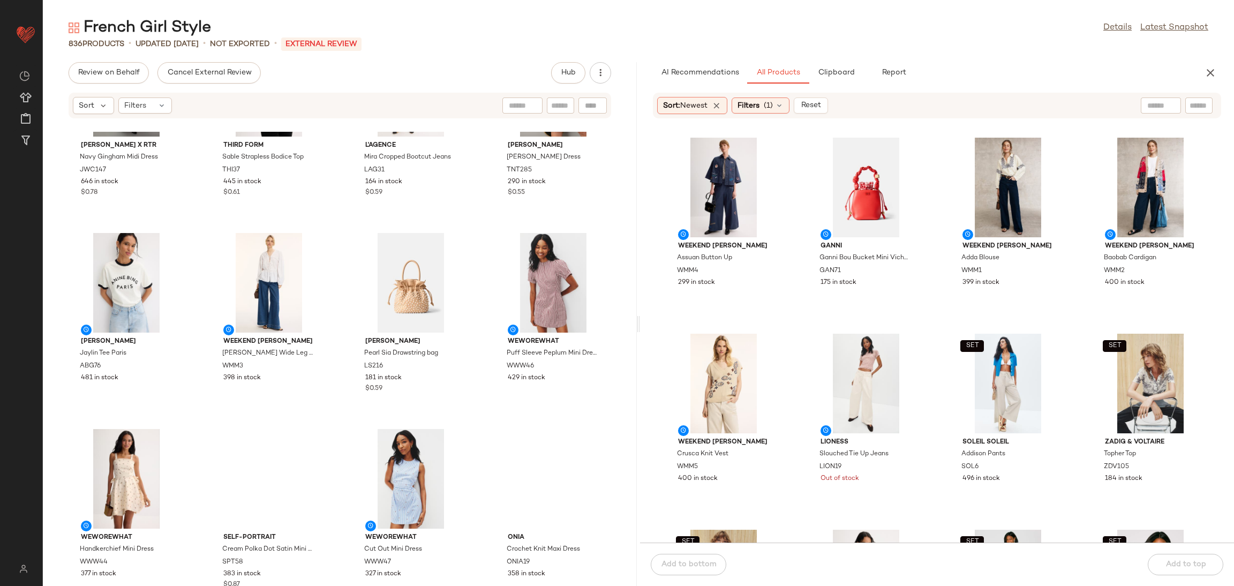
scroll to position [1315, 0]
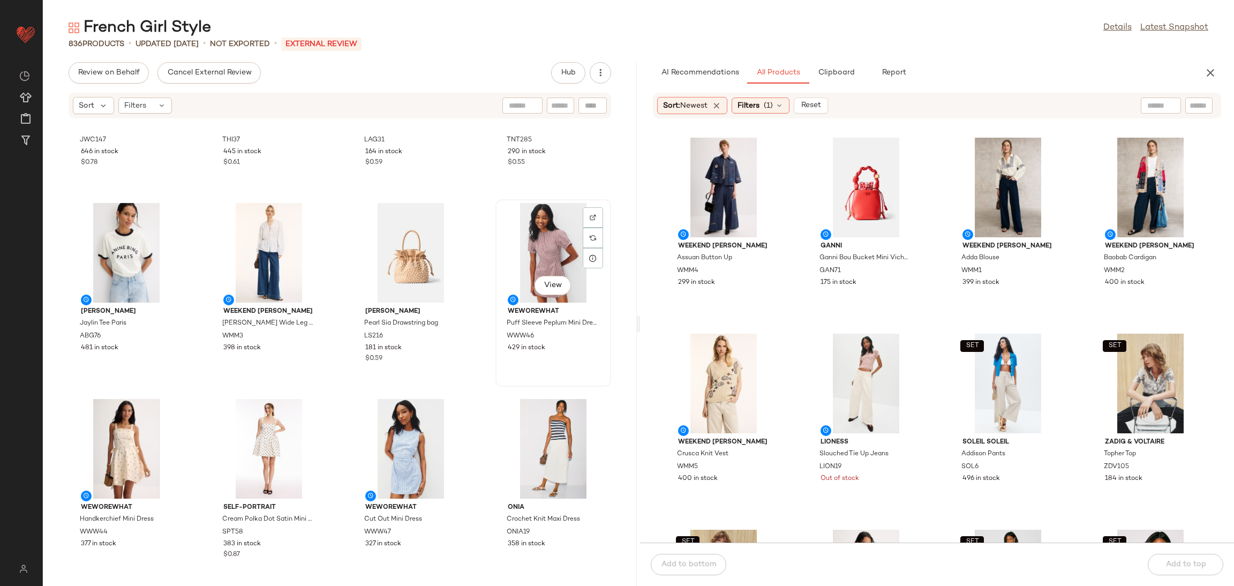
click at [532, 243] on div "View" at bounding box center [553, 253] width 108 height 100
click at [398, 435] on div "View" at bounding box center [411, 449] width 108 height 100
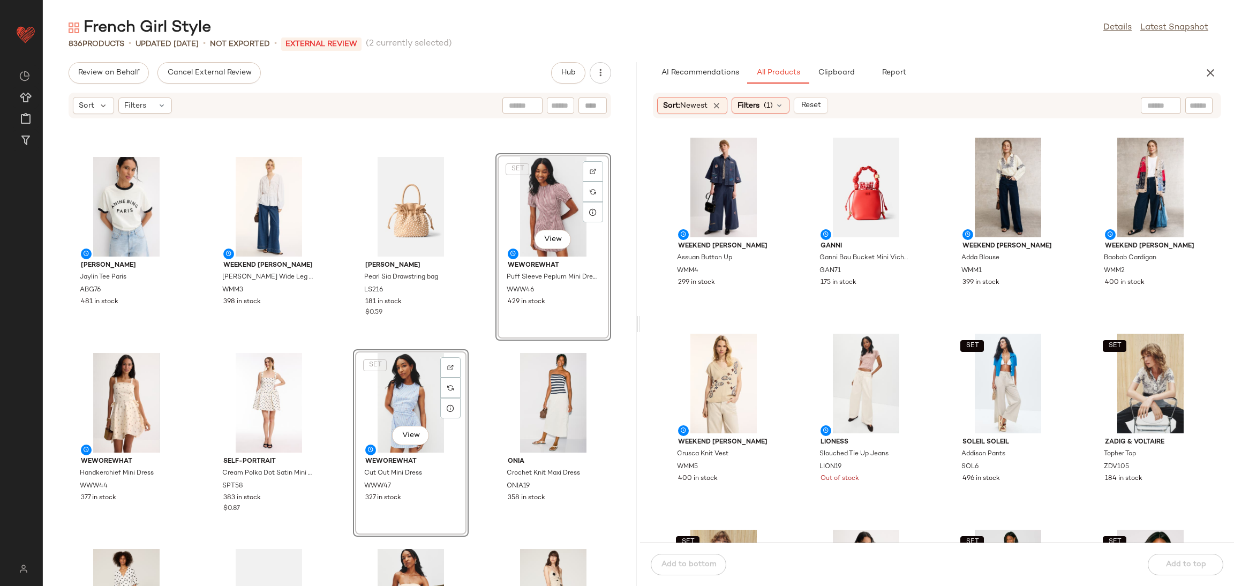
scroll to position [1358, 0]
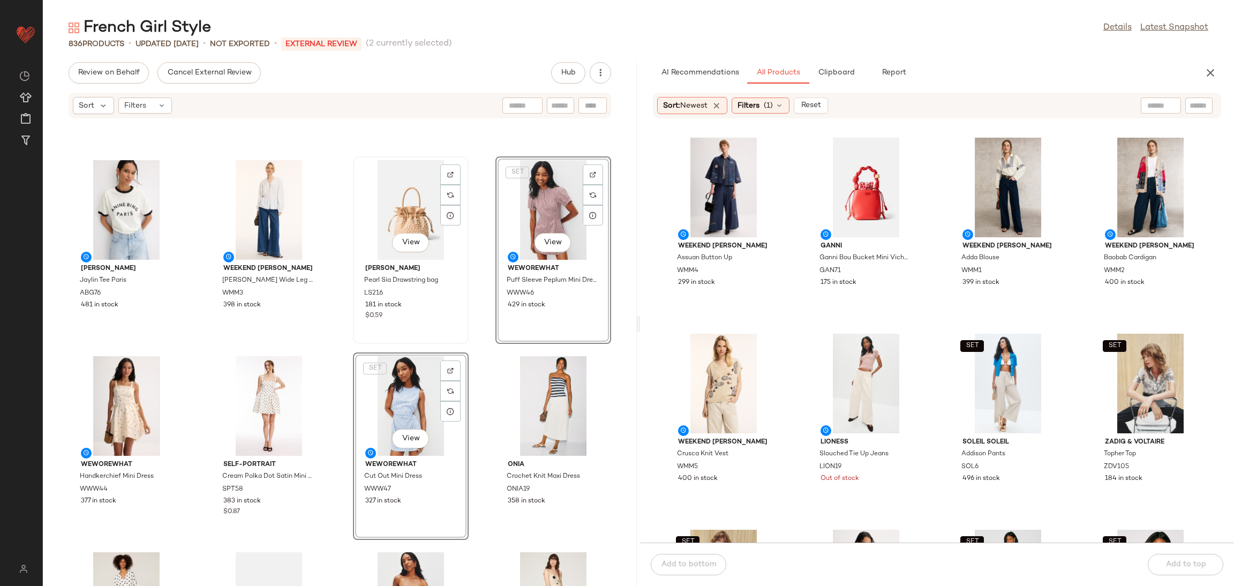
click at [417, 215] on div "View" at bounding box center [411, 210] width 108 height 100
click at [105, 411] on div "View" at bounding box center [126, 406] width 108 height 100
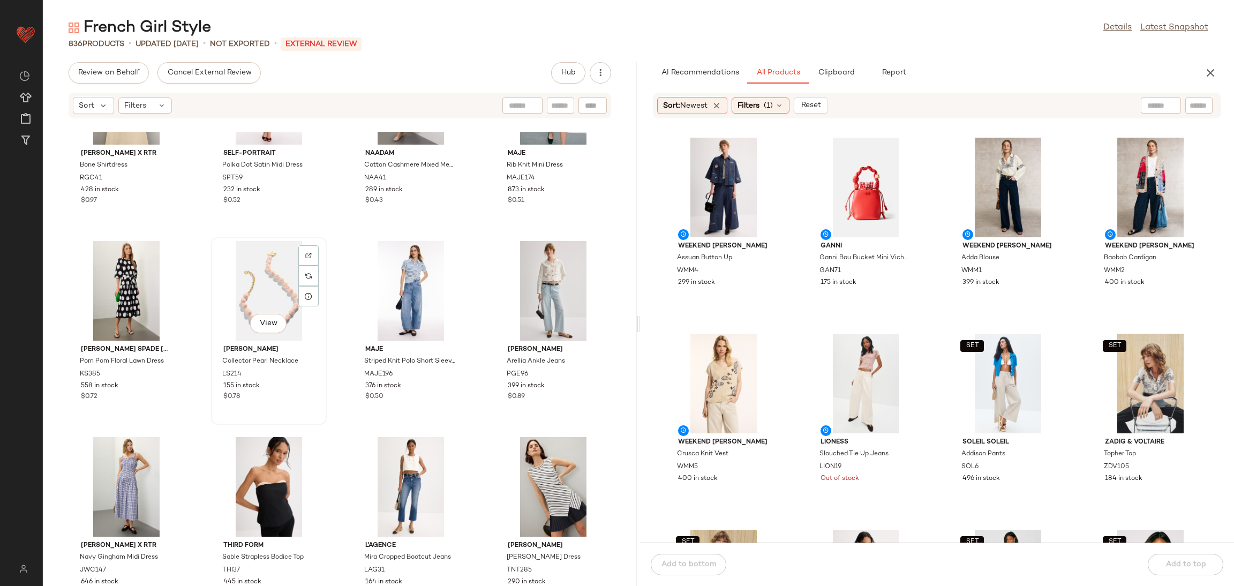
scroll to position [888, 0]
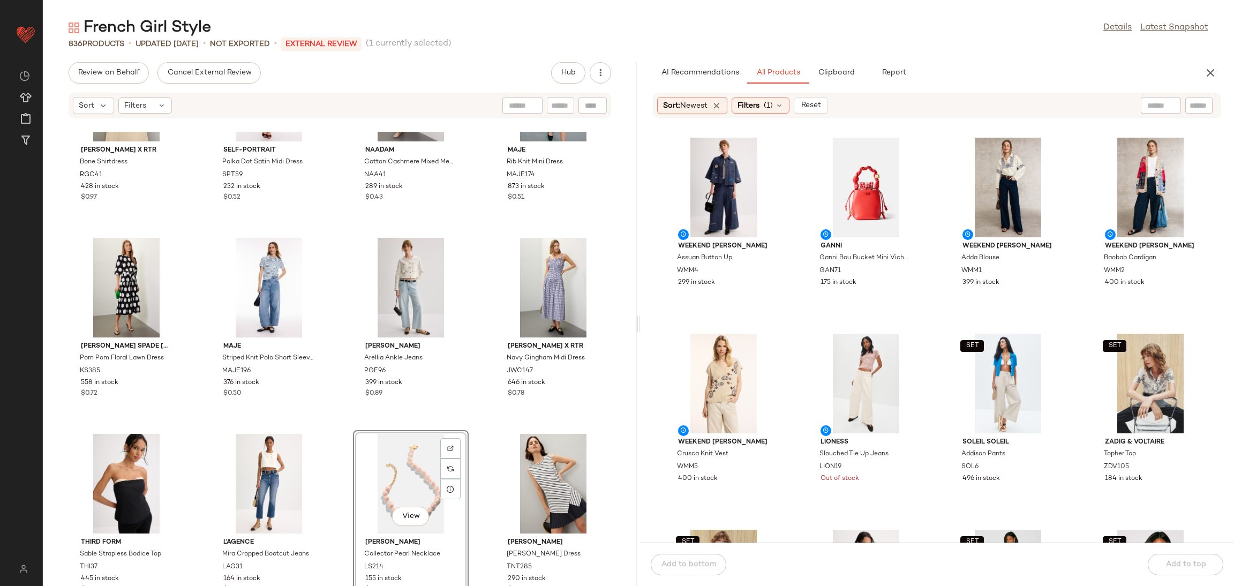
click at [488, 422] on div "[PERSON_NAME] x RTR Bone Shirtdress RGC41 428 in stock $0.97 Self-Portrait Polk…" at bounding box center [340, 359] width 594 height 454
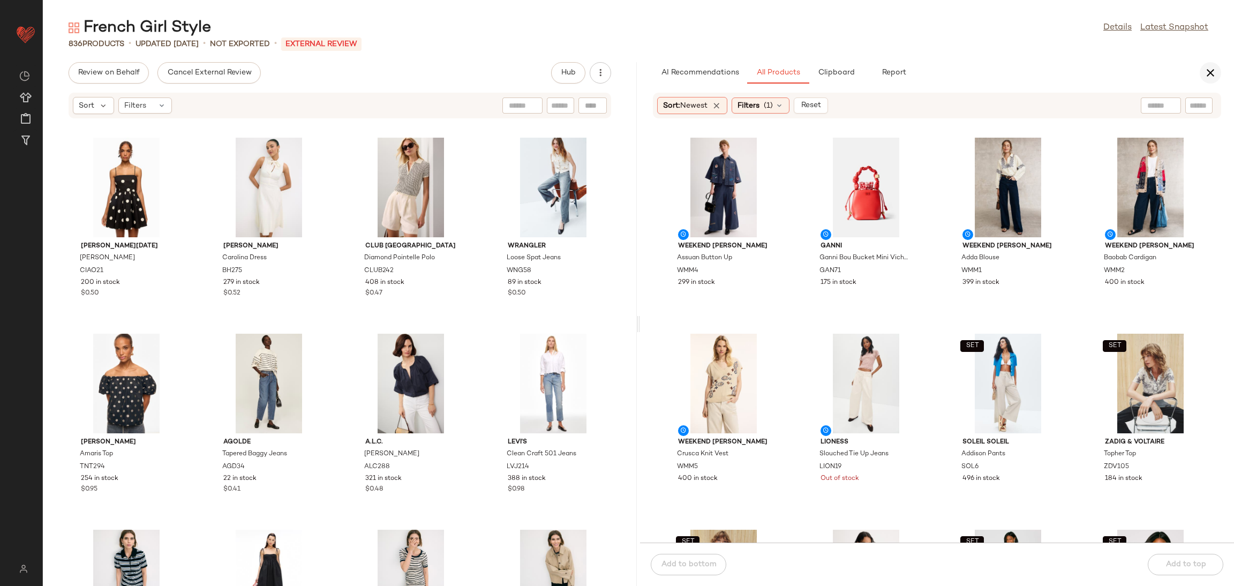
click at [1204, 73] on icon "button" at bounding box center [1210, 72] width 13 height 13
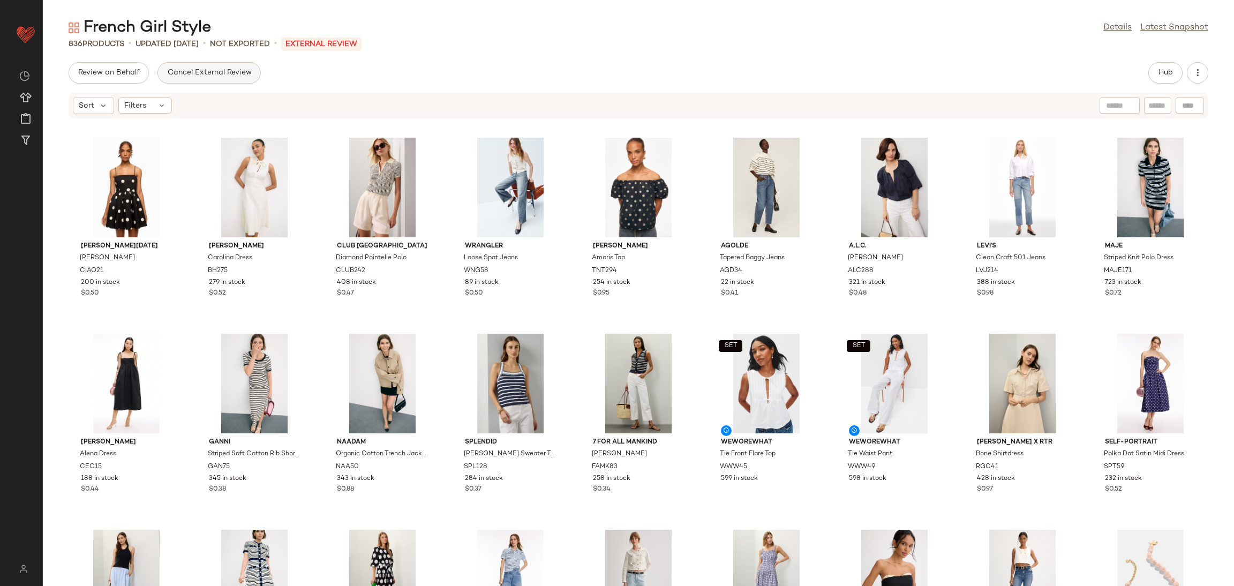
click at [210, 70] on span "Cancel External Review" at bounding box center [209, 73] width 85 height 9
click at [101, 72] on span "Send for Review" at bounding box center [107, 73] width 58 height 9
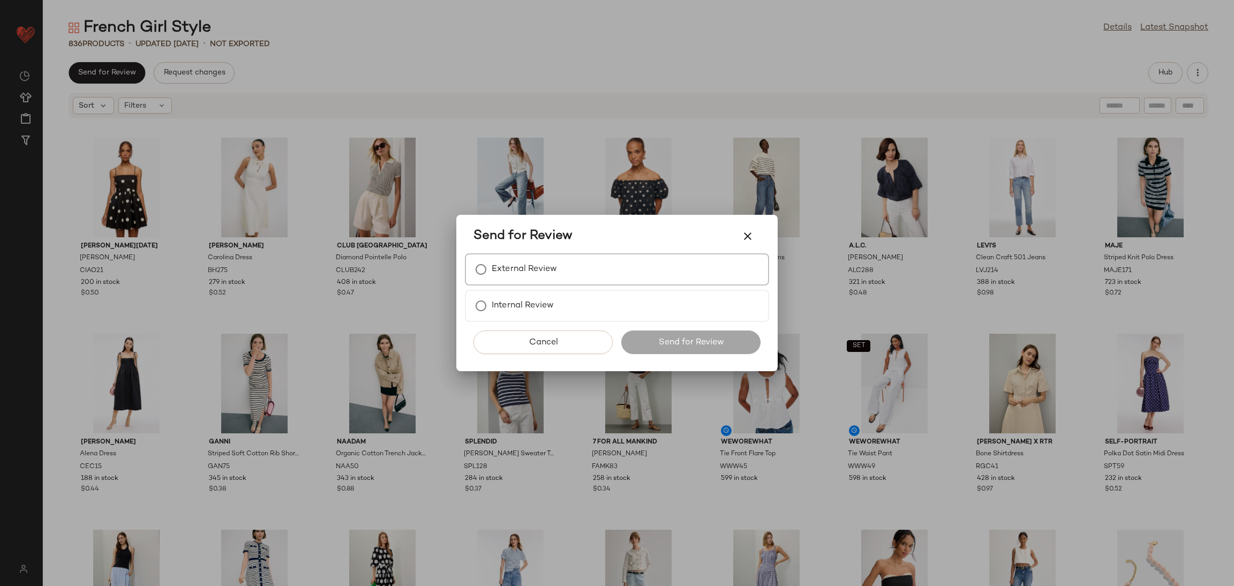
click at [612, 273] on div "External Review" at bounding box center [617, 269] width 304 height 32
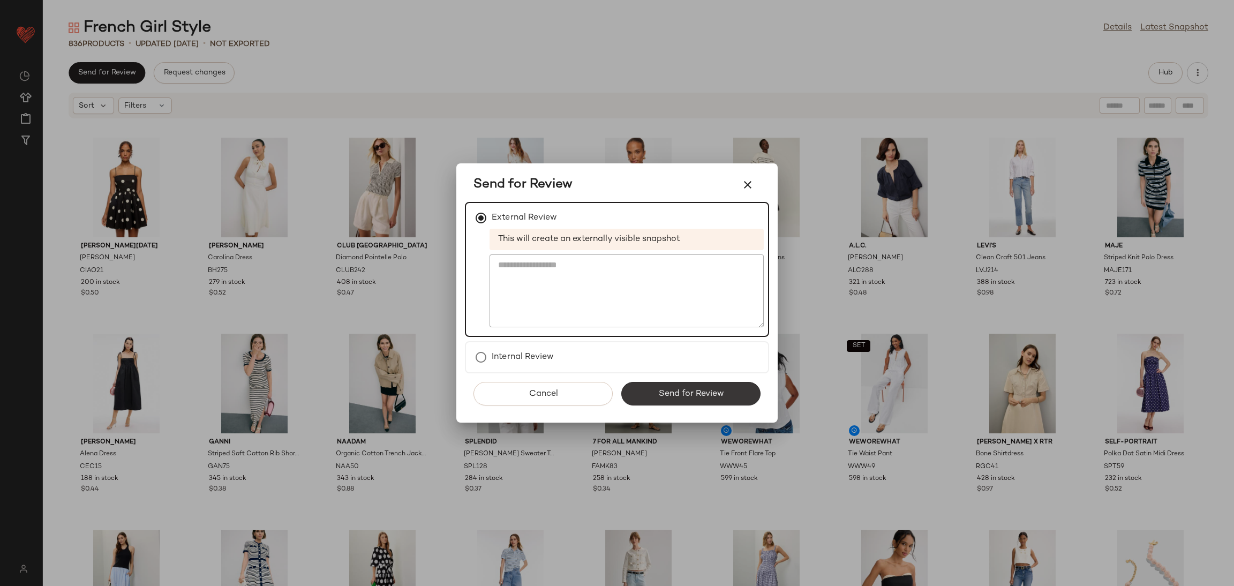
click at [714, 392] on span "Send for Review" at bounding box center [690, 394] width 66 height 10
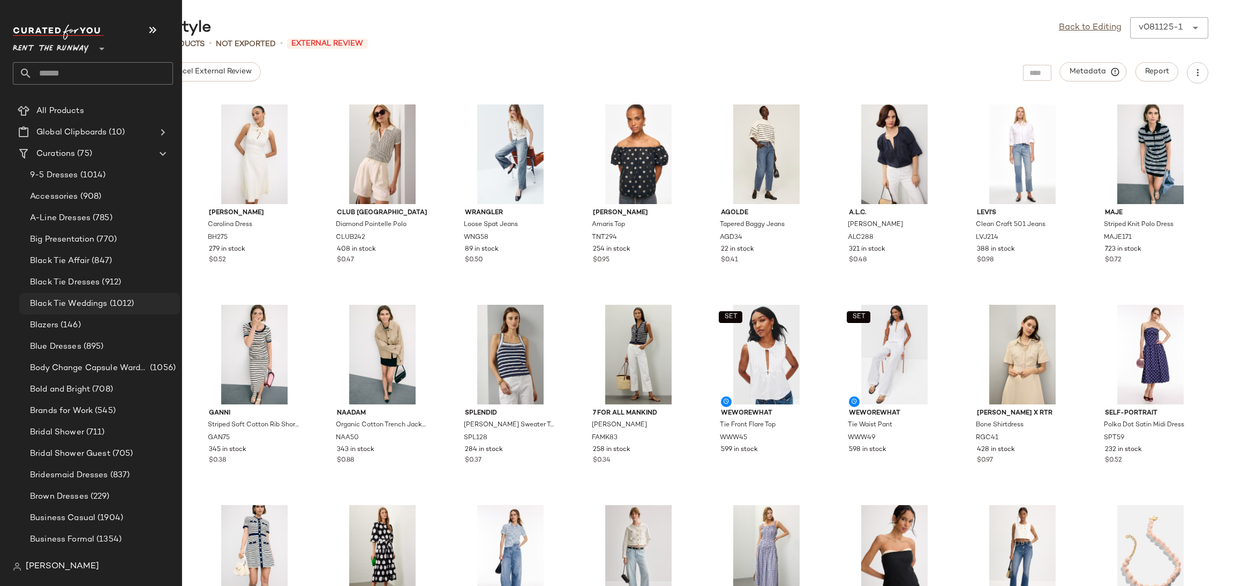
scroll to position [25, 0]
click at [95, 517] on span "(1904)" at bounding box center [109, 515] width 28 height 12
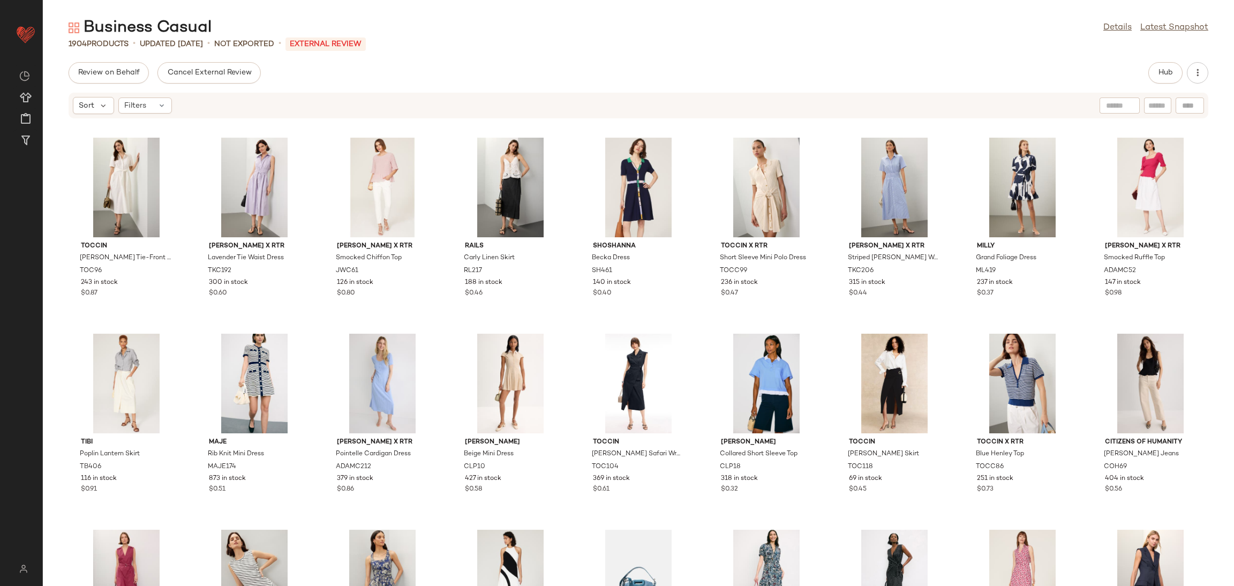
drag, startPoint x: 1140, startPoint y: 77, endPoint x: 1148, endPoint y: 77, distance: 7.5
click at [1138, 77] on div "Review on Behalf Cancel External Review Hub" at bounding box center [638, 72] width 1191 height 21
click at [1148, 77] on div "Hub" at bounding box center [1165, 72] width 34 height 21
click at [1152, 75] on button "Hub" at bounding box center [1165, 72] width 34 height 21
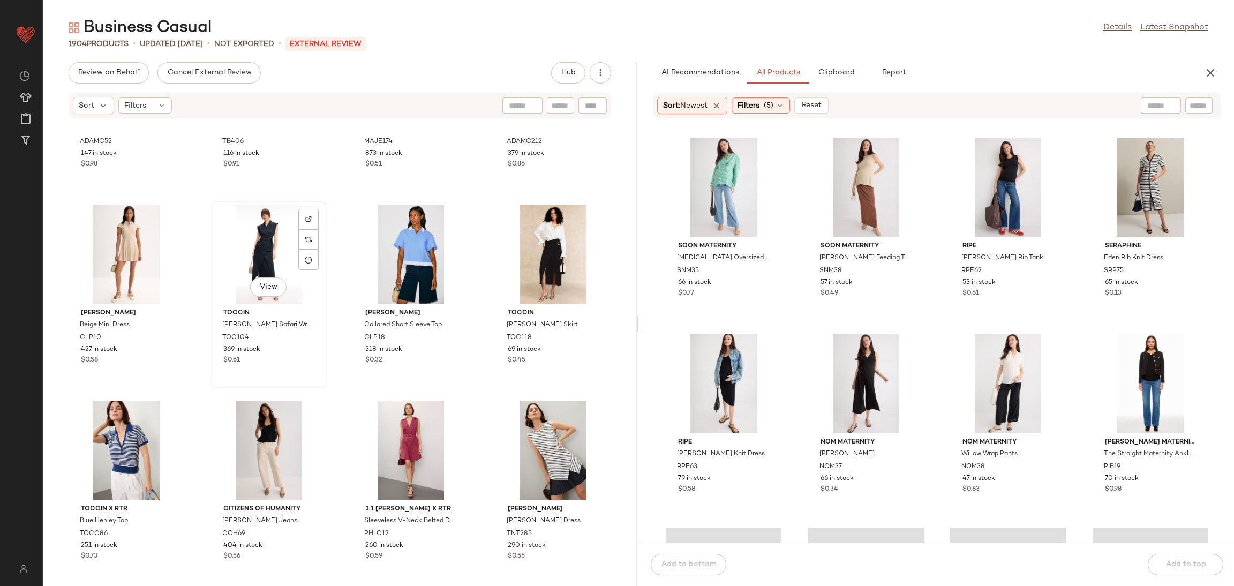
scroll to position [532, 0]
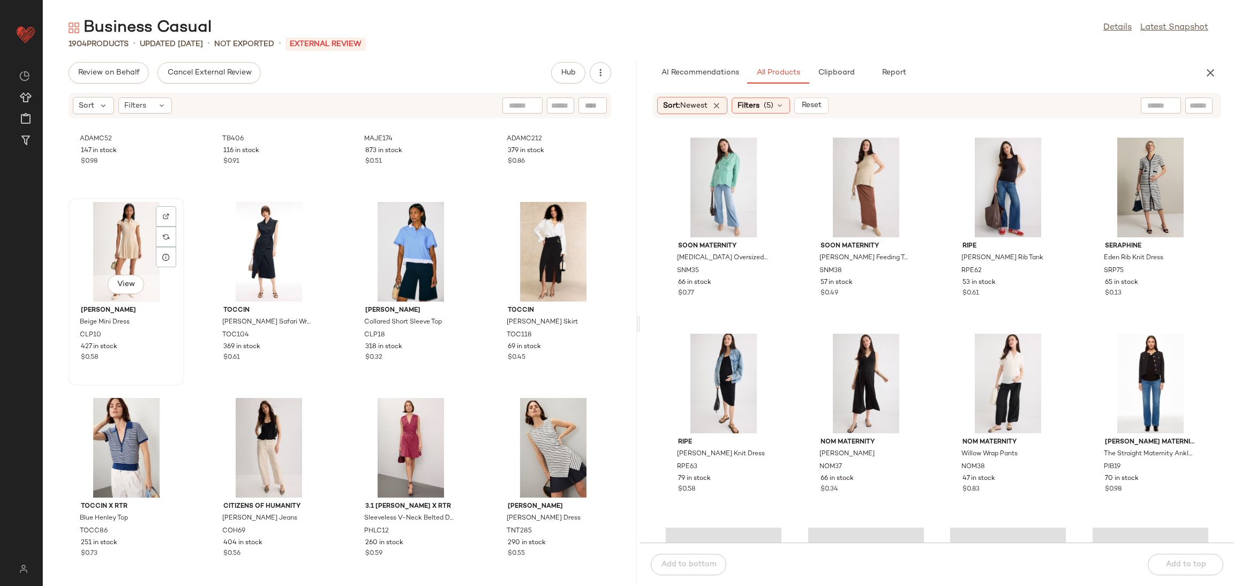
click at [124, 246] on div "View" at bounding box center [126, 252] width 108 height 100
click at [535, 435] on div "View" at bounding box center [553, 448] width 108 height 100
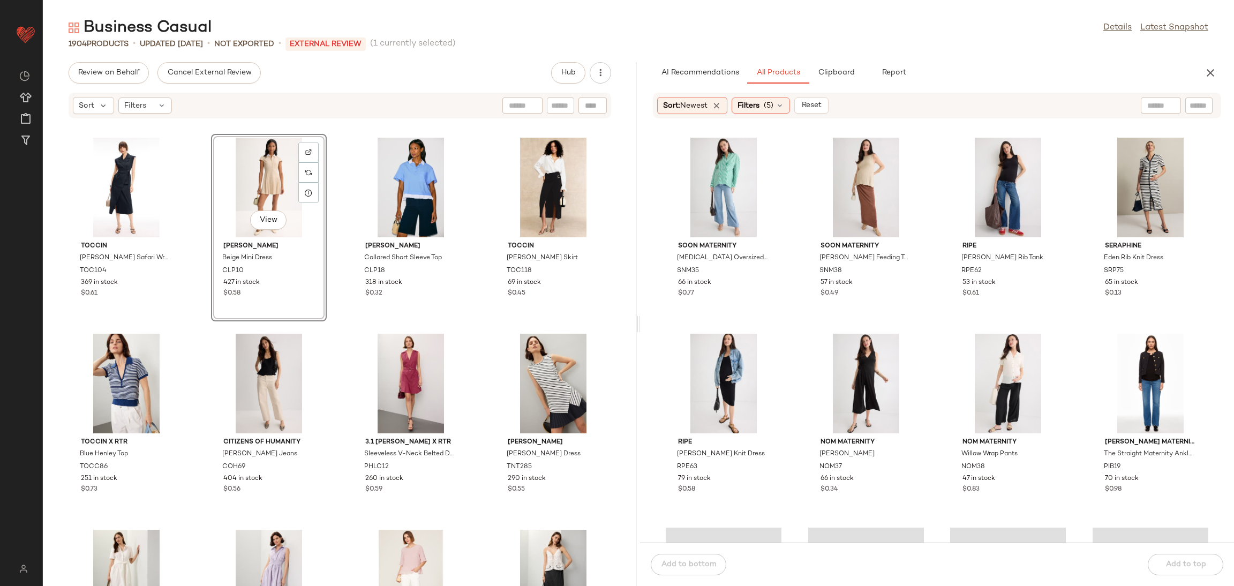
click at [334, 233] on div "Toccin Silvia Safari Wrap Midi Dress TOC104 369 in stock $0.61 View Claudie Pie…" at bounding box center [340, 359] width 594 height 454
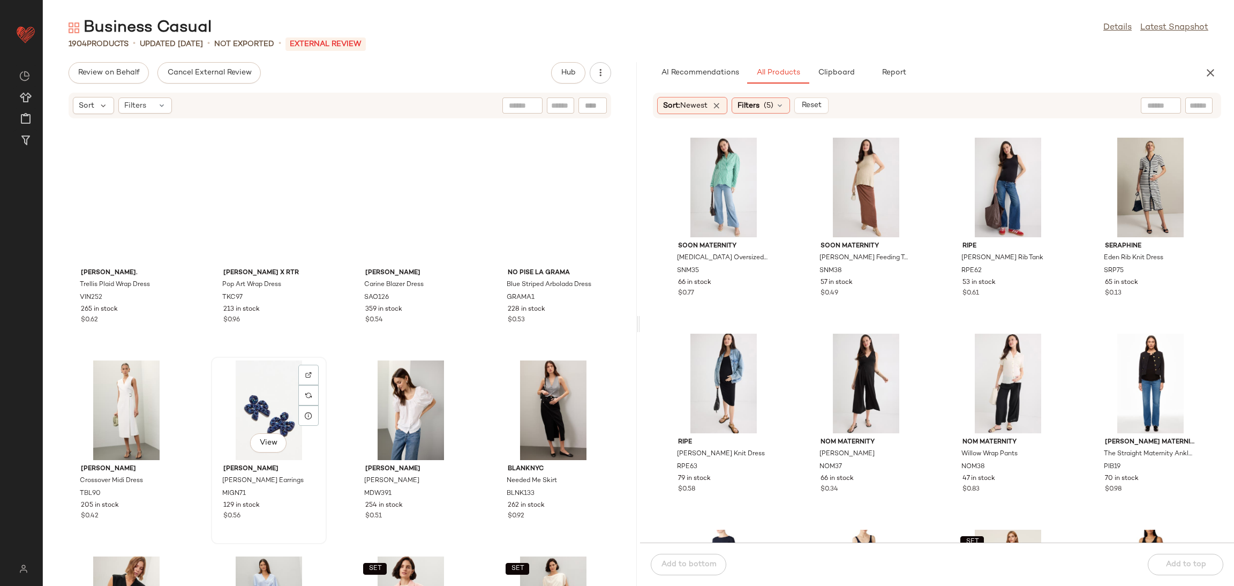
scroll to position [1155, 0]
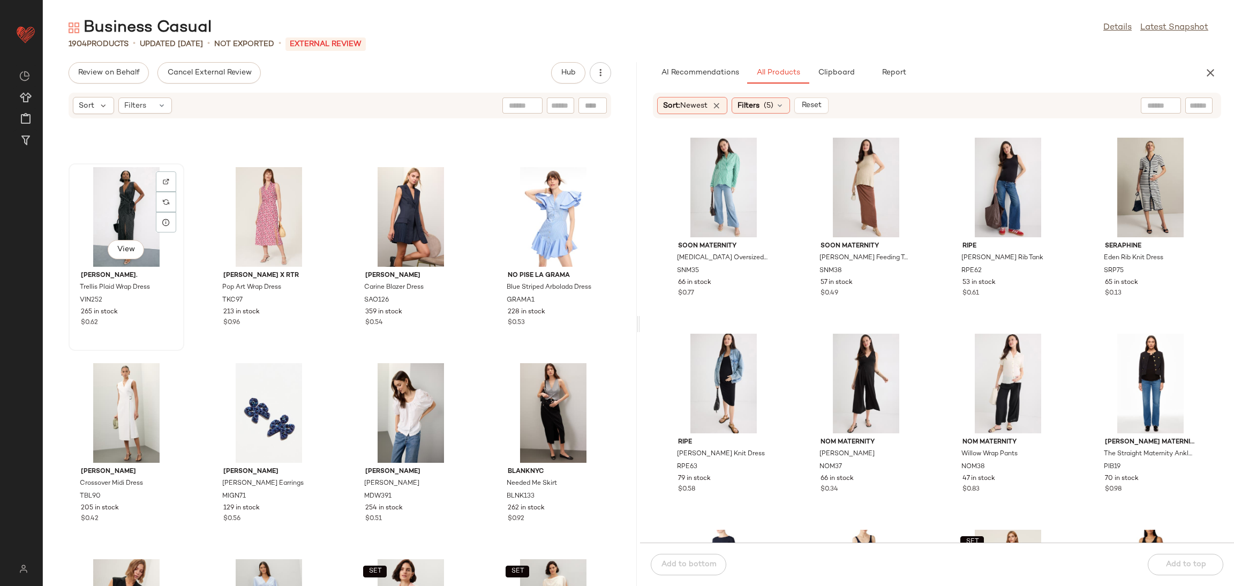
click at [115, 197] on div "View" at bounding box center [126, 217] width 108 height 100
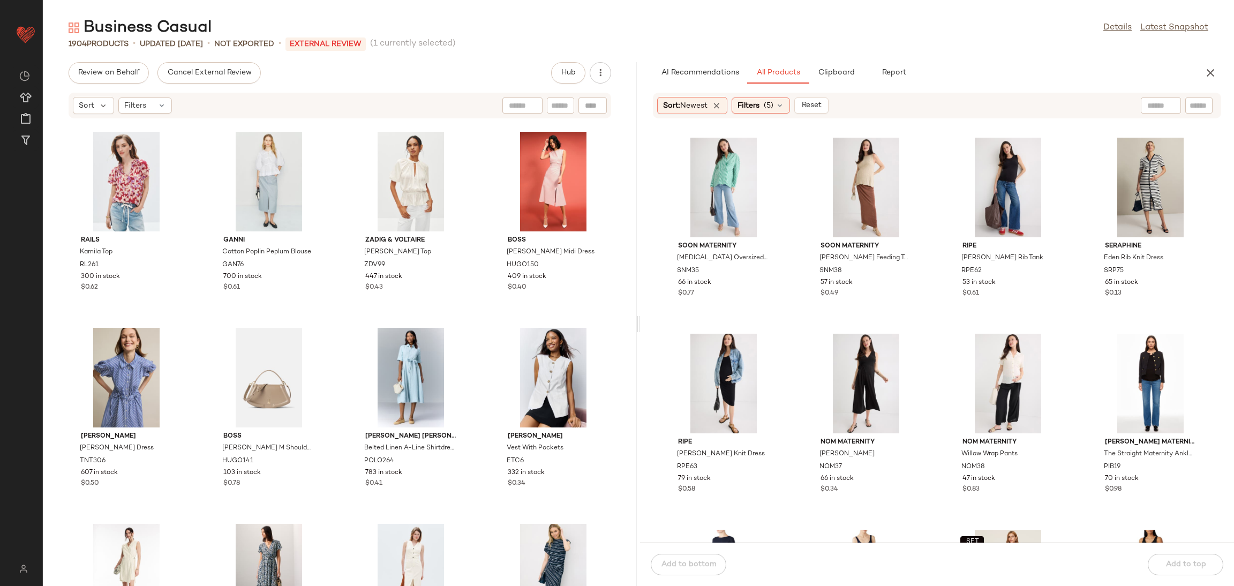
scroll to position [1927, 0]
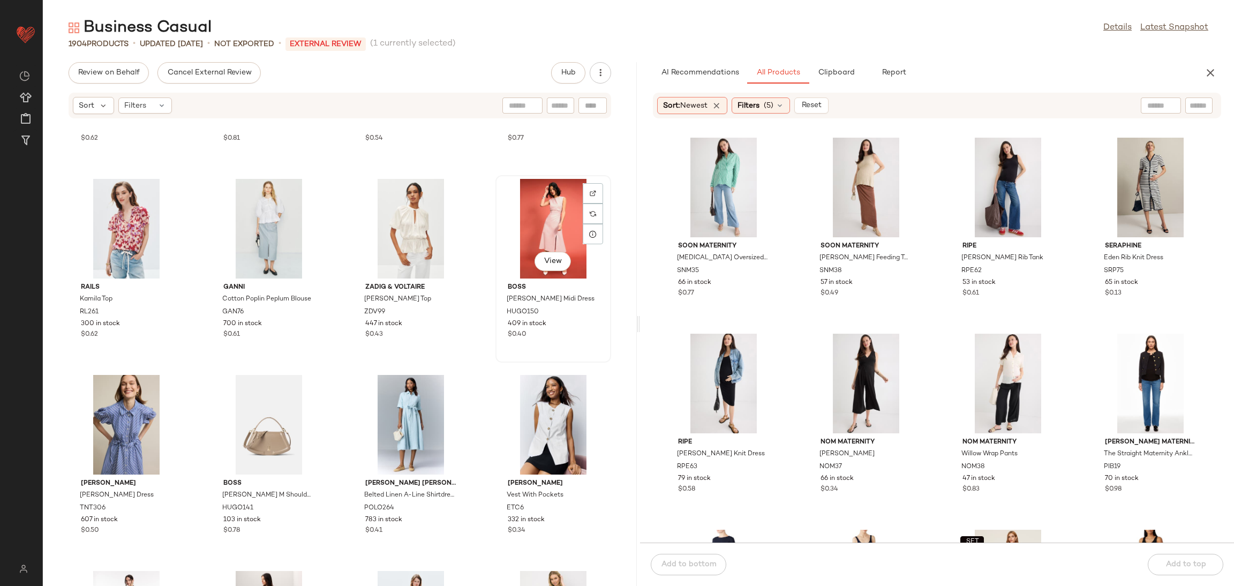
click at [553, 232] on div "View" at bounding box center [553, 229] width 108 height 100
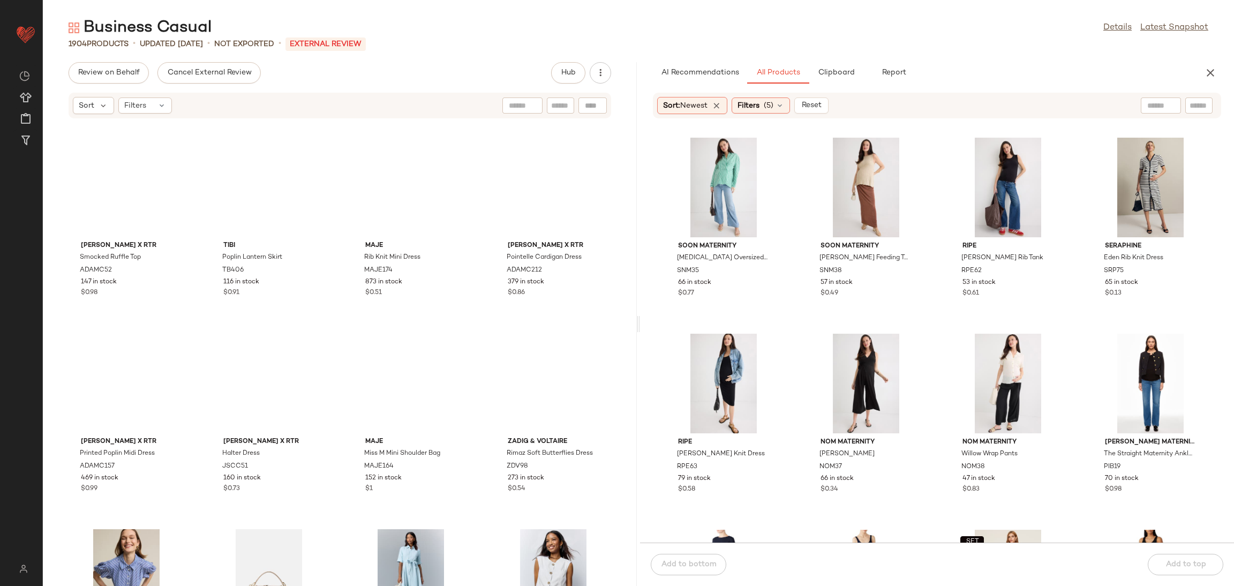
scroll to position [1762, 0]
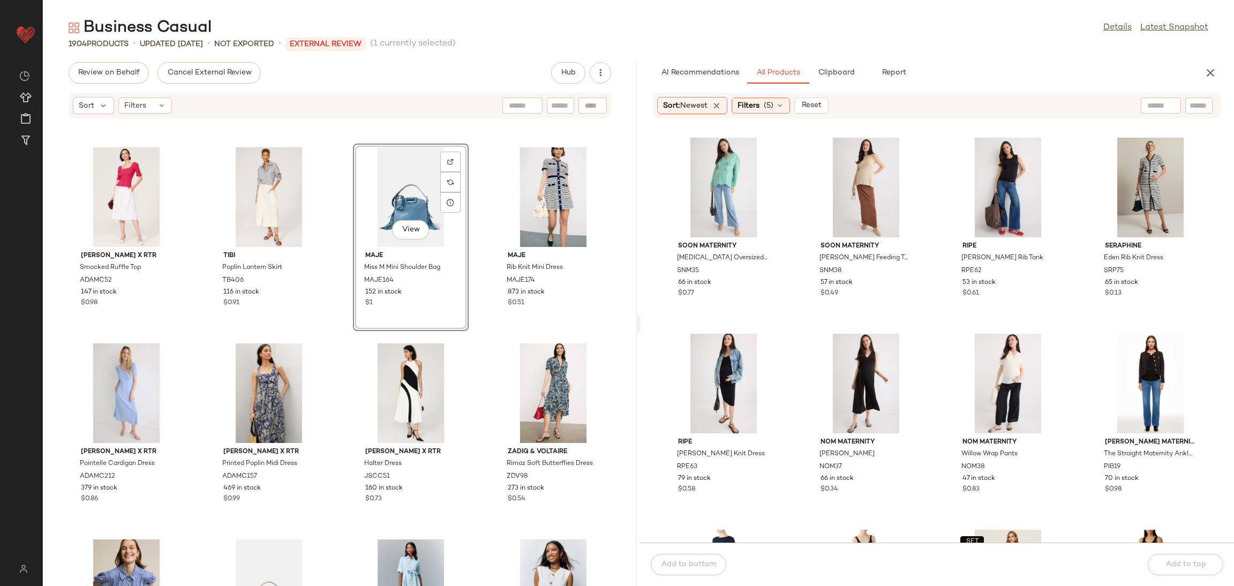
click at [342, 333] on div "Adam Lippes x RTR Smocked Ruffle Top ADAMC52 147 in stock $0.98 Tibi Poplin Lan…" at bounding box center [340, 359] width 594 height 454
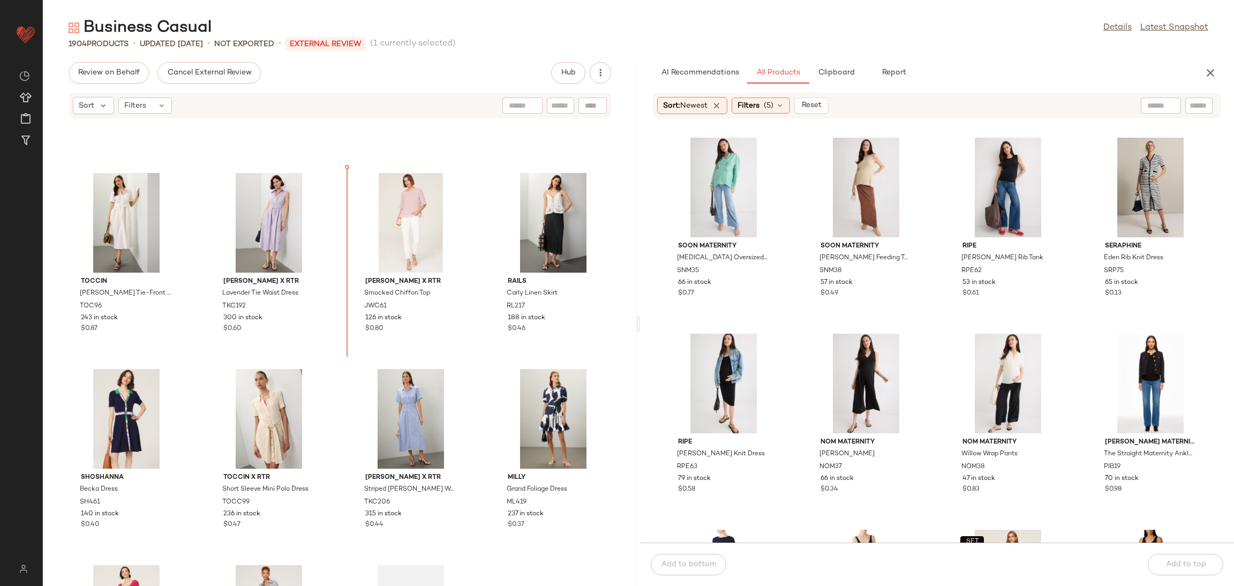
scroll to position [1344, 0]
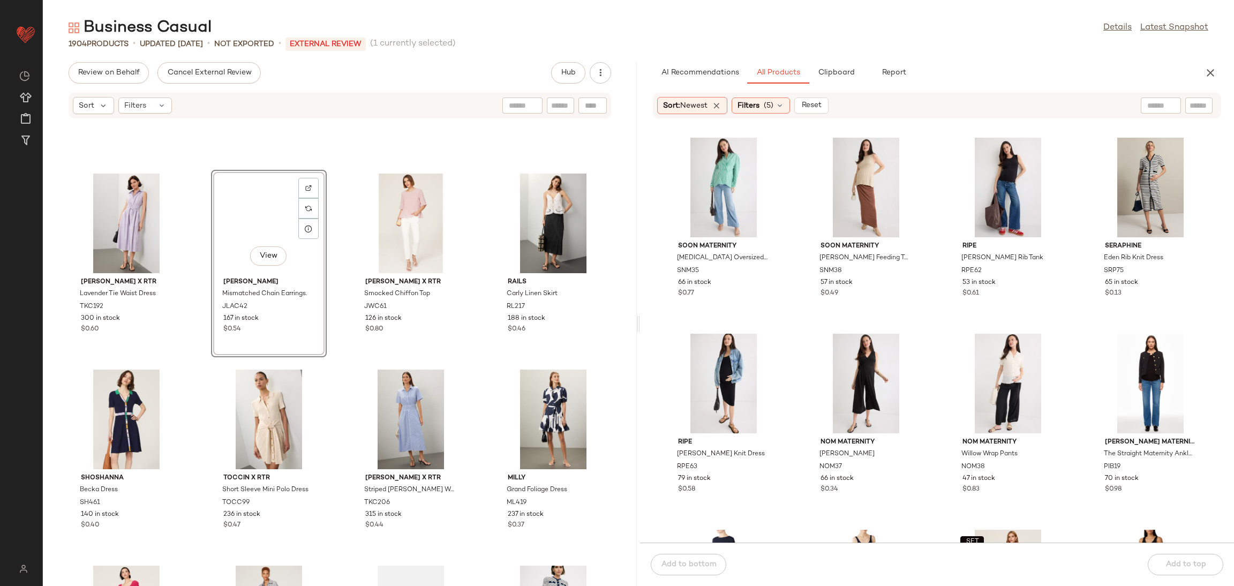
click at [341, 320] on div "Thakoon x RTR Lavender Tie Waist Dress TKC192 300 in stock $0.60 View Joanna La…" at bounding box center [340, 359] width 594 height 454
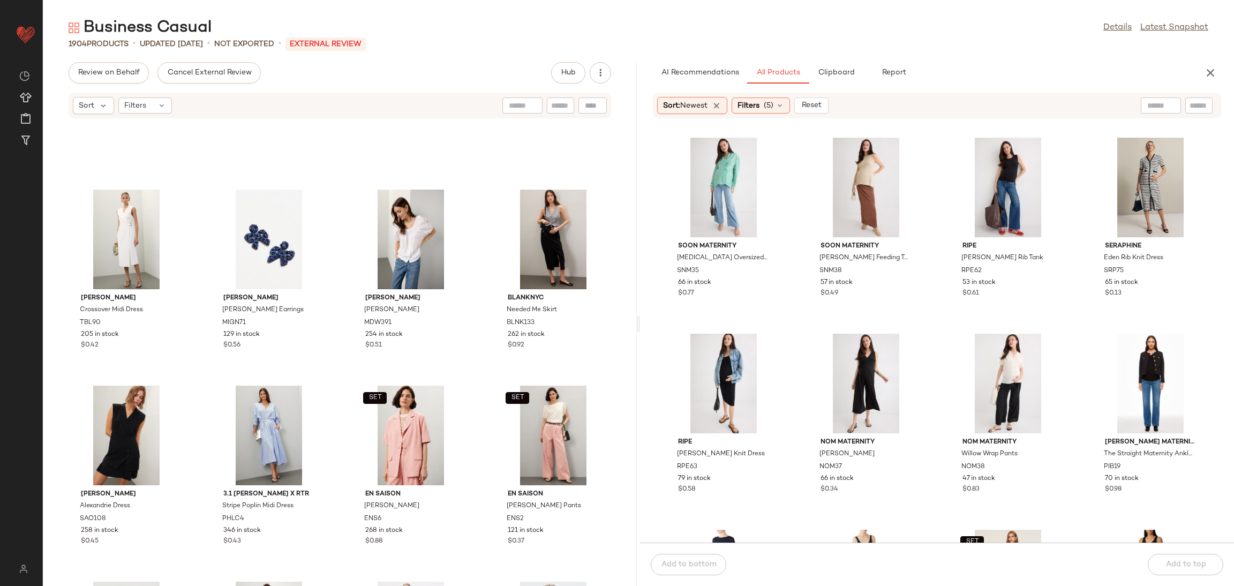
scroll to position [104, 0]
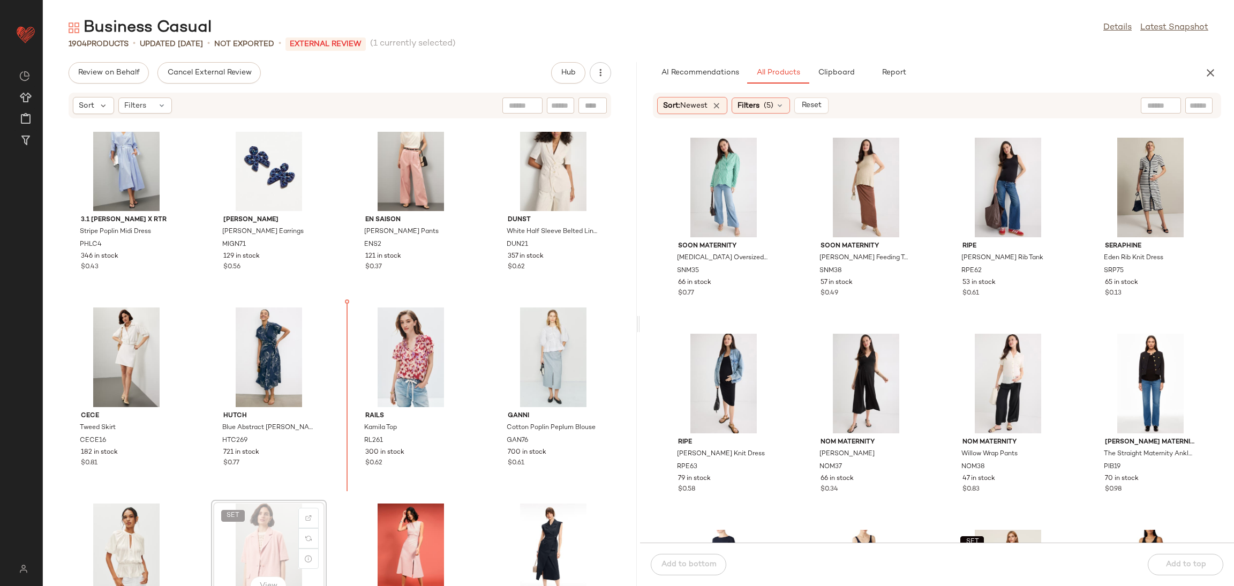
scroll to position [429, 0]
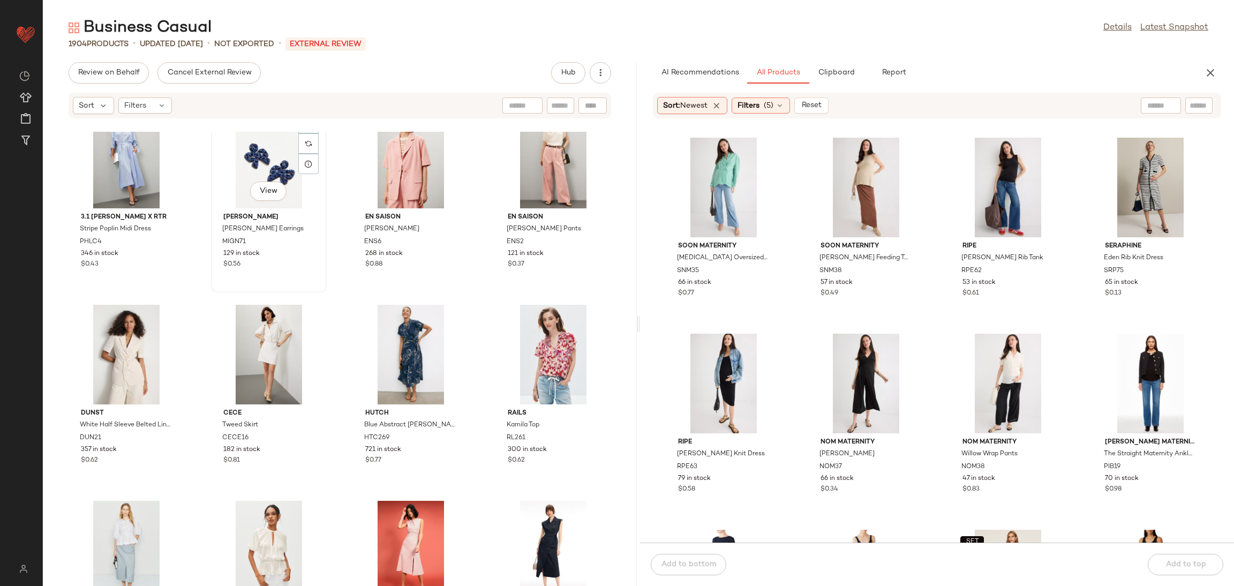
click at [245, 159] on div "View" at bounding box center [269, 159] width 108 height 100
drag, startPoint x: 244, startPoint y: 160, endPoint x: 351, endPoint y: 421, distance: 282.2
click at [351, 421] on div "Ted Baker Crossover Midi Dress TBL90 205 in stock $0.42 Madewell Emilina Top MD…" at bounding box center [340, 359] width 594 height 454
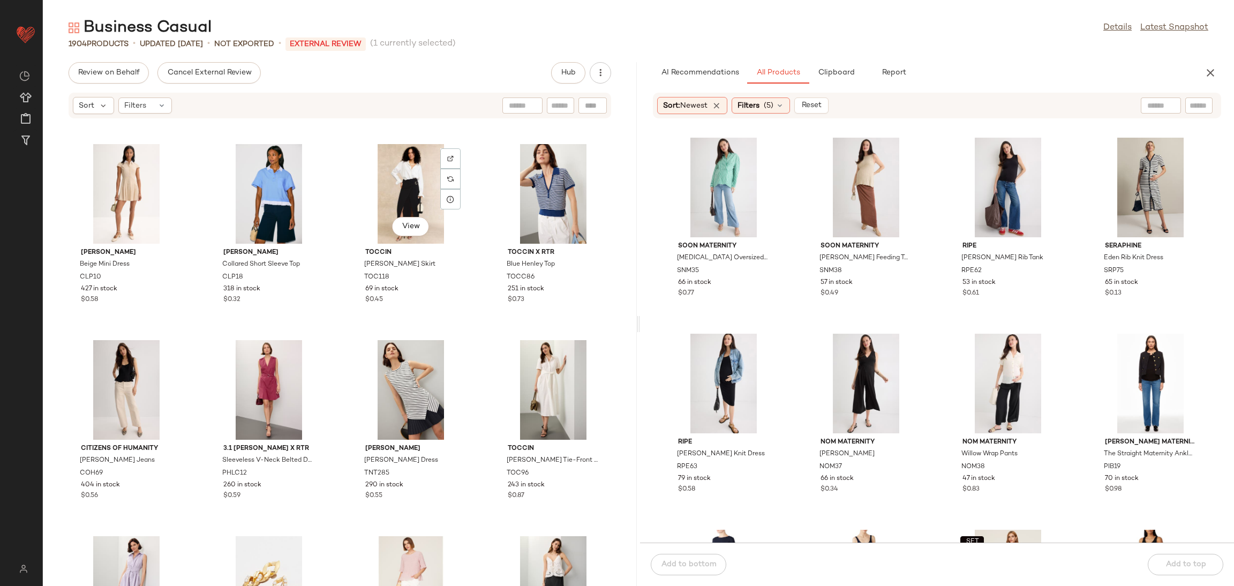
scroll to position [786, 0]
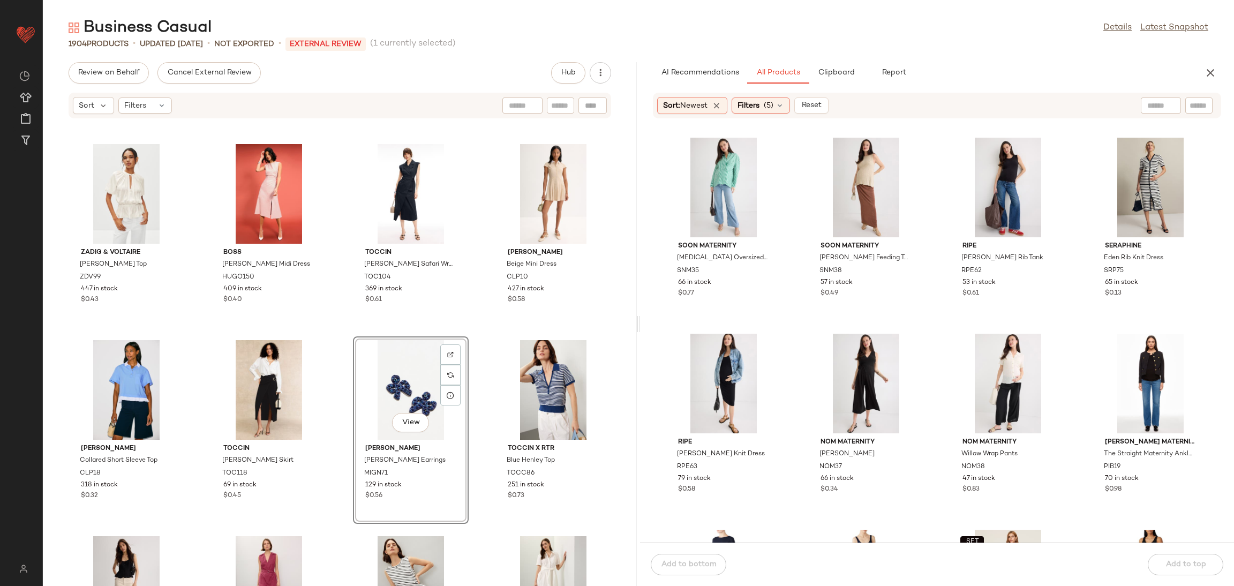
click at [470, 322] on div "Zadig & Voltaire Tomina Satin Top ZDV99 447 in stock $0.43 BOSS Dianah Midi Dre…" at bounding box center [340, 359] width 594 height 454
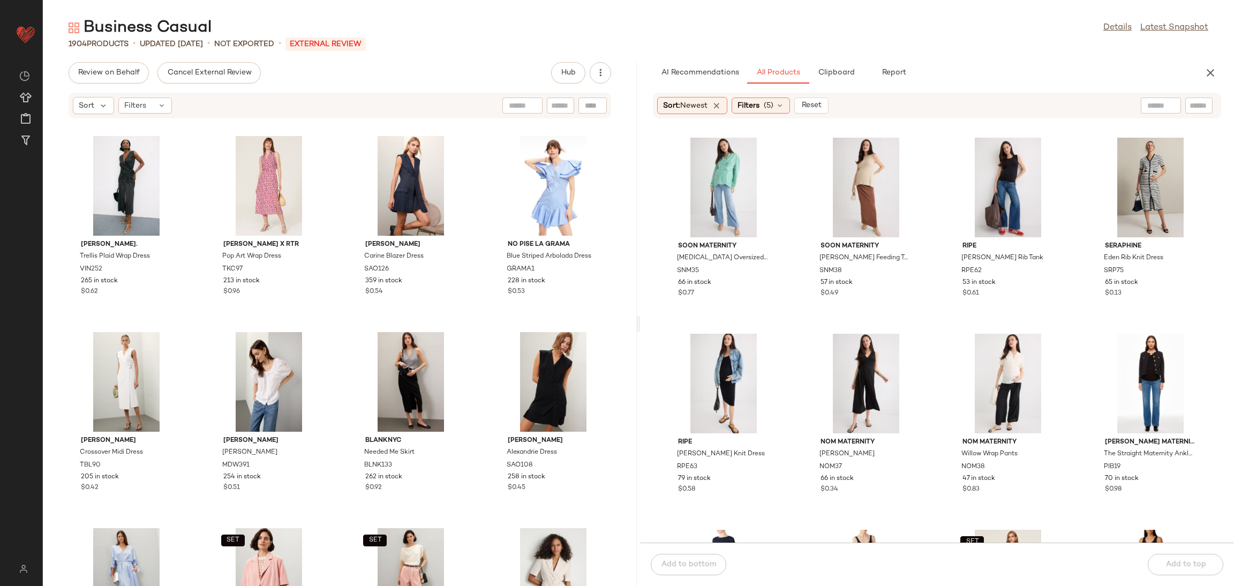
scroll to position [0, 0]
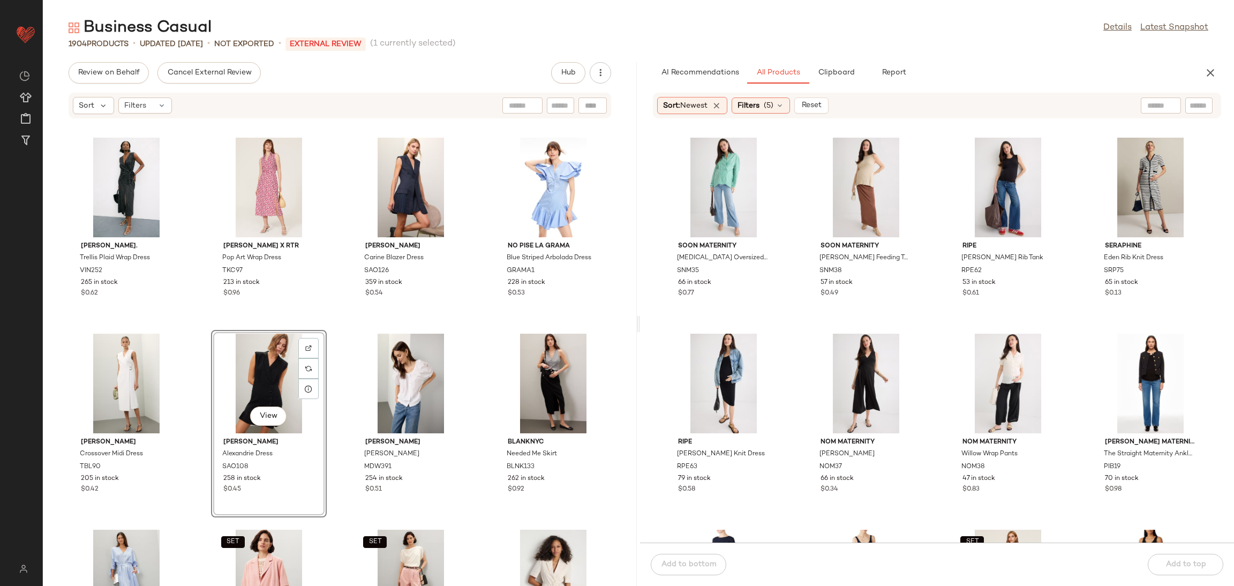
click at [324, 321] on div "VINCE. Trellis Plaid Wrap Dress VIN252 265 in stock $0.62 Thakoon x RTR Pop Art…" at bounding box center [340, 359] width 594 height 454
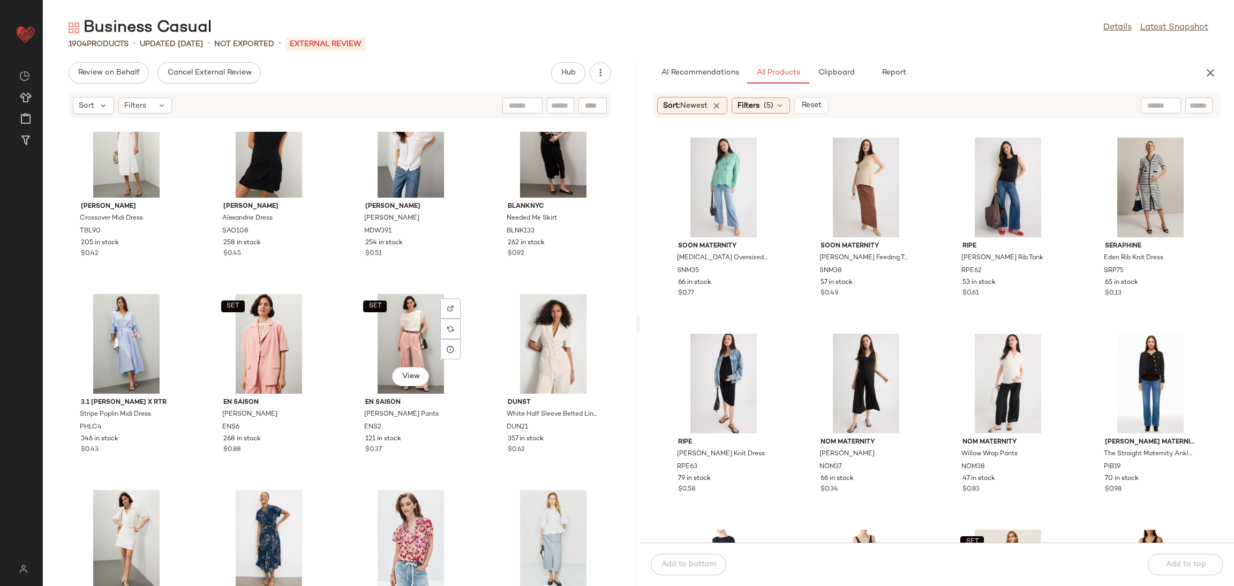
scroll to position [236, 0]
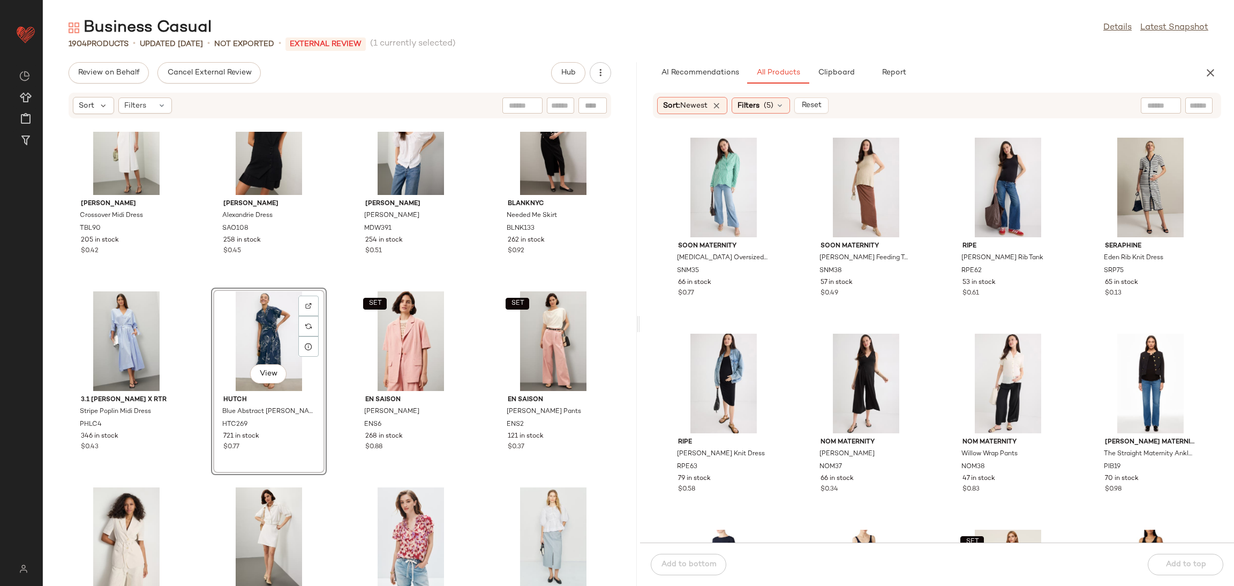
click at [324, 285] on div "VINCE. Trellis Plaid Wrap Dress VIN252 265 in stock $0.62 Thakoon x RTR Pop Art…" at bounding box center [340, 359] width 594 height 454
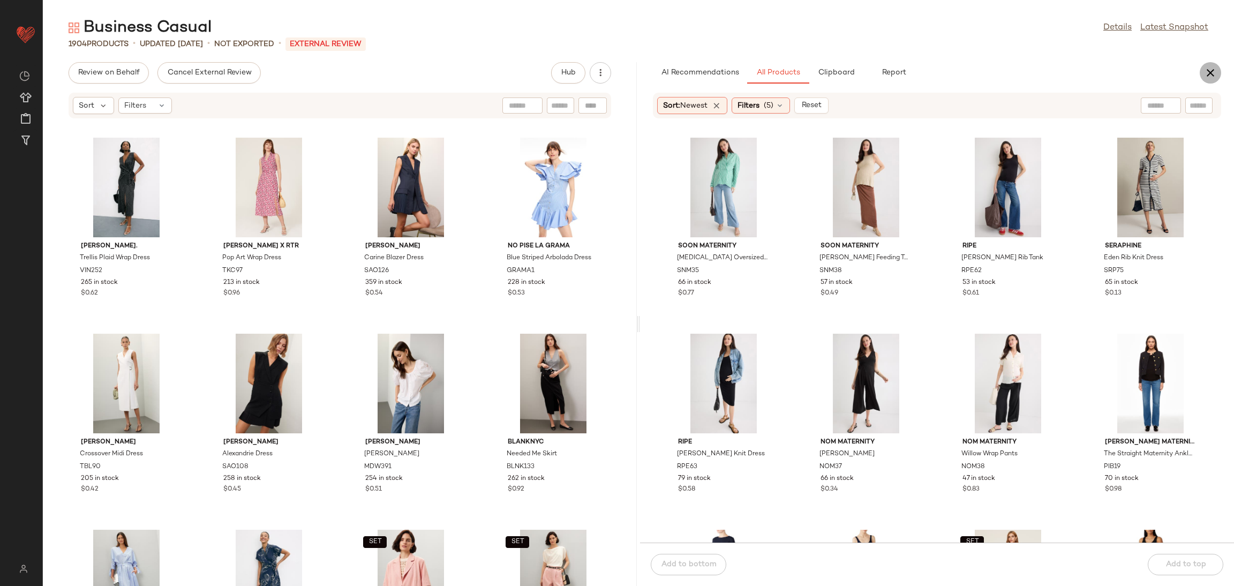
click at [1213, 69] on icon "button" at bounding box center [1210, 72] width 13 height 13
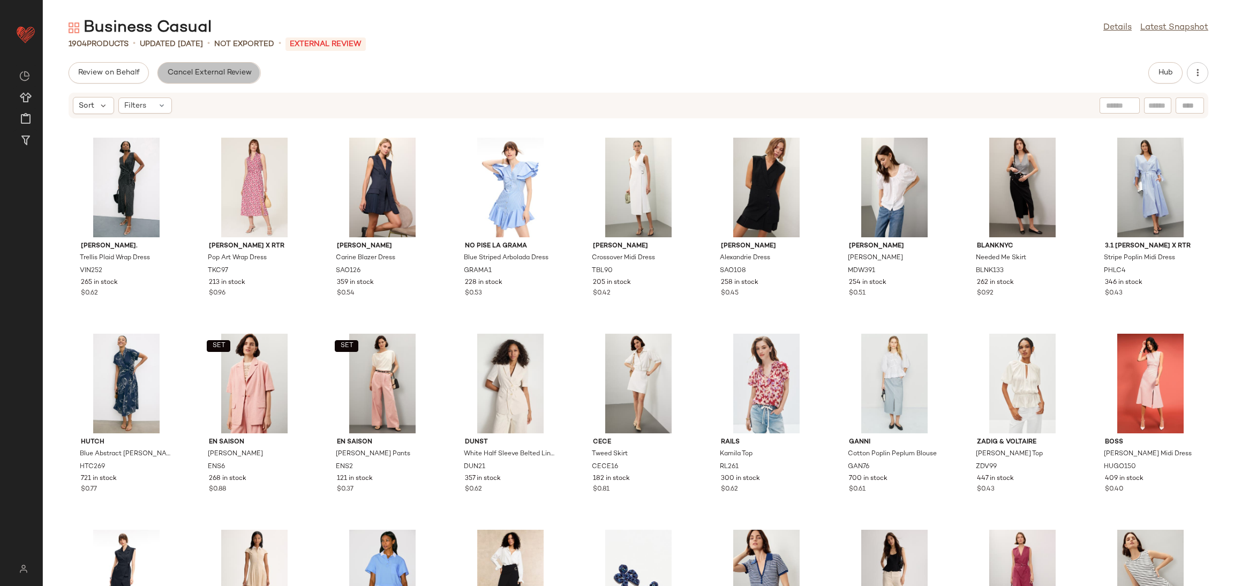
click at [203, 73] on span "Cancel External Review" at bounding box center [209, 73] width 85 height 9
click at [88, 71] on span "Send for Review" at bounding box center [107, 73] width 58 height 9
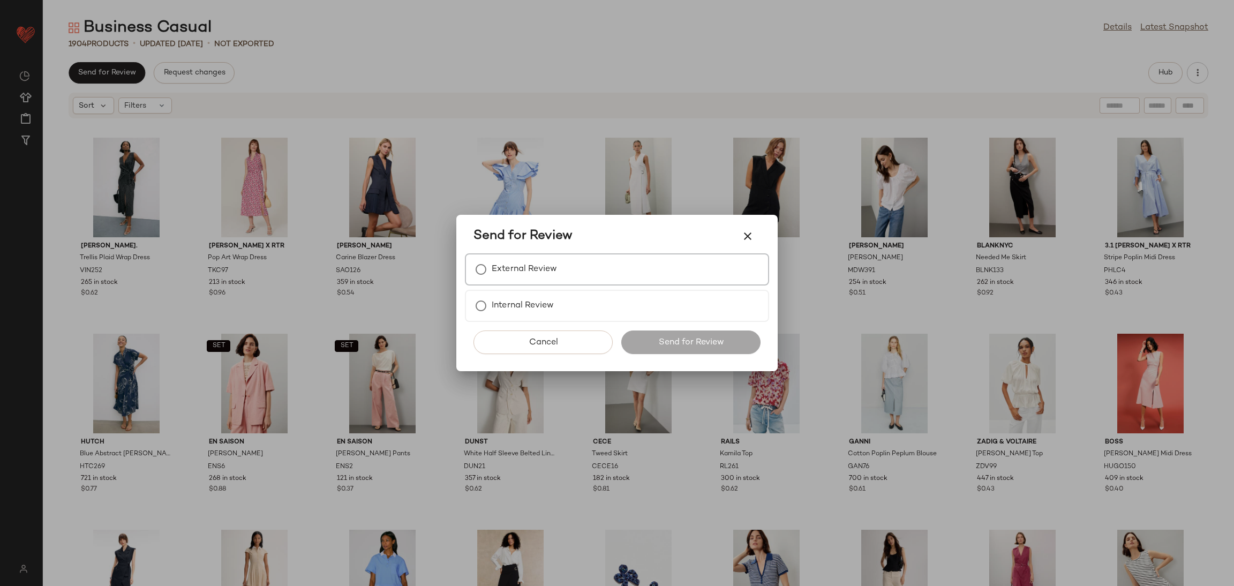
click at [564, 258] on div "External Review" at bounding box center [617, 269] width 304 height 32
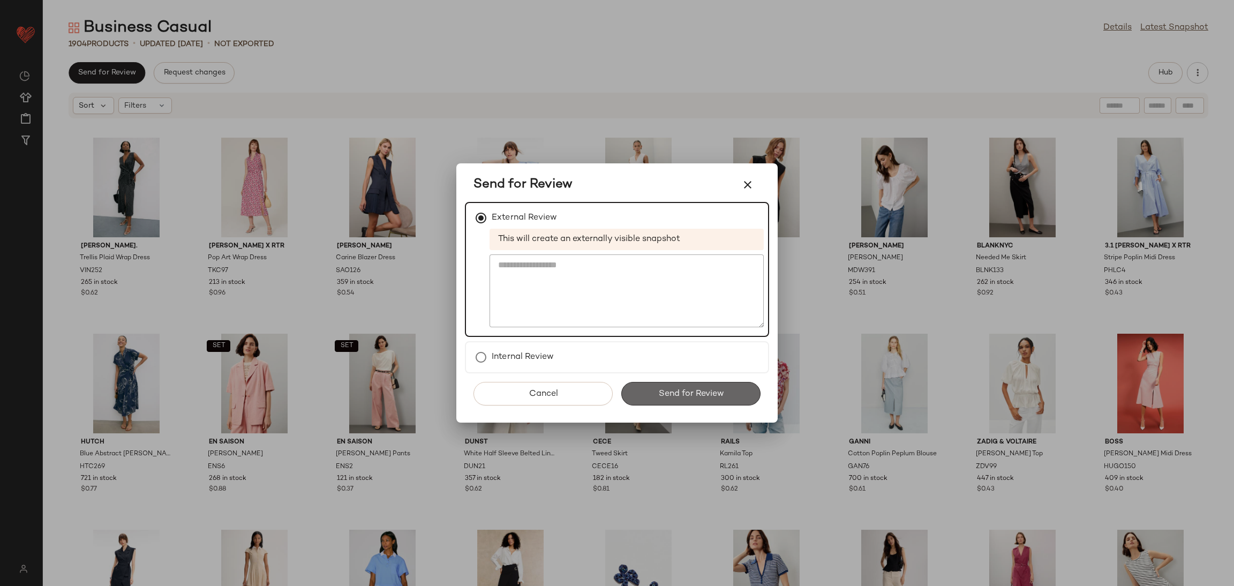
click at [668, 389] on span "Send for Review" at bounding box center [690, 394] width 66 height 10
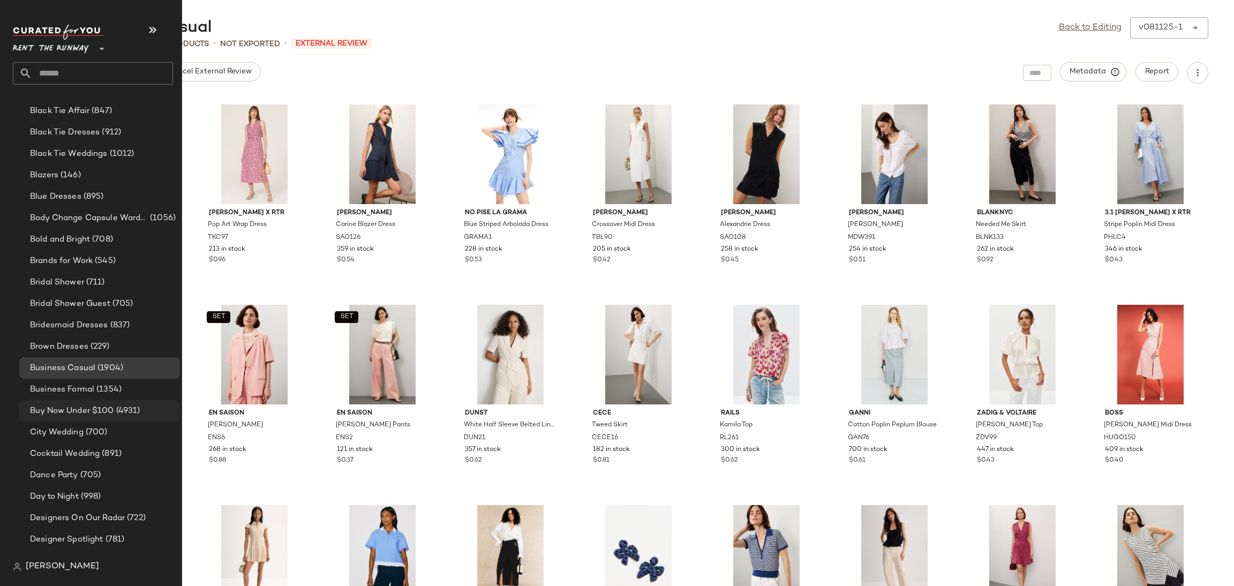
scroll to position [172, 0]
click at [100, 384] on span "(1354)" at bounding box center [107, 389] width 27 height 12
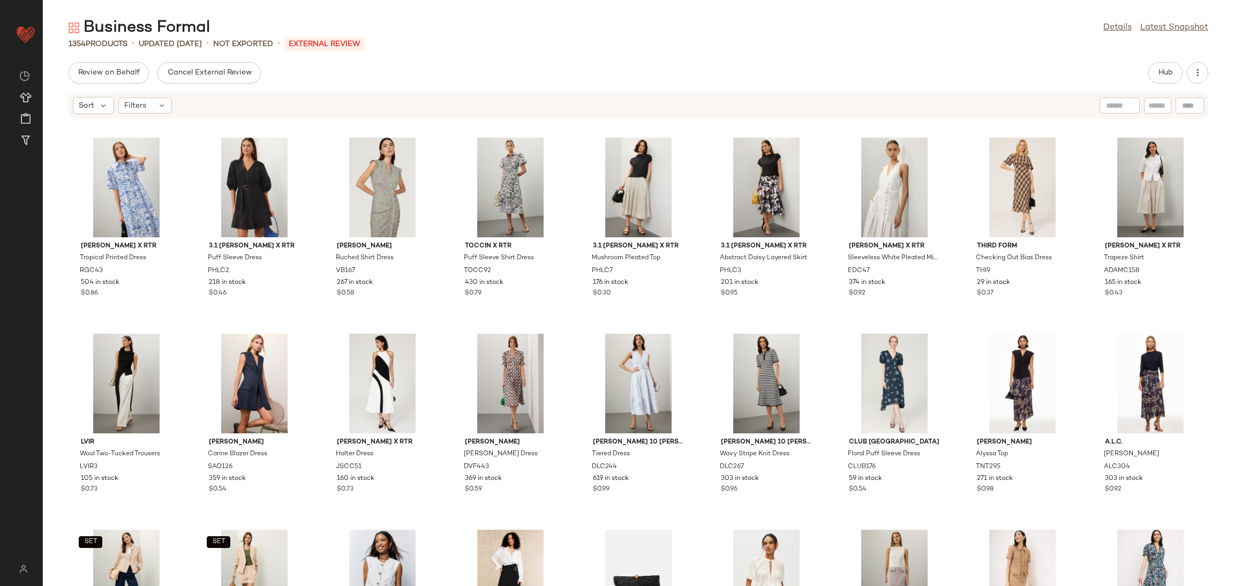
click at [1232, 94] on div "Sort Filters" at bounding box center [638, 105] width 1191 height 27
click at [1152, 71] on button "Hub" at bounding box center [1165, 72] width 34 height 21
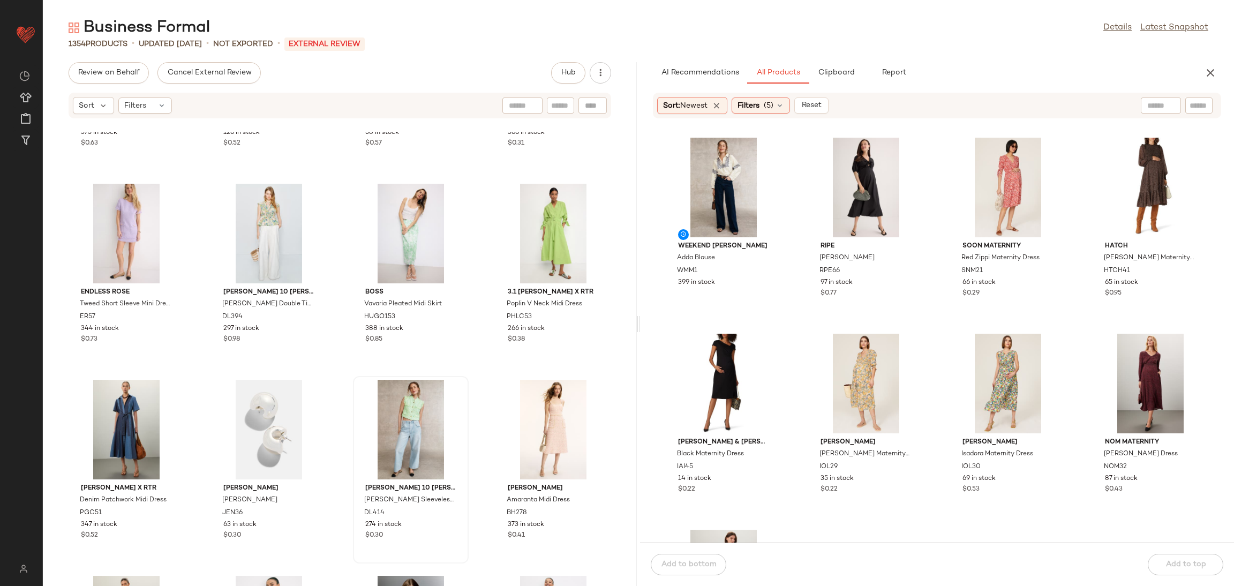
scroll to position [4274, 0]
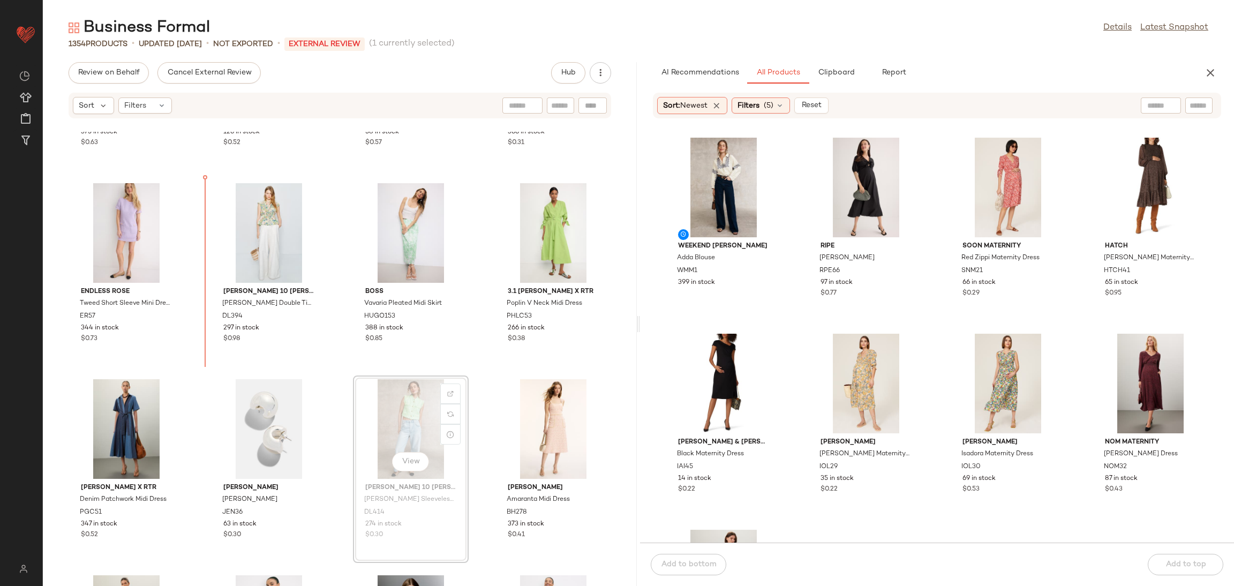
scroll to position [4258, 0]
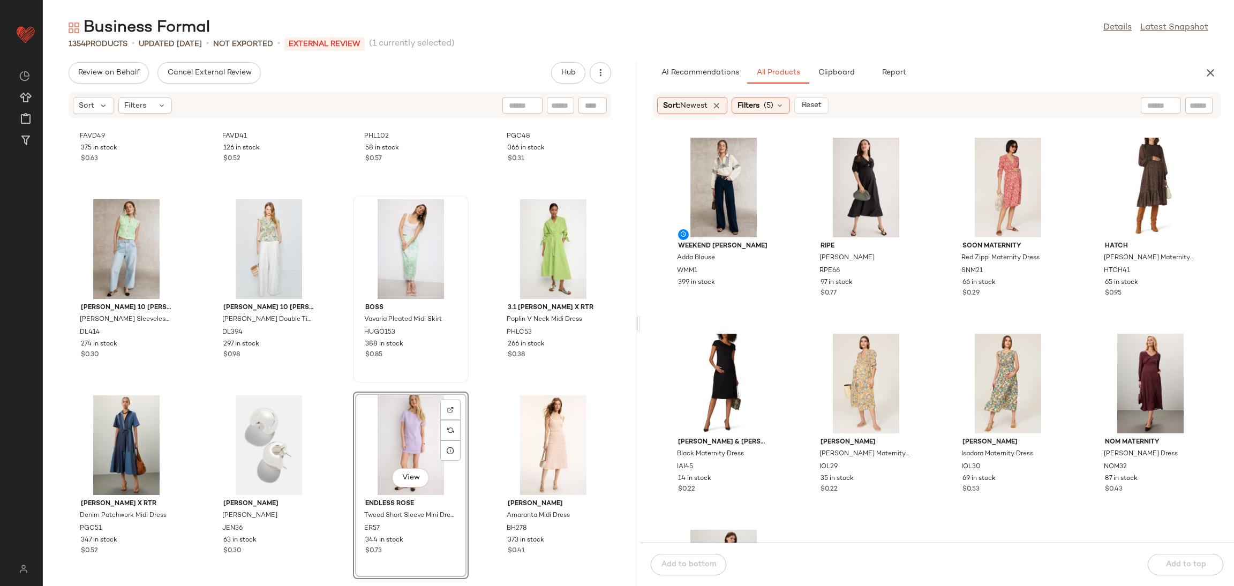
drag, startPoint x: 453, startPoint y: 384, endPoint x: 438, endPoint y: 361, distance: 27.6
click at [438, 361] on div "SET Favorite Daughter Black Phoebe Bustier FAVD49 375 in stock $0.63 SET Favori…" at bounding box center [340, 359] width 594 height 454
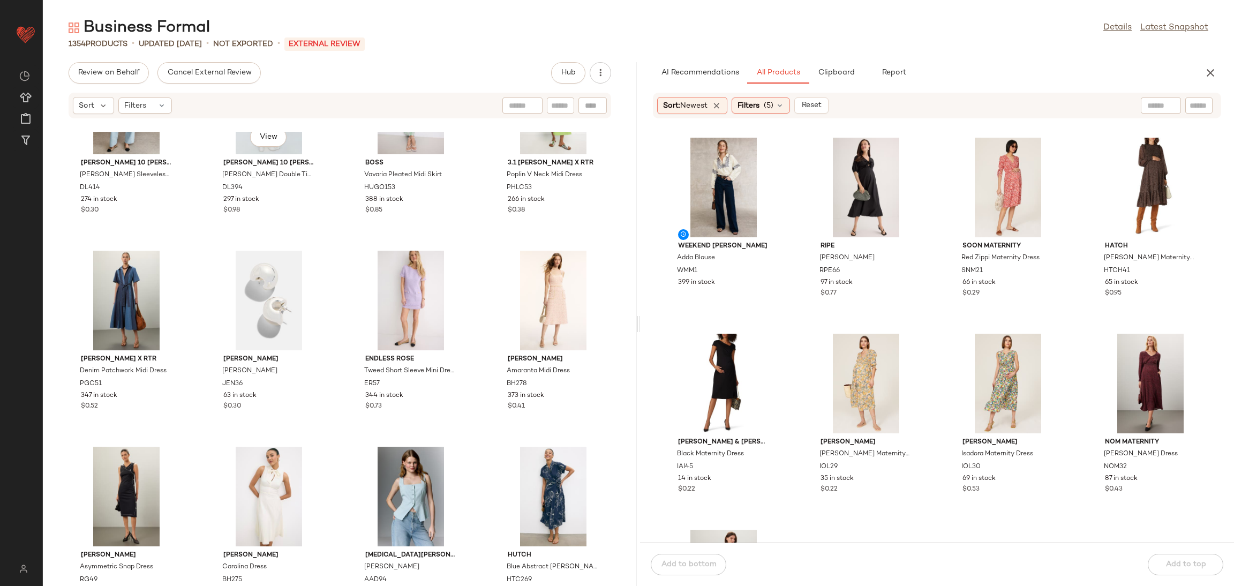
scroll to position [4465, 0]
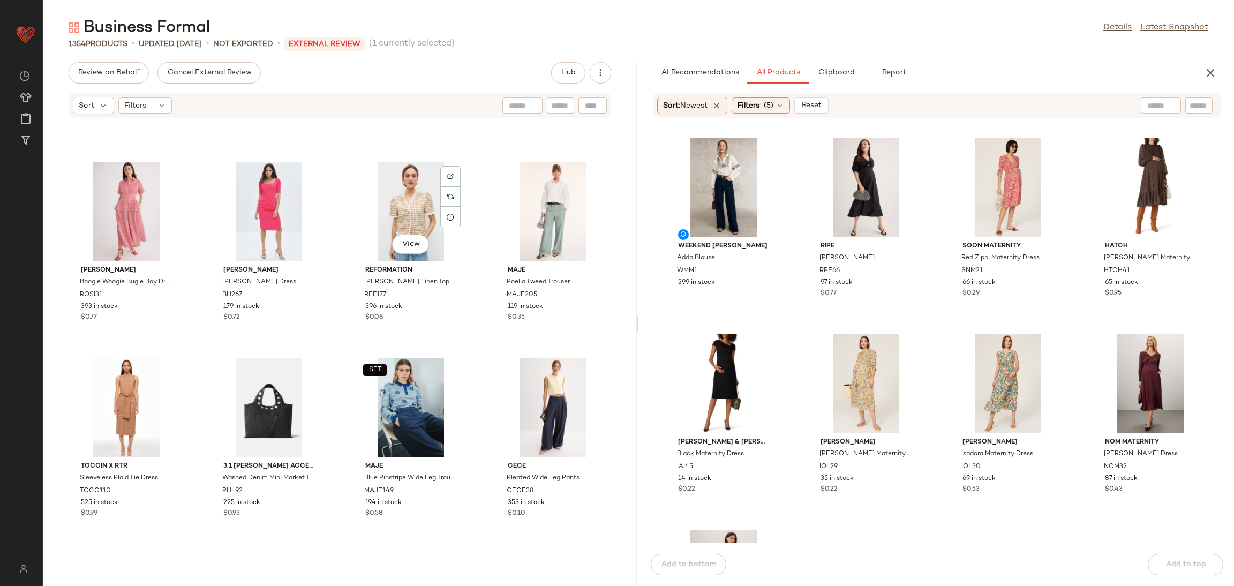
scroll to position [6455, 0]
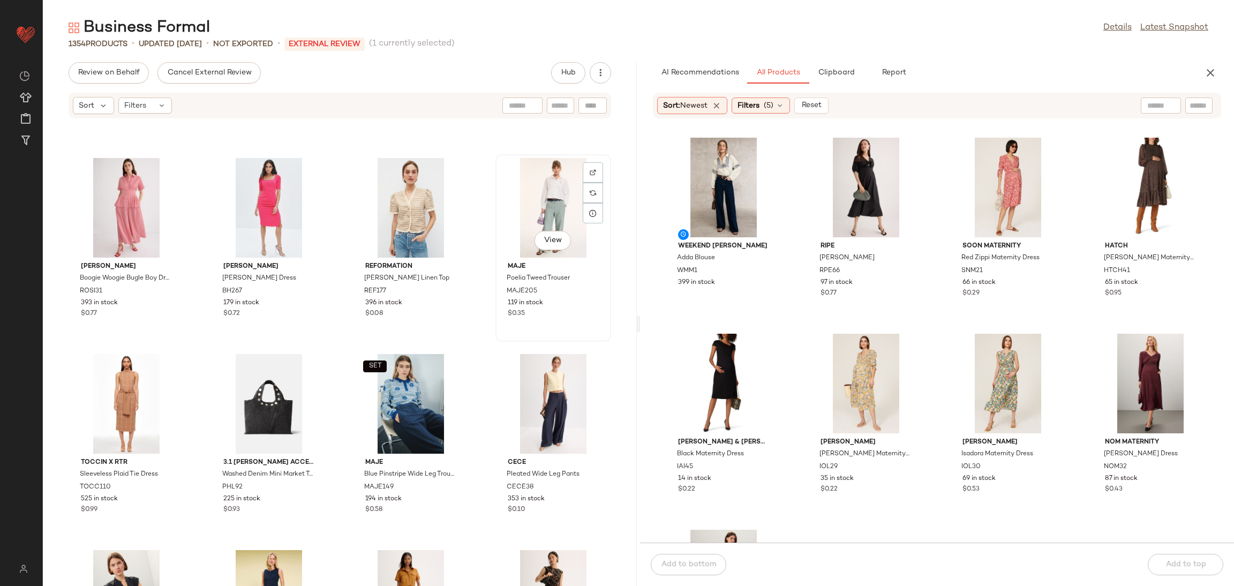
click at [553, 213] on div "View" at bounding box center [553, 208] width 108 height 100
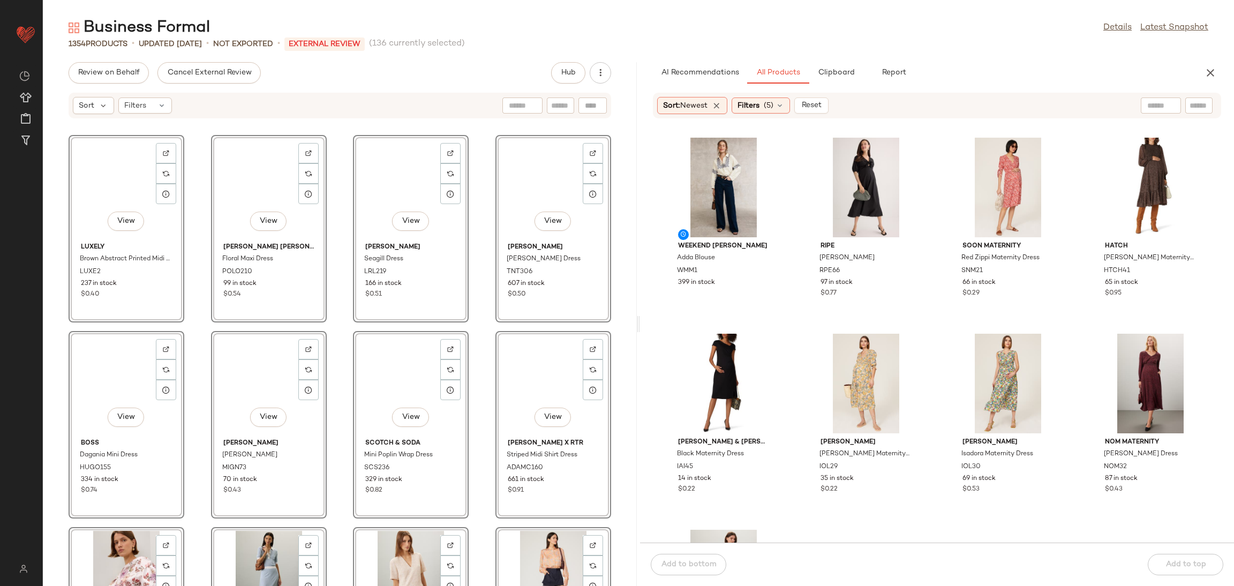
scroll to position [5847, 0]
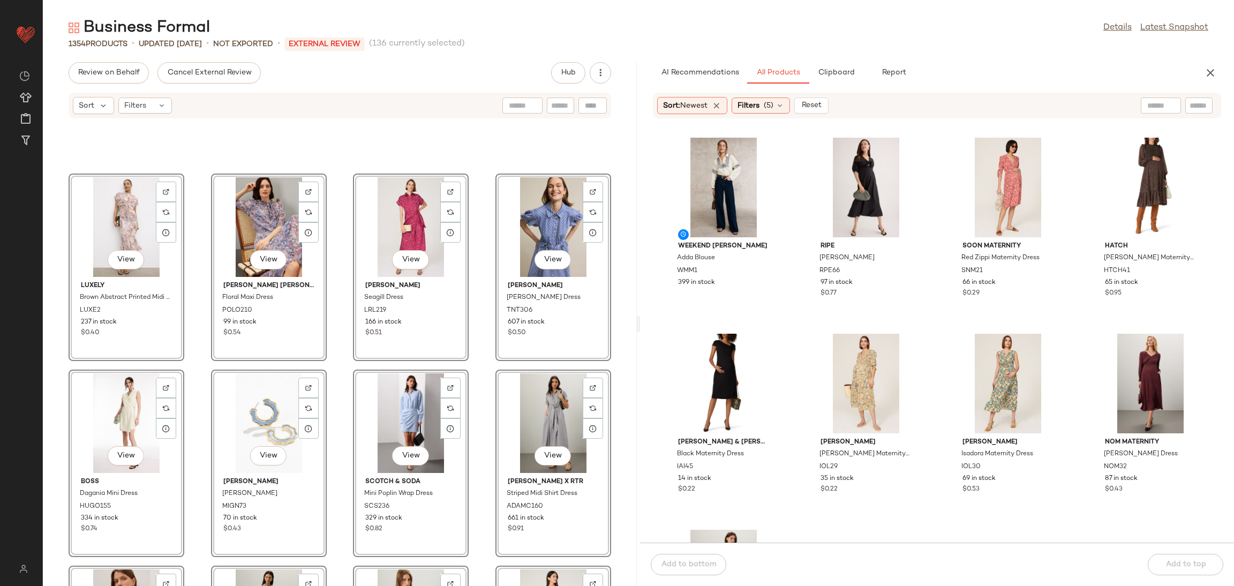
click at [344, 310] on div "View Luxely Brown Abstract Printed Midi Dress LUXE2 237 in stock $0.40 View Pol…" at bounding box center [340, 359] width 594 height 454
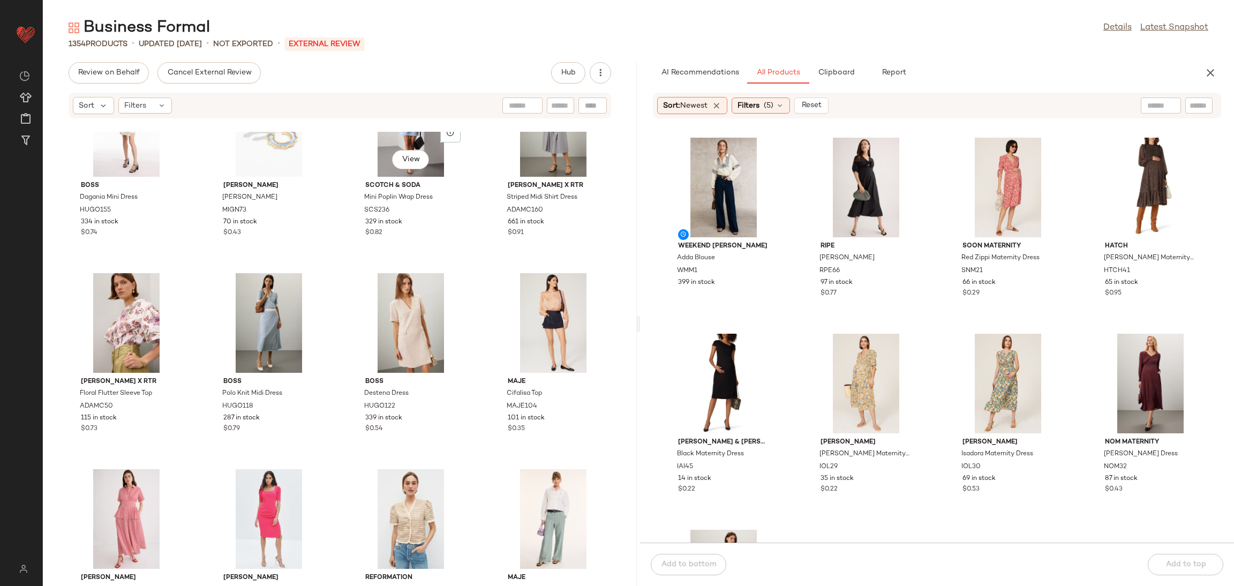
scroll to position [6192, 0]
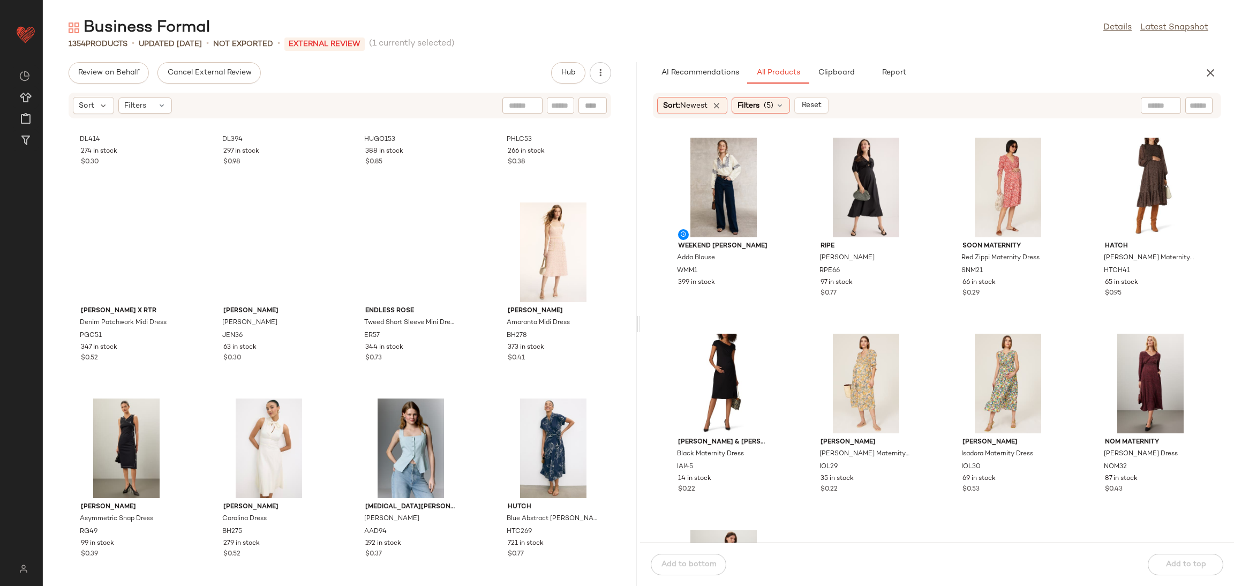
scroll to position [4440, 0]
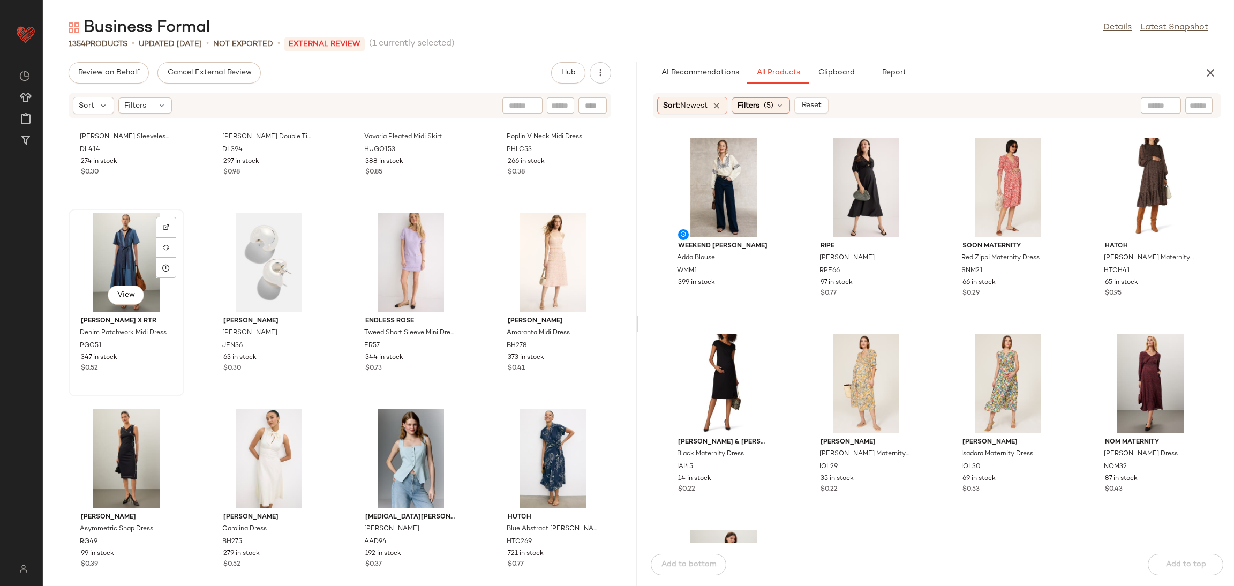
click at [112, 239] on div "View" at bounding box center [126, 263] width 108 height 100
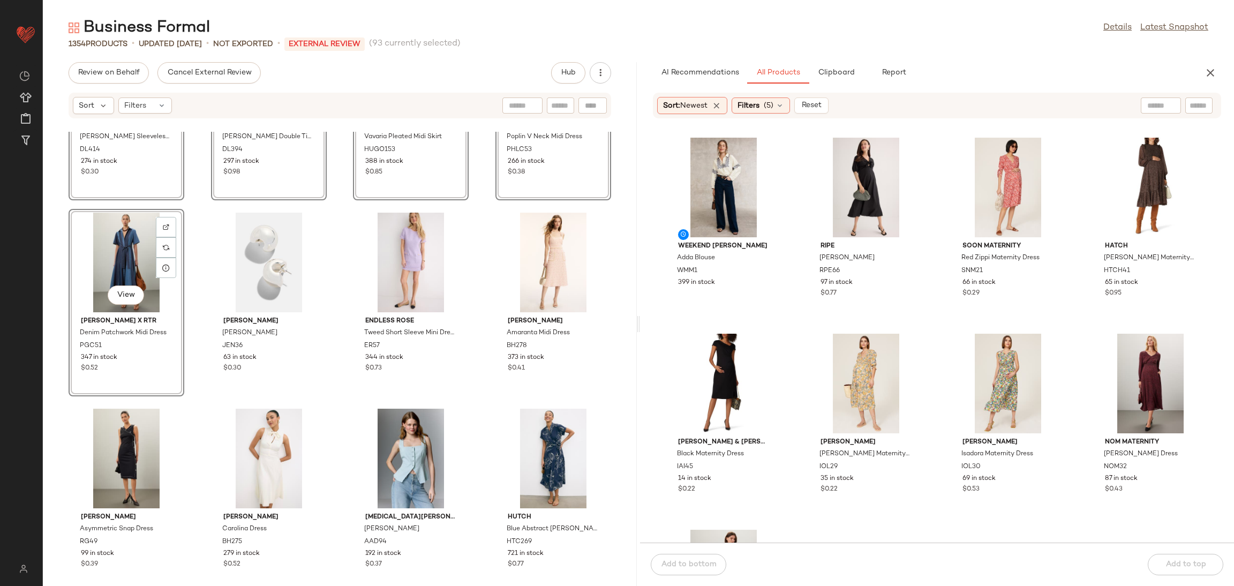
click at [185, 198] on div "View Derek Lam 10 Crosby Lola Tweed Sleeveless Jacket DL414 274 in stock $0.30 …" at bounding box center [340, 359] width 594 height 454
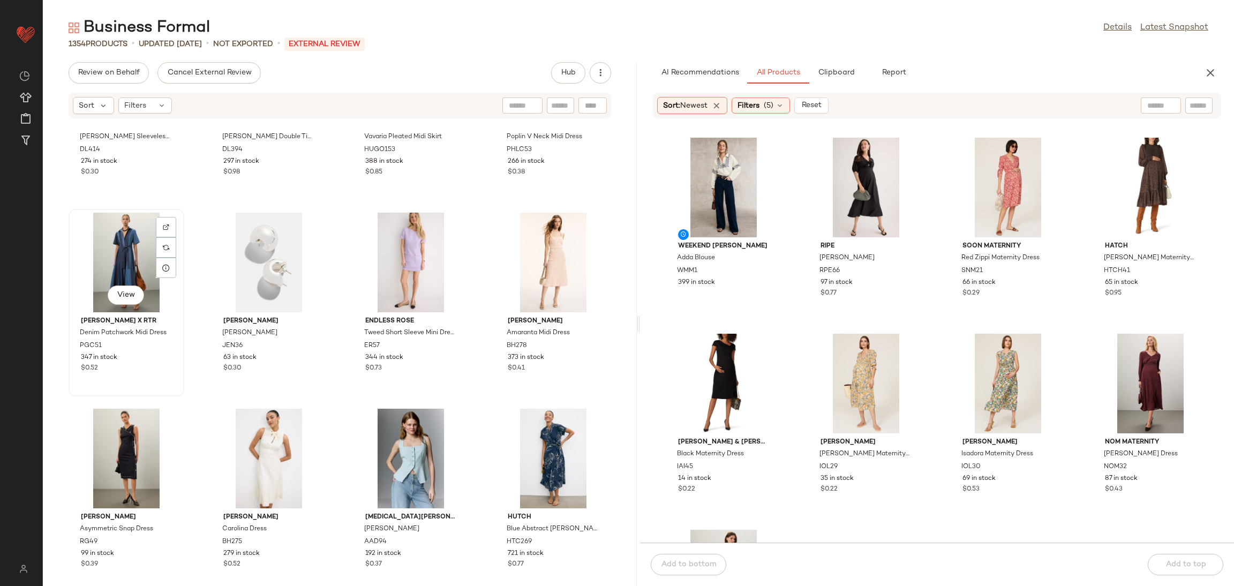
click at [128, 255] on div "View" at bounding box center [126, 263] width 108 height 100
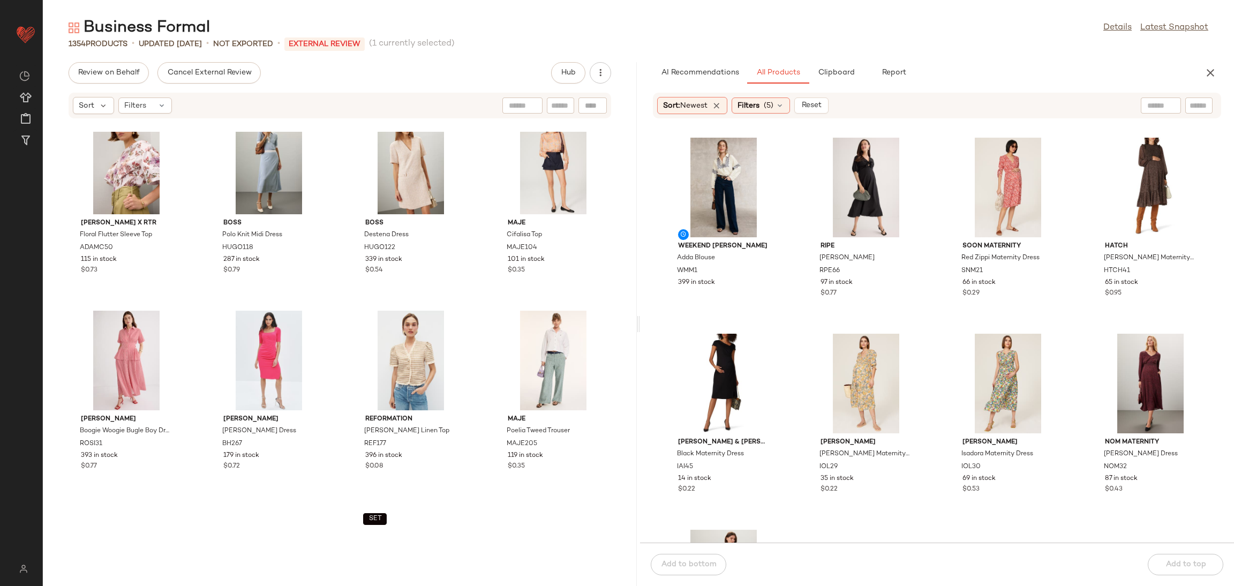
scroll to position [6344, 0]
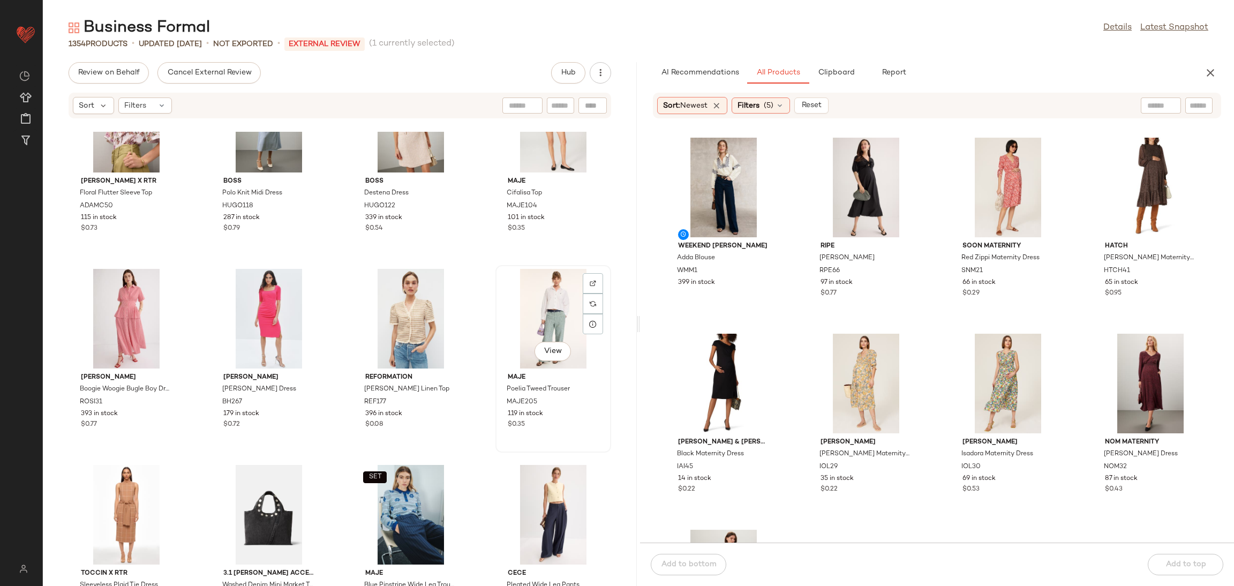
click at [520, 309] on div "View" at bounding box center [553, 319] width 108 height 100
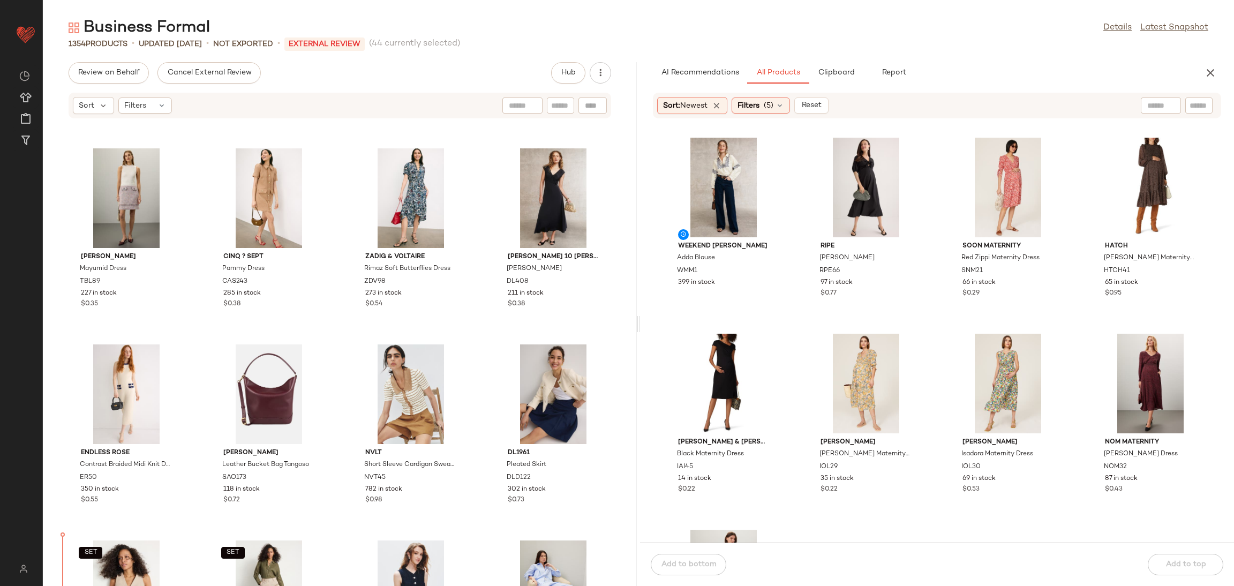
scroll to position [1224, 0]
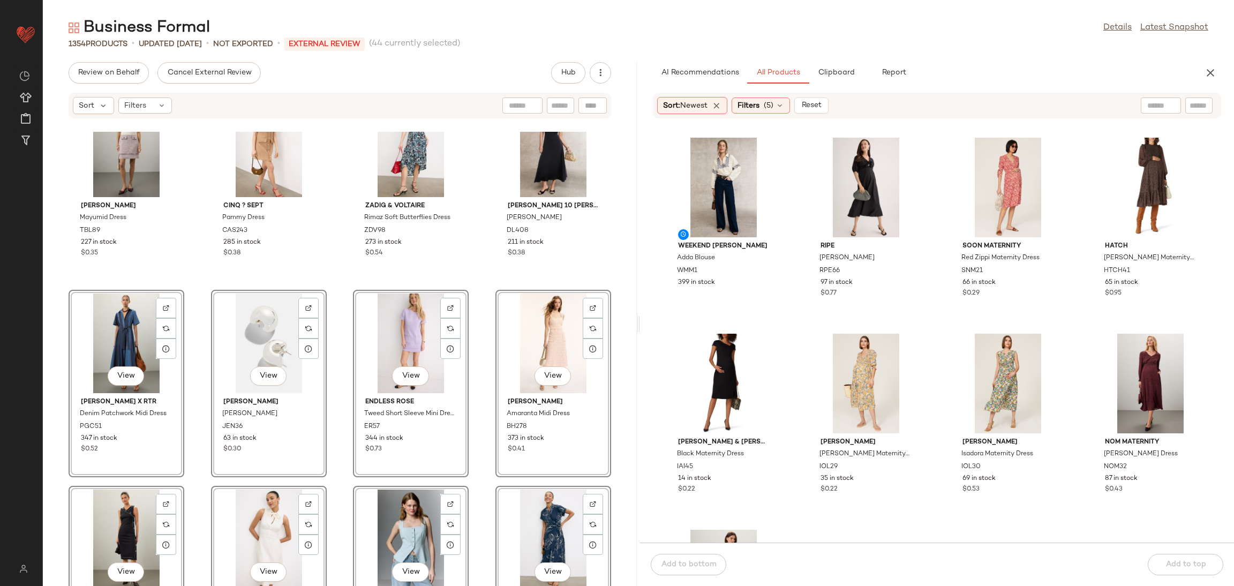
click at [194, 288] on div "Ellen Tracy Vest With Pockets ETC6 332 in stock $0.34 Toccin Casey Skirt TOC118…" at bounding box center [340, 359] width 594 height 454
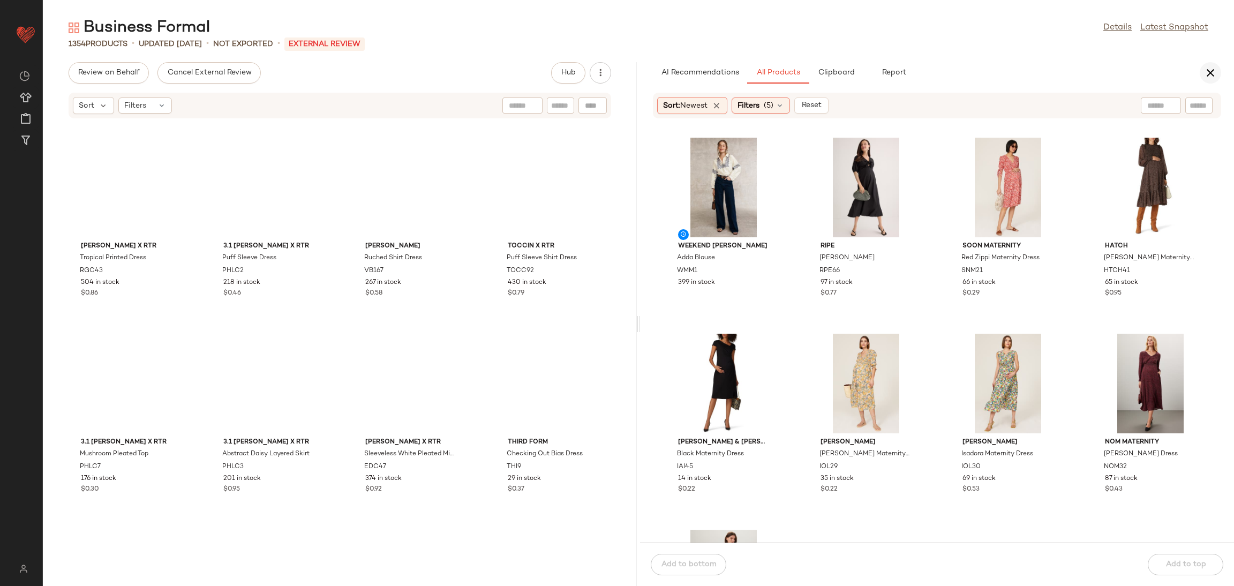
click at [1209, 71] on icon "button" at bounding box center [1210, 72] width 13 height 13
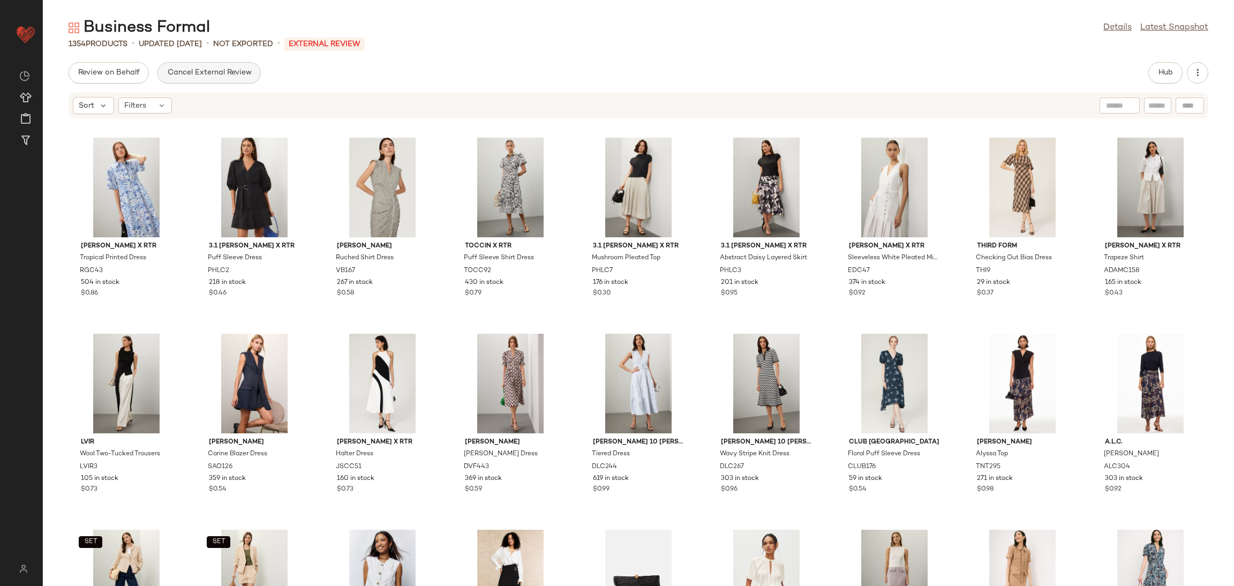
click at [211, 71] on span "Cancel External Review" at bounding box center [209, 73] width 85 height 9
click at [128, 70] on span "Send for Review" at bounding box center [107, 73] width 58 height 9
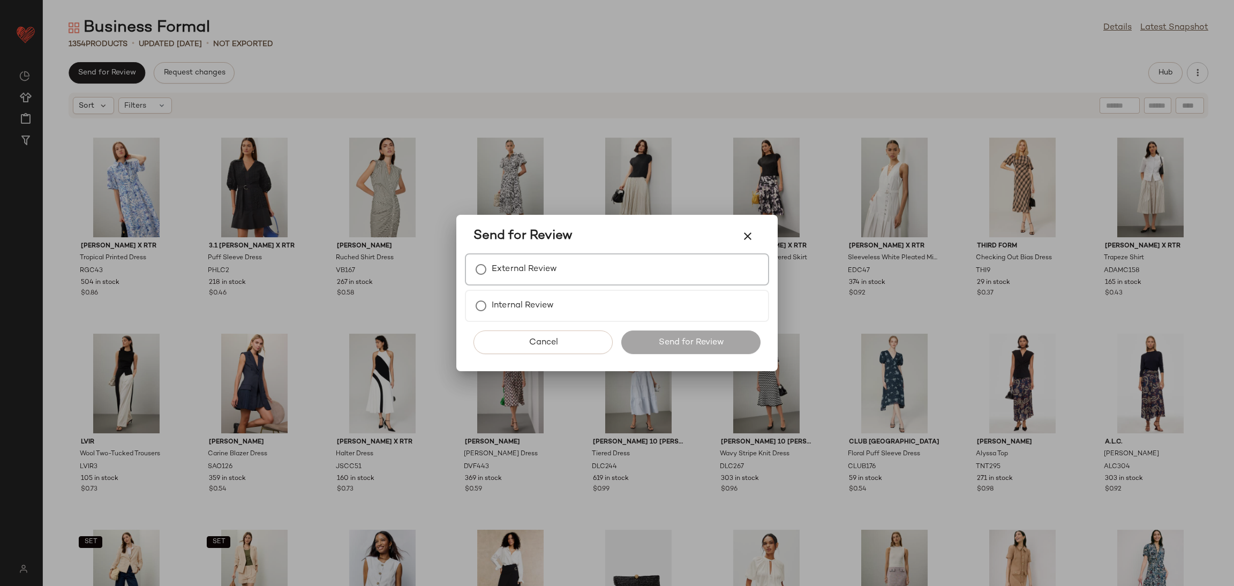
click at [547, 260] on label "External Review" at bounding box center [523, 269] width 65 height 21
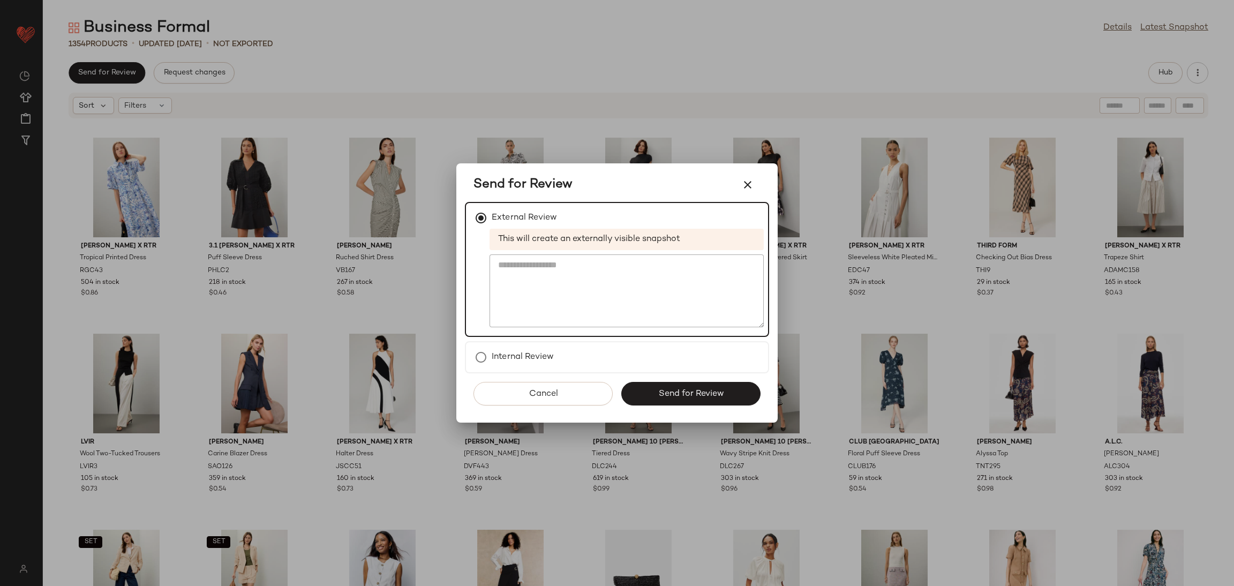
click at [730, 405] on div "Cancel Send for Review" at bounding box center [617, 397] width 304 height 49
click at [706, 391] on span "Send for Review" at bounding box center [690, 394] width 66 height 10
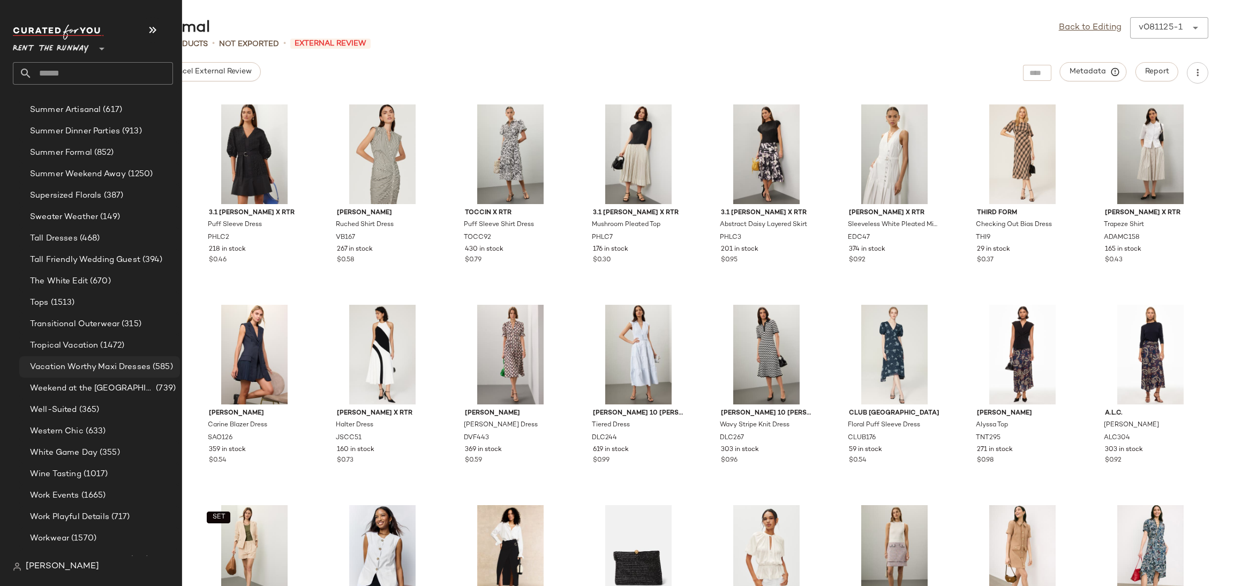
scroll to position [1771, 0]
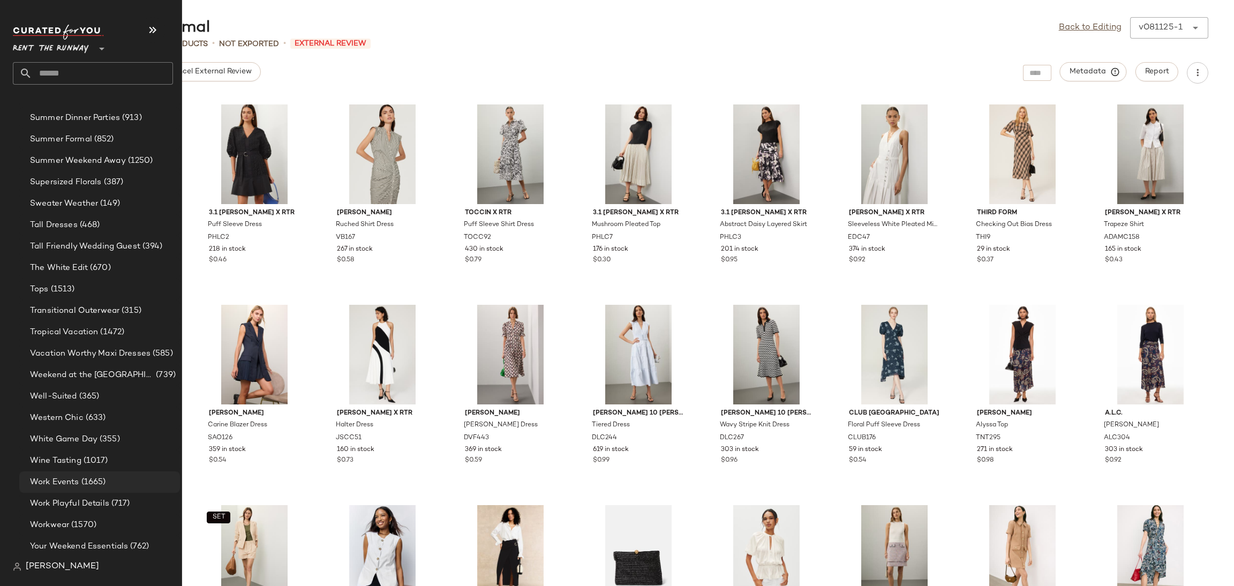
click at [78, 479] on span "Work Events" at bounding box center [54, 482] width 49 height 12
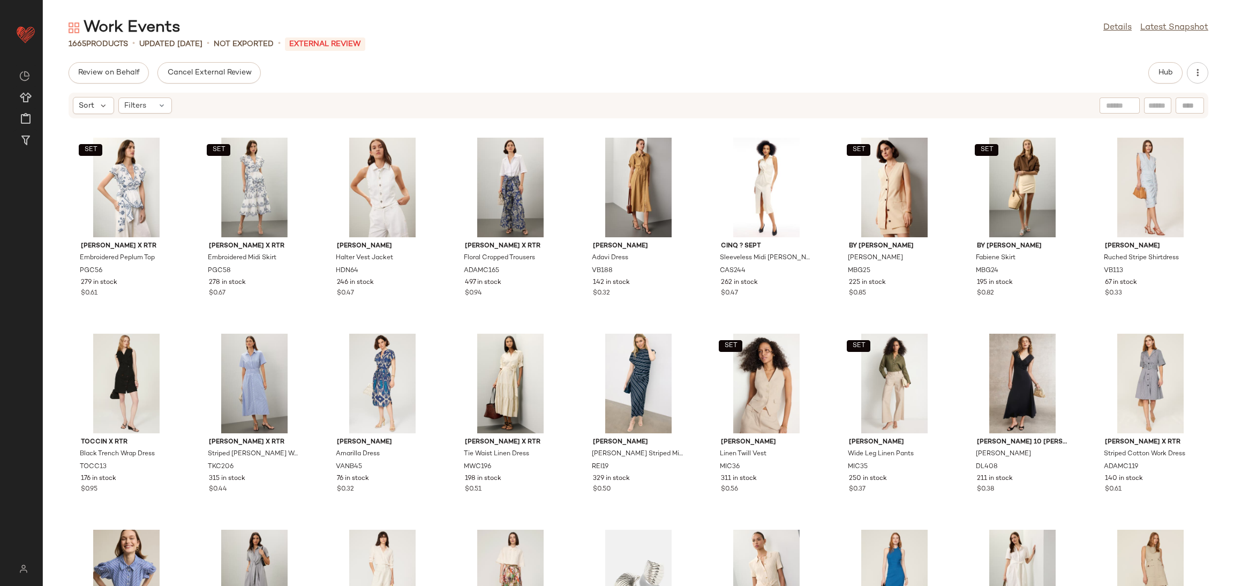
click at [989, 32] on div "Work Events Details Latest Snapshot" at bounding box center [638, 27] width 1191 height 21
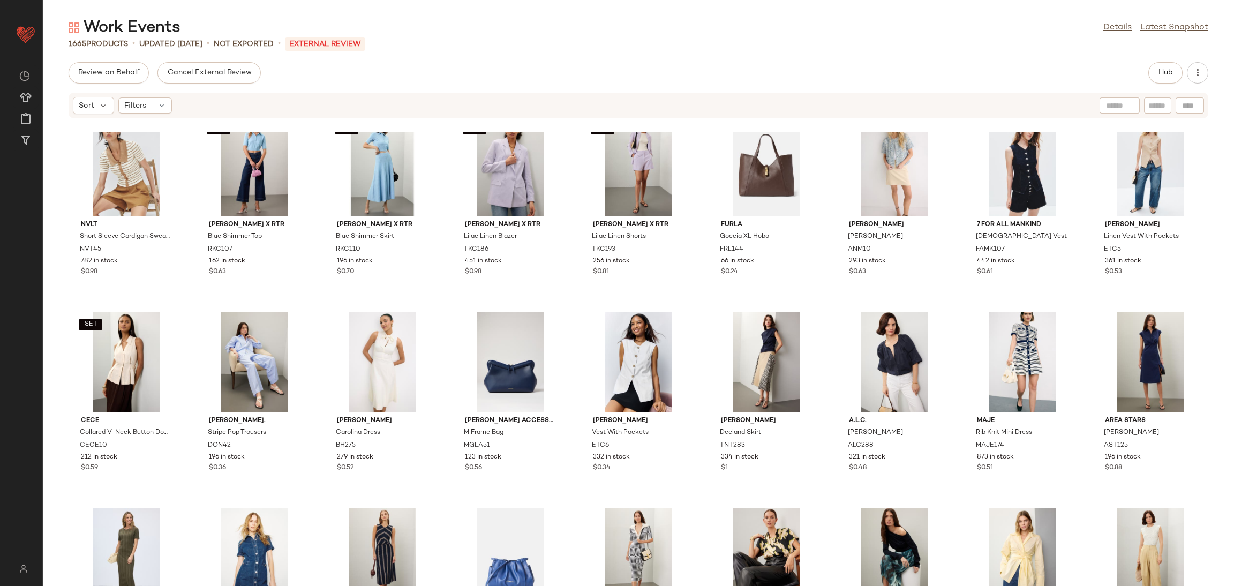
scroll to position [1768, 0]
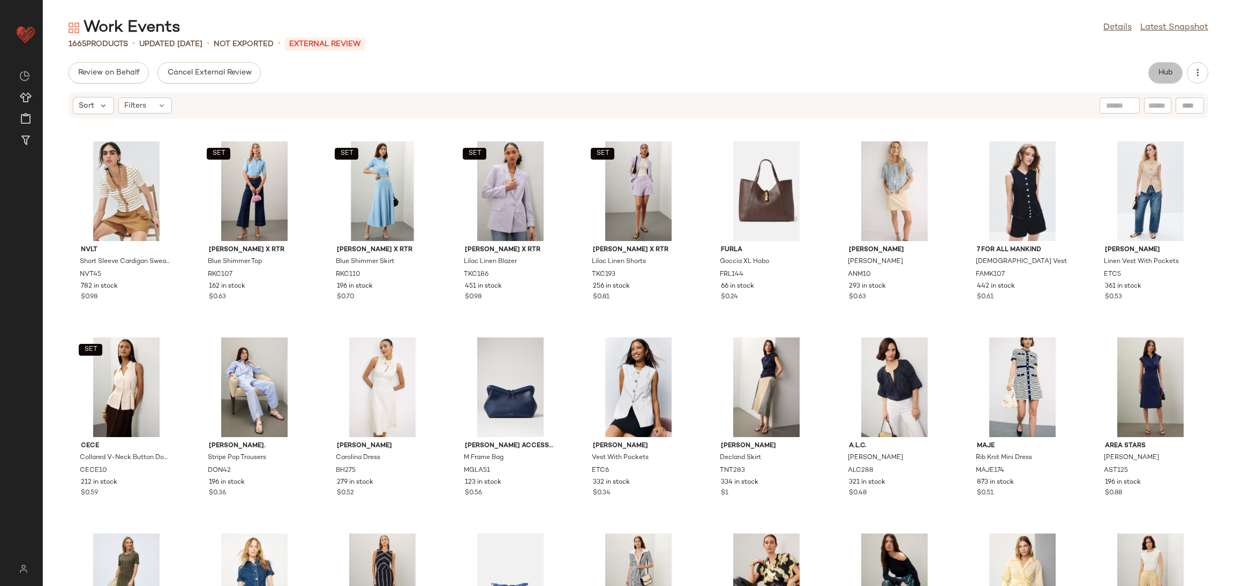
click at [1155, 75] on button "Hub" at bounding box center [1165, 72] width 34 height 21
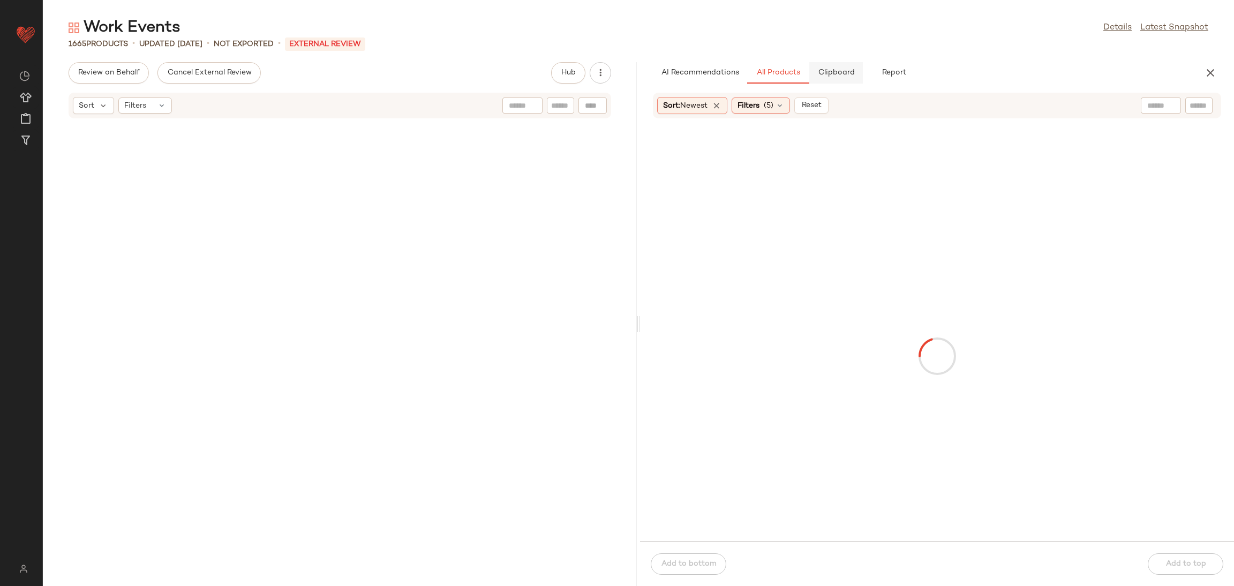
scroll to position [3722, 0]
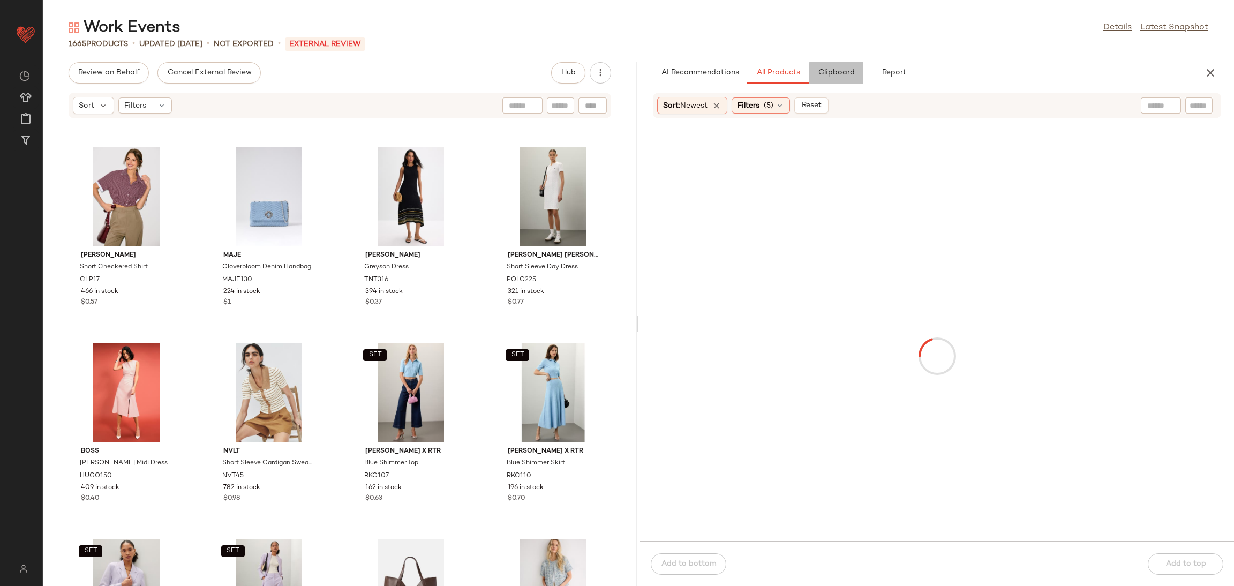
click at [856, 71] on button "Clipboard" at bounding box center [836, 72] width 54 height 21
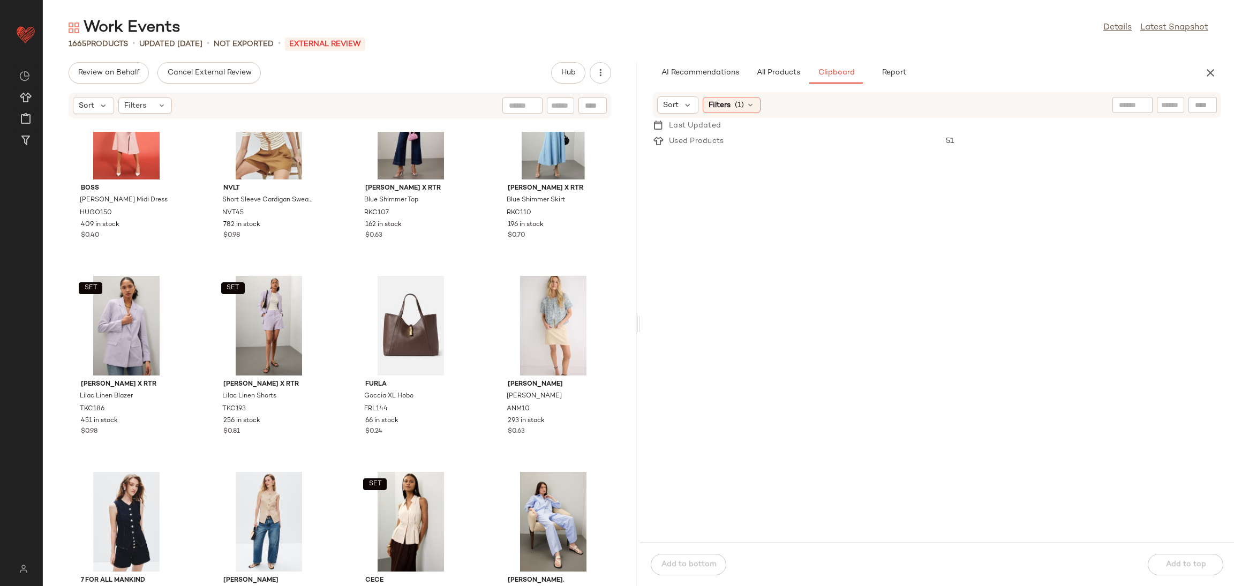
scroll to position [0, 0]
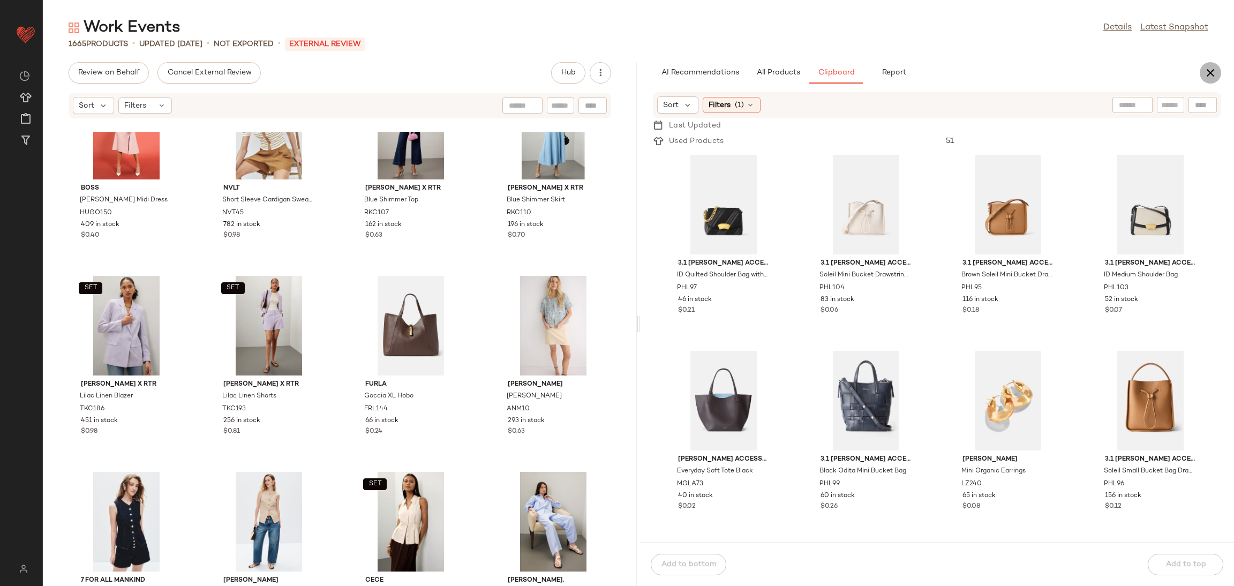
click at [1213, 74] on icon "button" at bounding box center [1210, 72] width 13 height 13
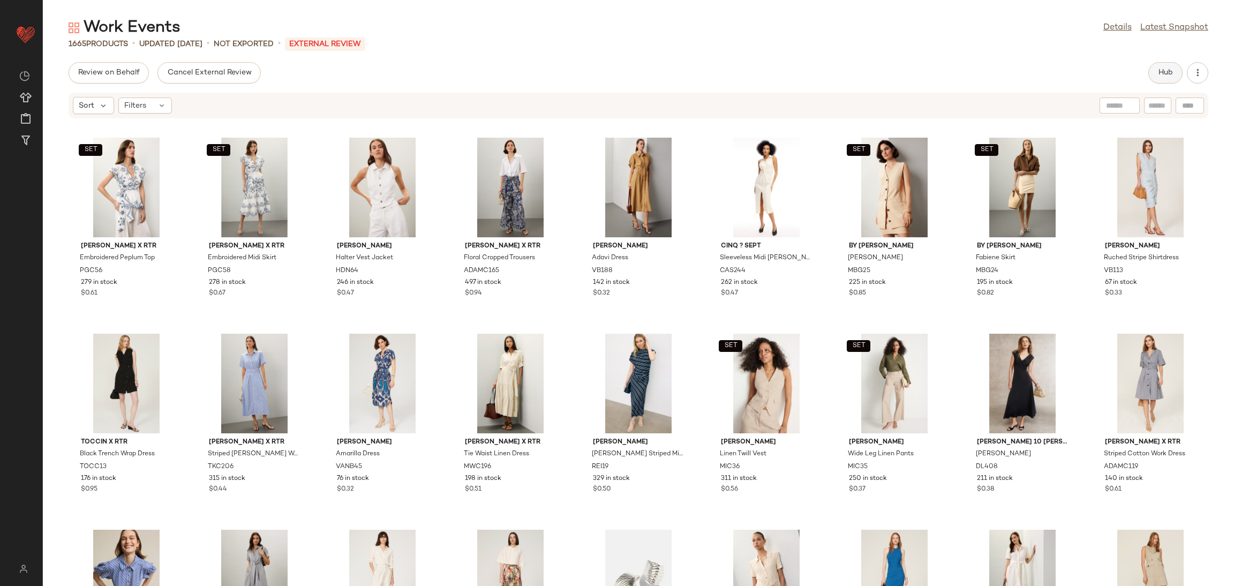
click at [1174, 77] on button "Hub" at bounding box center [1165, 72] width 34 height 21
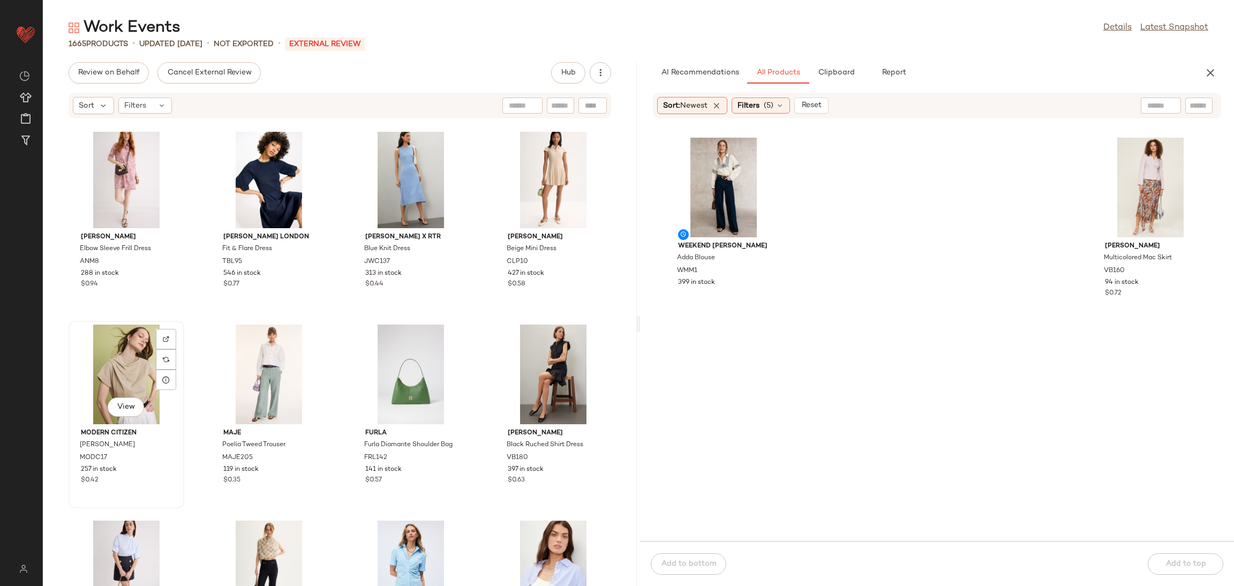
scroll to position [6289, 0]
click at [130, 386] on div "View" at bounding box center [126, 374] width 108 height 100
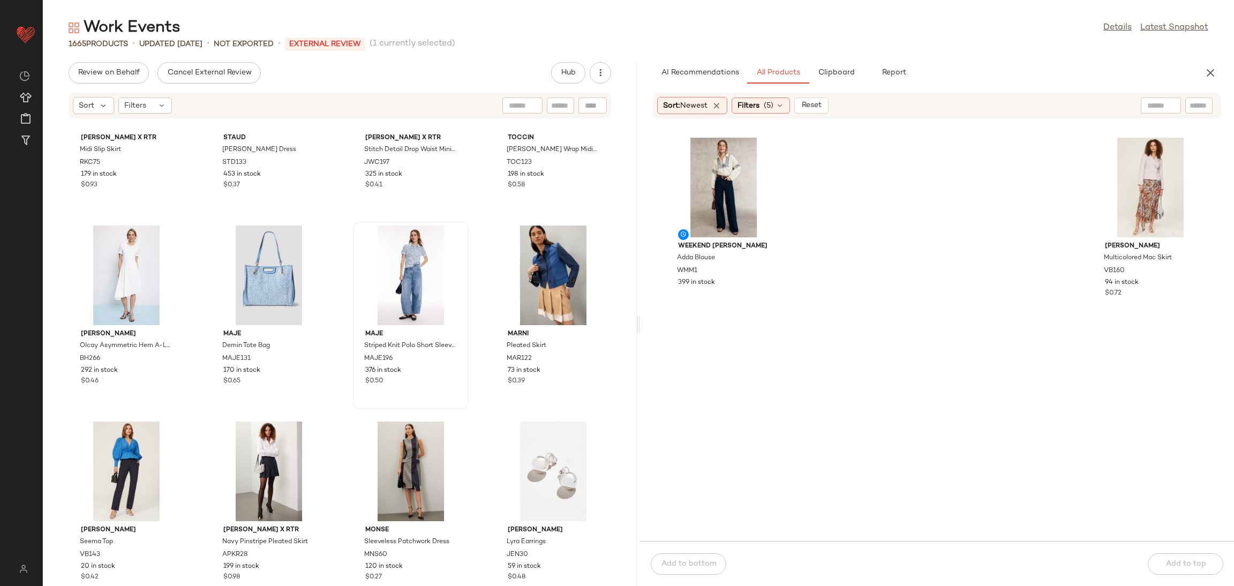
scroll to position [7541, 0]
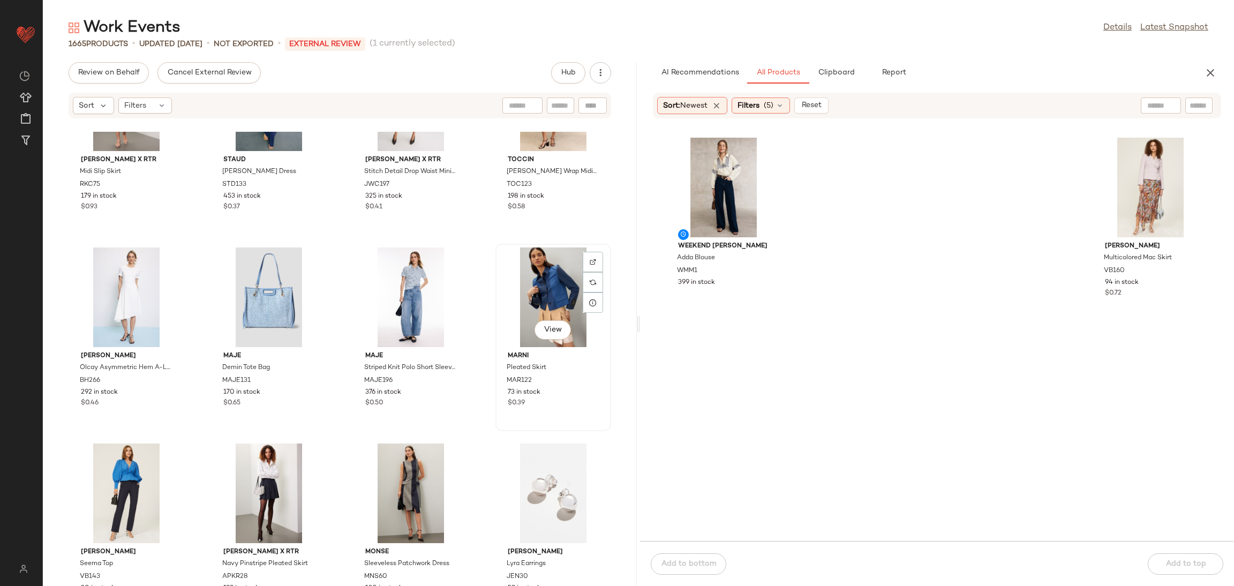
click at [524, 304] on div "View" at bounding box center [553, 297] width 108 height 100
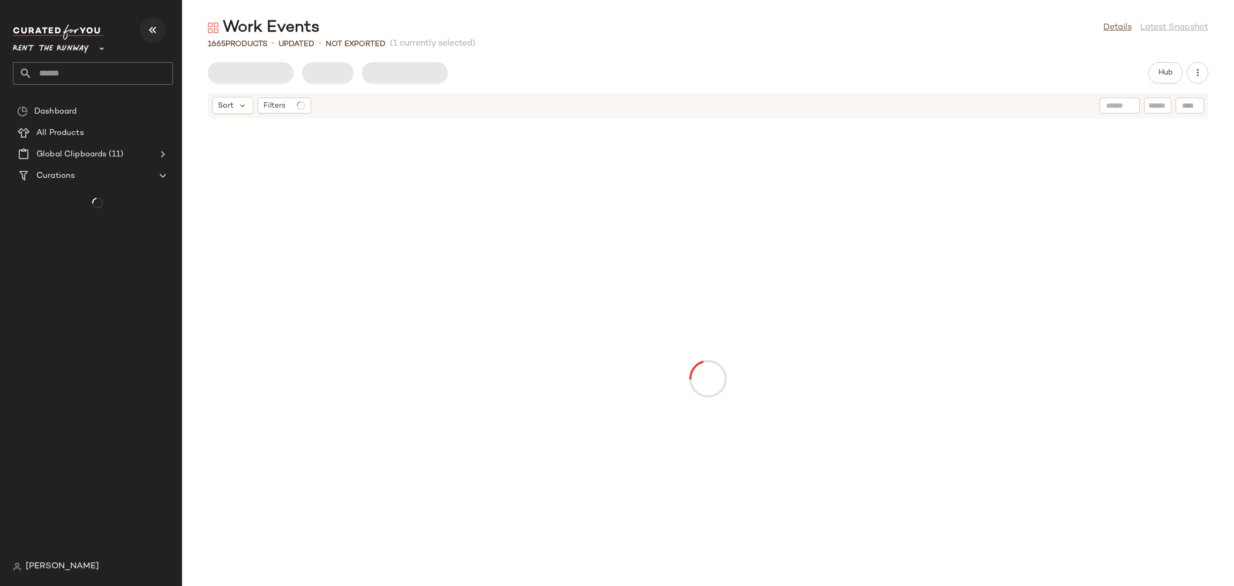
click at [152, 17] on button "button" at bounding box center [153, 30] width 26 height 26
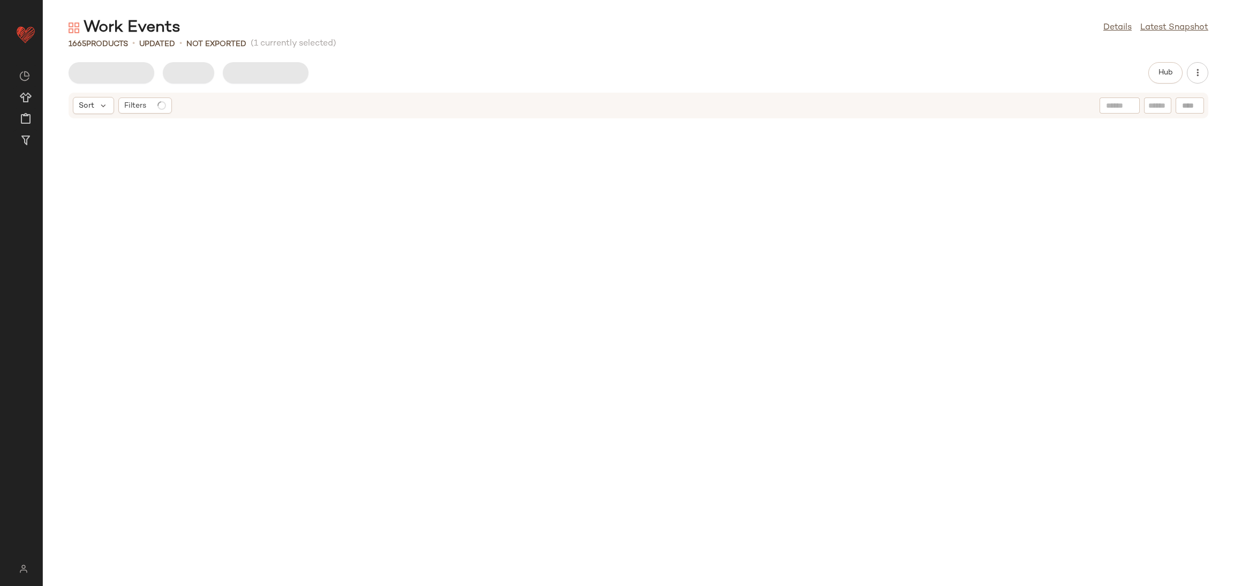
scroll to position [3135, 0]
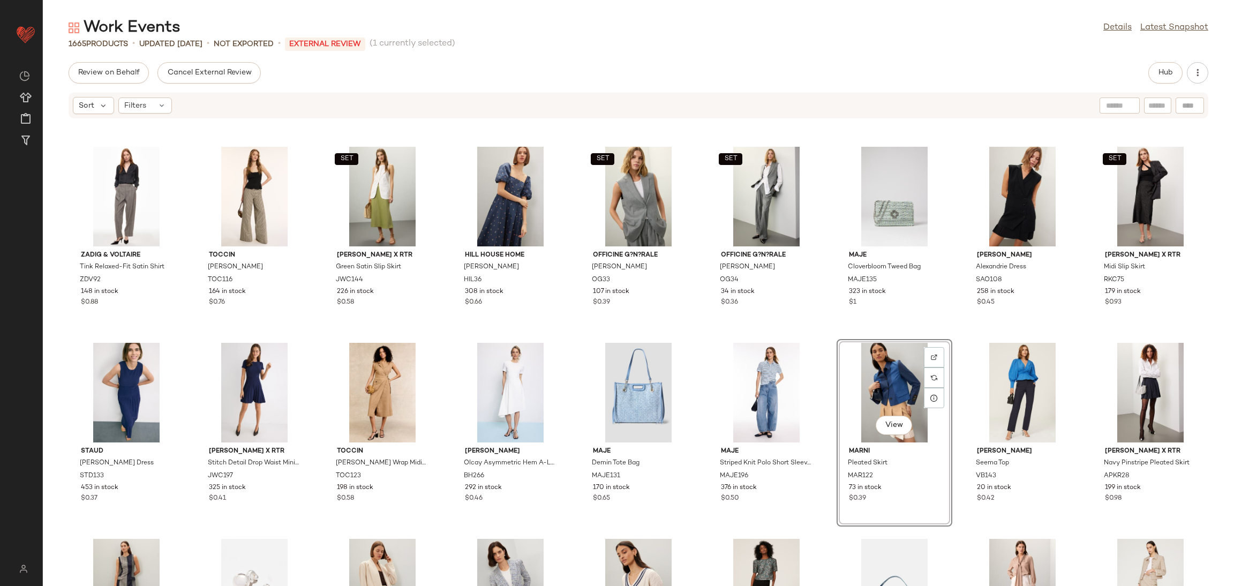
click at [445, 245] on div "Zadig & Voltaire Tink Relaxed-Fit Satin Shirt ZDV92 148 in stock $0.88 [PERSON_…" at bounding box center [638, 359] width 1191 height 454
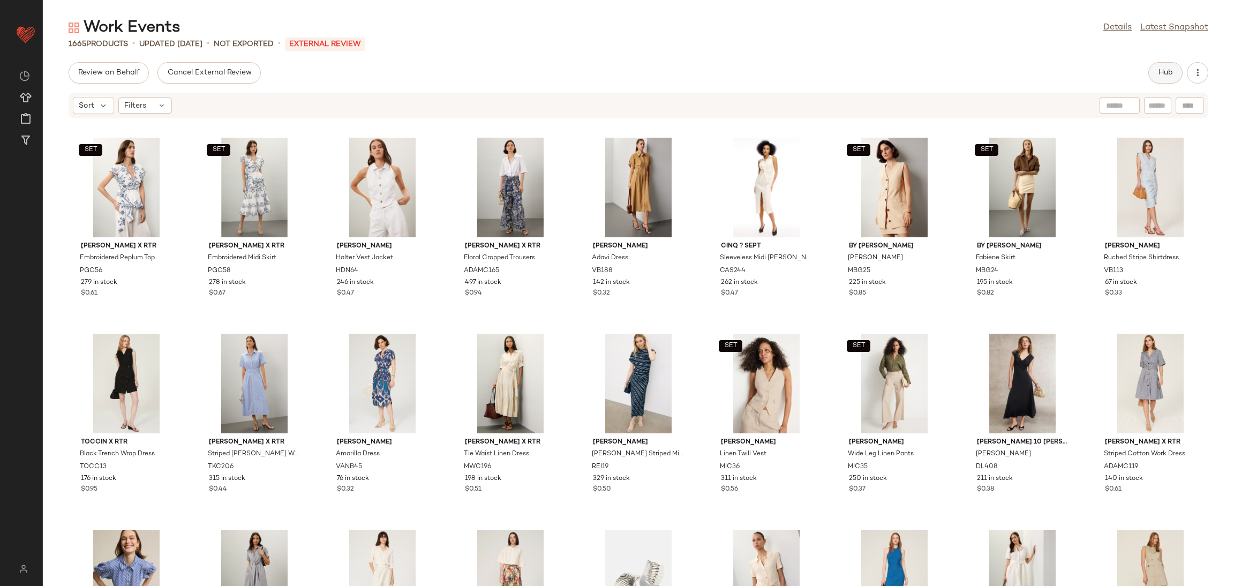
click at [1168, 75] on span "Hub" at bounding box center [1164, 73] width 15 height 9
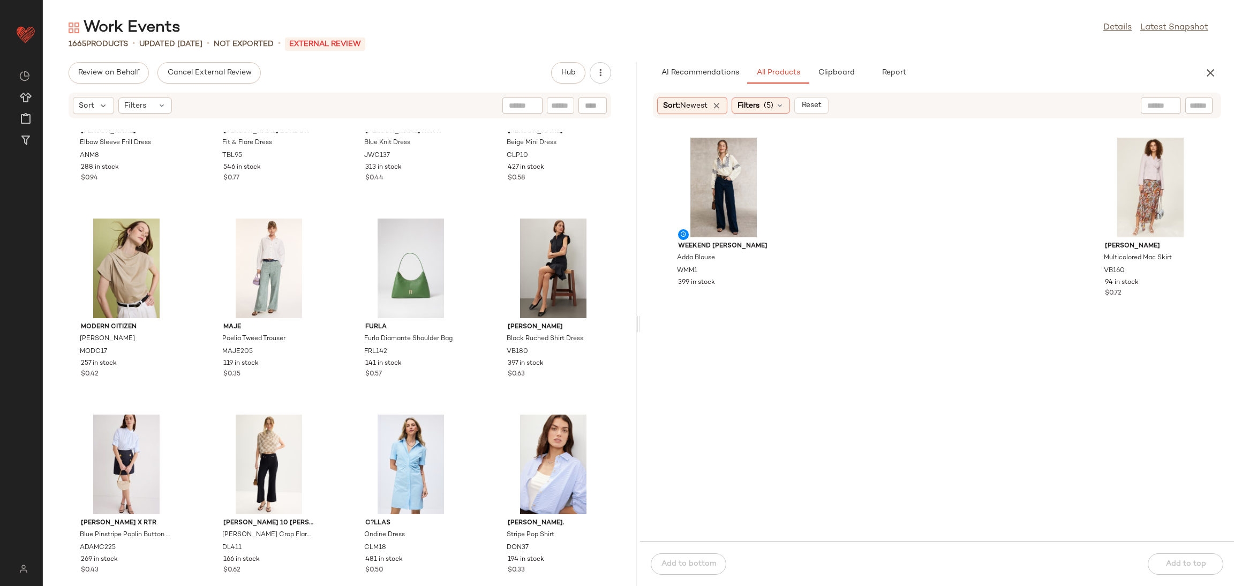
scroll to position [6468, 0]
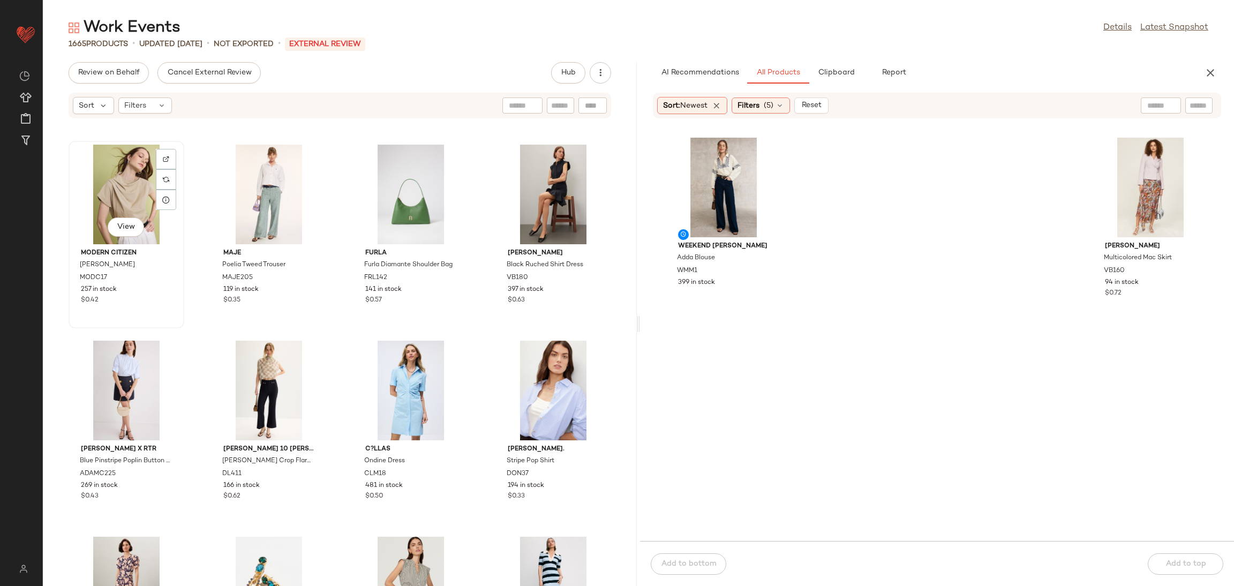
click at [103, 184] on div "View" at bounding box center [126, 195] width 108 height 100
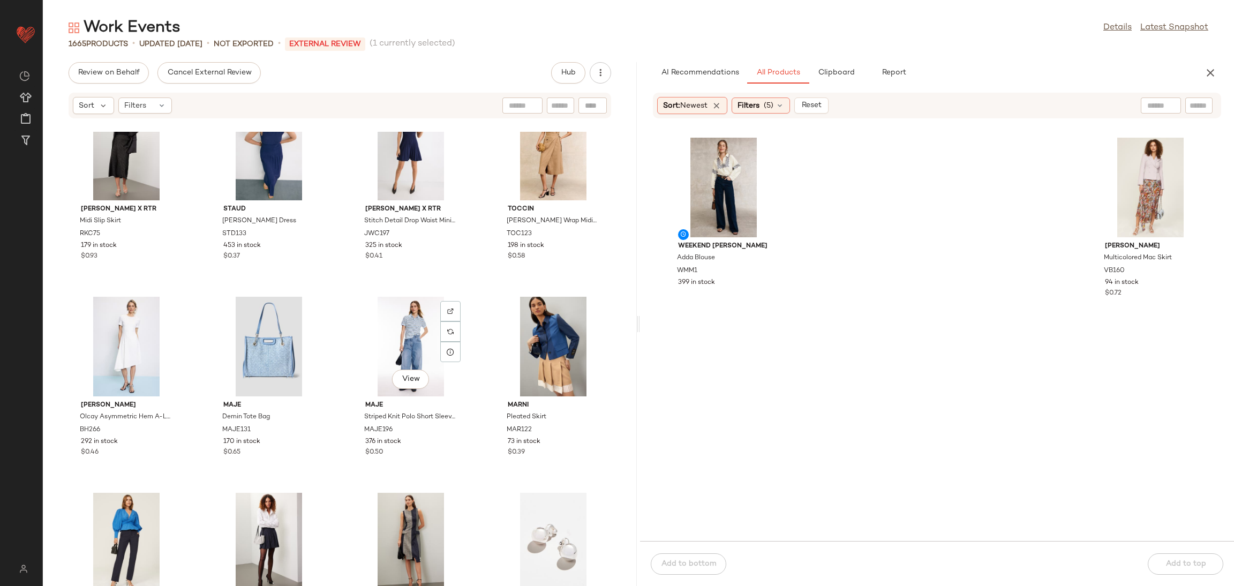
scroll to position [7493, 0]
click at [562, 323] on div "View" at bounding box center [553, 346] width 108 height 100
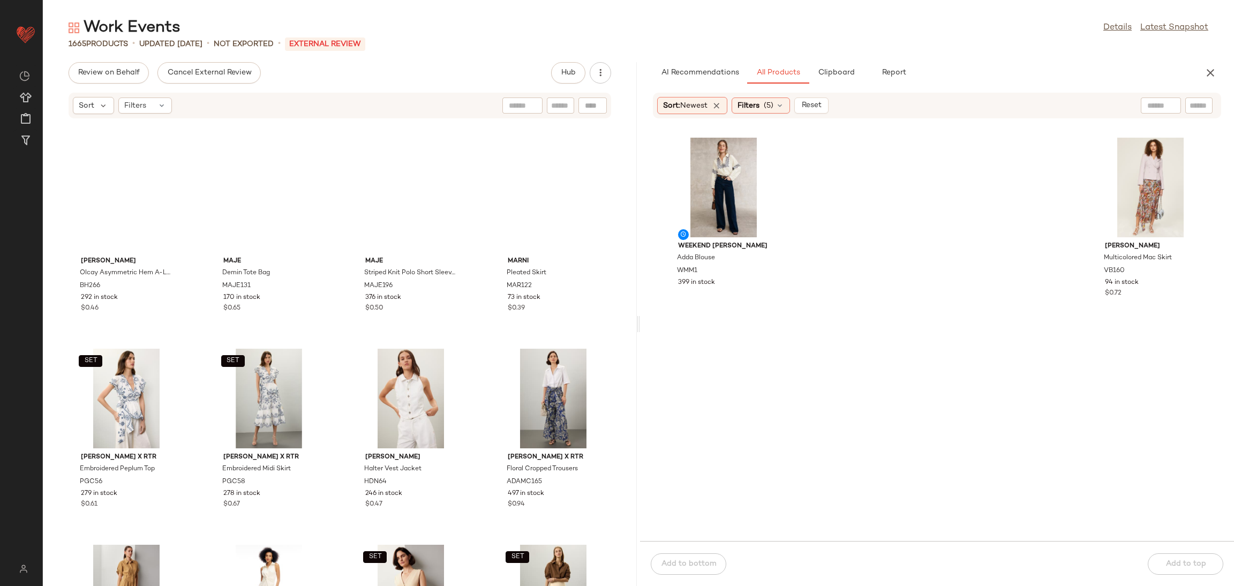
scroll to position [1164, 0]
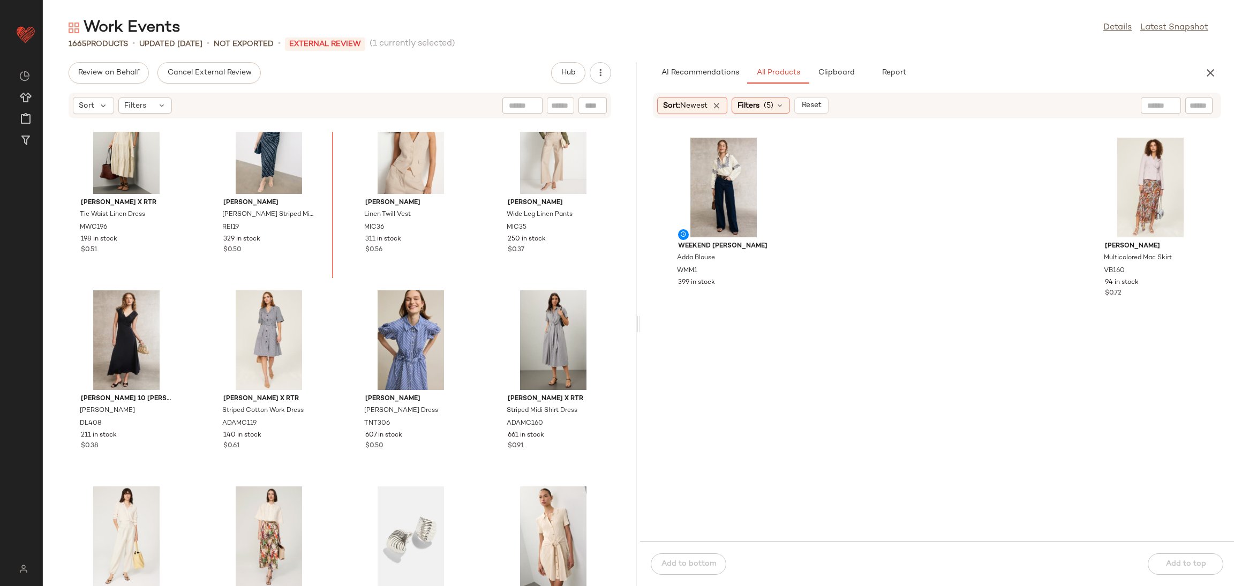
scroll to position [1953, 0]
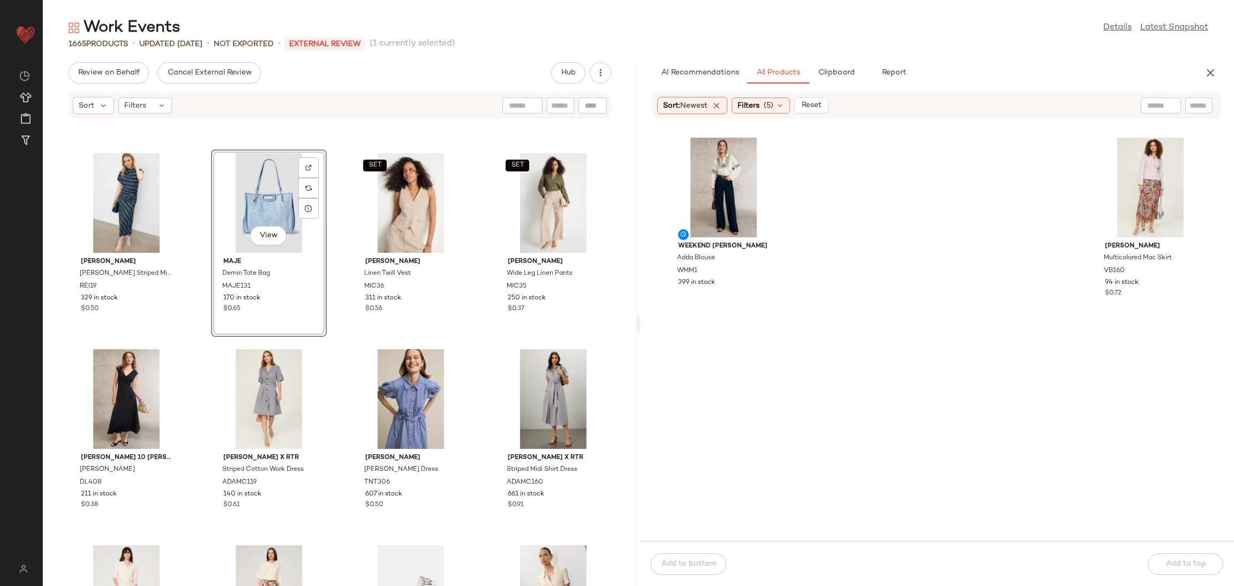
click at [326, 332] on div "[PERSON_NAME] Striped Midi Dress REI19 329 in stock $0.50 View Maje Demin Tote …" at bounding box center [340, 359] width 594 height 454
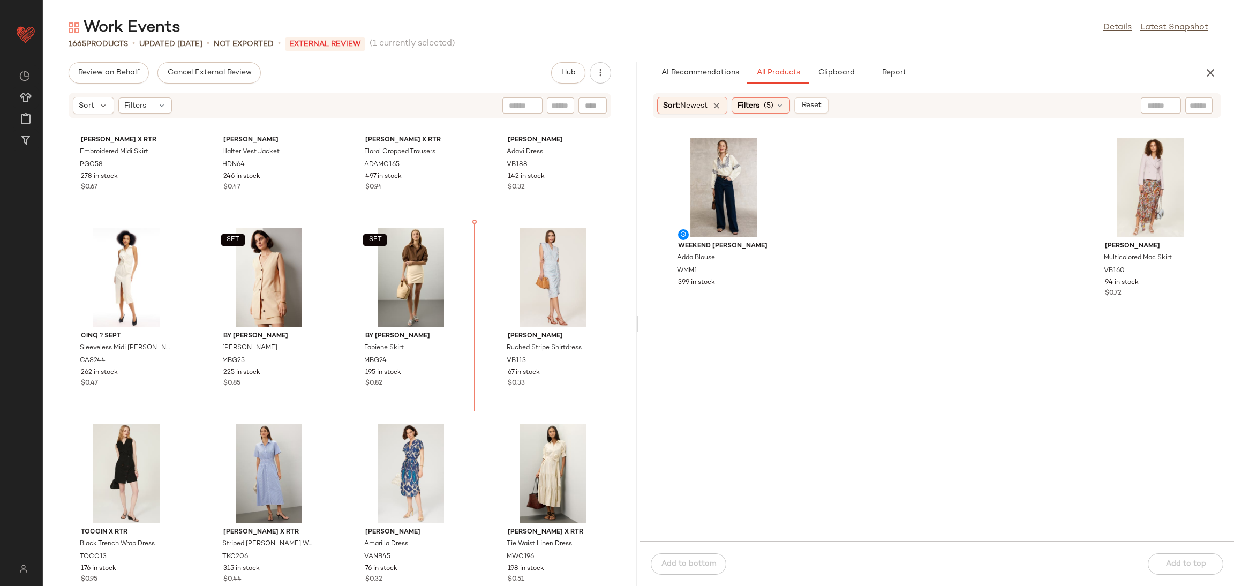
scroll to position [1485, 0]
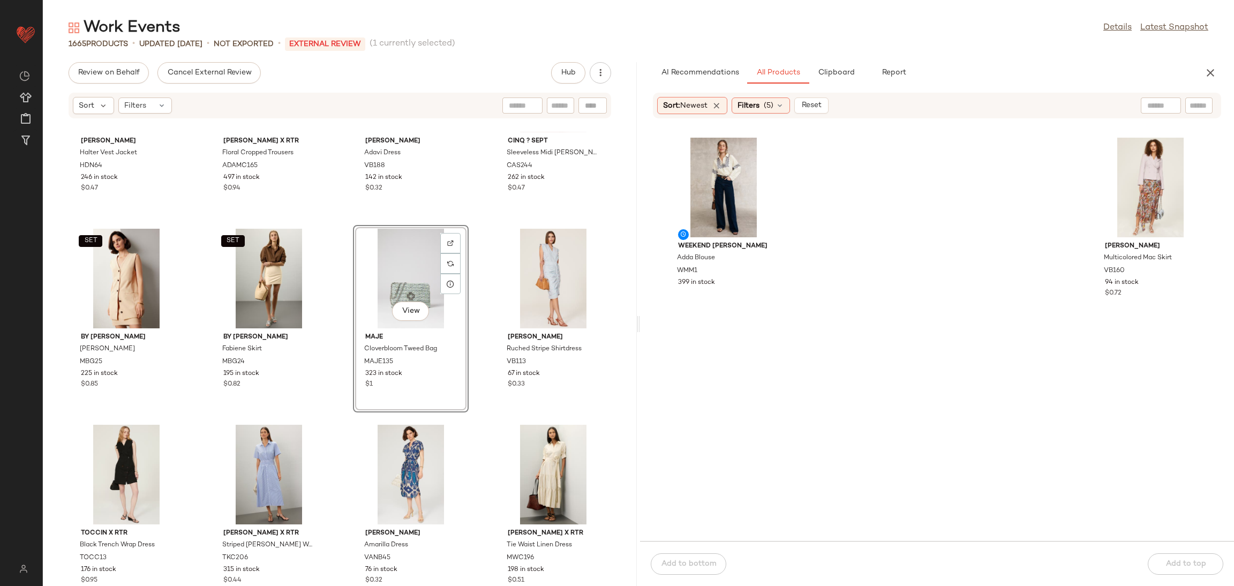
click at [337, 420] on div "[PERSON_NAME] Halter Vest Jacket HDN64 246 in stock $0.47 [PERSON_NAME] x RTR F…" at bounding box center [340, 359] width 594 height 454
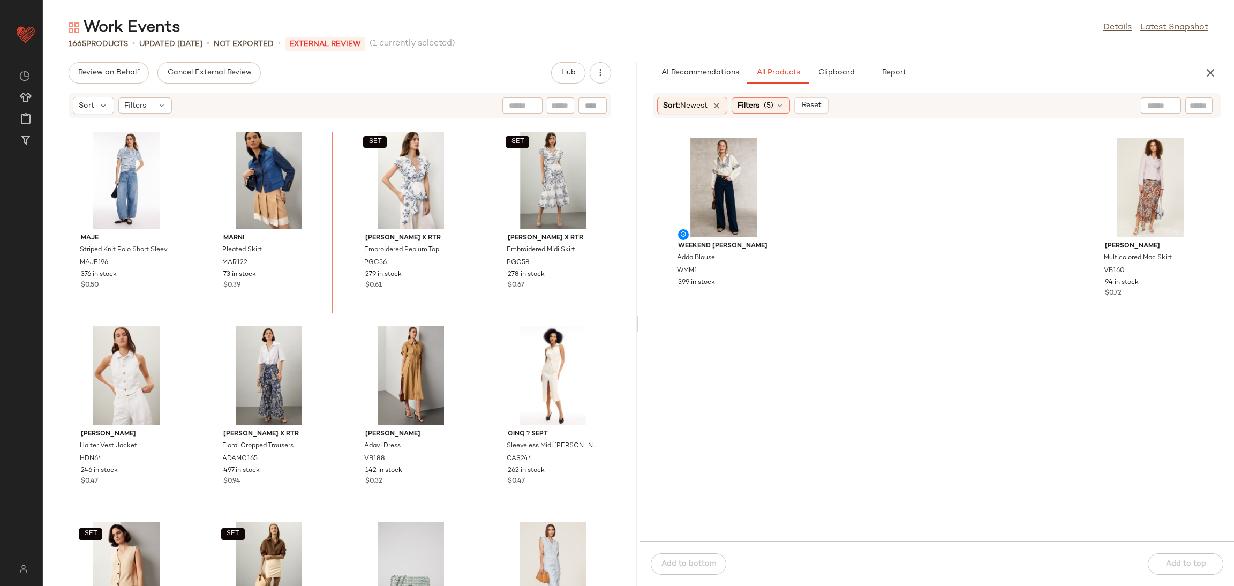
scroll to position [1168, 0]
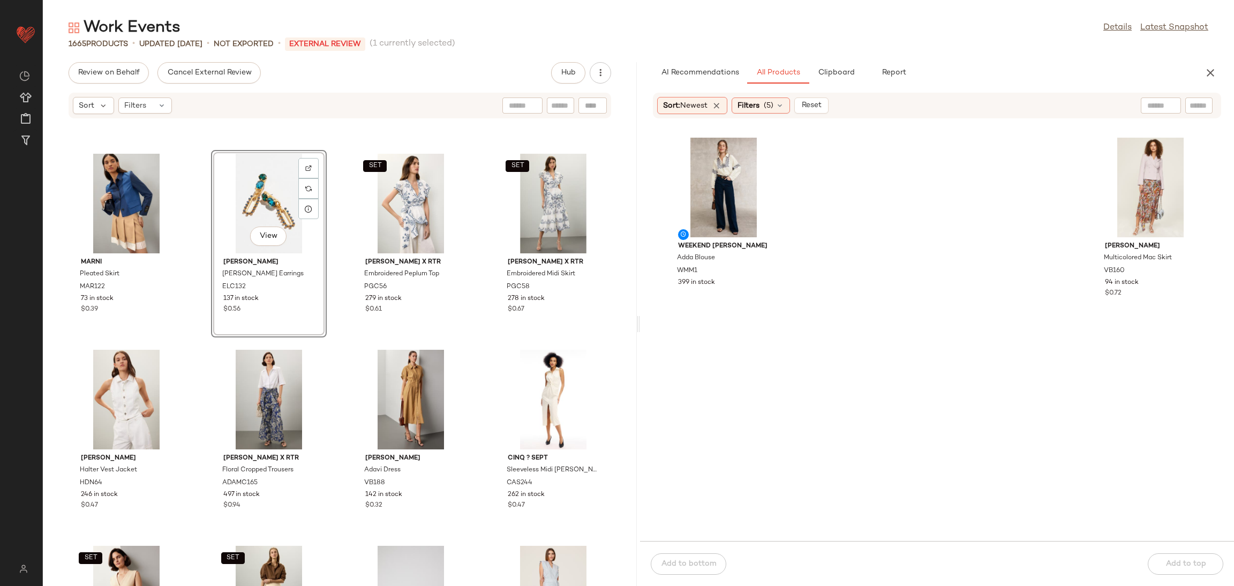
click at [332, 338] on div "Marni Pleated Skirt MAR122 73 in stock $0.39 View [PERSON_NAME] [PERSON_NAME] E…" at bounding box center [340, 359] width 594 height 454
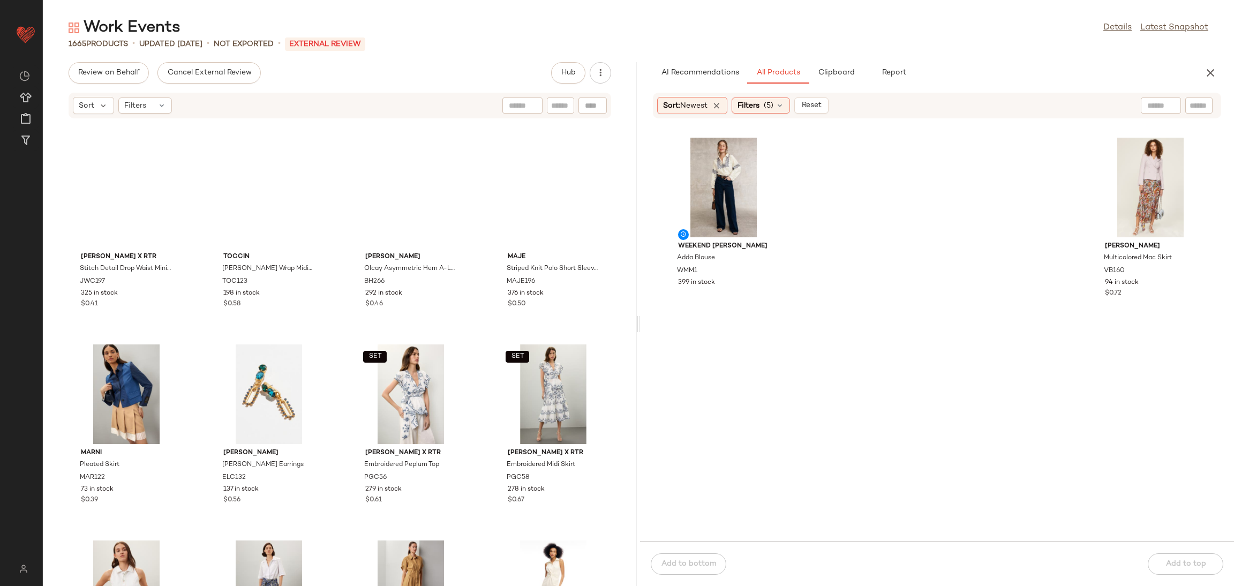
scroll to position [963, 0]
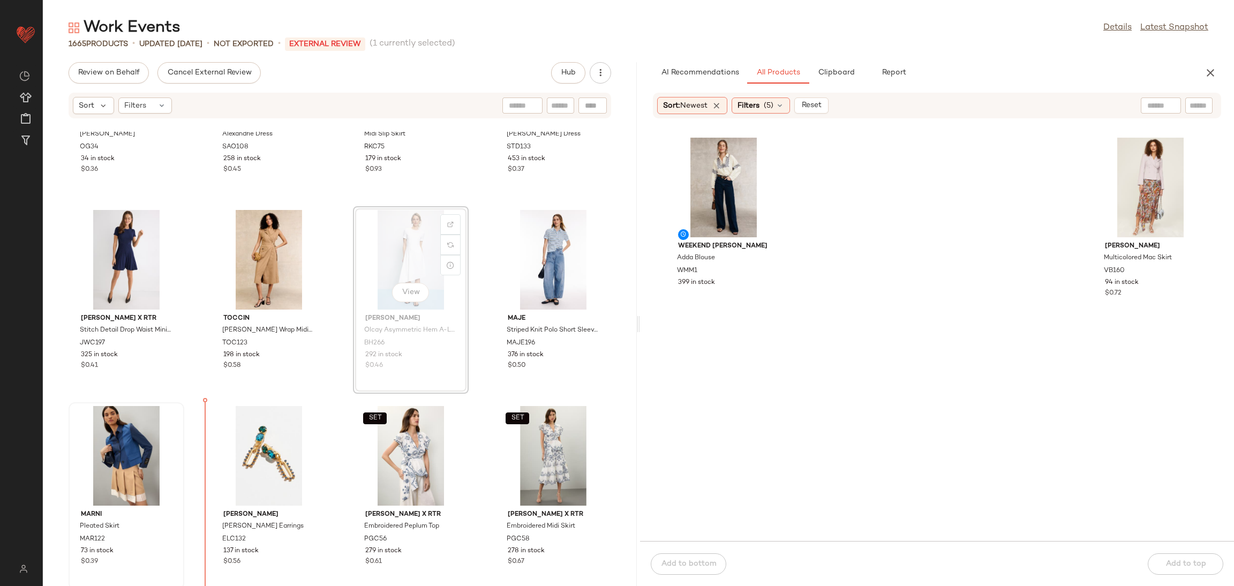
scroll to position [920, 0]
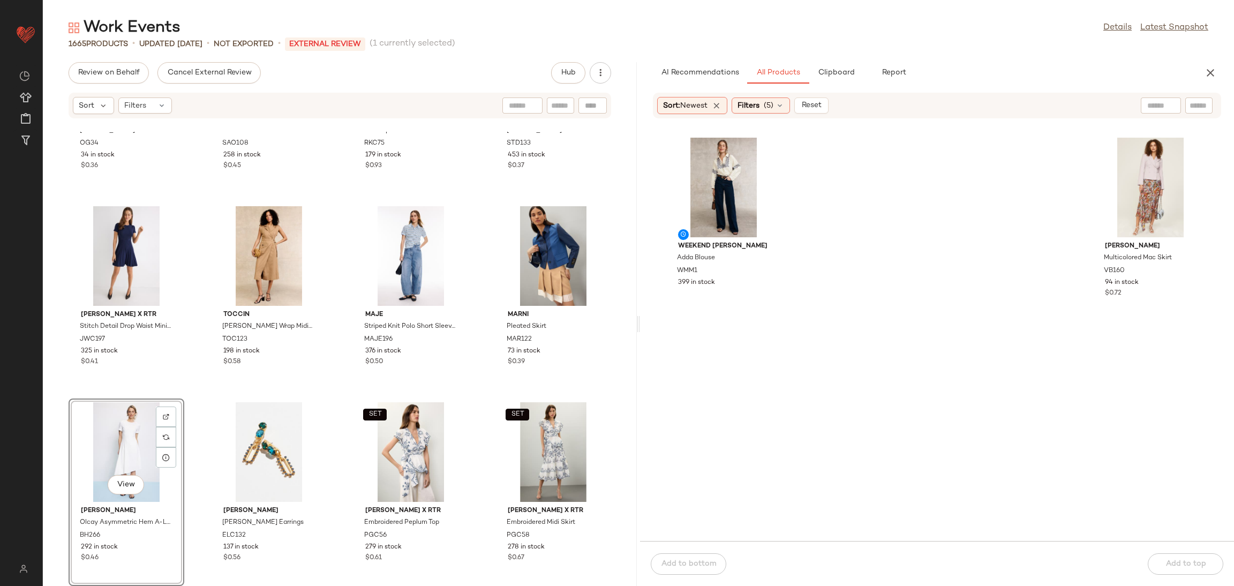
drag, startPoint x: 350, startPoint y: 396, endPoint x: 348, endPoint y: 391, distance: 5.6
click at [348, 391] on div "SET Officine G?n?rale [PERSON_NAME] OG34 34 in stock $0.36 [PERSON_NAME] Dress …" at bounding box center [340, 359] width 594 height 454
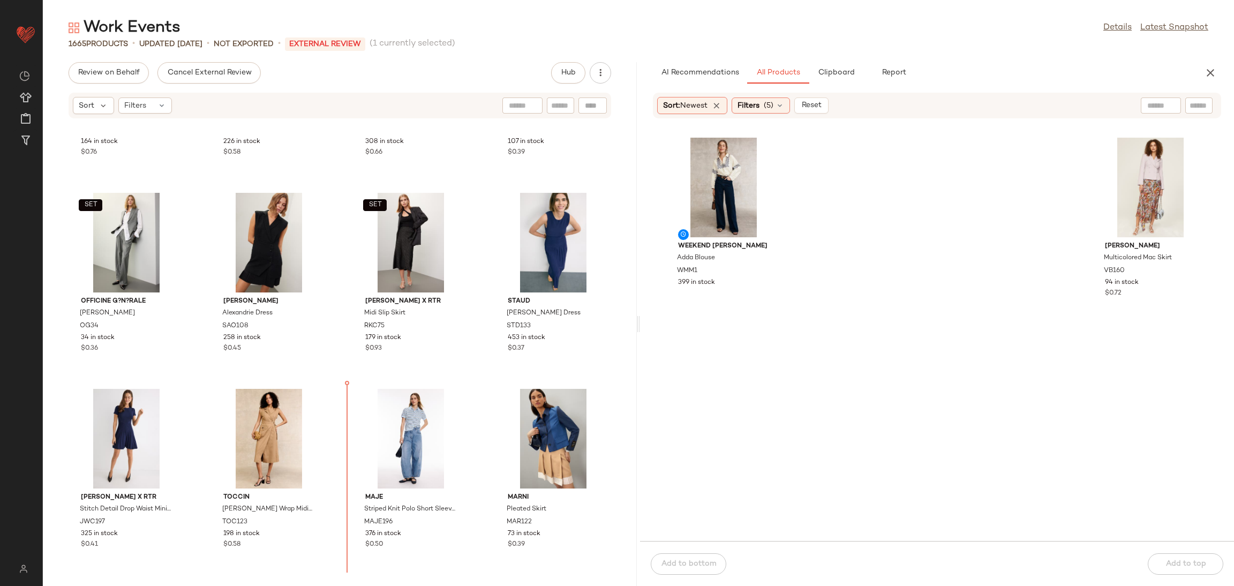
scroll to position [745, 0]
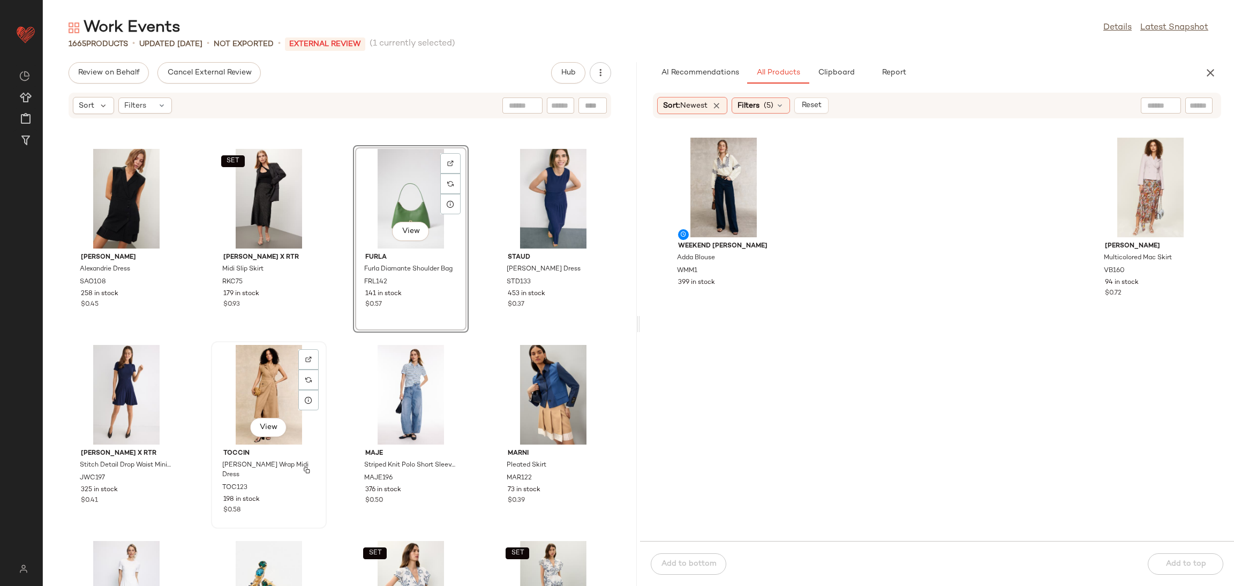
scroll to position [805, 0]
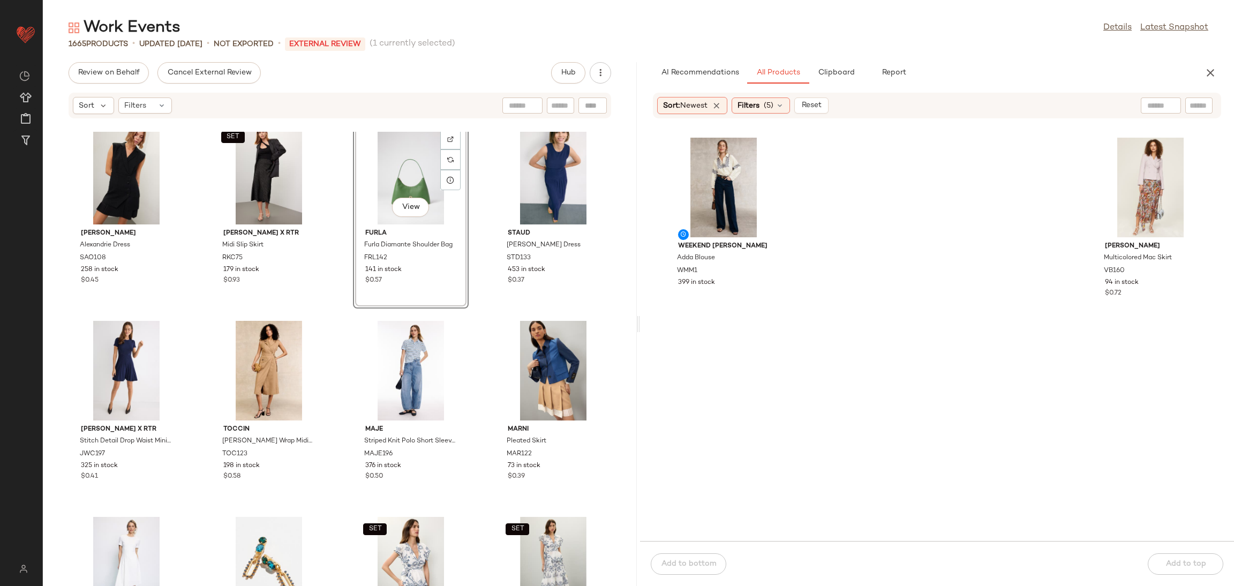
click at [329, 382] on div "SET [PERSON_NAME] x RTR Green Satin Slip Skirt JWC144 226 in stock $0.58 Hill H…" at bounding box center [340, 359] width 594 height 454
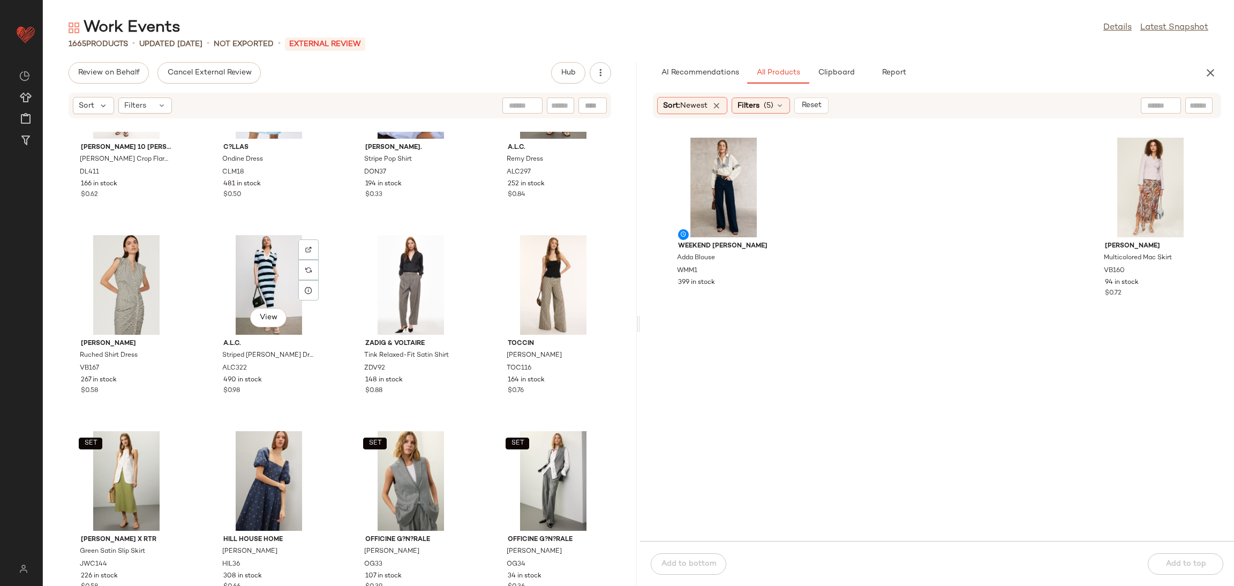
scroll to position [296, 0]
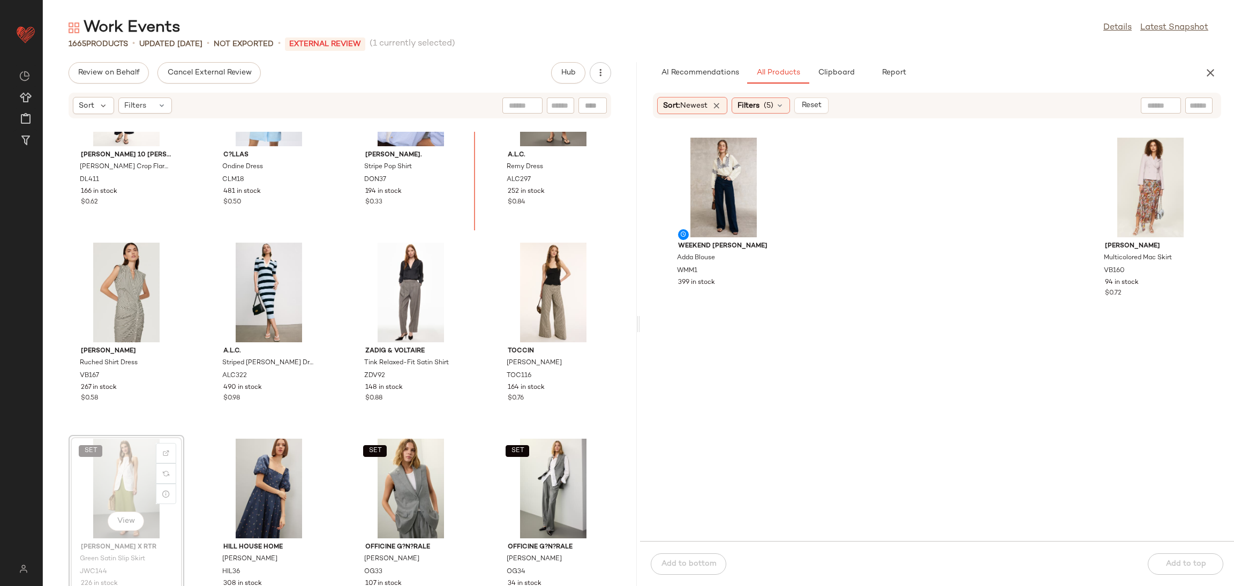
scroll to position [271, 0]
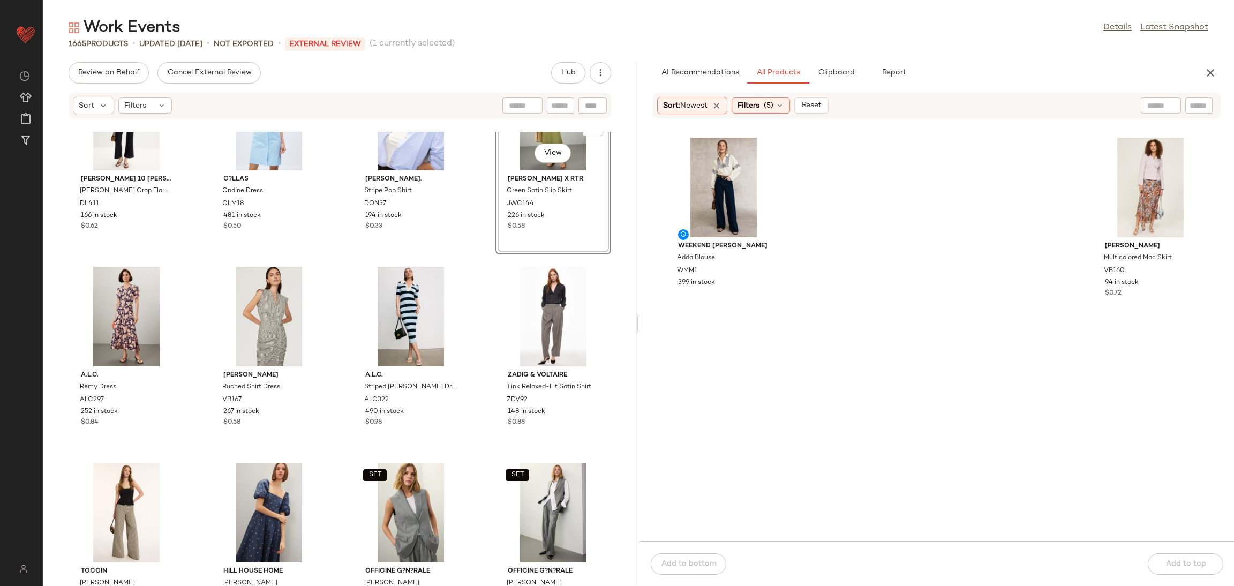
click at [476, 267] on div "[PERSON_NAME] 10 [PERSON_NAME] Crop Flare Trouser DL411 166 in stock $0.62 C?LL…" at bounding box center [340, 359] width 594 height 454
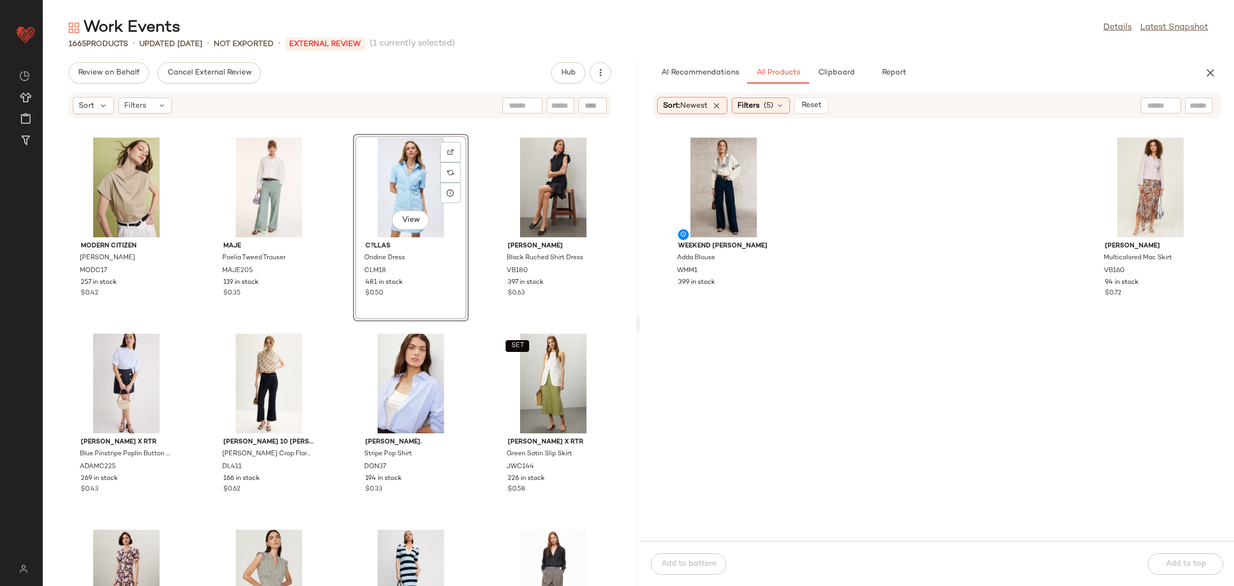
click at [334, 343] on div "Modern Citizen [PERSON_NAME] MODC17 257 in stock $0.42 Maje Poelia Tweed Trouse…" at bounding box center [340, 359] width 594 height 454
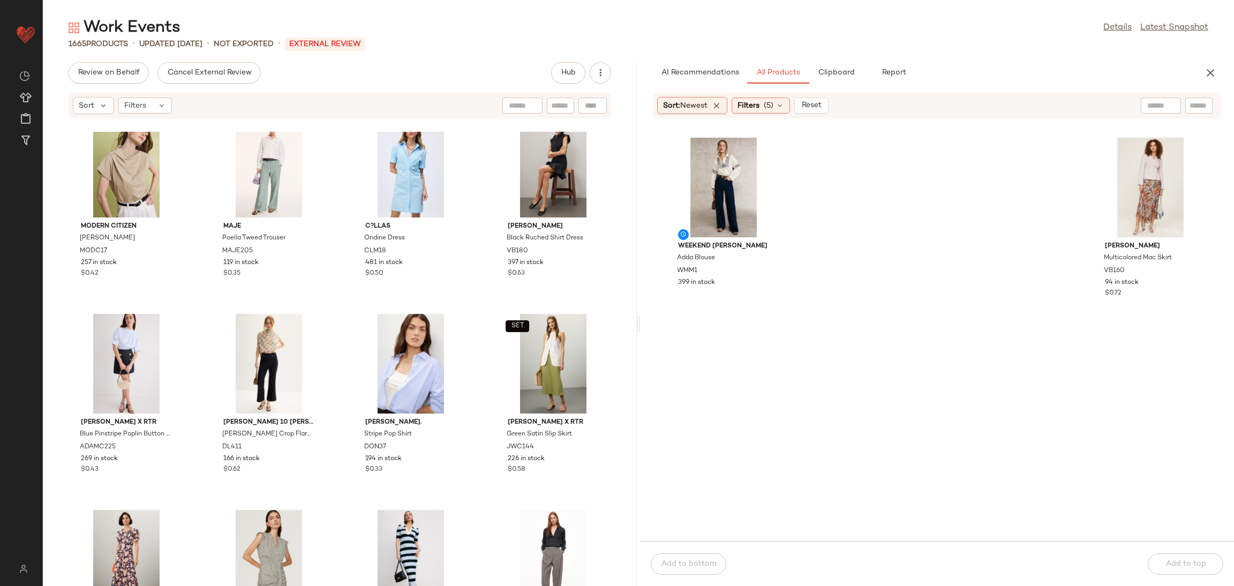
scroll to position [63, 0]
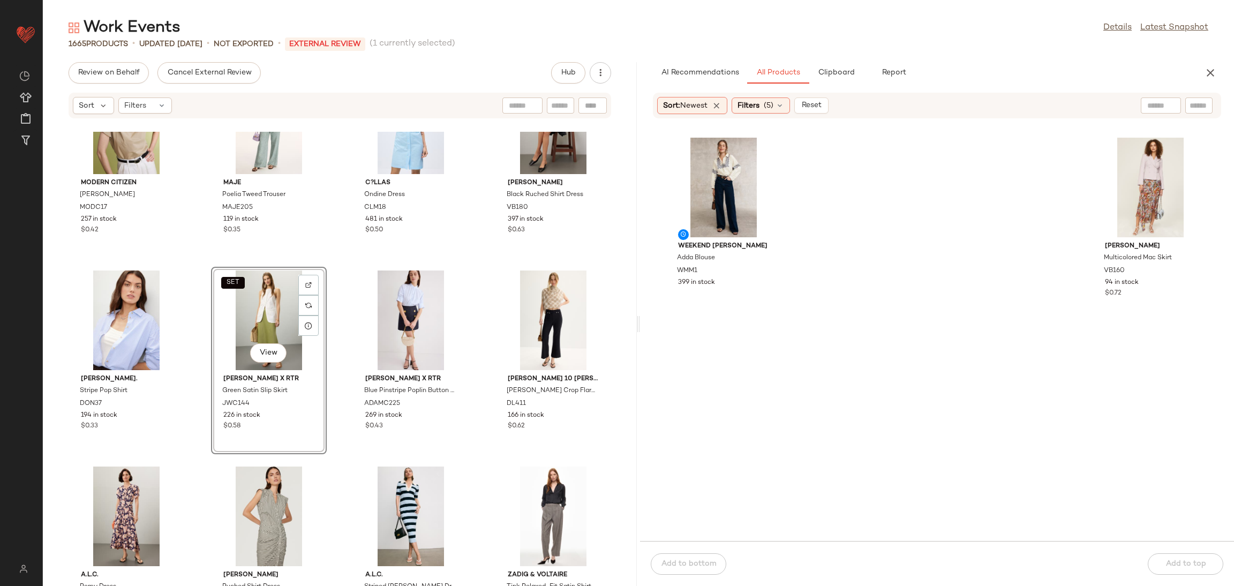
click at [330, 260] on div "Modern Citizen [PERSON_NAME] MODC17 257 in stock $0.42 Maje Poelia Tweed Trouse…" at bounding box center [340, 359] width 594 height 454
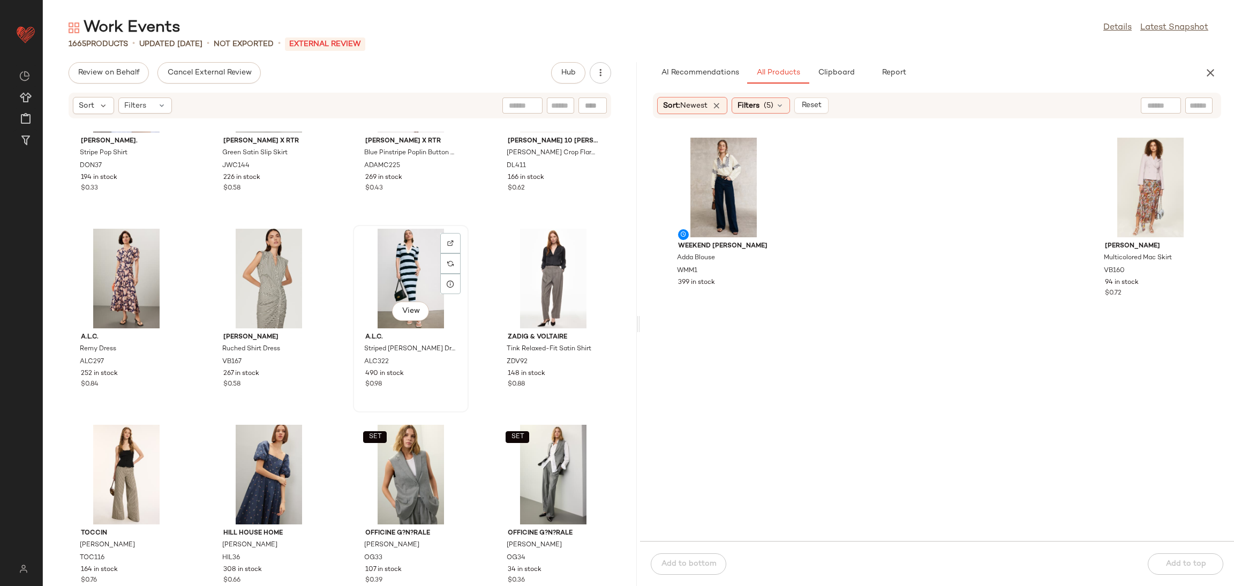
scroll to position [310, 0]
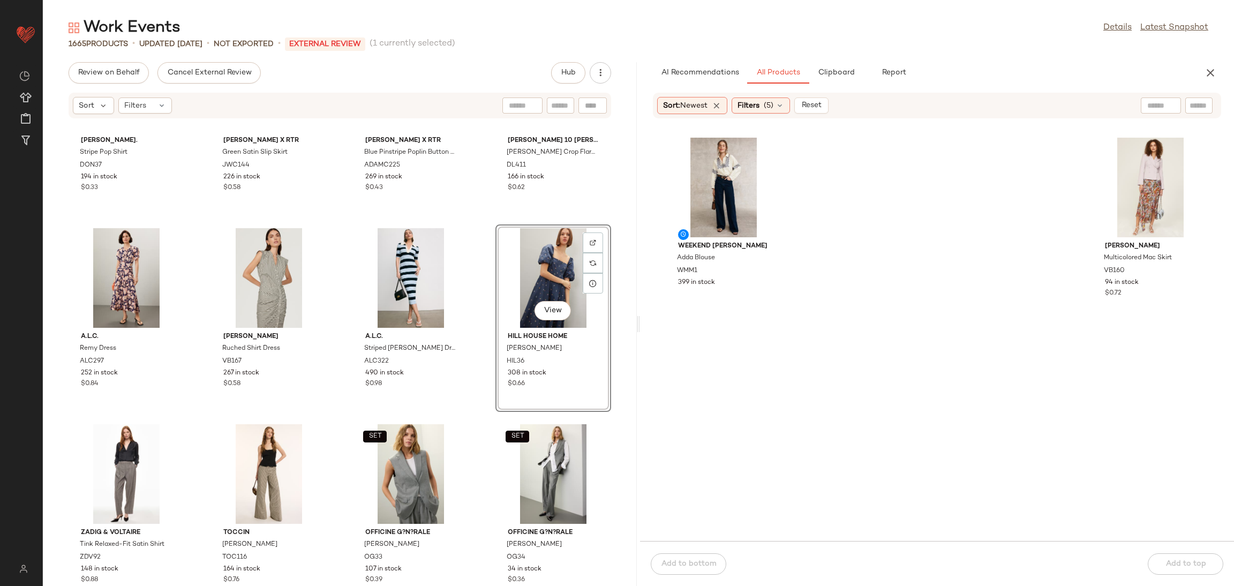
click at [475, 256] on div "[PERSON_NAME]. Stripe Pop Shirt DON37 194 in stock $0.33 SET [PERSON_NAME] x RT…" at bounding box center [340, 359] width 594 height 454
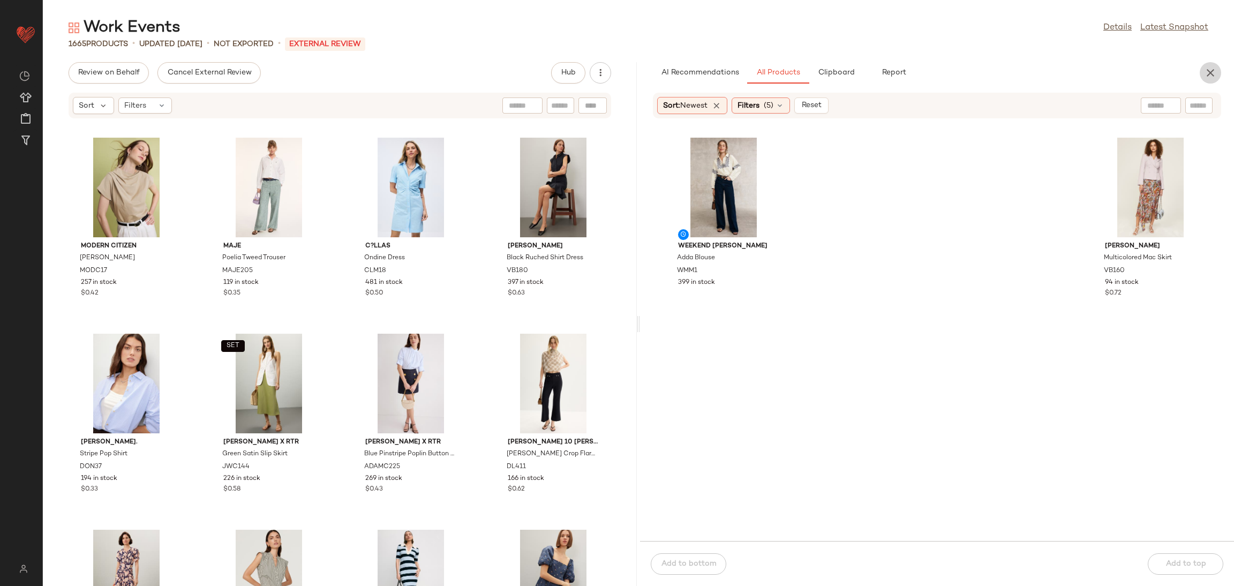
click at [1218, 75] on button "button" at bounding box center [1209, 72] width 21 height 21
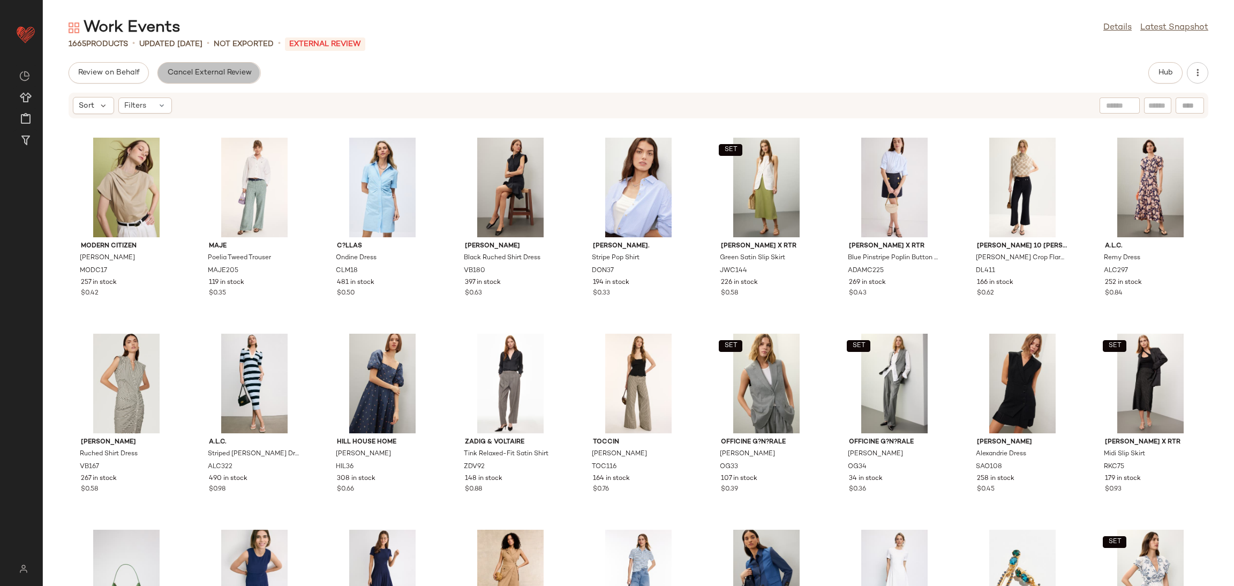
click at [201, 71] on span "Cancel External Review" at bounding box center [209, 73] width 85 height 9
click at [108, 74] on span "Send for Review" at bounding box center [107, 73] width 58 height 9
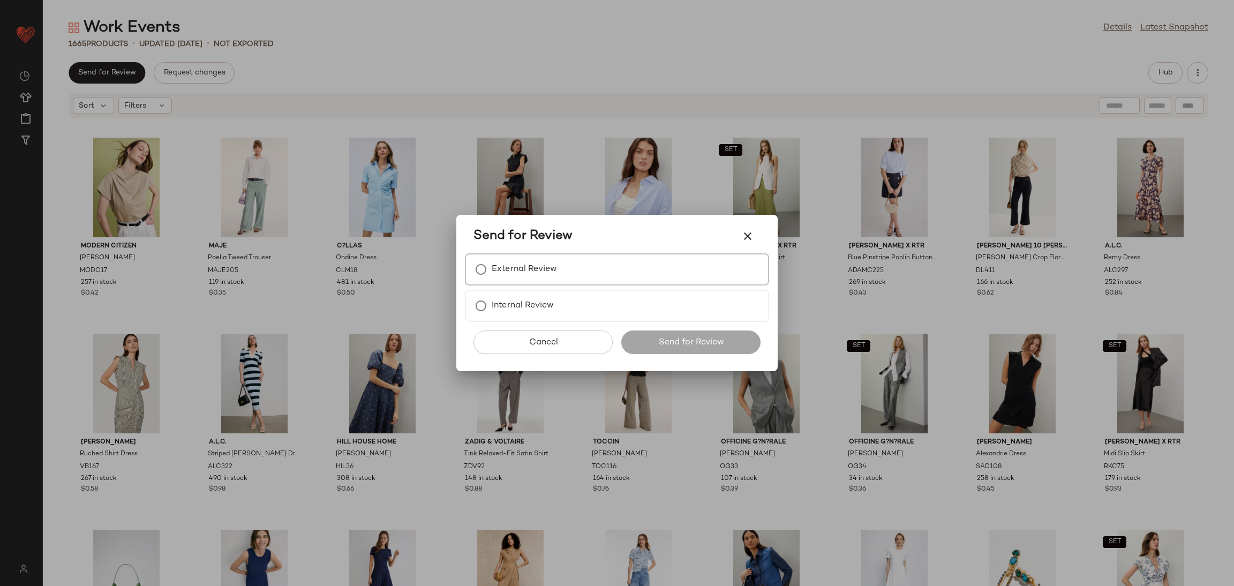
click at [536, 264] on label "External Review" at bounding box center [523, 269] width 65 height 21
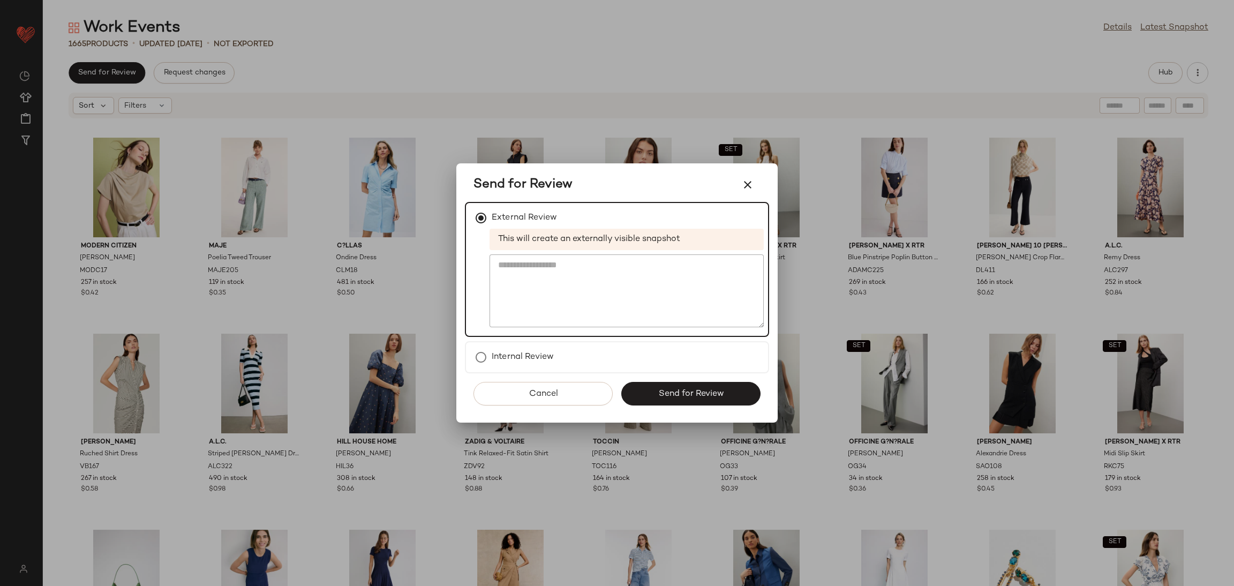
click at [669, 392] on span "Send for Review" at bounding box center [690, 394] width 66 height 10
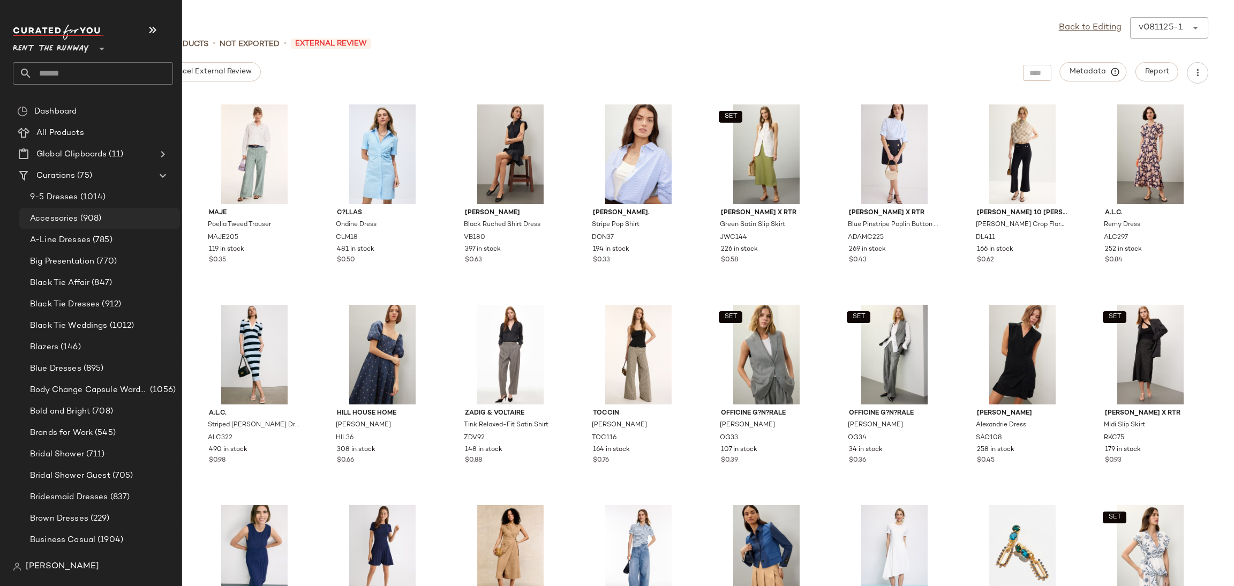
click at [100, 213] on span "(908)" at bounding box center [90, 219] width 24 height 12
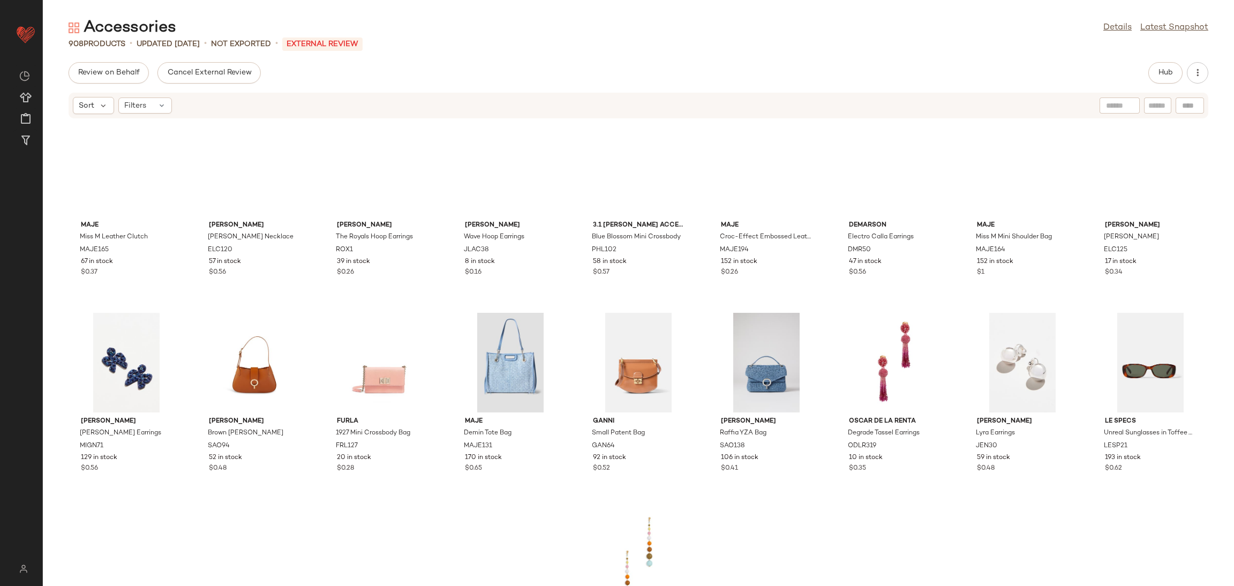
scroll to position [246, 0]
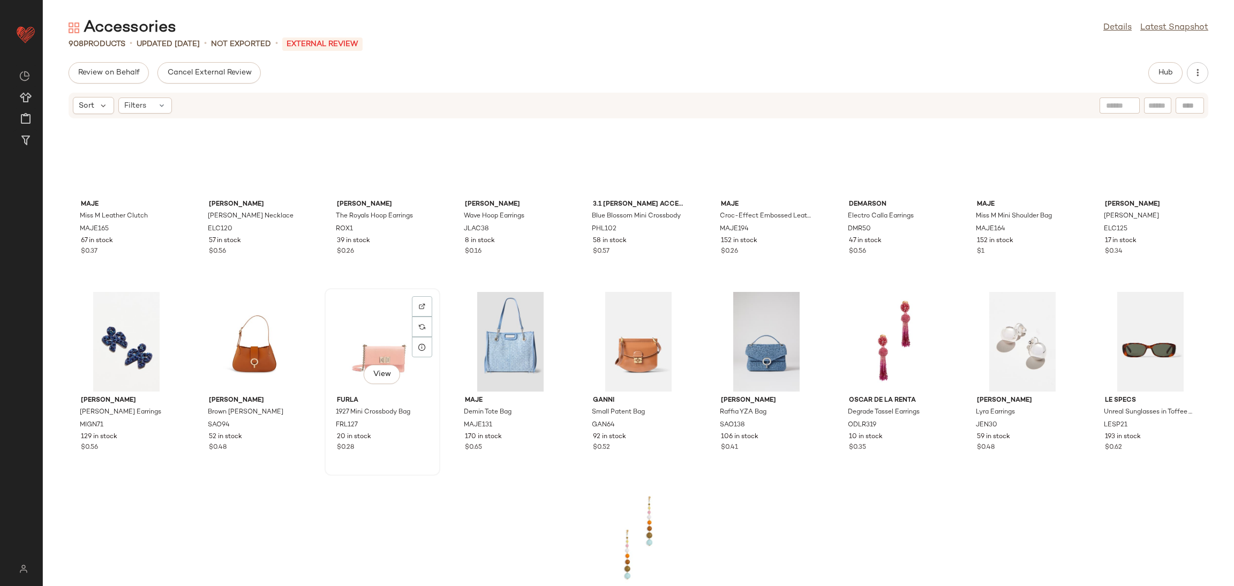
click at [387, 345] on div "View" at bounding box center [382, 342] width 108 height 100
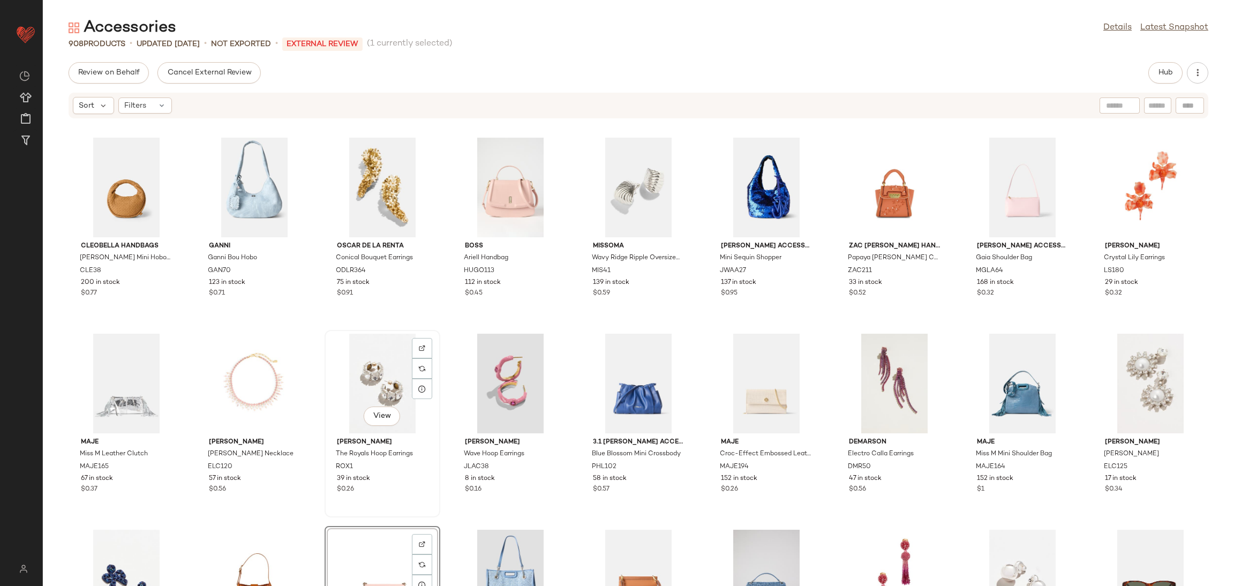
click at [374, 369] on div "View" at bounding box center [382, 384] width 108 height 100
click at [744, 375] on div "View" at bounding box center [766, 384] width 108 height 100
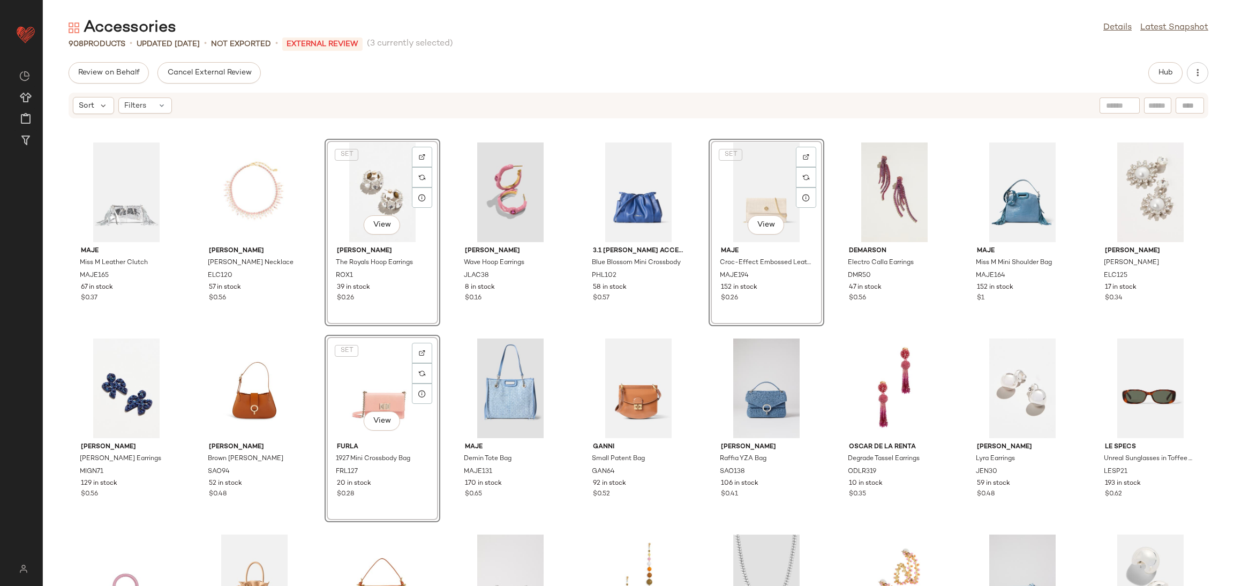
scroll to position [487, 0]
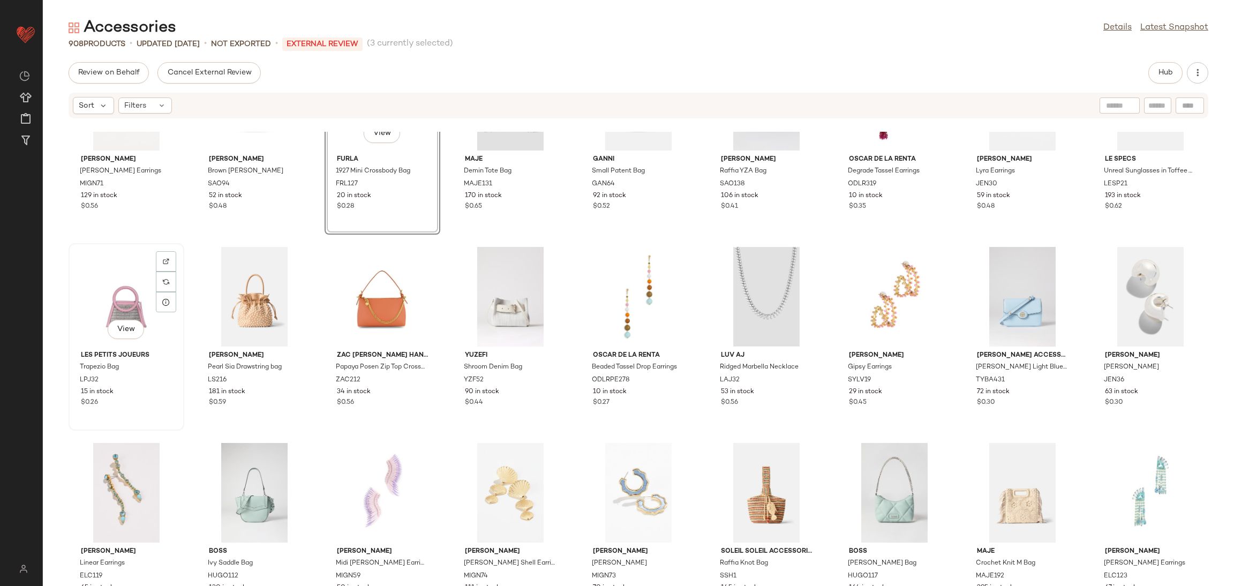
click at [128, 306] on div "View" at bounding box center [126, 297] width 108 height 100
click at [622, 280] on div "View" at bounding box center [638, 297] width 108 height 100
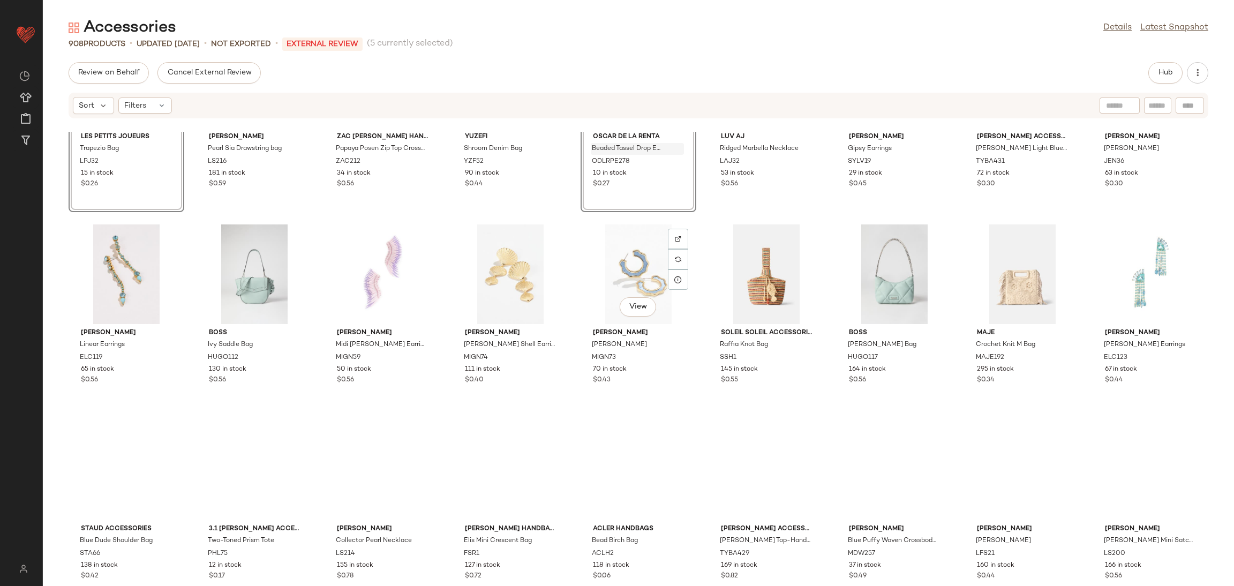
scroll to position [715, 0]
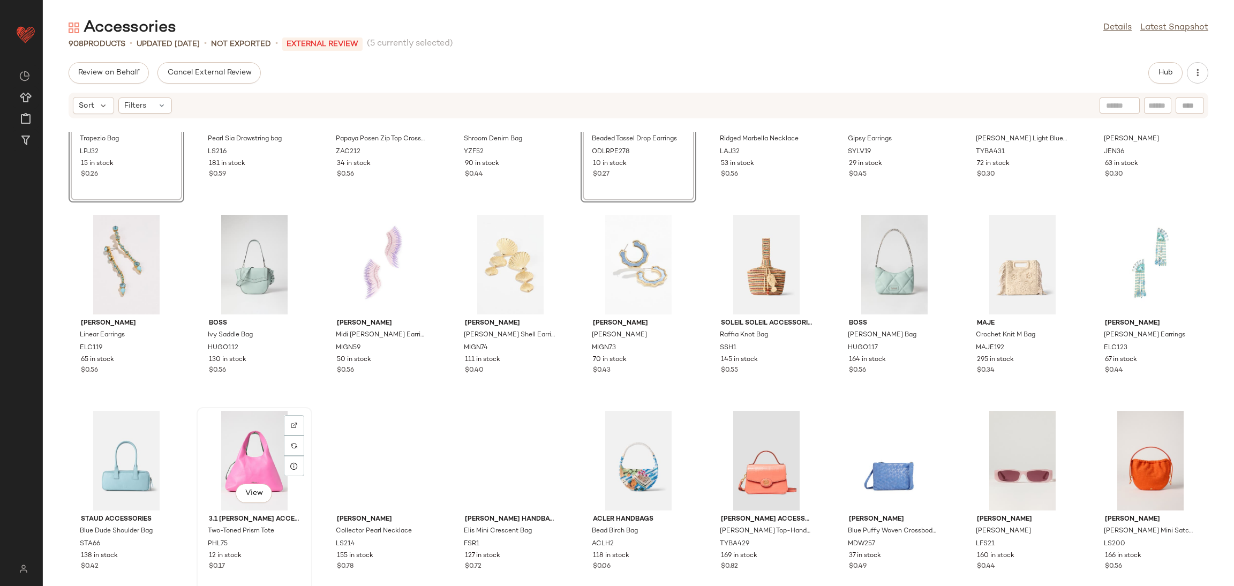
click at [256, 444] on div "View" at bounding box center [254, 461] width 108 height 100
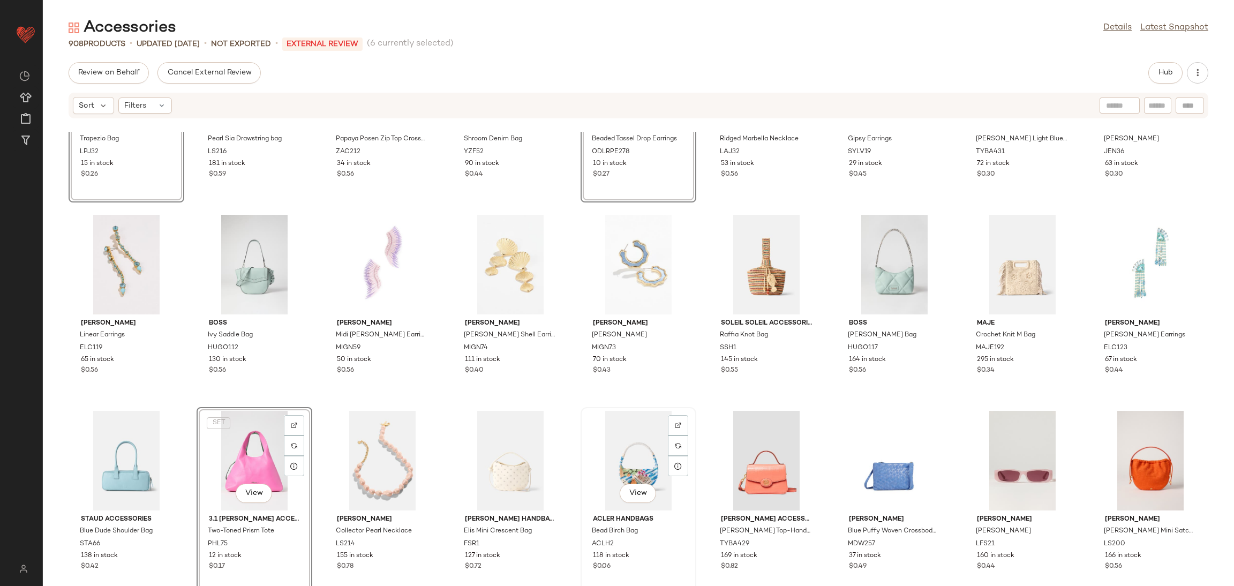
click at [614, 451] on div "View" at bounding box center [638, 461] width 108 height 100
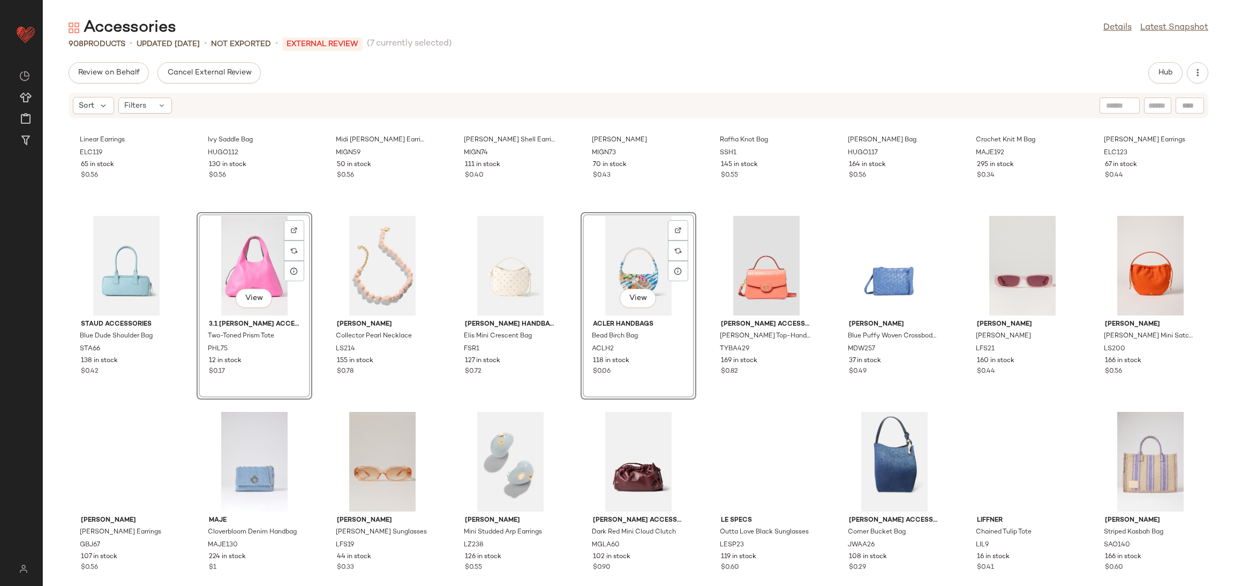
scroll to position [911, 0]
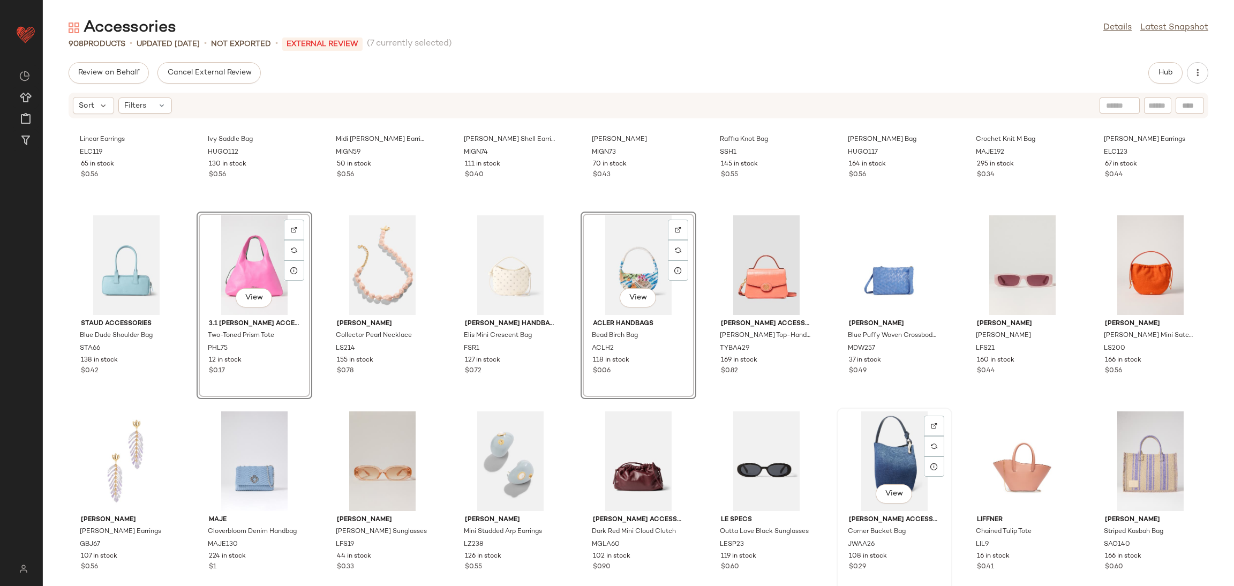
click at [874, 449] on div "View" at bounding box center [894, 461] width 108 height 100
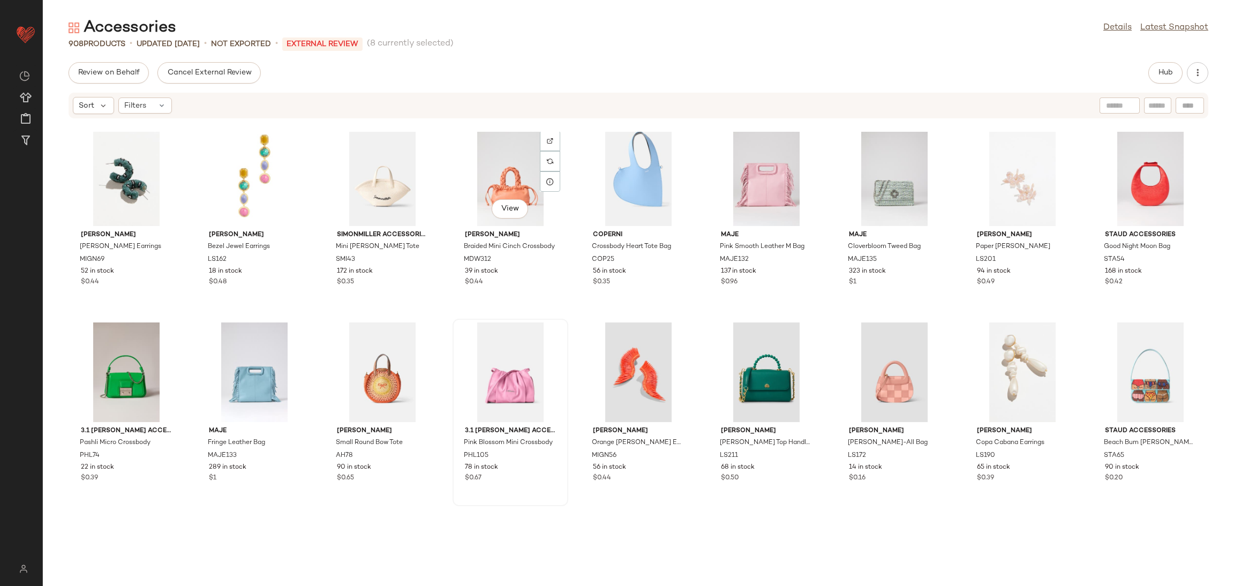
scroll to position [1393, 0]
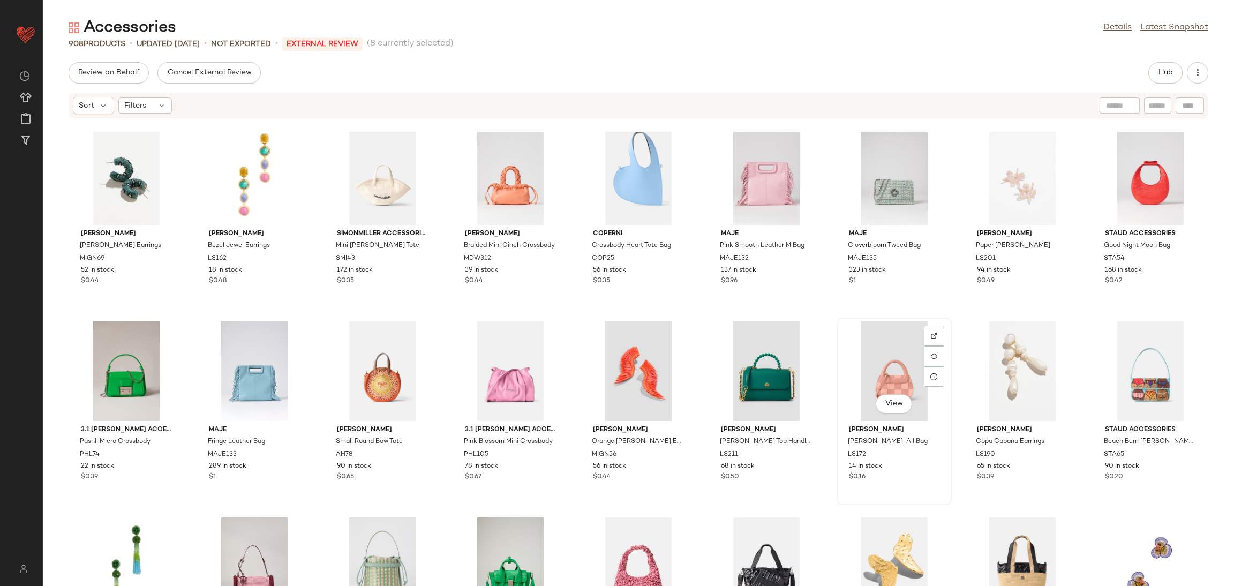
click at [881, 355] on div "View" at bounding box center [894, 371] width 108 height 100
click at [1145, 348] on div "View" at bounding box center [1150, 371] width 108 height 100
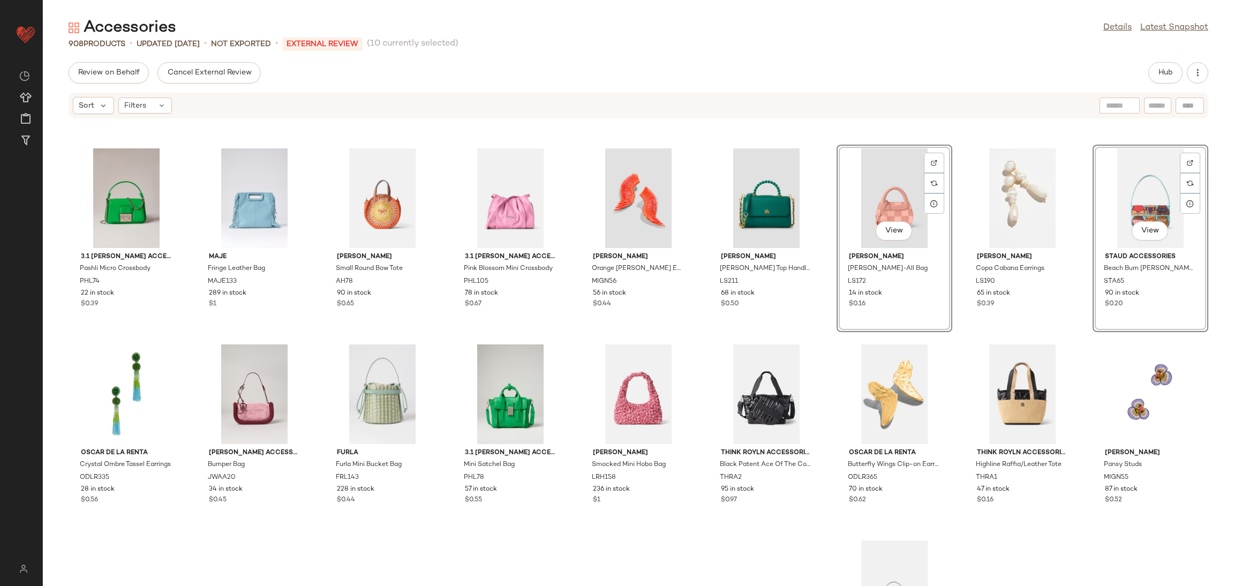
scroll to position [1569, 0]
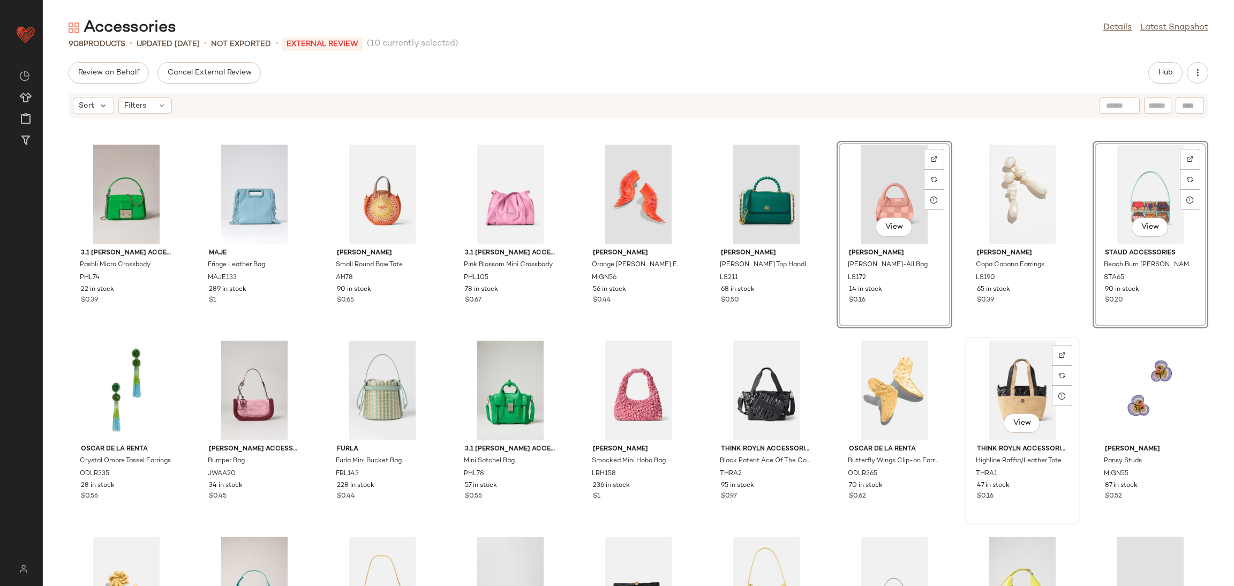
click at [1015, 371] on div "View" at bounding box center [1022, 391] width 108 height 100
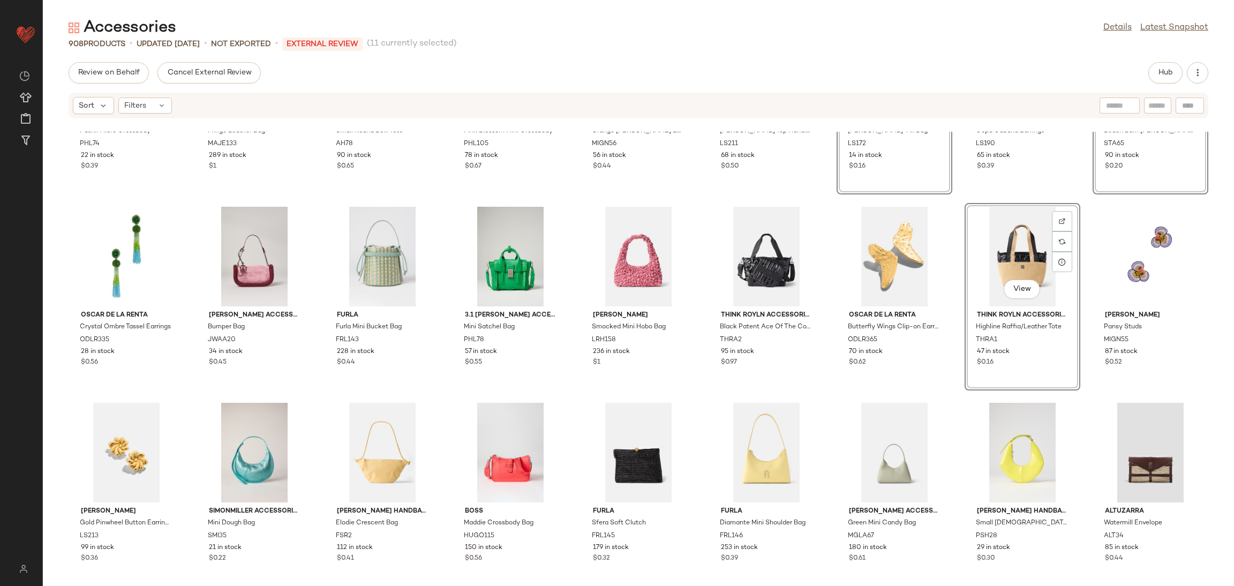
scroll to position [1716, 0]
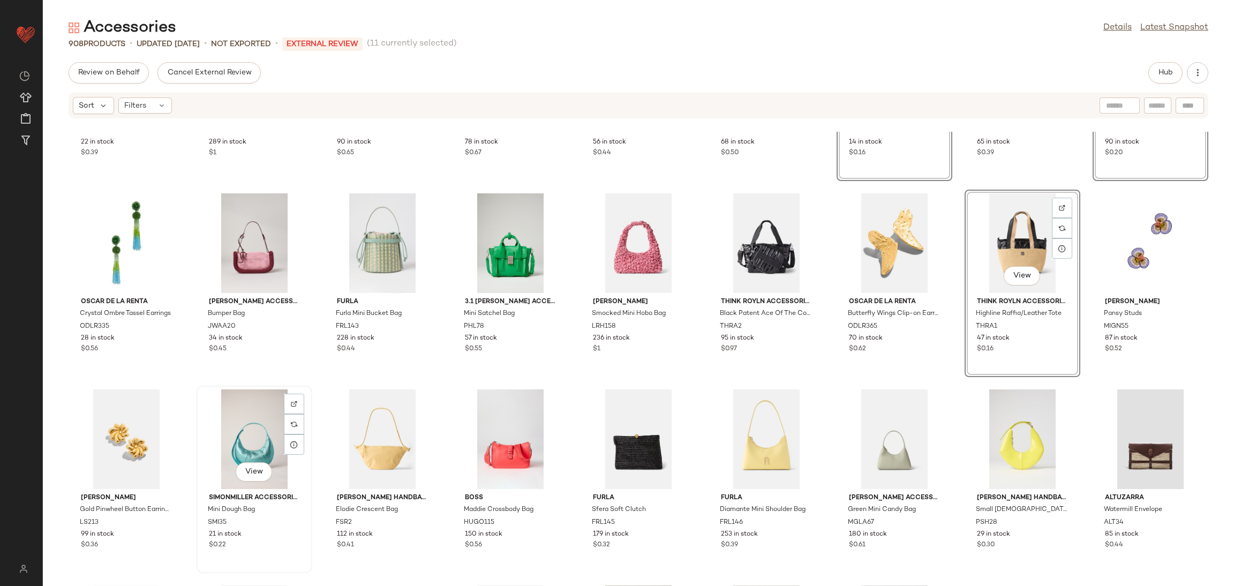
click at [266, 429] on div "View" at bounding box center [254, 439] width 108 height 100
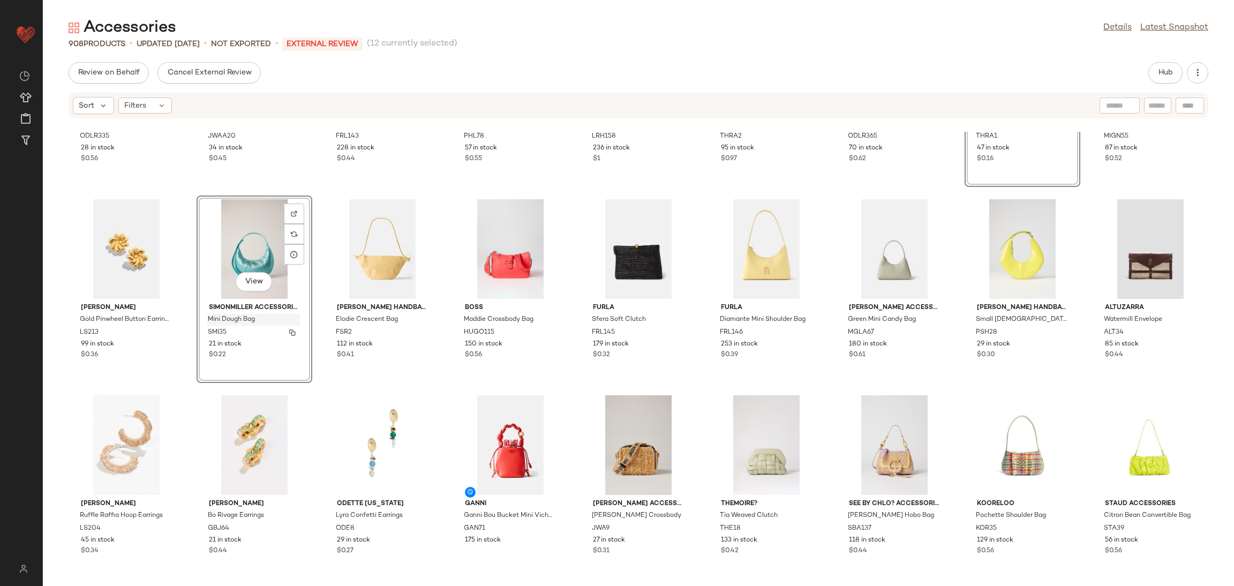
scroll to position [1920, 0]
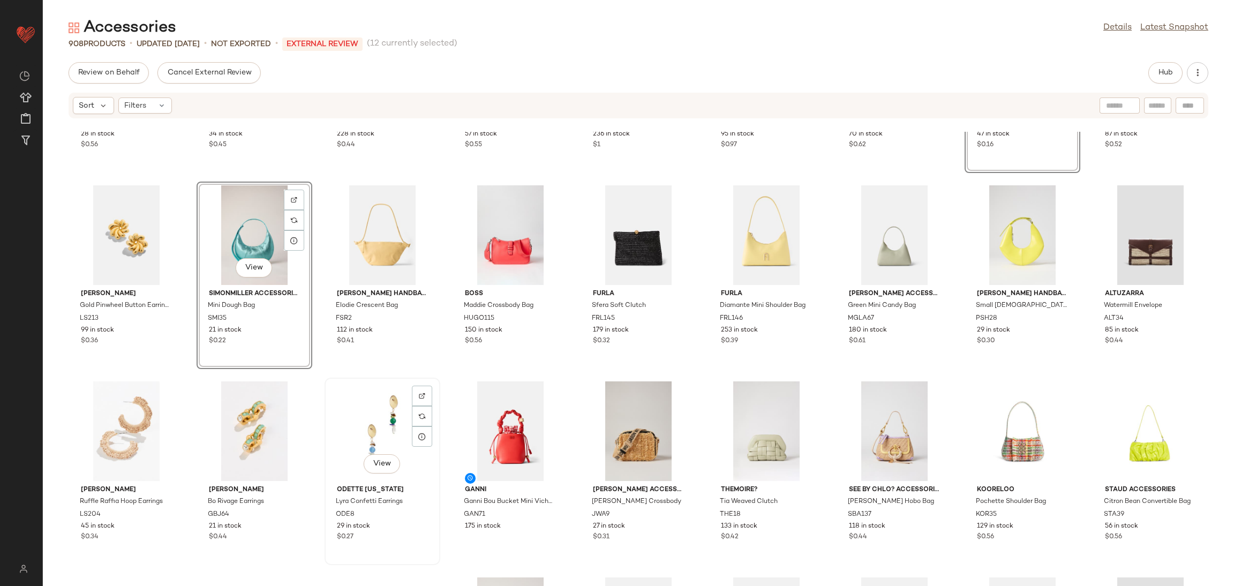
click at [377, 416] on div "View" at bounding box center [382, 431] width 108 height 100
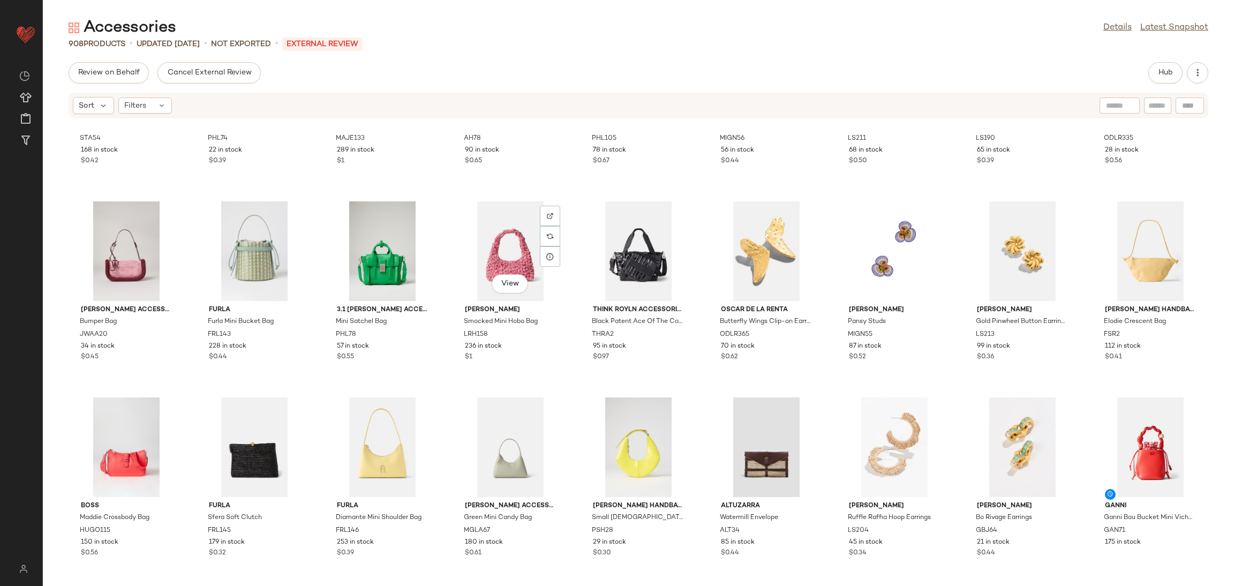
scroll to position [1546, 0]
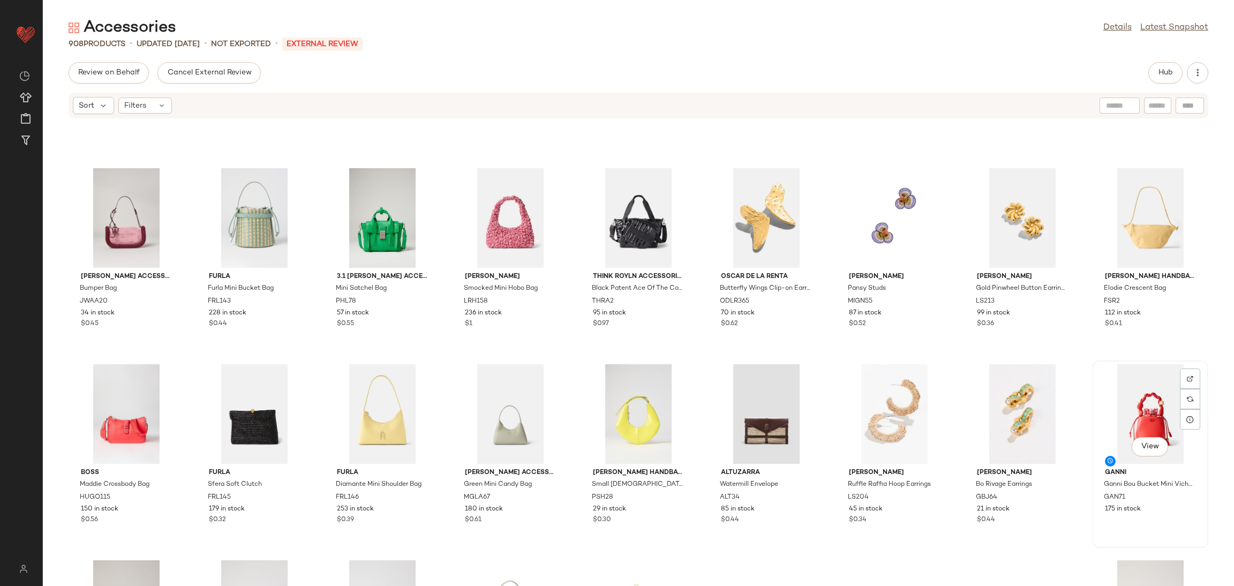
click at [1120, 395] on div "View" at bounding box center [1150, 414] width 108 height 100
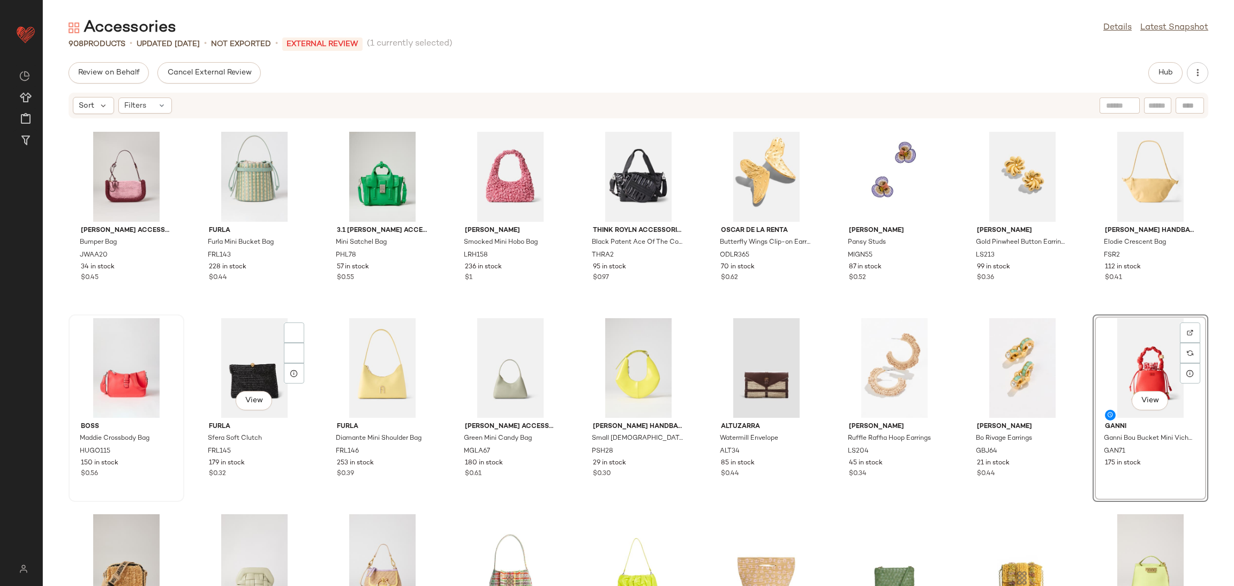
scroll to position [1627, 0]
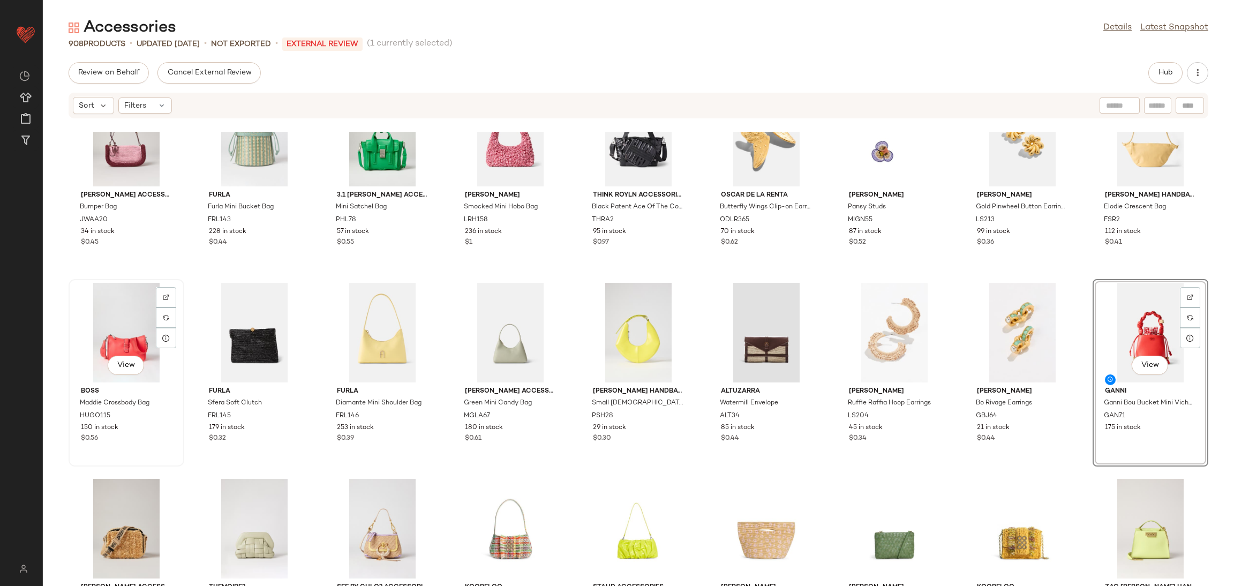
click at [97, 326] on div "View" at bounding box center [126, 333] width 108 height 100
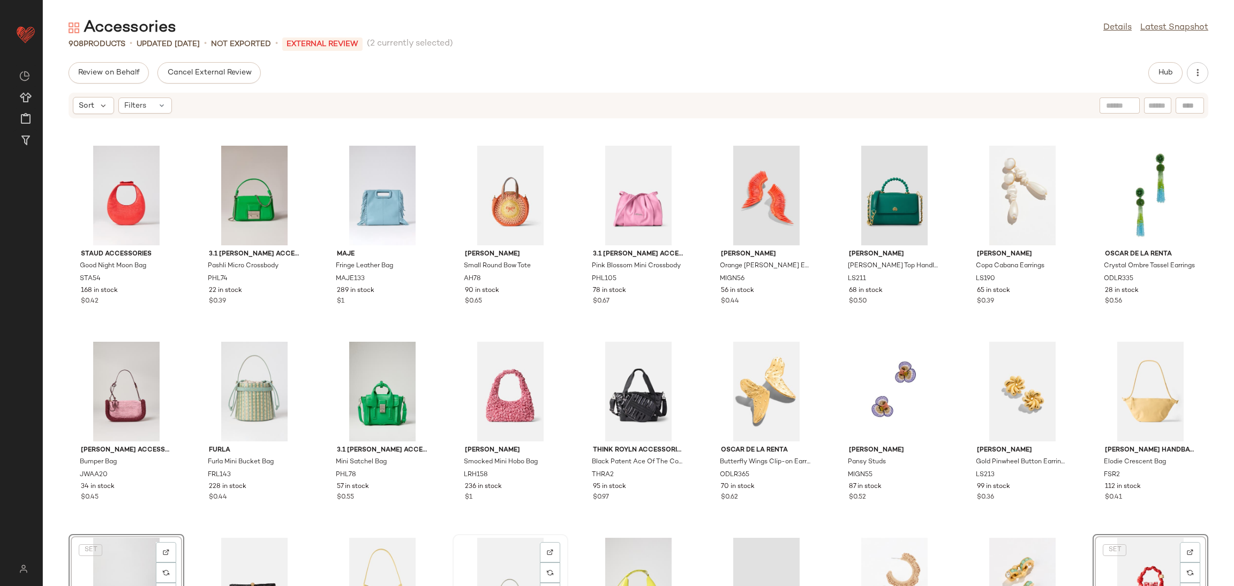
scroll to position [1351, 0]
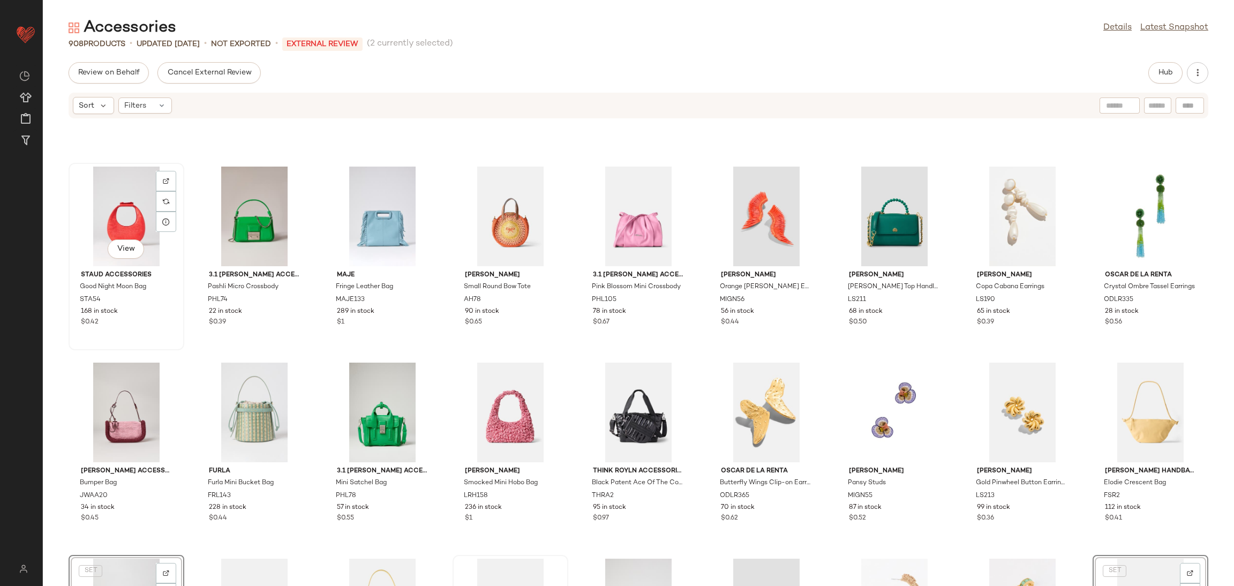
click at [123, 221] on div "View" at bounding box center [126, 217] width 108 height 100
click at [759, 216] on div "View" at bounding box center [766, 217] width 108 height 100
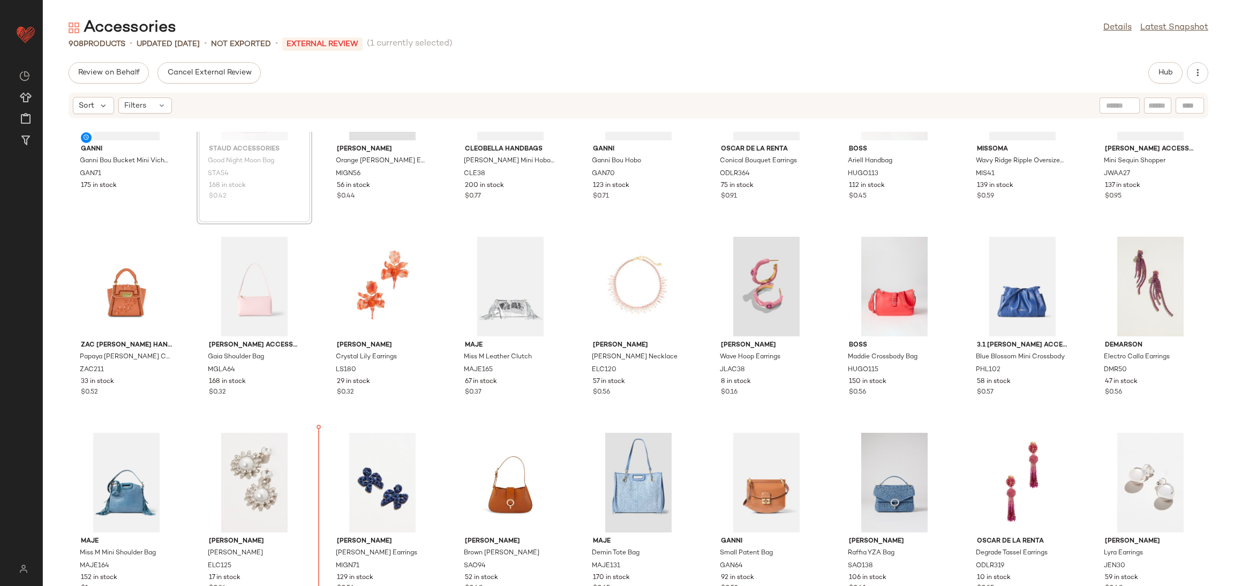
scroll to position [108, 0]
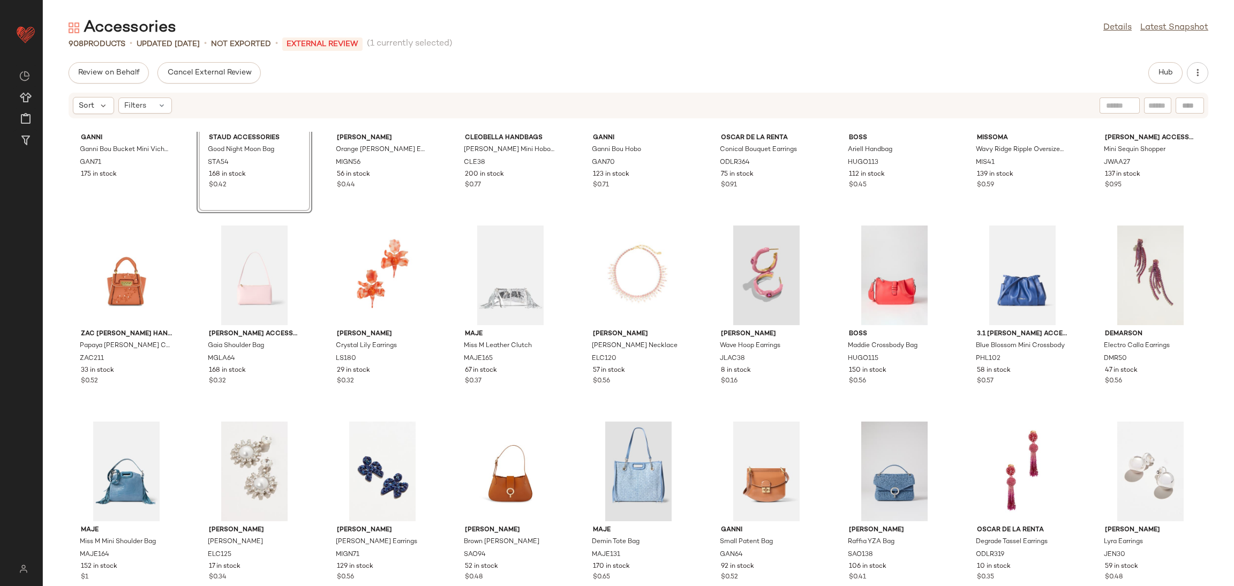
click at [440, 405] on div "GANNI Ganni Bou Bucket Mini Vichy Pouch GAN71 175 in stock View Staud Accessori…" at bounding box center [638, 359] width 1191 height 454
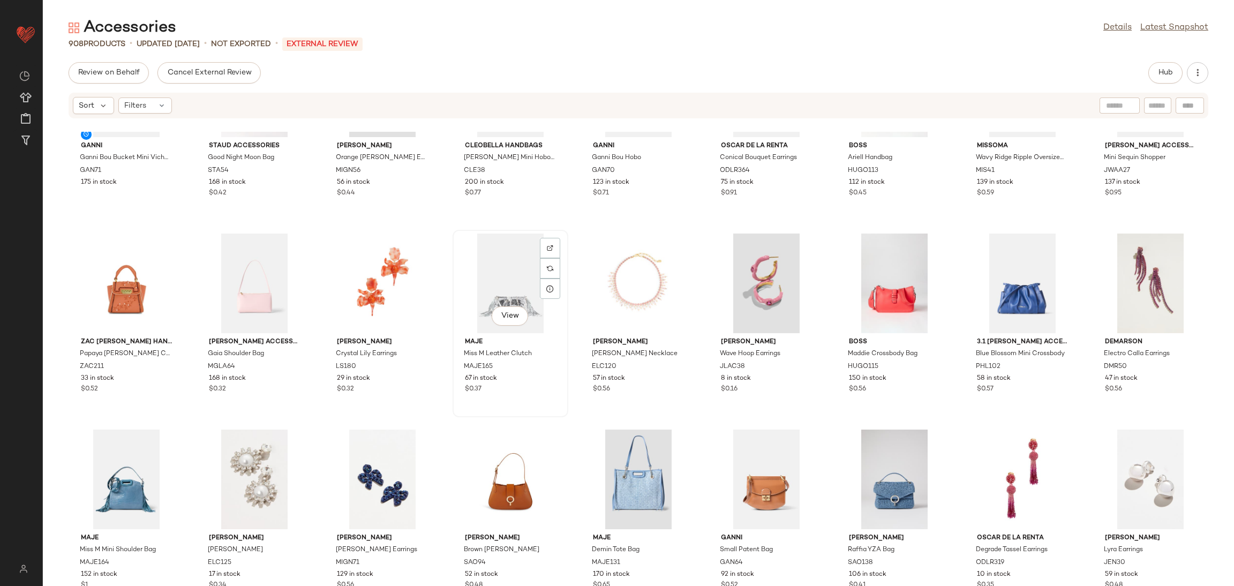
scroll to position [92, 0]
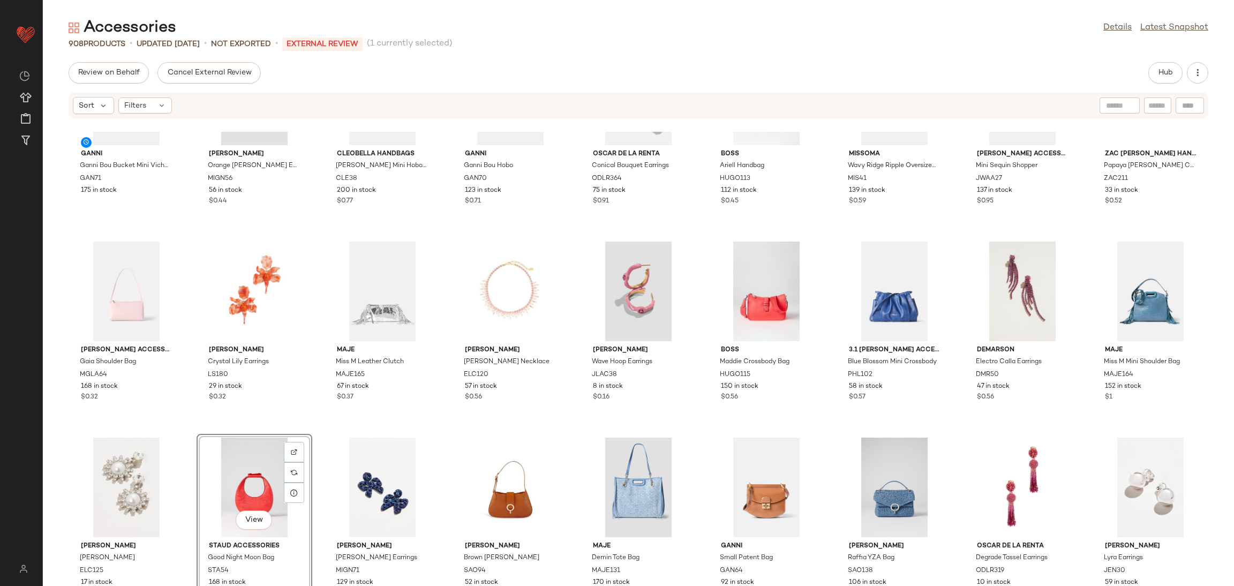
click at [442, 321] on div "GANNI Ganni Bou Bucket Mini Vichy Pouch GAN71 175 in stock Mignonne Gavigan Ora…" at bounding box center [638, 359] width 1191 height 454
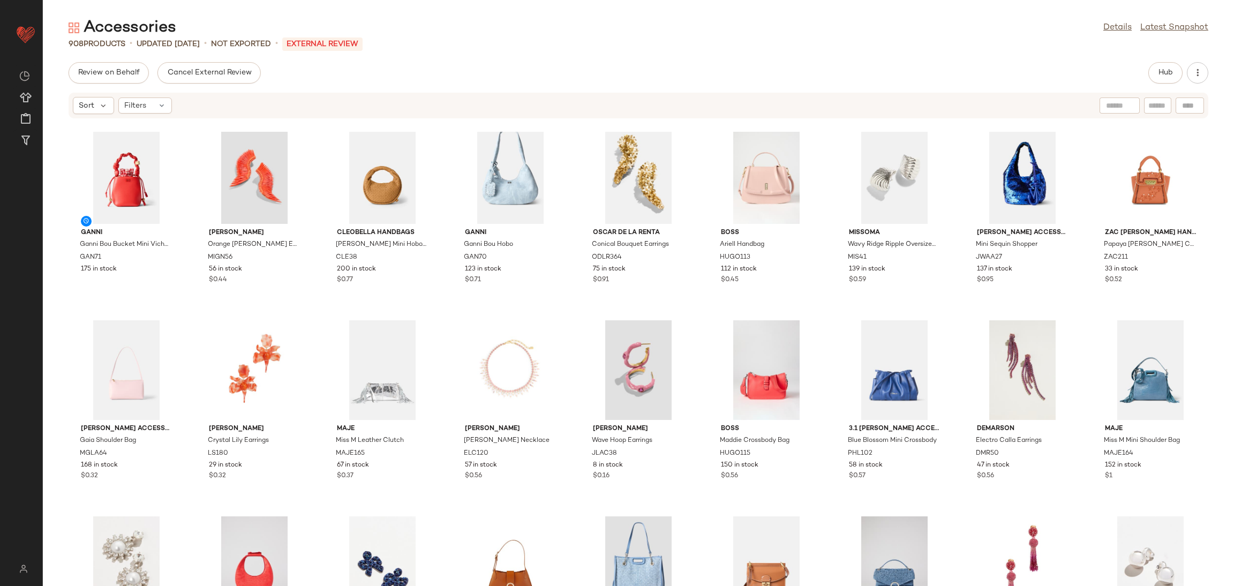
scroll to position [0, 0]
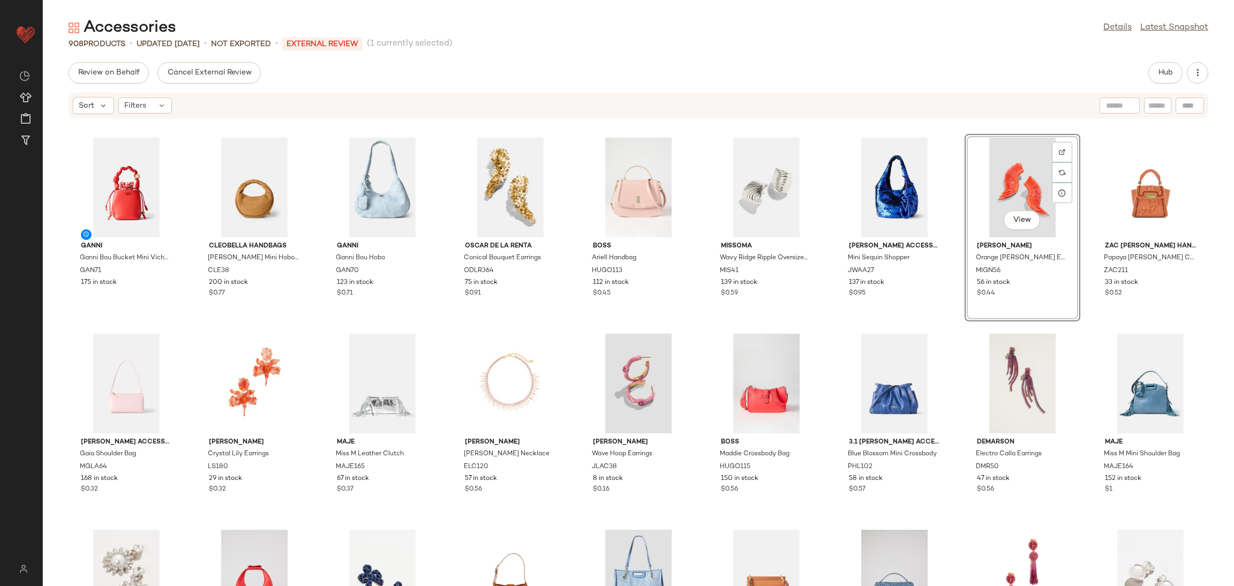
click at [1093, 323] on div "GANNI Ganni Bou Bucket Mini Vichy Pouch GAN71 175 in stock Cleobella Handbags S…" at bounding box center [638, 359] width 1191 height 454
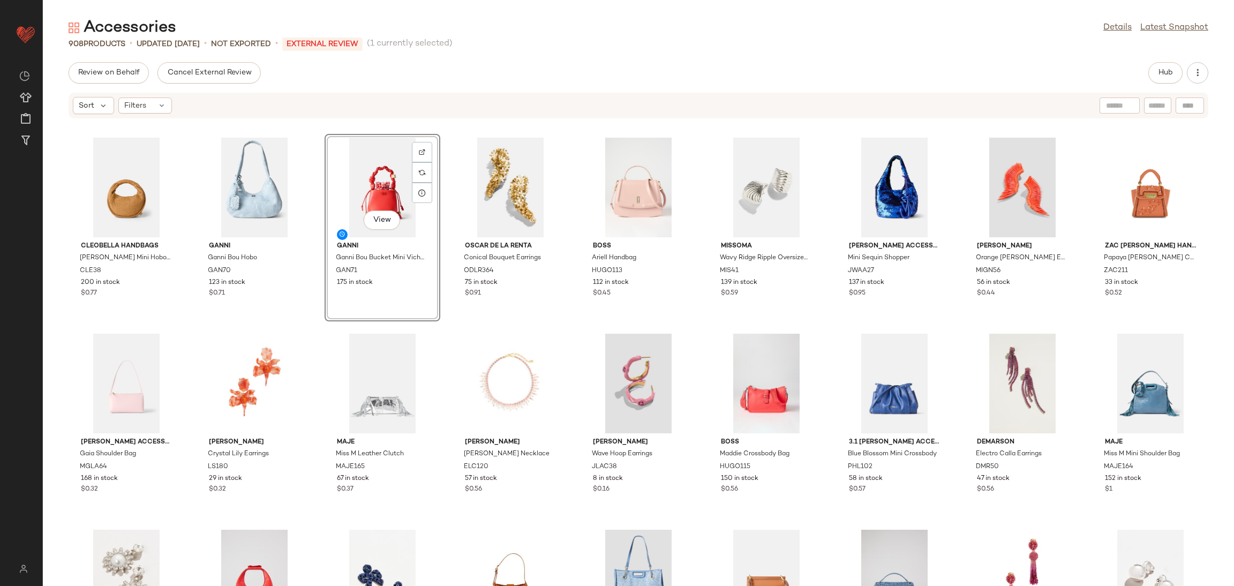
click at [440, 325] on div "Cleobella Handbags Santiago Mini Hobo Bag CLE38 200 in stock $0.77 GANNI Ganni …" at bounding box center [638, 359] width 1191 height 454
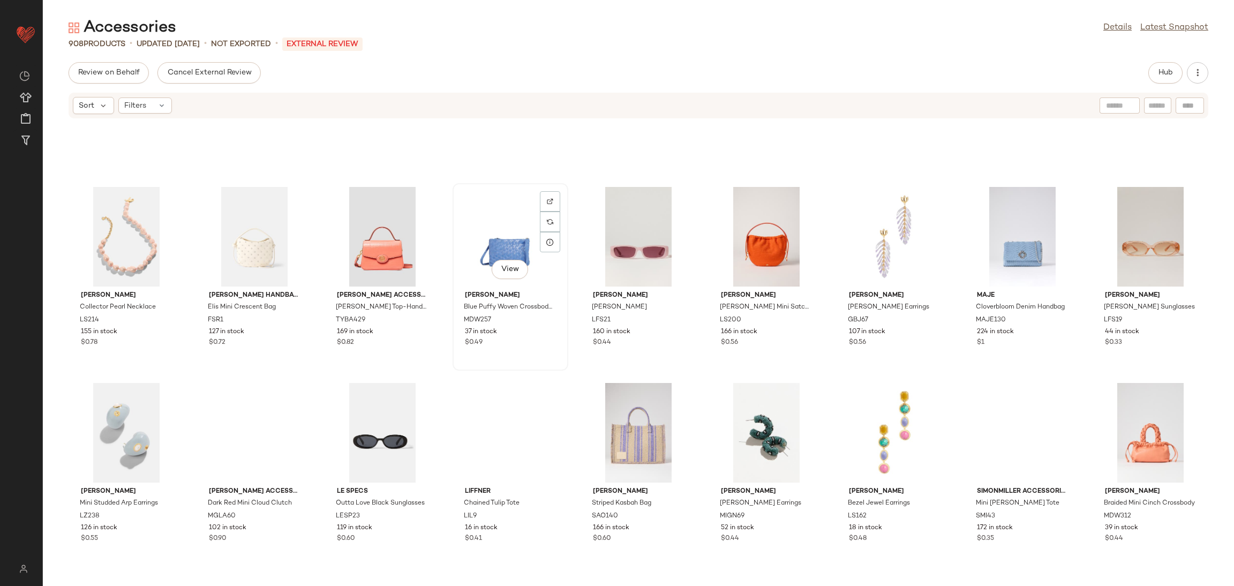
scroll to position [918, 0]
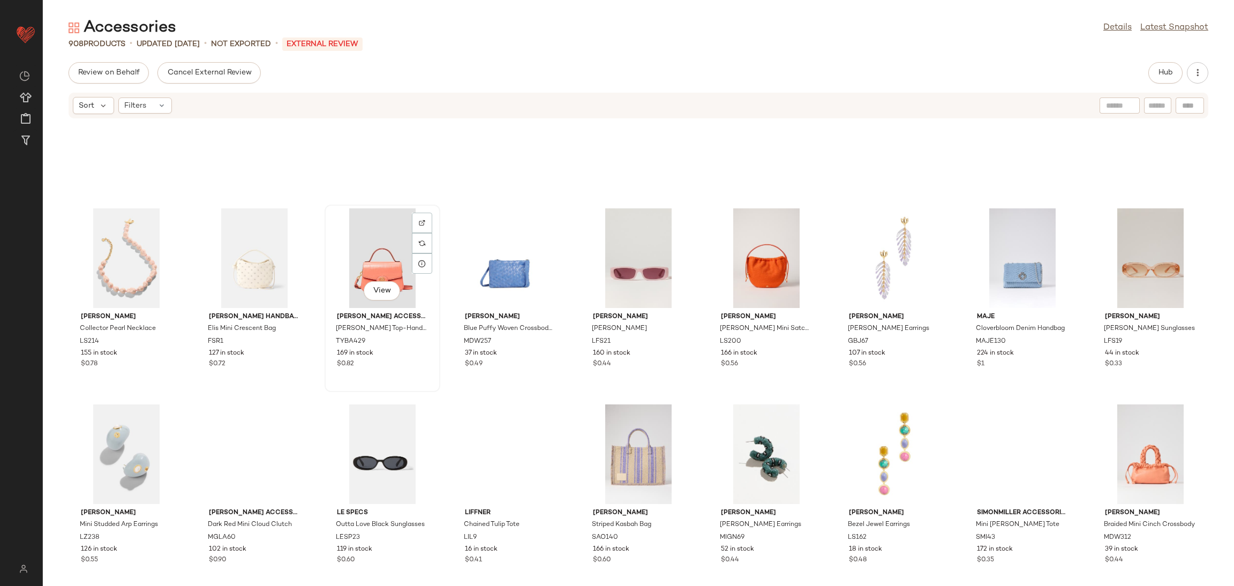
click at [389, 260] on div "View" at bounding box center [382, 258] width 108 height 100
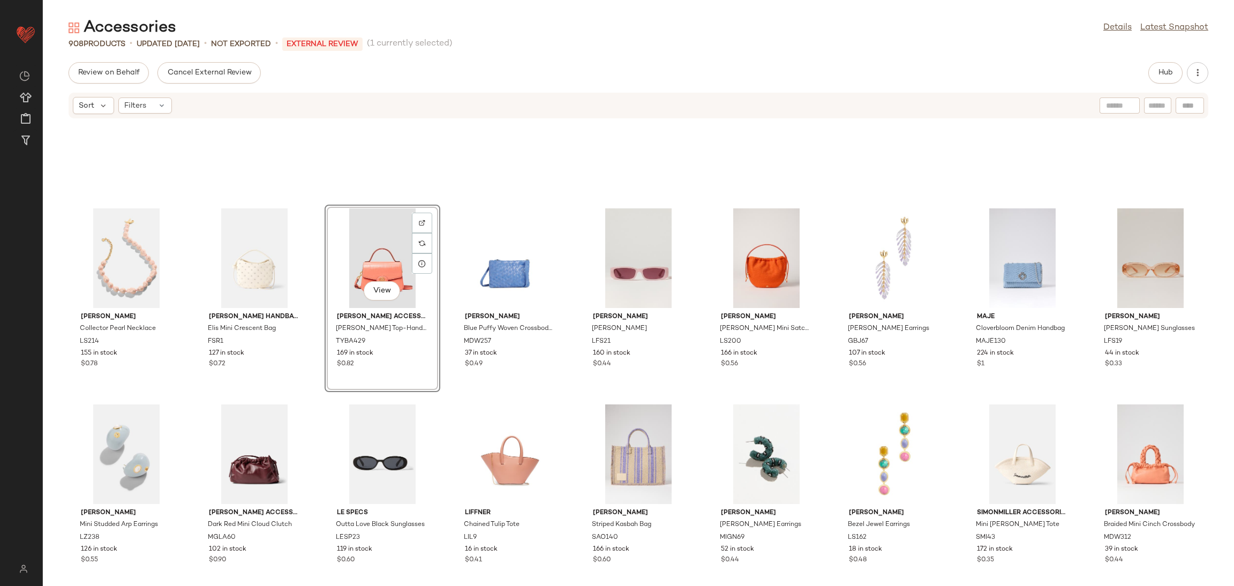
click at [573, 393] on div "Lele Sadoughi Collector Pearl Necklace LS214 155 in stock $0.78 Freda Salvador …" at bounding box center [638, 359] width 1191 height 454
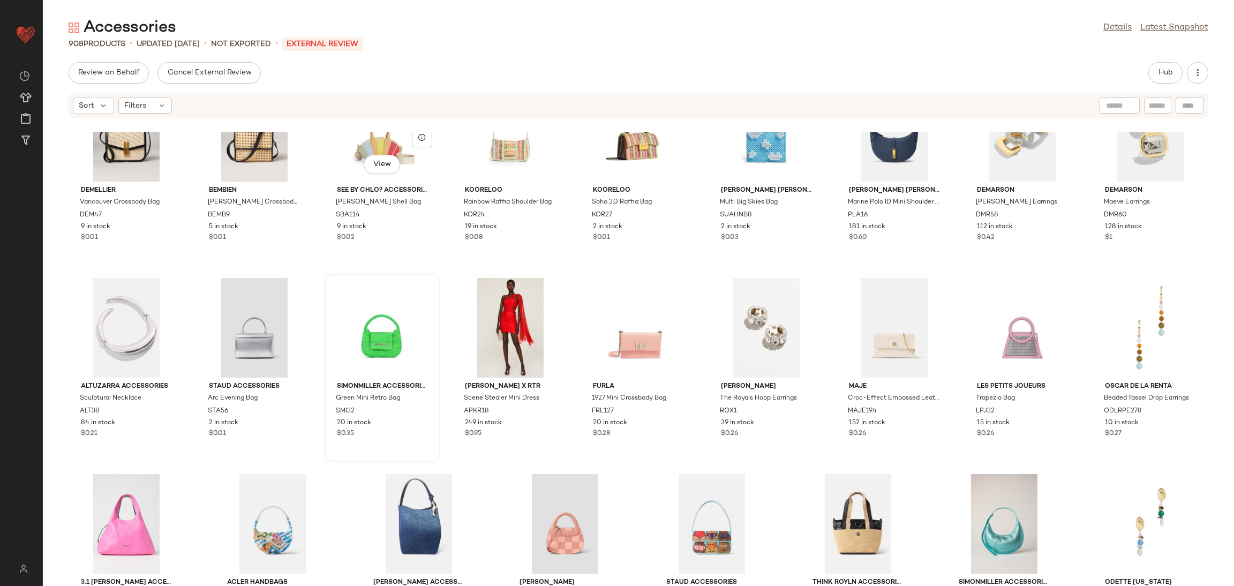
scroll to position [19338, 0]
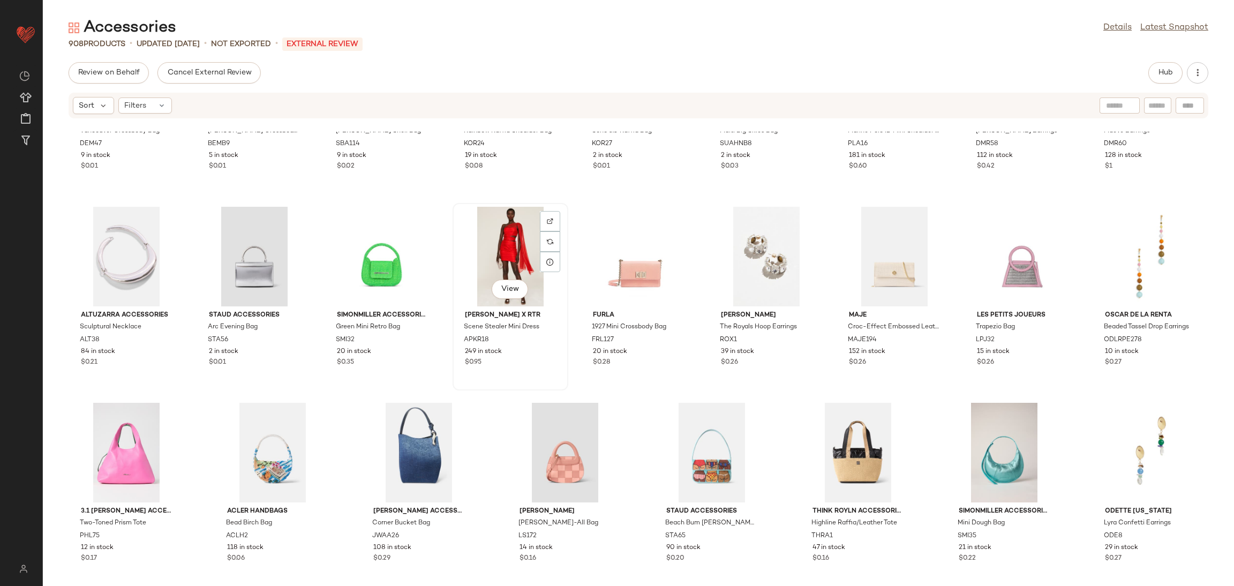
click at [499, 243] on div "View" at bounding box center [510, 257] width 108 height 100
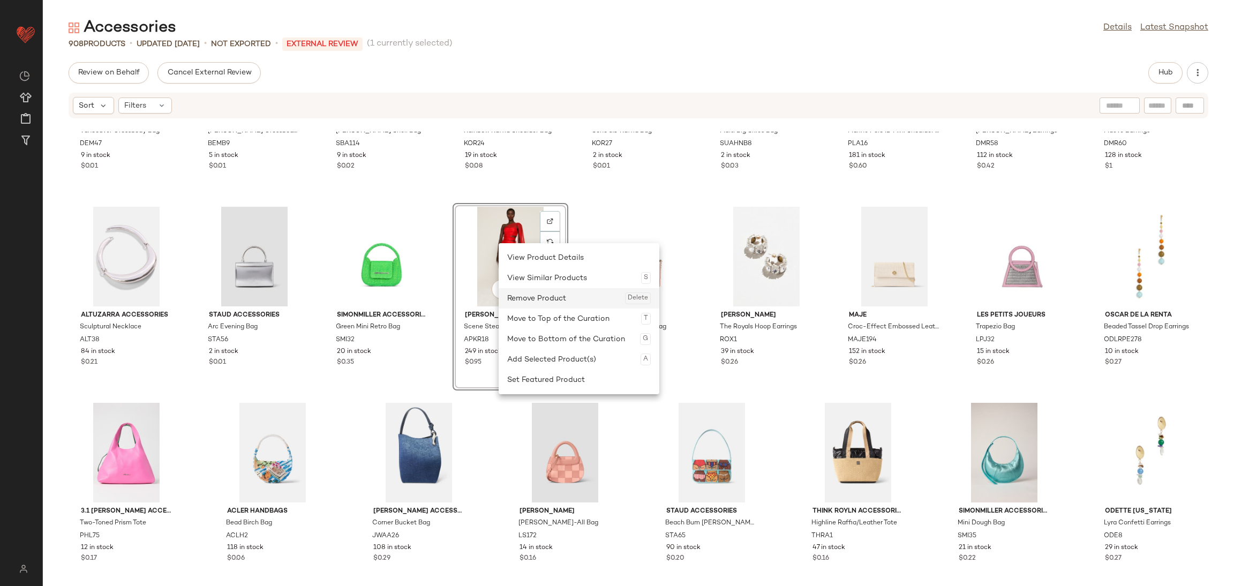
click at [555, 291] on div "Remove Product Delete" at bounding box center [578, 298] width 143 height 20
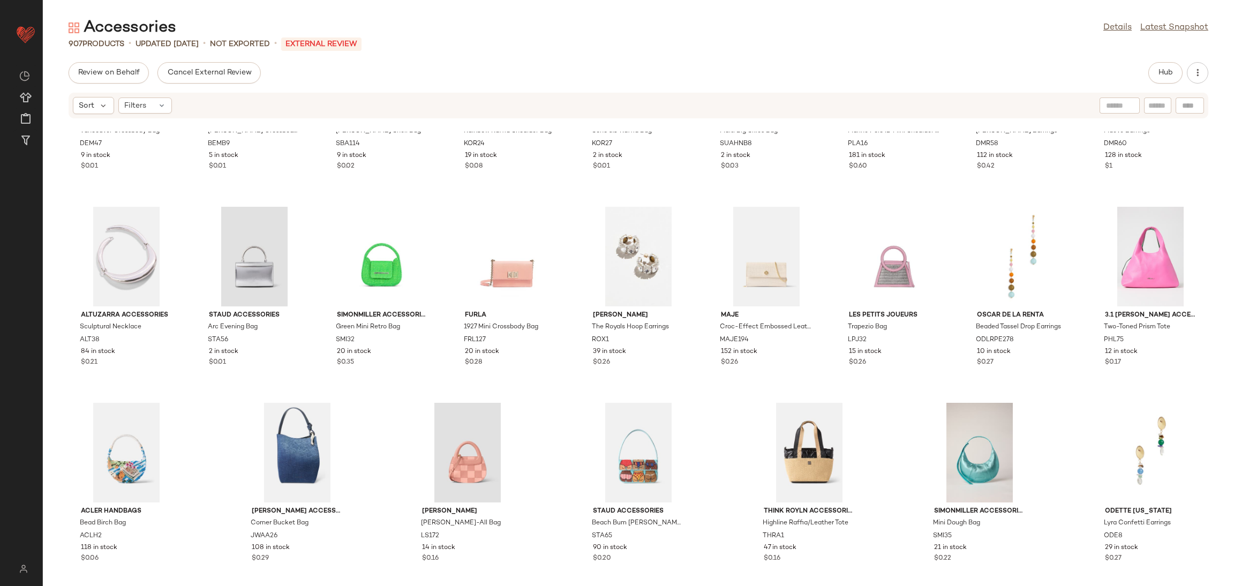
click at [576, 275] on div "DeMellier Vancouver Crossbody Bag DEM47 9 in stock $0.01 BEMBIEN Ana Crossbody …" at bounding box center [638, 359] width 1191 height 454
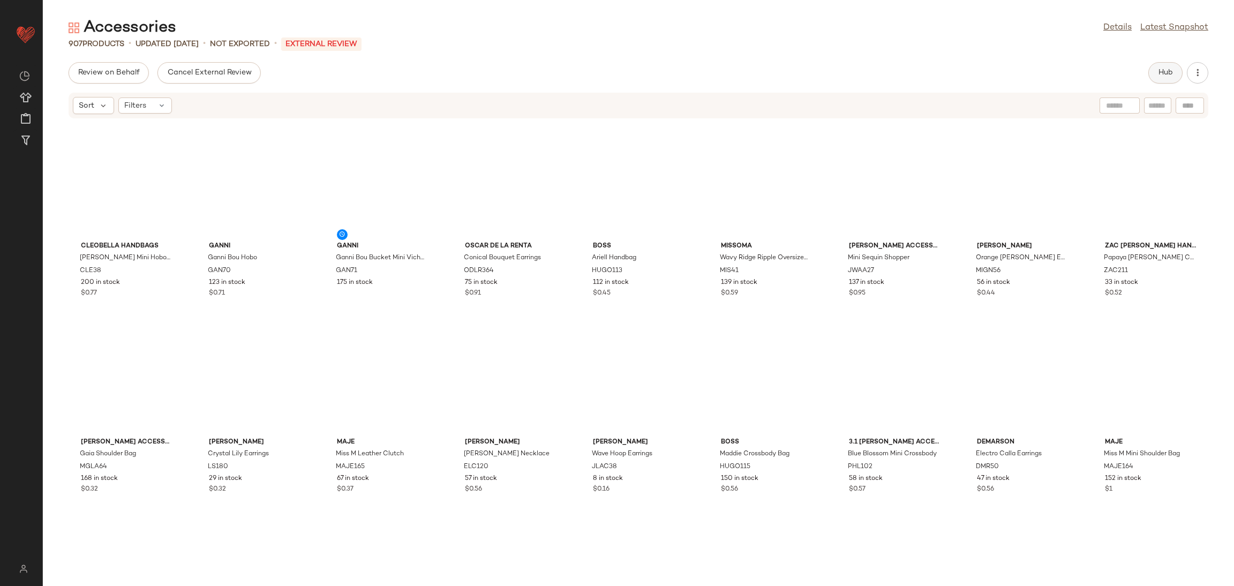
click at [1163, 78] on button "Hub" at bounding box center [1165, 72] width 34 height 21
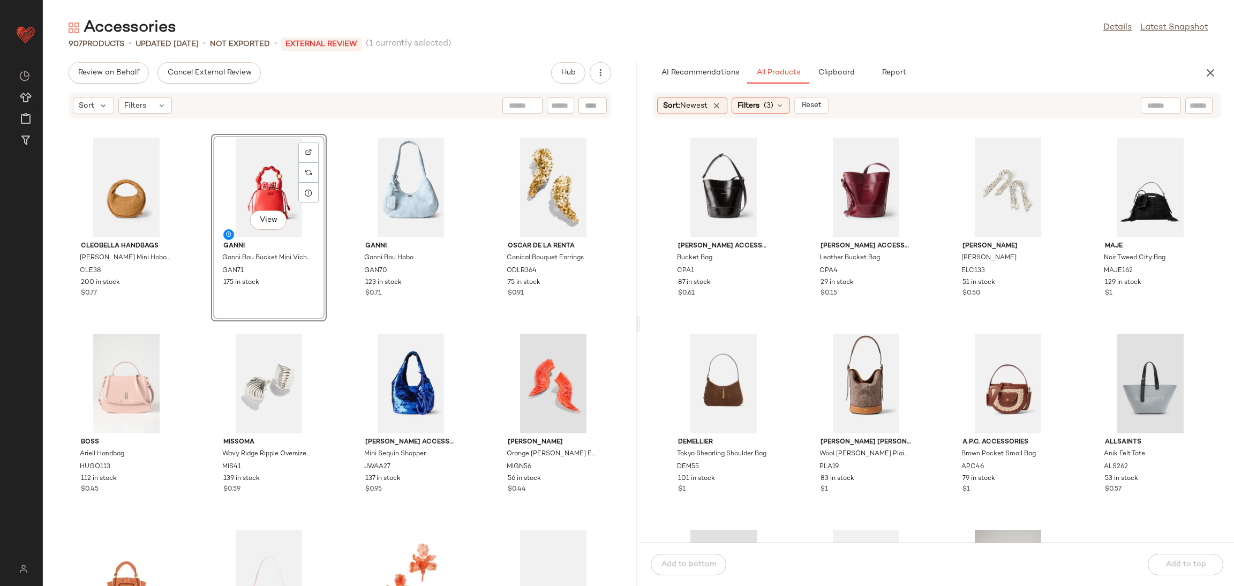
click at [329, 326] on div "Cleobella Handbags Santiago Mini Hobo Bag CLE38 200 in stock $0.77 View GANNI G…" at bounding box center [340, 359] width 594 height 454
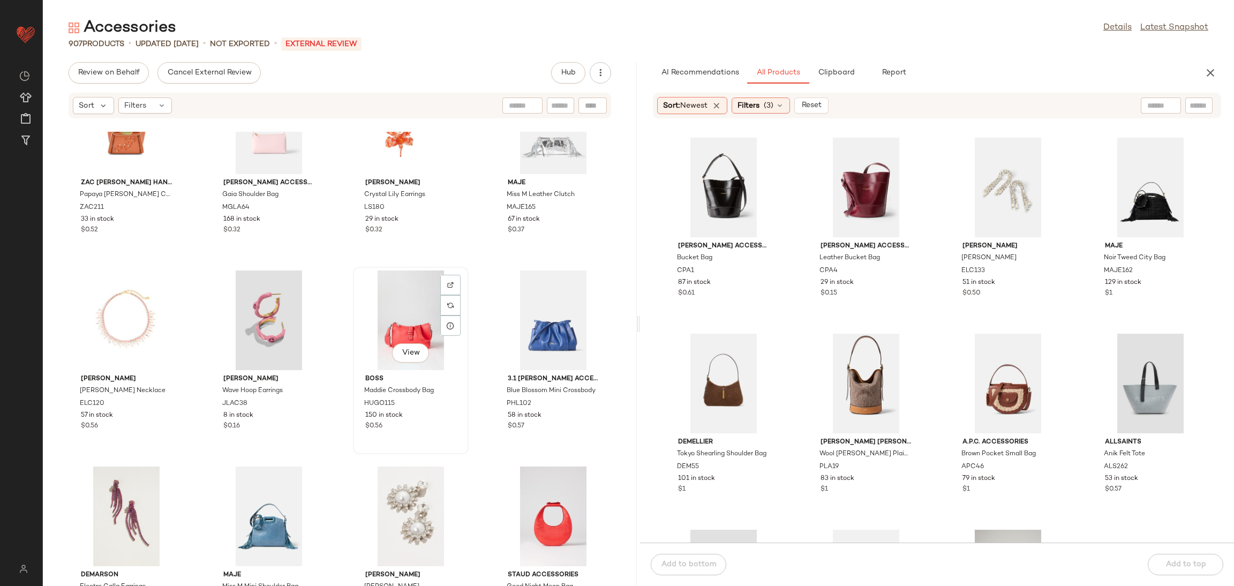
scroll to position [465, 0]
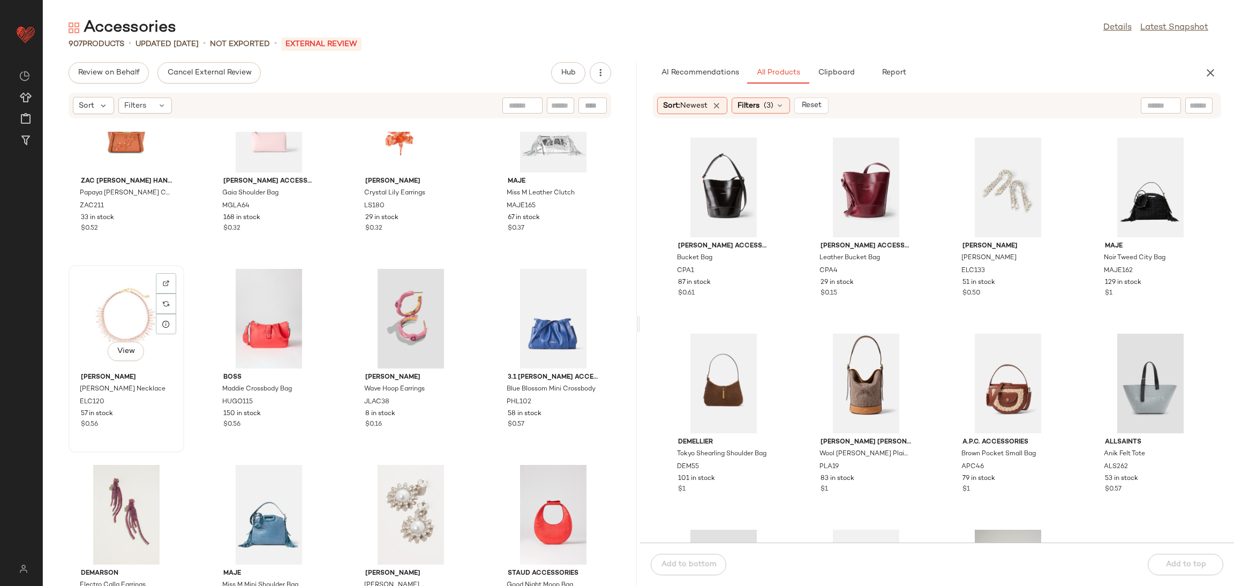
click at [180, 271] on div "View" at bounding box center [126, 319] width 108 height 100
click at [193, 268] on div "ZAC Zac Posen Handbags Papaya Eartha Crossbody Bag ZAC211 33 in stock $0.52 Man…" at bounding box center [340, 359] width 594 height 454
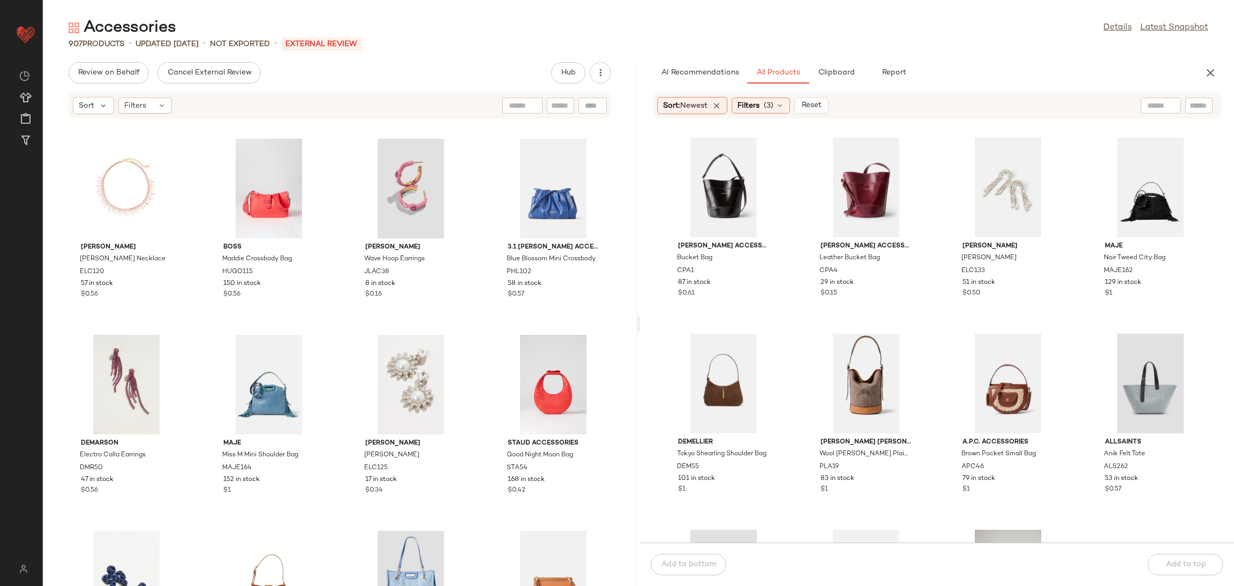
scroll to position [724, 0]
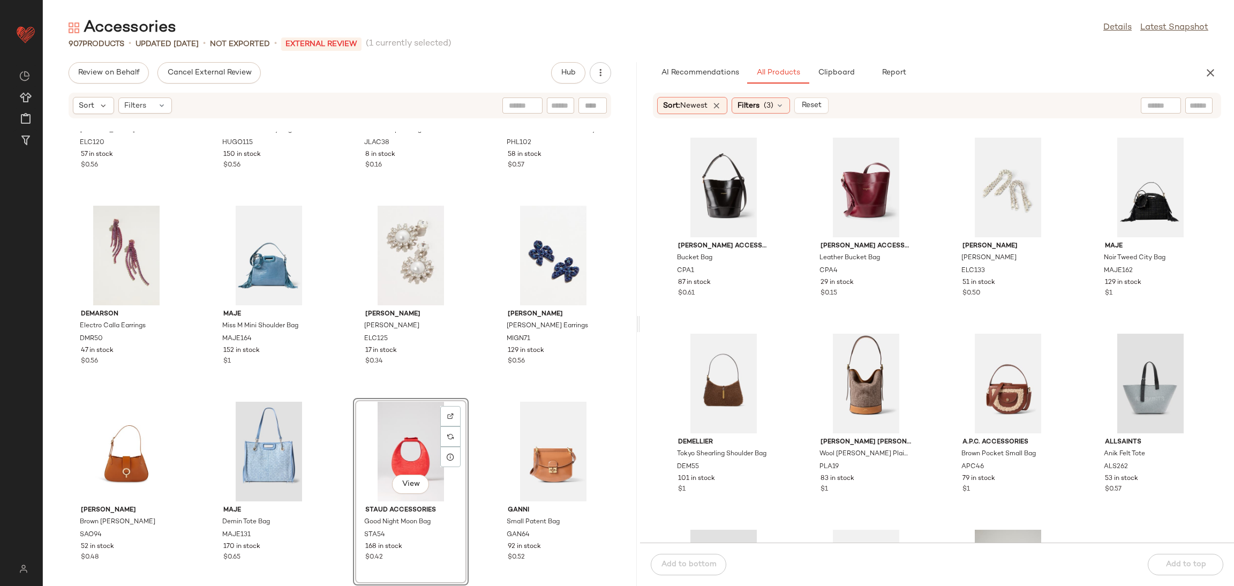
click at [482, 390] on div "Elizabeth Cole Davina Necklace ELC120 57 in stock $0.56 BOSS Maddie Crossbody B…" at bounding box center [340, 359] width 594 height 454
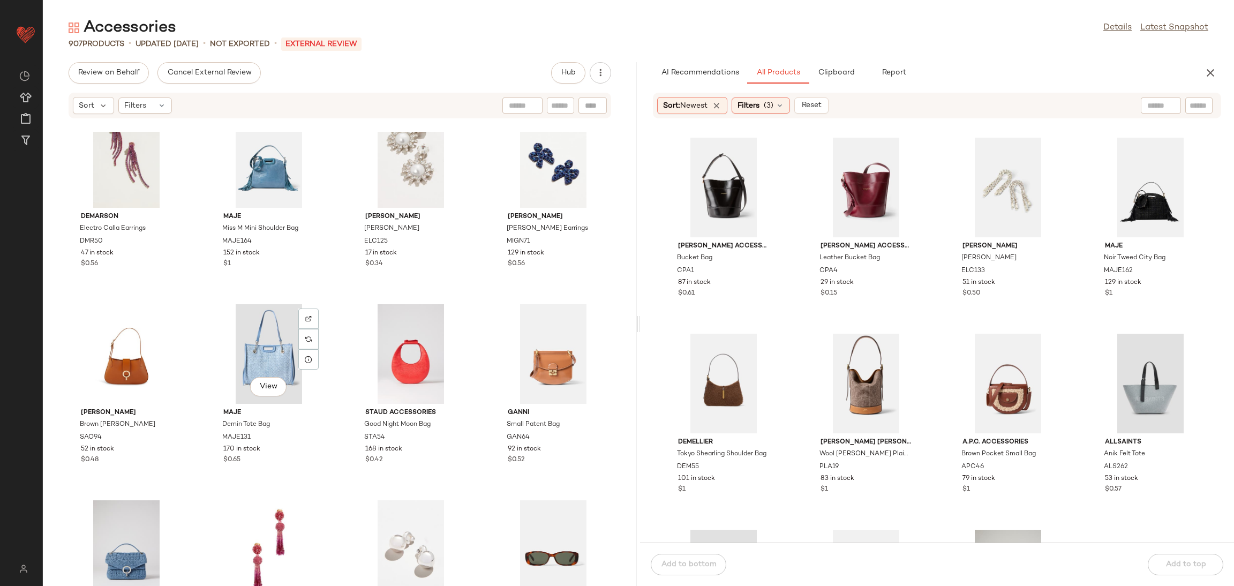
scroll to position [578, 0]
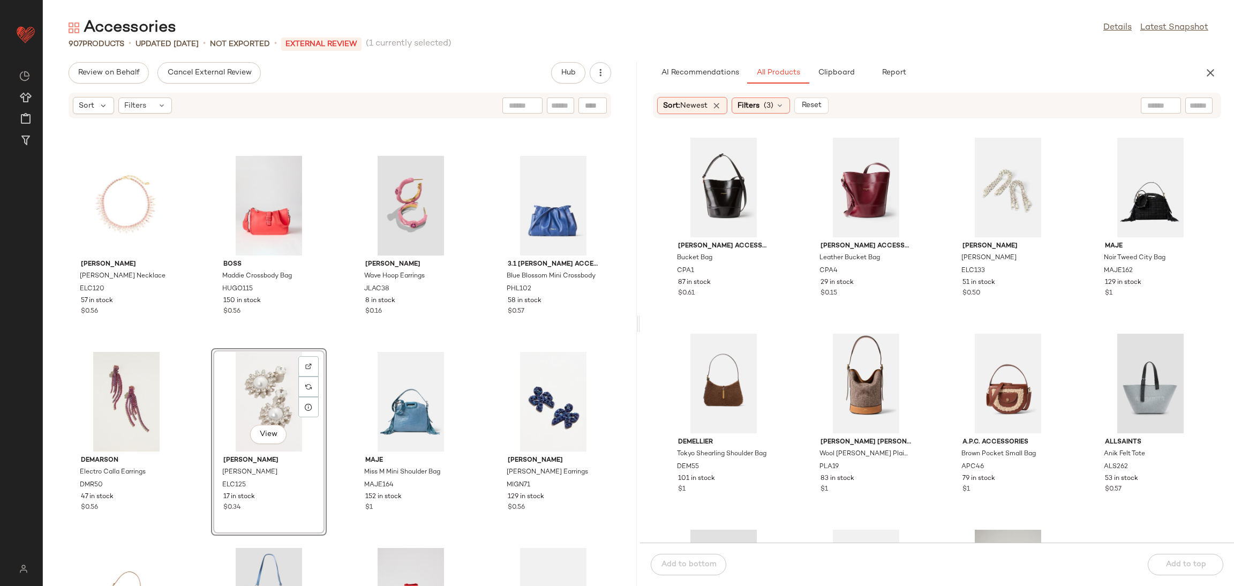
drag, startPoint x: 186, startPoint y: 342, endPoint x: 178, endPoint y: 344, distance: 8.7
click at [187, 343] on div "Elizabeth Cole Davina Necklace ELC120 57 in stock $0.56 BOSS Maddie Crossbody B…" at bounding box center [340, 359] width 594 height 454
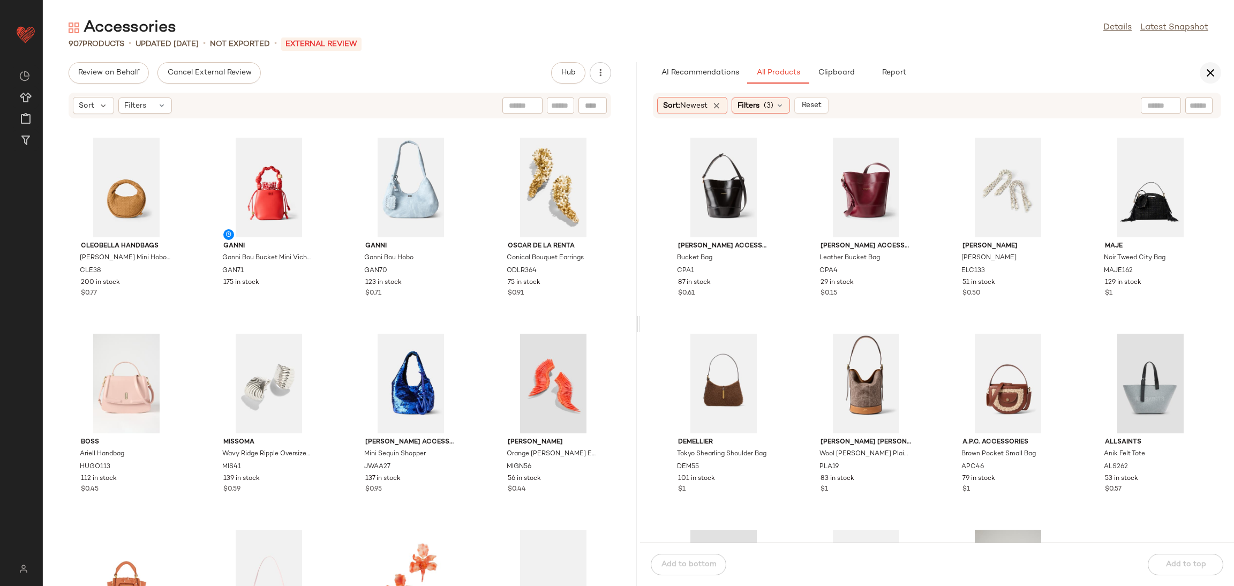
click at [1214, 75] on icon "button" at bounding box center [1210, 72] width 13 height 13
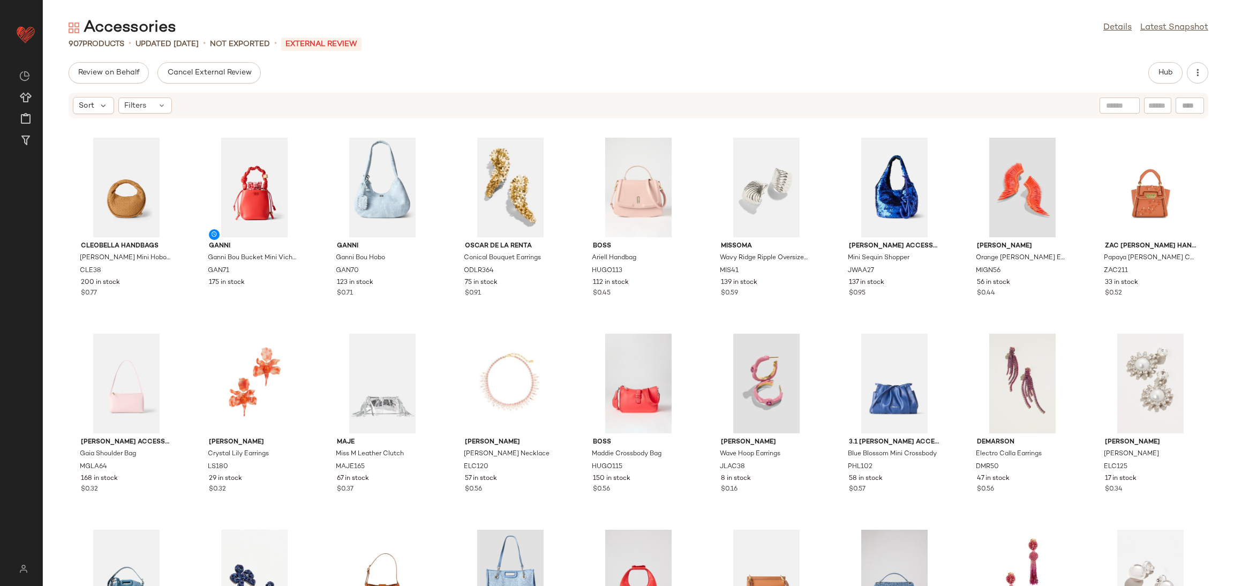
click at [194, 89] on div "Review on Behalf Cancel External Review Hub Sort Filters Cleobella Handbags San…" at bounding box center [638, 324] width 1191 height 524
click at [202, 67] on button "Cancel External Review" at bounding box center [208, 72] width 103 height 21
click at [131, 67] on button "Send for Review" at bounding box center [107, 72] width 77 height 21
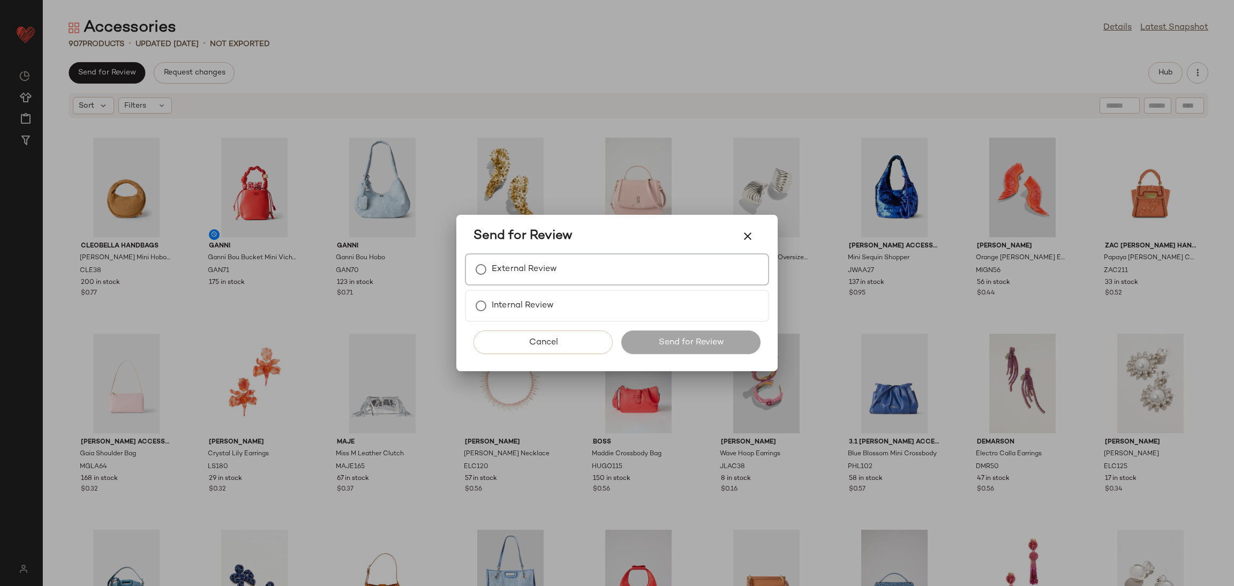
click at [591, 270] on div "External Review" at bounding box center [617, 269] width 304 height 32
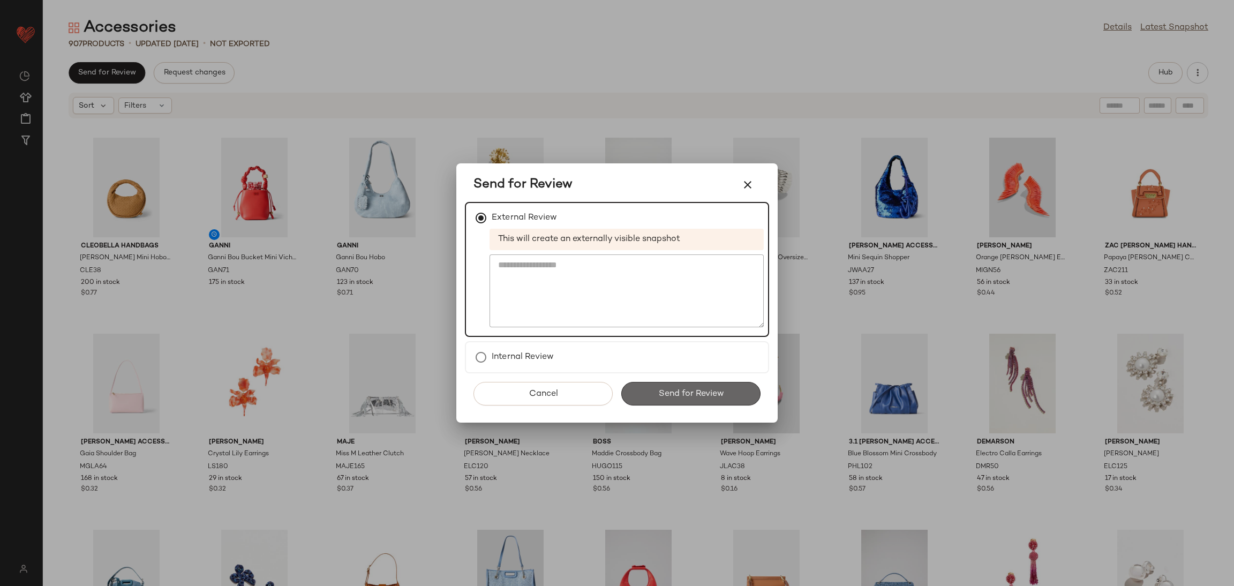
click at [679, 394] on span "Send for Review" at bounding box center [690, 394] width 66 height 10
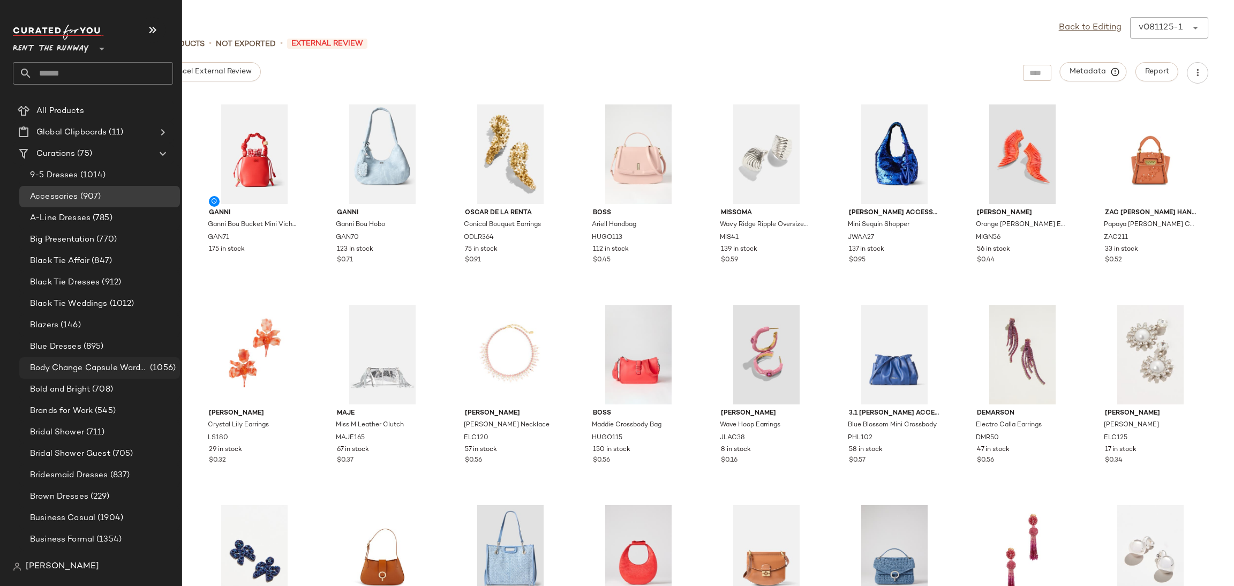
scroll to position [723, 0]
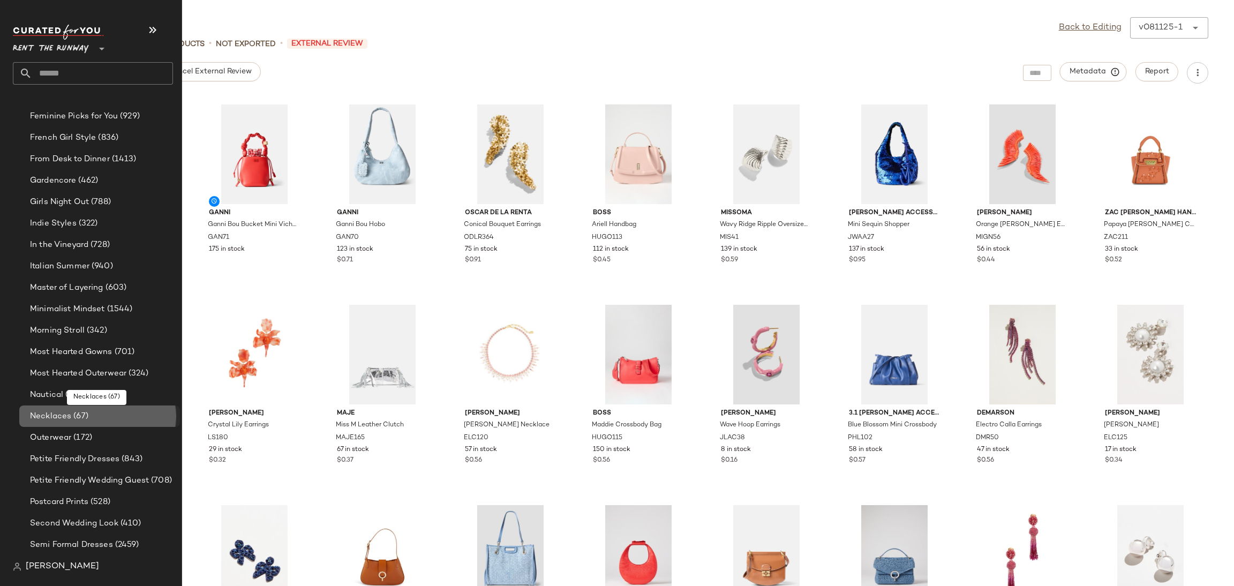
click at [71, 413] on span "(67)" at bounding box center [79, 416] width 17 height 12
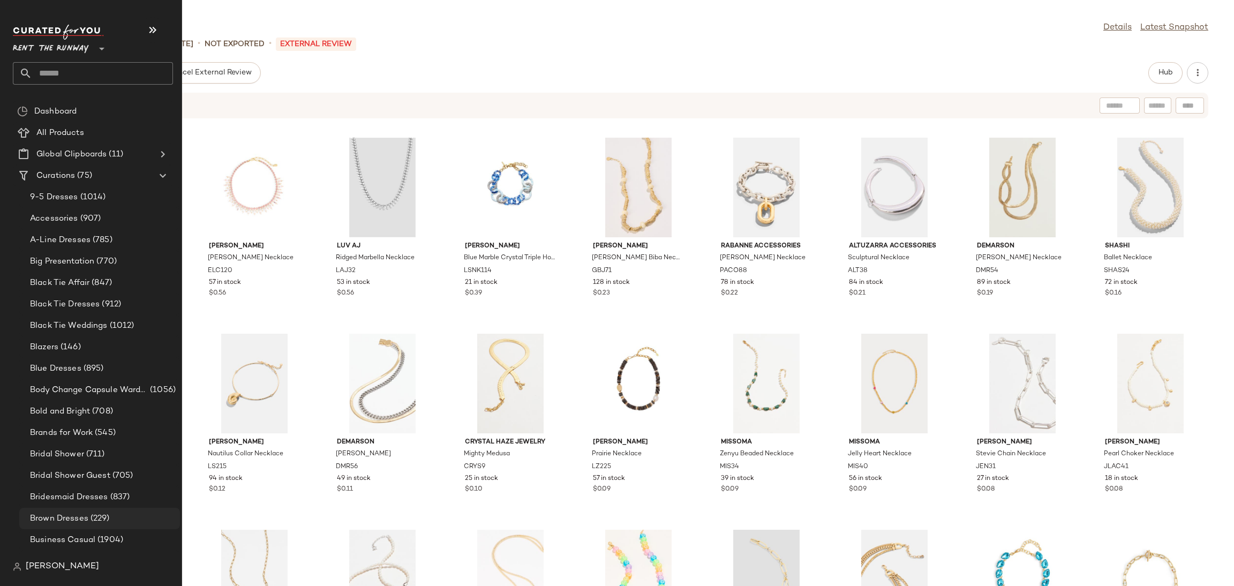
click at [64, 523] on span "Brown Dresses" at bounding box center [59, 518] width 58 height 12
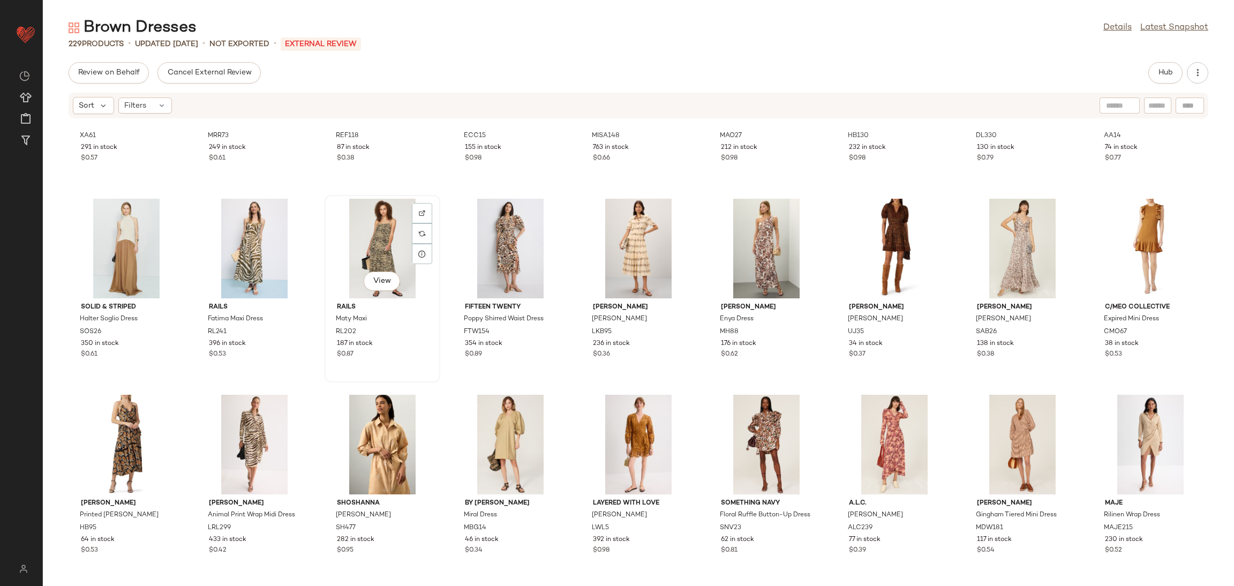
scroll to position [1145, 0]
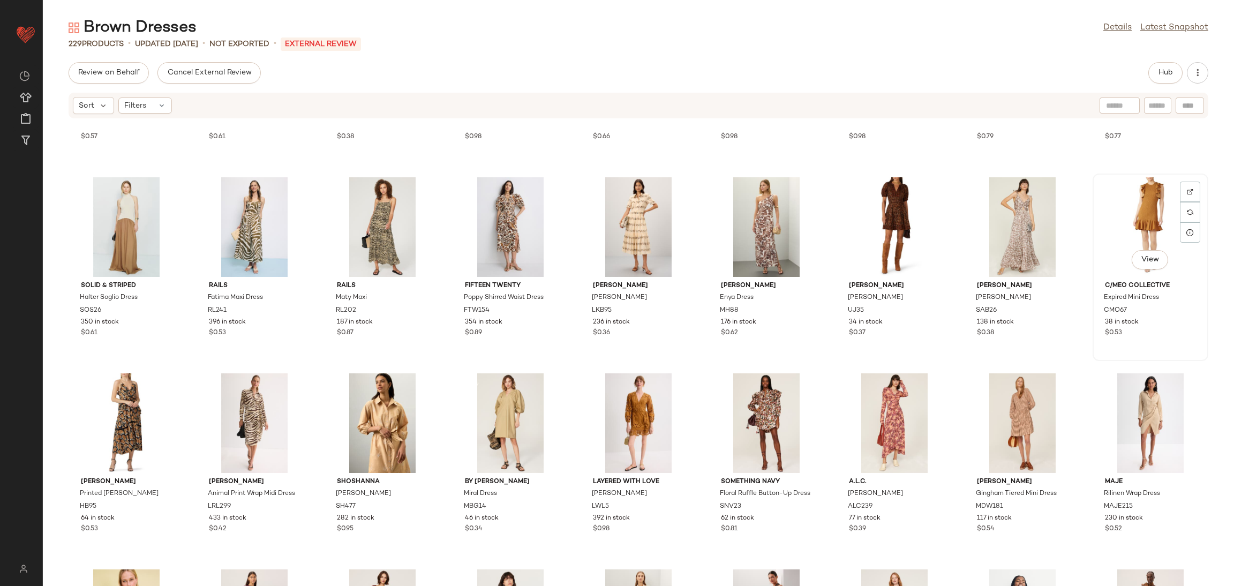
click at [1142, 224] on div "View" at bounding box center [1150, 227] width 108 height 100
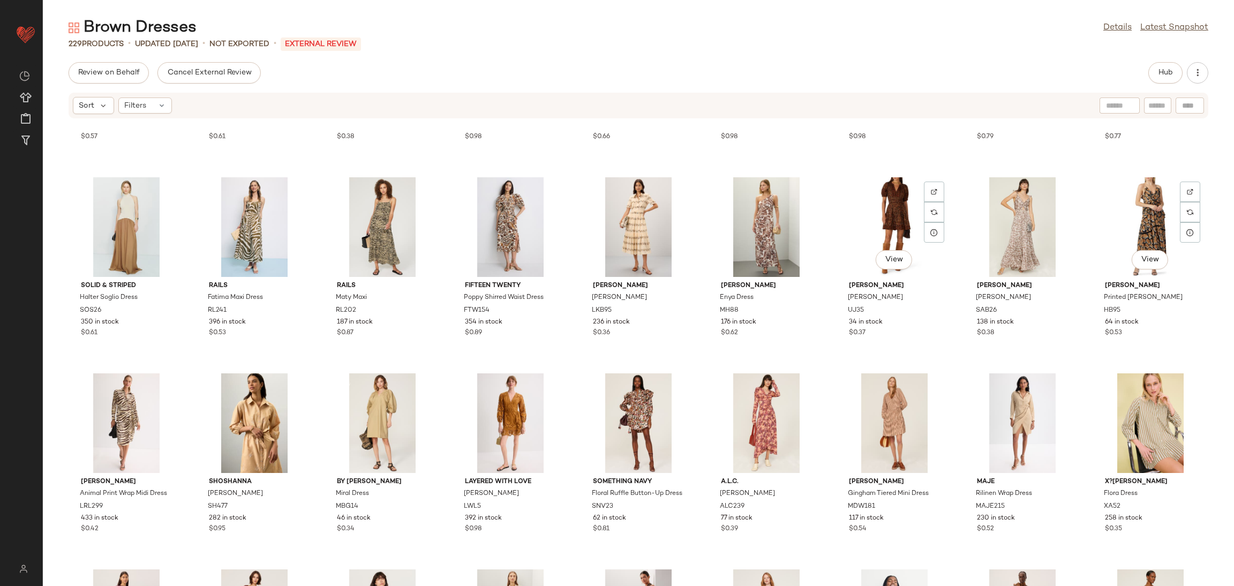
click at [888, 238] on div "View" at bounding box center [894, 227] width 108 height 100
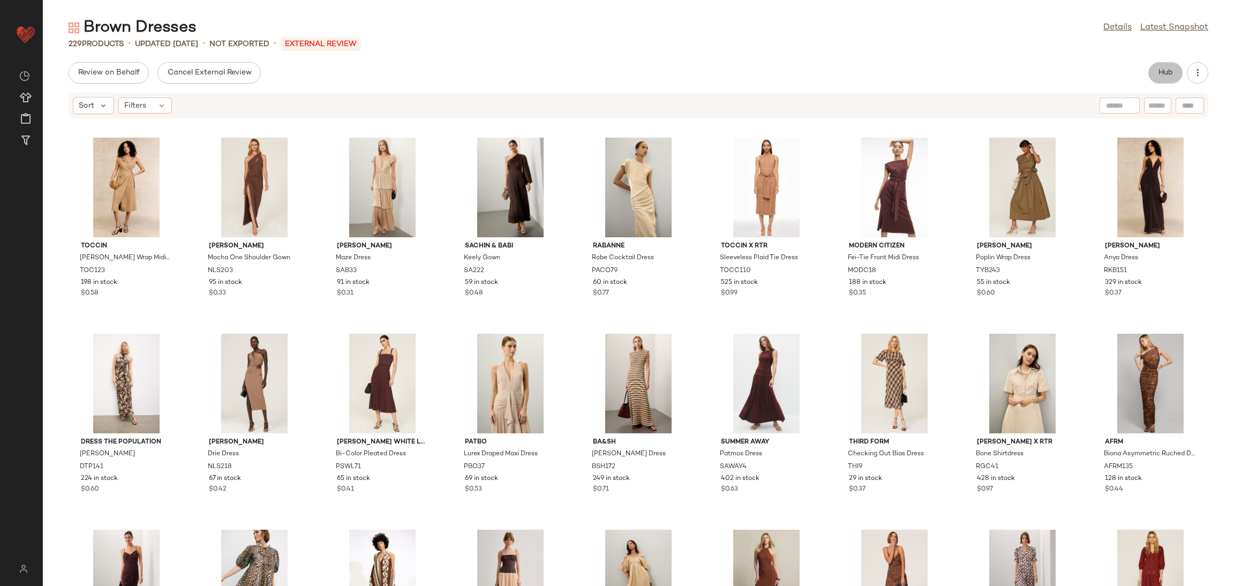
click at [1152, 72] on button "Hub" at bounding box center [1165, 72] width 34 height 21
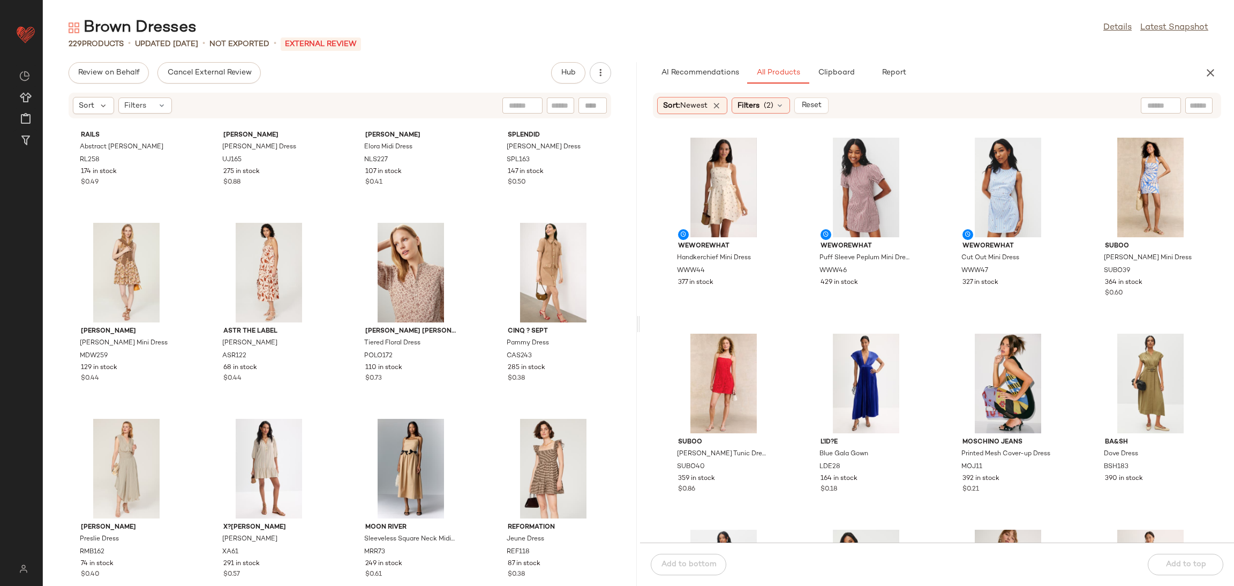
scroll to position [1883, 0]
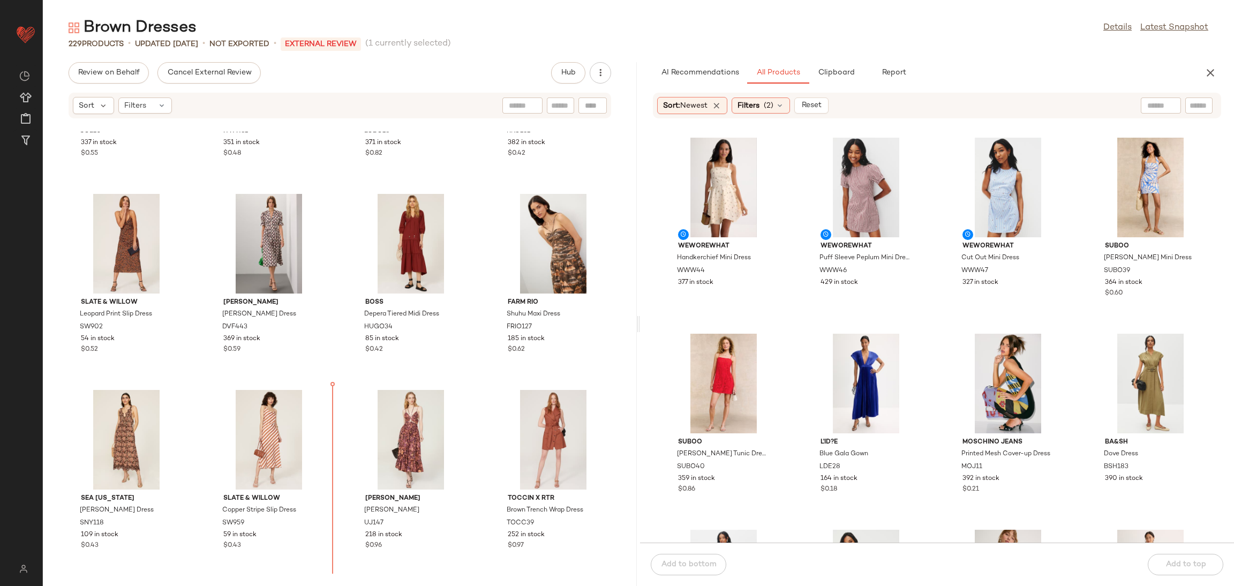
scroll to position [1139, 0]
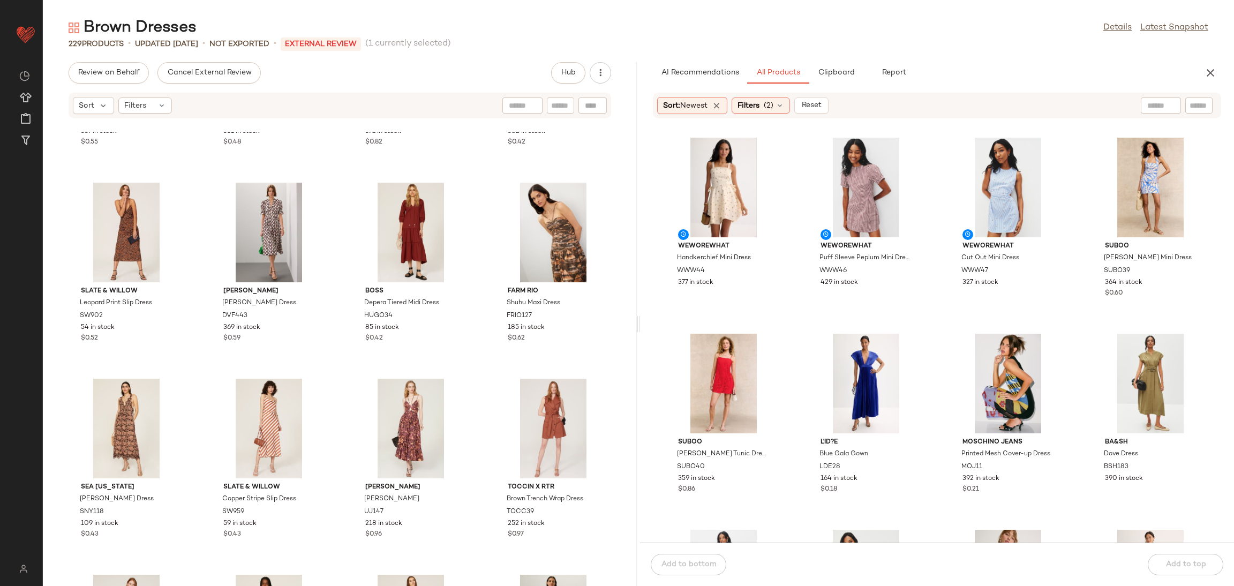
click at [190, 376] on div "Soleil Soleil Avery Dress SOL10 337 in stock $0.55 WEWOREWHAT Ruffle Corset Max…" at bounding box center [340, 359] width 594 height 454
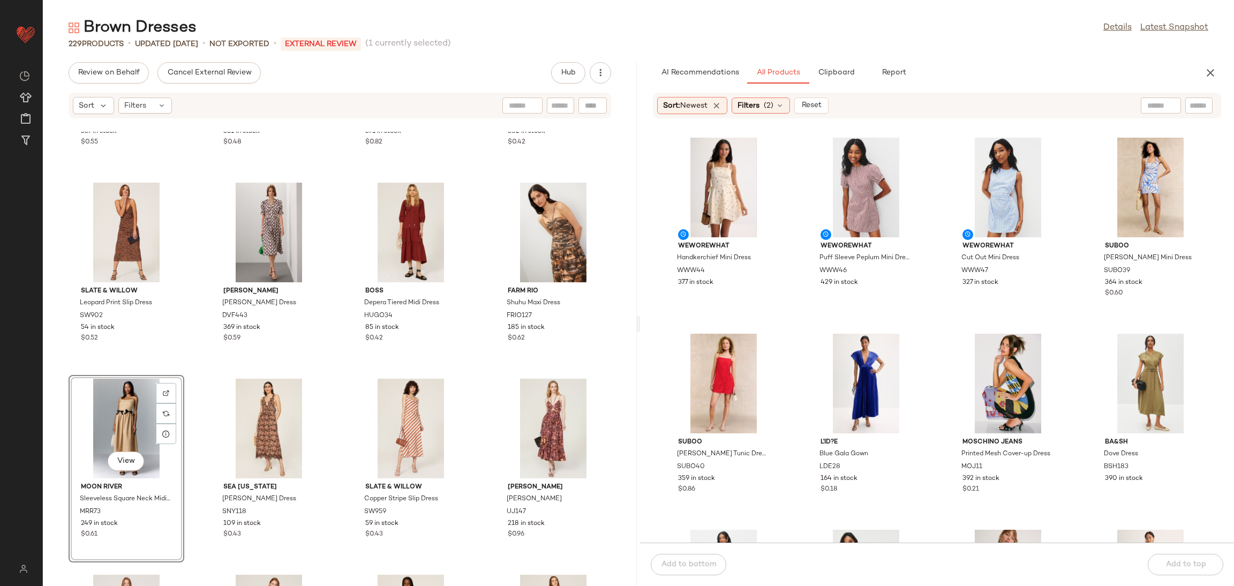
click at [190, 376] on div "Soleil Soleil Avery Dress SOL10 337 in stock $0.55 WEWOREWHAT Ruffle Corset Max…" at bounding box center [340, 359] width 594 height 454
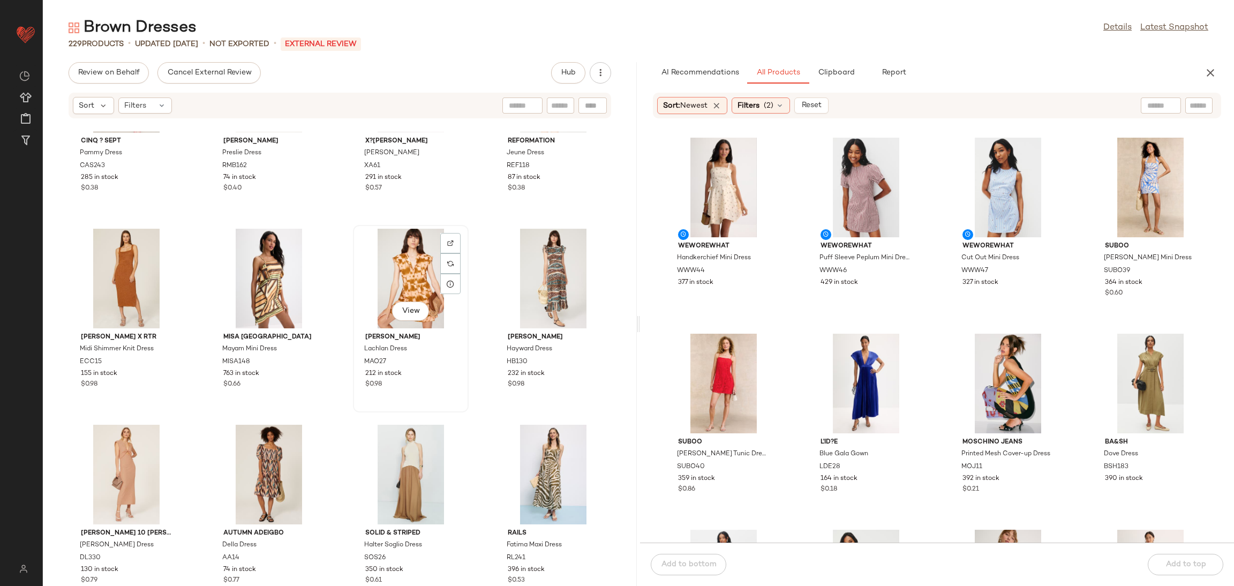
scroll to position [2301, 0]
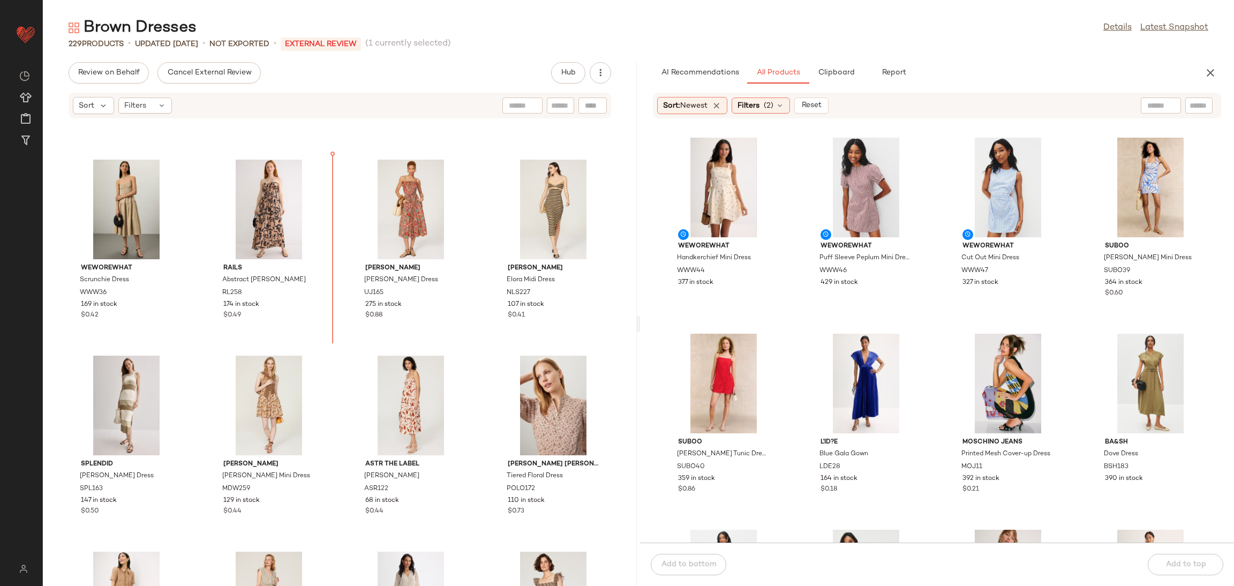
scroll to position [1743, 0]
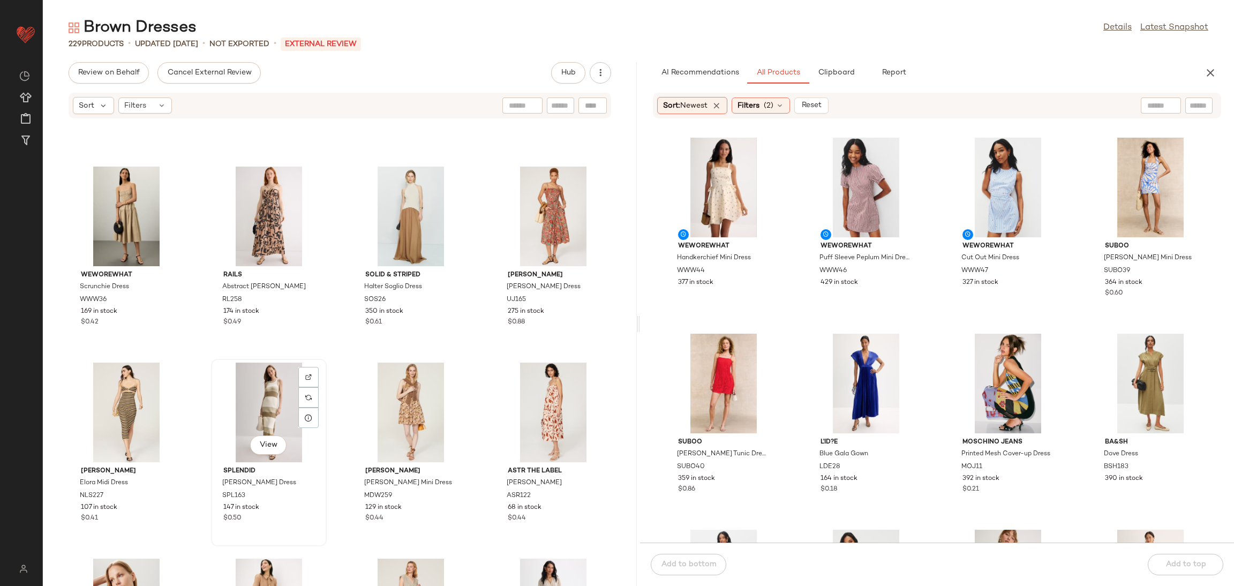
click at [323, 376] on div "View Splendid Katya Sweater Dress SPL163 147 in stock $0.50" at bounding box center [269, 452] width 114 height 185
click at [330, 358] on div "WEWOREWHAT Scrunchie Dress WWW36 169 in stock $0.42 Rails Abstract Silvia Dress…" at bounding box center [340, 359] width 594 height 454
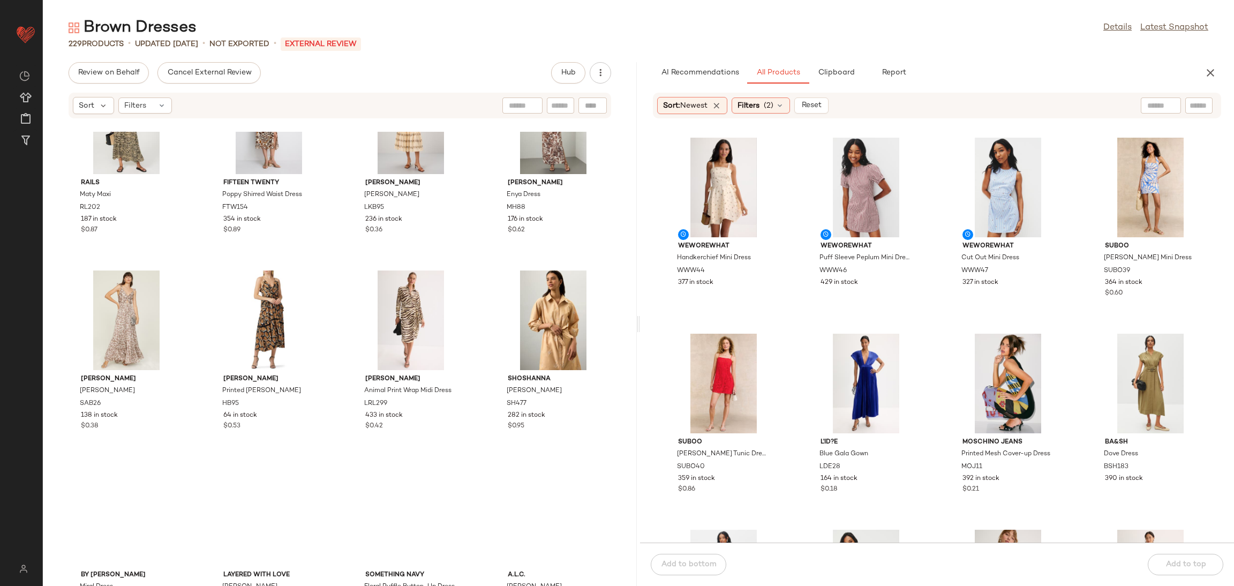
scroll to position [2869, 0]
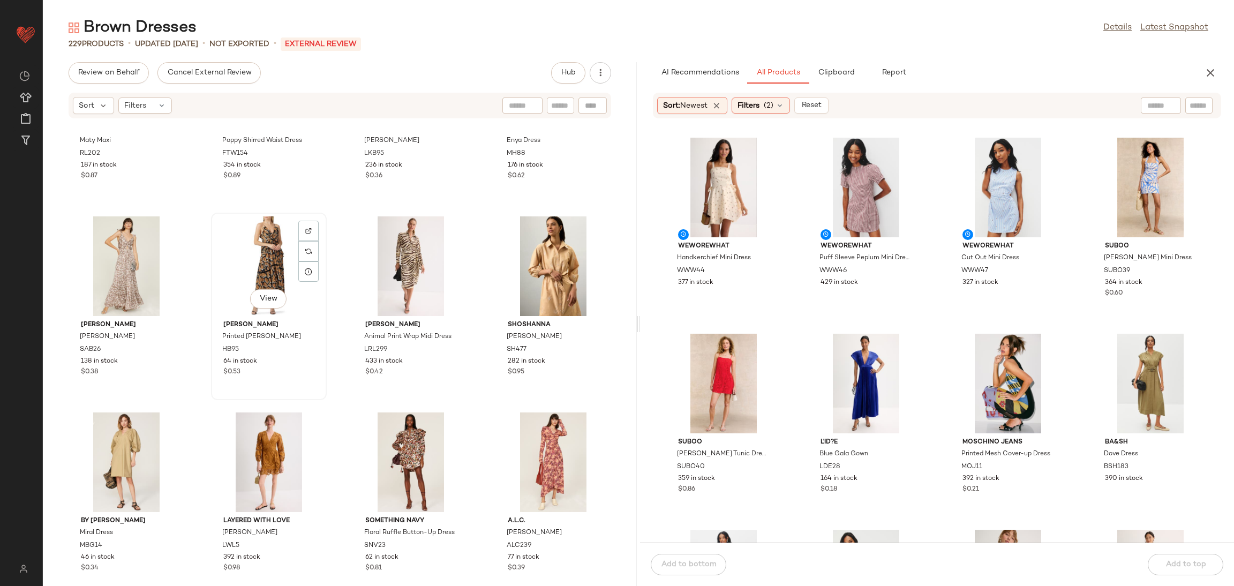
click at [249, 271] on div "View" at bounding box center [269, 266] width 108 height 100
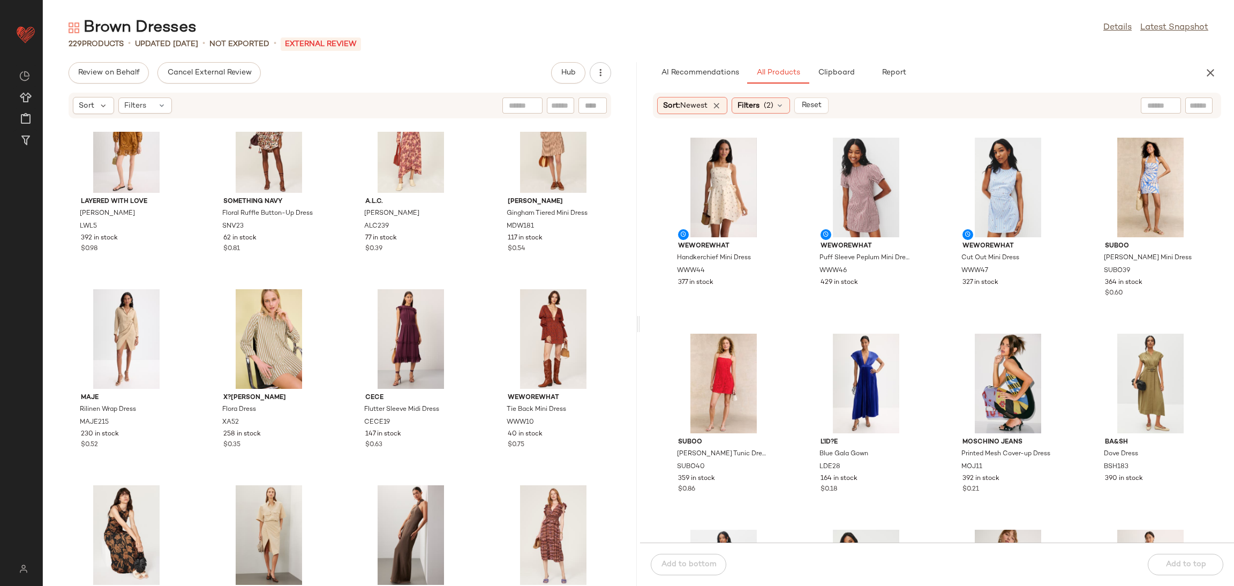
scroll to position [3195, 0]
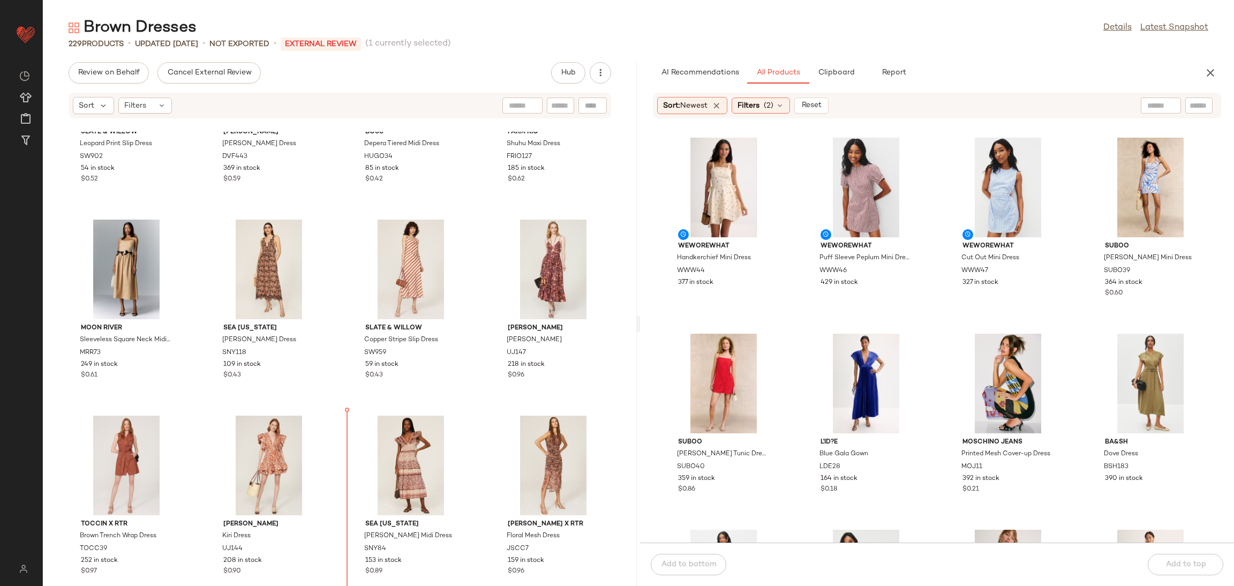
scroll to position [1298, 0]
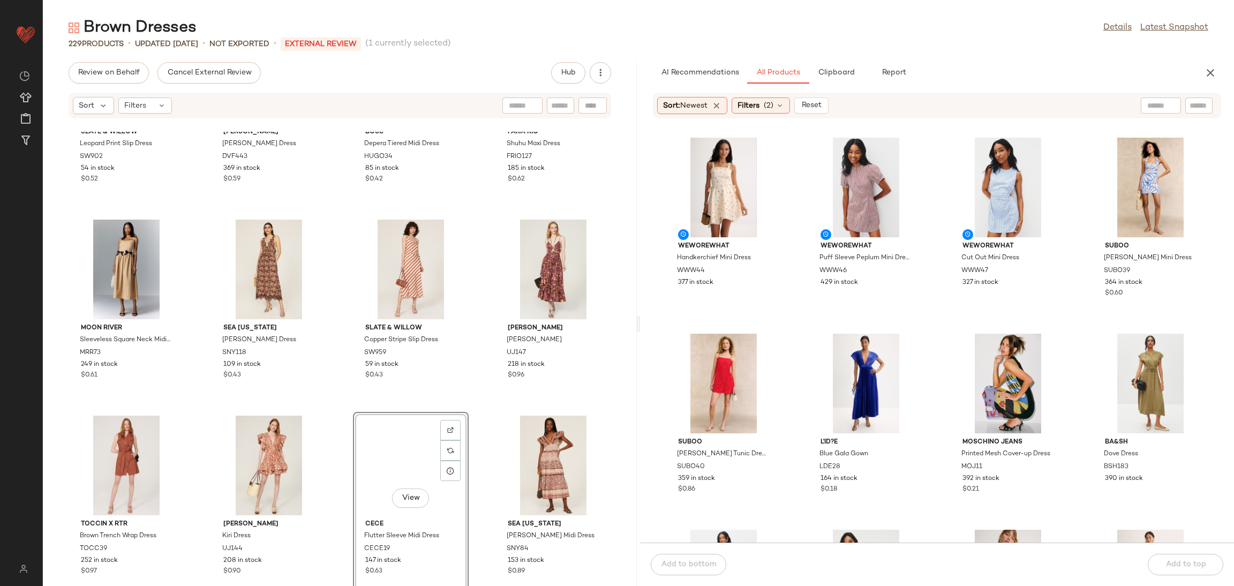
click at [347, 418] on div "Slate & Willow Leopard Print Slip Dress SW902 54 in stock $0.52 Diane von Furst…" at bounding box center [340, 359] width 594 height 454
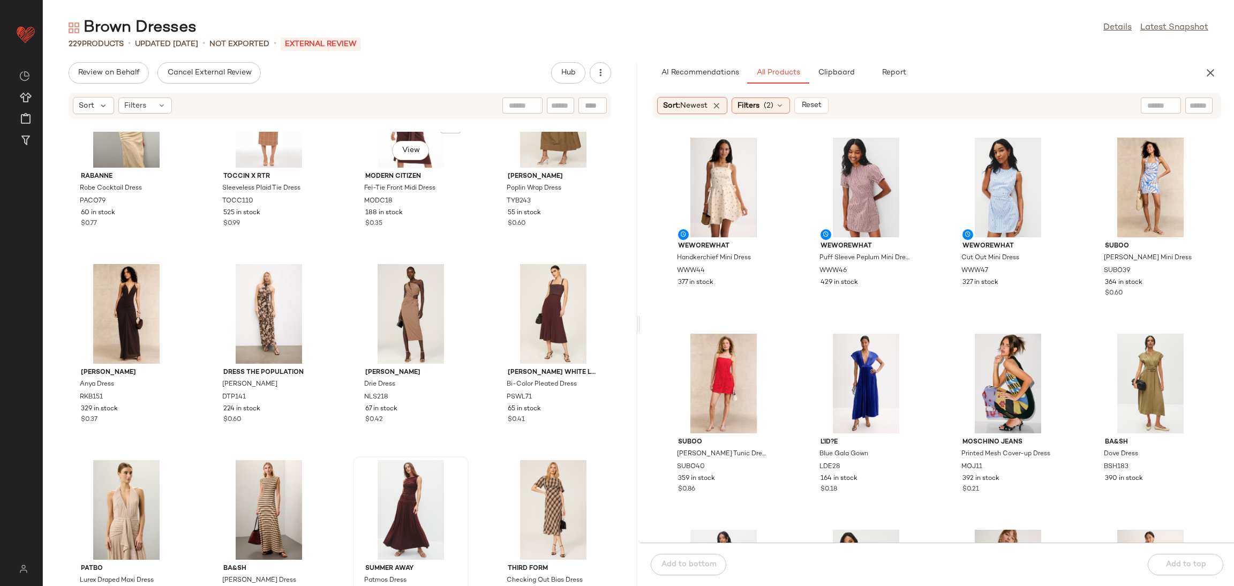
scroll to position [339, 0]
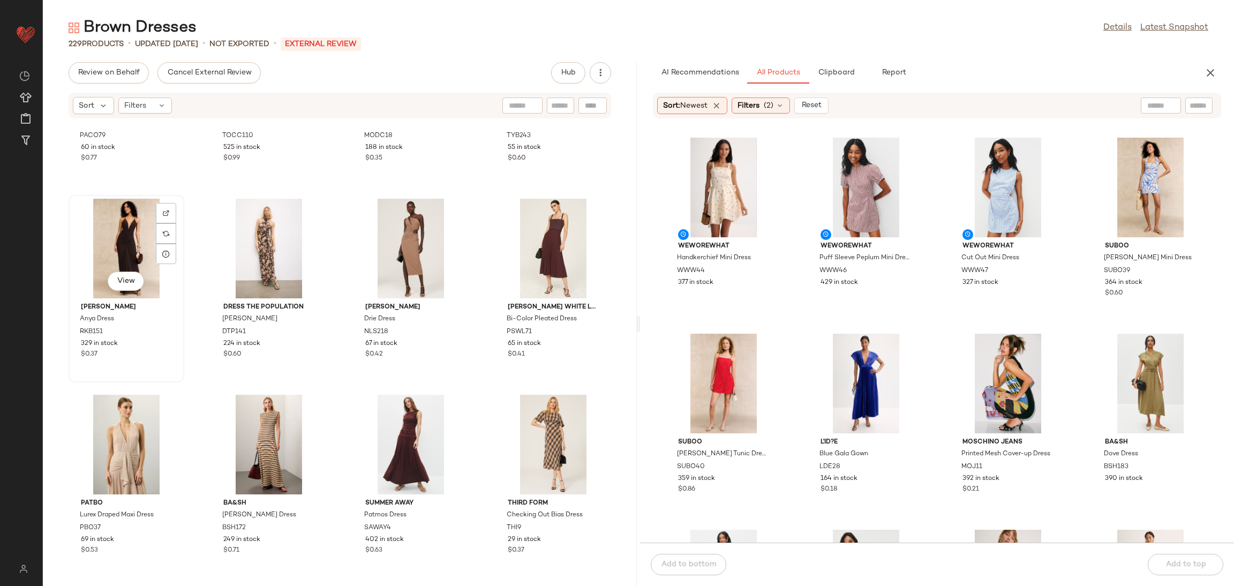
click at [122, 239] on div "View" at bounding box center [126, 249] width 108 height 100
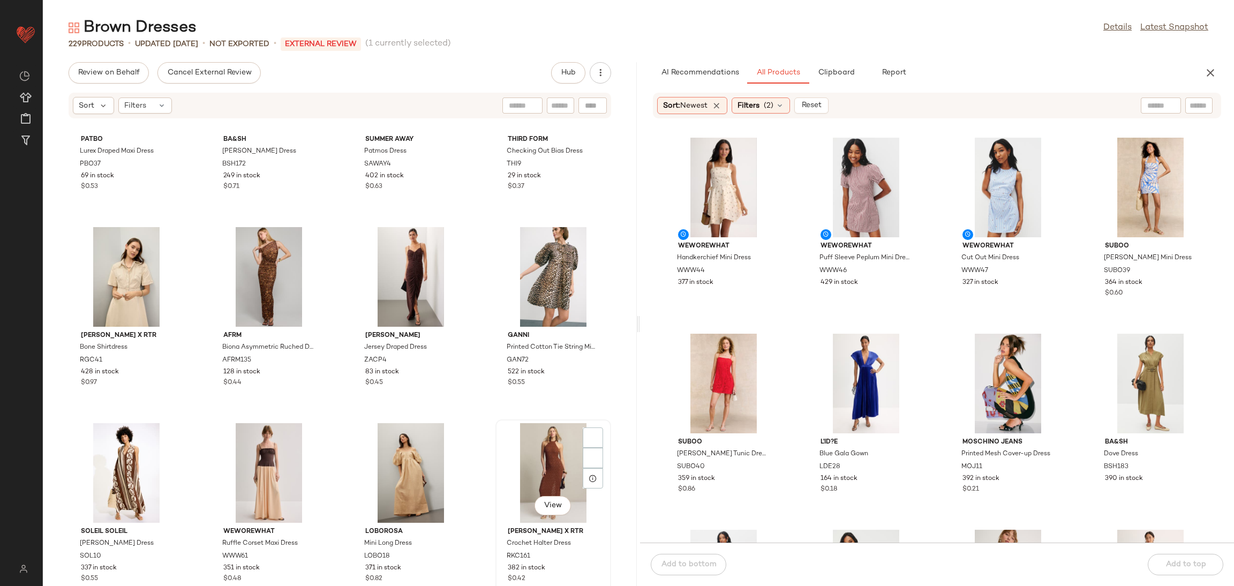
scroll to position [807, 0]
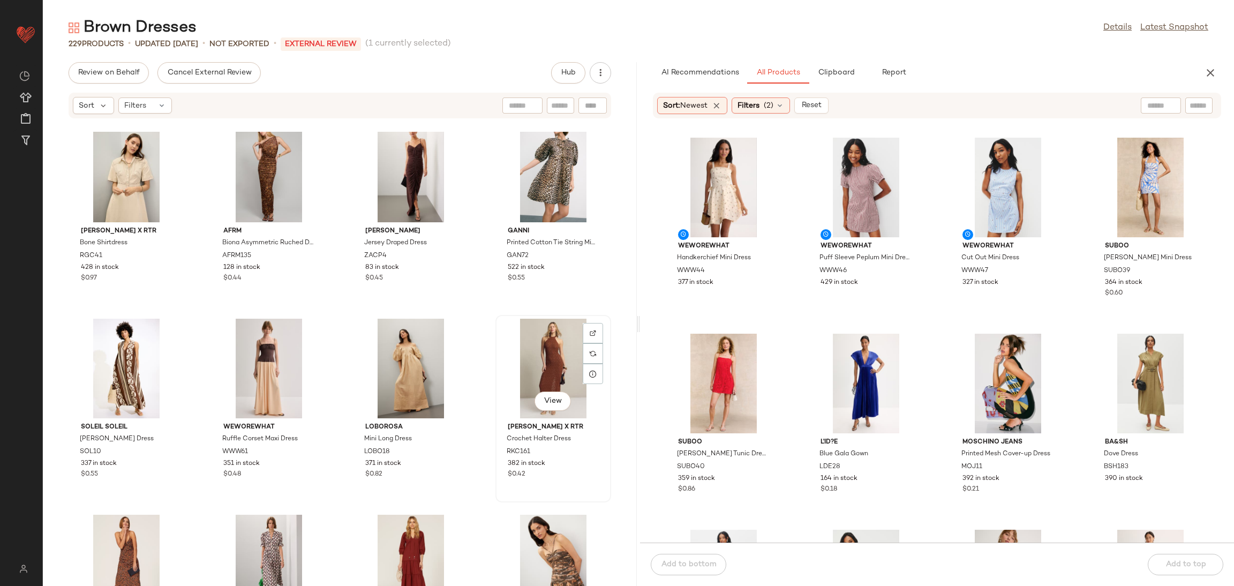
click at [539, 361] on div "View" at bounding box center [553, 369] width 108 height 100
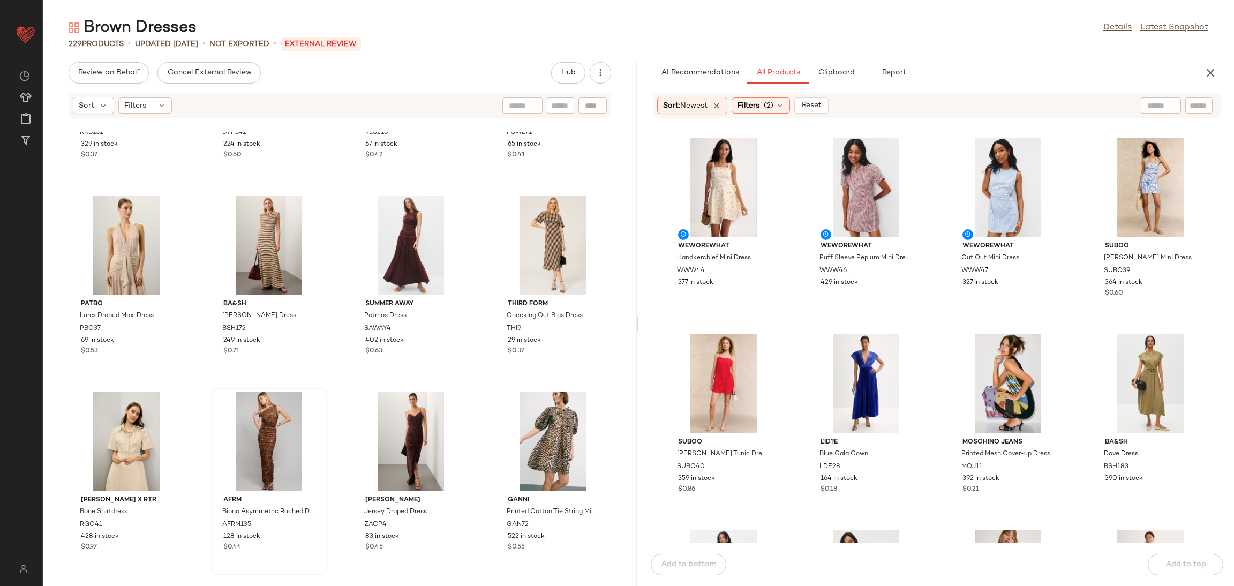
scroll to position [185, 0]
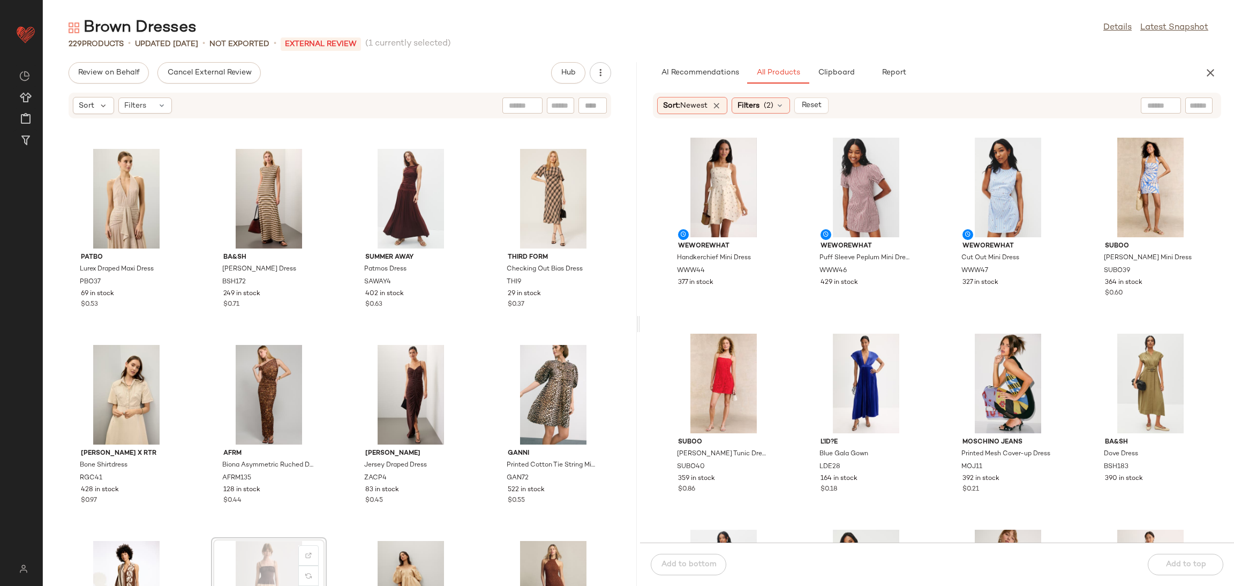
scroll to position [186, 0]
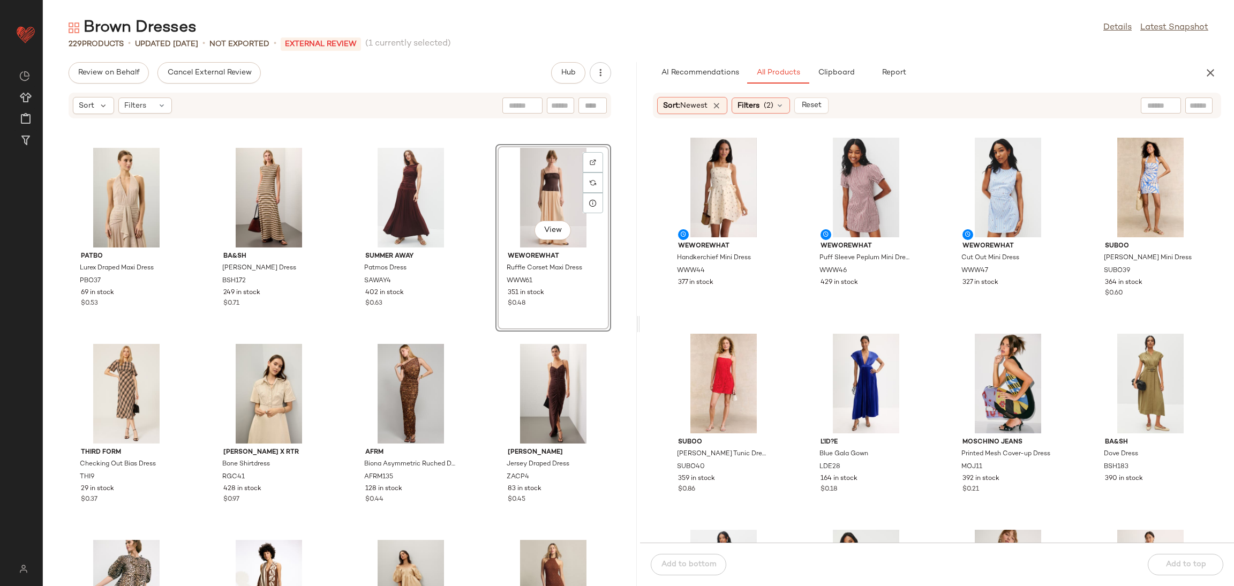
click at [482, 340] on div "Ronny Kobo Anya Dress RKB151 329 in stock $0.37 Dress The Population Olivia Ros…" at bounding box center [340, 359] width 594 height 454
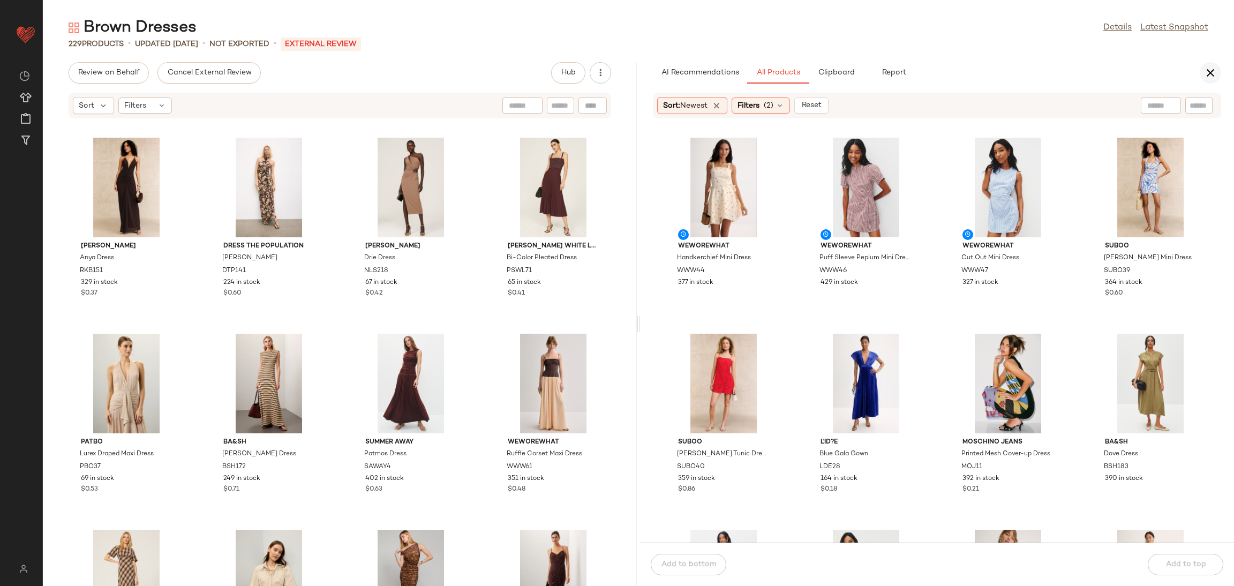
click at [1202, 78] on button "button" at bounding box center [1209, 72] width 21 height 21
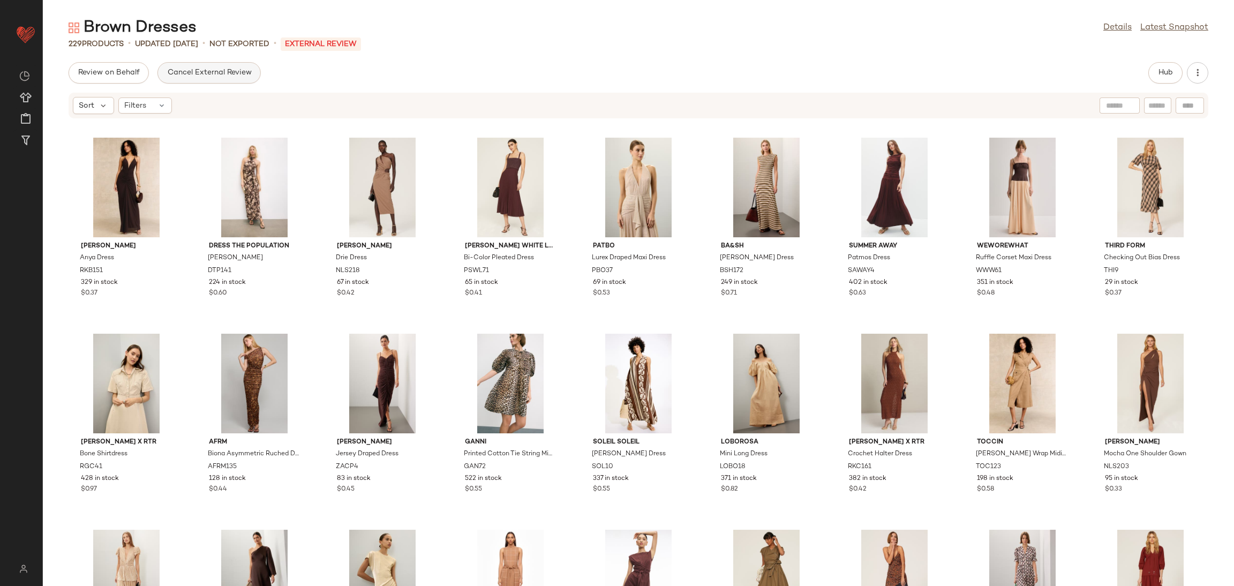
click at [241, 71] on span "Cancel External Review" at bounding box center [209, 73] width 85 height 9
click at [105, 73] on span "Send for Review" at bounding box center [107, 73] width 58 height 9
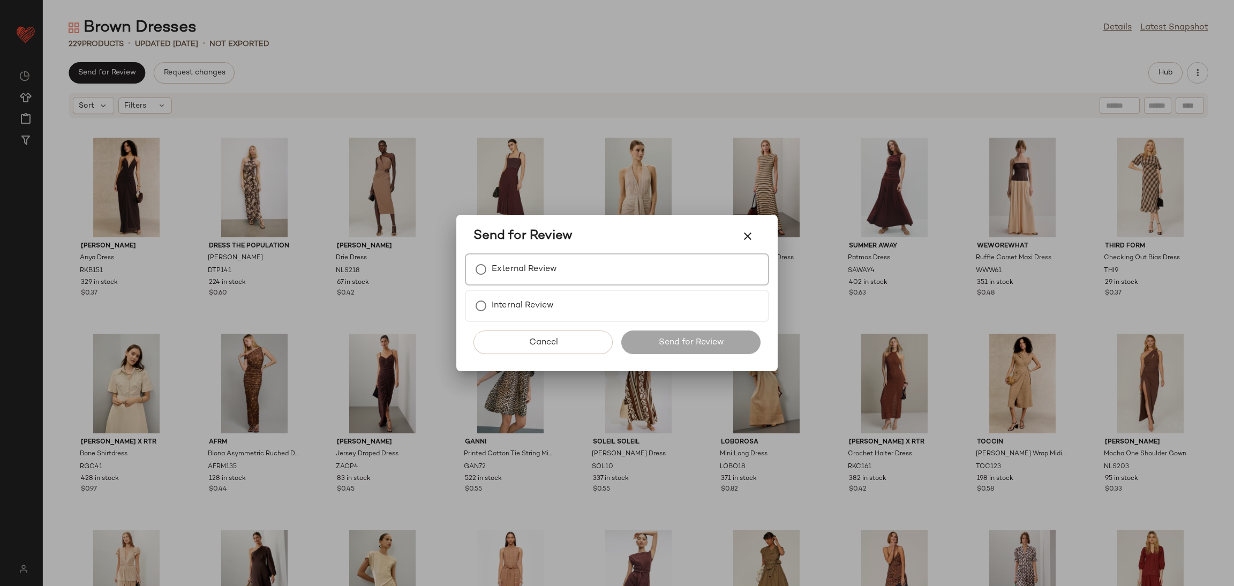
click at [565, 259] on div "External Review" at bounding box center [617, 269] width 304 height 32
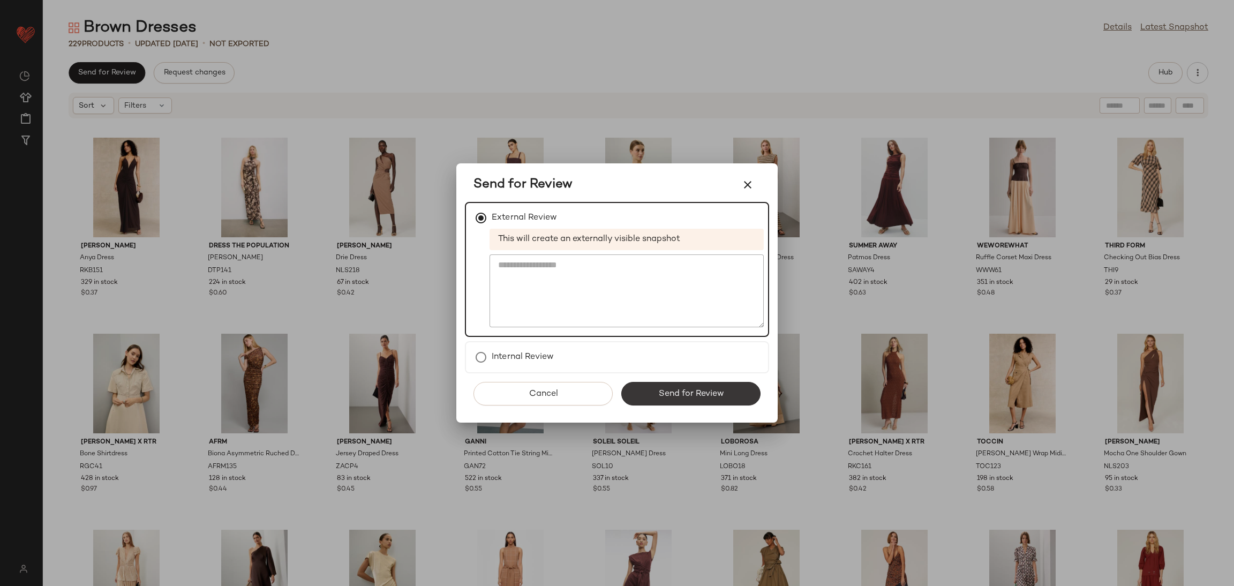
click at [747, 395] on button "Send for Review" at bounding box center [690, 394] width 139 height 24
click at [752, 191] on icon "button" at bounding box center [747, 184] width 13 height 13
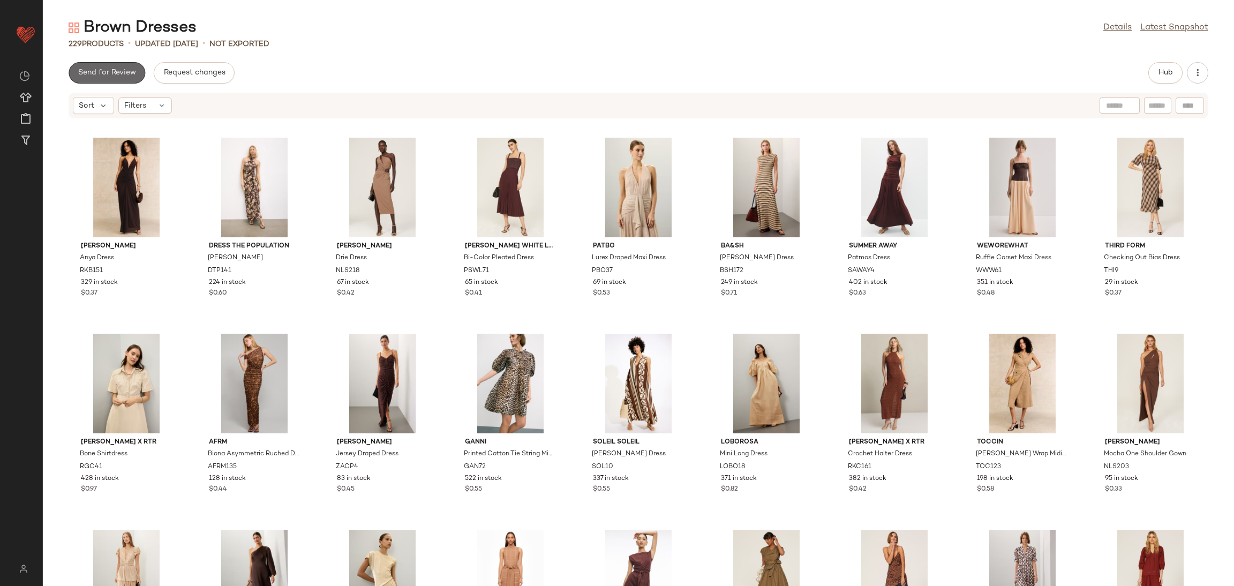
click at [107, 78] on button "Send for Review" at bounding box center [107, 72] width 77 height 21
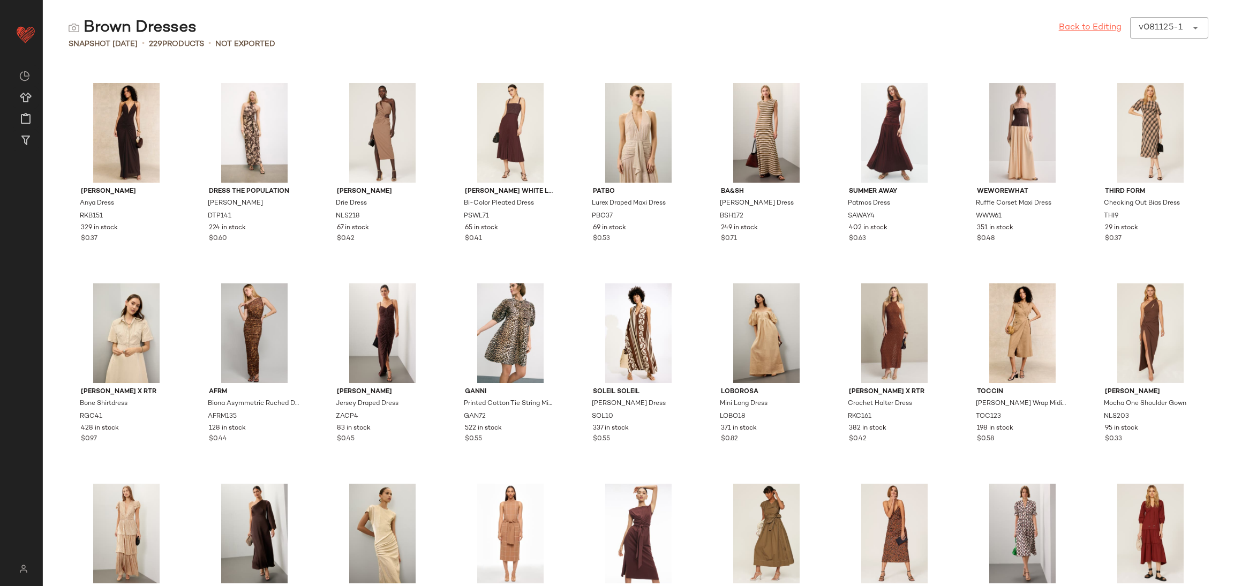
click at [1083, 28] on link "Back to Editing" at bounding box center [1089, 27] width 63 height 13
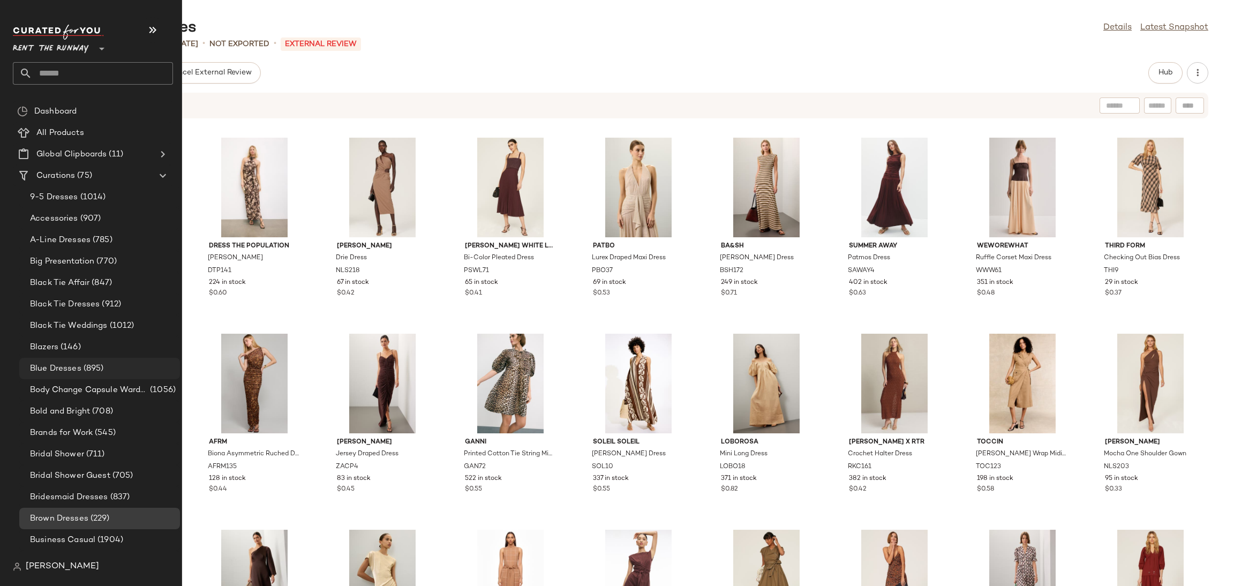
click at [80, 377] on div "Blue Dresses (895)" at bounding box center [99, 368] width 161 height 21
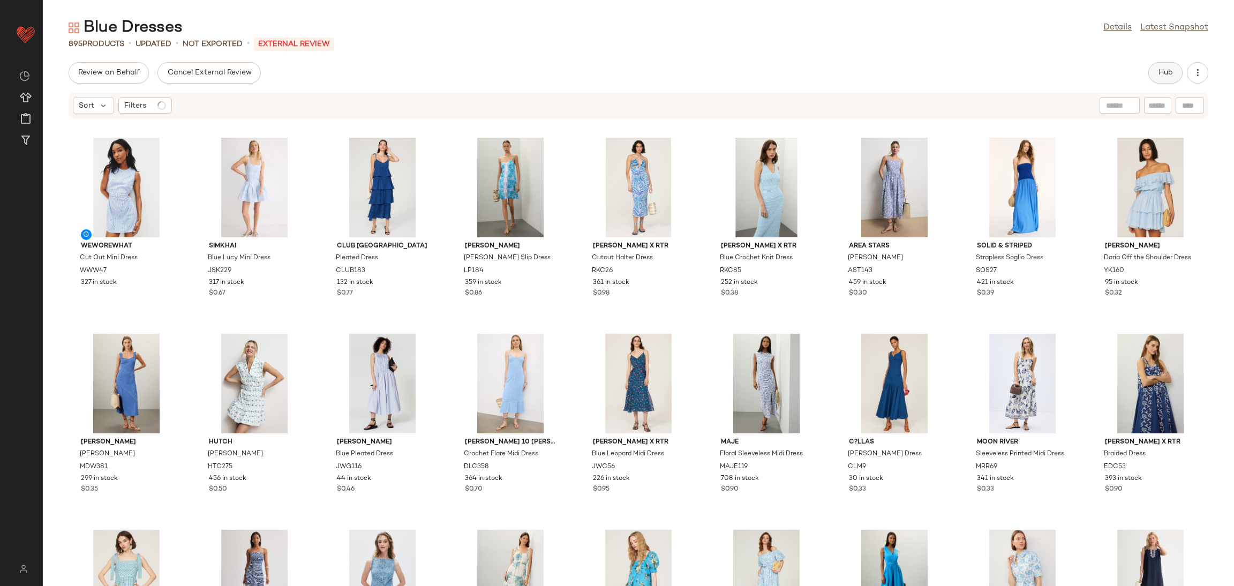
click at [1153, 71] on button "Hub" at bounding box center [1165, 72] width 34 height 21
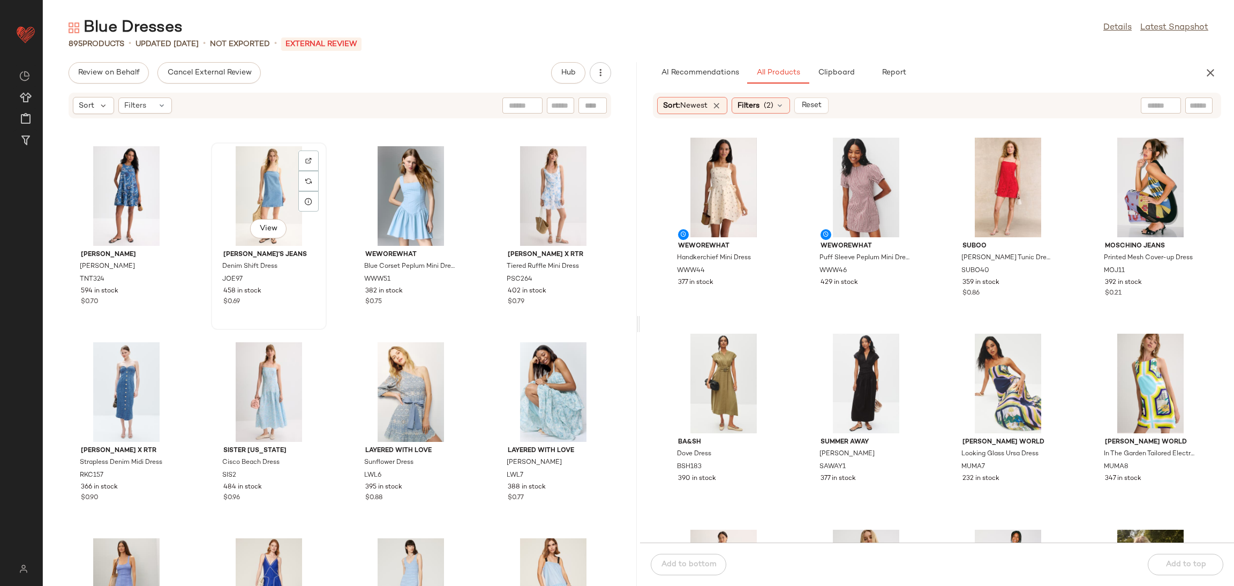
scroll to position [2546, 0]
click at [115, 193] on div "View" at bounding box center [126, 198] width 108 height 100
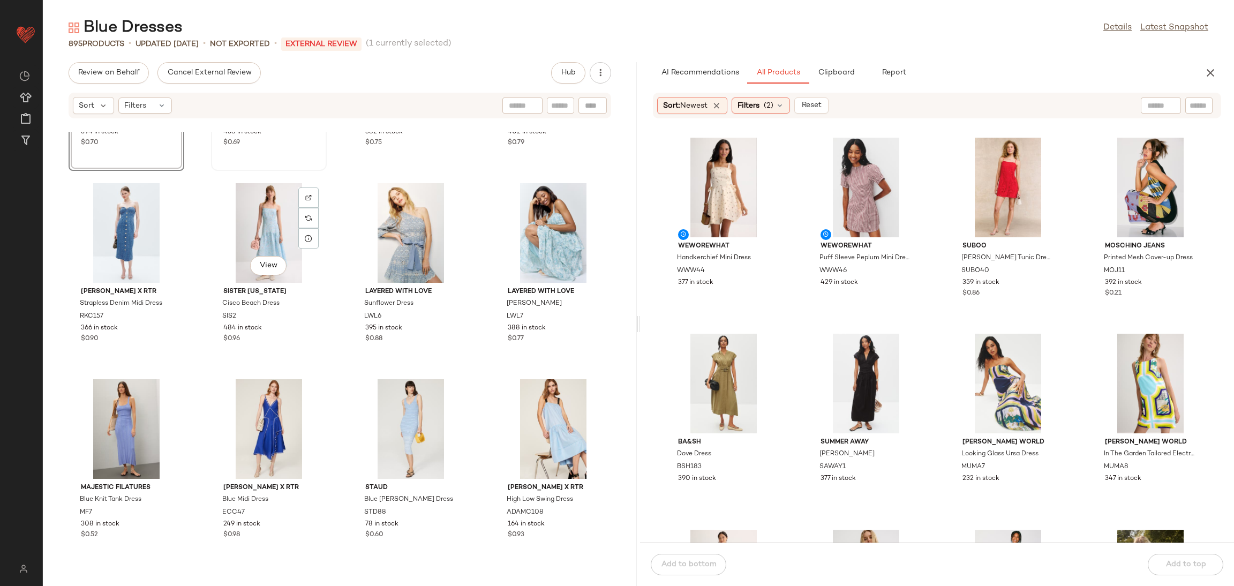
scroll to position [2759, 0]
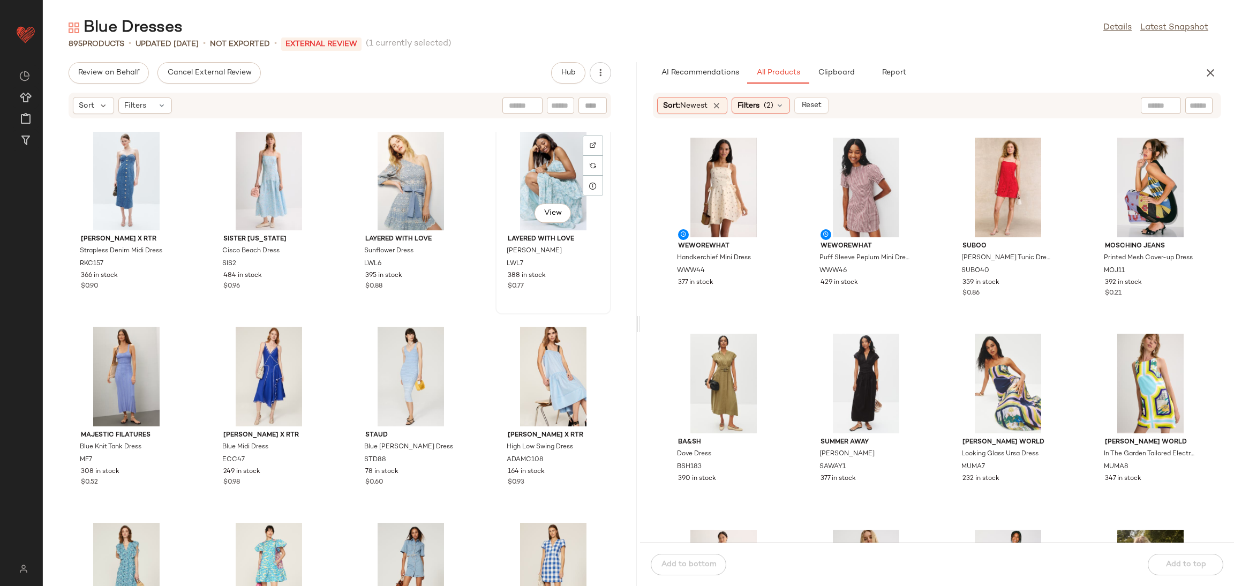
click at [541, 171] on div "View" at bounding box center [553, 181] width 108 height 100
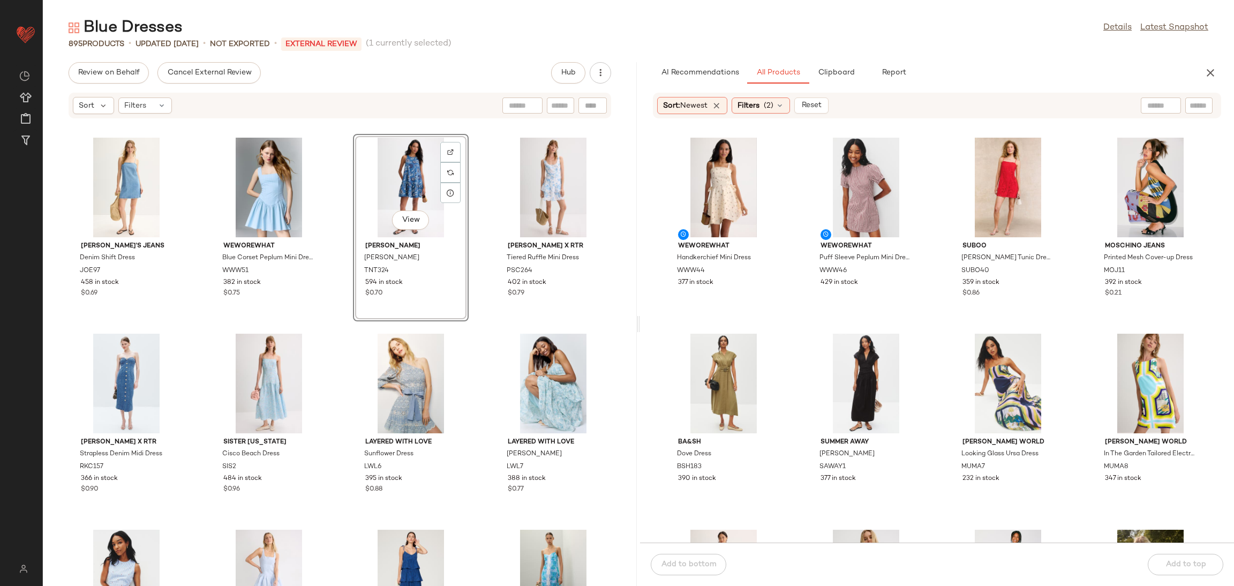
click at [483, 318] on div "Joe's Jeans Denim Shift Dress JOE97 458 in stock $0.69 WEWOREWHAT Blue Corset P…" at bounding box center [340, 359] width 594 height 454
click at [1209, 72] on icon "button" at bounding box center [1210, 72] width 13 height 13
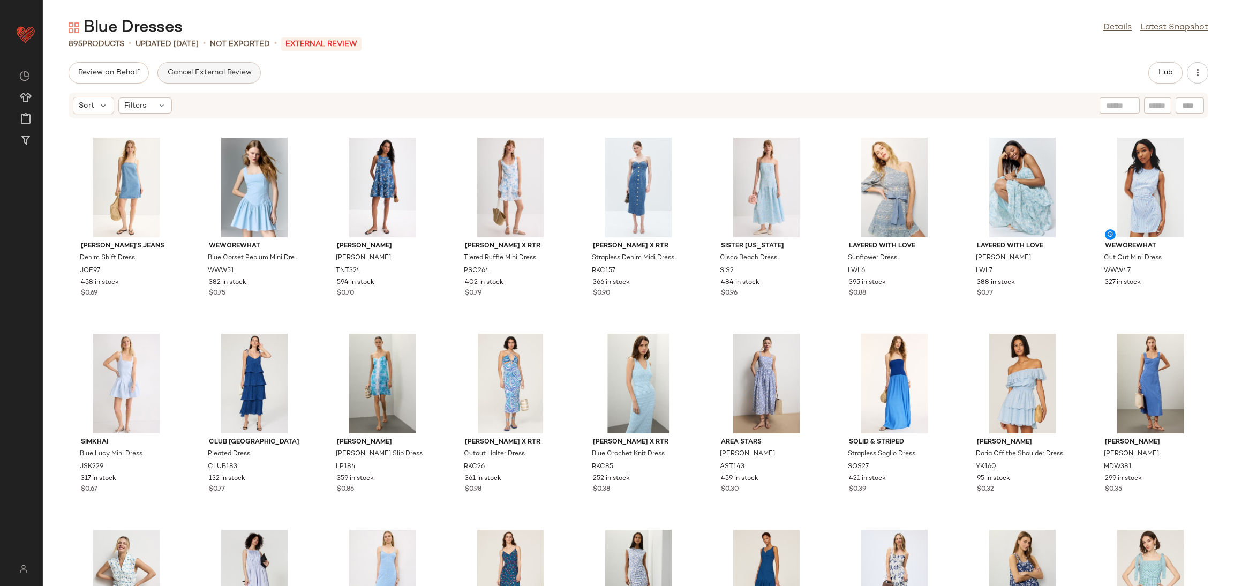
click at [202, 75] on span "Cancel External Review" at bounding box center [209, 73] width 85 height 9
click at [84, 72] on span "Send for Review" at bounding box center [107, 73] width 58 height 9
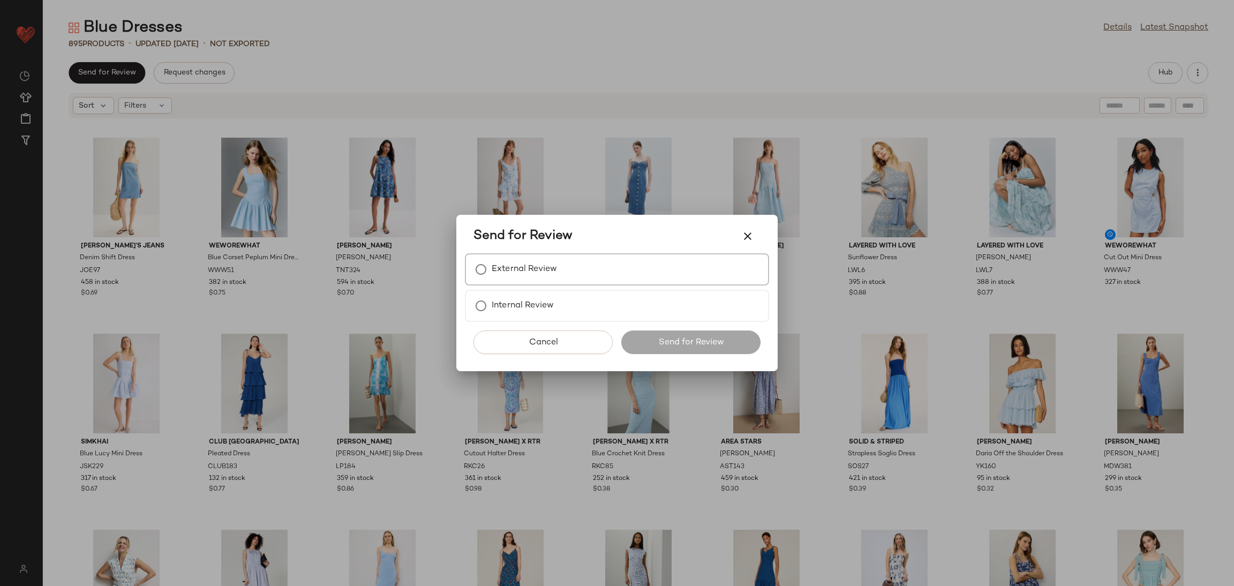
click at [550, 271] on label "External Review" at bounding box center [523, 269] width 65 height 21
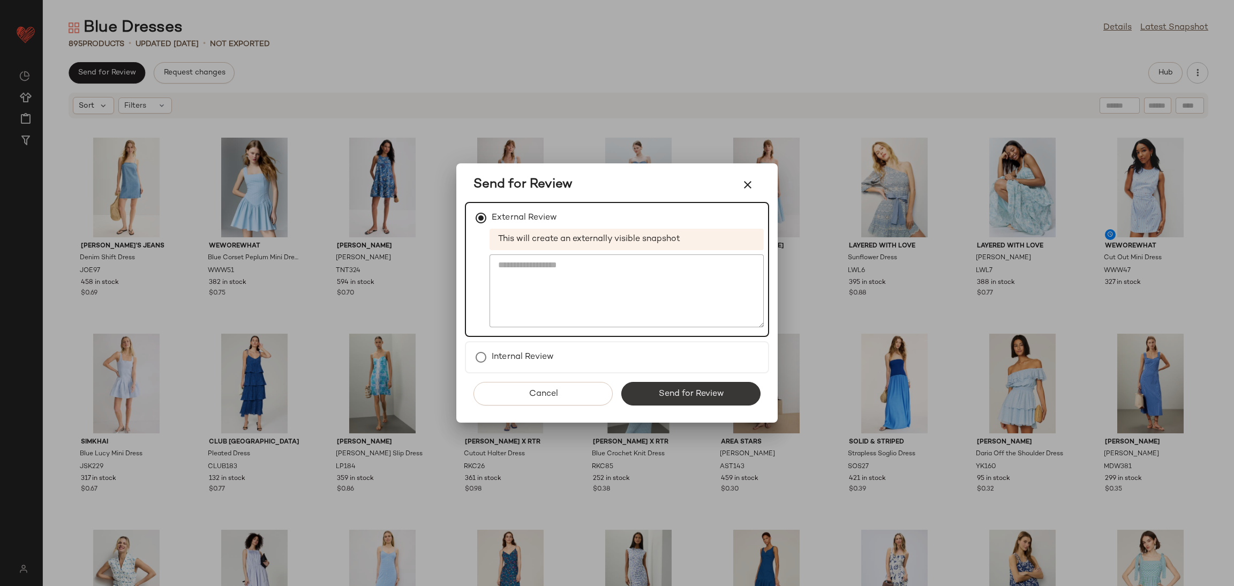
click at [693, 397] on span "Send for Review" at bounding box center [690, 394] width 66 height 10
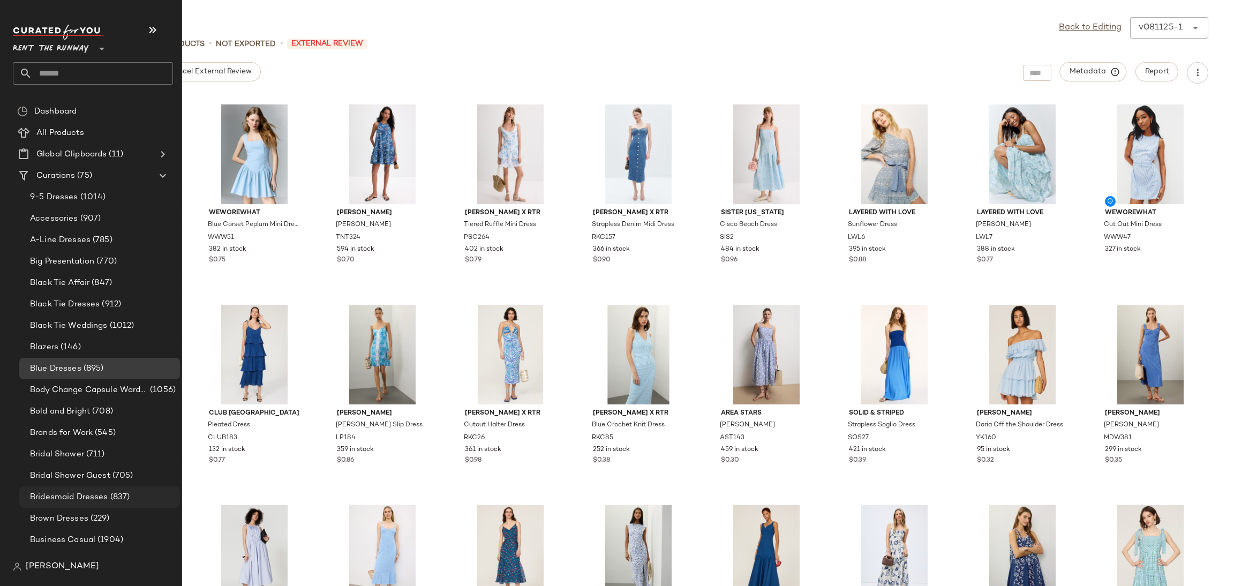
click at [78, 495] on span "Bridesmaid Dresses" at bounding box center [69, 497] width 78 height 12
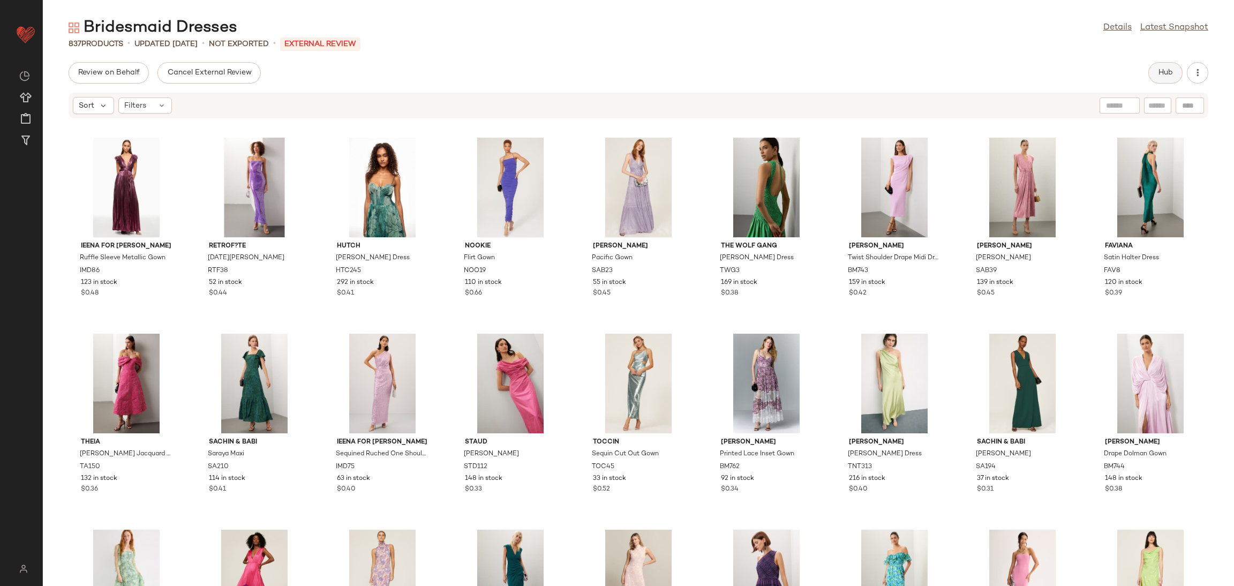
click at [1171, 71] on span "Hub" at bounding box center [1164, 73] width 15 height 9
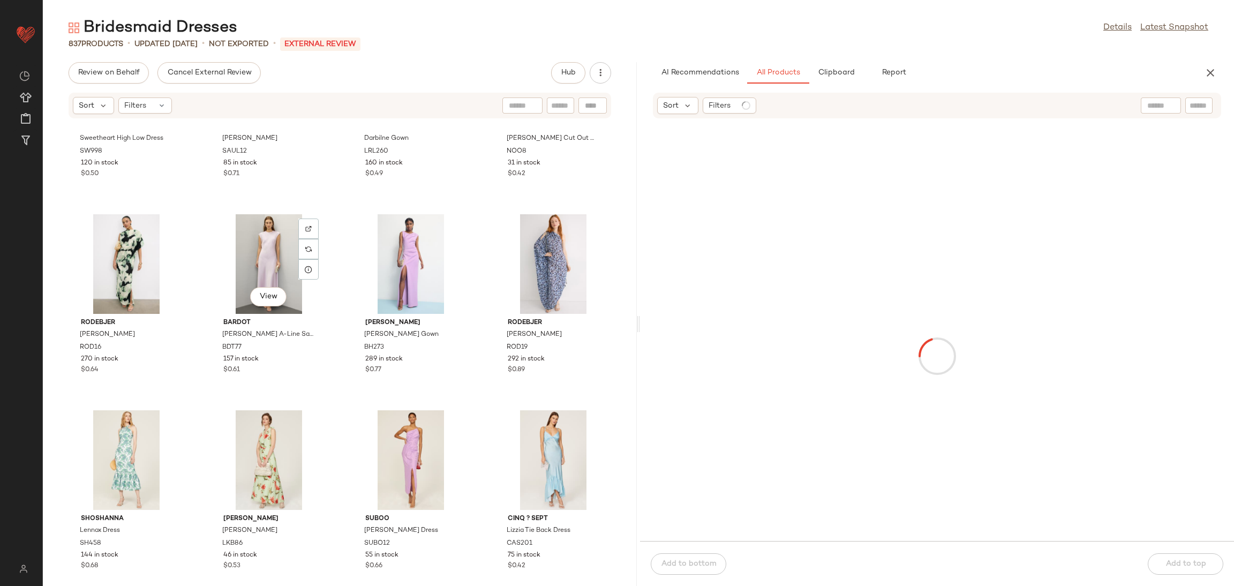
scroll to position [1903, 0]
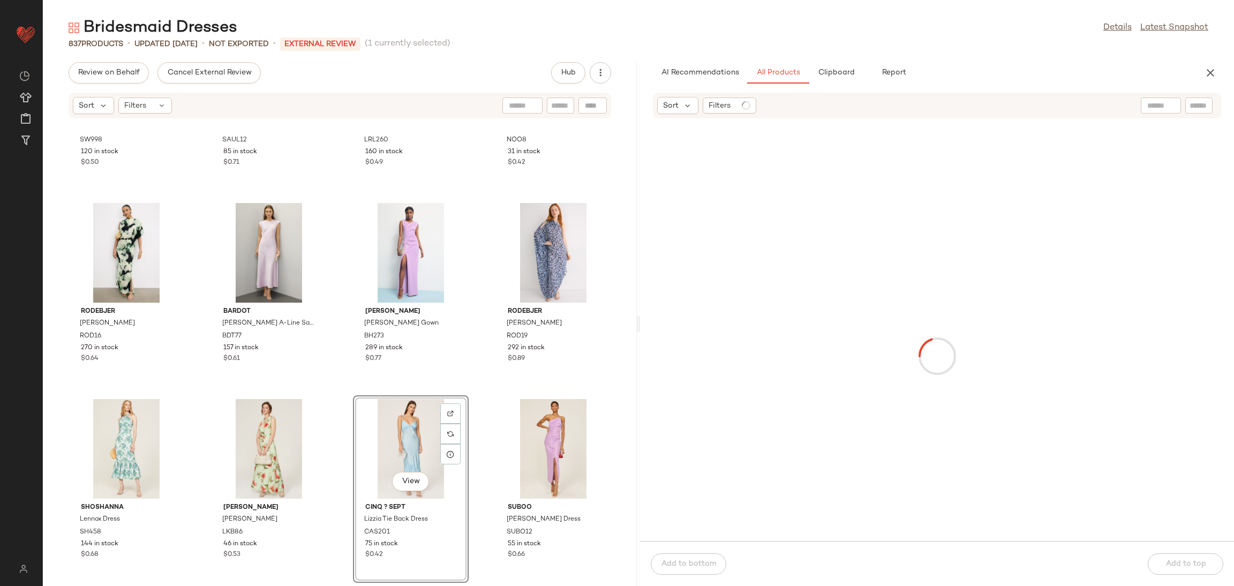
click at [342, 397] on div "Slate & Willow Sweetheart High Low Dress SW998 120 in stock $0.50 Sau [PERSON_N…" at bounding box center [340, 359] width 594 height 454
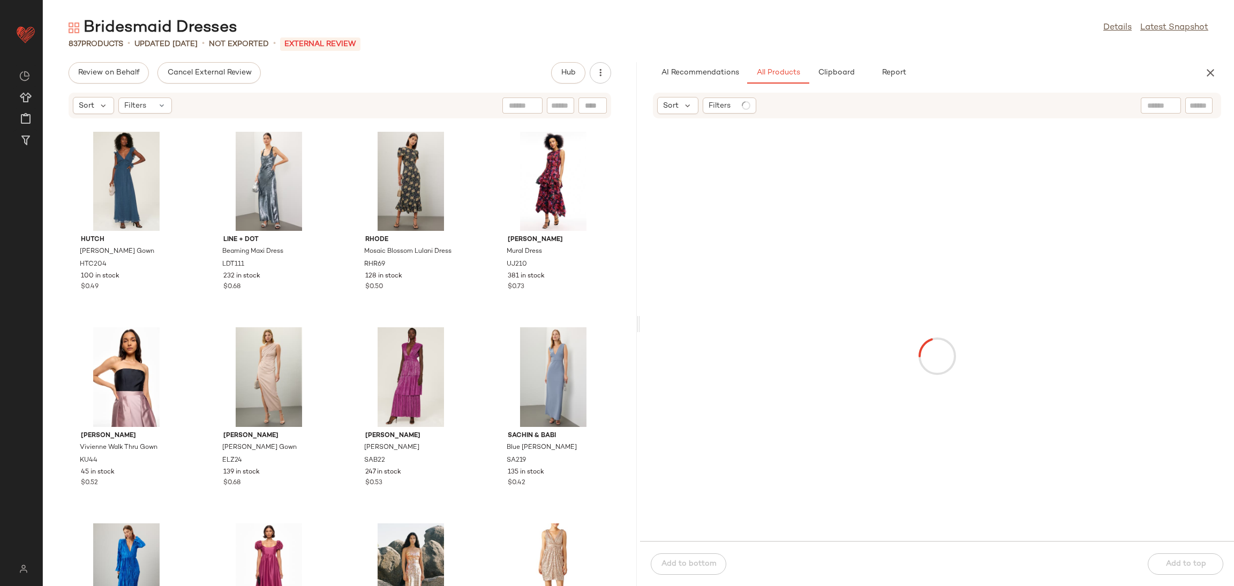
scroll to position [7261, 0]
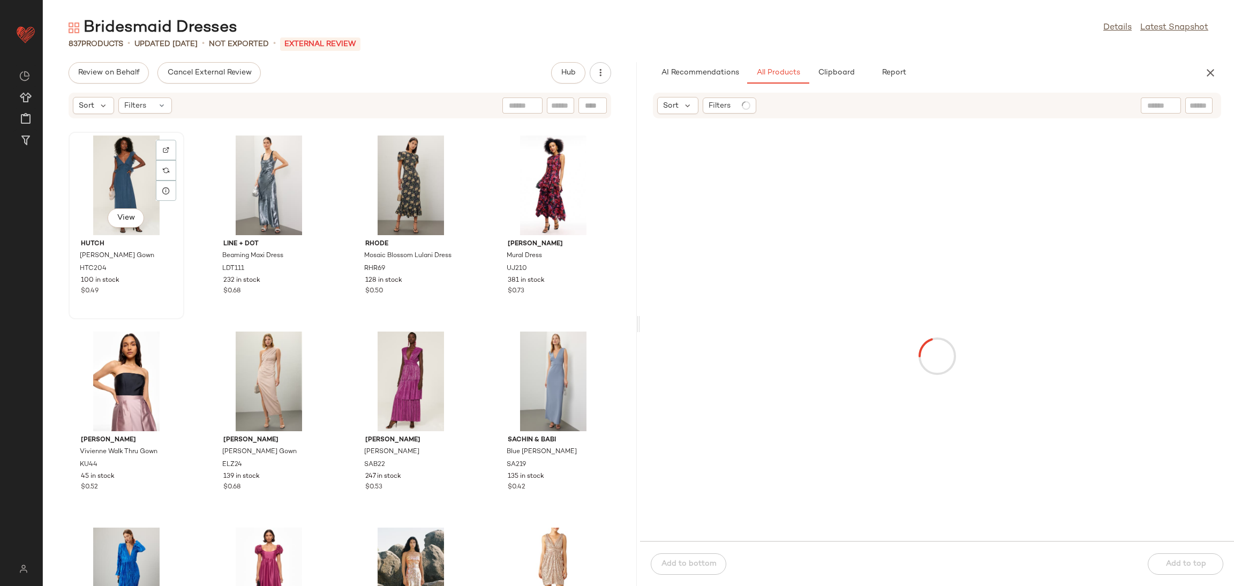
click at [109, 184] on div "View" at bounding box center [126, 185] width 108 height 100
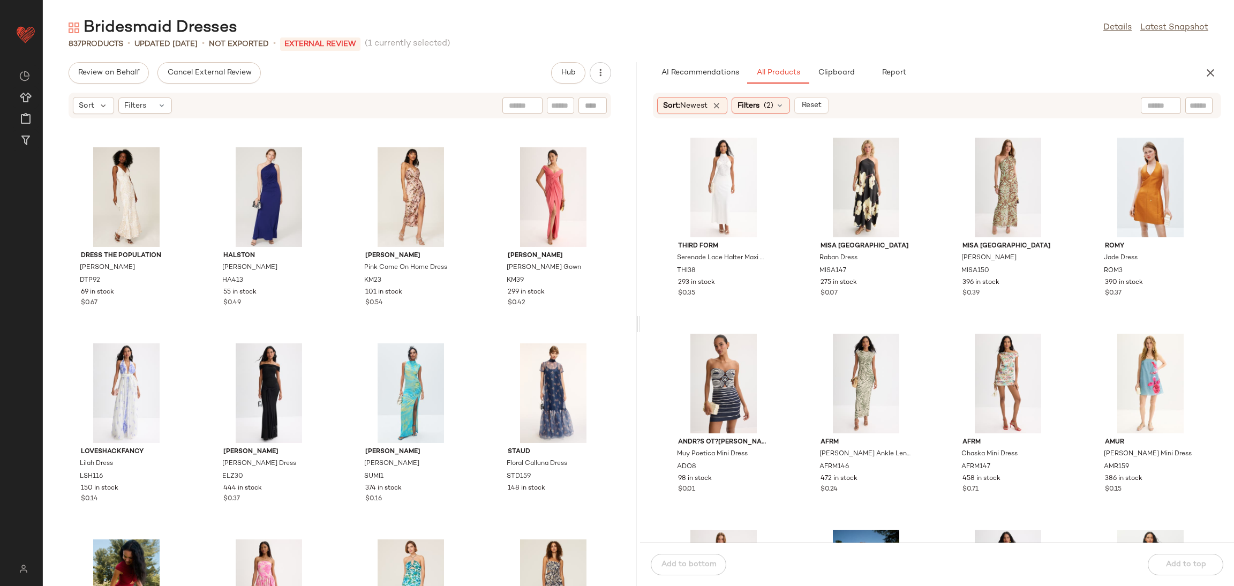
scroll to position [7796, 0]
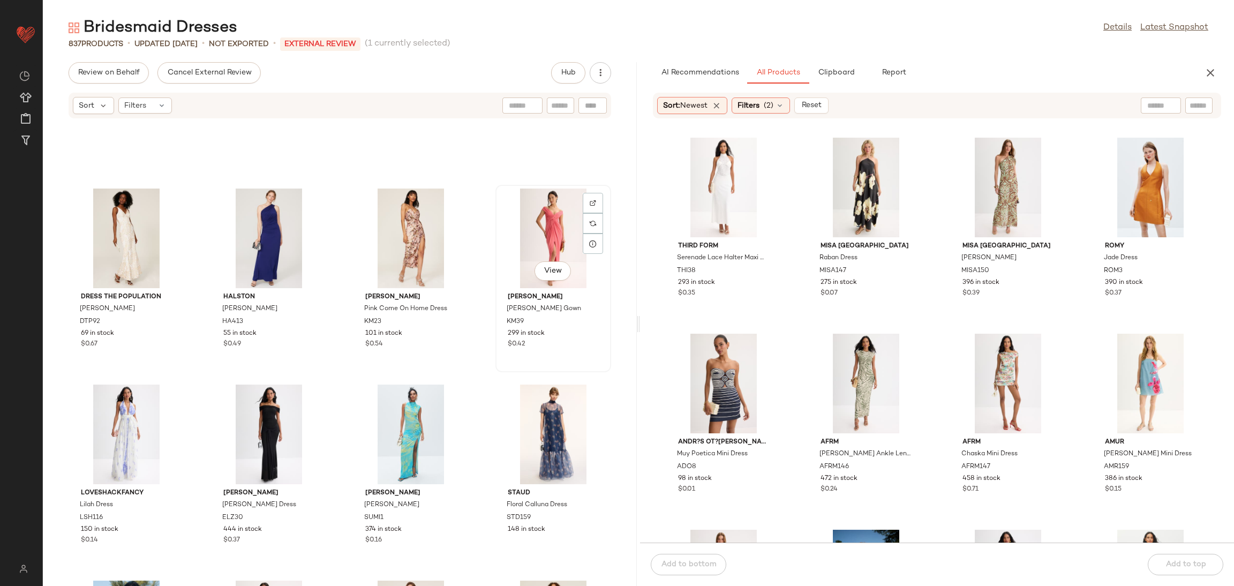
click at [516, 228] on div "View" at bounding box center [553, 238] width 108 height 100
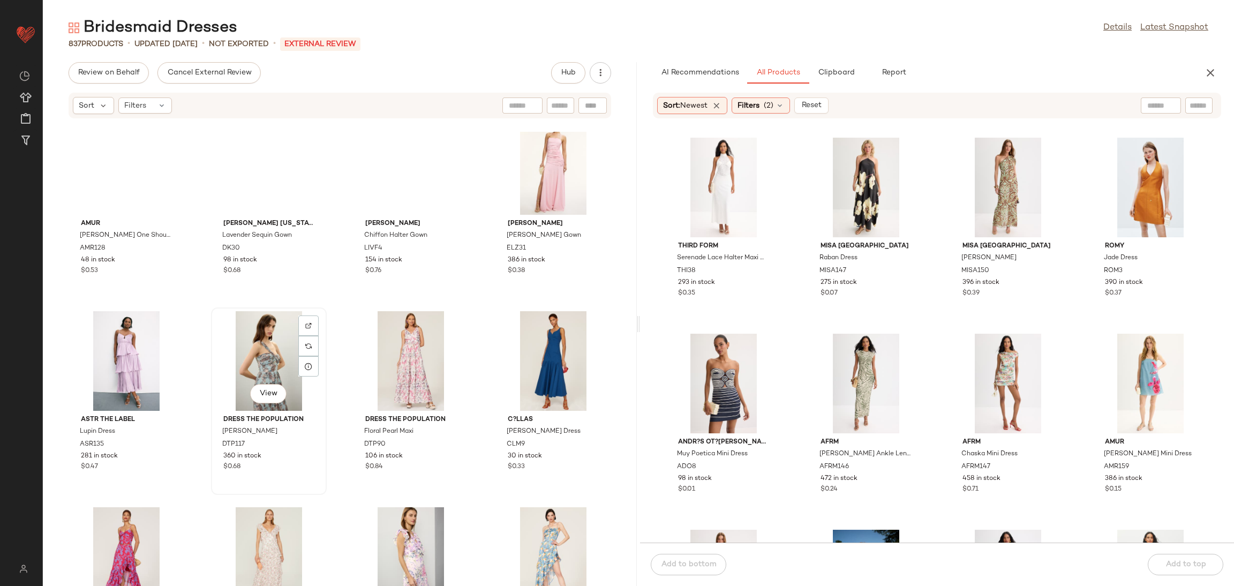
scroll to position [2183, 0]
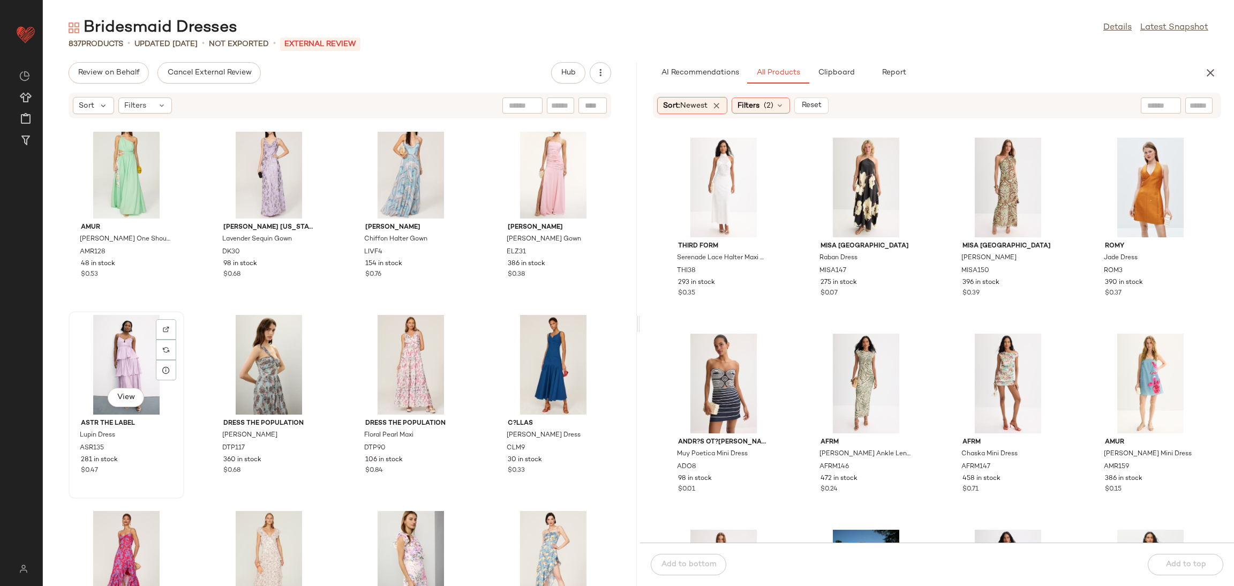
click at [122, 350] on div "View" at bounding box center [126, 365] width 108 height 100
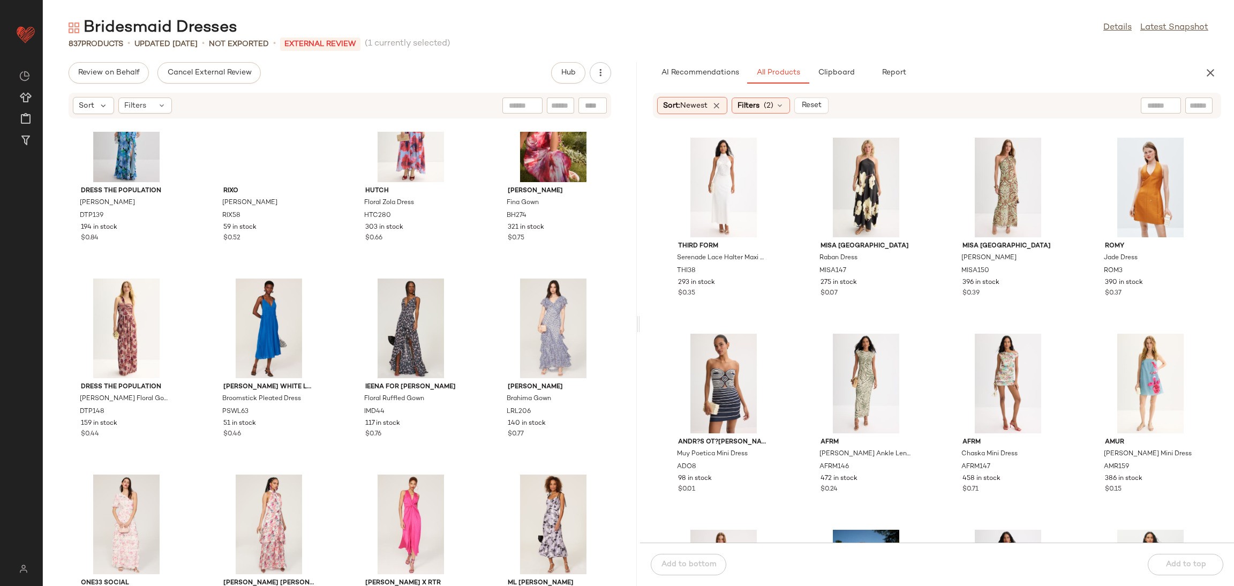
scroll to position [3529, 0]
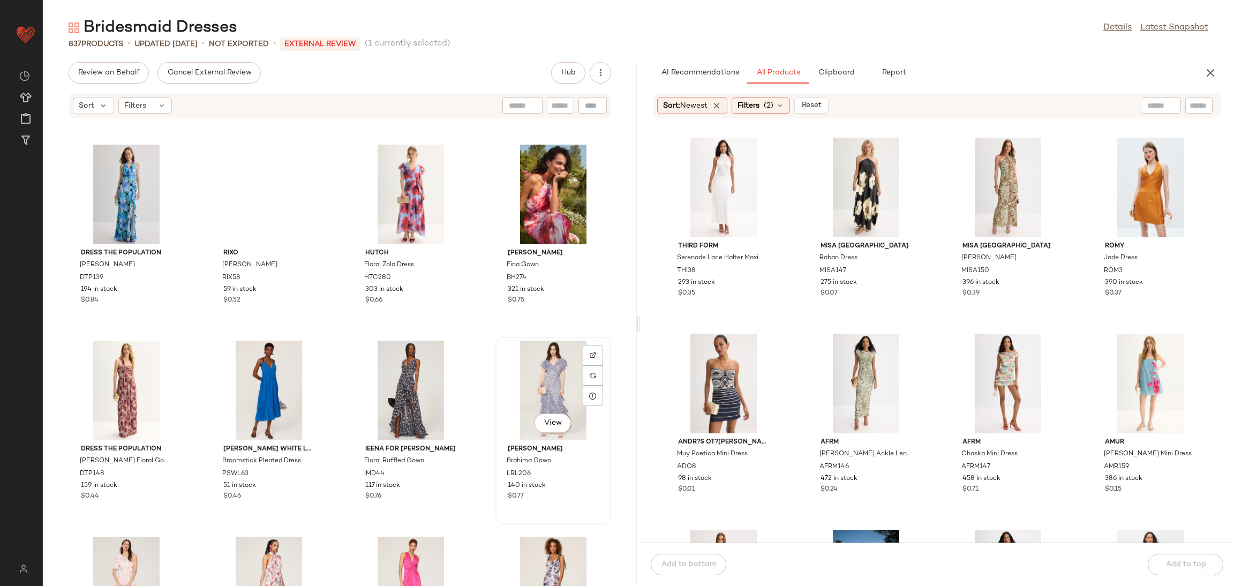
click at [518, 370] on div "View" at bounding box center [553, 391] width 108 height 100
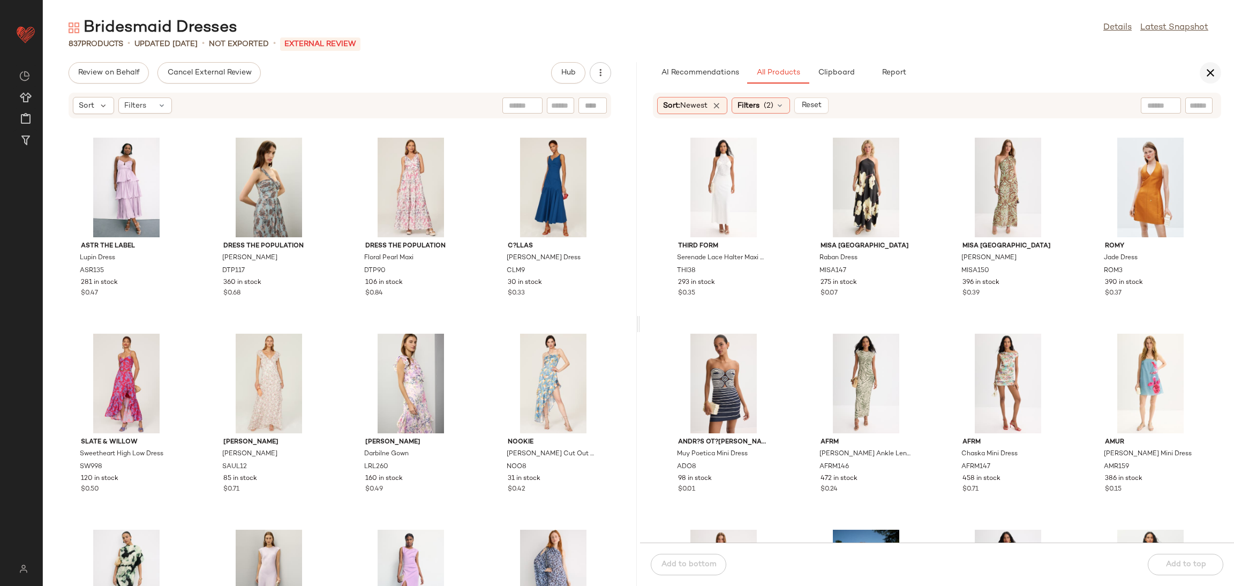
click at [1210, 66] on icon "button" at bounding box center [1210, 72] width 13 height 13
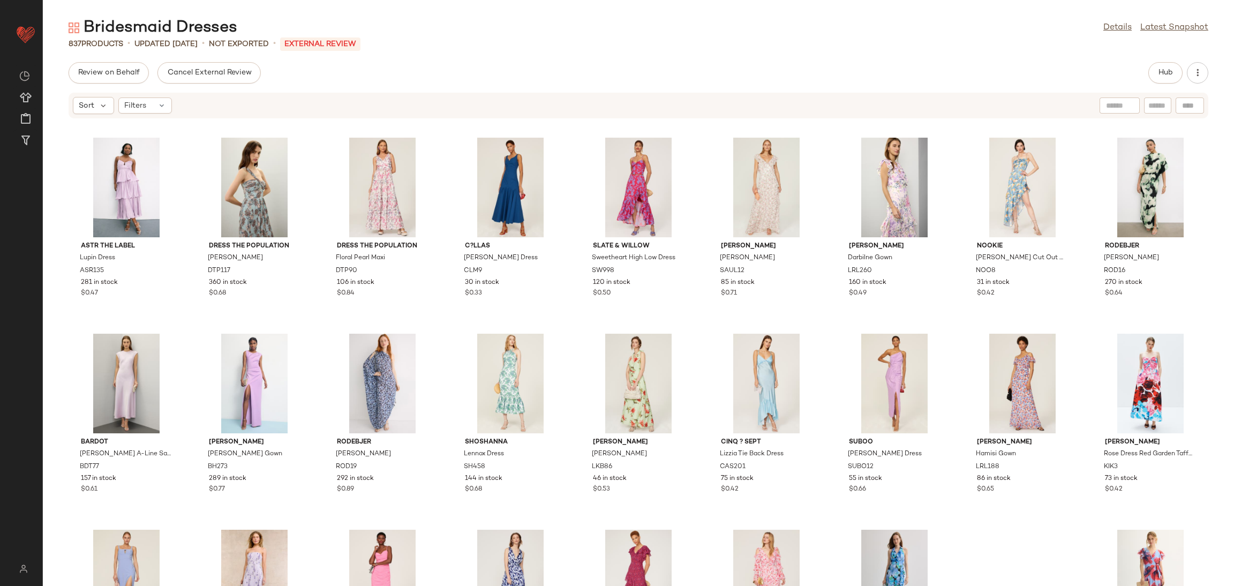
click at [222, 79] on button "Cancel External Review" at bounding box center [208, 72] width 103 height 21
click at [332, 85] on div "Review on Behalf Cancel External Review Hub Sort Filters ASTR the Label Lupin D…" at bounding box center [638, 324] width 1191 height 524
click at [225, 70] on div "Cancel External Review" at bounding box center [208, 72] width 103 height 21
click at [328, 77] on div "Review on Behalf Cancel External Review Hub" at bounding box center [638, 72] width 1191 height 21
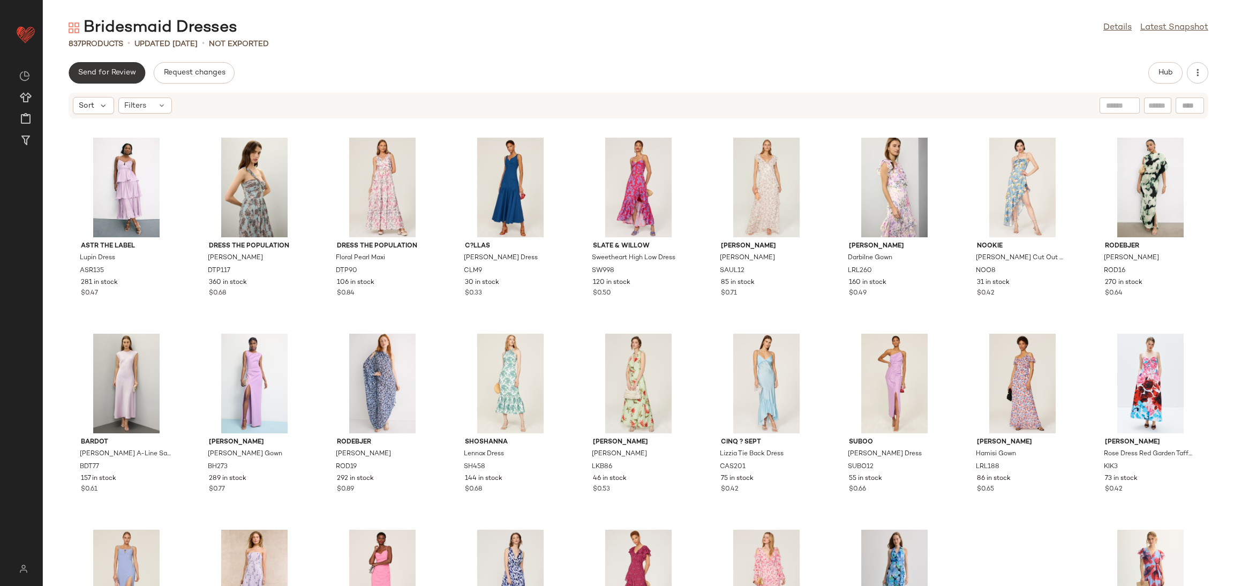
click at [120, 70] on span "Send for Review" at bounding box center [107, 73] width 58 height 9
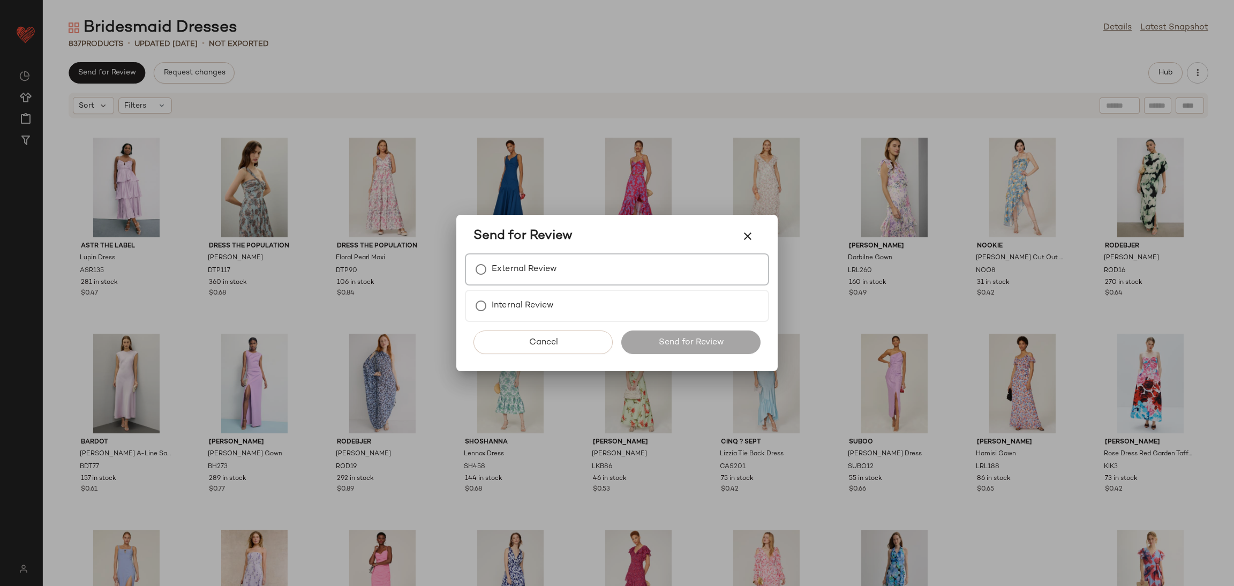
click at [547, 255] on div "External Review" at bounding box center [617, 269] width 304 height 32
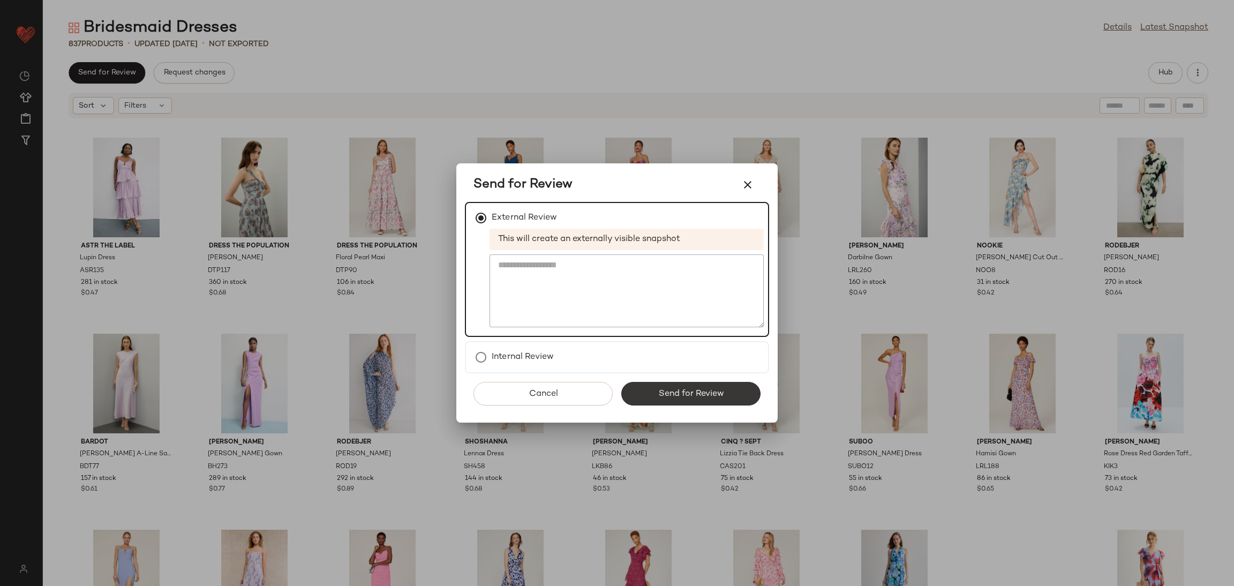
click at [680, 397] on span "Send for Review" at bounding box center [690, 394] width 66 height 10
